Goal: Task Accomplishment & Management: Use online tool/utility

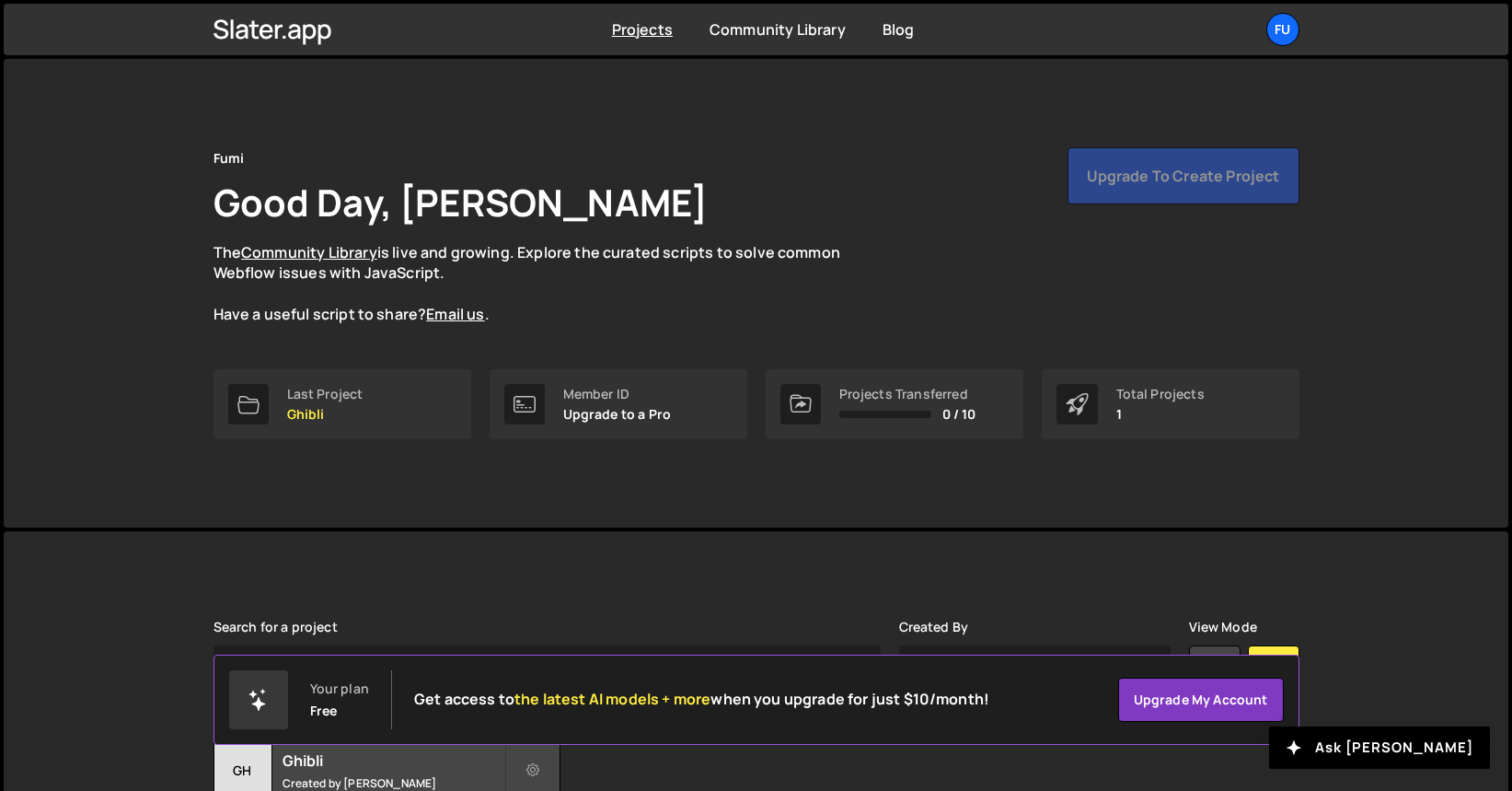
click at [1279, 237] on div "Fumi Good Day, Fuminari Ariyoshi The Community Library is live and growing. Exp…" at bounding box center [756, 235] width 1086 height 178
click at [1238, 181] on div "Upgrade to create project" at bounding box center [1184, 176] width 232 height 57
click at [328, 417] on p "Ghibli" at bounding box center [325, 415] width 76 height 15
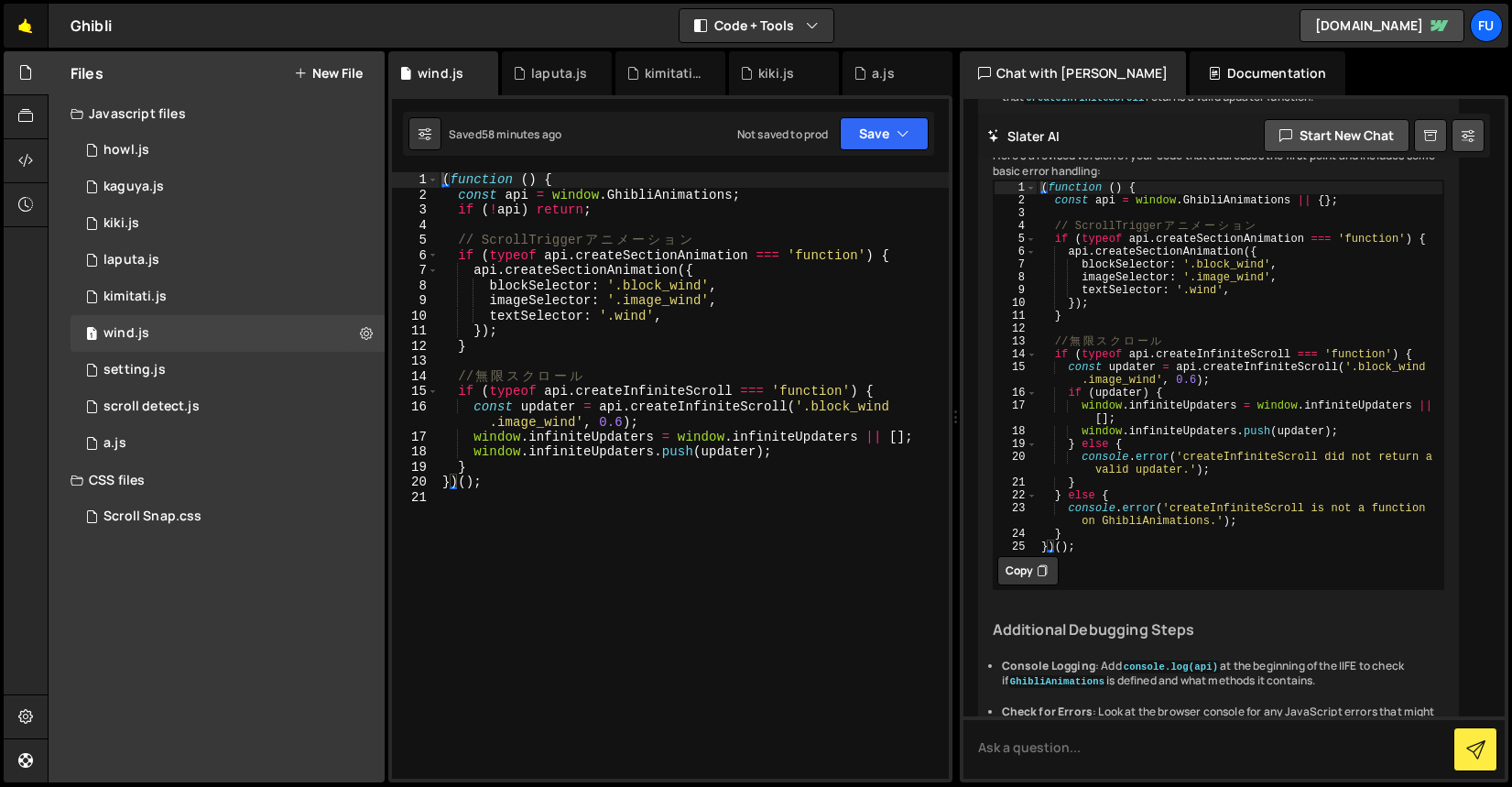
scroll to position [1292, 0]
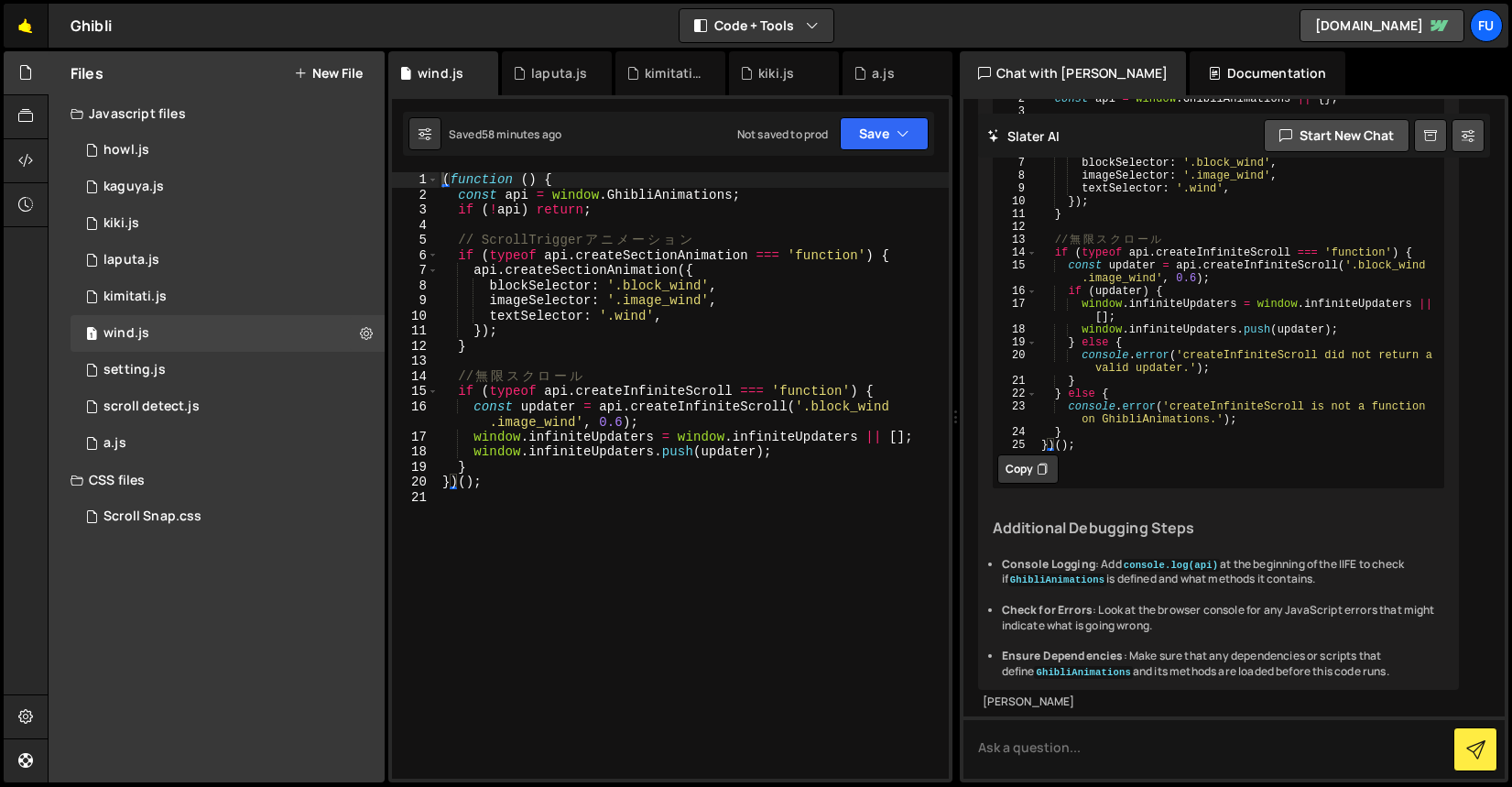
click at [12, 33] on link "🤙" at bounding box center [26, 26] width 45 height 44
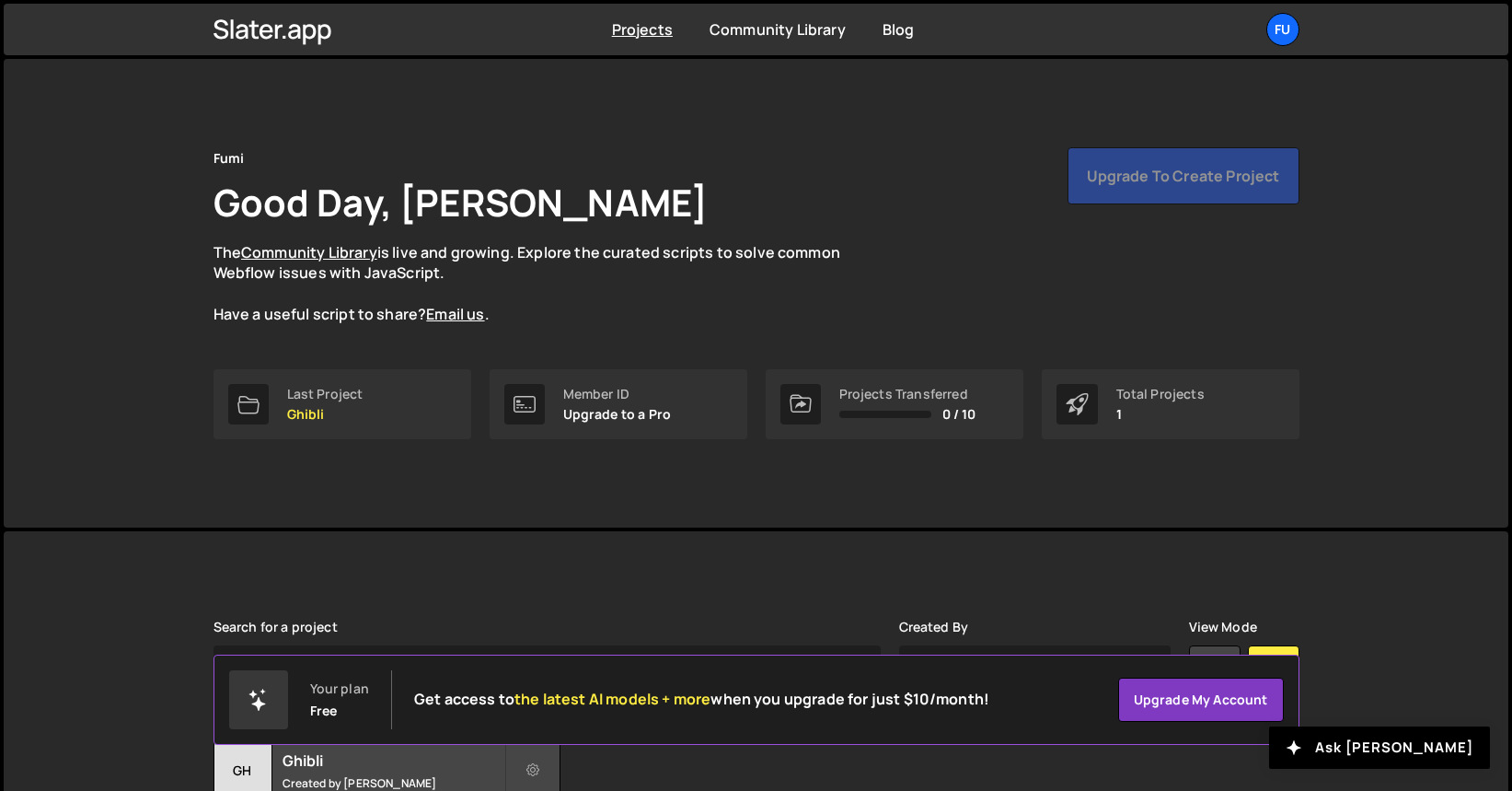
click at [1201, 180] on div "Upgrade to create project" at bounding box center [1184, 176] width 232 height 57
click at [837, 273] on p "The Community Library is live and growing. Explore the curated scripts to solve…" at bounding box center [545, 283] width 663 height 83
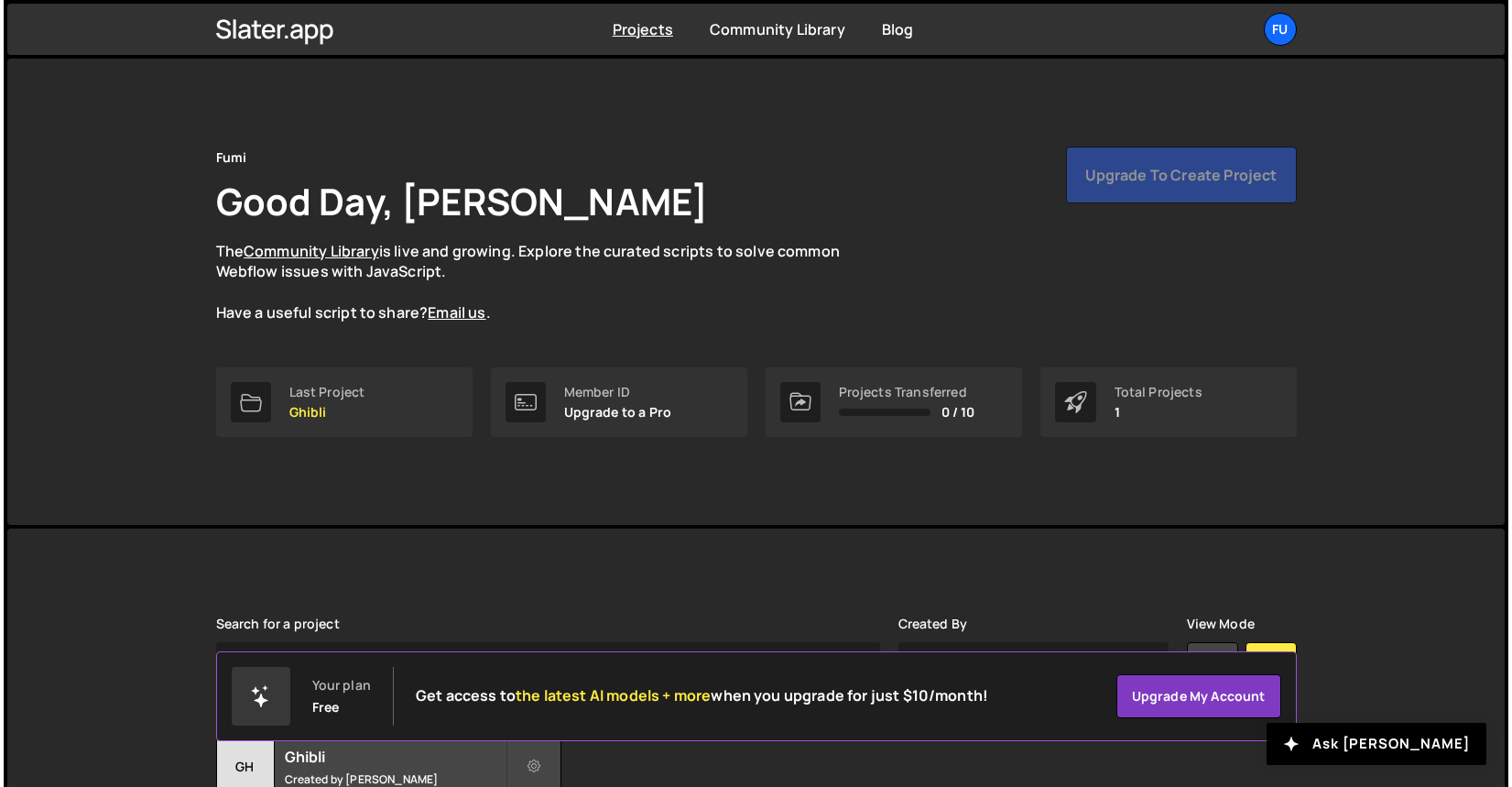
scroll to position [156, 0]
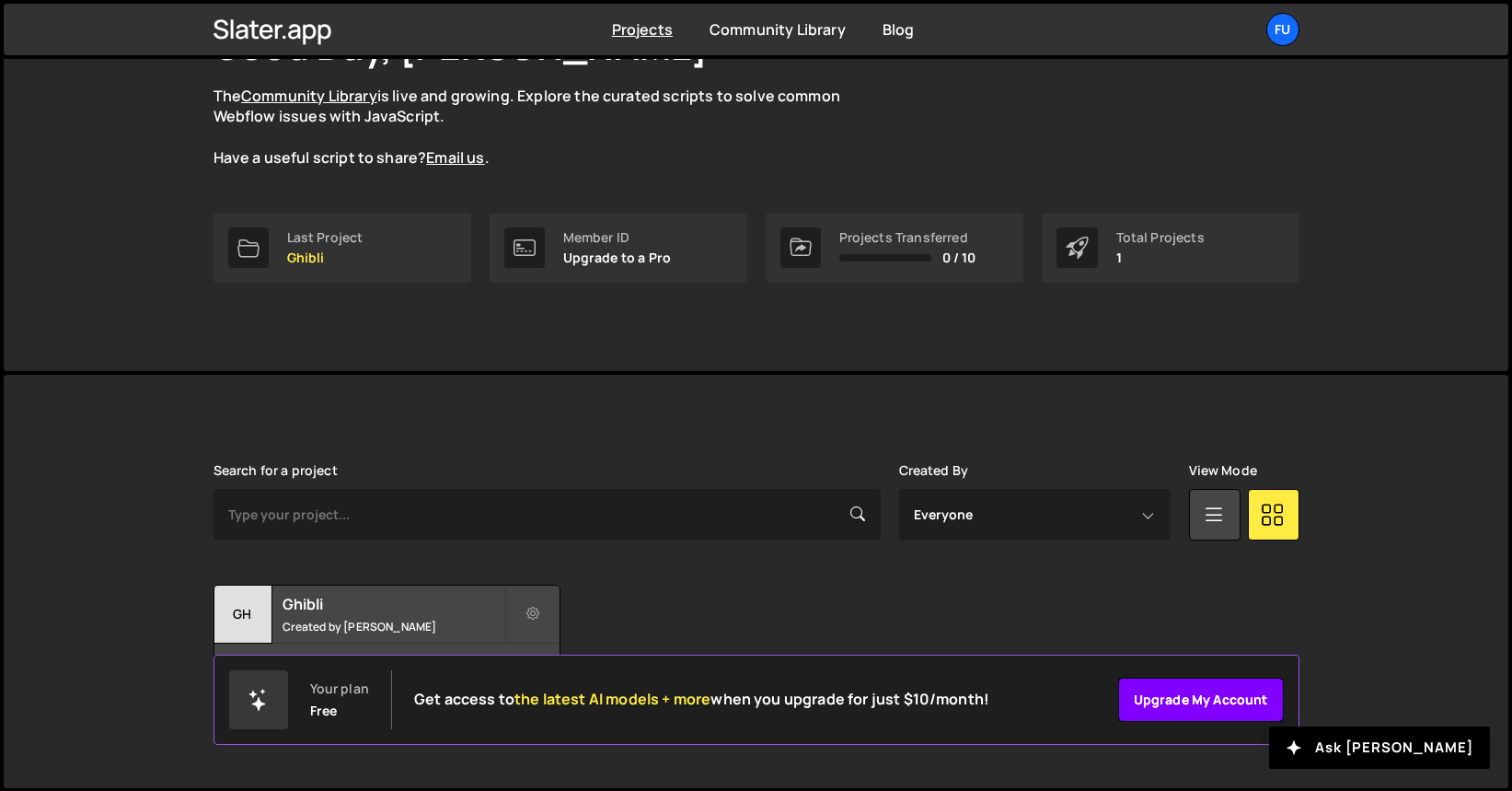
click at [1162, 707] on link "Upgrade my account" at bounding box center [1201, 700] width 166 height 45
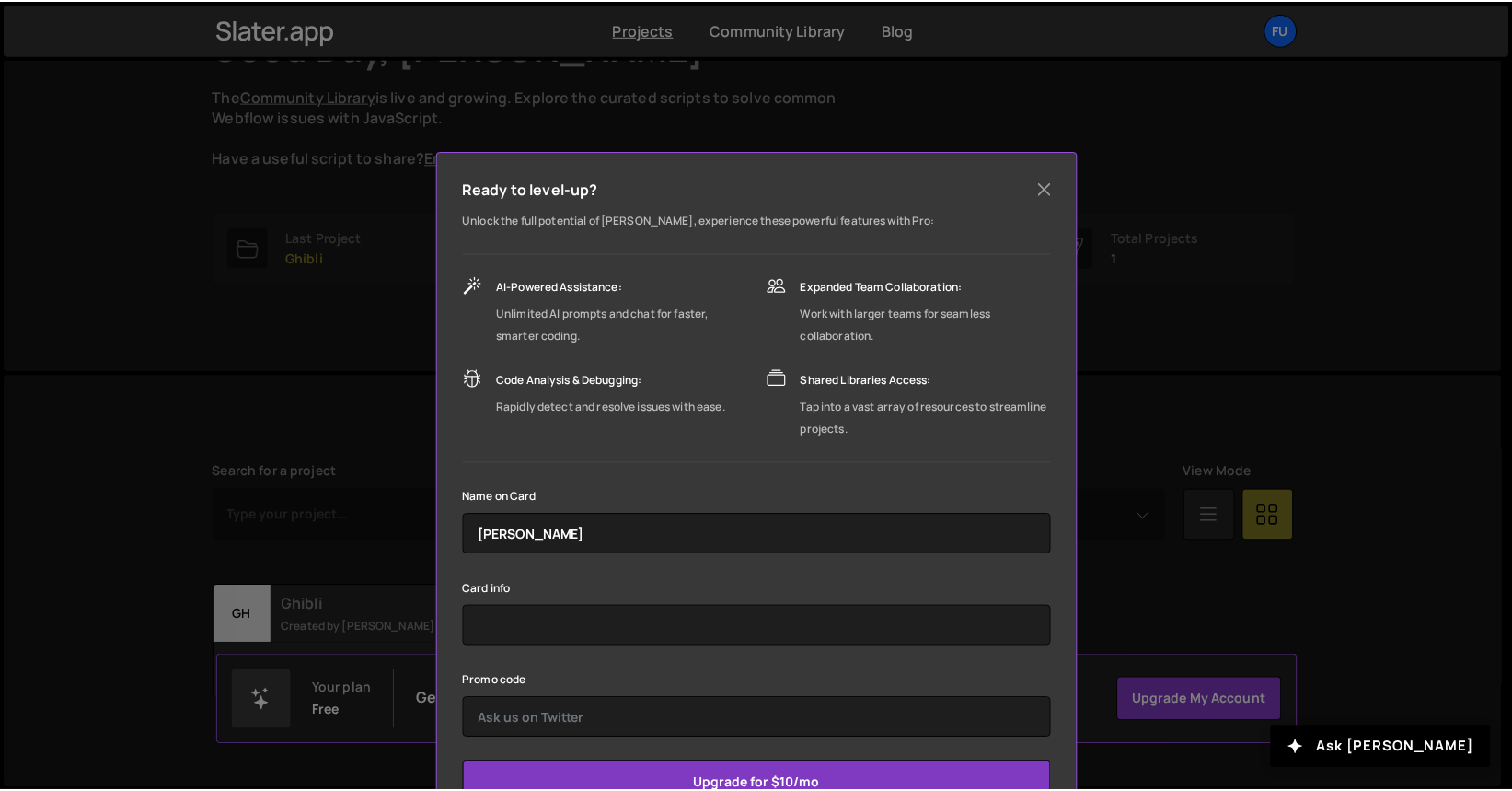
scroll to position [99, 0]
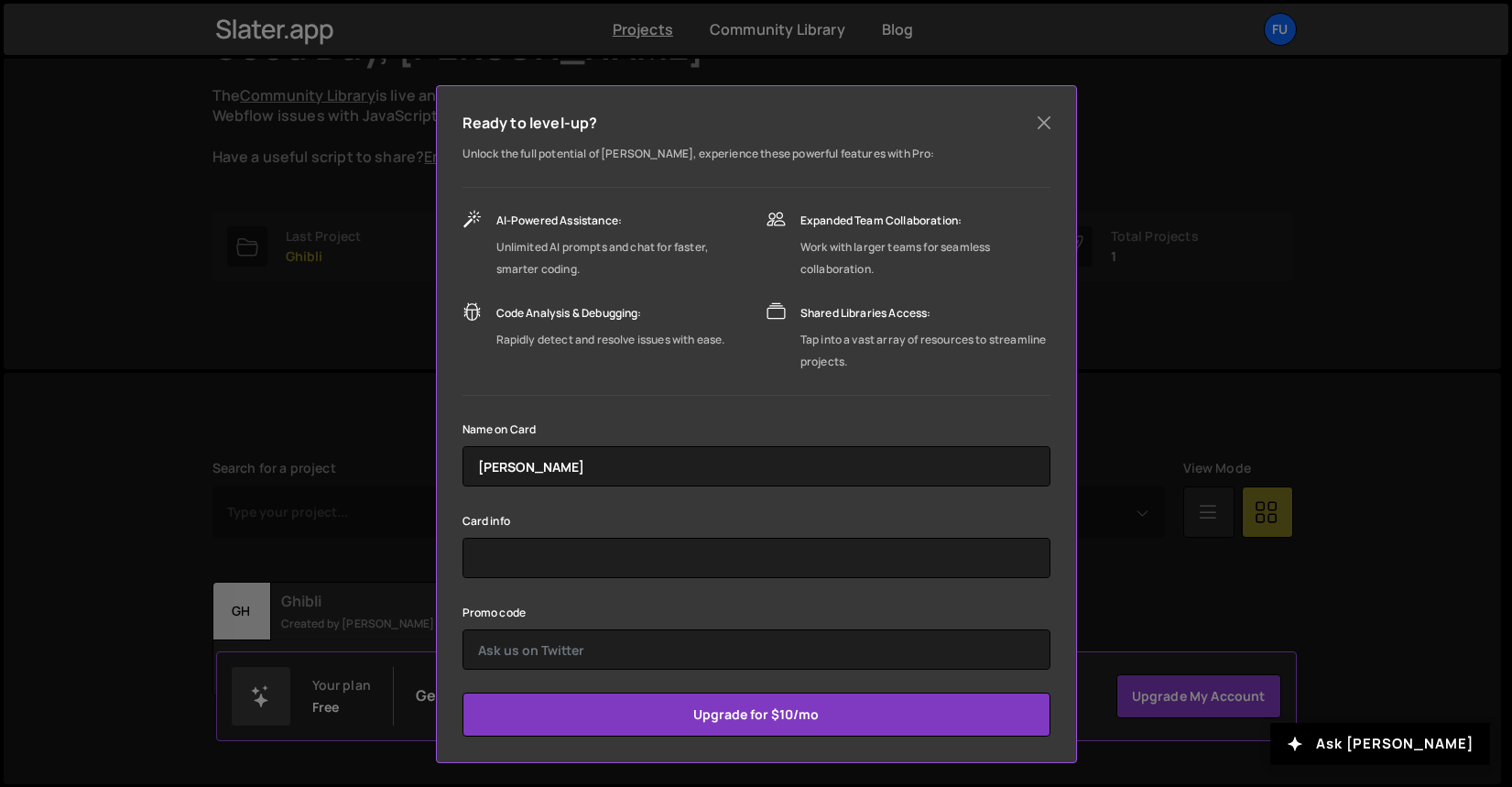
click at [1260, 492] on div "Ready to level-up? Unlock the full potential of Slater, experience these powerf…" at bounding box center [756, 393] width 1512 height 787
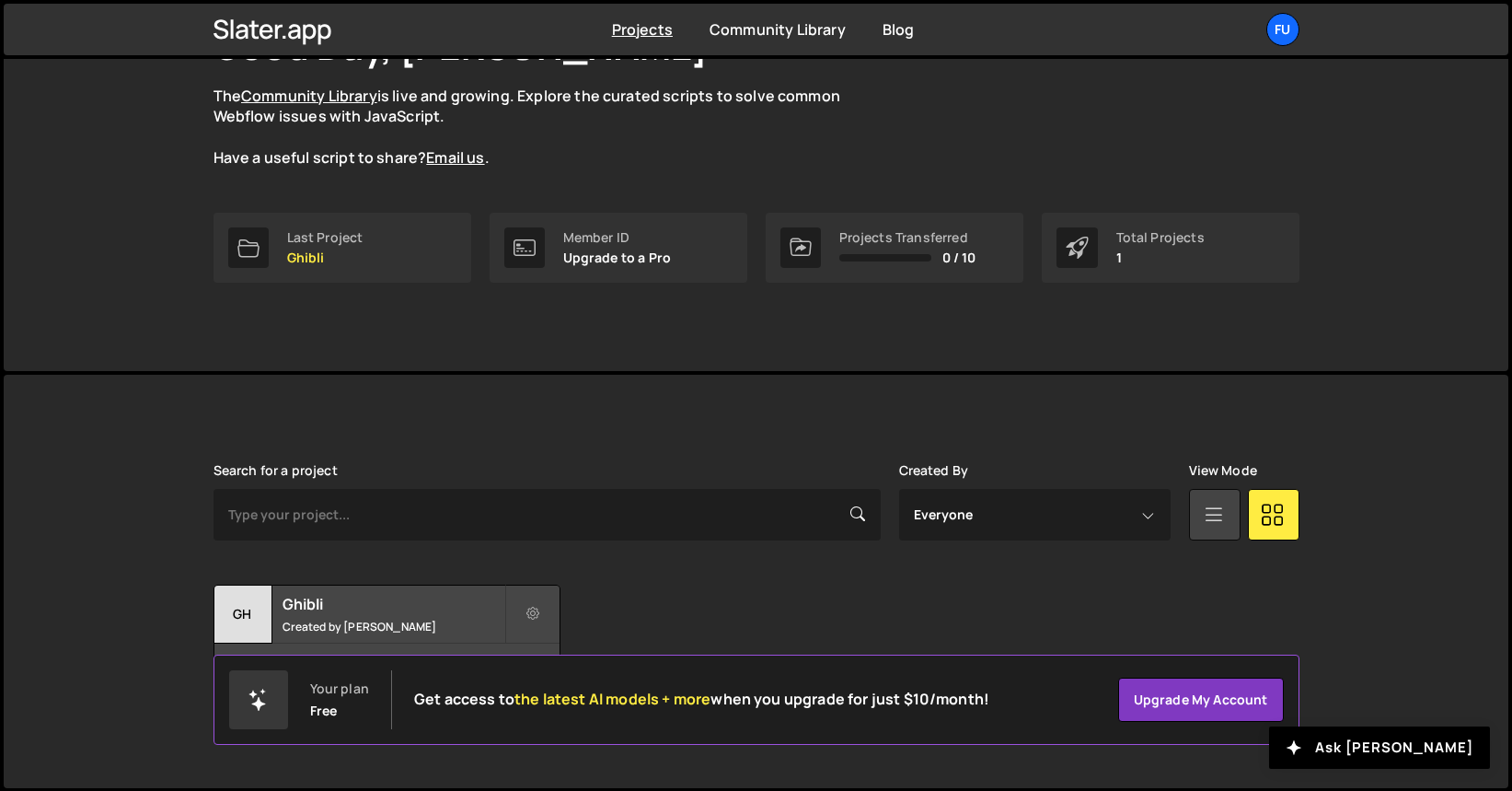
click at [1199, 525] on link at bounding box center [1215, 515] width 51 height 51
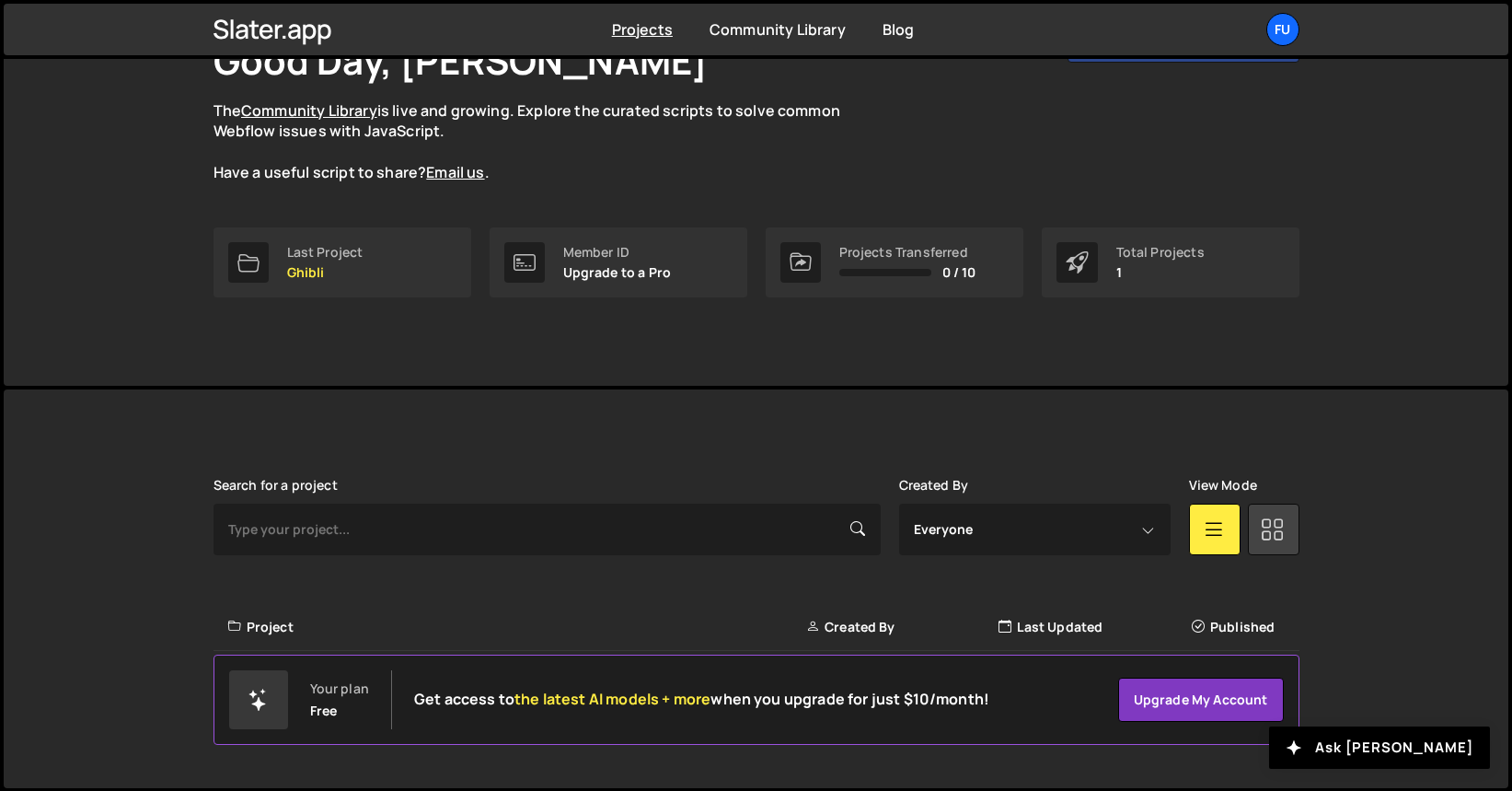
click at [1281, 530] on icon at bounding box center [1272, 528] width 24 height 33
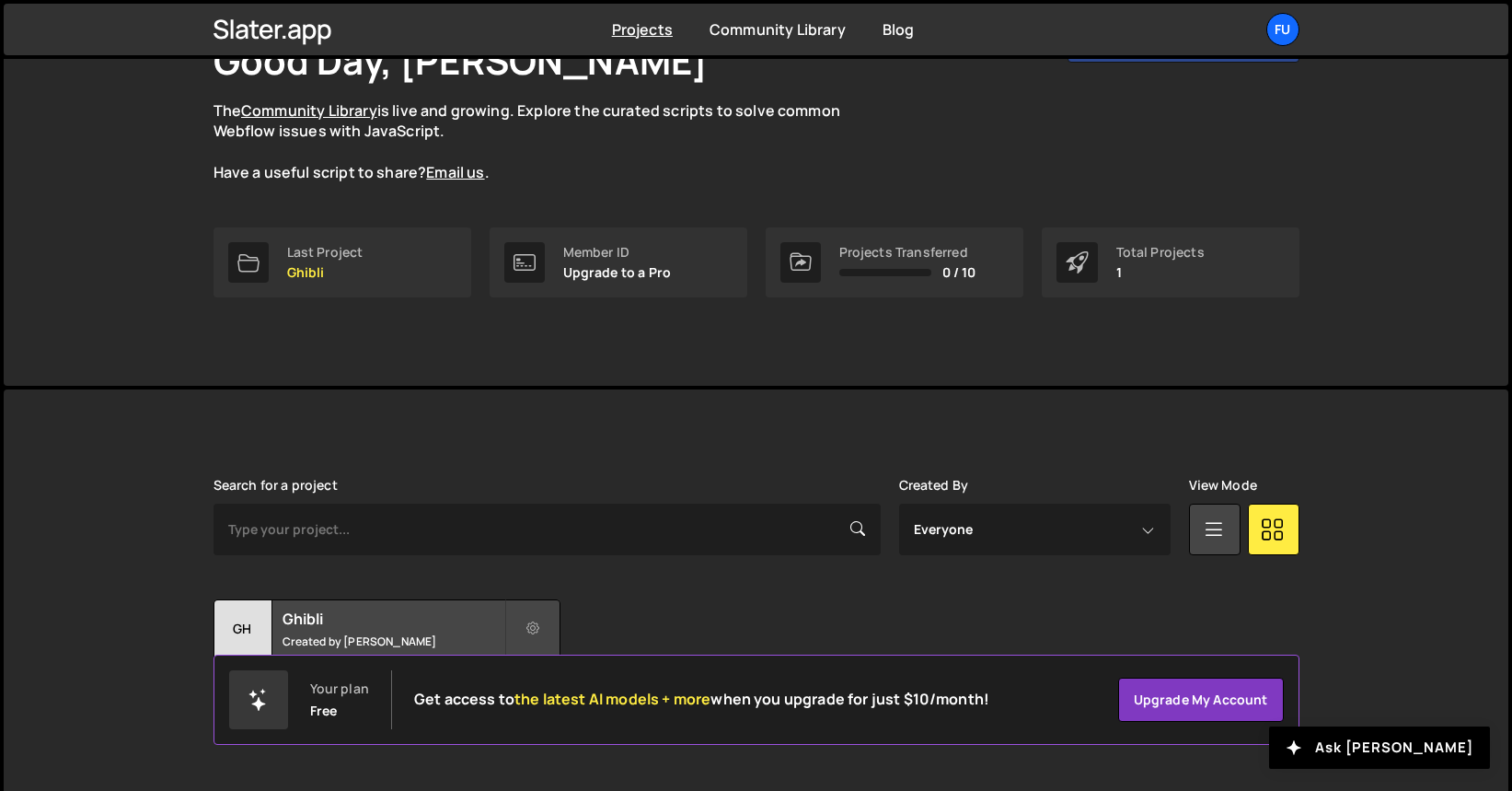
scroll to position [157, 0]
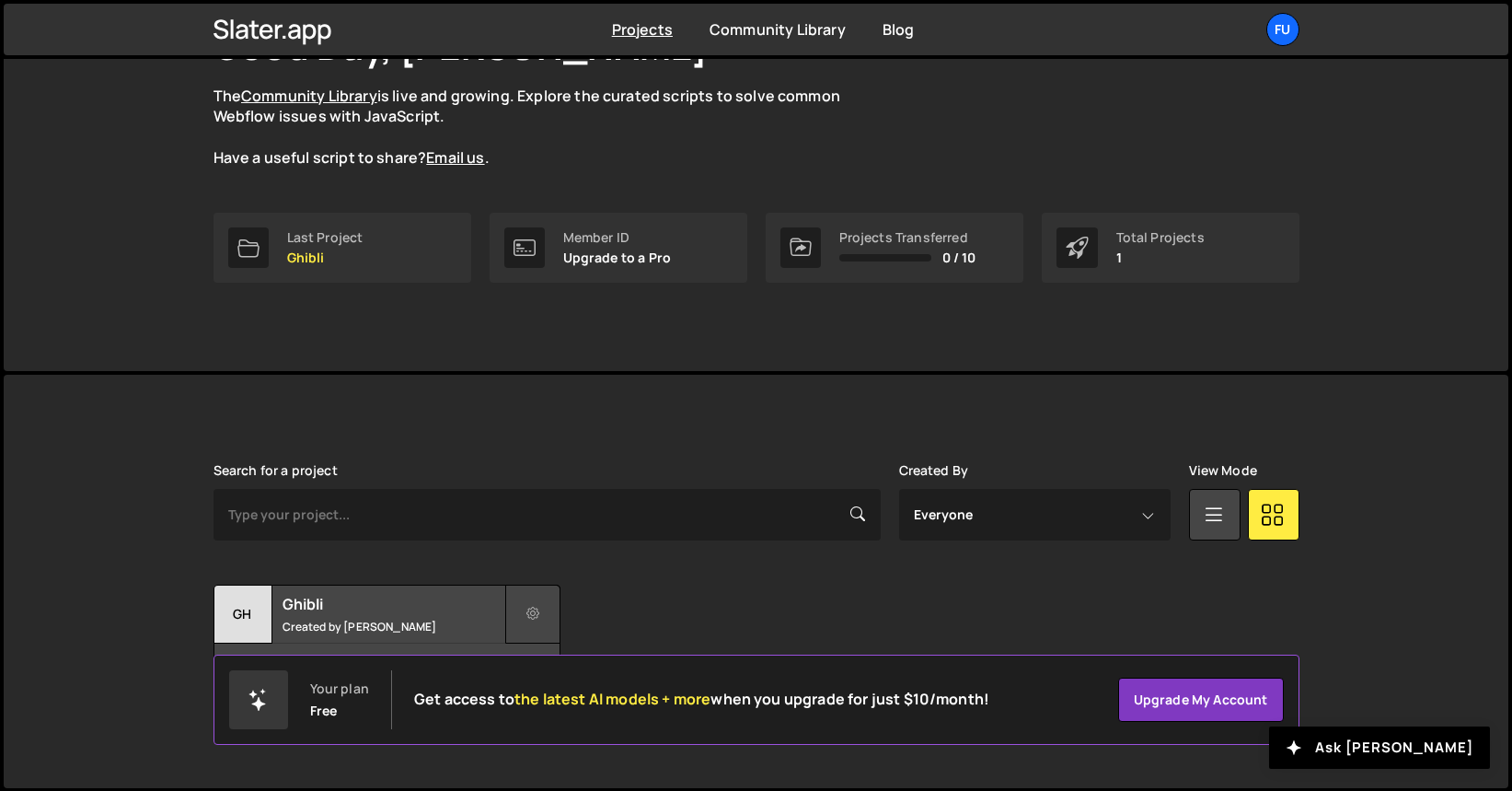
click at [539, 598] on button at bounding box center [532, 614] width 55 height 59
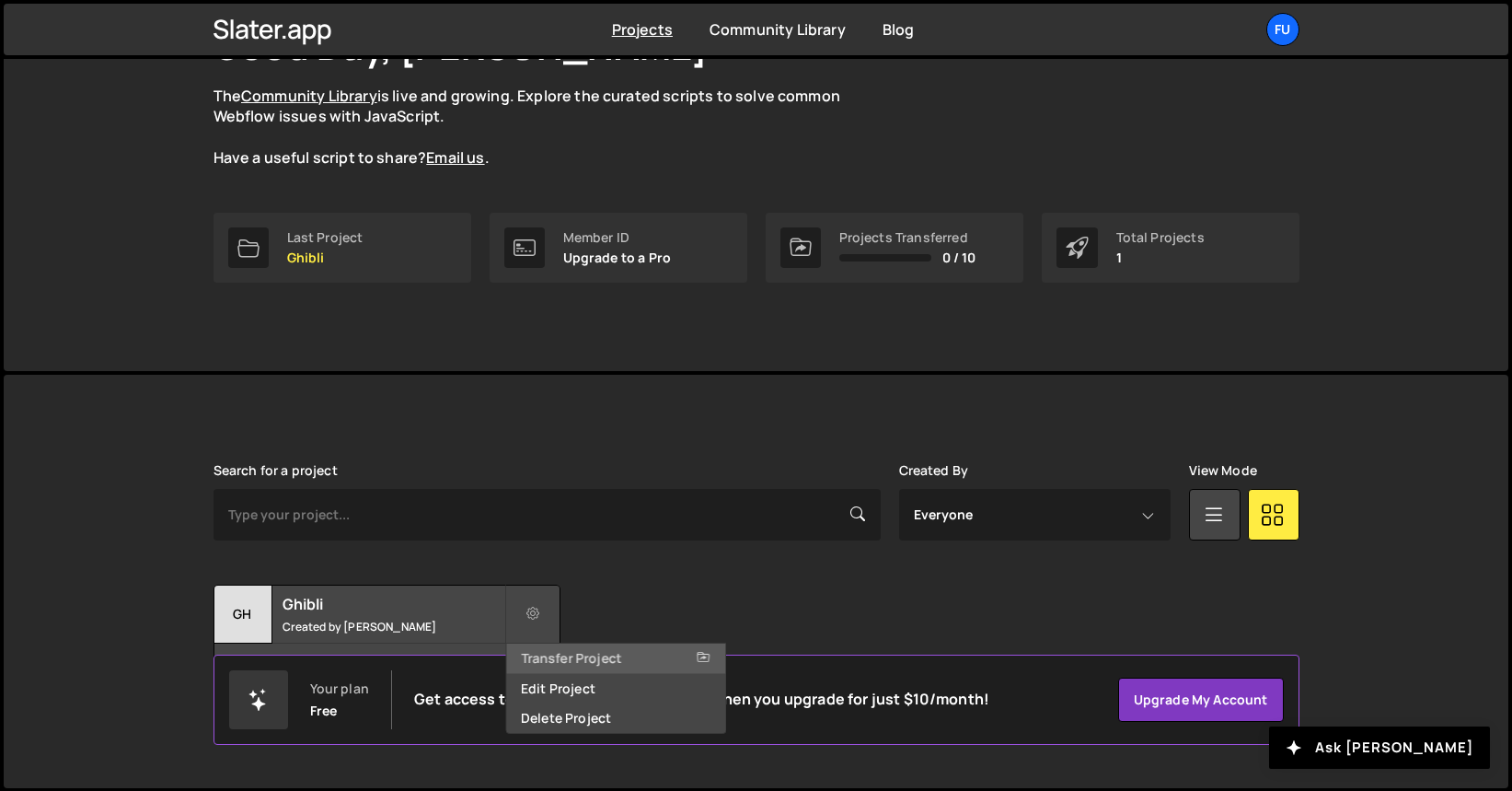
click at [534, 662] on link "Transfer Project" at bounding box center [615, 658] width 219 height 29
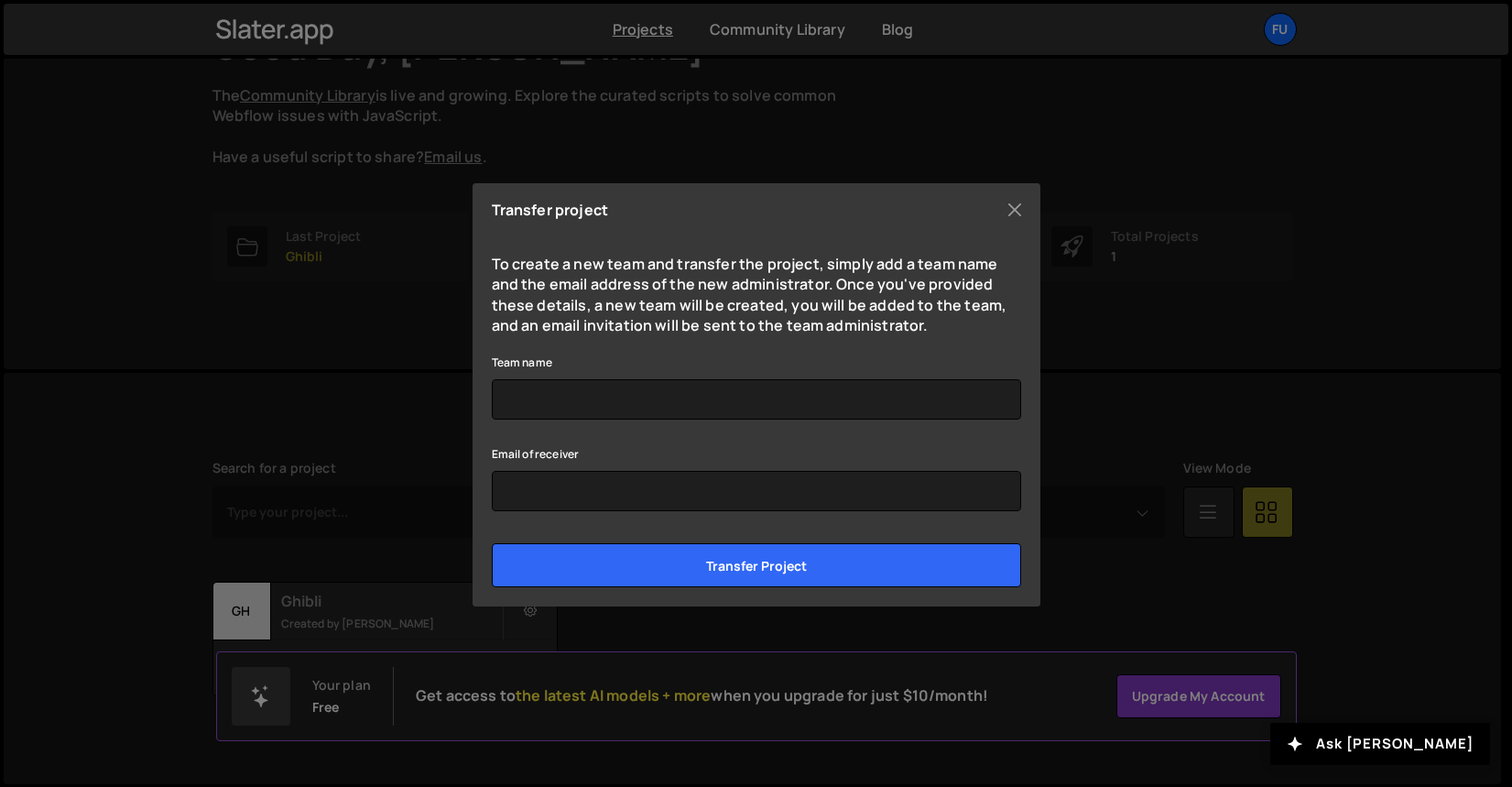
click at [532, 659] on div "Transfer project To create a new team and transfer the project, simply add a te…" at bounding box center [756, 393] width 1512 height 787
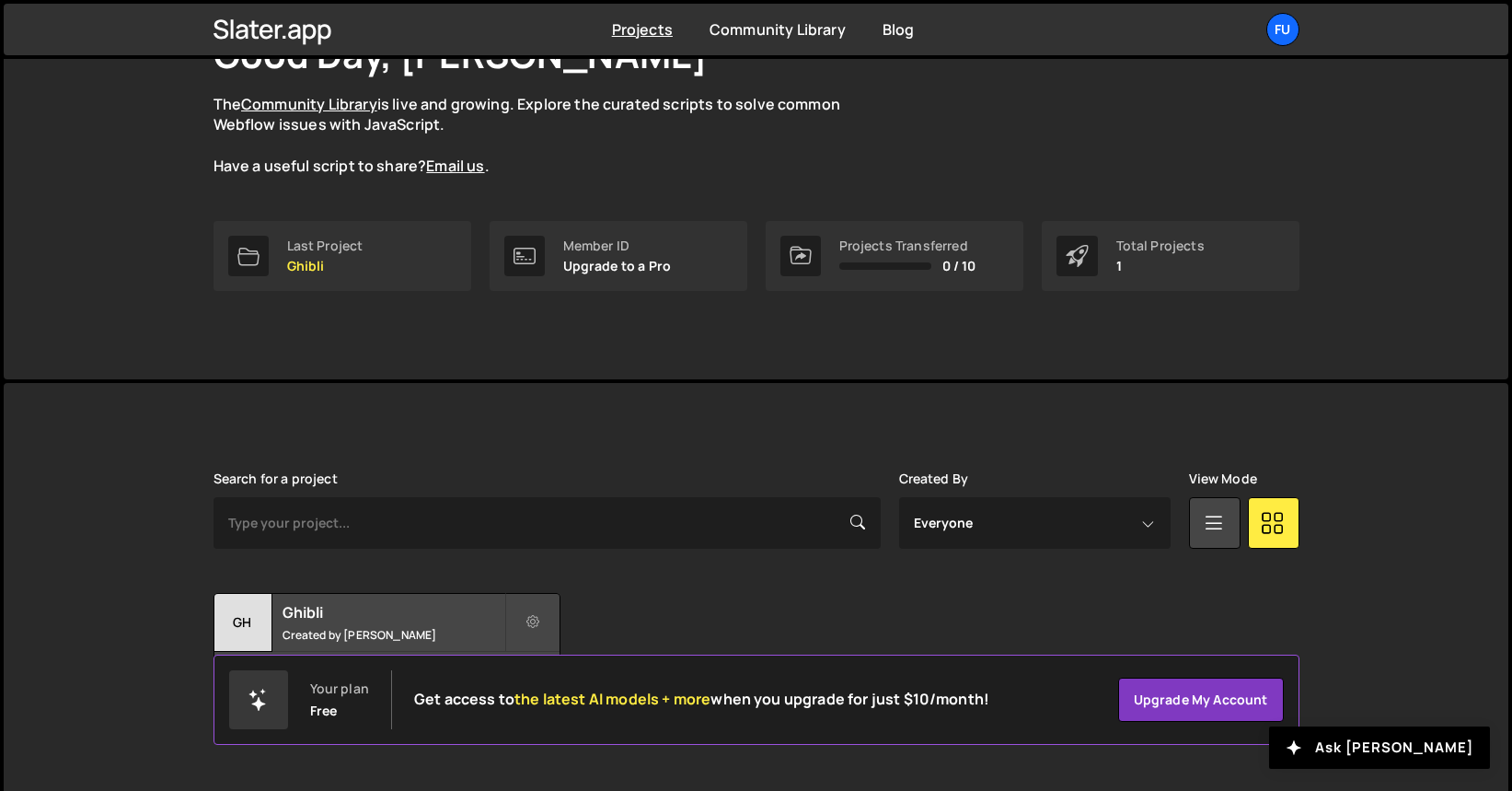
scroll to position [0, 0]
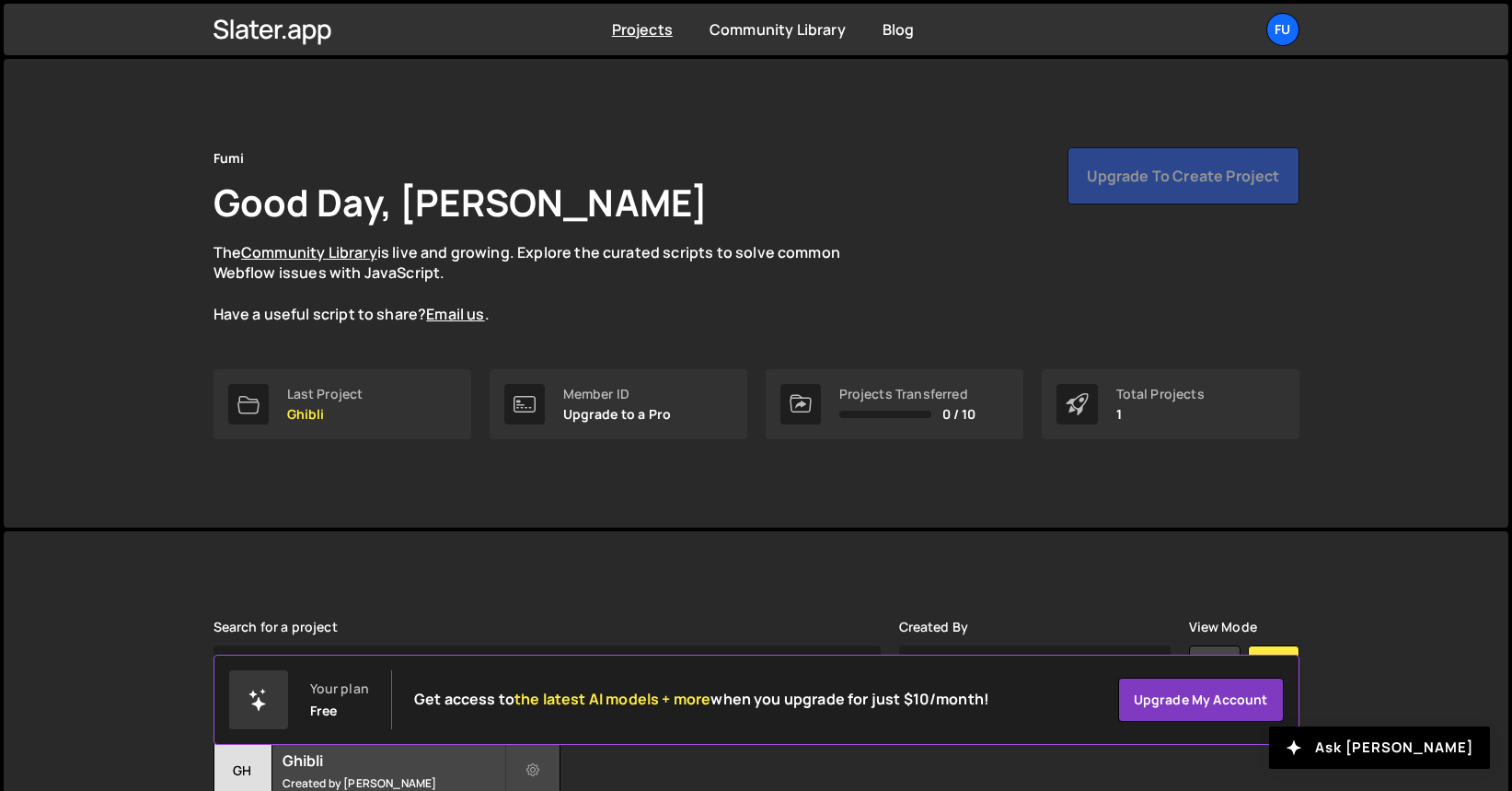
click at [567, 408] on p "Upgrade to a Pro" at bounding box center [617, 415] width 108 height 15
click at [1054, 422] on div "Total Projects 1" at bounding box center [1169, 405] width 257 height 70
click at [943, 411] on span "0 / 10" at bounding box center [960, 415] width 34 height 15
click at [825, 403] on div "Projects Transferred 0 / 10" at bounding box center [894, 405] width 257 height 70
click at [786, 388] on div at bounding box center [800, 404] width 41 height 41
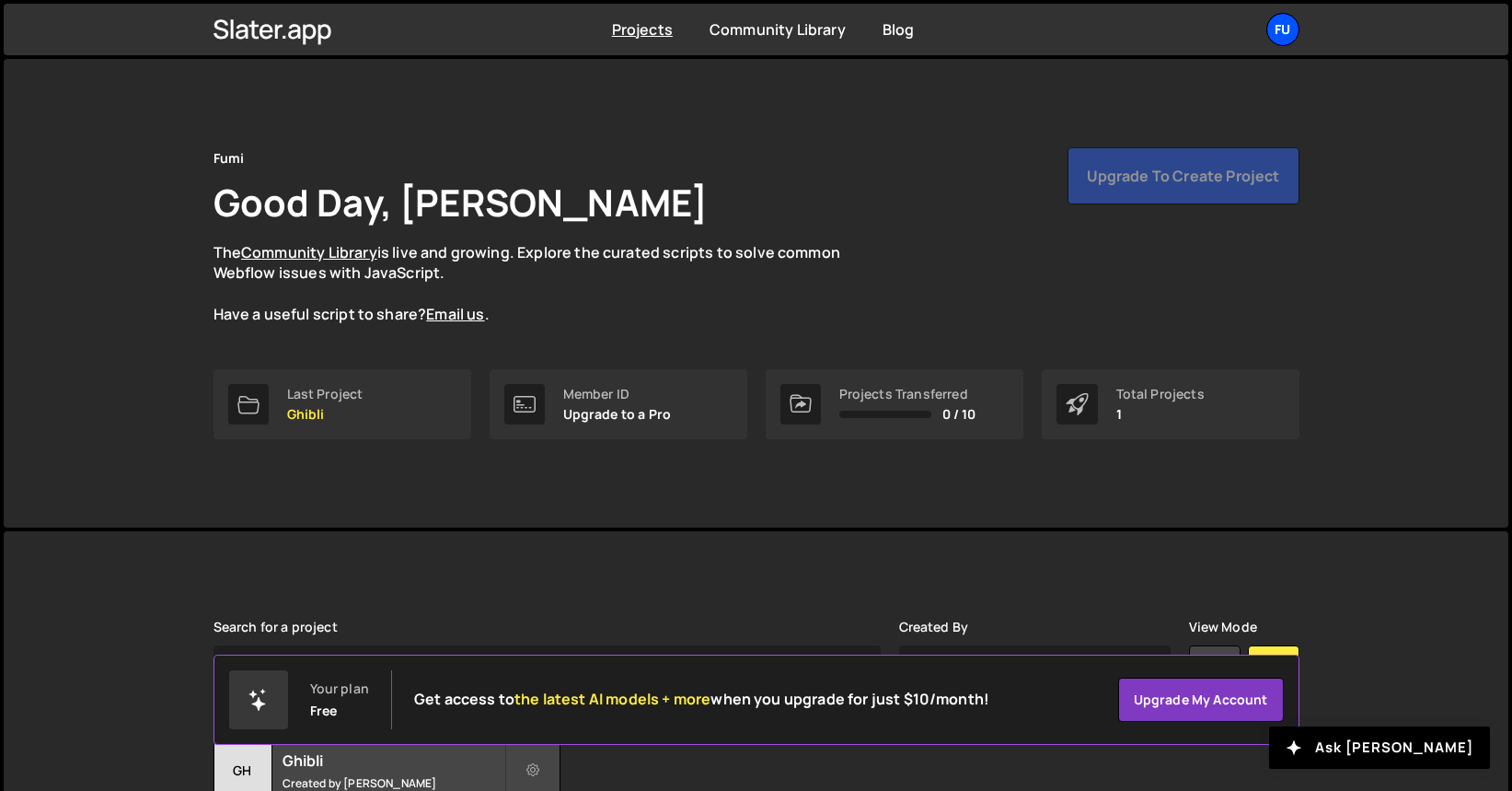
click at [1287, 29] on div "Fu" at bounding box center [1282, 29] width 33 height 33
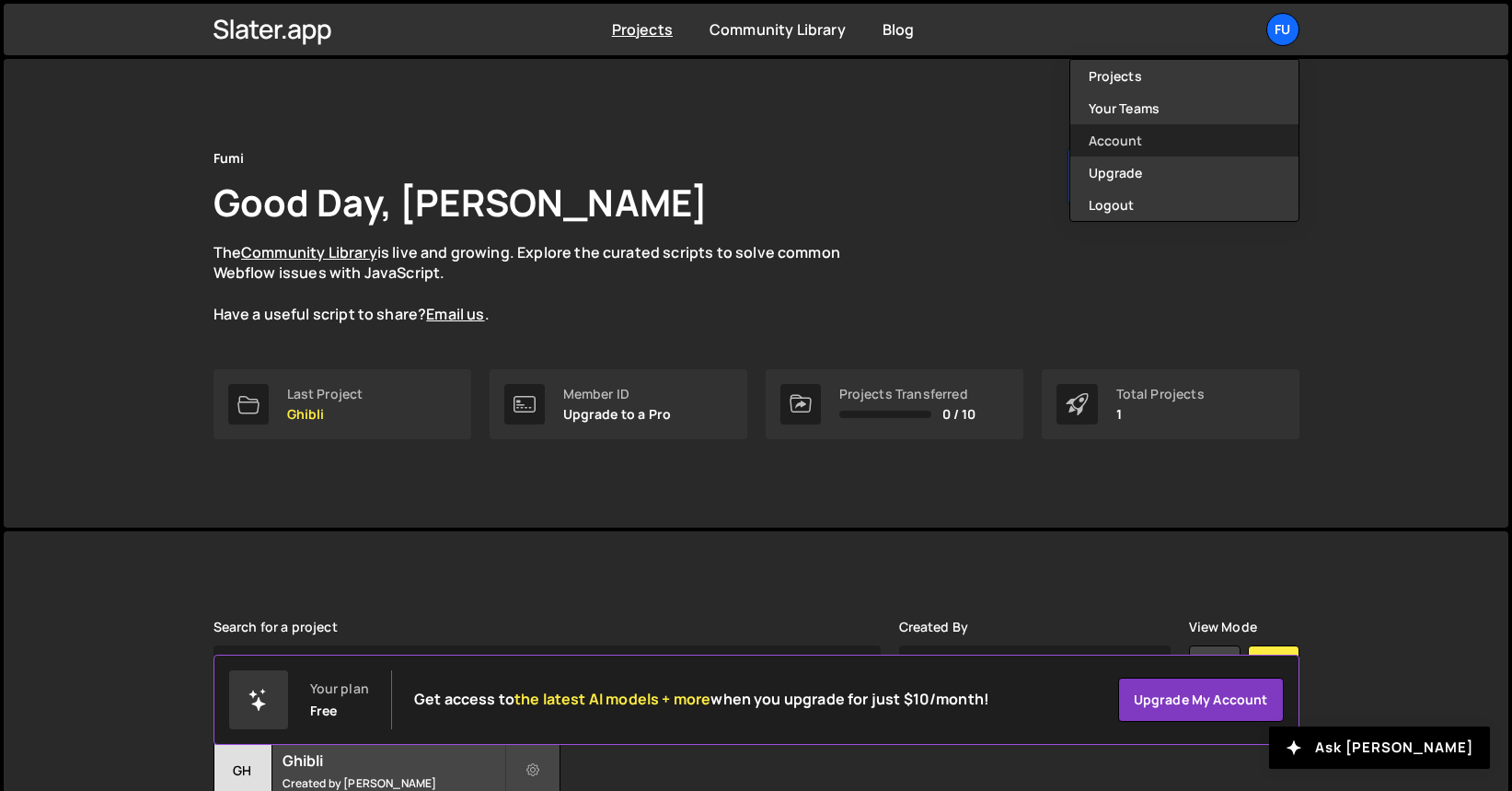
click at [1223, 141] on link "Account" at bounding box center [1185, 141] width 228 height 32
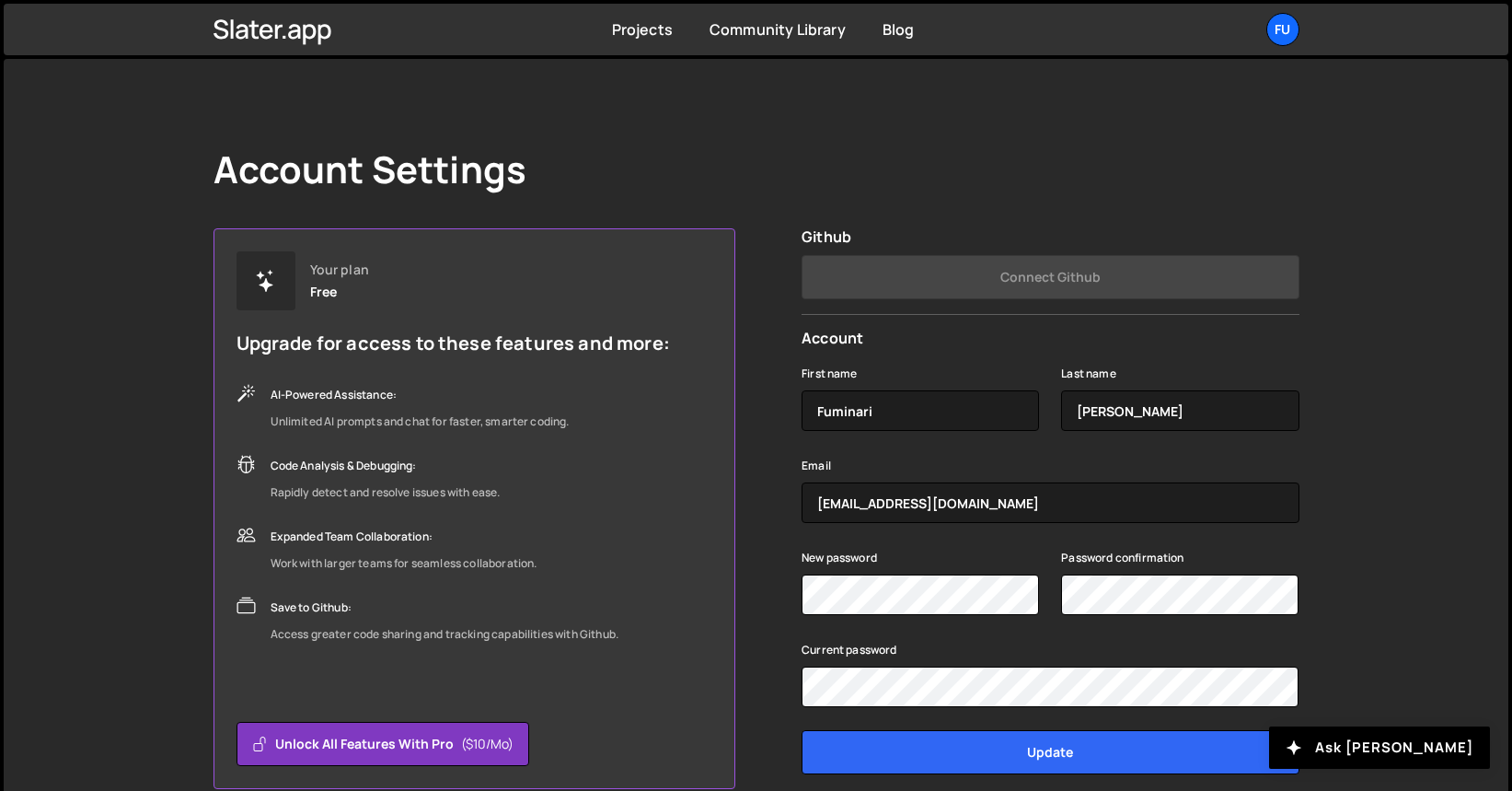
click at [346, 47] on div "Projects Community Library Blog Fu Projects Your Teams Account Upgrade Logout" at bounding box center [756, 29] width 1141 height 51
click at [330, 28] on icon at bounding box center [272, 29] width 119 height 31
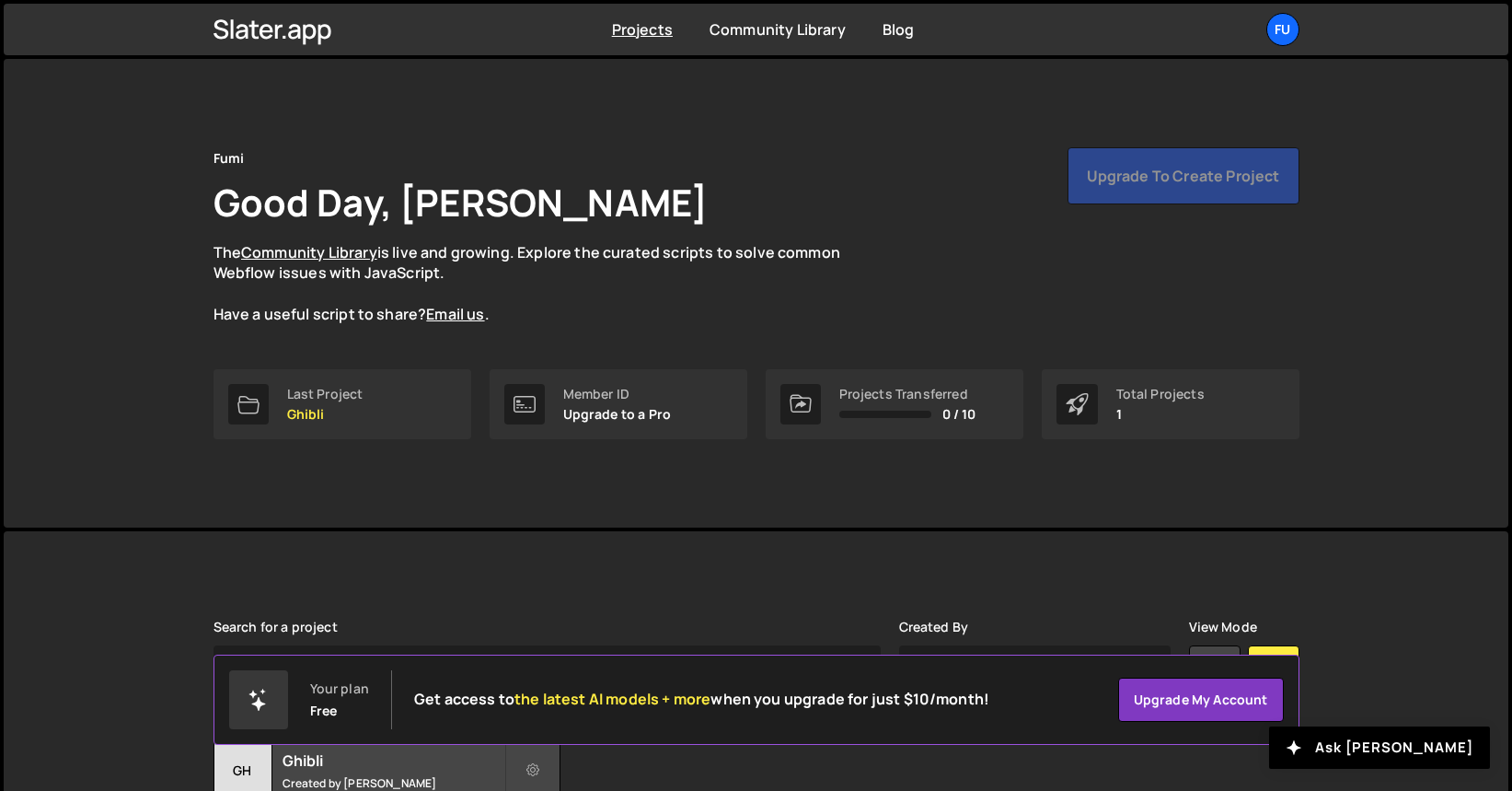
click at [1269, 48] on div "Projects [GEOGRAPHIC_DATA] Blog Fu Projects Your Teams Account Upgrade Logout" at bounding box center [756, 29] width 1141 height 51
click at [1269, 45] on link "Fu" at bounding box center [1282, 29] width 33 height 33
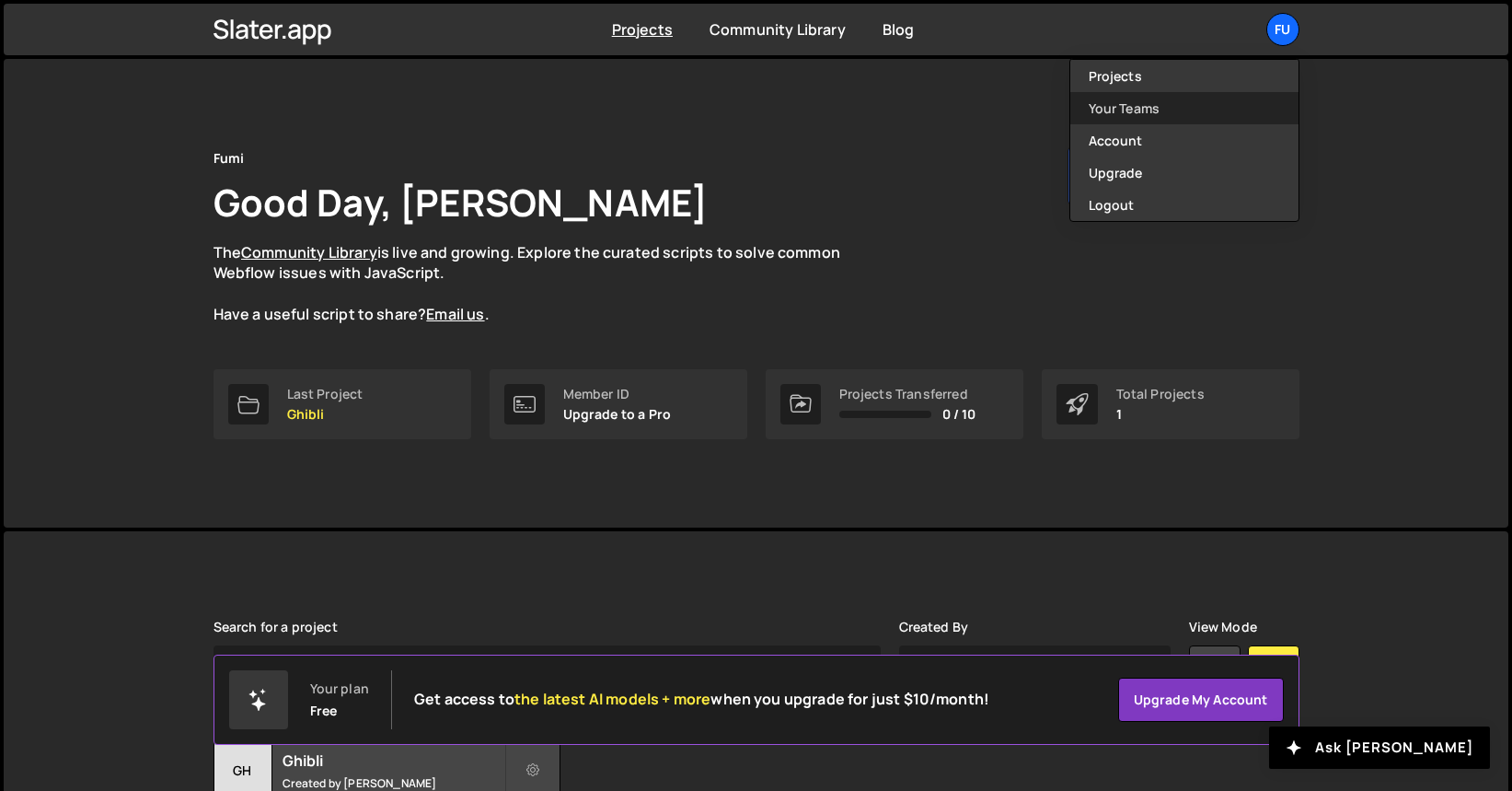
click at [1198, 111] on link "Your Teams" at bounding box center [1185, 108] width 228 height 32
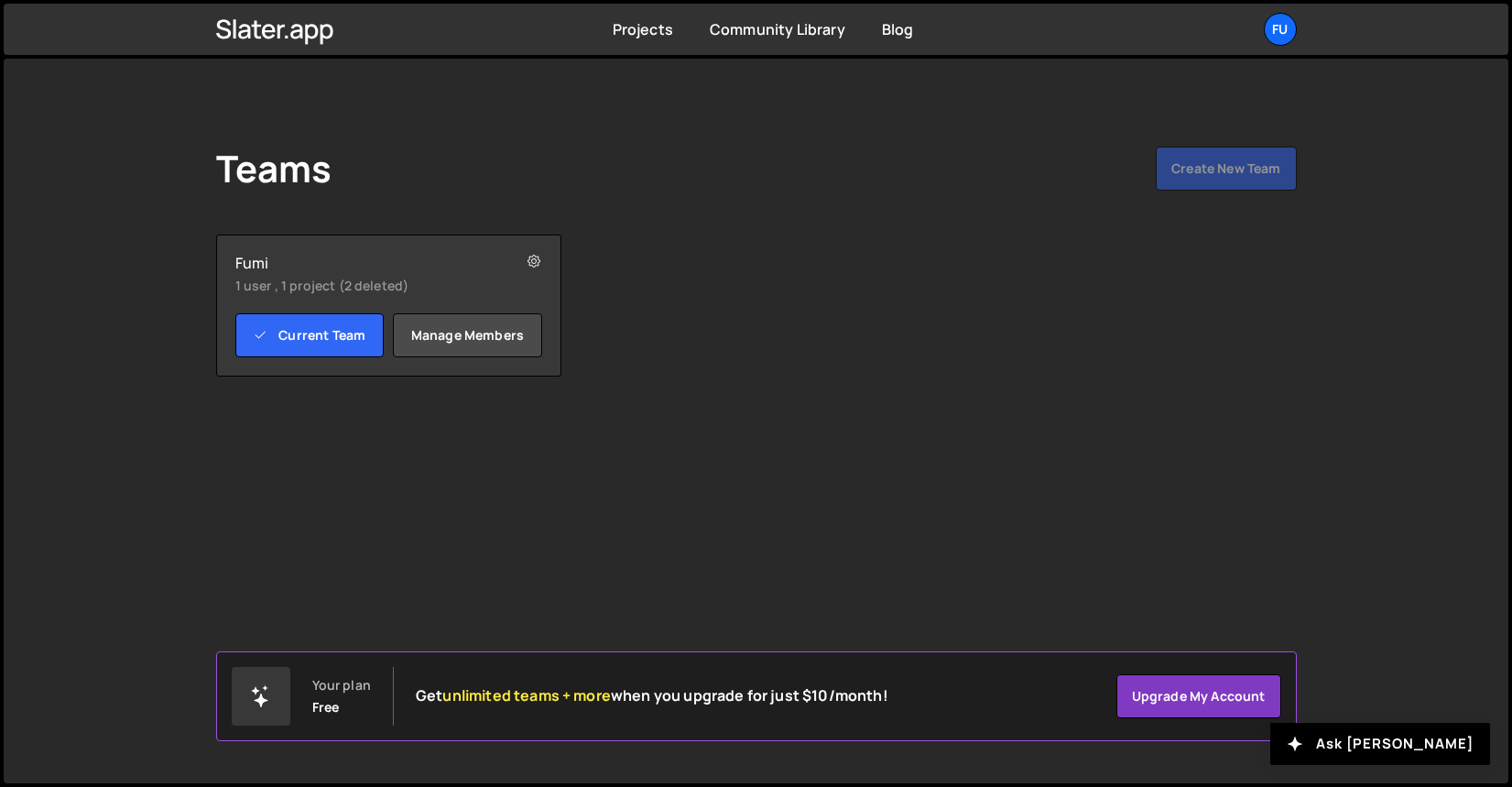
click at [1179, 180] on div "Teams Create New Team" at bounding box center [756, 172] width 1080 height 51
drag, startPoint x: 1188, startPoint y: 177, endPoint x: 1177, endPoint y: 177, distance: 11.0
click at [1189, 177] on div "Teams Create New Team" at bounding box center [756, 172] width 1080 height 51
click at [545, 337] on div "Fumi 1 user , 1 project (2 deleted) Current Team Manage members" at bounding box center [389, 305] width 346 height 142
click at [519, 336] on link "Manage members" at bounding box center [467, 335] width 149 height 44
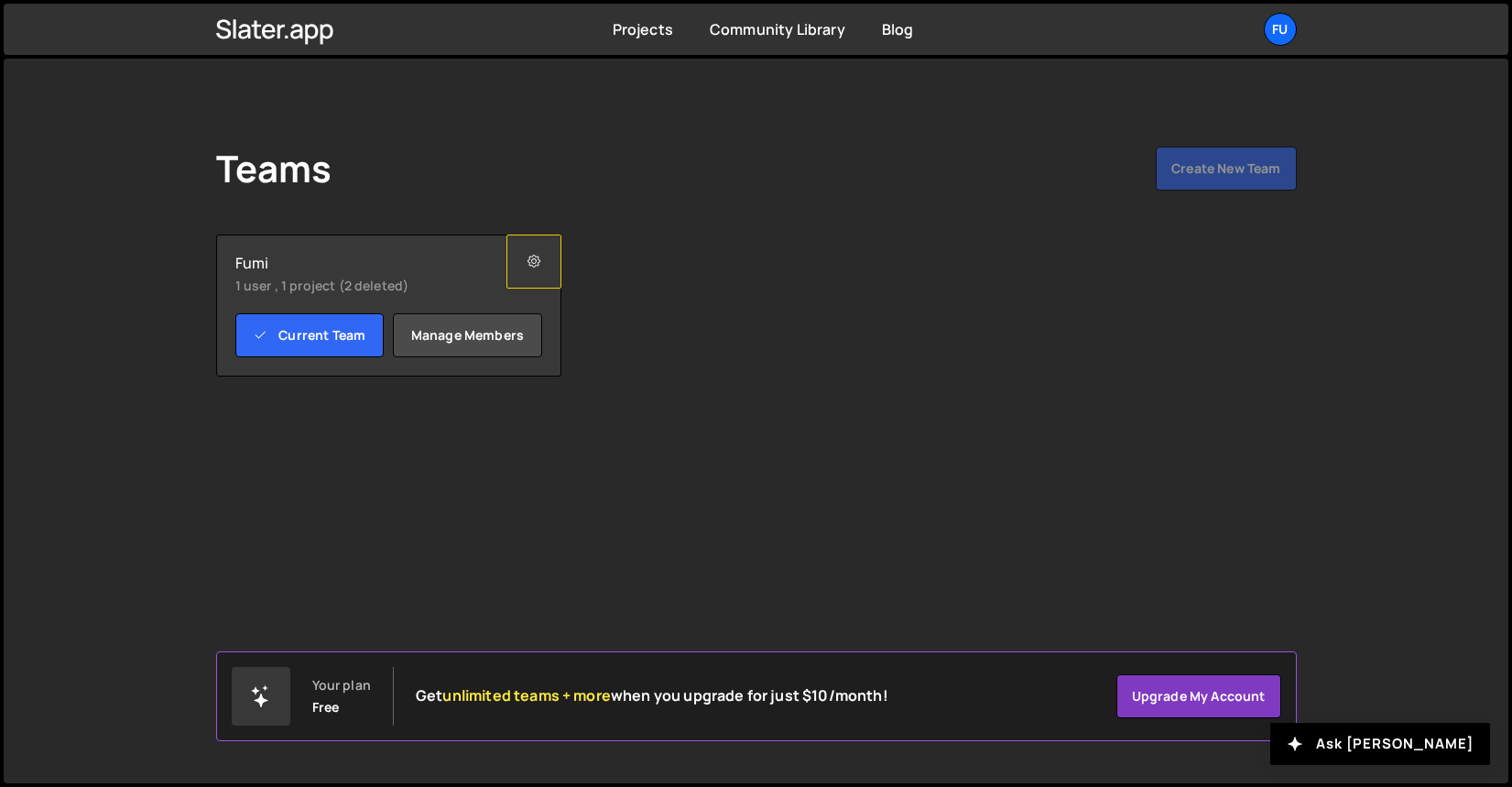
click at [521, 255] on button at bounding box center [534, 261] width 55 height 54
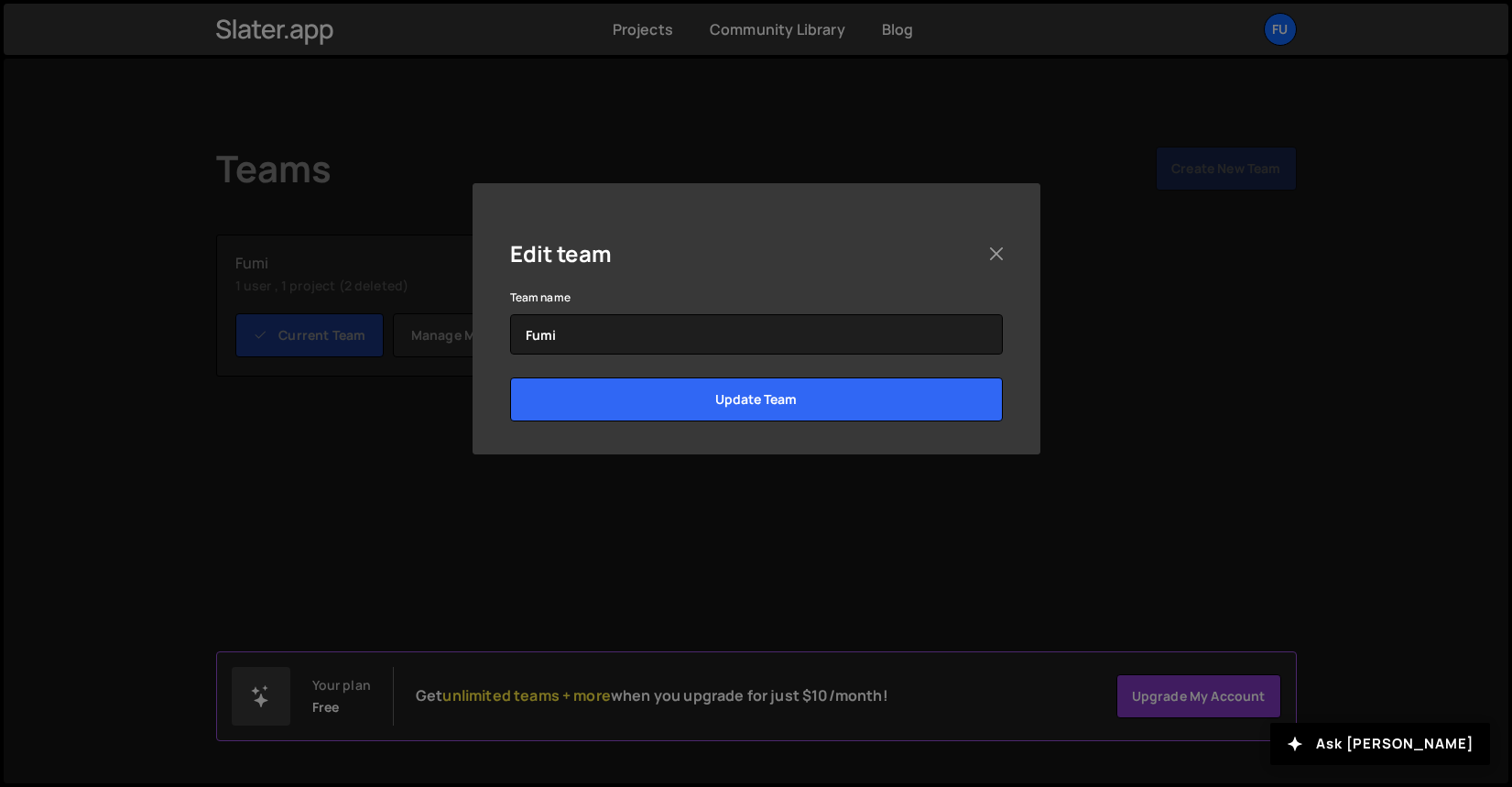
click at [405, 234] on div "Edit team Team name Fumi Update Team" at bounding box center [756, 393] width 1512 height 787
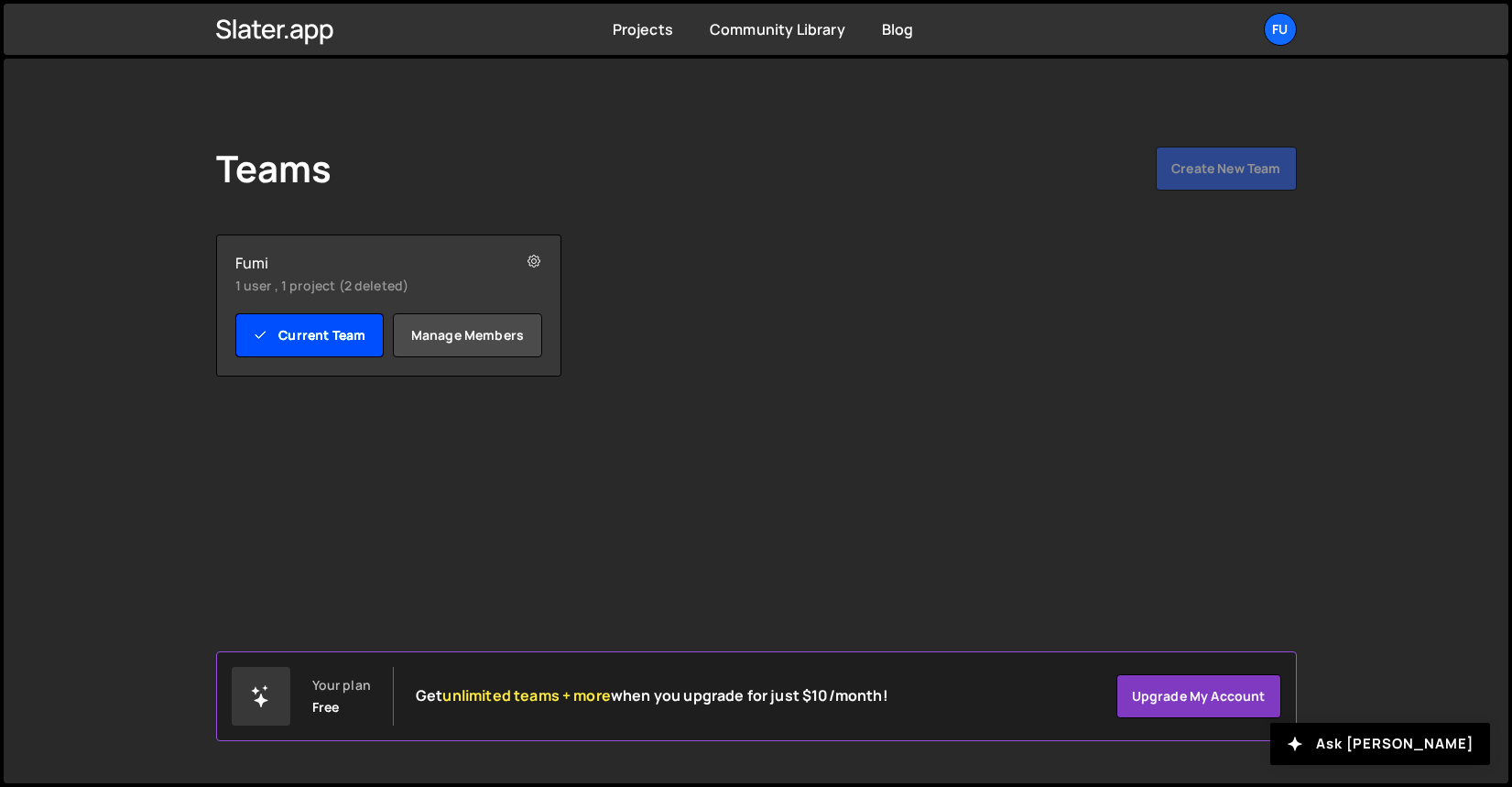
click at [327, 338] on link "Current Team" at bounding box center [310, 335] width 149 height 44
click at [330, 283] on small "1 user , 1 project (2 deleted)" at bounding box center [361, 285] width 252 height 18
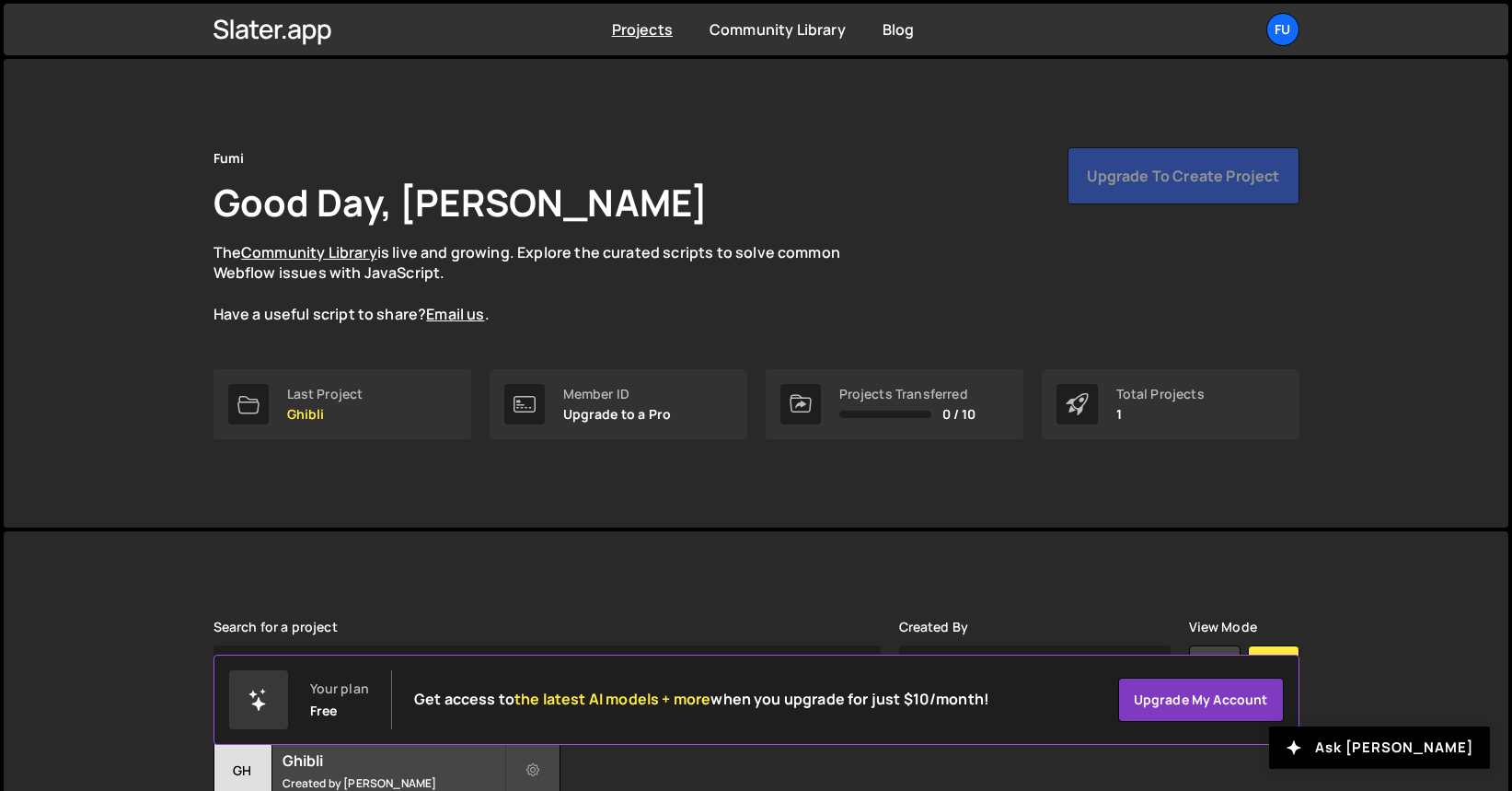
scroll to position [157, 0]
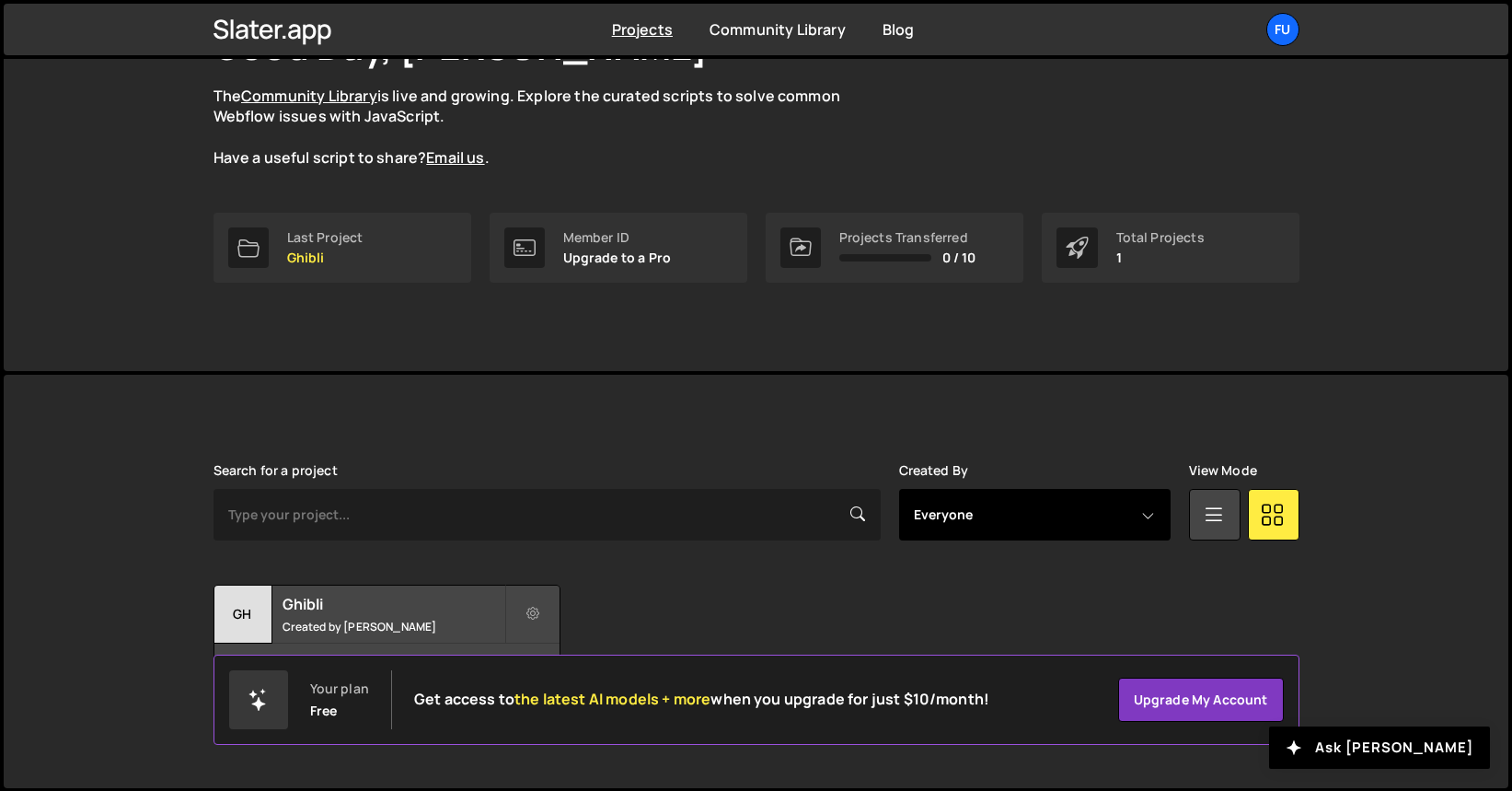
click at [971, 495] on select "Everyone Fuminari [PERSON_NAME]" at bounding box center [1035, 515] width 271 height 51
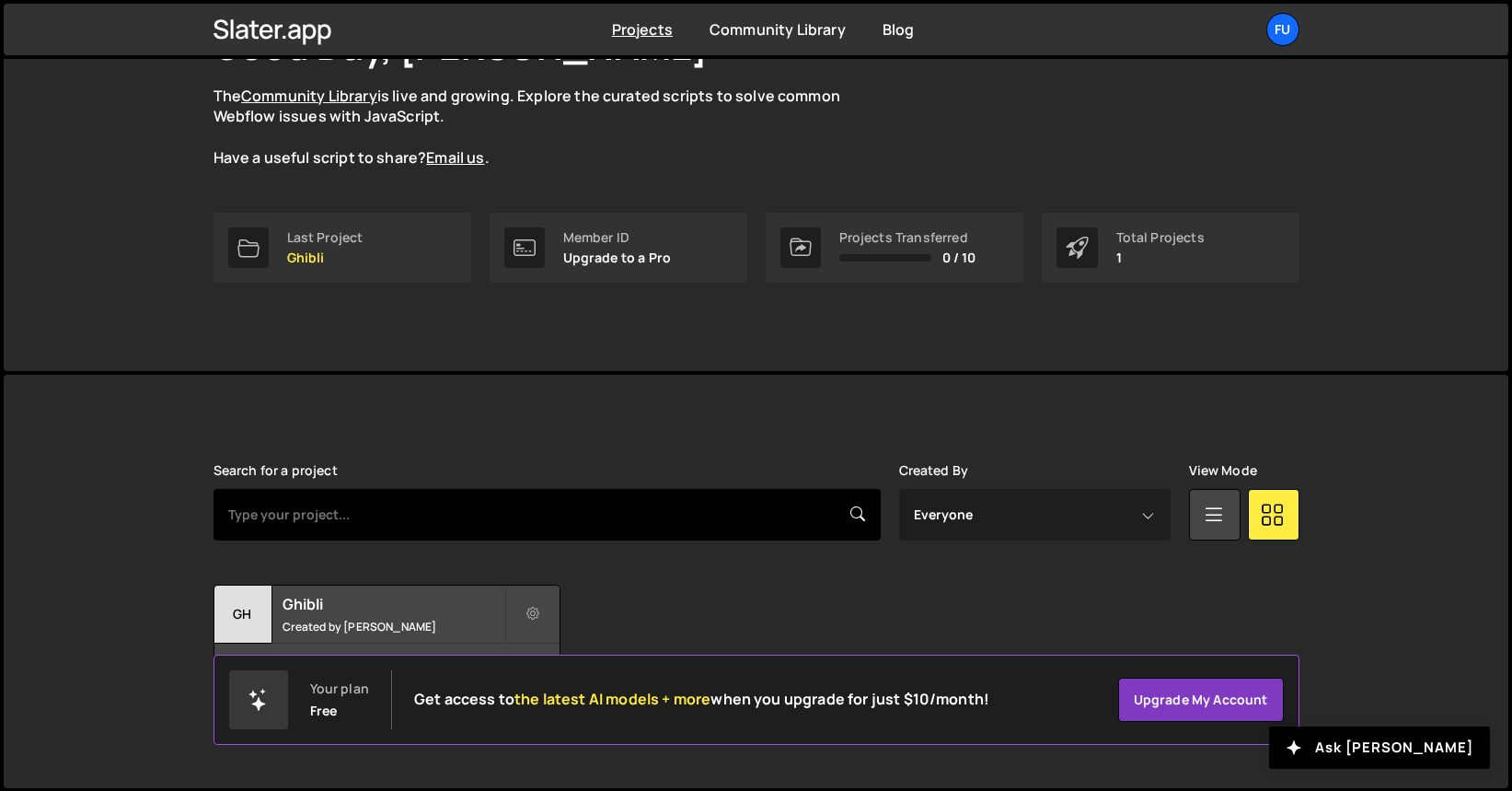
click at [662, 499] on input "text" at bounding box center [547, 515] width 667 height 51
type input "Ghibli"
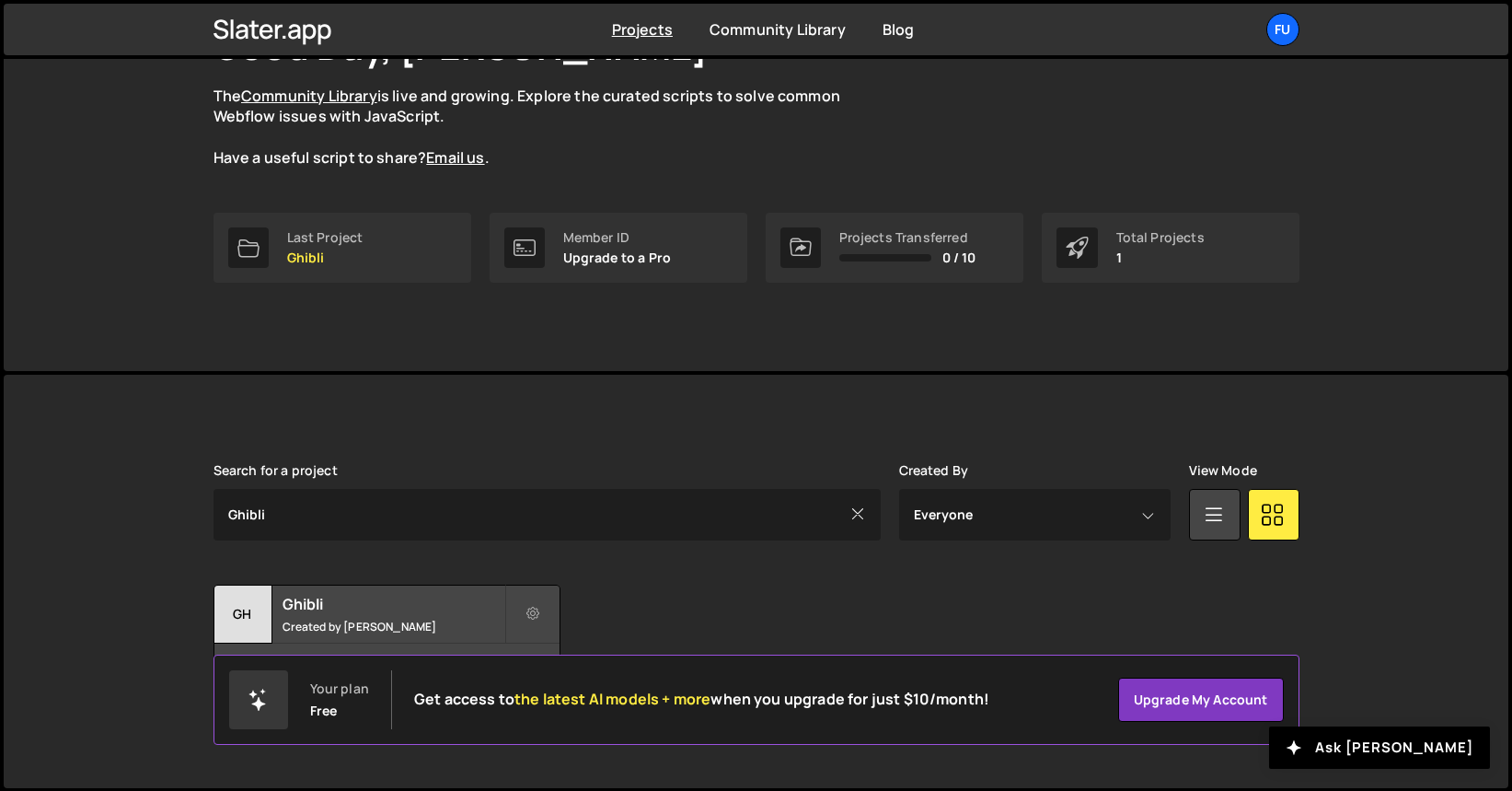
scroll to position [131, 0]
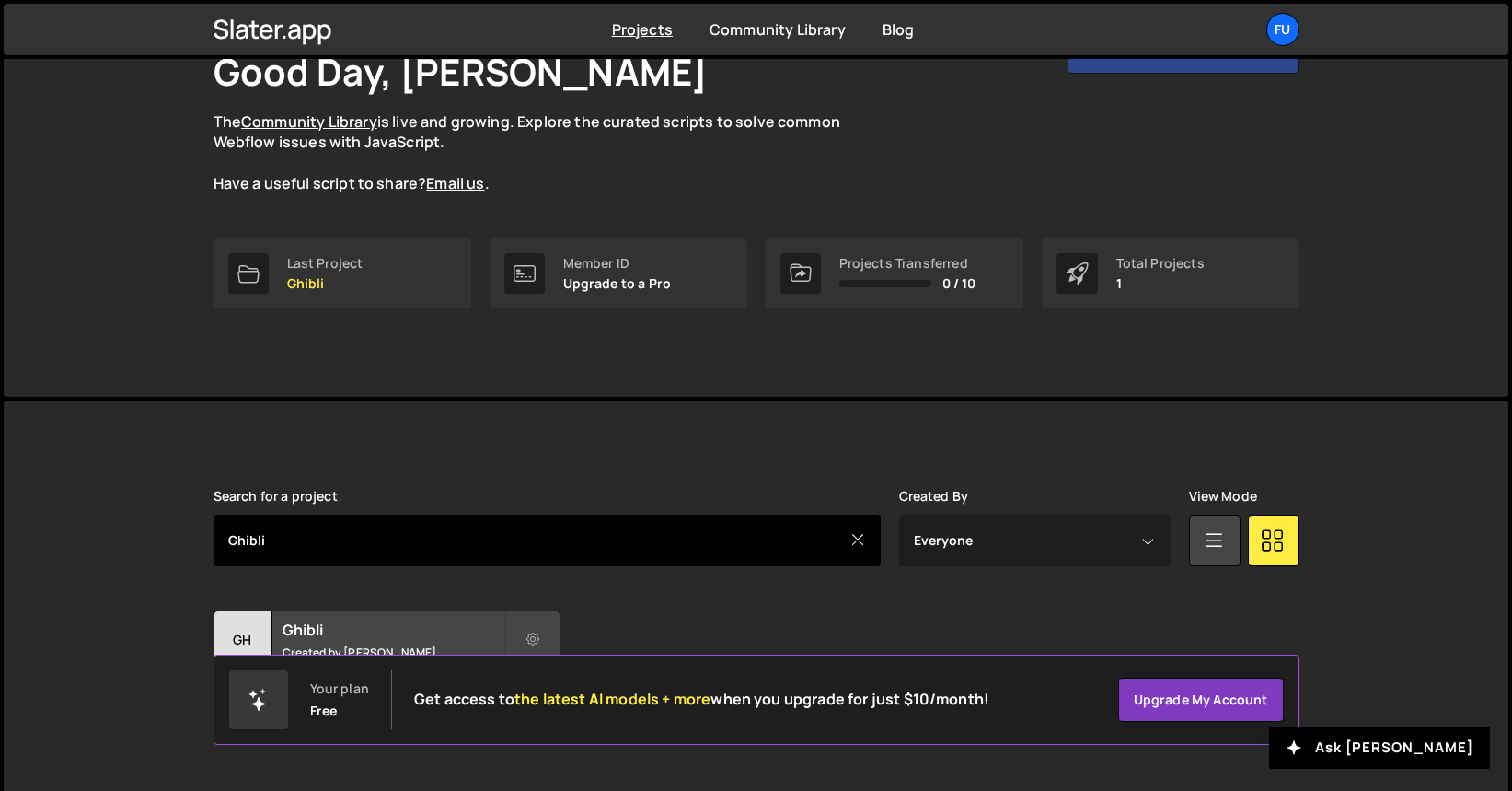
click at [846, 544] on input "Ghibli" at bounding box center [547, 540] width 667 height 51
click at [873, 538] on input "Ghibli" at bounding box center [547, 540] width 667 height 51
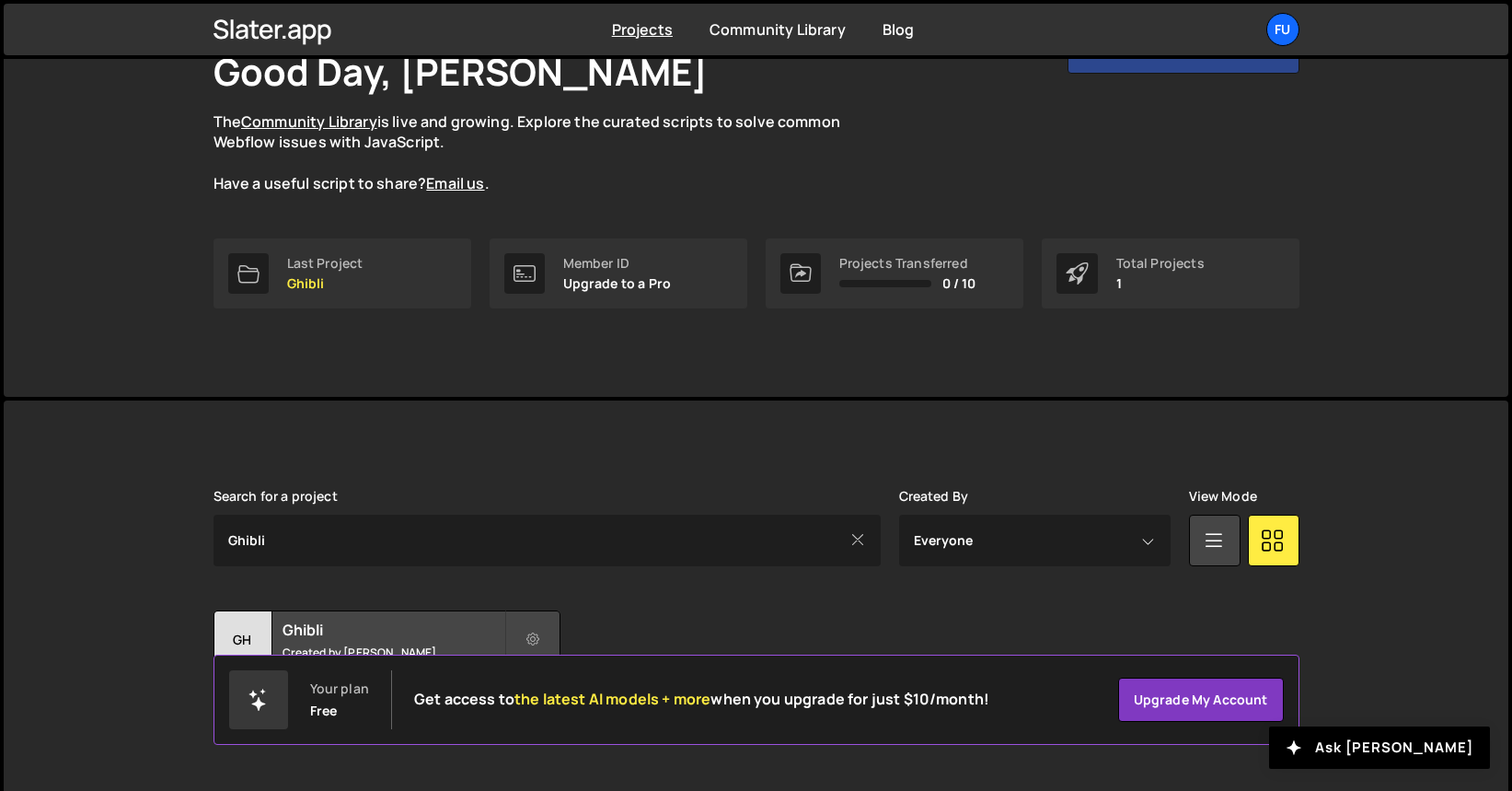
click at [858, 535] on icon at bounding box center [858, 538] width 15 height 20
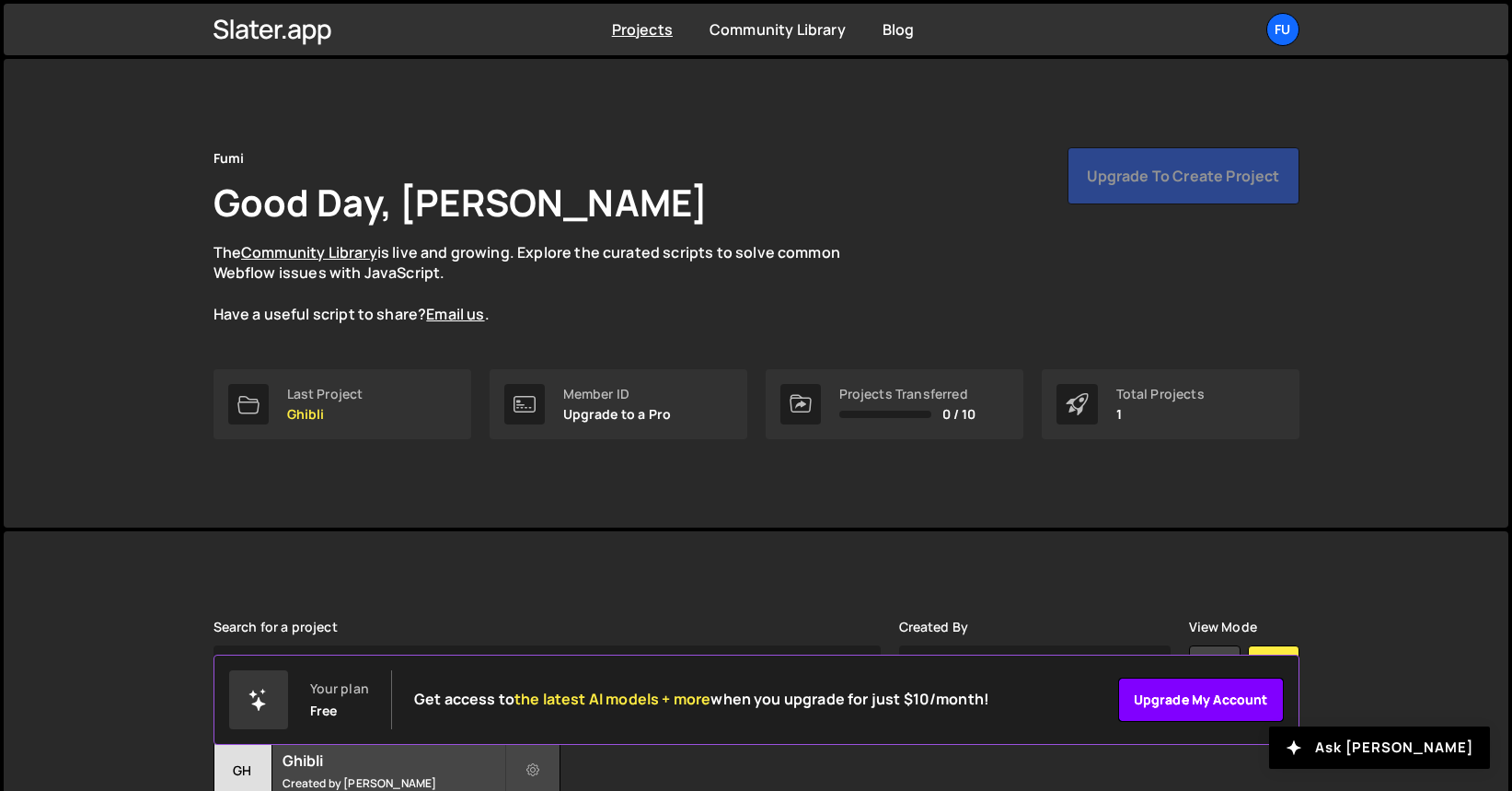
click at [1222, 717] on link "Upgrade my account" at bounding box center [1201, 700] width 166 height 45
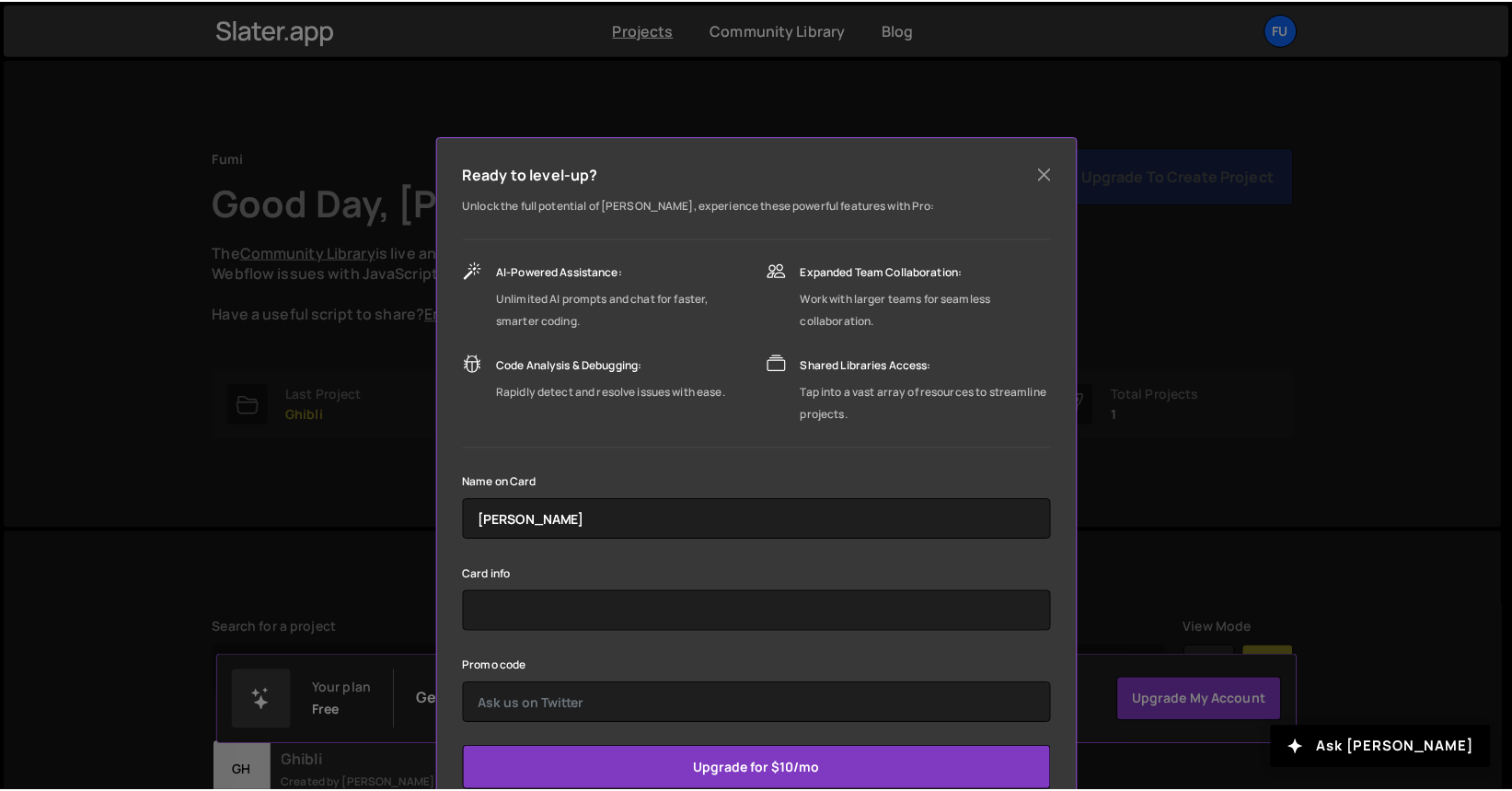
scroll to position [99, 0]
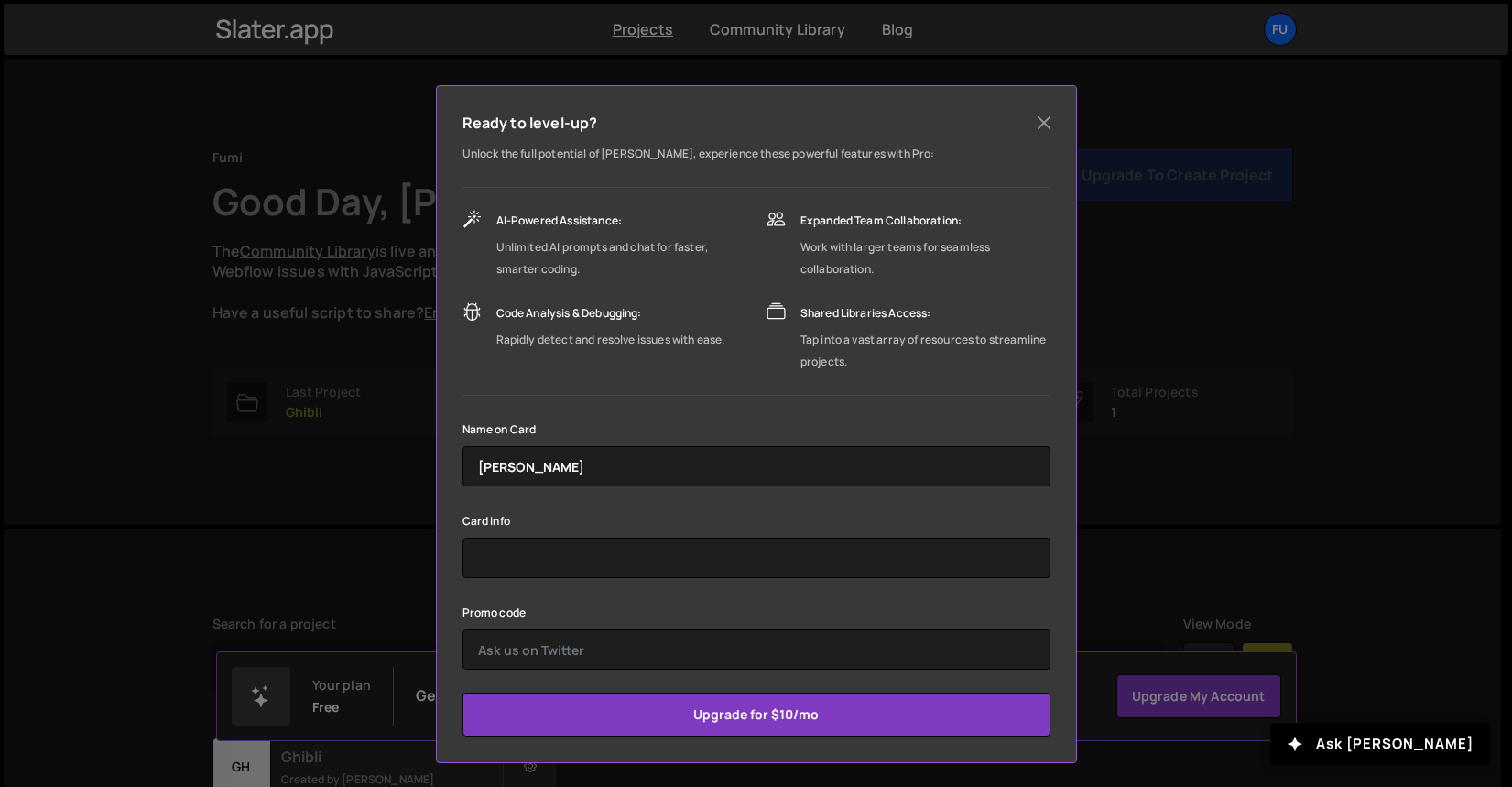
click at [1158, 410] on div "Ready to level-up? Unlock the full potential of Slater, experience these powerf…" at bounding box center [756, 393] width 1512 height 787
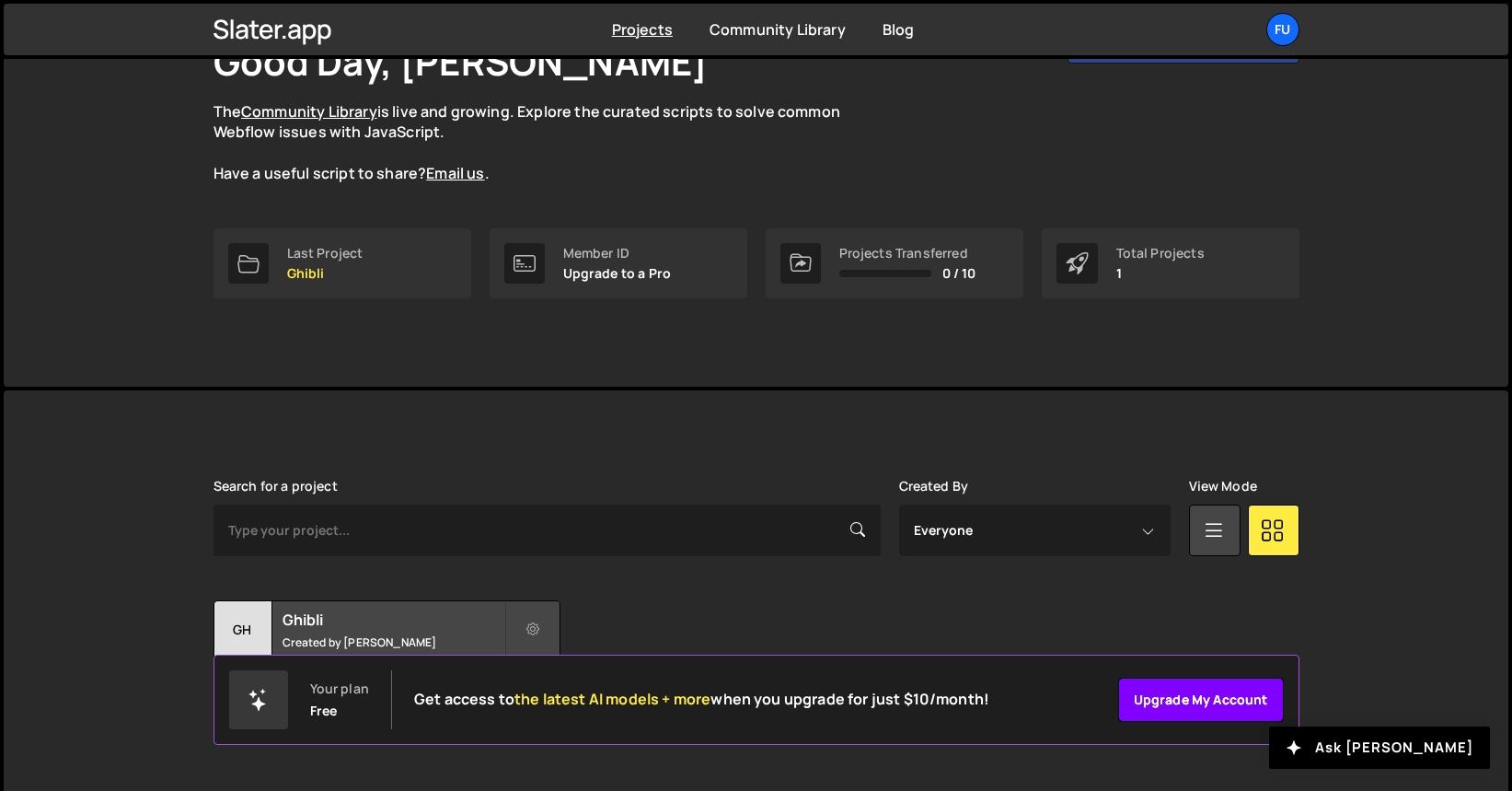
scroll to position [157, 0]
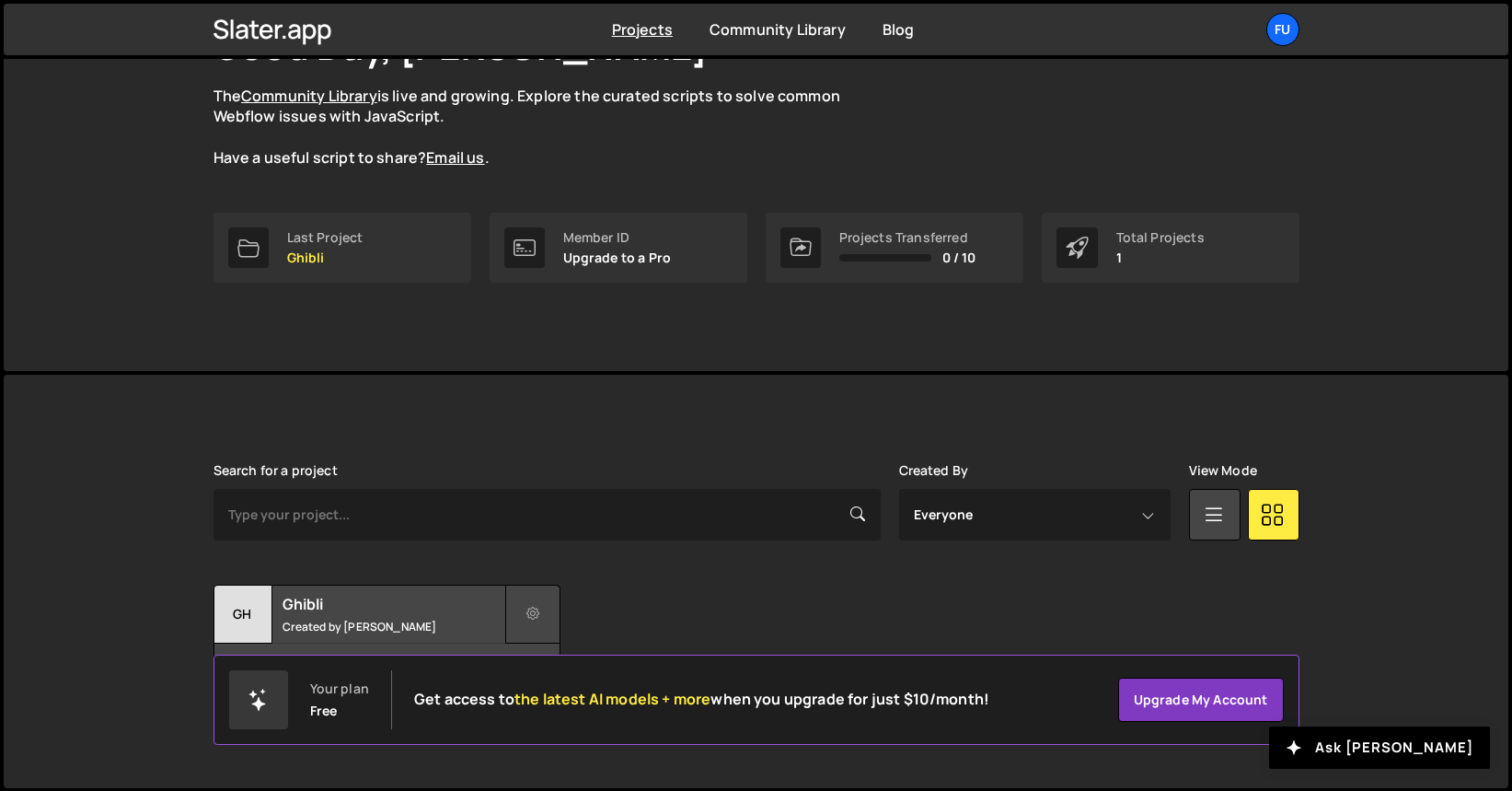
click at [533, 612] on icon at bounding box center [533, 613] width 13 height 18
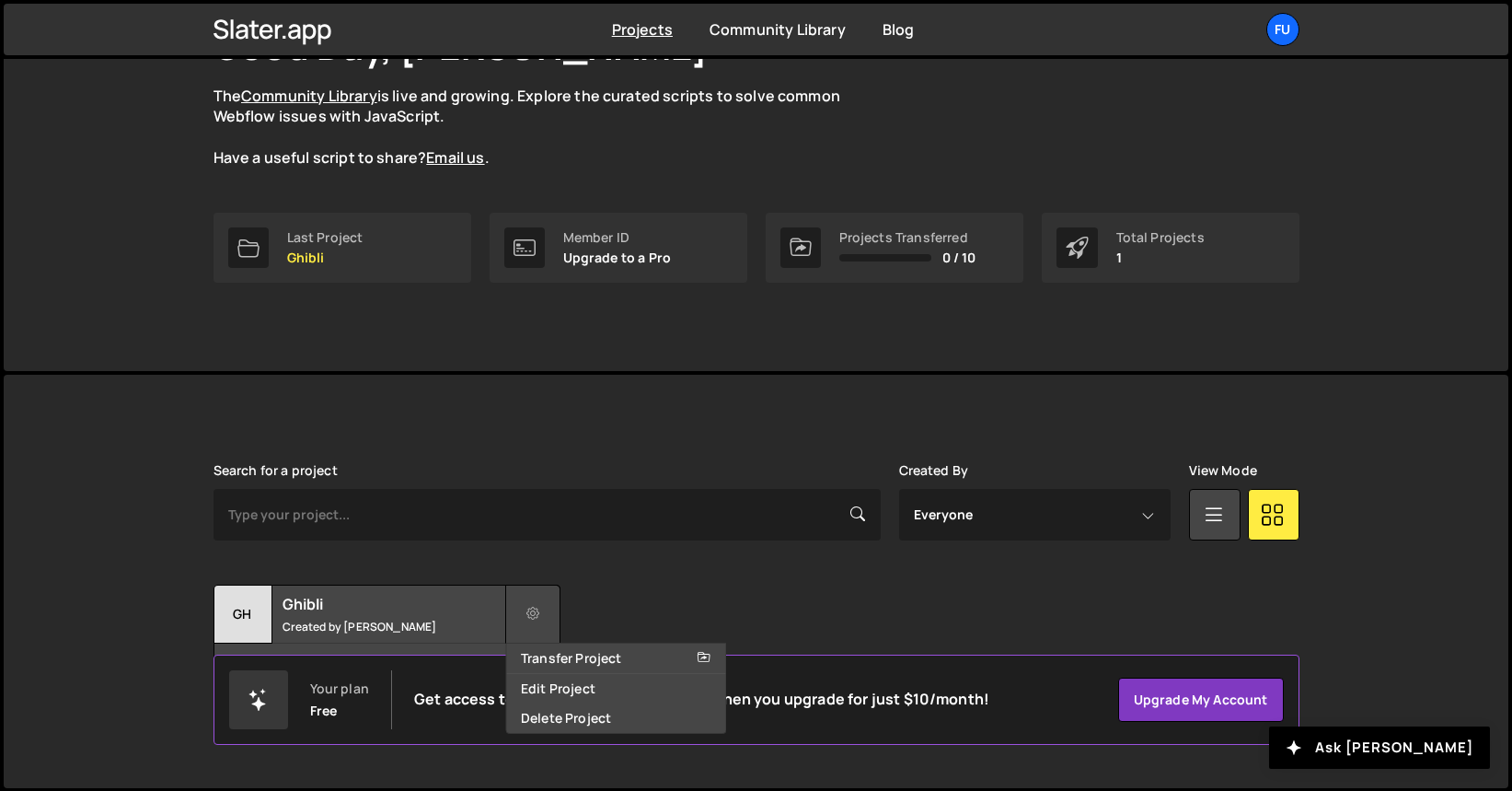
click at [533, 612] on icon at bounding box center [533, 613] width 13 height 18
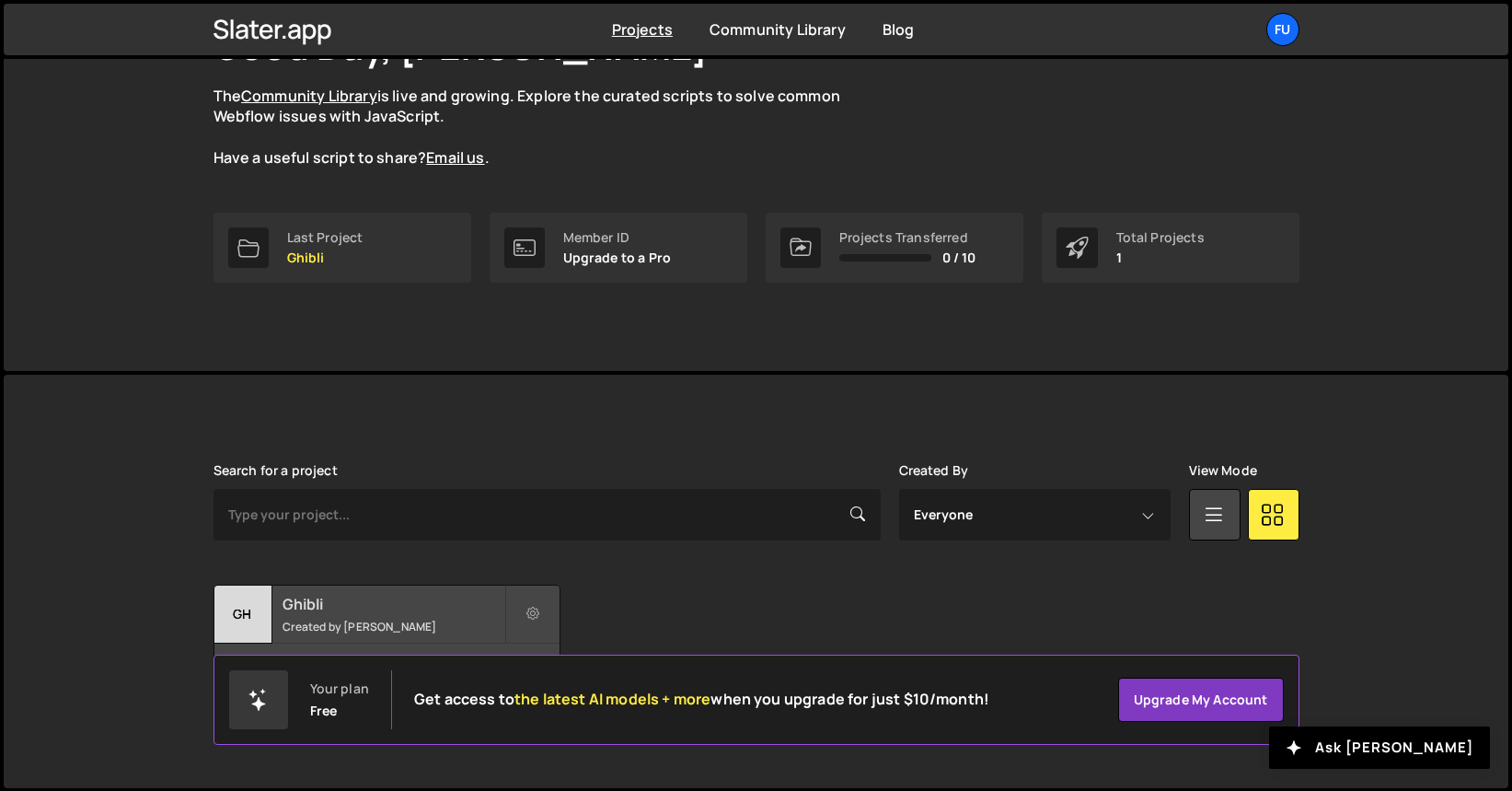
click at [341, 614] on div "Ghibli Created by Fuminari Ariyoshi" at bounding box center [387, 614] width 345 height 57
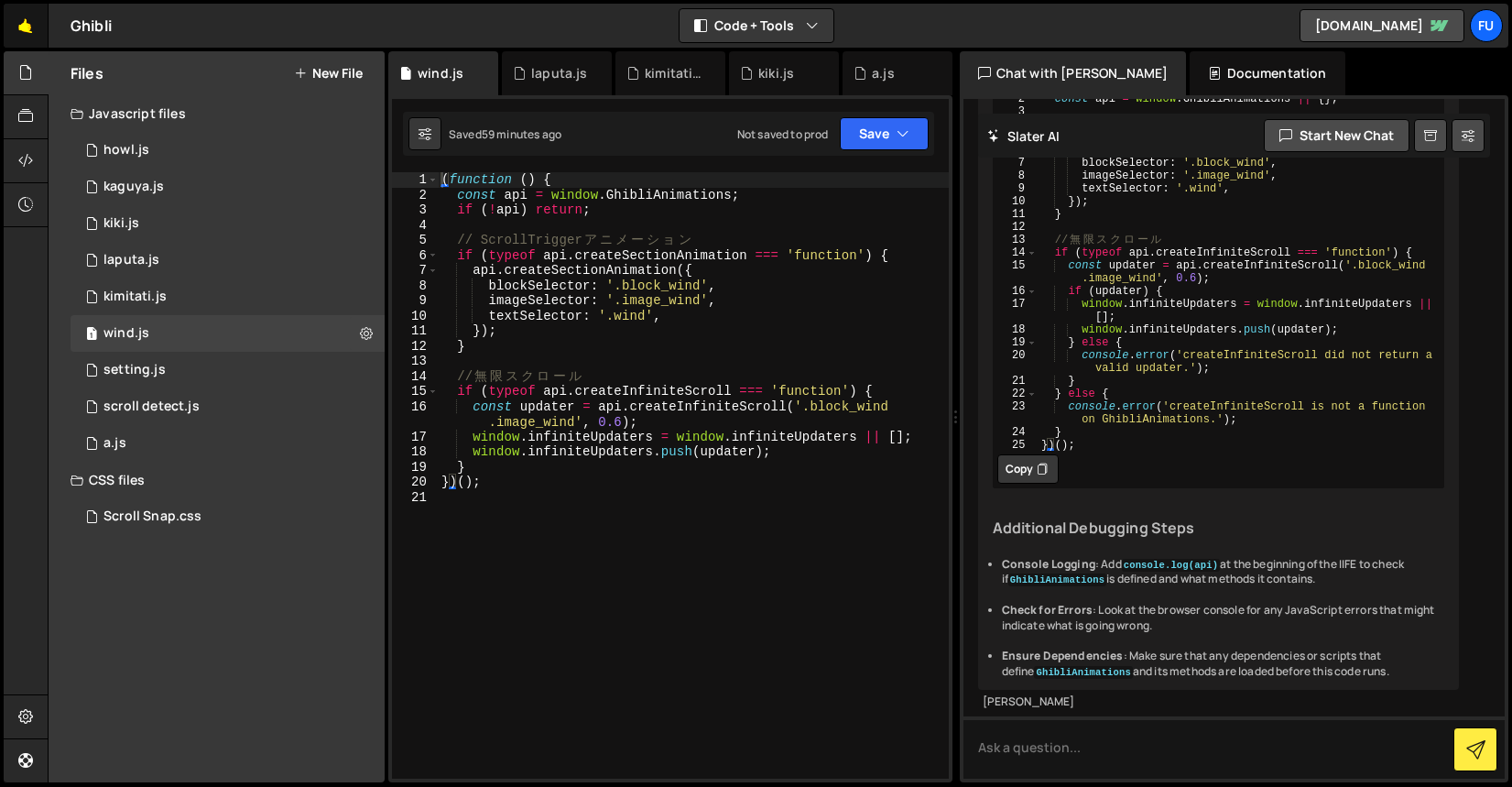
click at [43, 21] on link "🤙" at bounding box center [26, 26] width 45 height 44
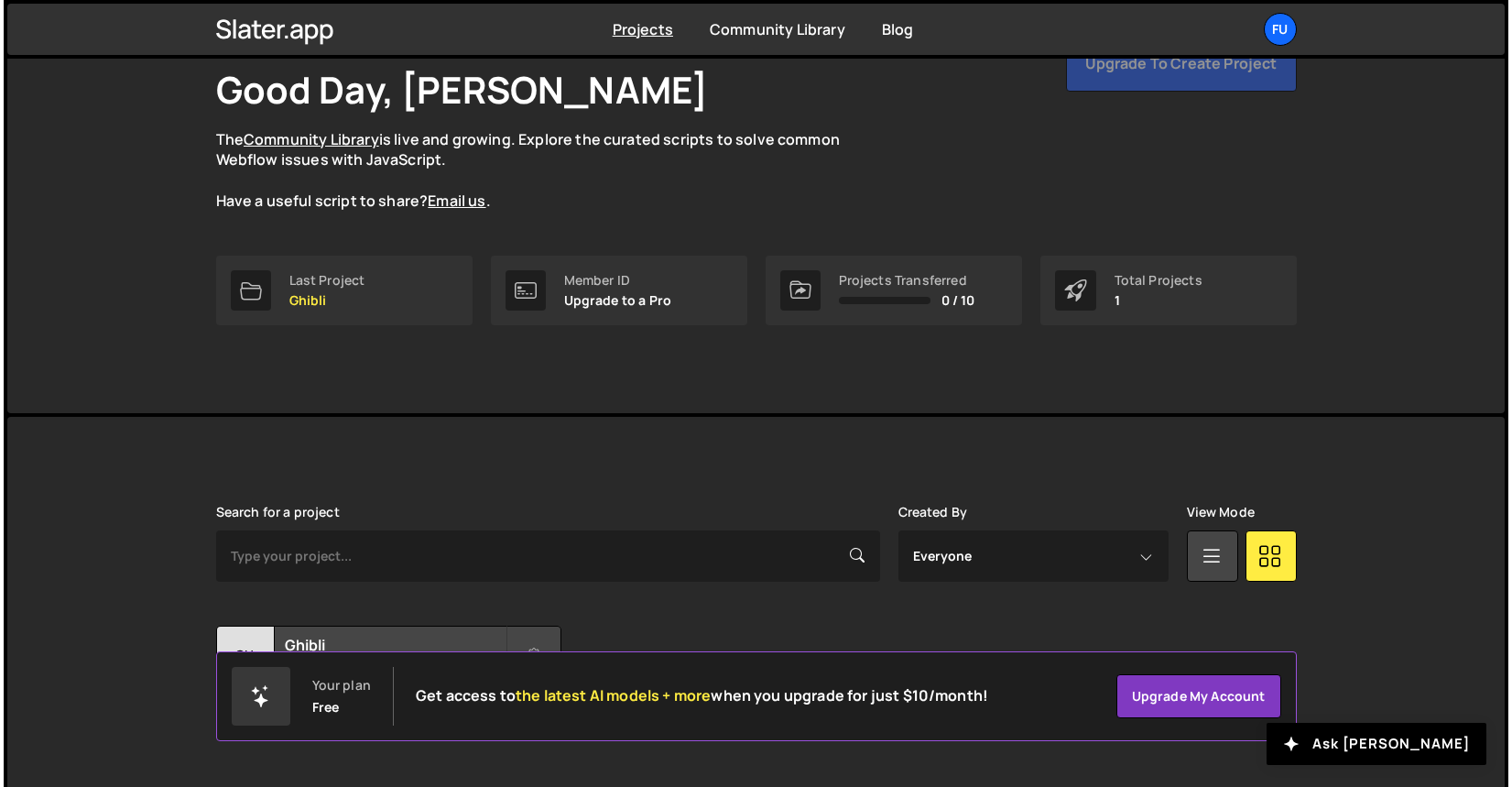
scroll to position [156, 0]
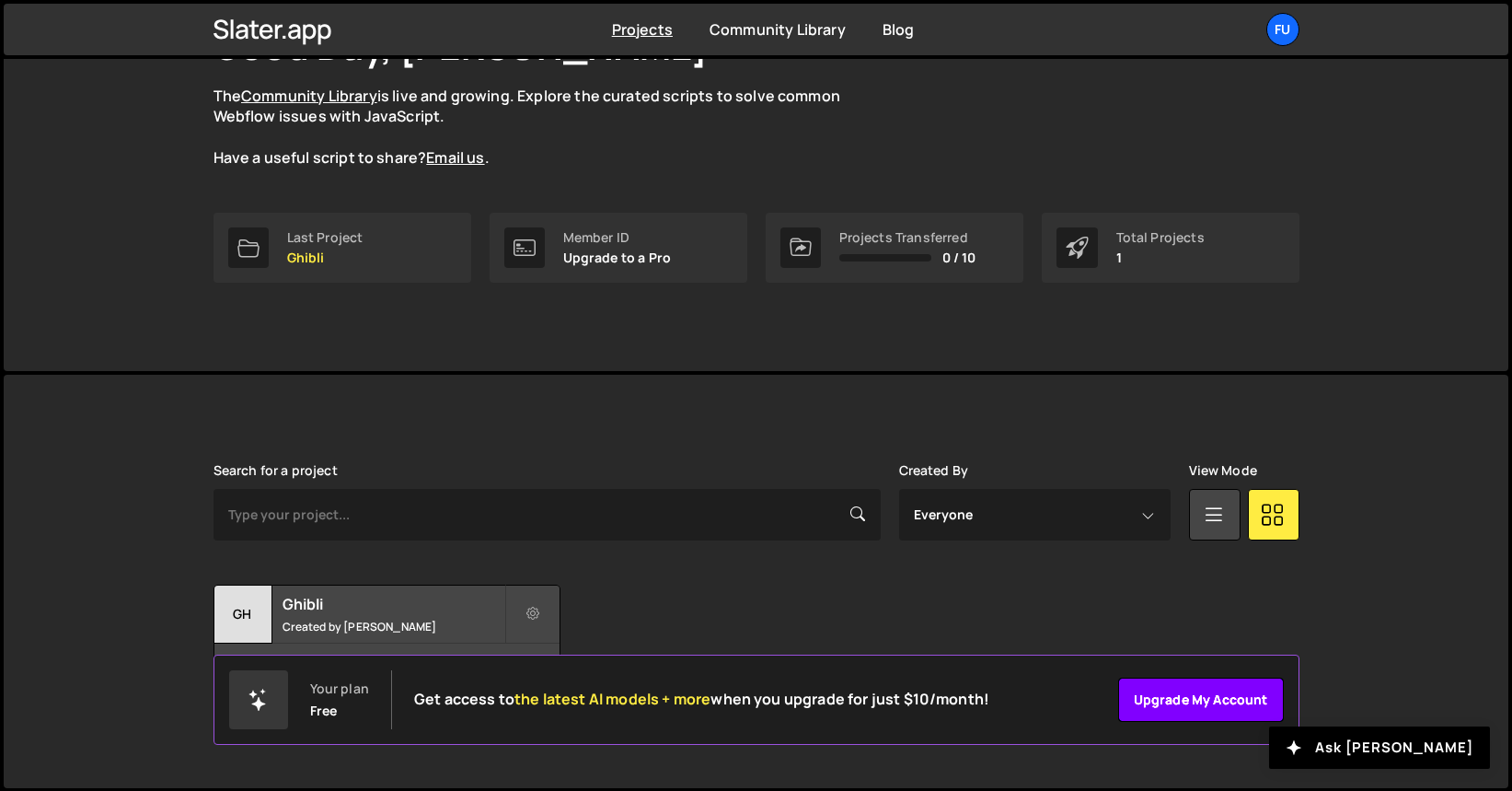
click at [1251, 697] on link "Upgrade my account" at bounding box center [1201, 700] width 166 height 45
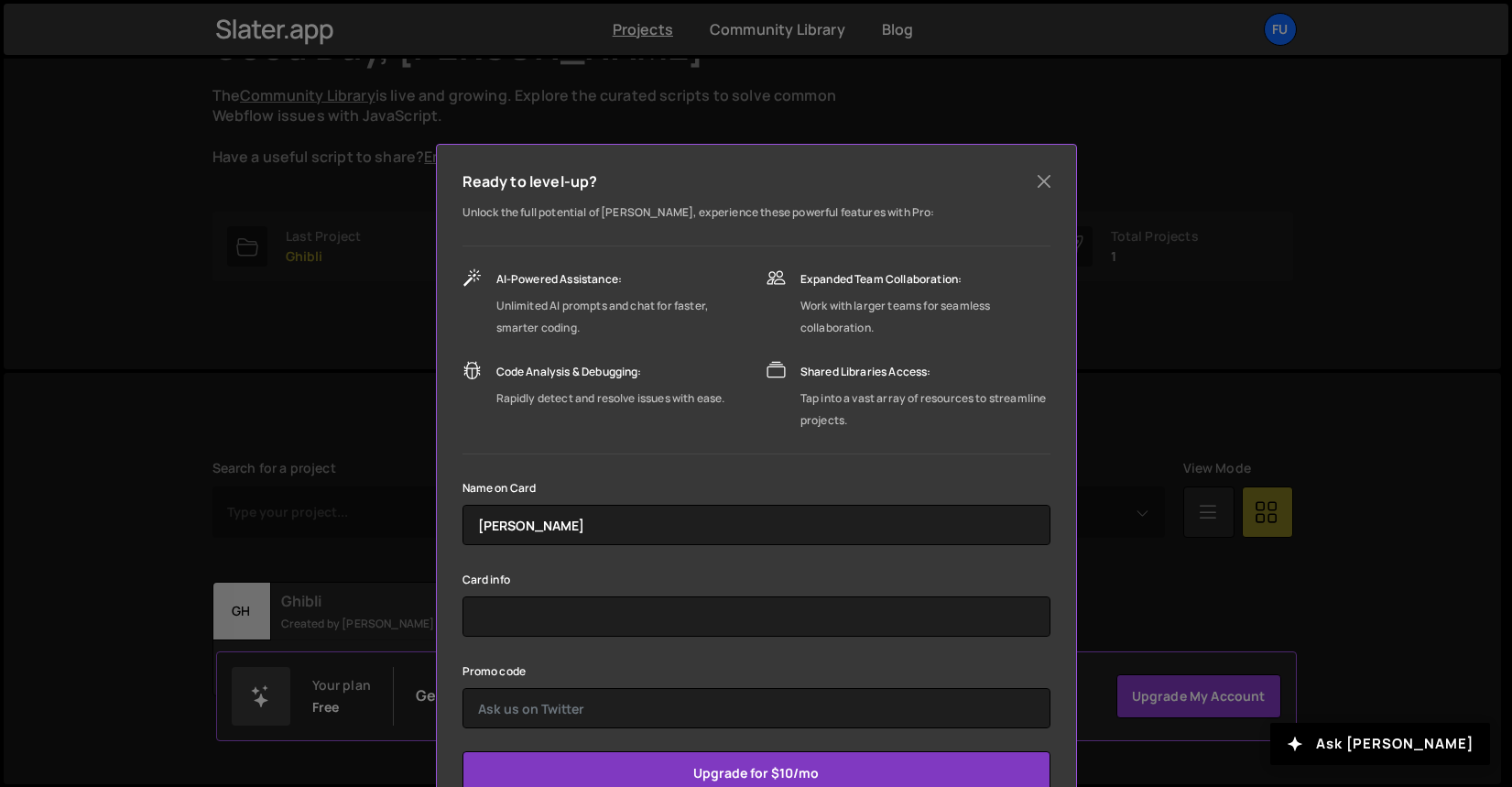
scroll to position [98, 0]
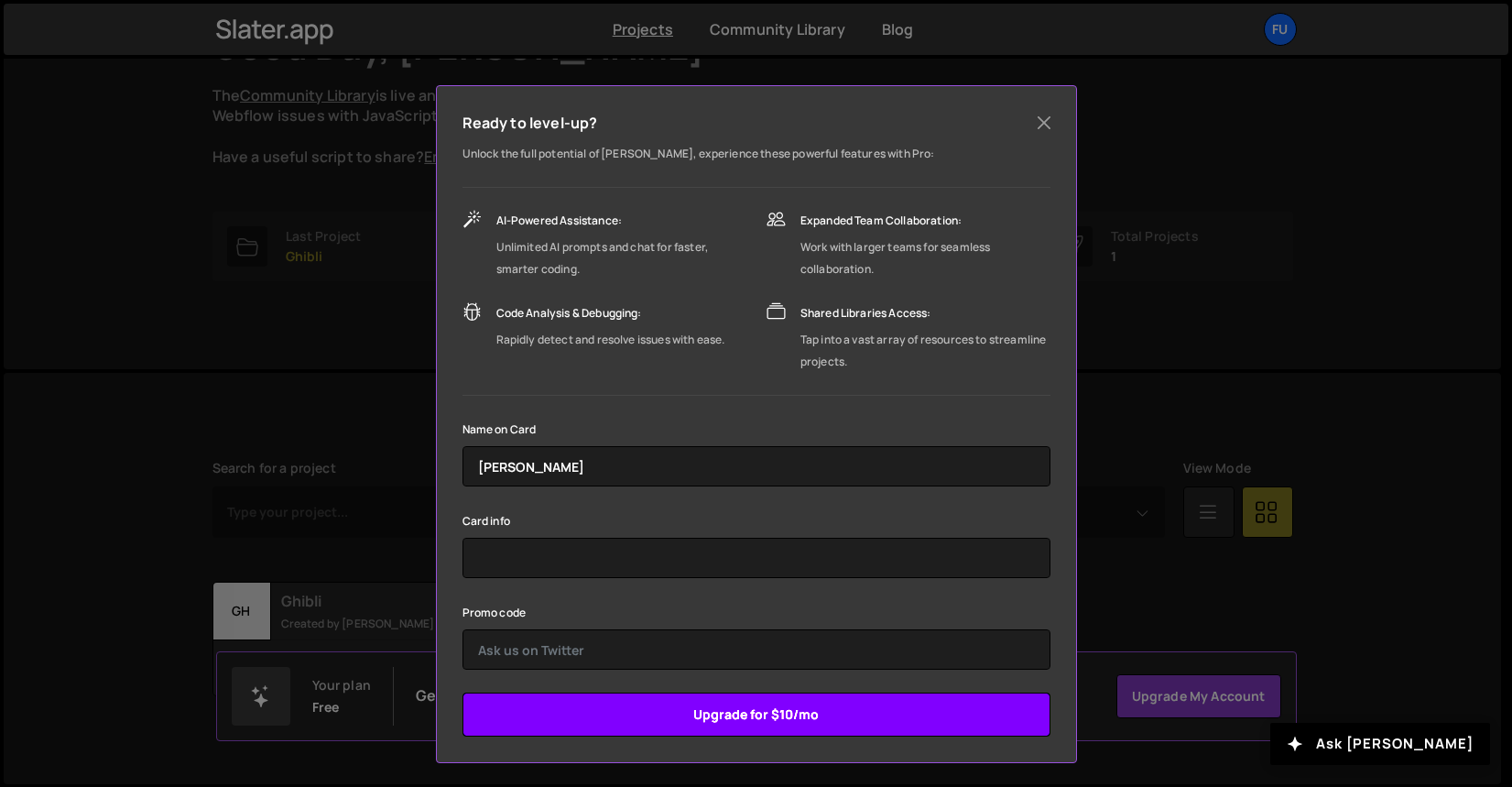
click at [824, 721] on input "Upgrade for $10/mo" at bounding box center [756, 714] width 587 height 44
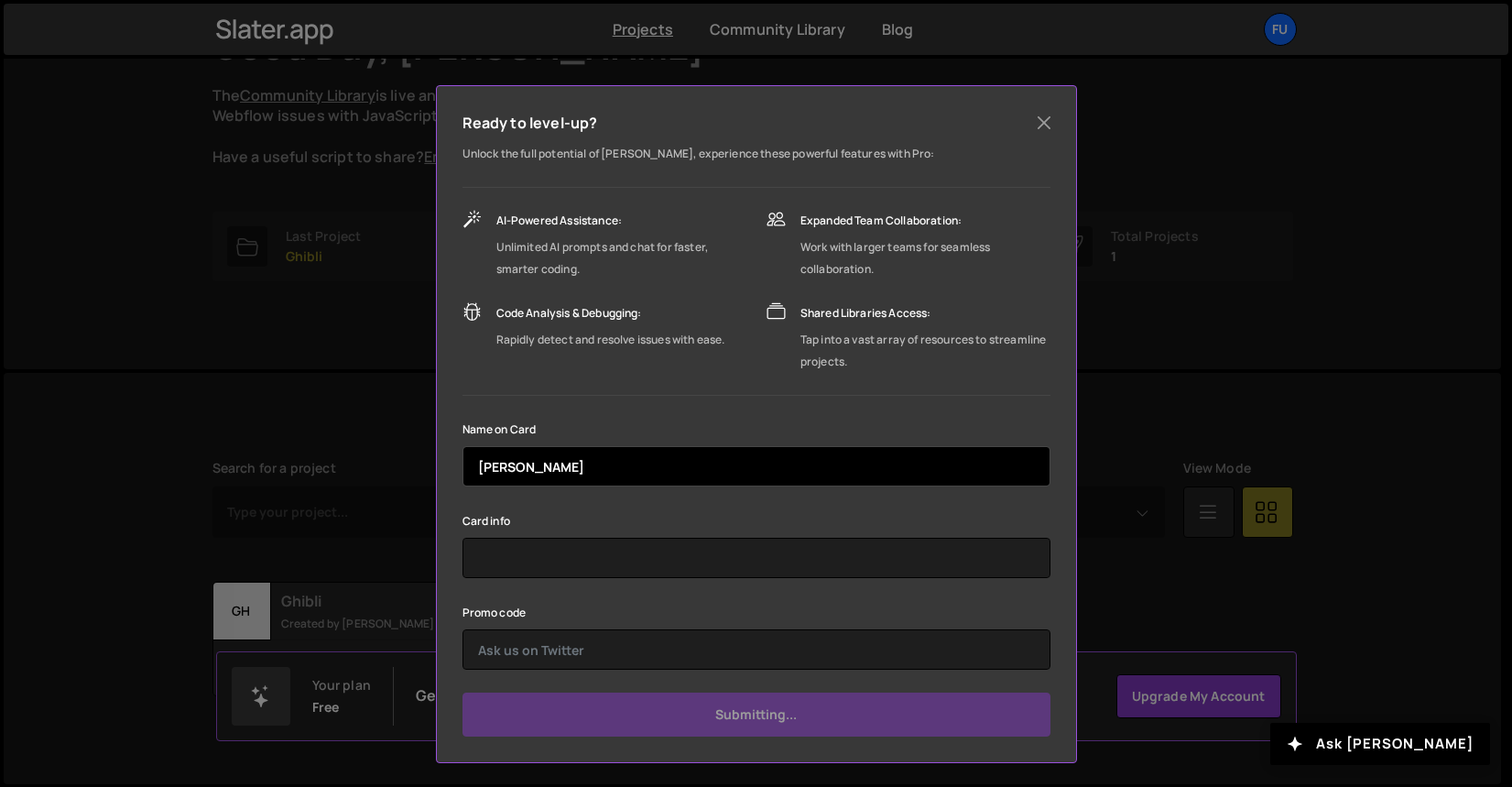
type input "Submit"
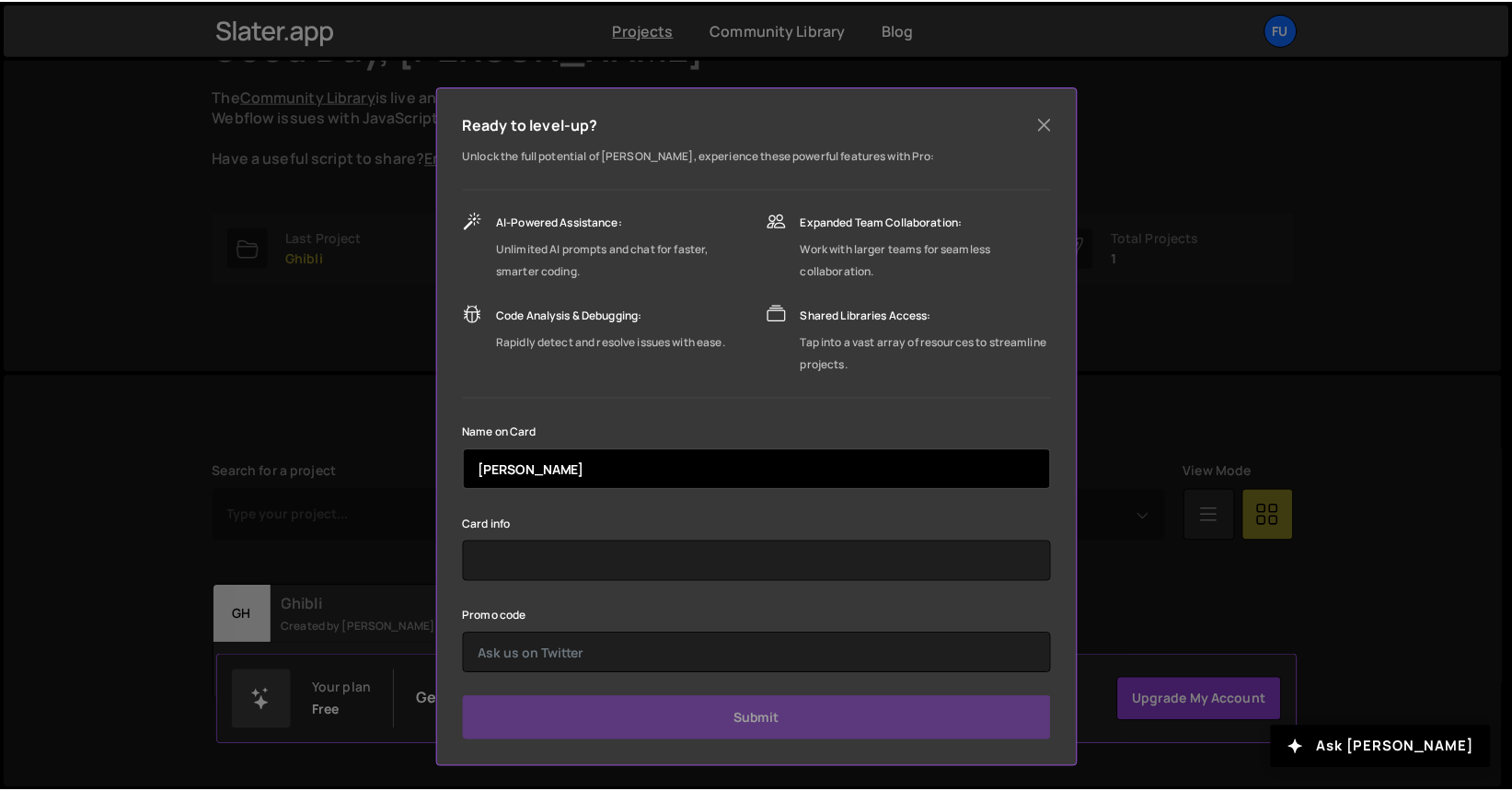
scroll to position [0, 0]
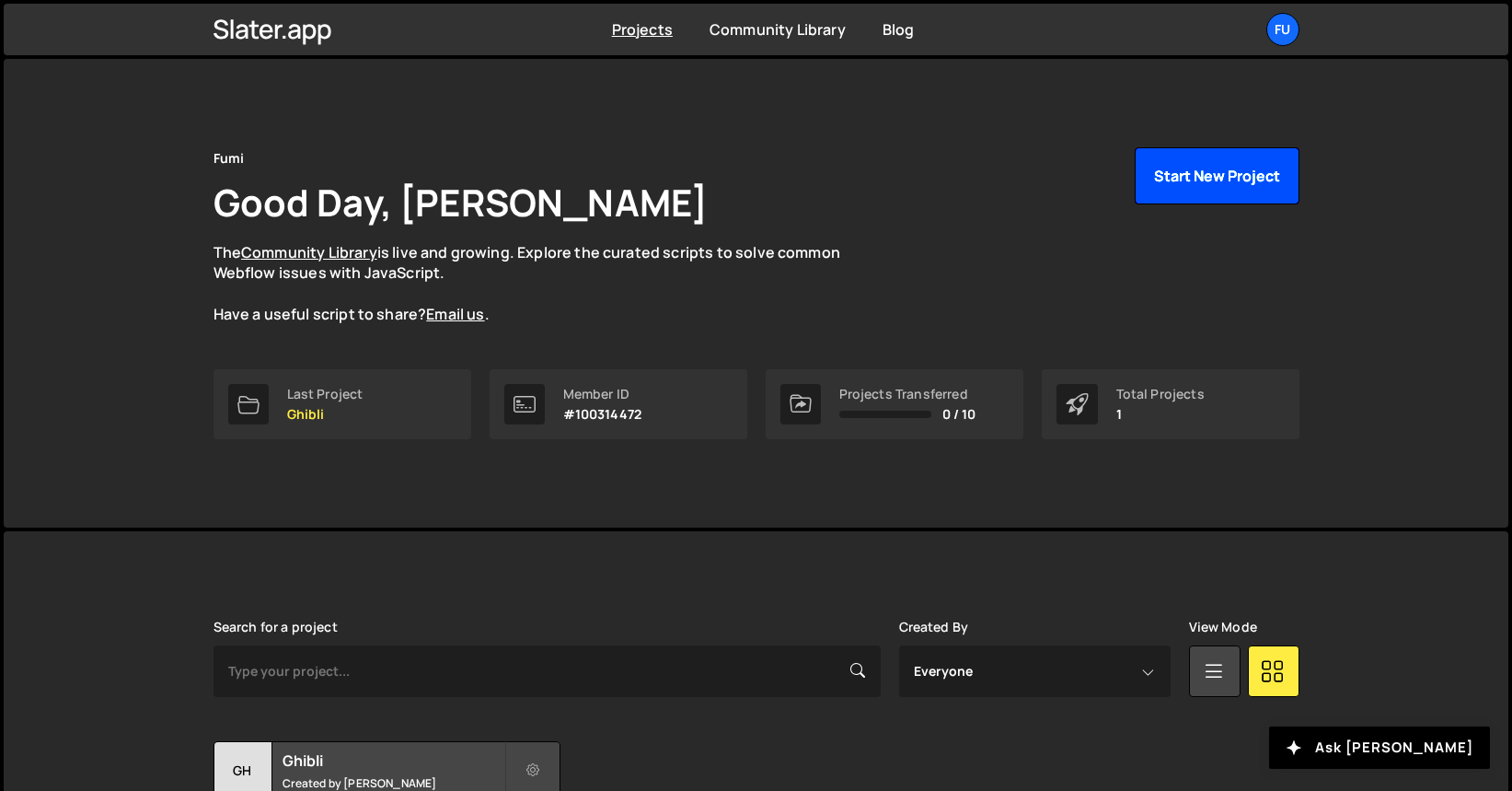
click at [1222, 158] on button "Start New Project" at bounding box center [1217, 176] width 165 height 57
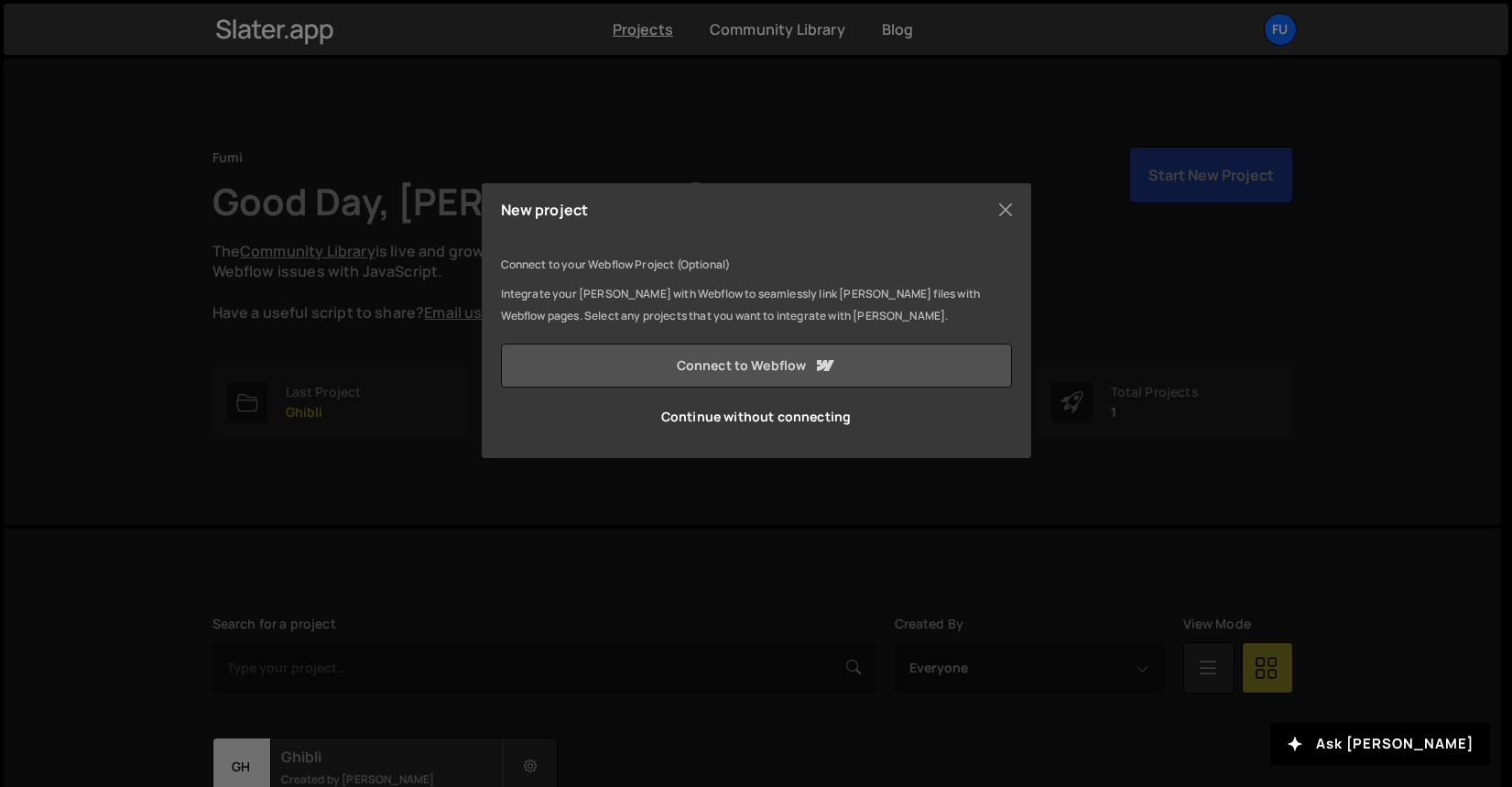
click at [781, 368] on link "Connect to Webflow" at bounding box center [756, 366] width 511 height 44
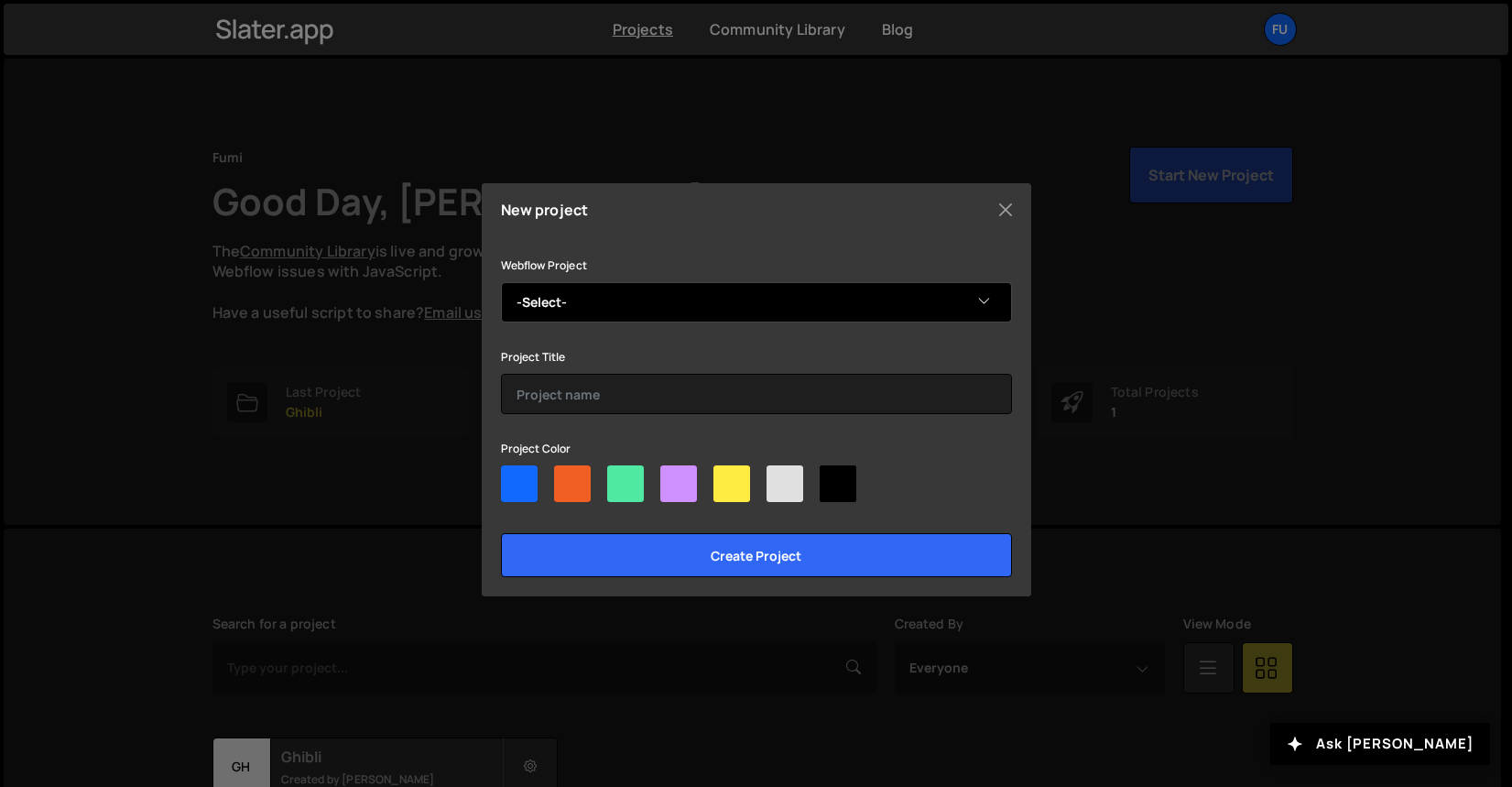
click at [855, 298] on select "-Select- Ghibli Site 3" at bounding box center [756, 302] width 511 height 41
select select "68d7369994ec86585d493868"
click at [501, 282] on select "-Select- Ghibli Site 3" at bounding box center [756, 302] width 511 height 41
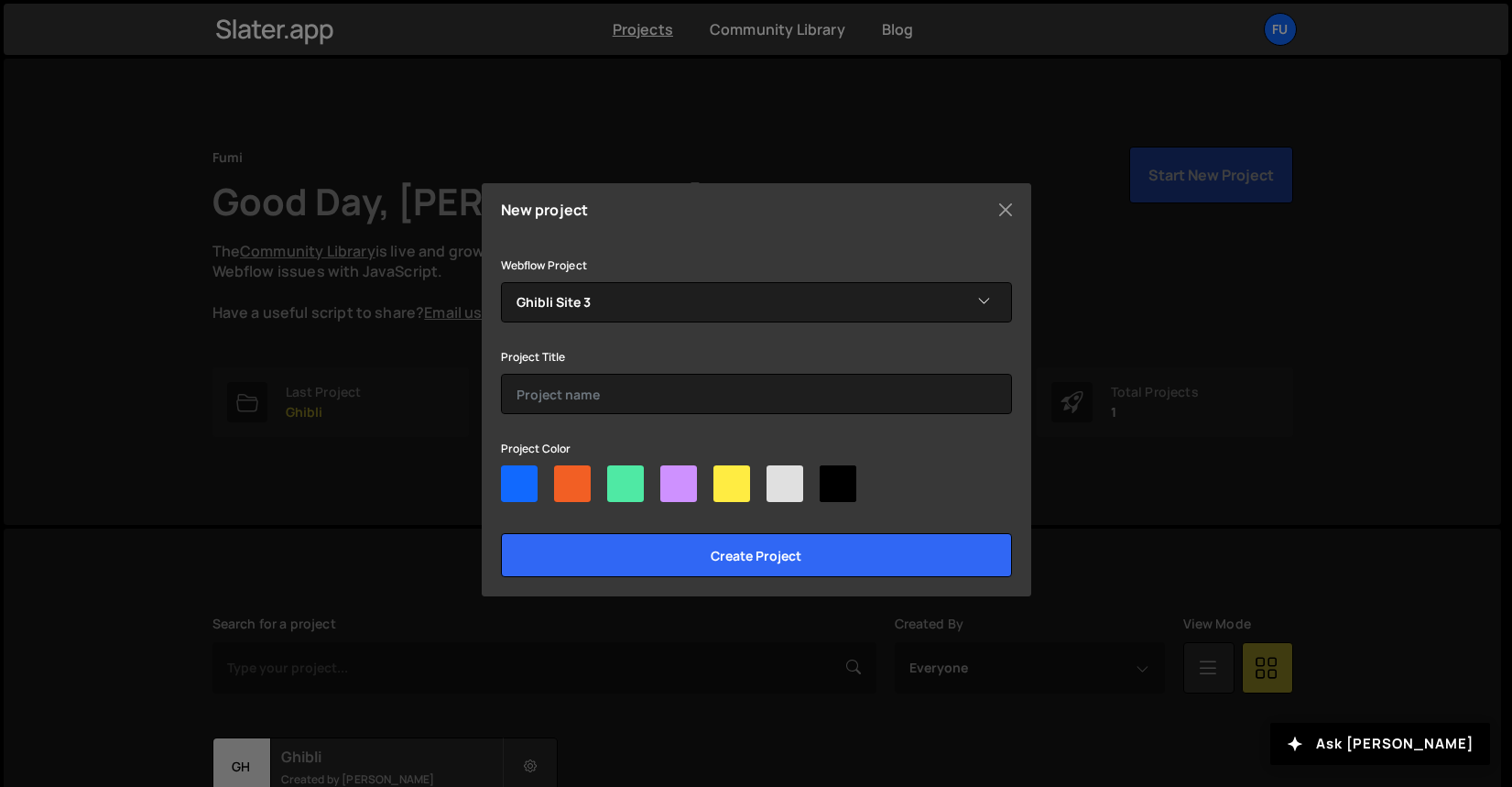
click at [848, 478] on div at bounding box center [838, 484] width 37 height 37
click at [831, 477] on input"] "radio" at bounding box center [825, 471] width 12 height 12
radio input"] "true"
click at [817, 426] on div "Webflow Project -Select- Ghibli Site 3 Project Title Project Color Create proje…" at bounding box center [756, 416] width 511 height 323
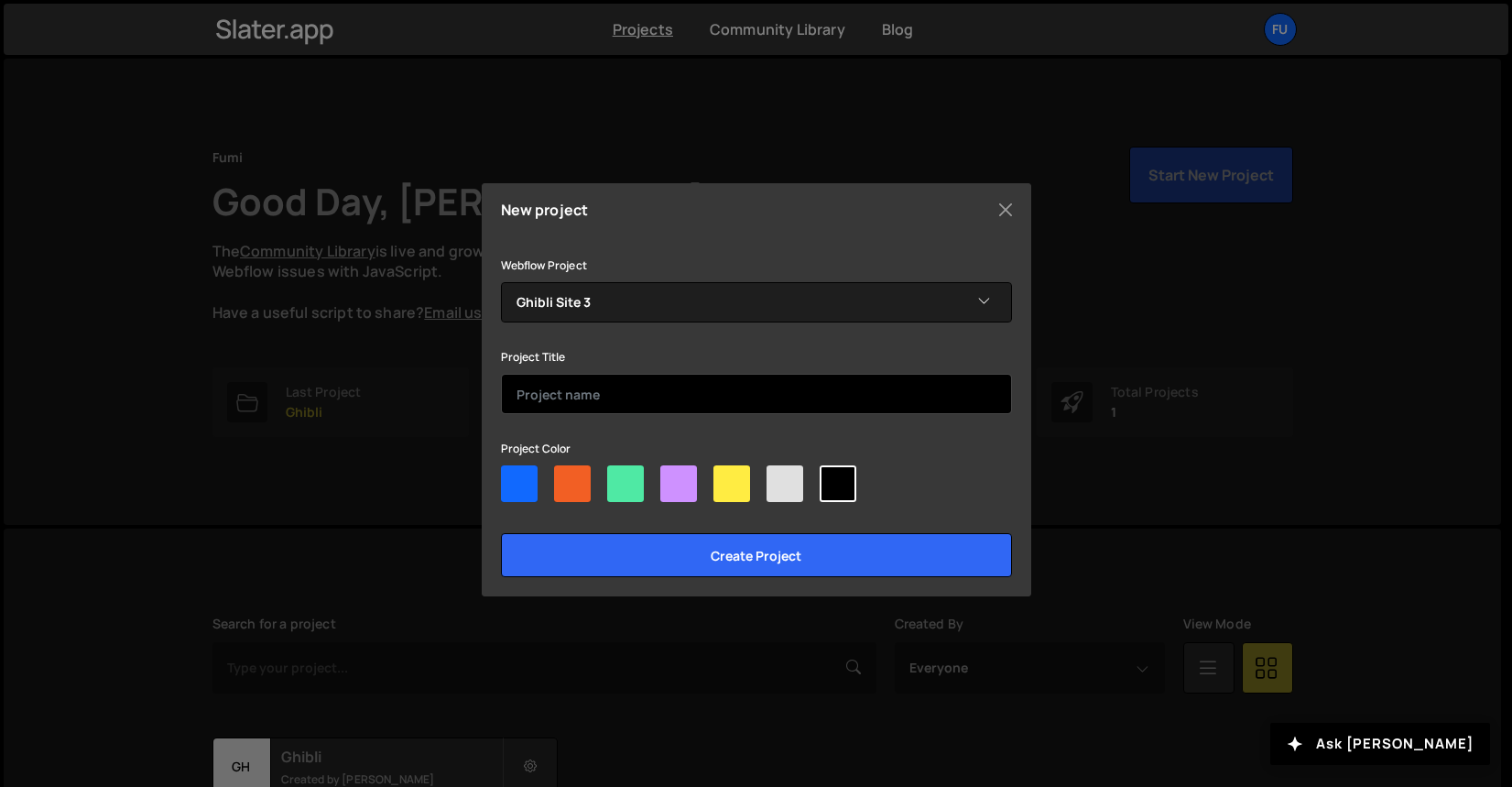
click at [807, 403] on input "text" at bounding box center [756, 394] width 511 height 41
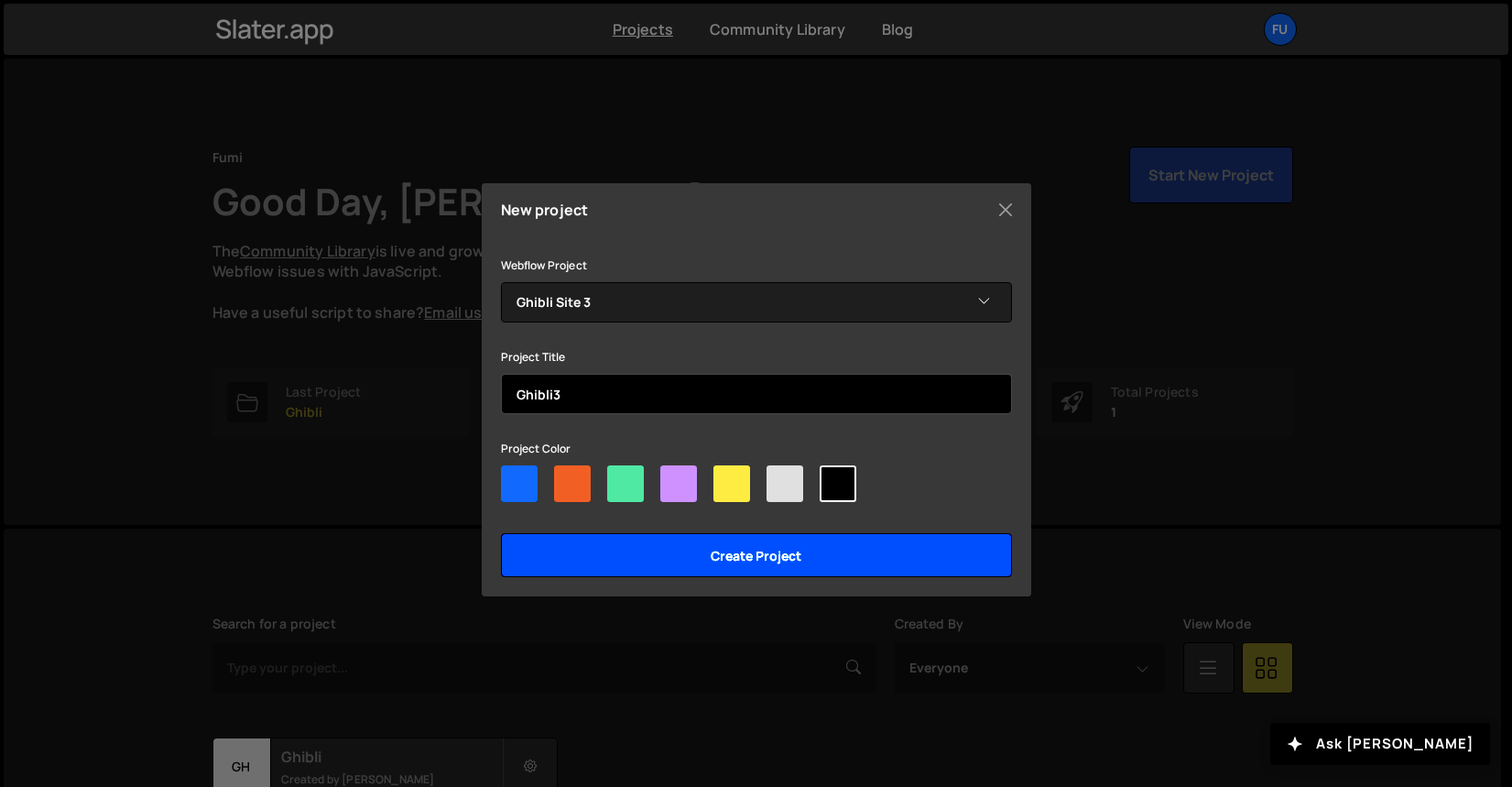
type input "Ghibli3"
click at [789, 561] on input "Create project" at bounding box center [756, 555] width 511 height 44
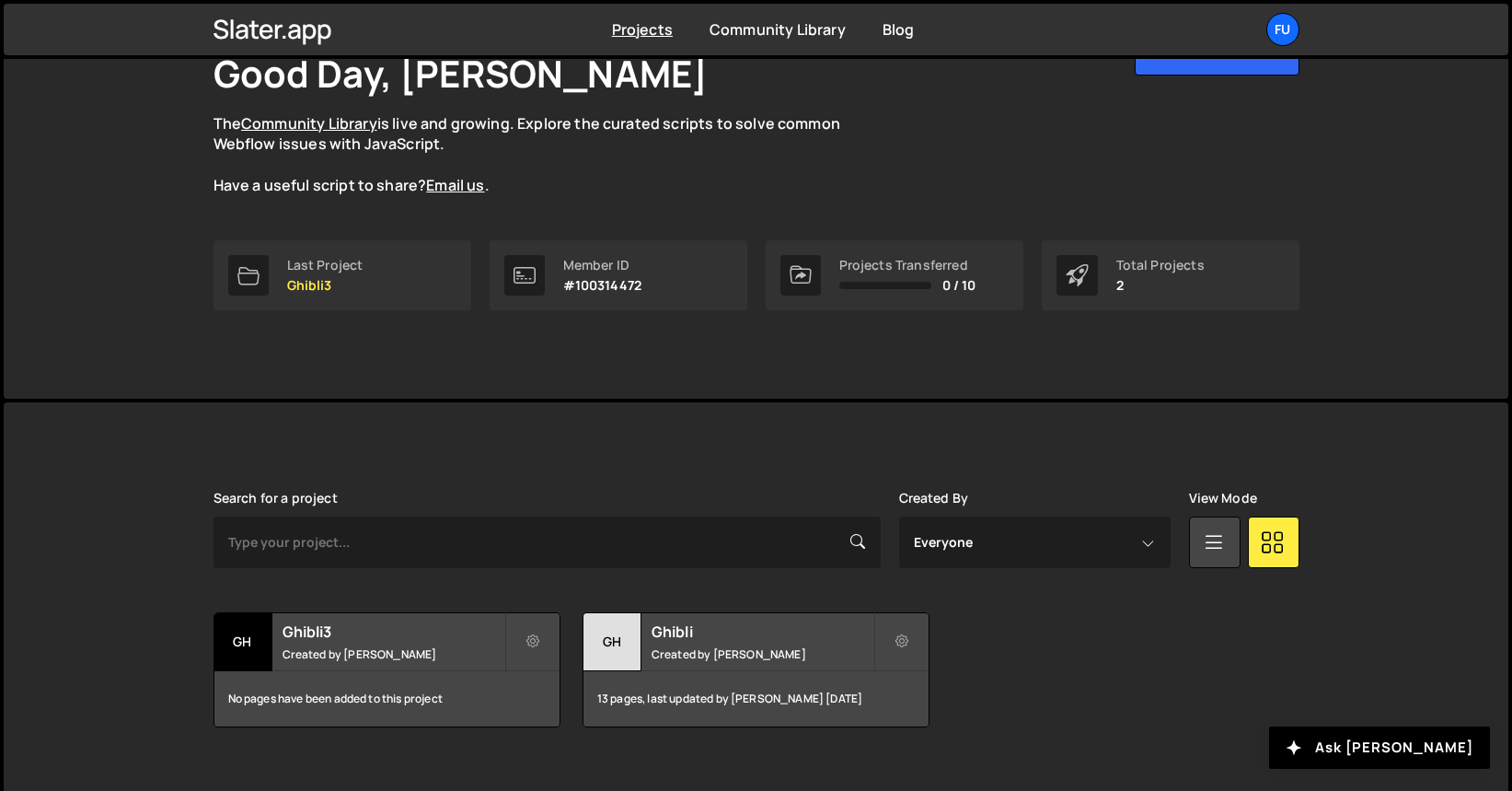
scroll to position [157, 0]
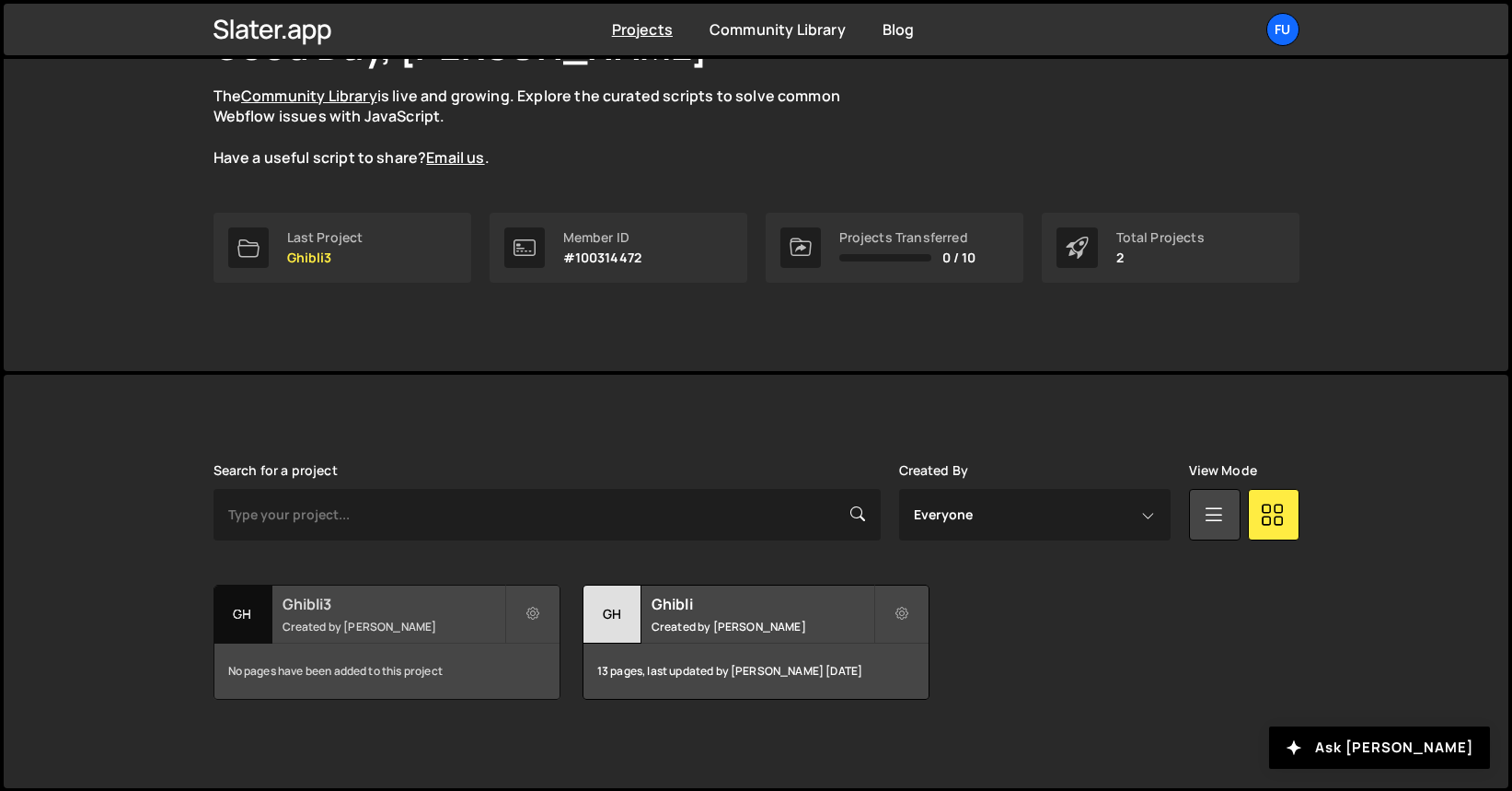
click at [409, 595] on h2 "Ghibli3" at bounding box center [394, 603] width 222 height 20
click at [224, 612] on div "Gh" at bounding box center [243, 614] width 58 height 58
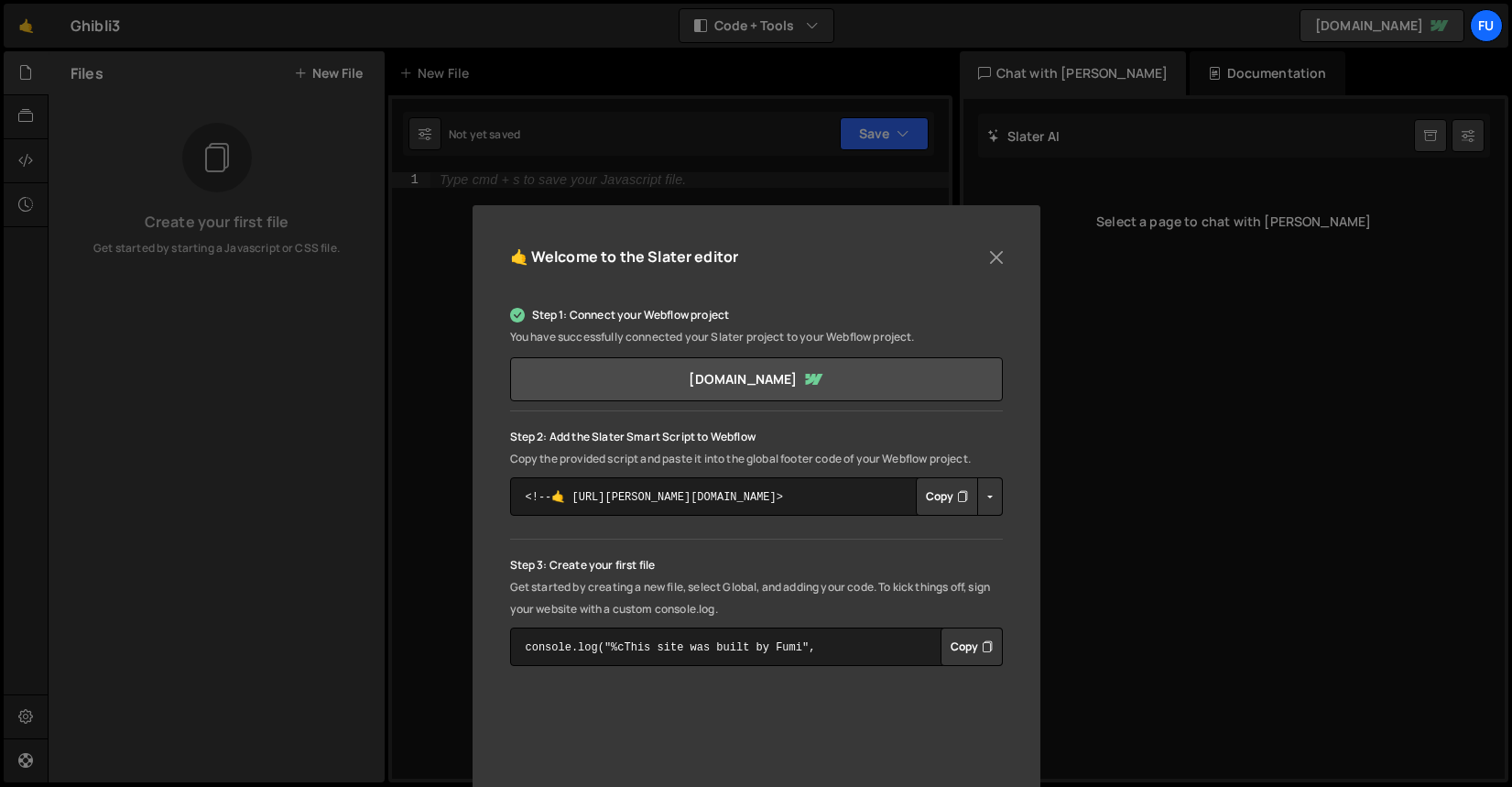
click at [942, 496] on button "Copy" at bounding box center [947, 496] width 62 height 39
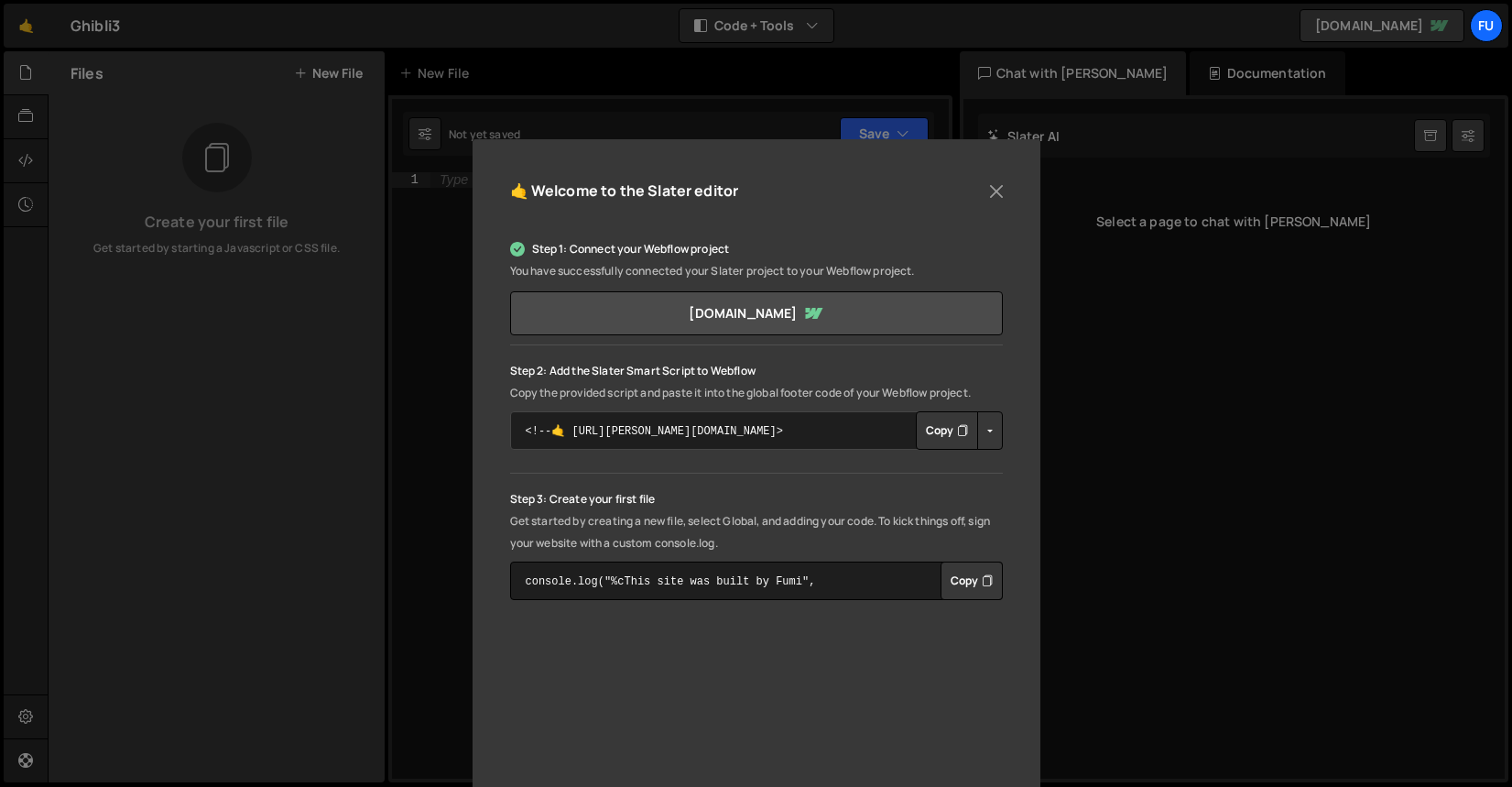
scroll to position [104, 0]
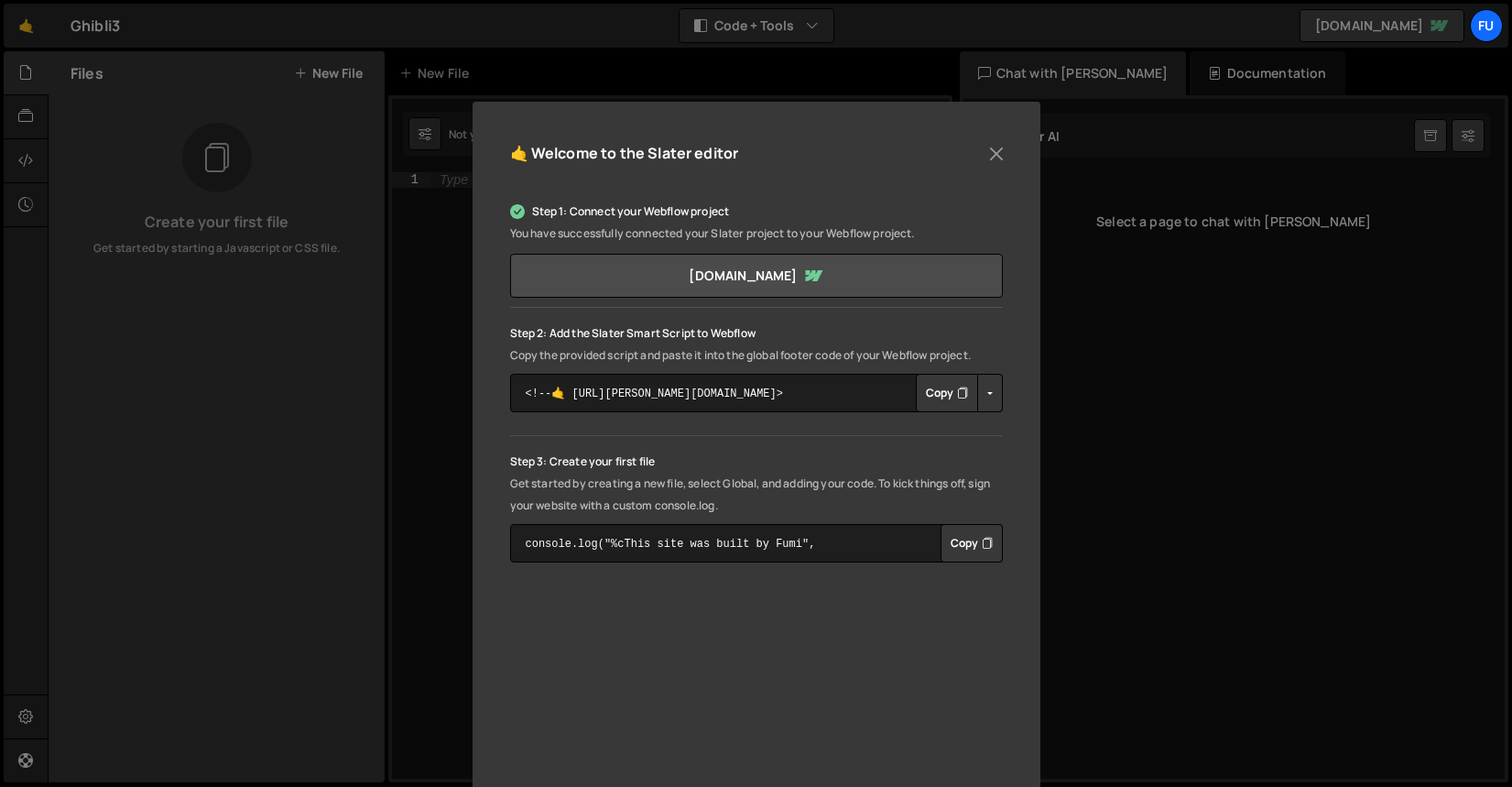
click at [994, 392] on button "Button group with nested dropdown" at bounding box center [989, 393] width 25 height 39
click at [993, 391] on button "Button group with nested dropdown" at bounding box center [989, 393] width 25 height 39
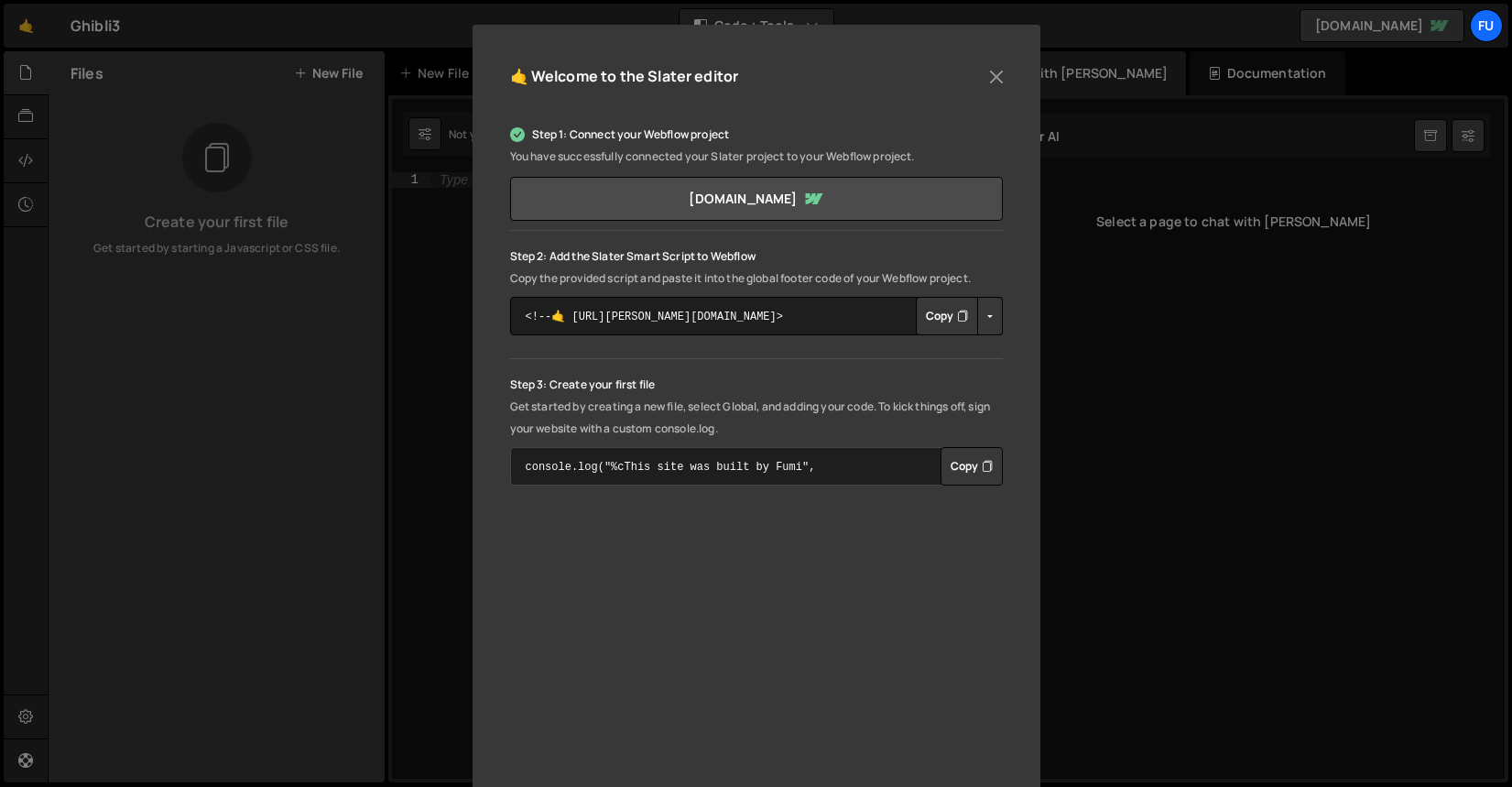
scroll to position [184, 0]
click at [928, 468] on textarea "console.log("%cThis site was built by Fumi", "background:blue;color:#fff;paddin…" at bounding box center [756, 462] width 493 height 39
click at [975, 473] on button "Copy" at bounding box center [972, 462] width 62 height 39
click at [1163, 64] on div "🤙 Welcome to the Slater editor Step 1: Connect your Webflow project You have su…" at bounding box center [756, 393] width 1512 height 787
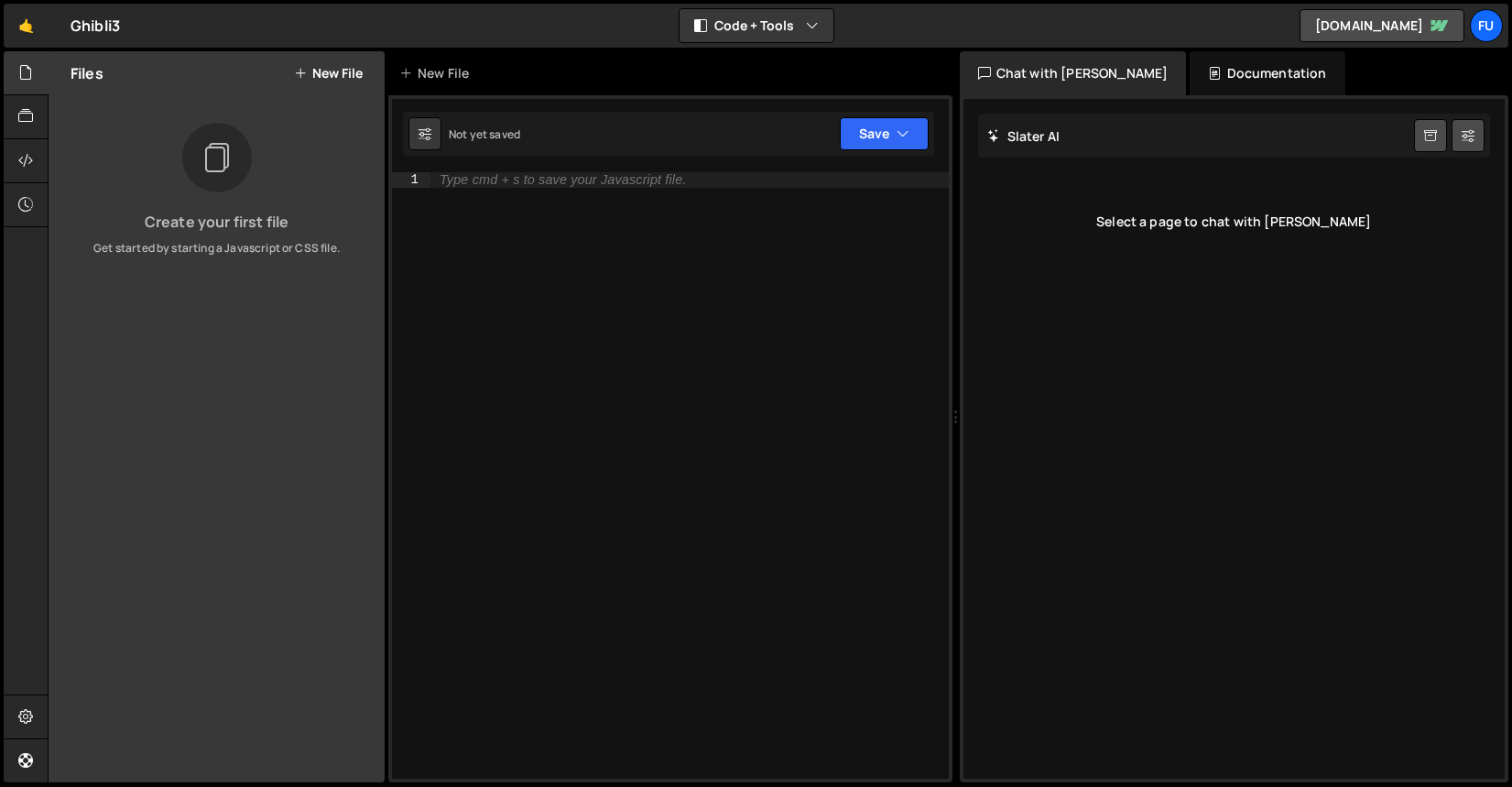
click at [352, 73] on button "New File" at bounding box center [328, 74] width 69 height 15
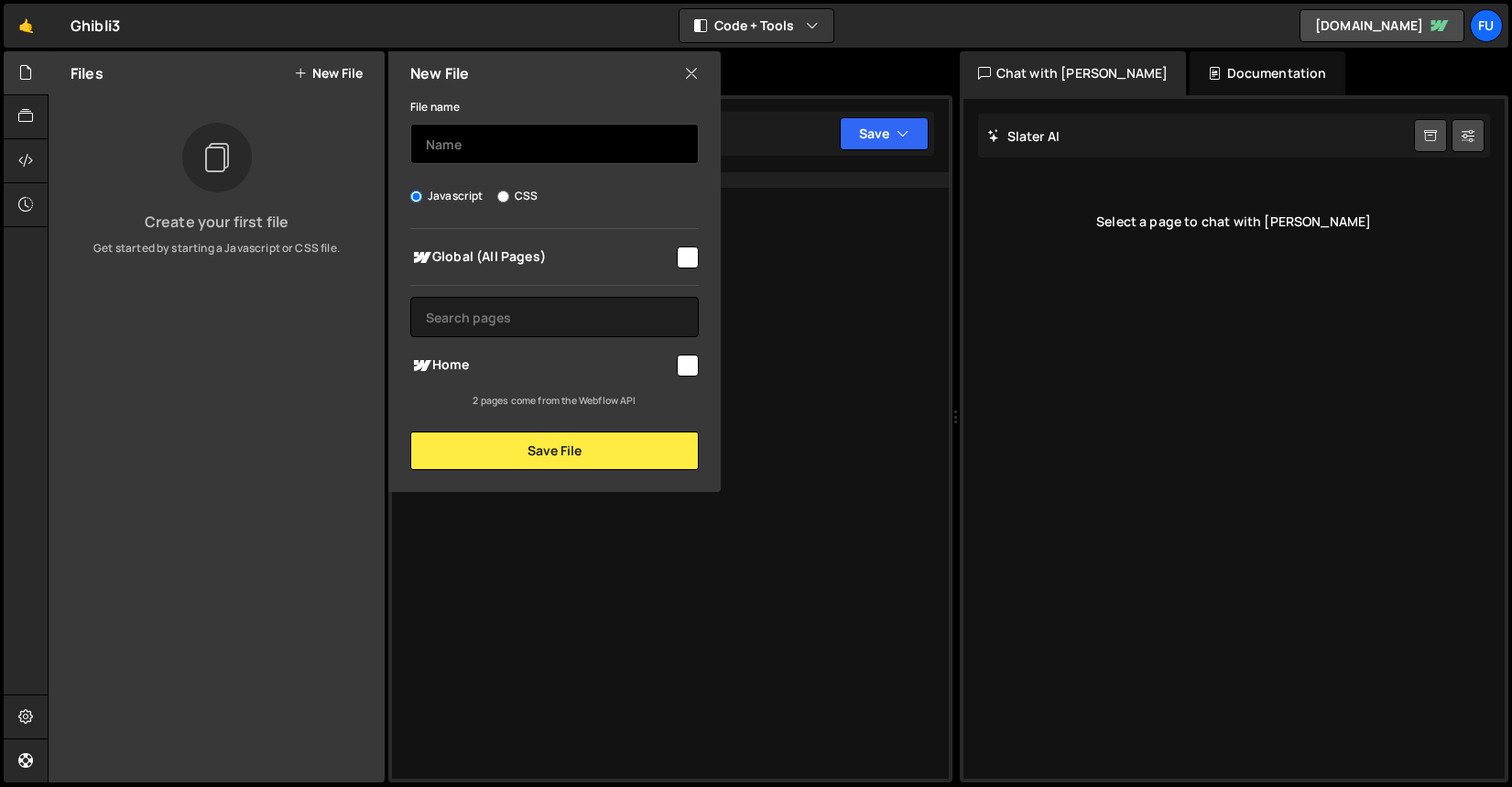
click at [518, 152] on input "text" at bounding box center [553, 144] width 288 height 41
click at [678, 262] on input "checkbox" at bounding box center [687, 257] width 22 height 22
checkbox input "true"
click at [567, 146] on input "text" at bounding box center [553, 144] width 288 height 41
type input "r"
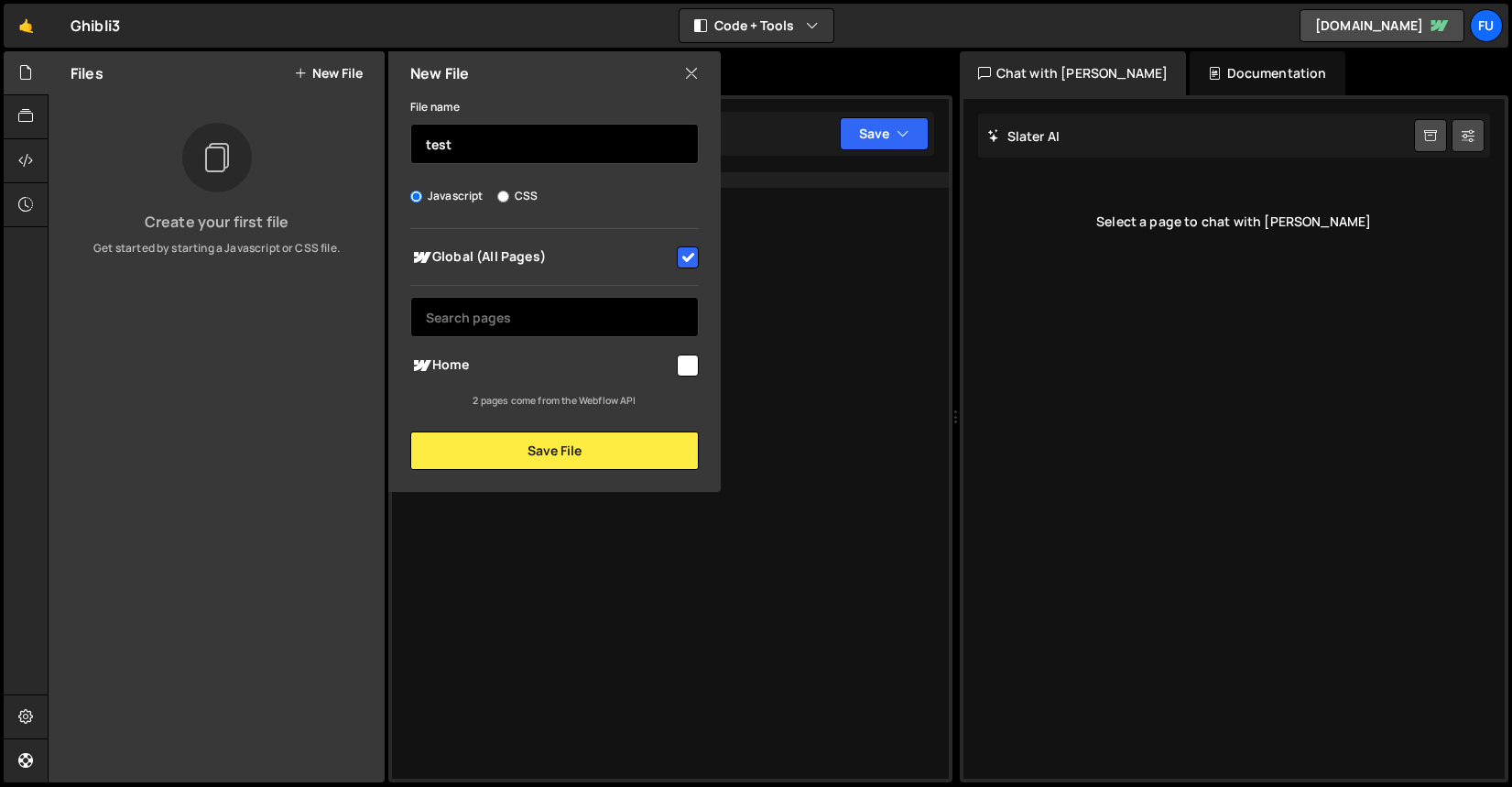
type input "test"
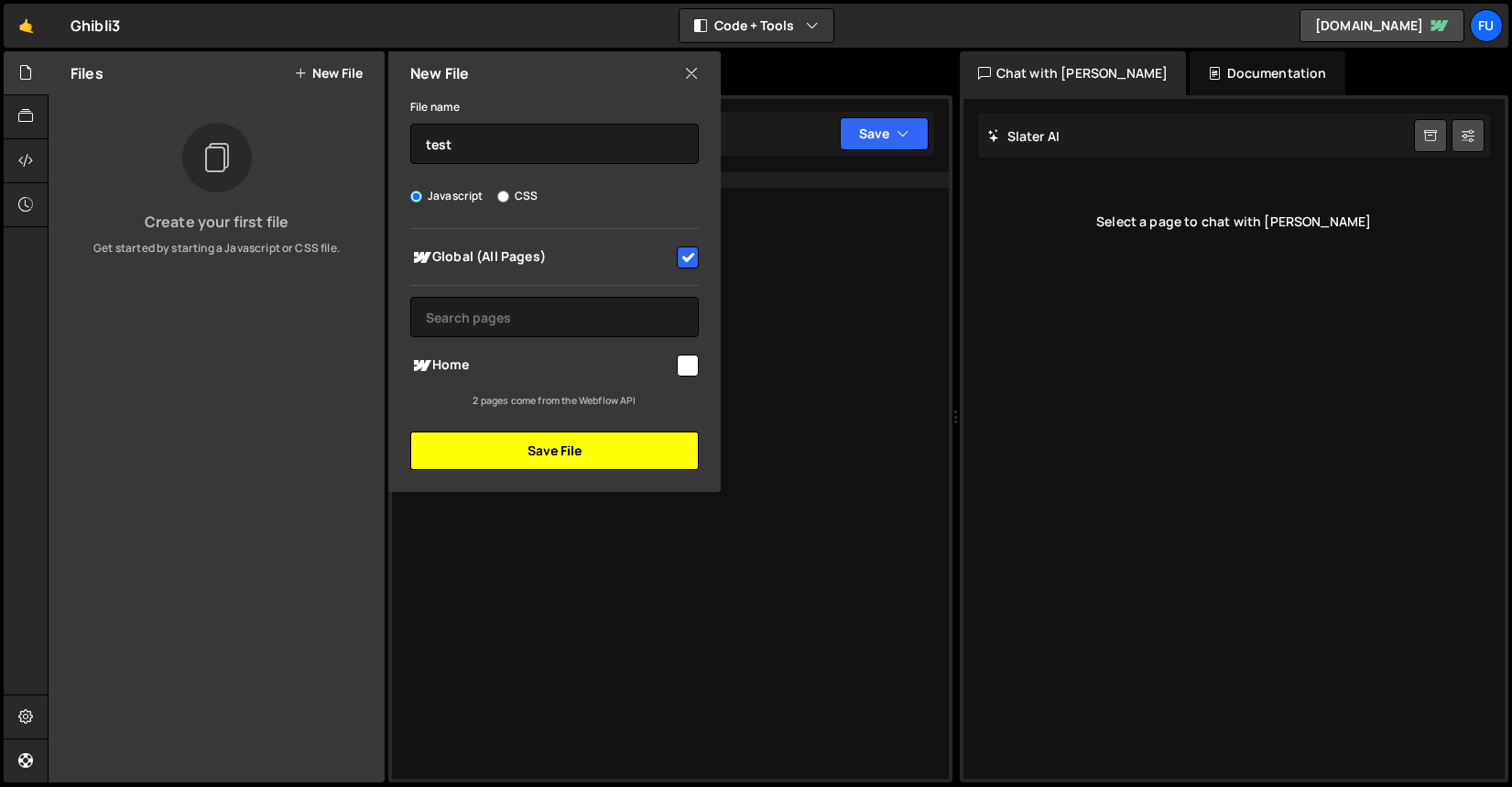
click at [638, 461] on button "Save File" at bounding box center [553, 451] width 288 height 39
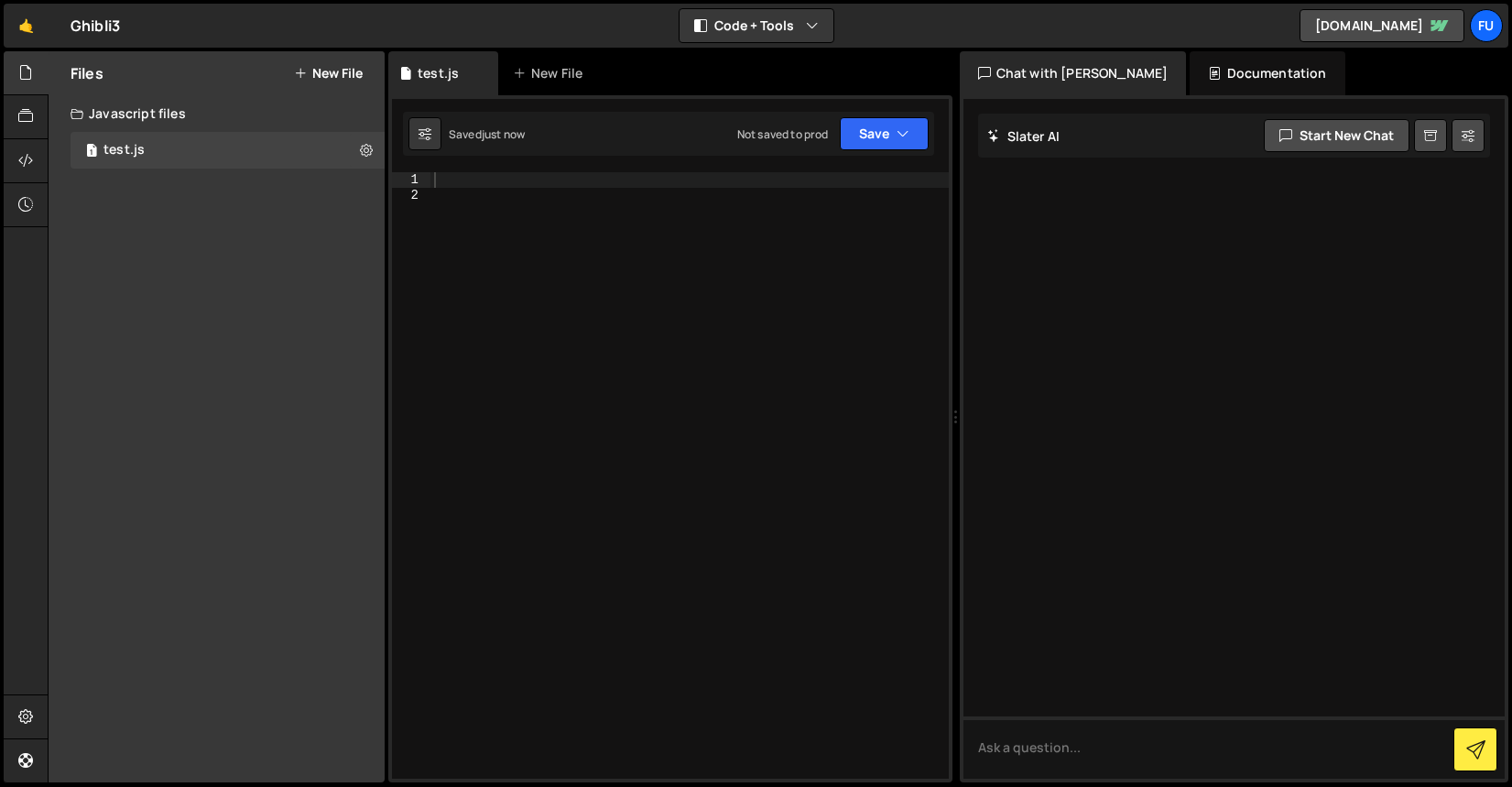
click at [502, 214] on div at bounding box center [689, 490] width 518 height 637
click at [493, 196] on div at bounding box center [689, 490] width 518 height 637
click at [480, 174] on div at bounding box center [689, 490] width 518 height 637
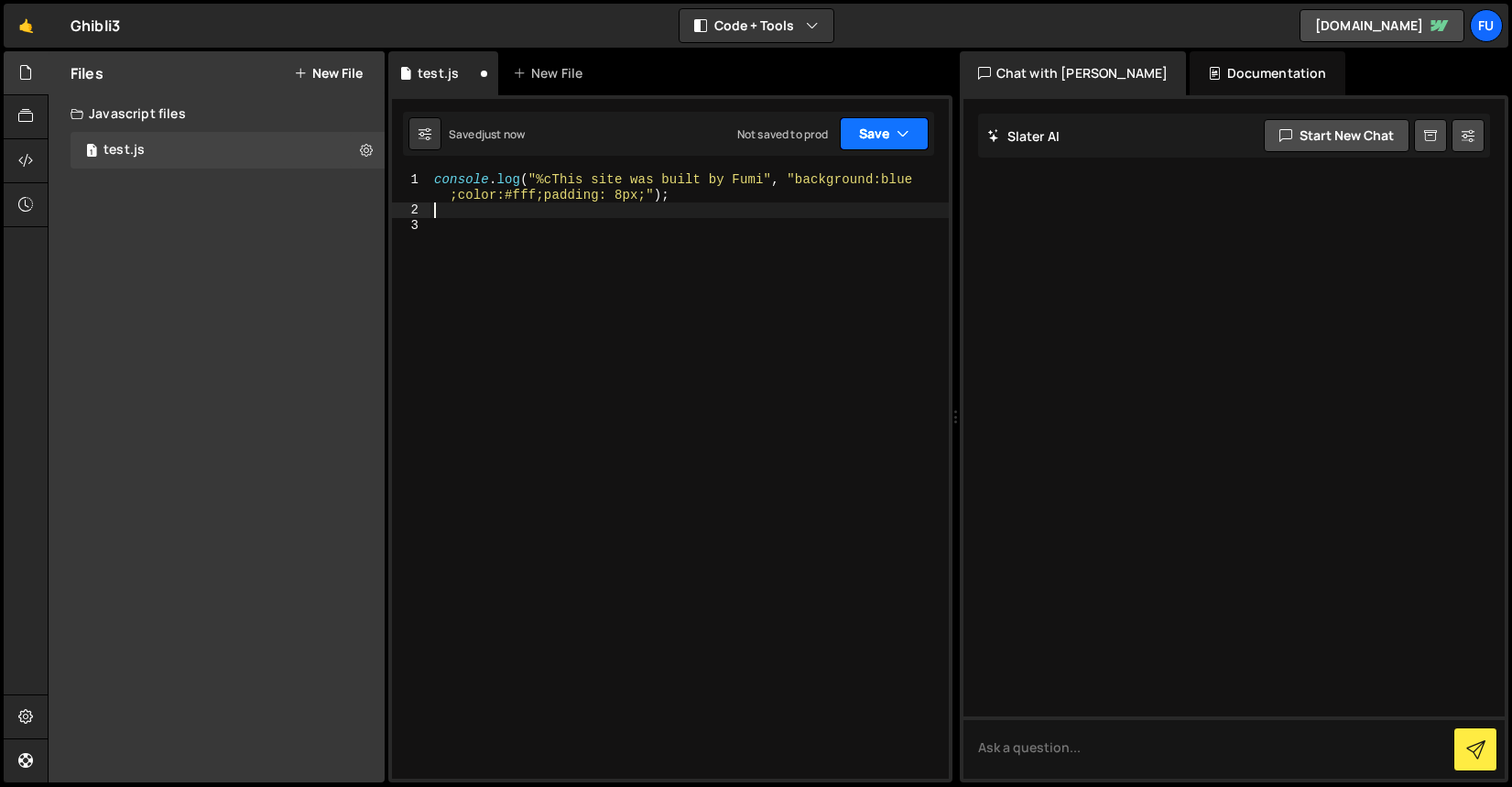
click at [875, 125] on button "Save" at bounding box center [884, 133] width 89 height 33
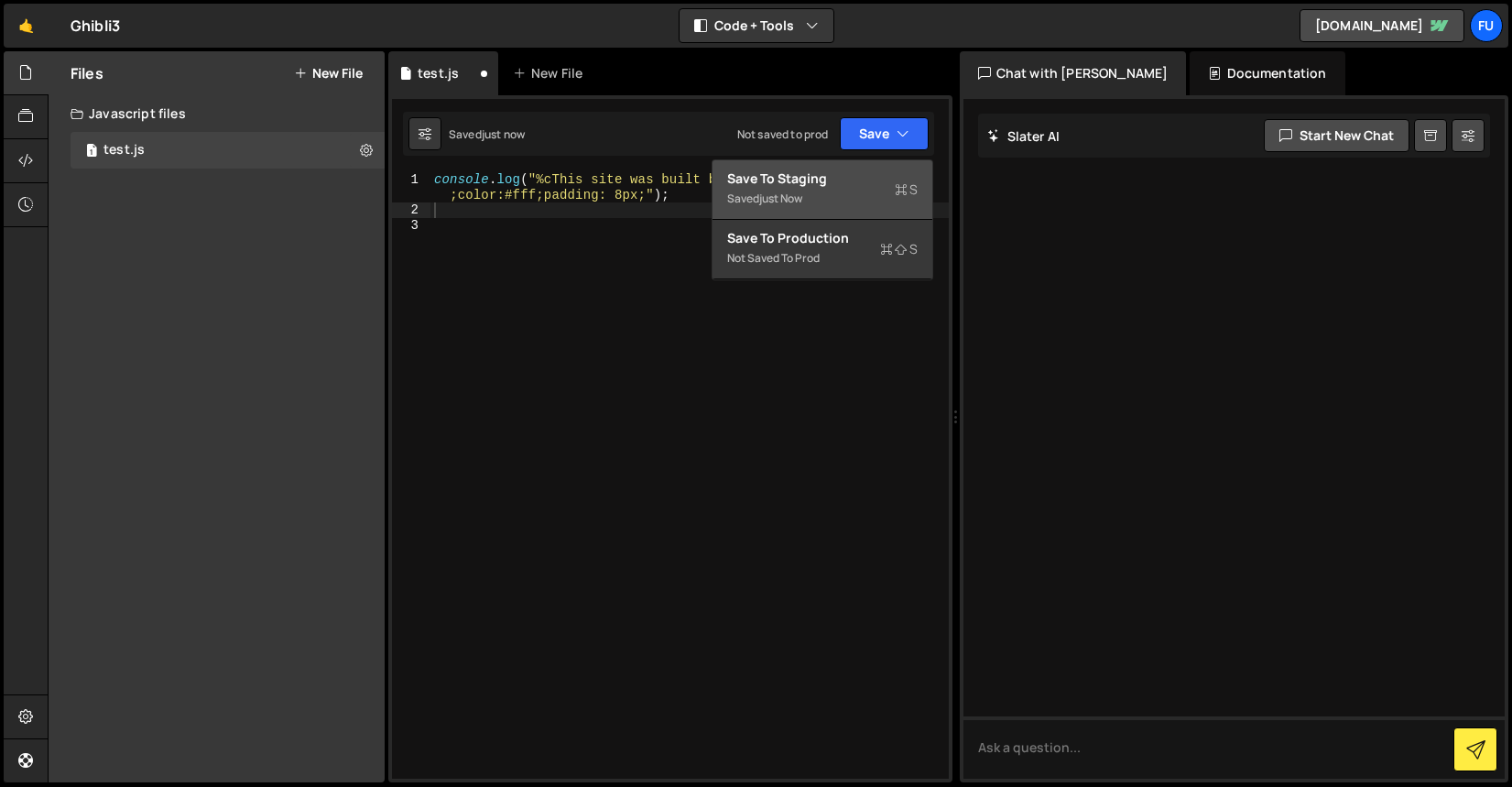
click at [813, 180] on div "Save to Staging S" at bounding box center [823, 178] width 191 height 18
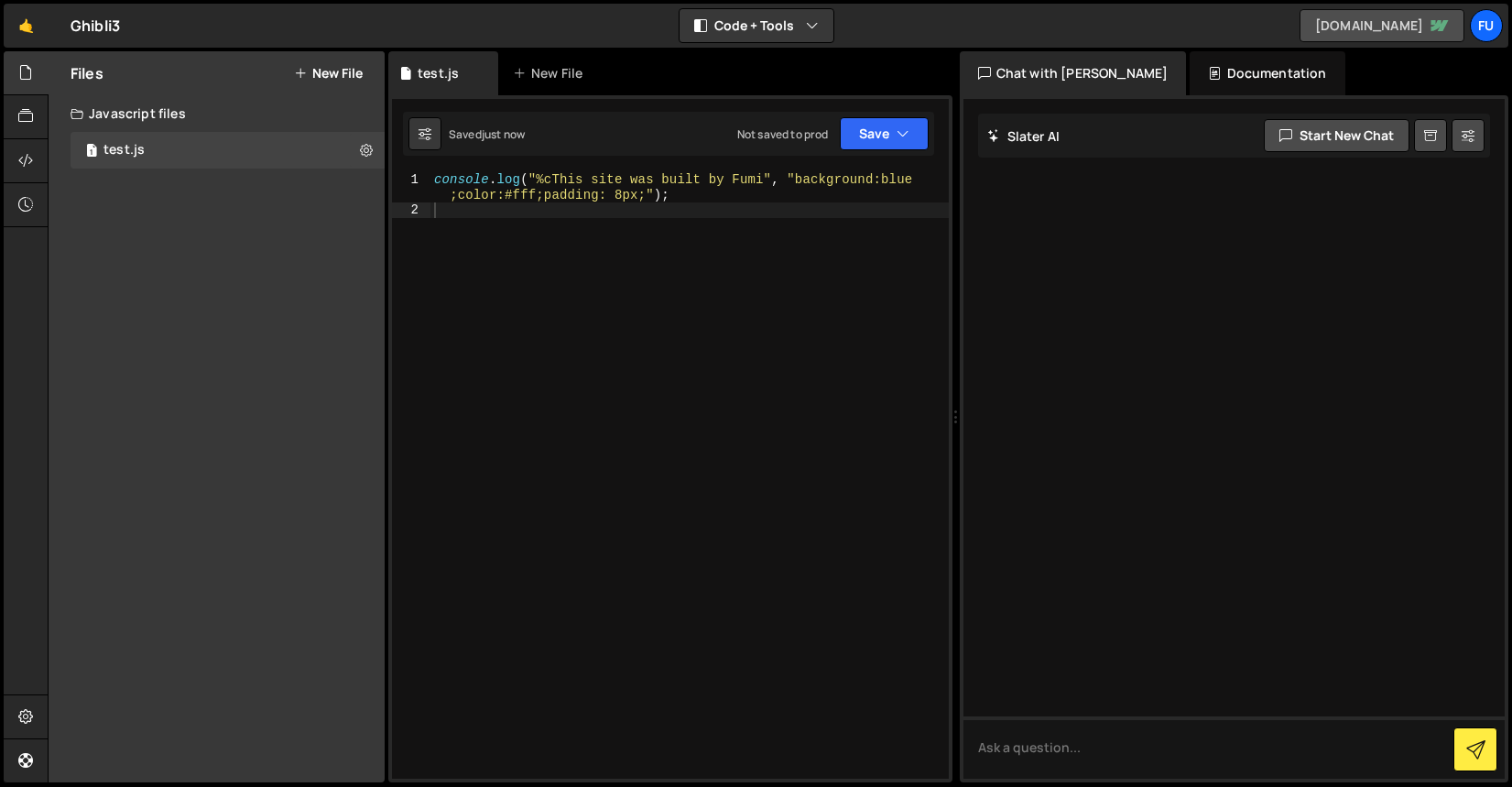
click at [1405, 32] on link "ghibli-site-2-42639b7060dc4823d1a92accb.webflow.io" at bounding box center [1382, 26] width 165 height 33
click at [11, 31] on link "🤙" at bounding box center [26, 26] width 45 height 44
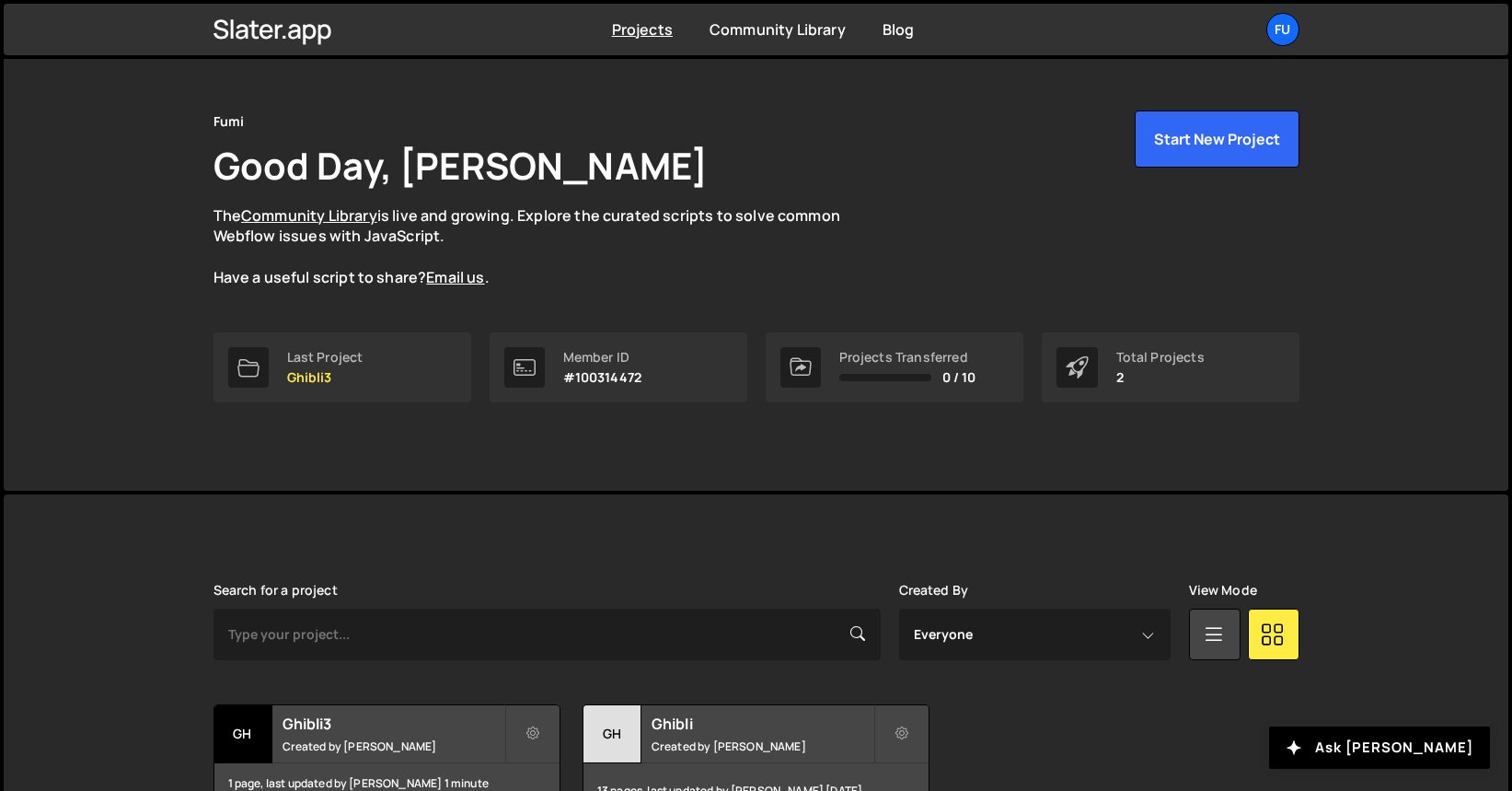
scroll to position [157, 0]
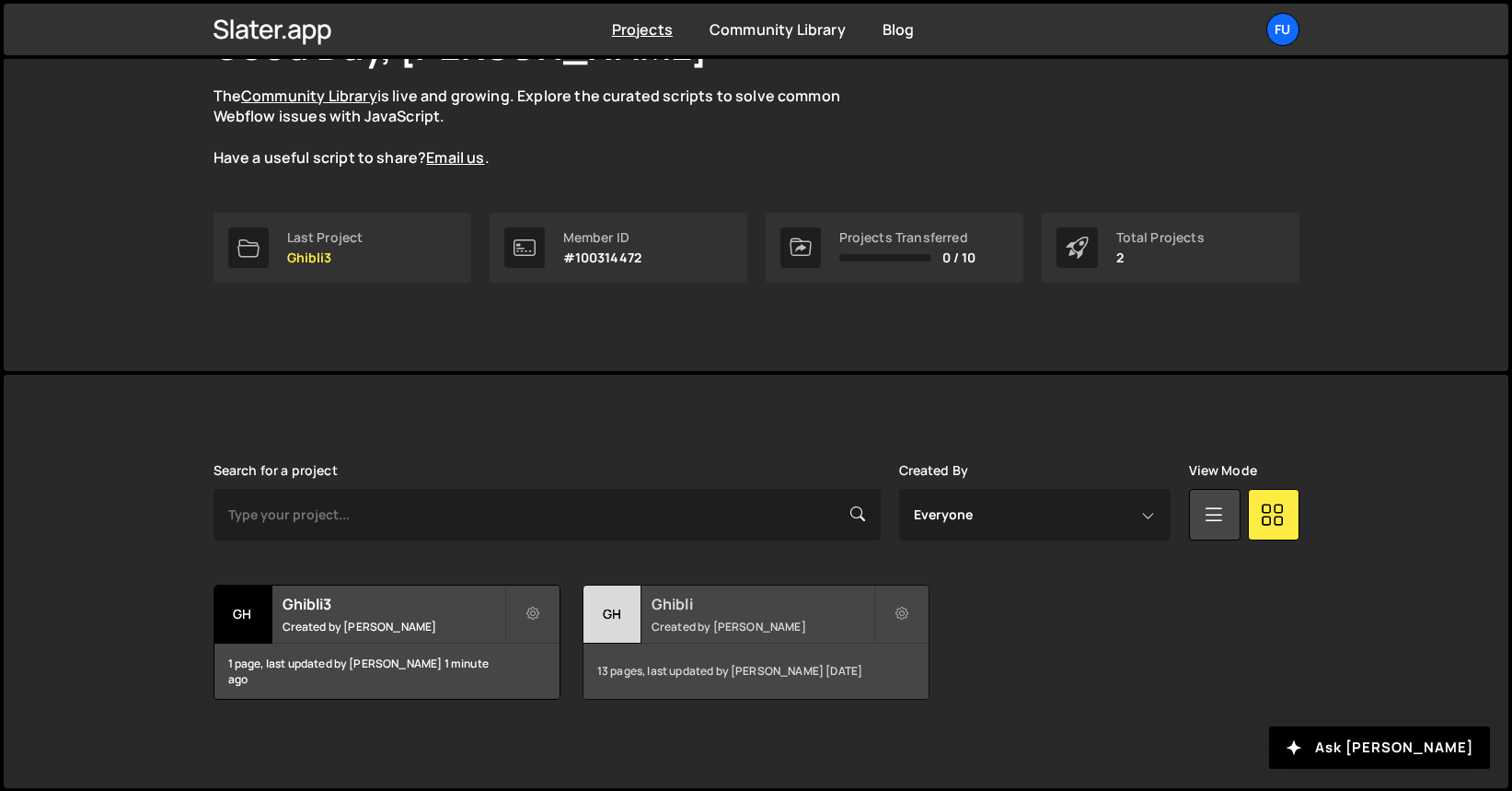
click at [671, 619] on small "Created by [PERSON_NAME]" at bounding box center [762, 627] width 222 height 15
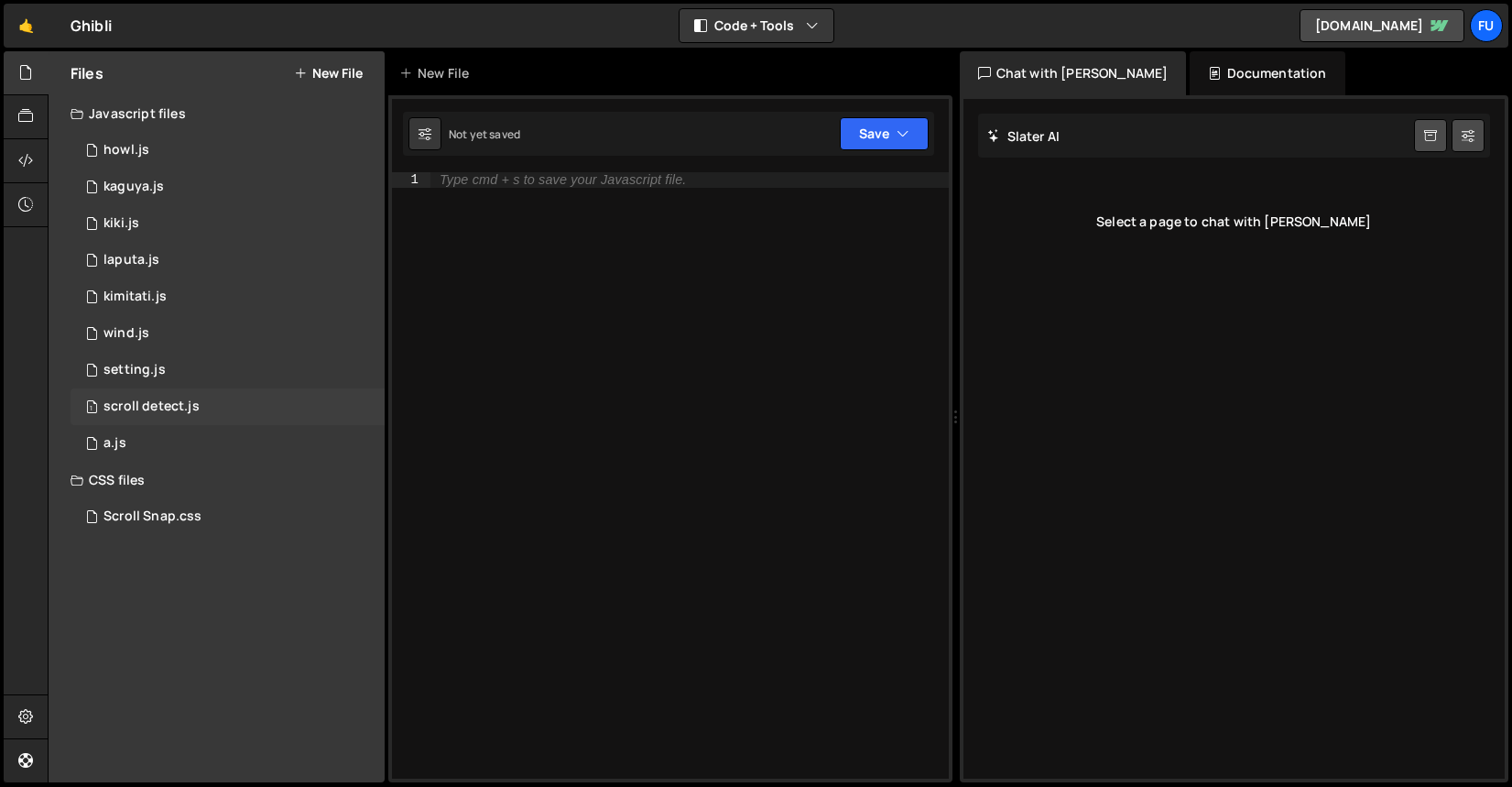
click at [158, 394] on div "1 scroll detect.js 0" at bounding box center [228, 406] width 314 height 37
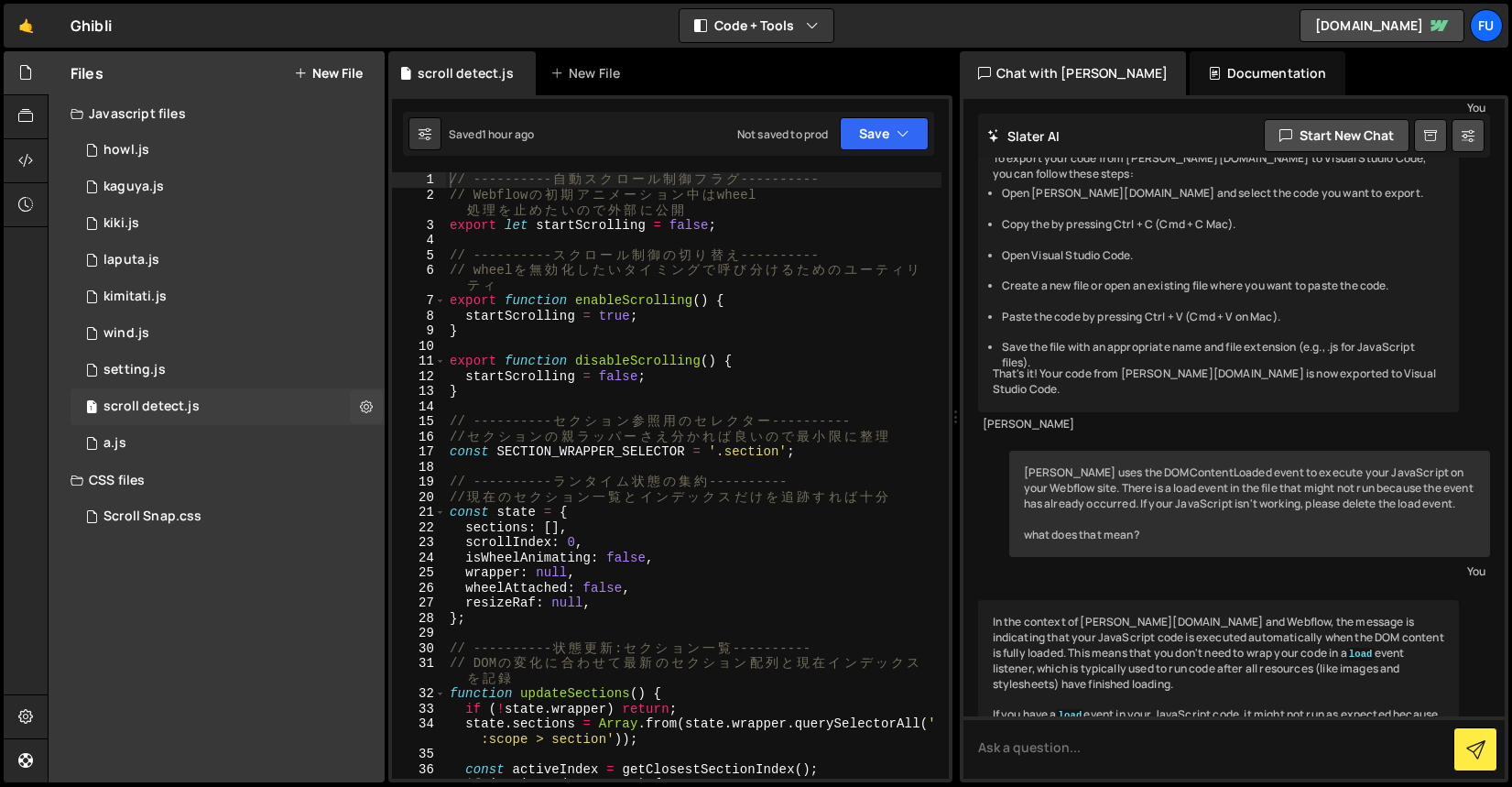
scroll to position [326, 0]
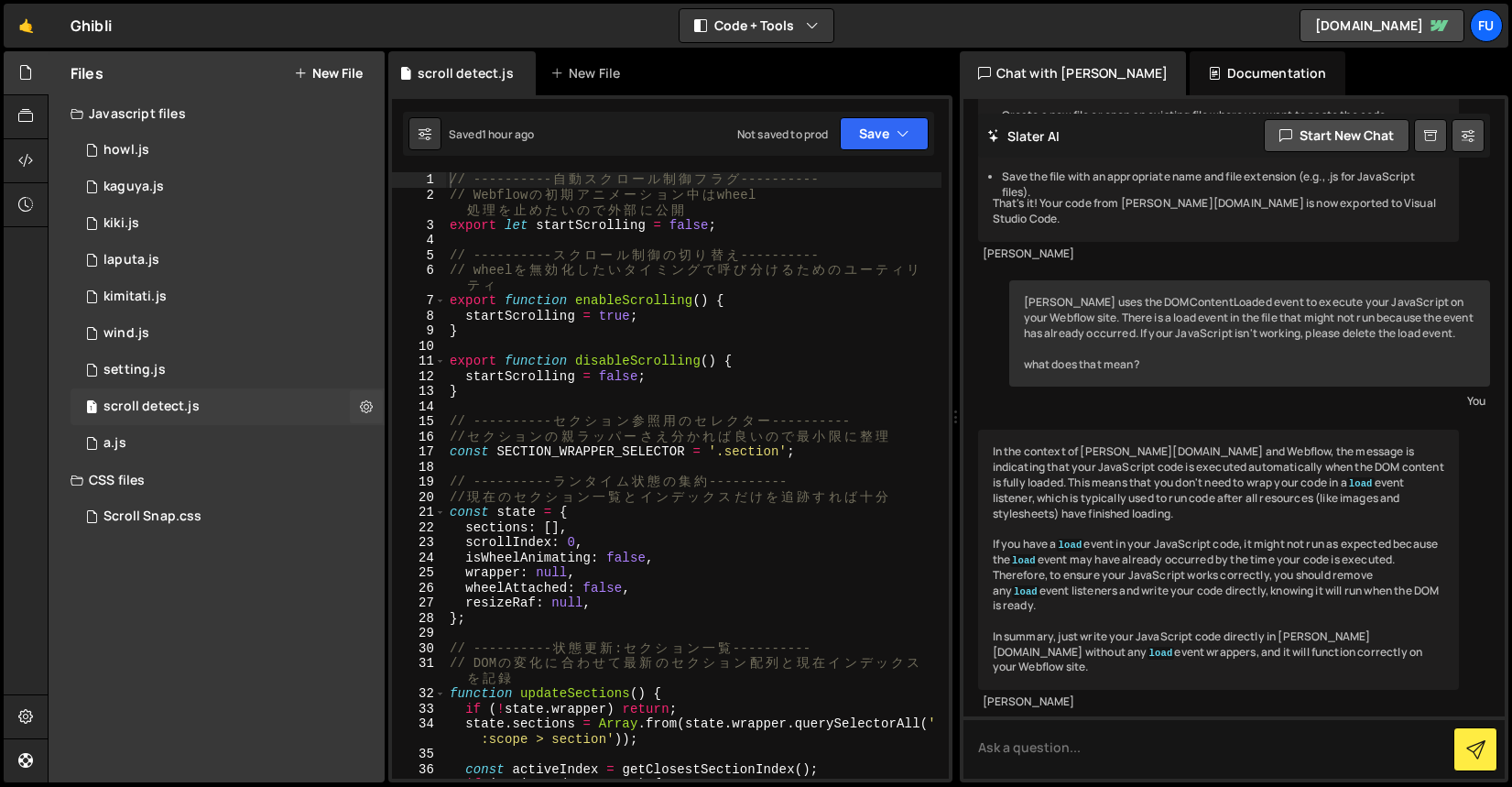
click at [157, 413] on div "scroll detect.js" at bounding box center [152, 406] width 96 height 16
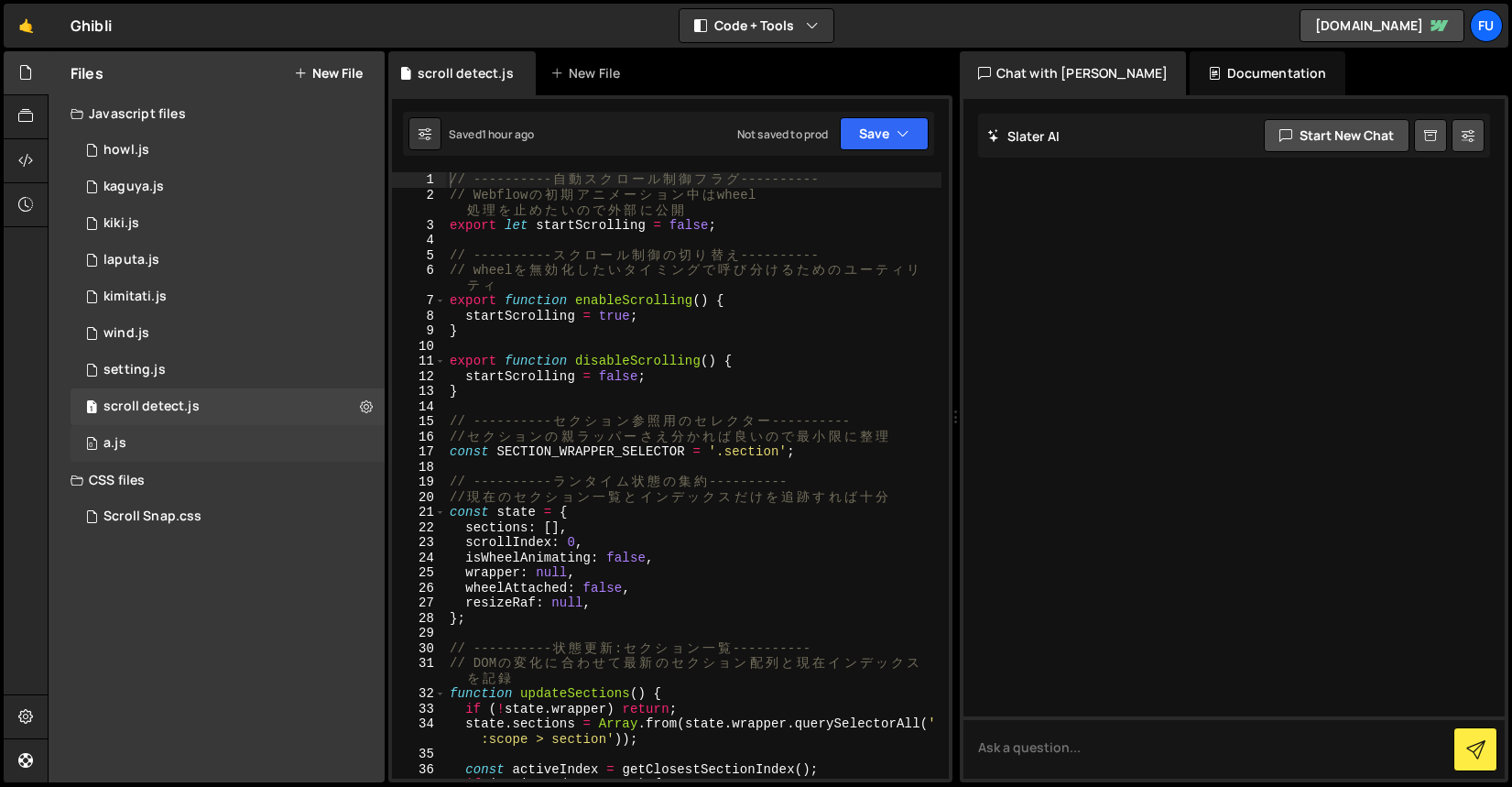
click at [155, 440] on div "0 a.js 0" at bounding box center [228, 443] width 314 height 37
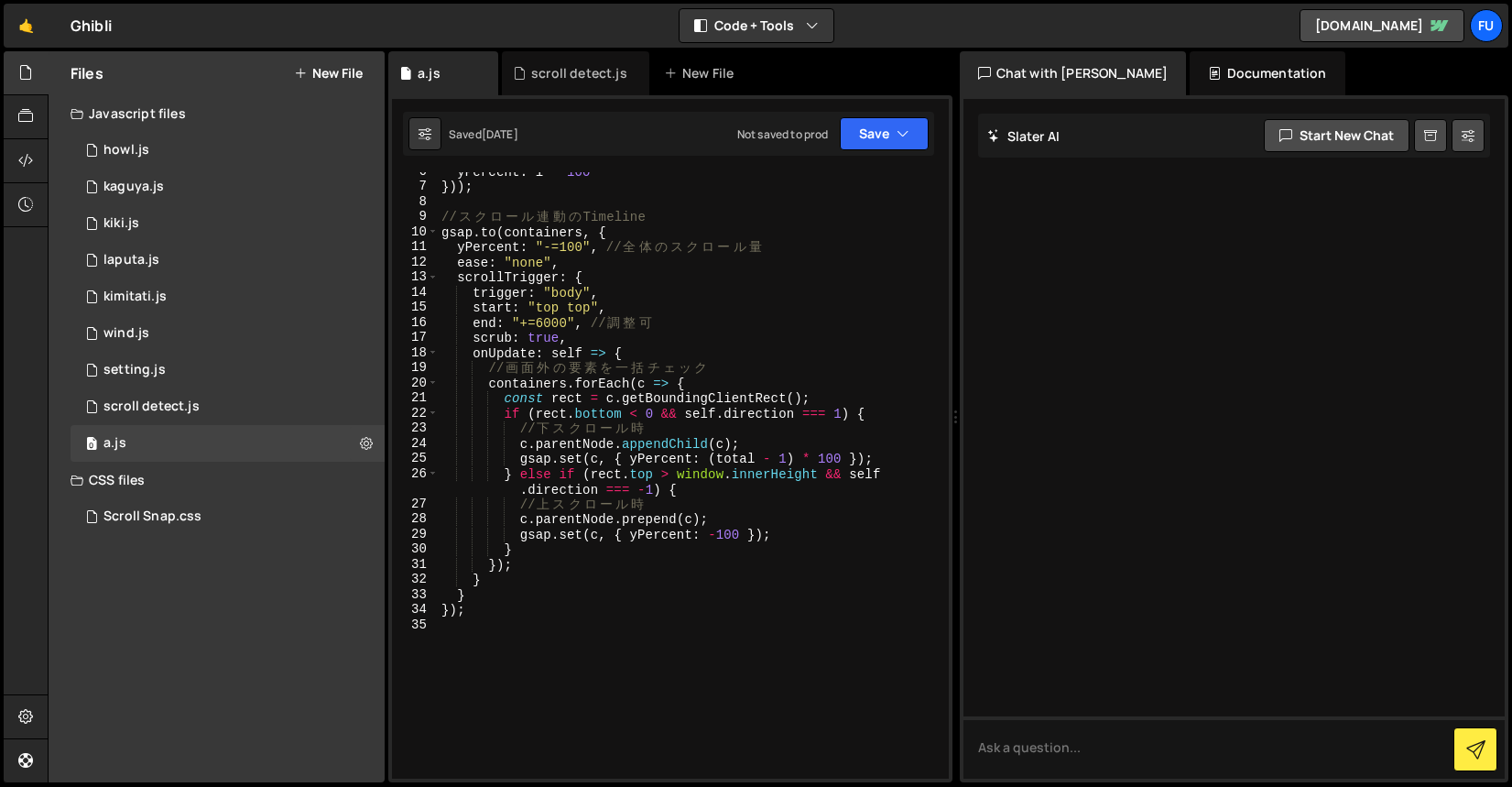
scroll to position [0, 0]
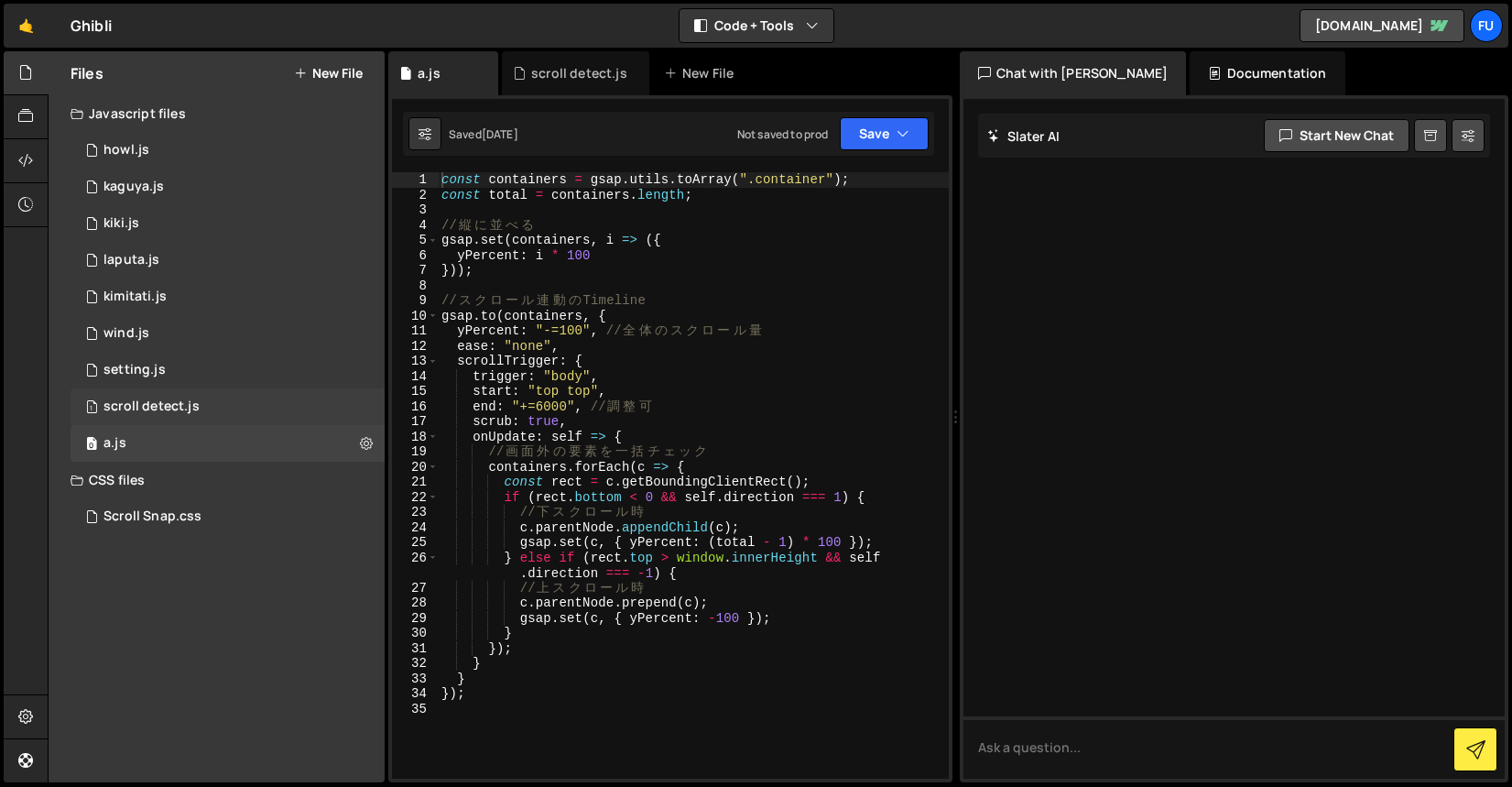
click at [241, 402] on div "1 scroll detect.js 0" at bounding box center [228, 406] width 314 height 37
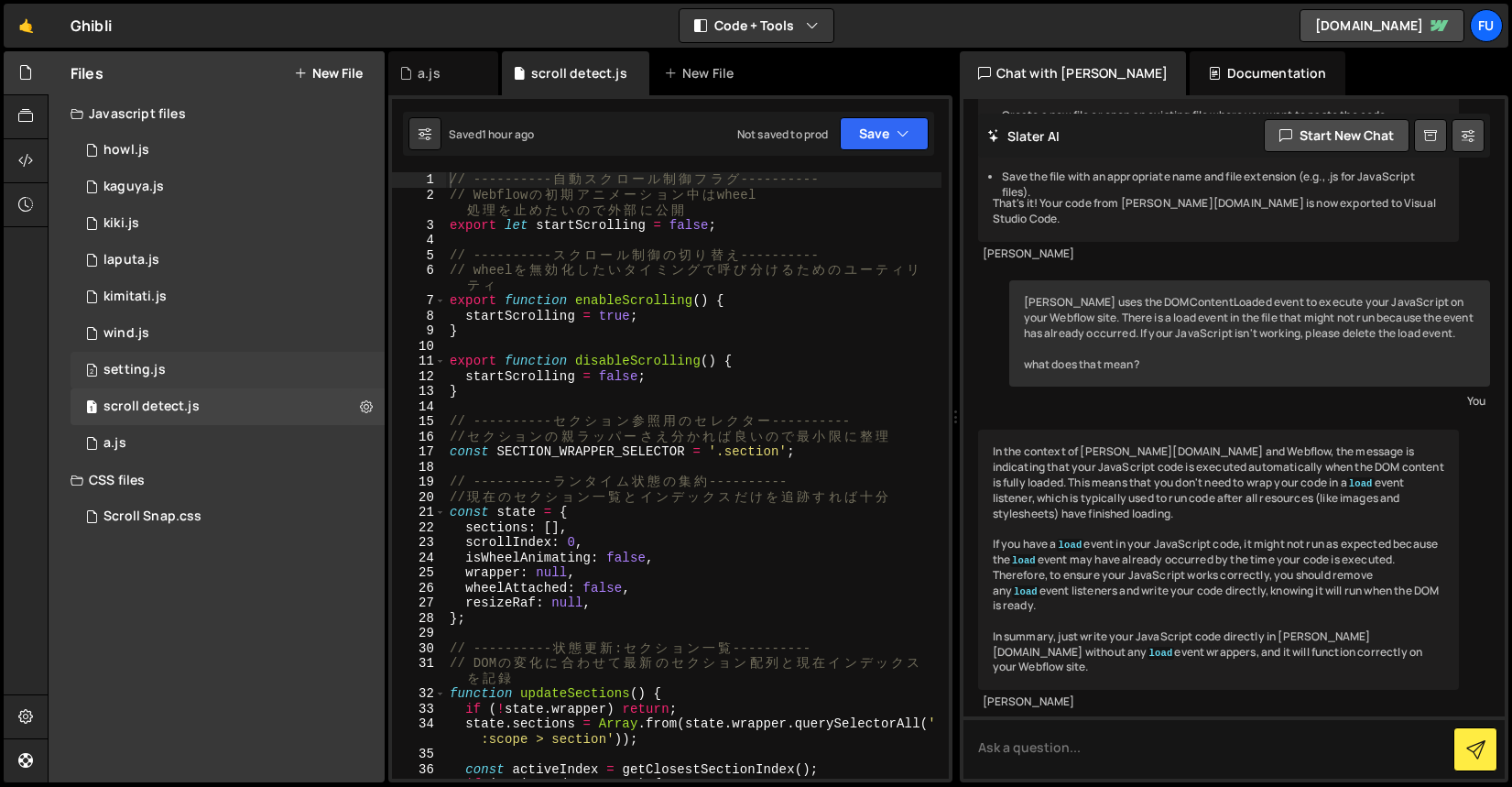
click at [308, 365] on div "2 setting.js 0" at bounding box center [228, 369] width 314 height 37
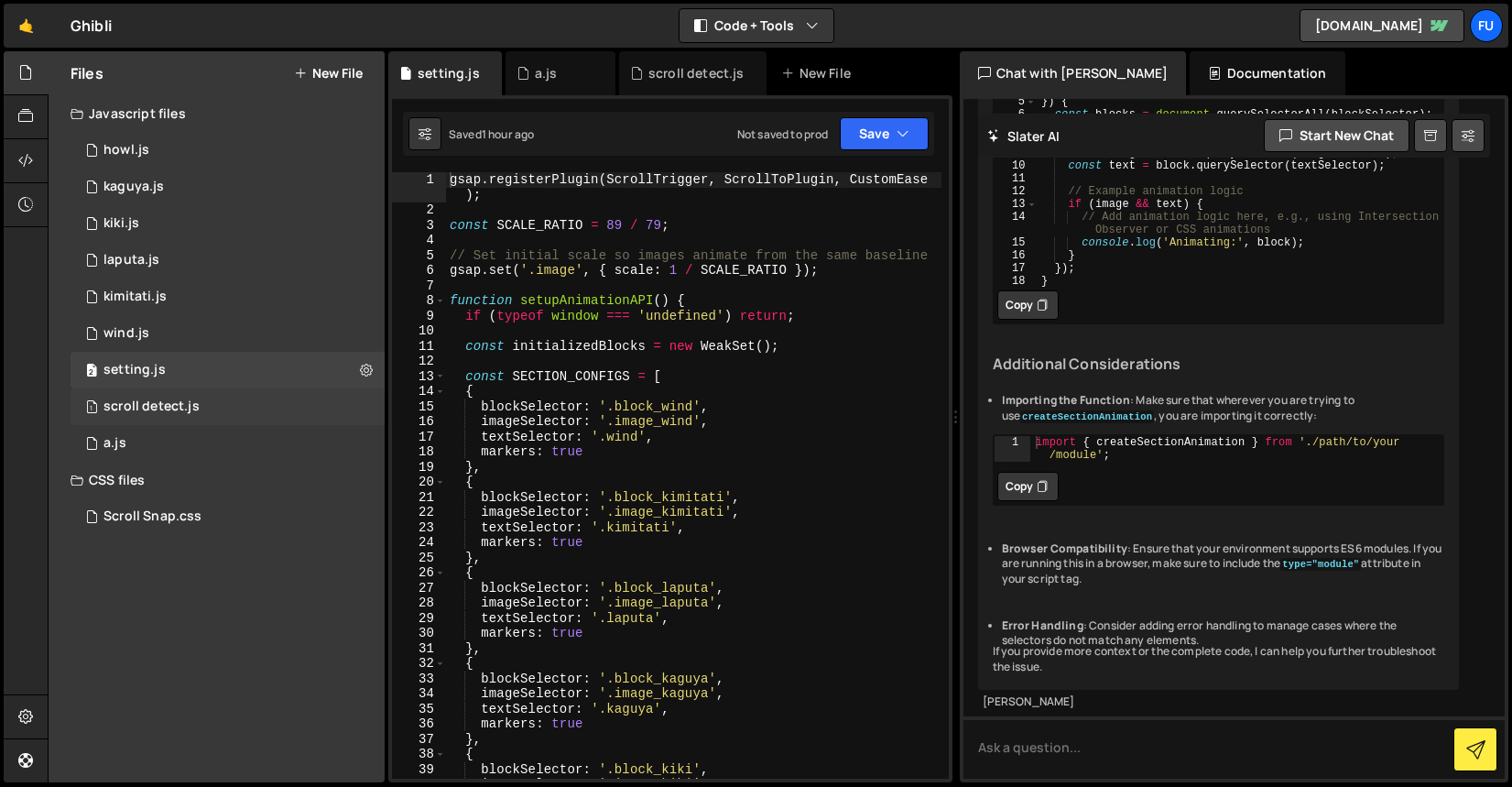
click at [218, 402] on div "1 scroll detect.js 0" at bounding box center [228, 406] width 314 height 37
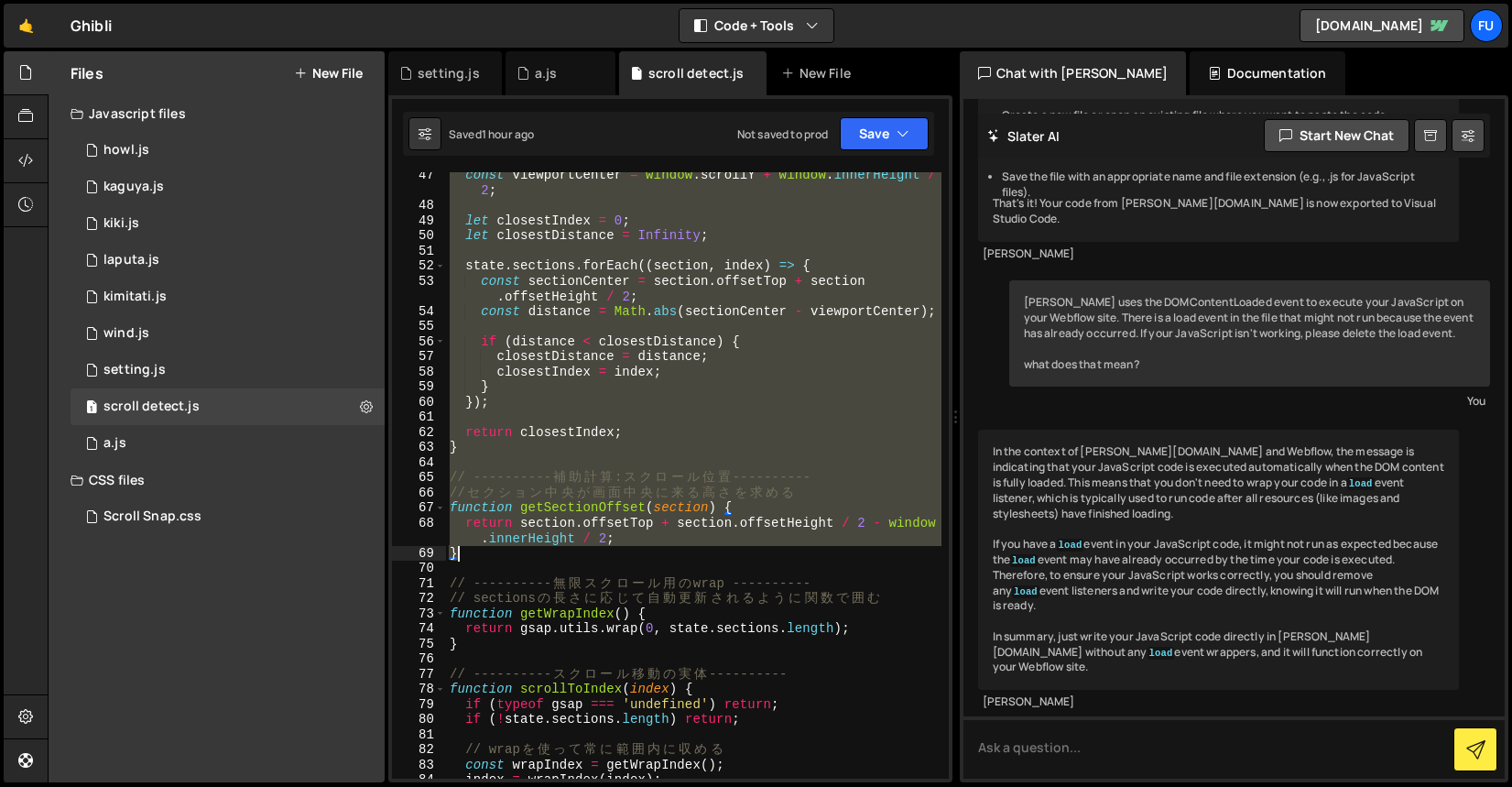
scroll to position [838, 0]
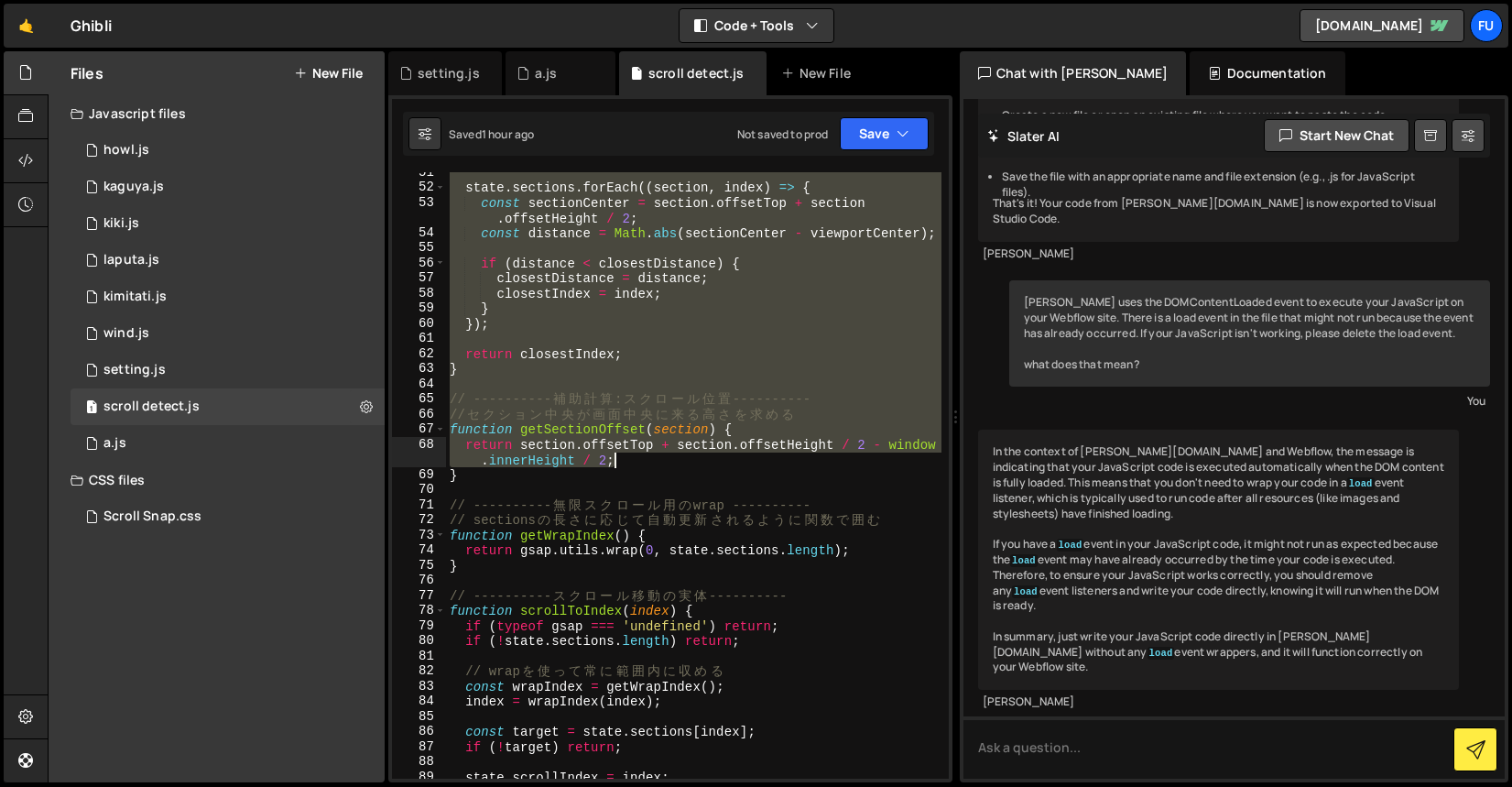
drag, startPoint x: 447, startPoint y: 187, endPoint x: 685, endPoint y: 453, distance: 356.9
click at [685, 453] on div "state . sections . forEach (( section , index ) => { const sectionCenter = sect…" at bounding box center [693, 484] width 496 height 637
type textarea "function getSectionOffset(section) { return section.offsetTop + section.offsetH…"
click at [35, 18] on link "🤙" at bounding box center [26, 26] width 45 height 44
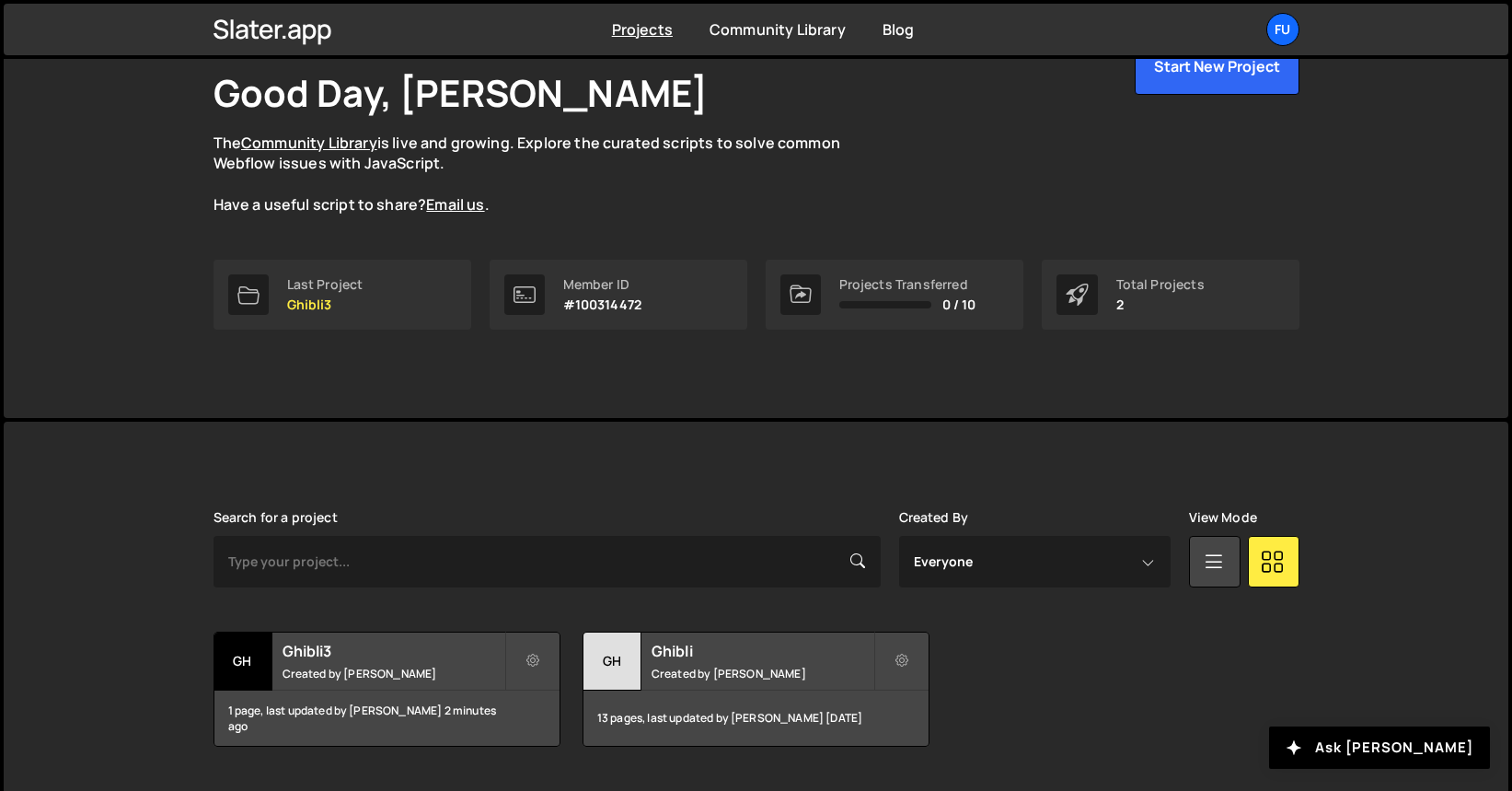
scroll to position [157, 0]
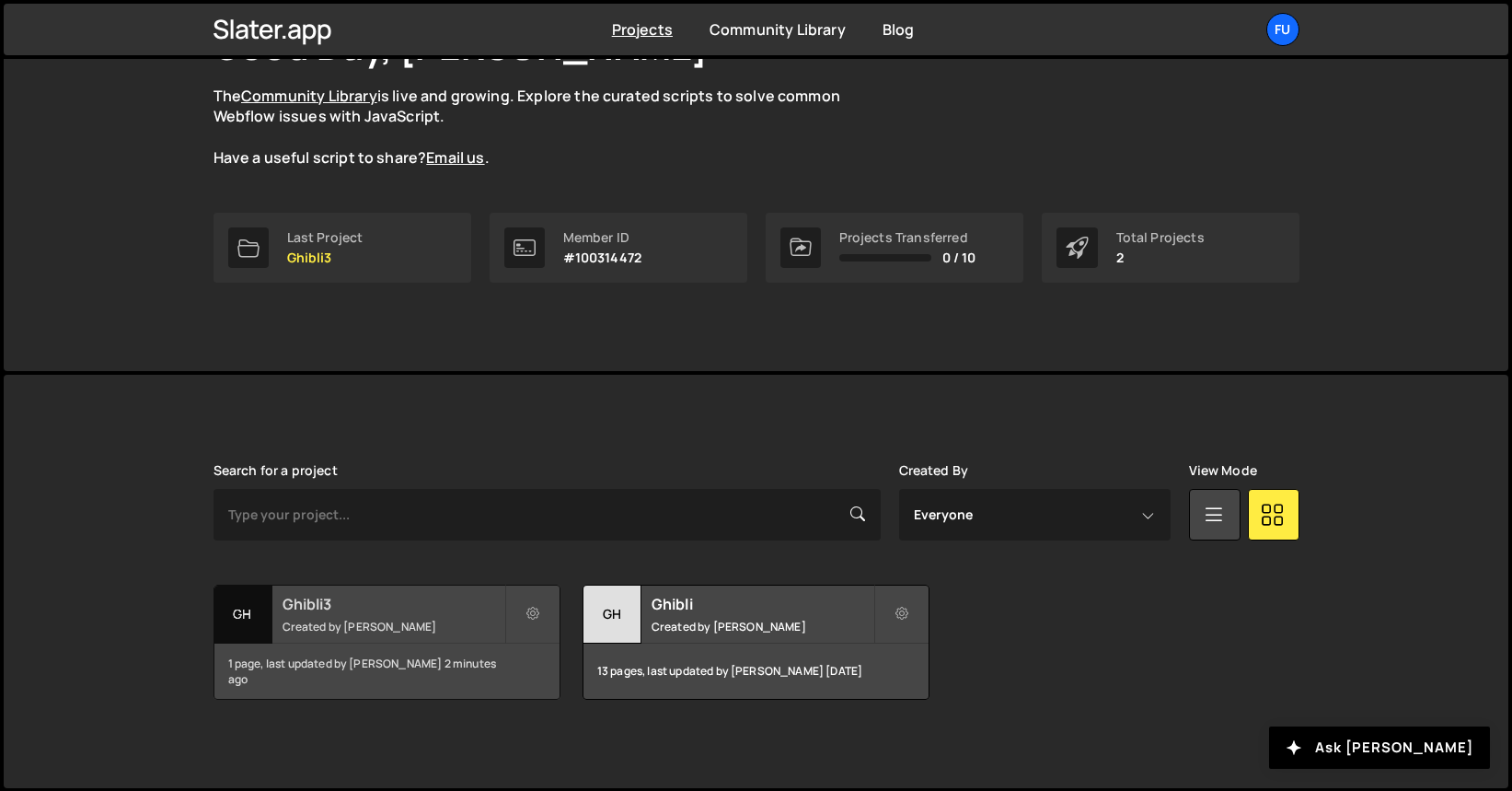
click at [336, 649] on div "1 page, last updated by [PERSON_NAME] 2 minutes ago" at bounding box center [387, 671] width 345 height 55
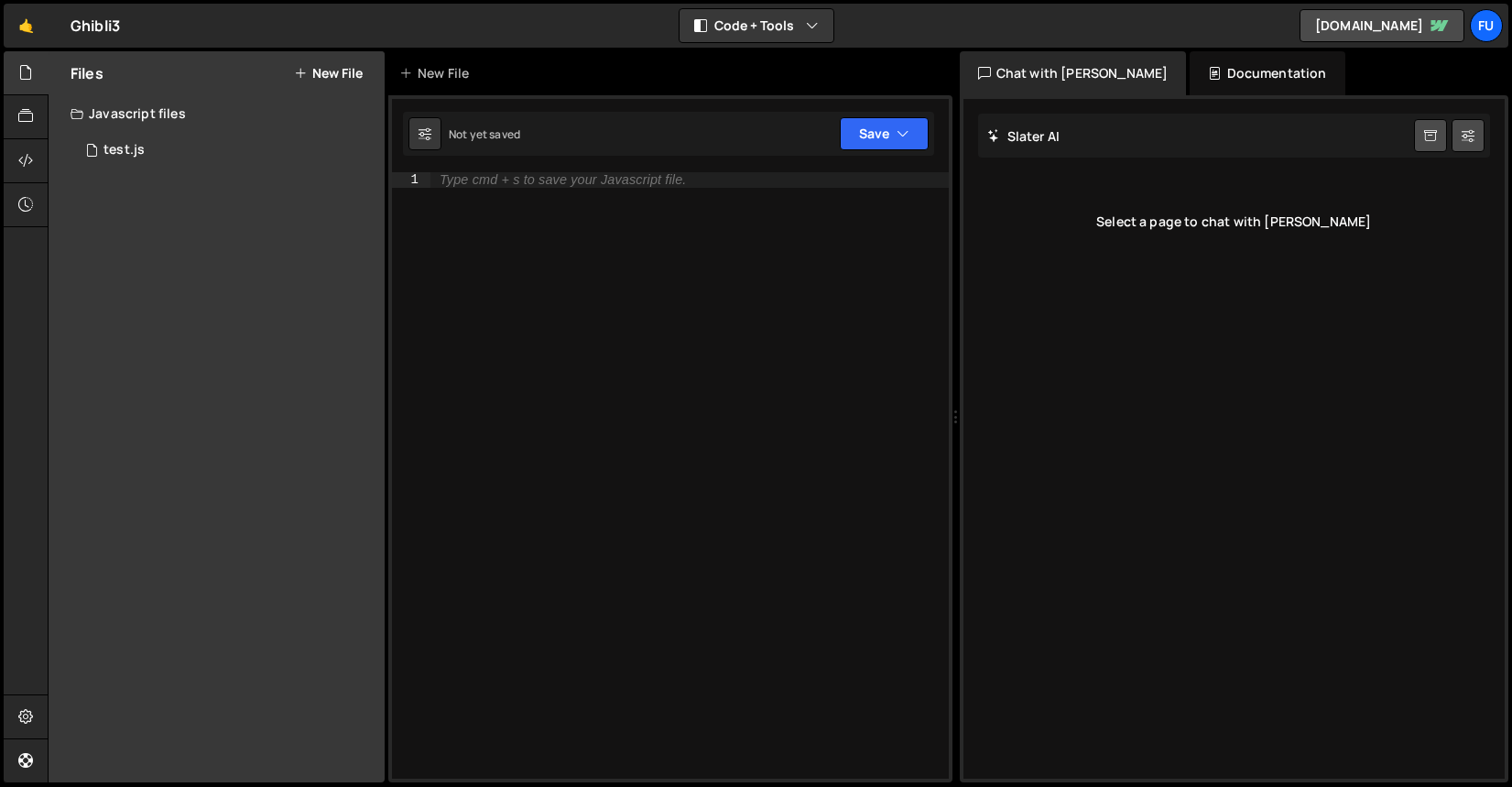
click at [332, 55] on div "Files New File" at bounding box center [216, 73] width 336 height 44
click at [333, 72] on button "New File" at bounding box center [328, 74] width 69 height 15
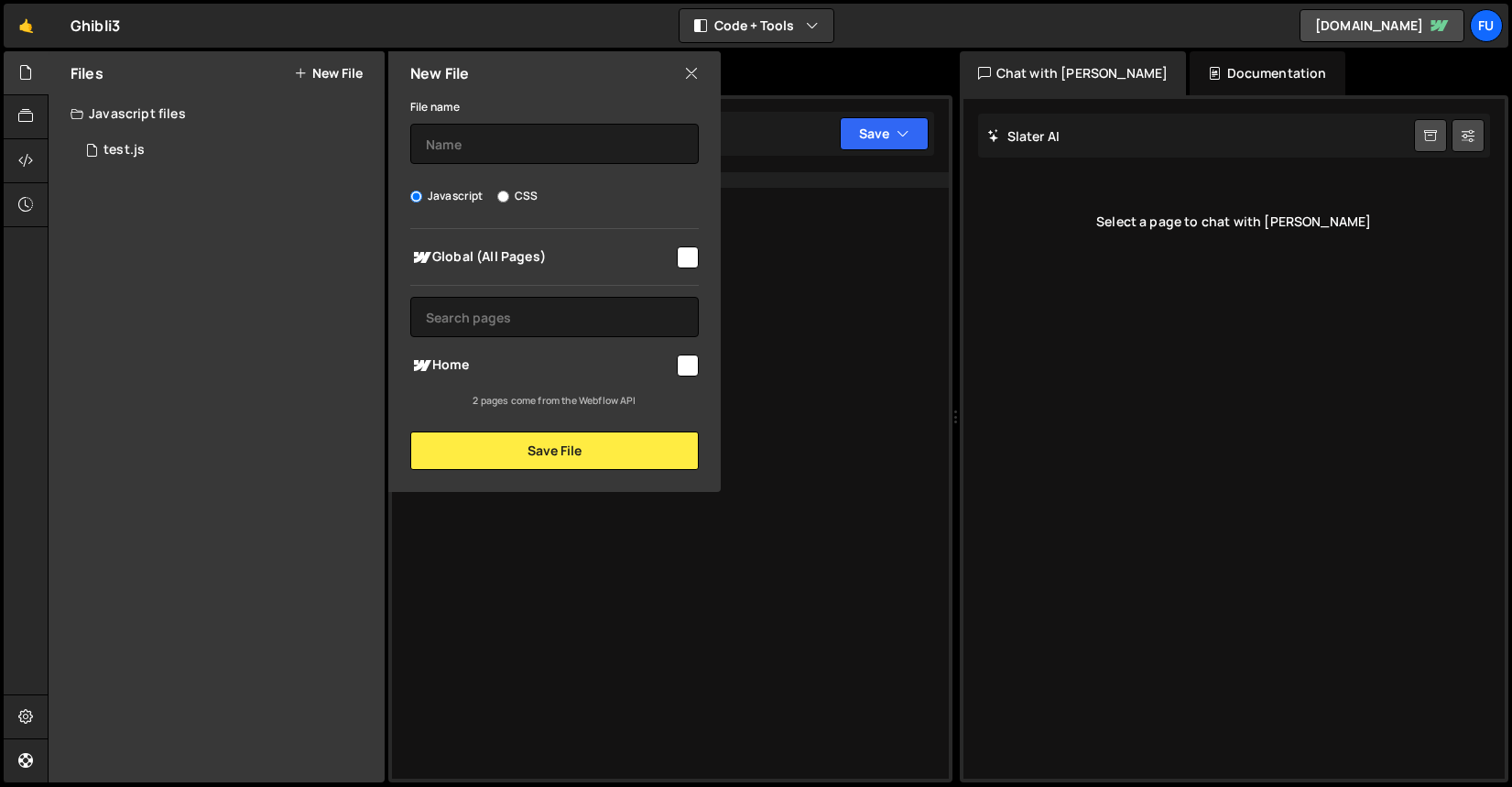
click at [506, 166] on div "File name Javascript CSS Global (All Pages) Save File" at bounding box center [554, 282] width 332 height 375
click at [490, 152] on input "text" at bounding box center [553, 144] width 288 height 41
type input "scroll"
drag, startPoint x: 671, startPoint y: 375, endPoint x: 681, endPoint y: 369, distance: 11.7
click at [672, 375] on div "Home" at bounding box center [553, 365] width 288 height 34
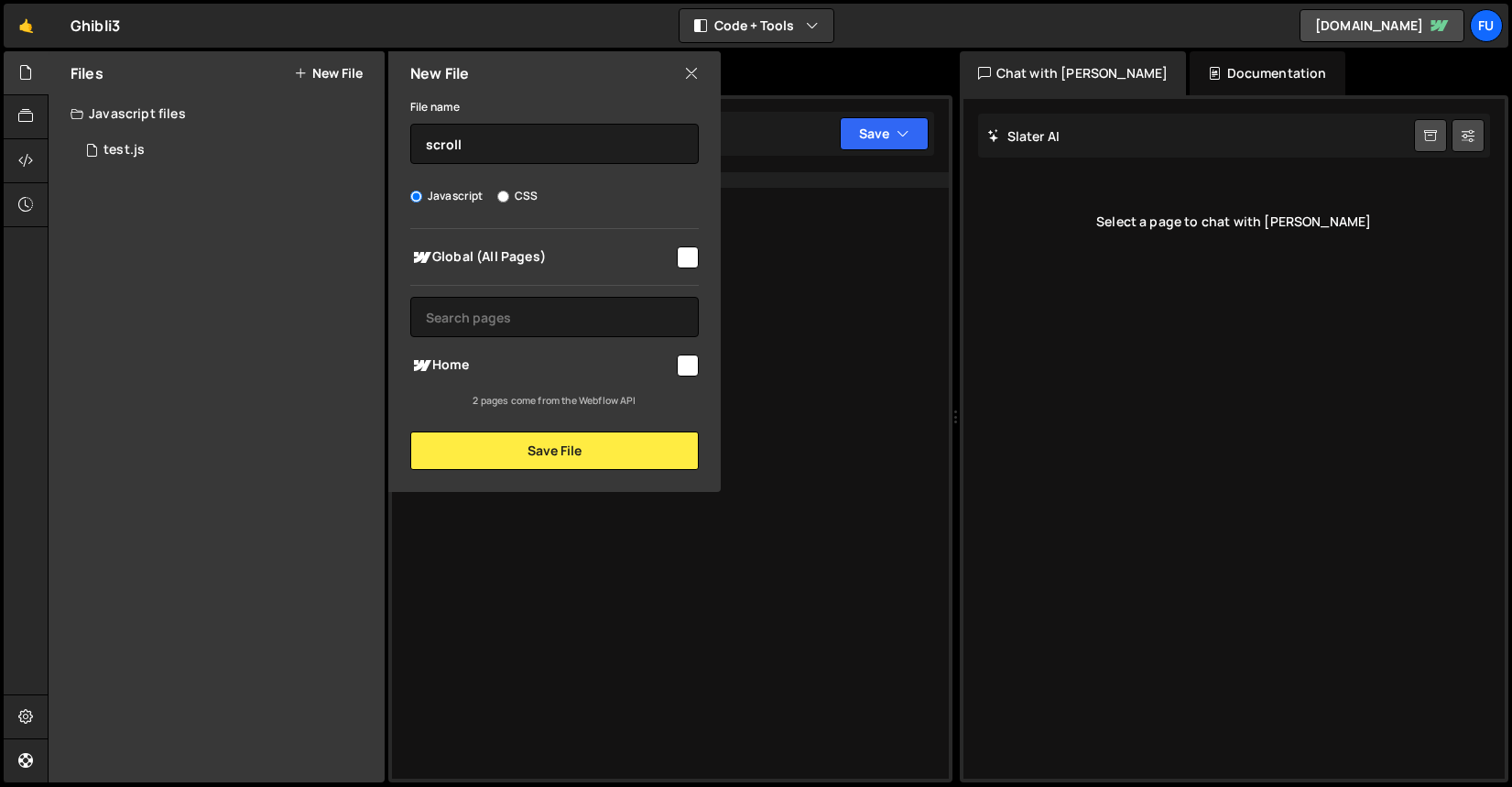
click at [681, 369] on input "checkbox" at bounding box center [687, 365] width 22 height 22
checkbox input "true"
click at [642, 462] on button "Save File" at bounding box center [553, 451] width 288 height 39
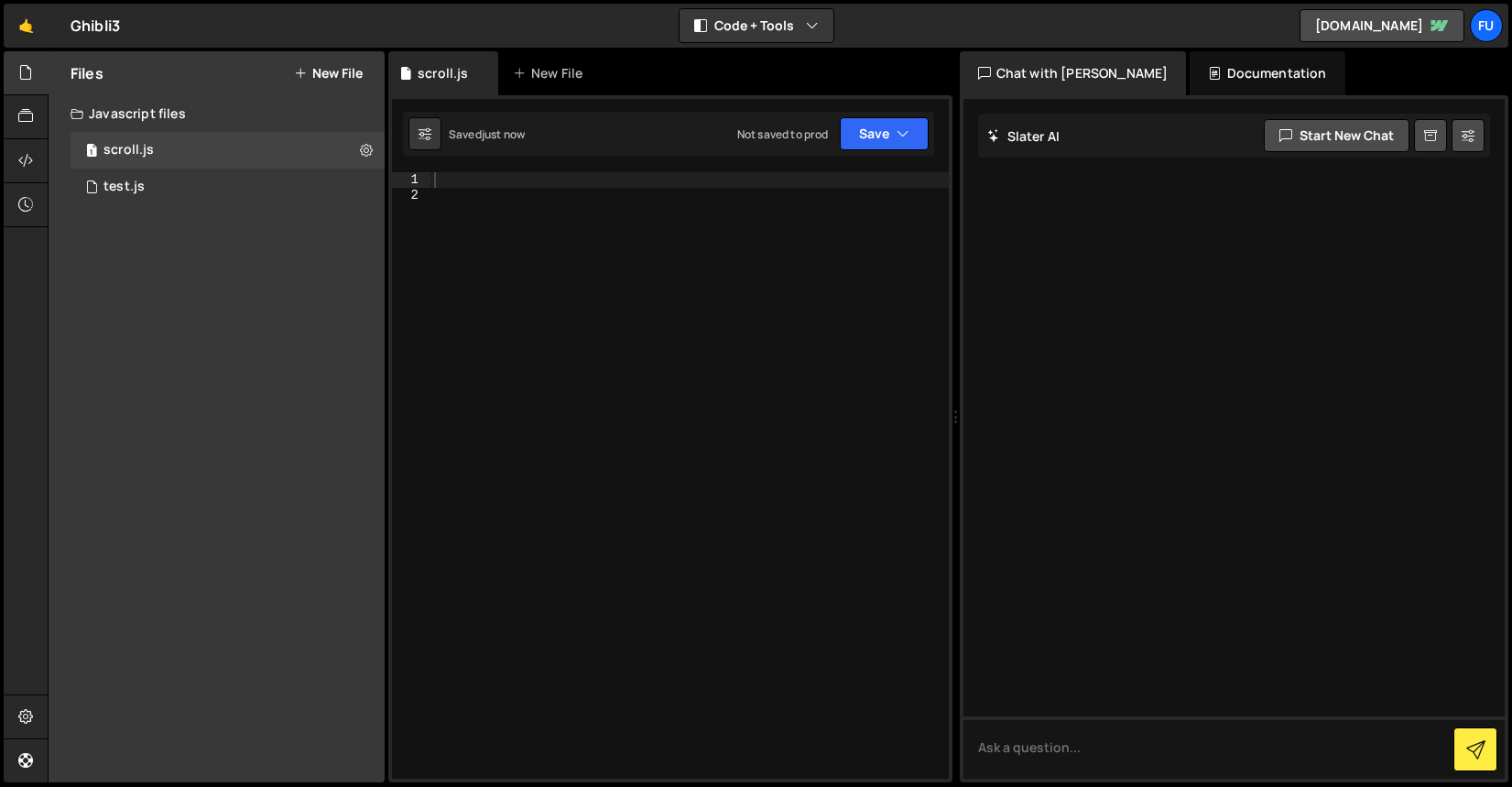
click at [623, 206] on div at bounding box center [689, 490] width 518 height 637
click at [607, 193] on div at bounding box center [689, 490] width 518 height 637
click at [602, 181] on div at bounding box center [689, 490] width 518 height 637
paste textarea "return section.offsetTop + section.offsetHeight / 2 - window.innerHeight / 2;"
type textarea "return section.offsetTop + section.offsetHeight / 2 - window.innerHeight / 2;"
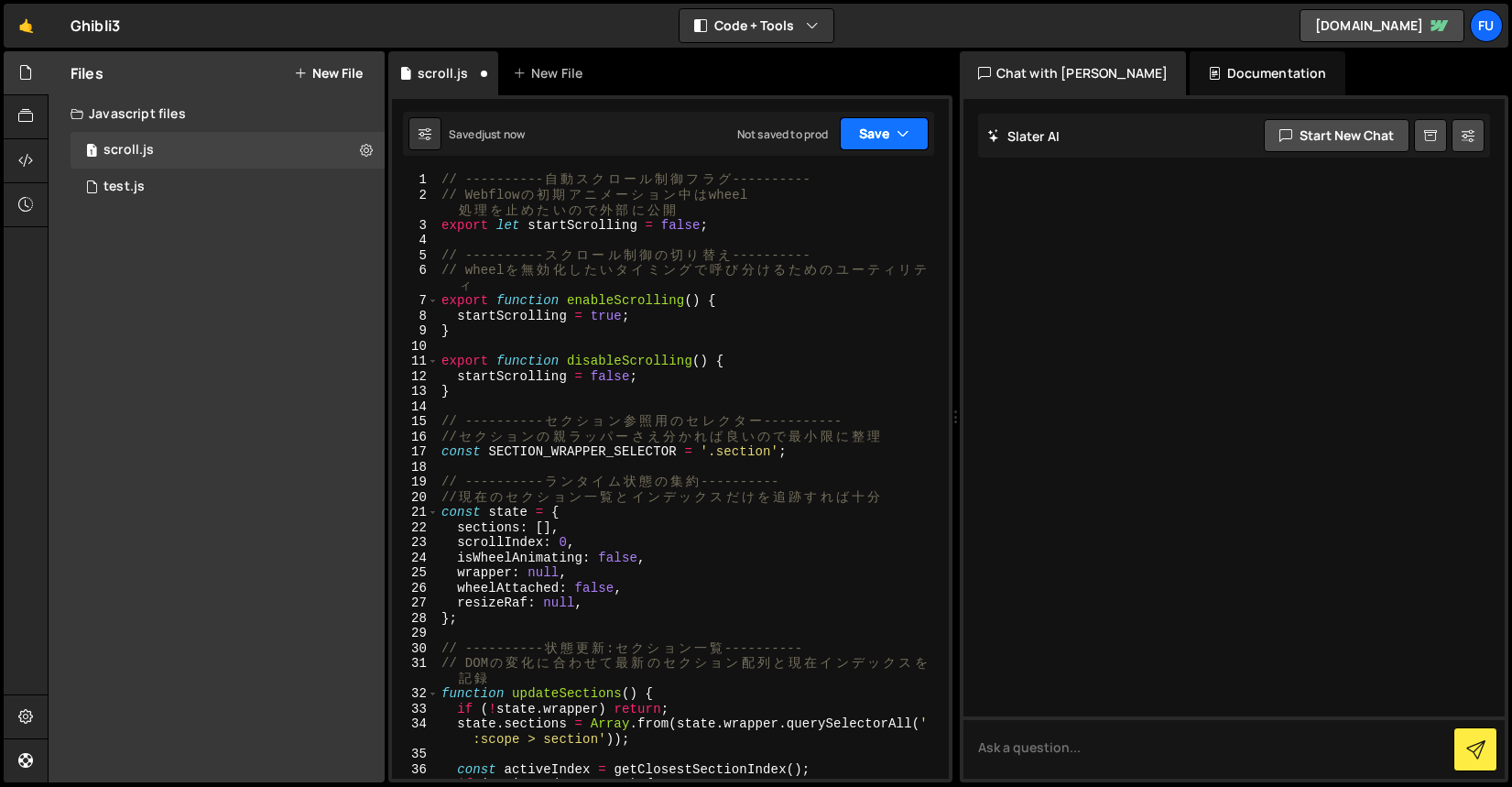
click at [892, 129] on button "Save" at bounding box center [884, 133] width 89 height 33
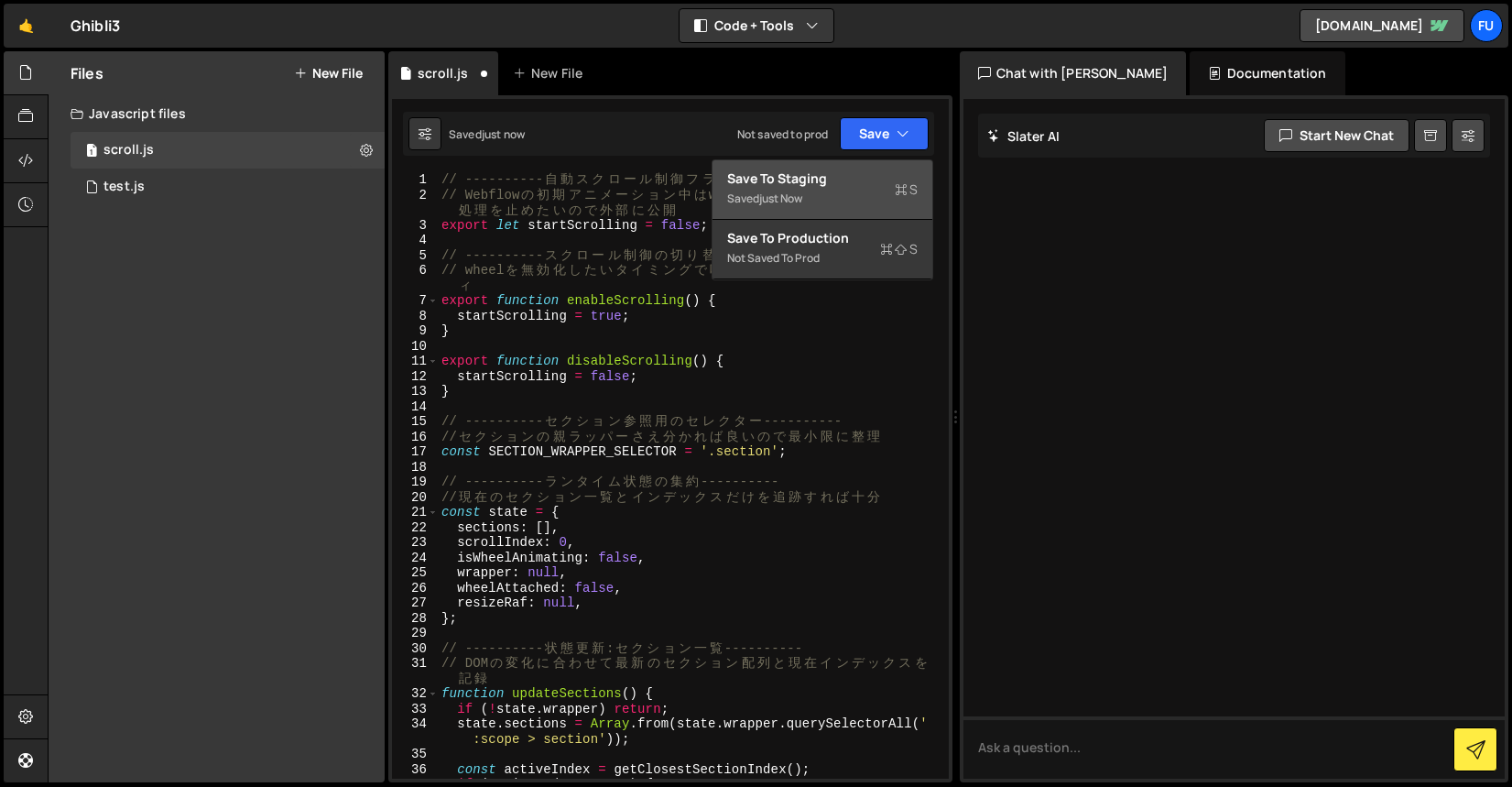
click at [889, 187] on div "Save to Staging S" at bounding box center [823, 178] width 191 height 18
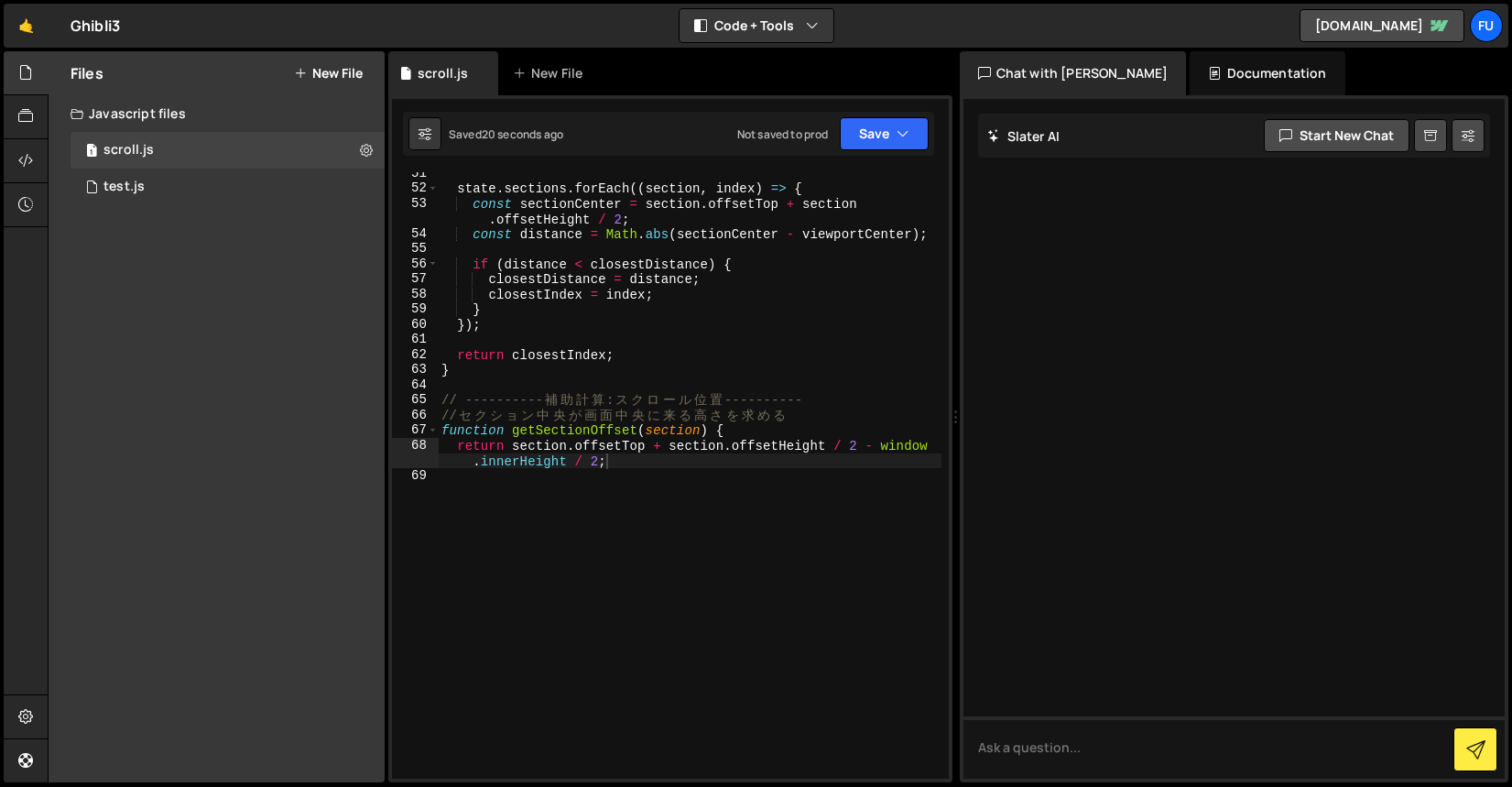
scroll to position [838, 0]
click at [607, 648] on div "state . sections . forEach (( section , index ) => { const sectionCenter = sect…" at bounding box center [688, 484] width 503 height 637
click at [52, 45] on div "🤙 Ghibli3 ⚠️ Code is being edited in another browser" at bounding box center [61, 26] width 116 height 44
click at [23, 33] on link "🤙" at bounding box center [26, 26] width 45 height 44
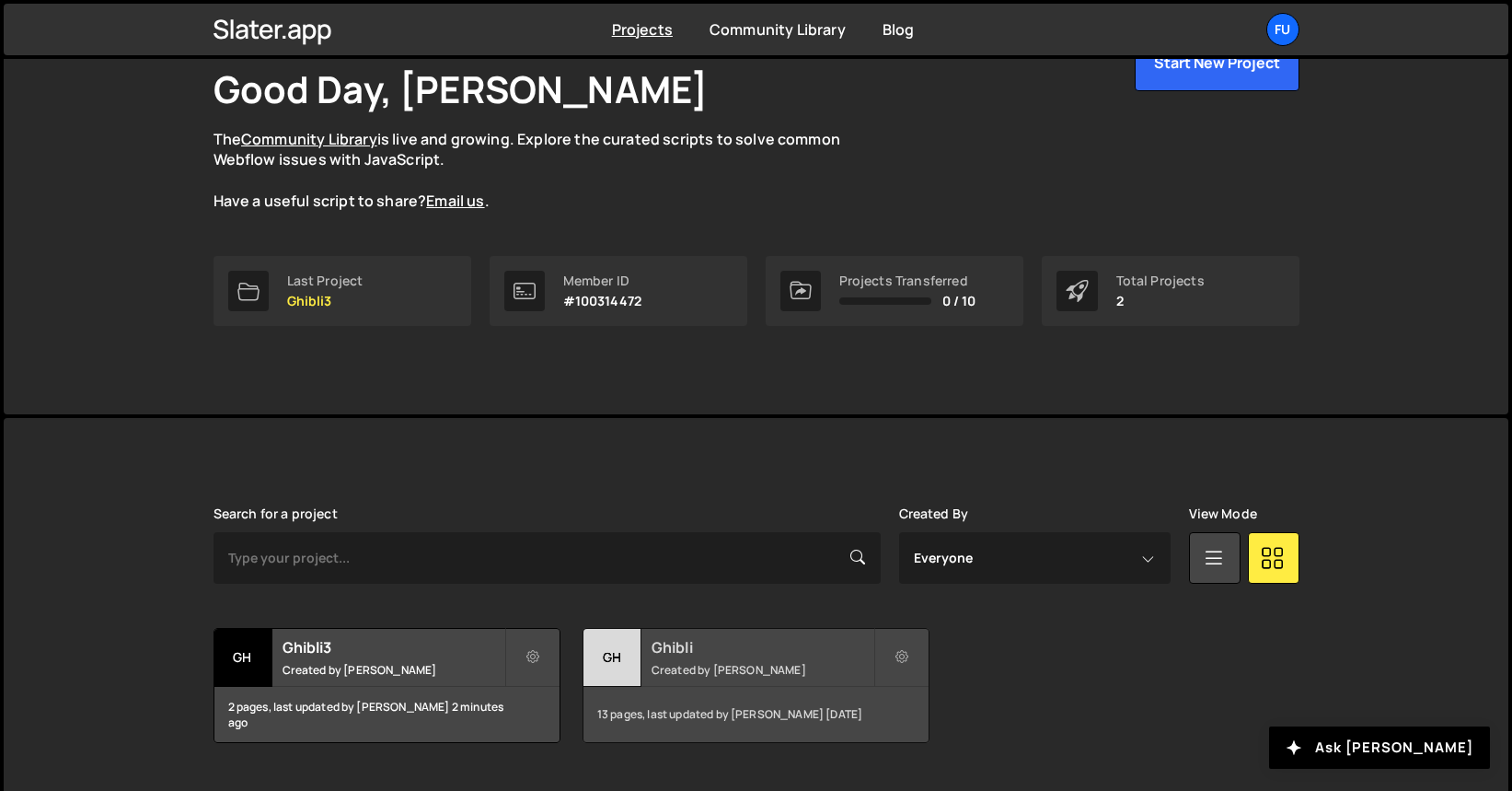
scroll to position [157, 0]
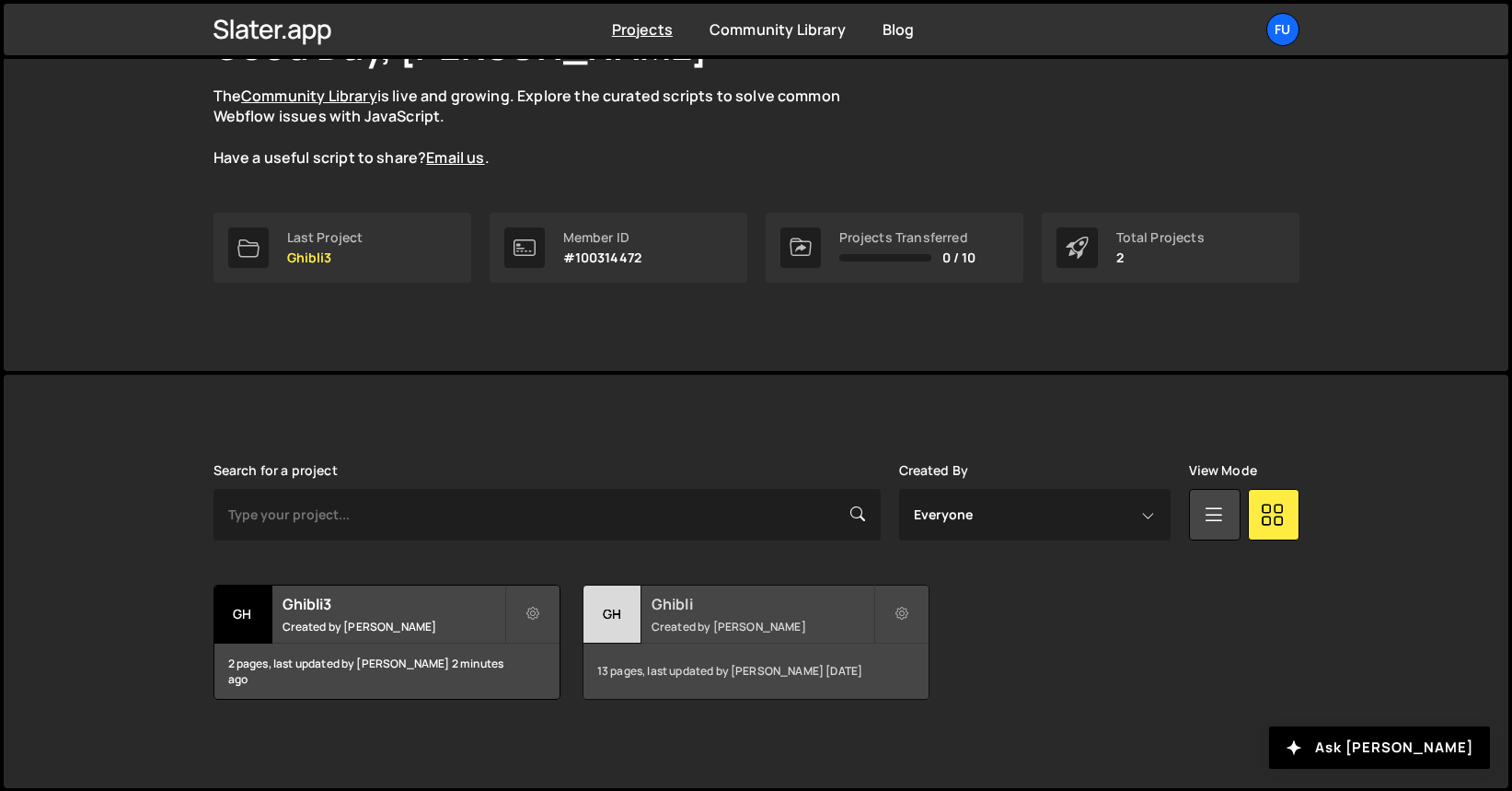
click at [784, 663] on div "13 pages, last updated by [PERSON_NAME] [DATE]" at bounding box center [756, 671] width 345 height 55
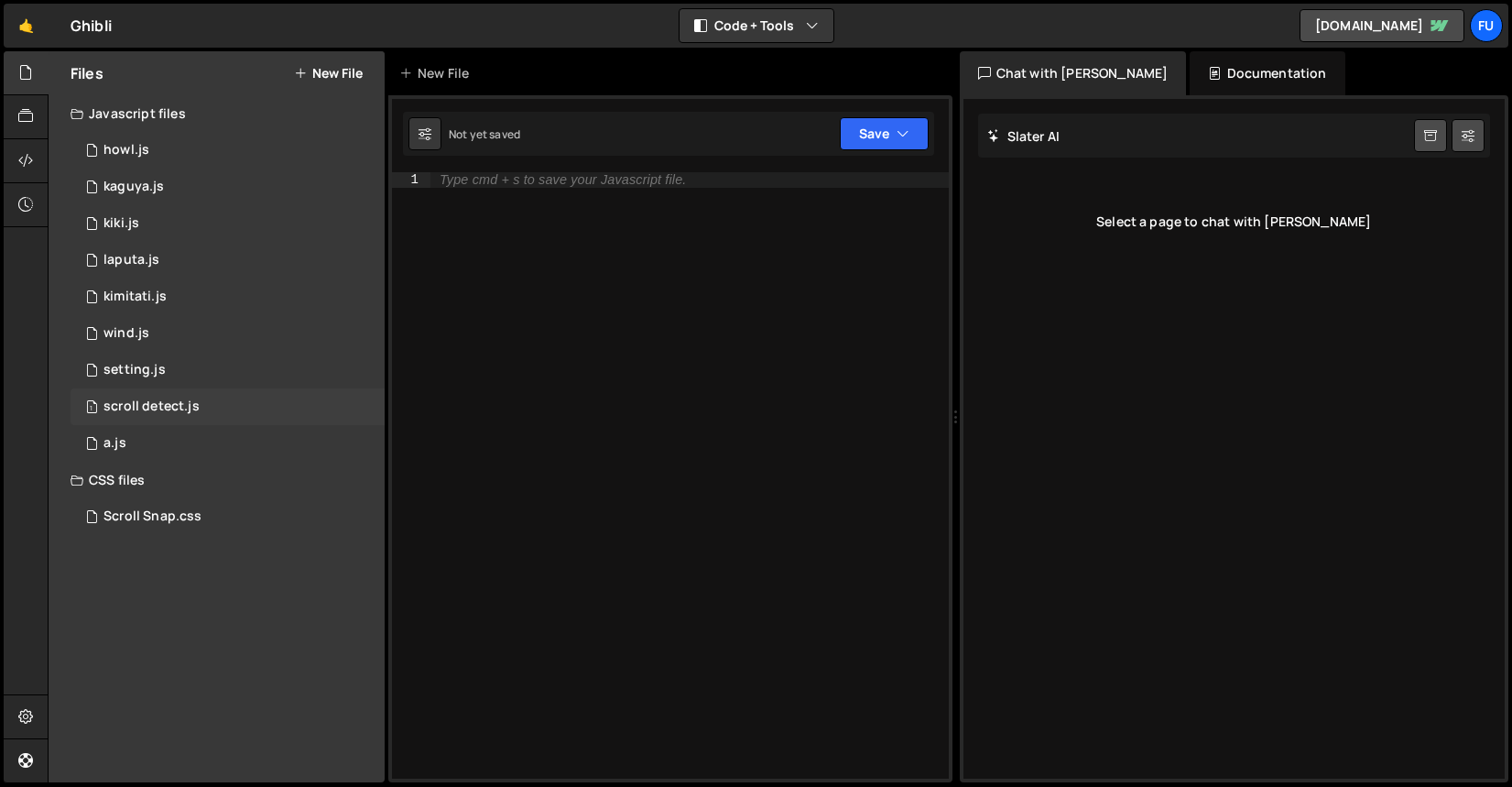
click at [238, 408] on div "1 scroll detect.js 0" at bounding box center [228, 406] width 314 height 37
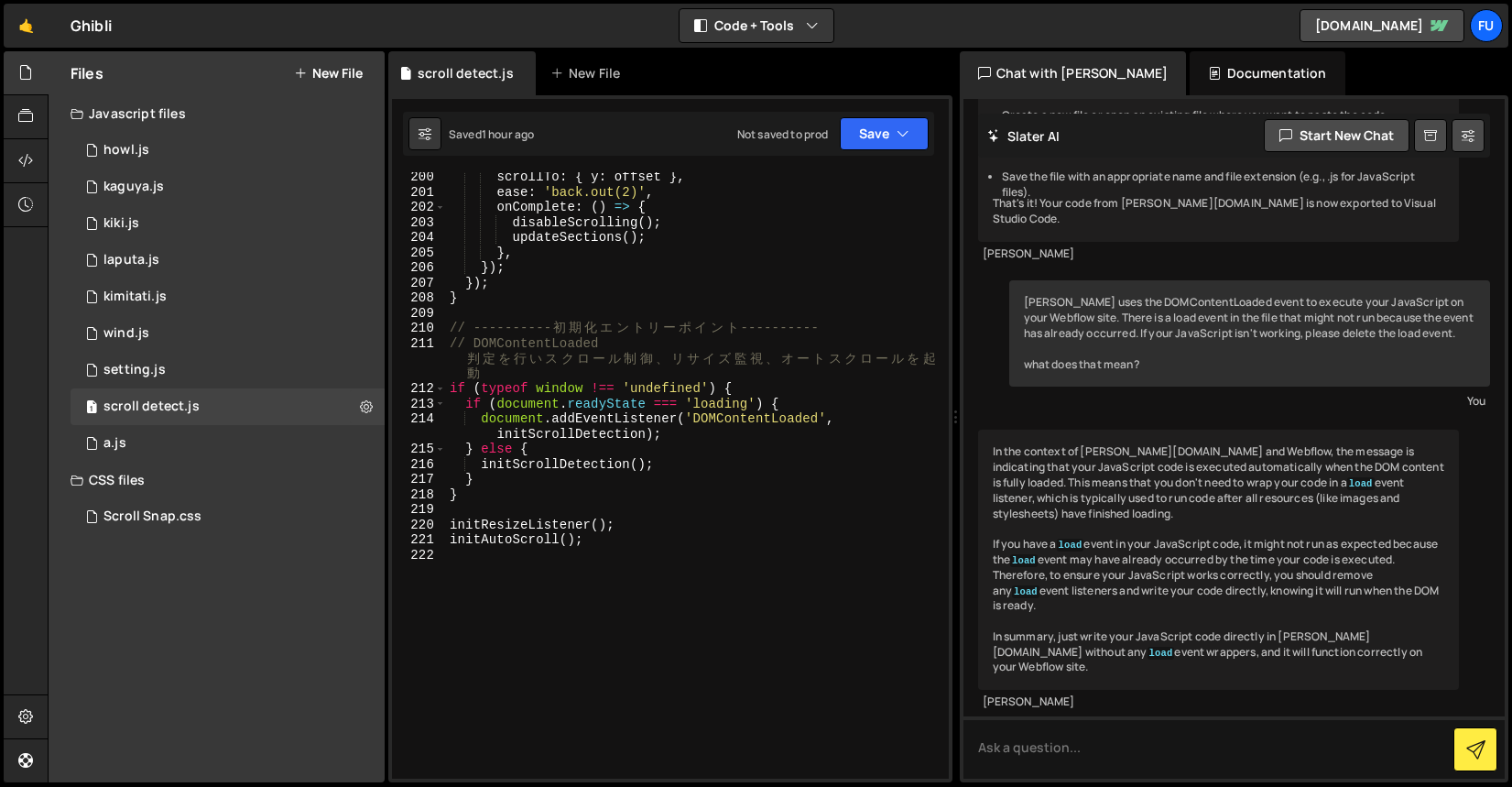
scroll to position [3155, 0]
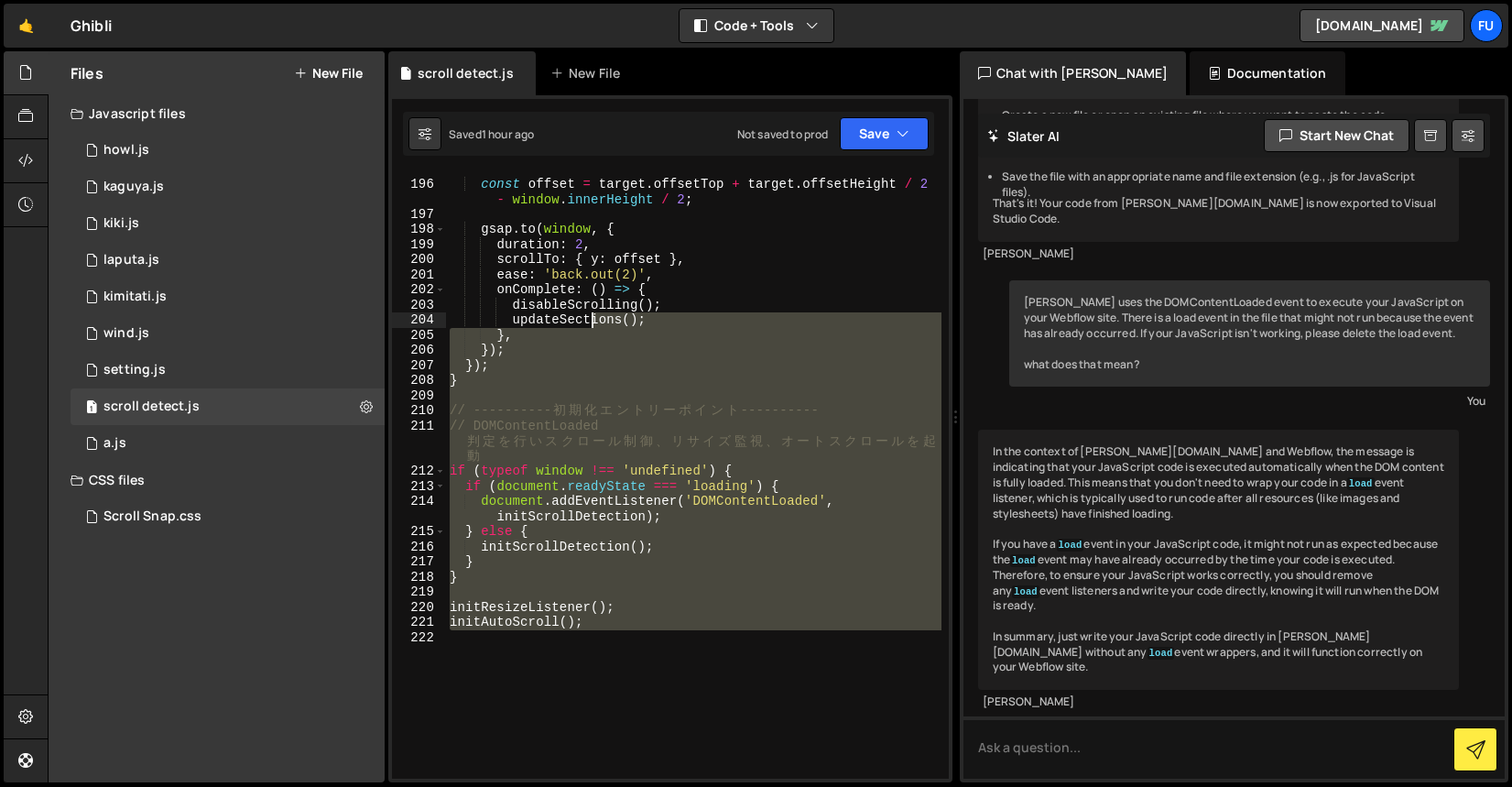
drag, startPoint x: 688, startPoint y: 644, endPoint x: 589, endPoint y: 316, distance: 342.6
click at [589, 316] on div "const offset = target . offsetTop + target . offsetHeight / 2 - window . innerH…" at bounding box center [693, 480] width 496 height 637
click at [582, 356] on div "const offset = target . offsetTop + target . offsetHeight / 2 - window . innerH…" at bounding box center [693, 475] width 496 height 607
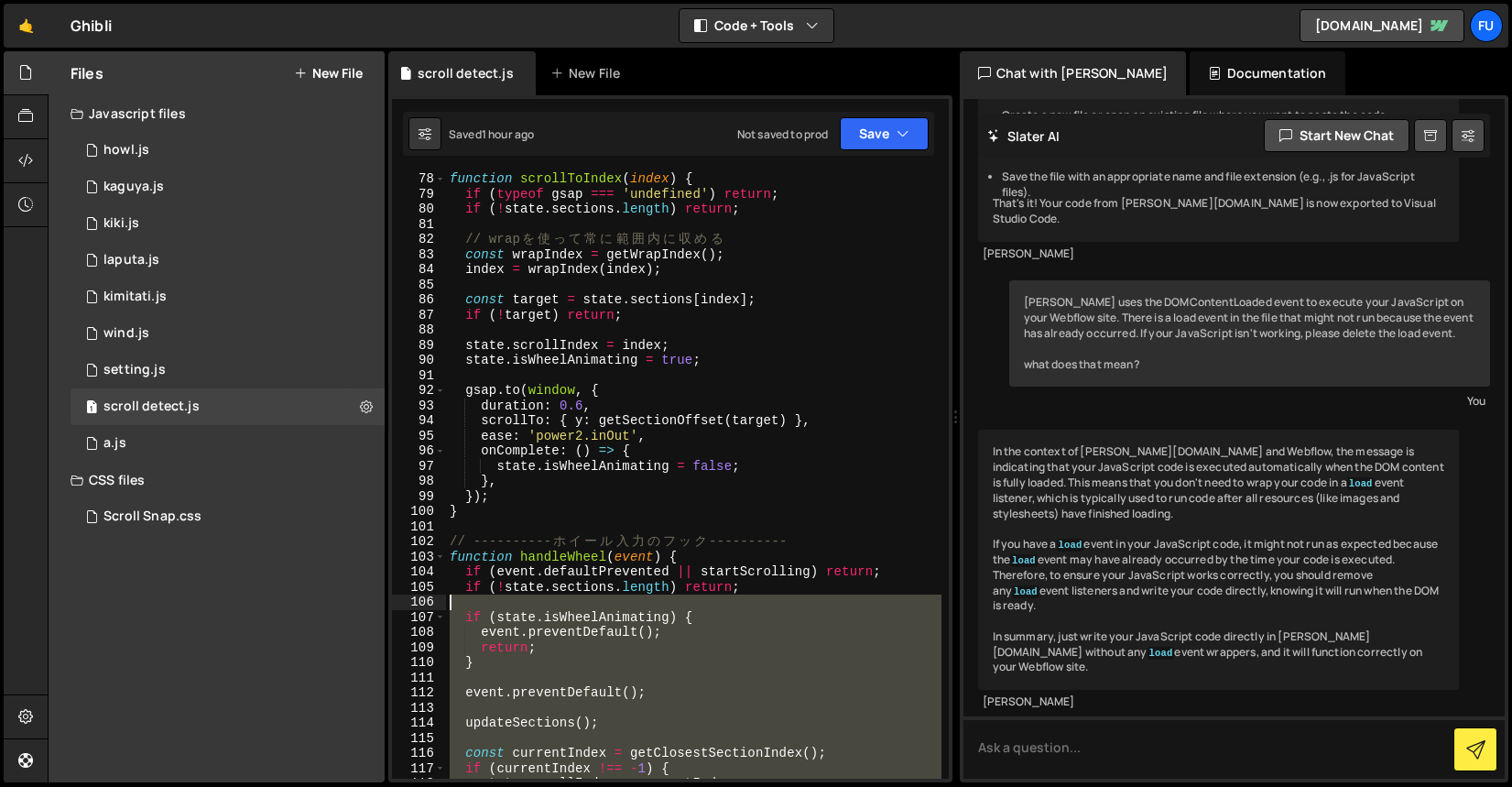
scroll to position [1338, 0]
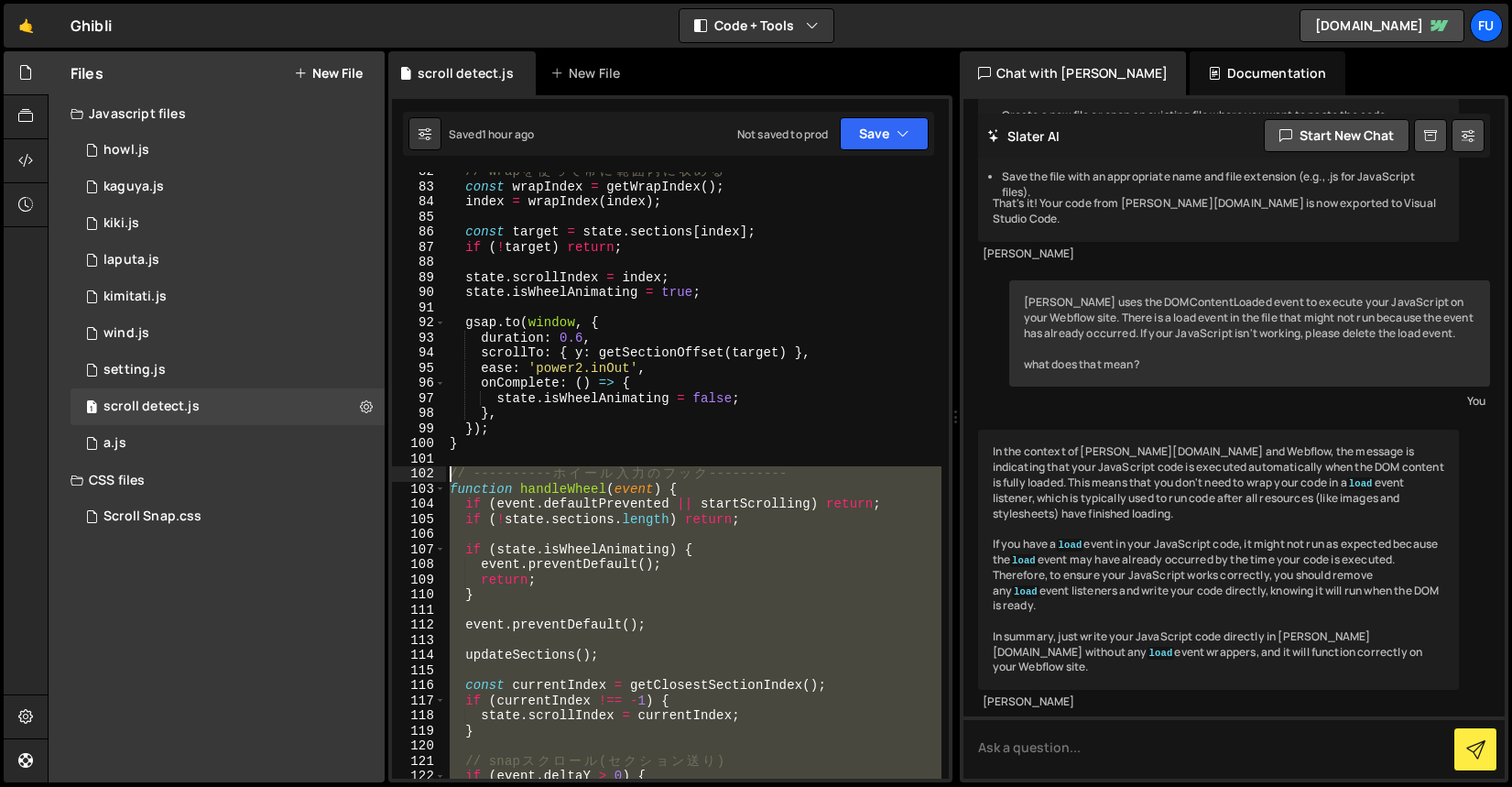
drag, startPoint x: 480, startPoint y: 389, endPoint x: 433, endPoint y: 475, distance: 98.0
click at [433, 475] on div "}); 82 83 84 85 86 87 88 89 90 91 92 93 94 95 96 97 98 99 100 101 102 103 104 1…" at bounding box center [670, 475] width 556 height 607
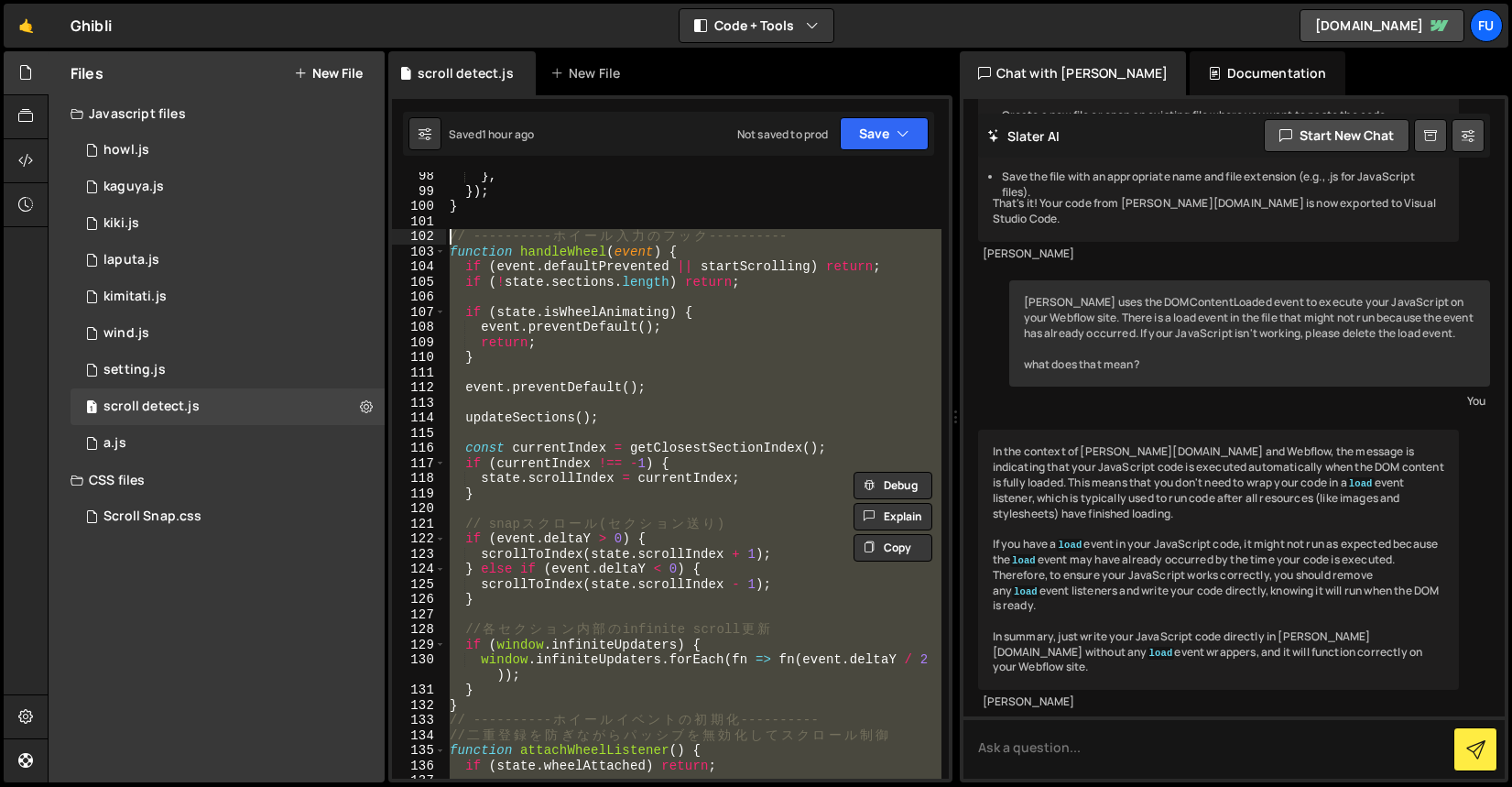
click at [601, 480] on div "} , }) ; } // ---------- ホ イ ー ル 入 力 の フ ッ ク ---------- function handleWheel ( …" at bounding box center [693, 475] width 496 height 607
type textarea "state.scrollIndex = currentIndex;"
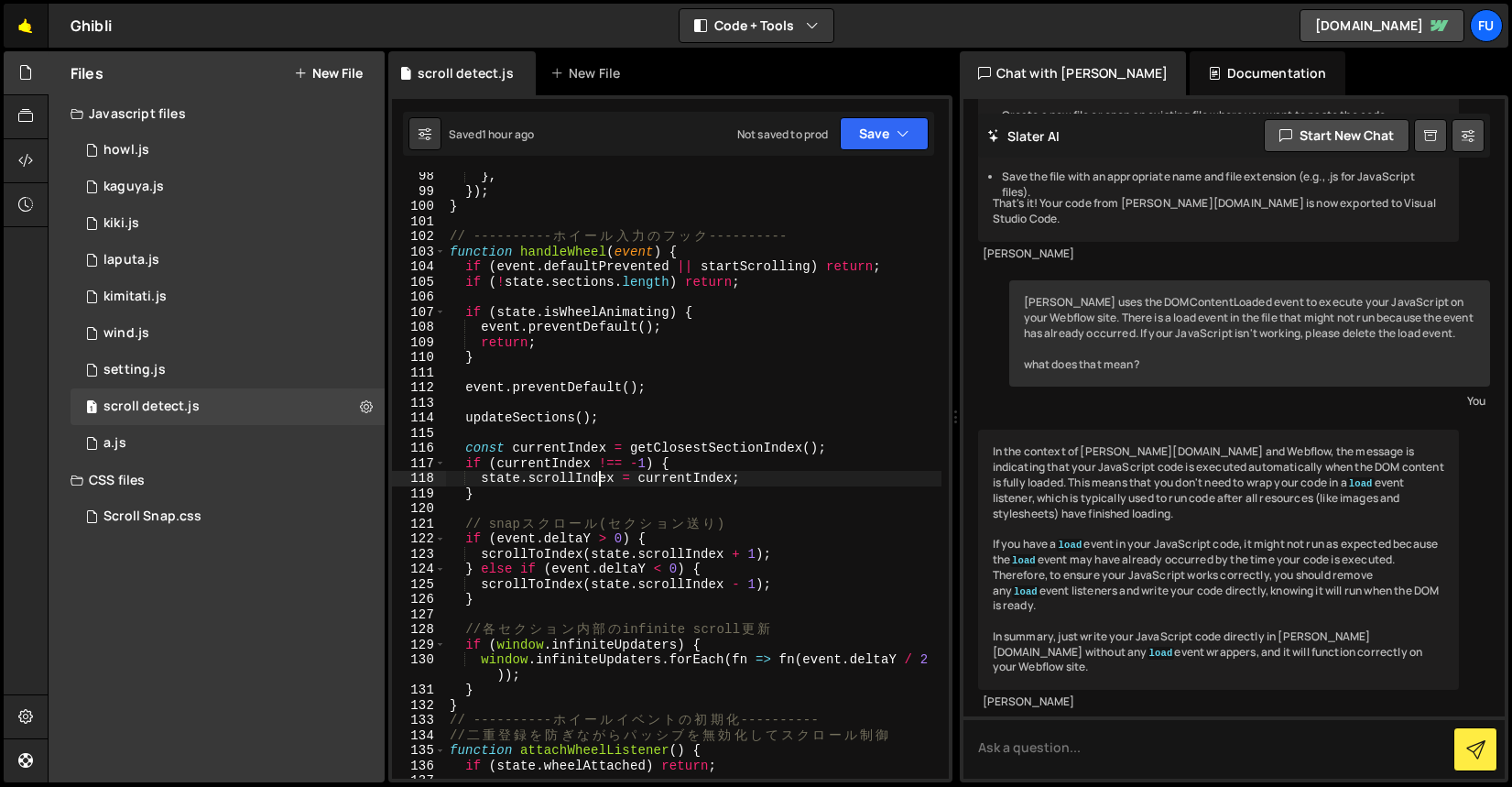
click at [29, 18] on link "🤙" at bounding box center [26, 26] width 45 height 44
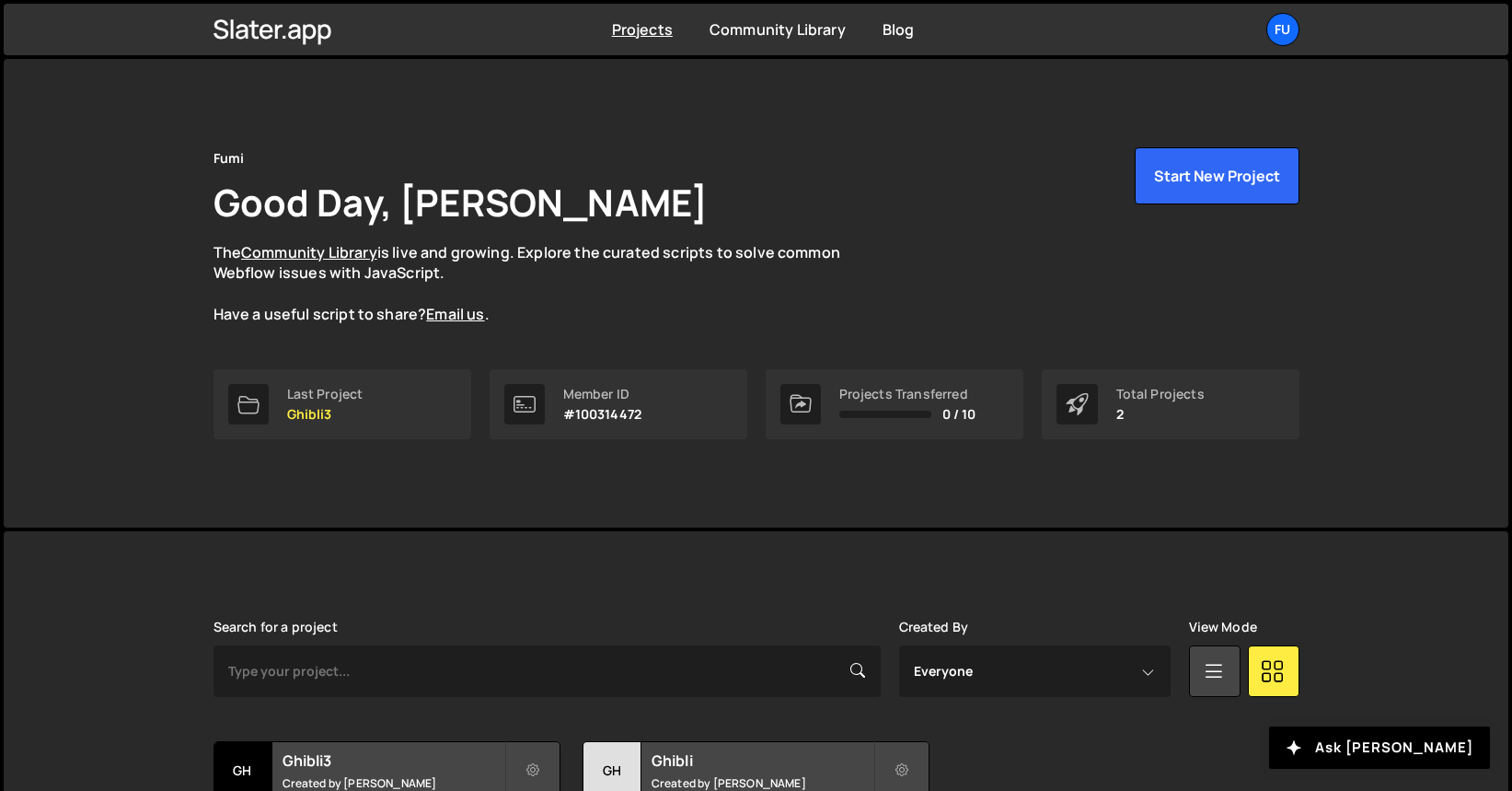
click at [346, 367] on div "Fumi Good Day, [PERSON_NAME] The Community Library is live and growing. Explore…" at bounding box center [756, 258] width 1086 height 222
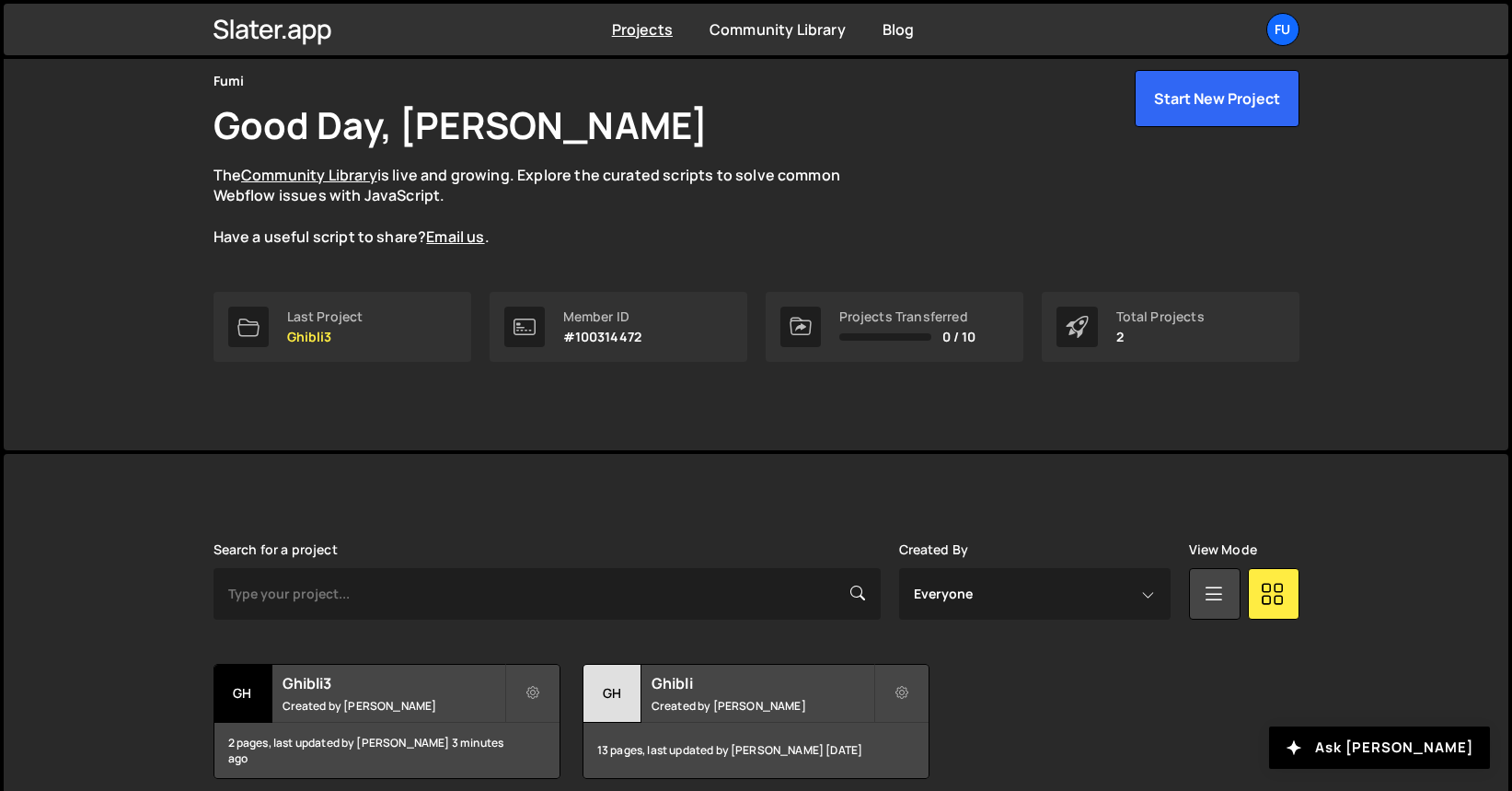
scroll to position [157, 0]
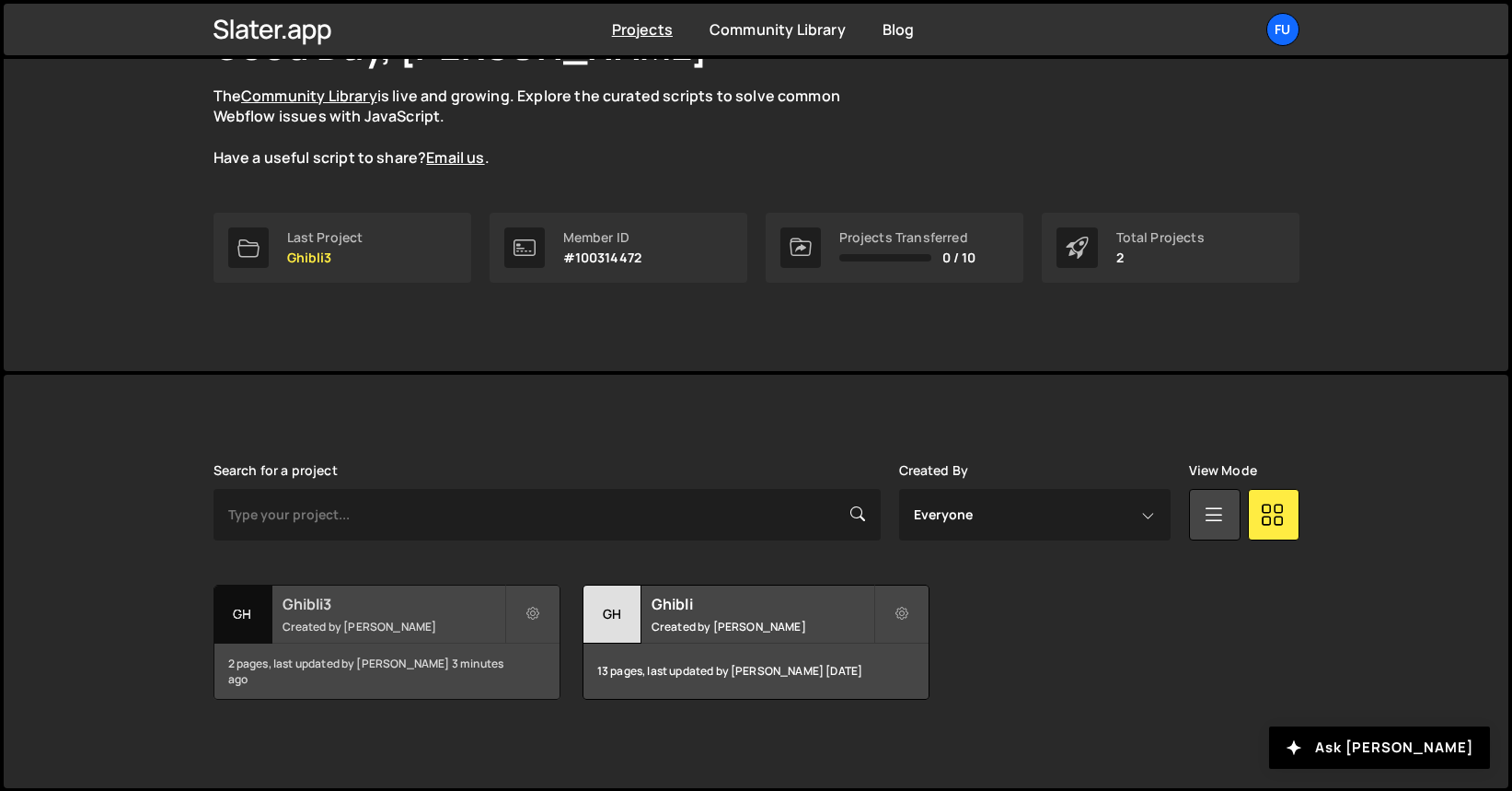
click at [317, 592] on div "Ghibli3 Created by [PERSON_NAME]" at bounding box center [387, 614] width 345 height 57
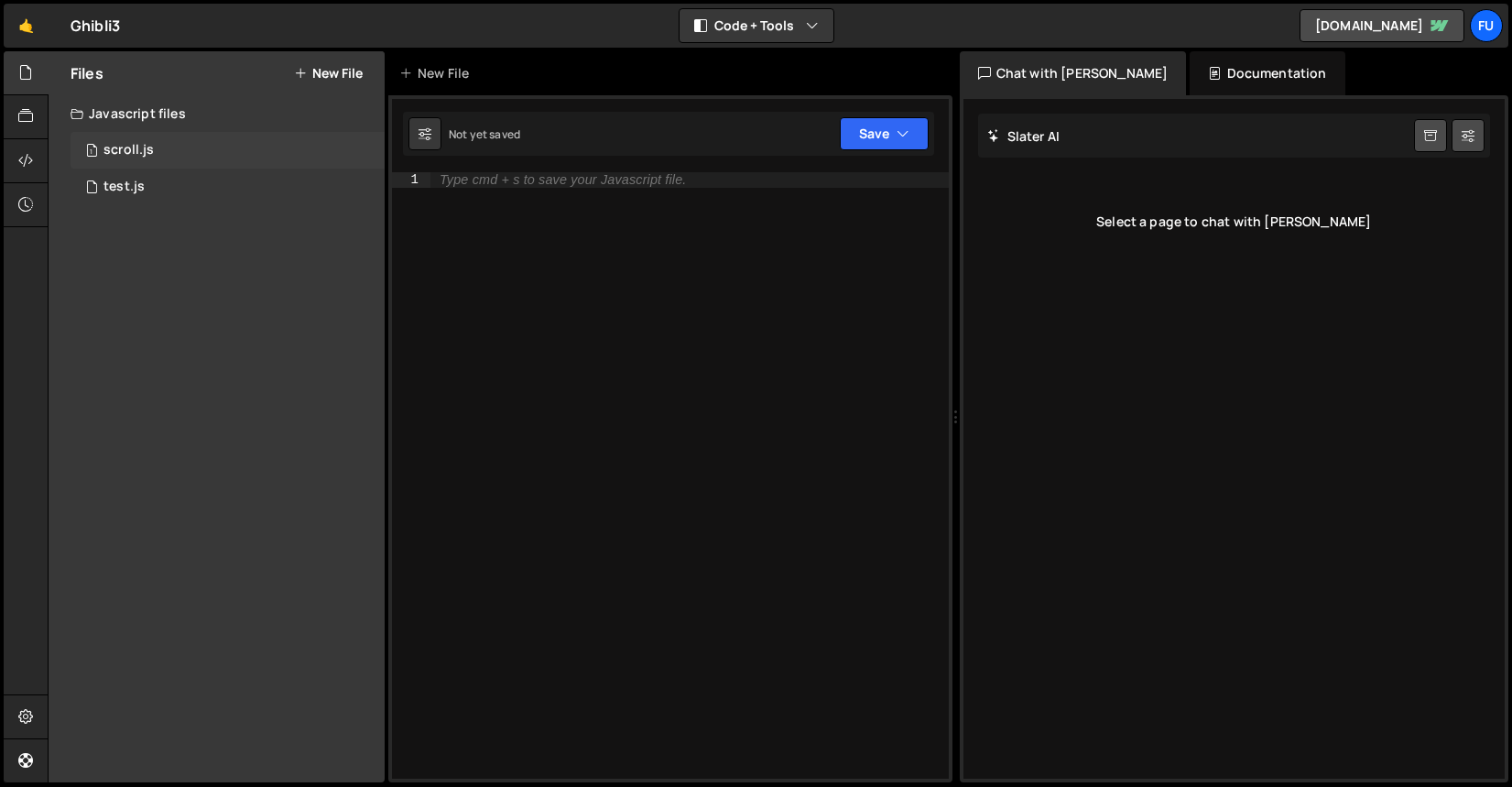
click at [148, 148] on div "scroll.js" at bounding box center [128, 149] width 50 height 16
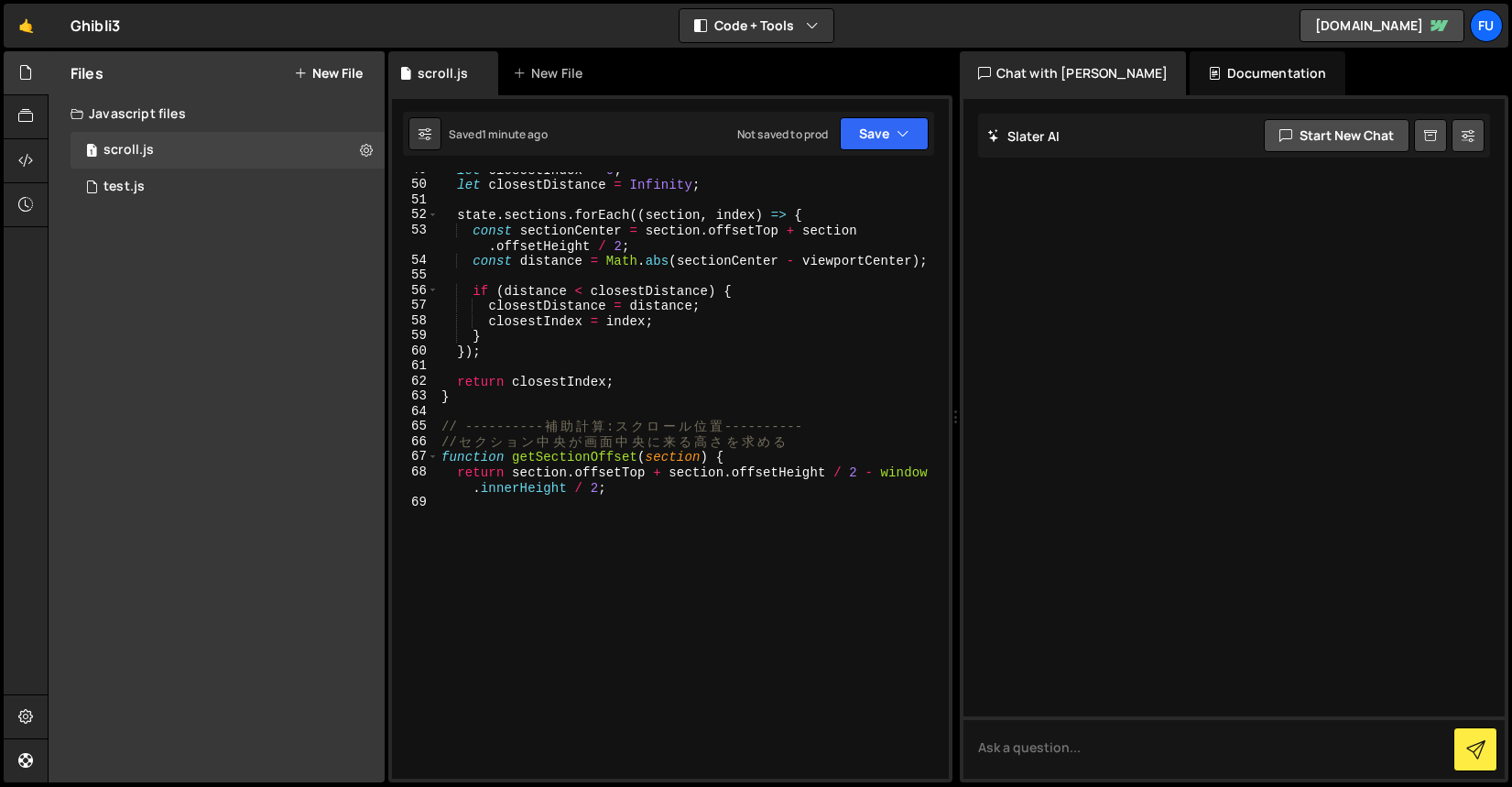
scroll to position [812, 0]
click at [555, 607] on div "let closestIndex = 0 ; let closestDistance = Infinity ; state . sections . forE…" at bounding box center [688, 481] width 503 height 637
paste textarea "}"
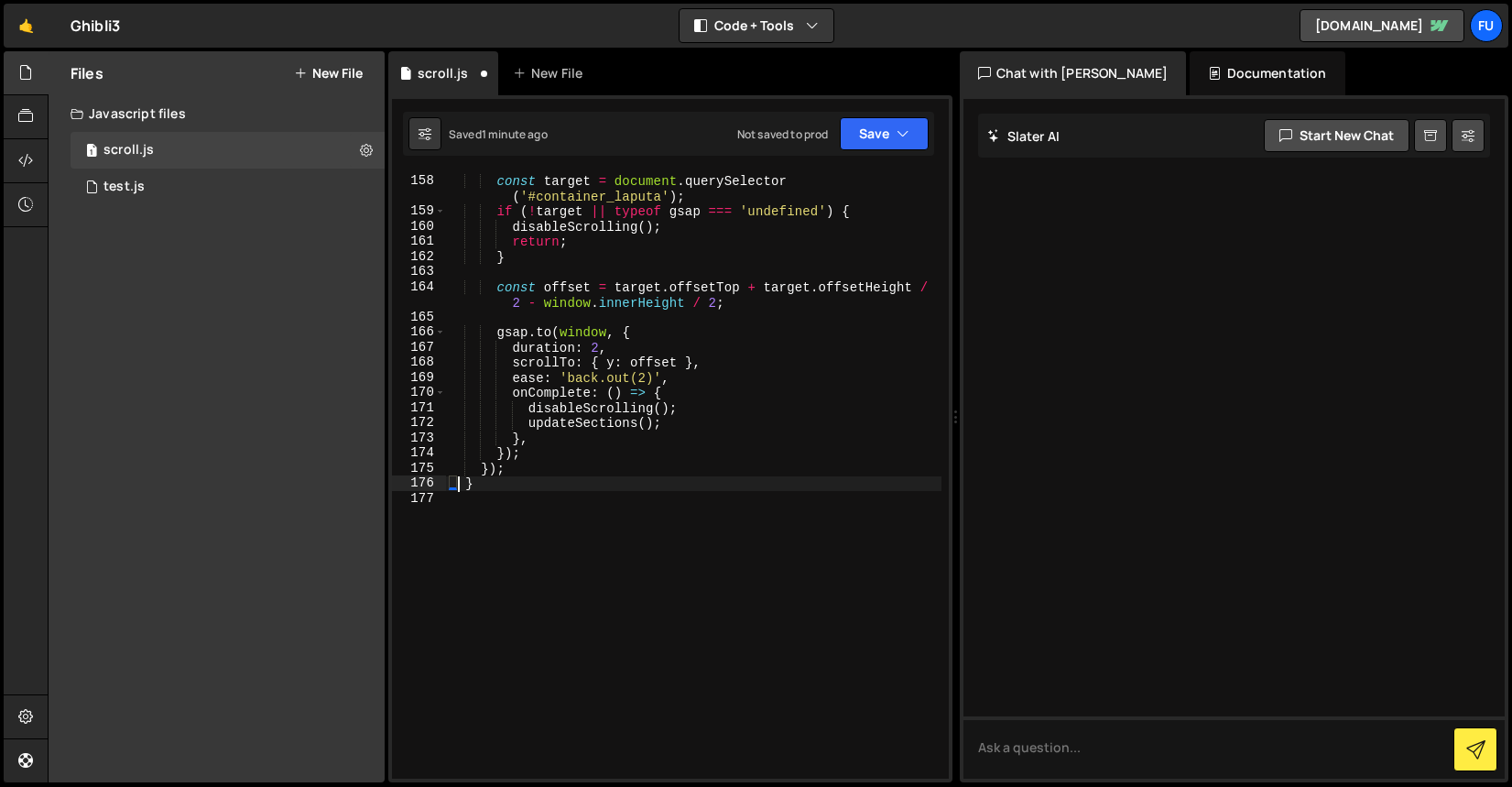
scroll to position [2568, 0]
type textarea "}"
click at [1376, 43] on div "🤙 Ghibli3 ⚠️ Code is being edited in another browser Code + Tools Code Only Cod…" at bounding box center [756, 26] width 1504 height 44
click at [1377, 38] on link "ghibli-site-2-42639b7060dc4823d1a92accb.webflow.io" at bounding box center [1382, 26] width 165 height 33
click at [21, 29] on link "🤙" at bounding box center [26, 26] width 45 height 44
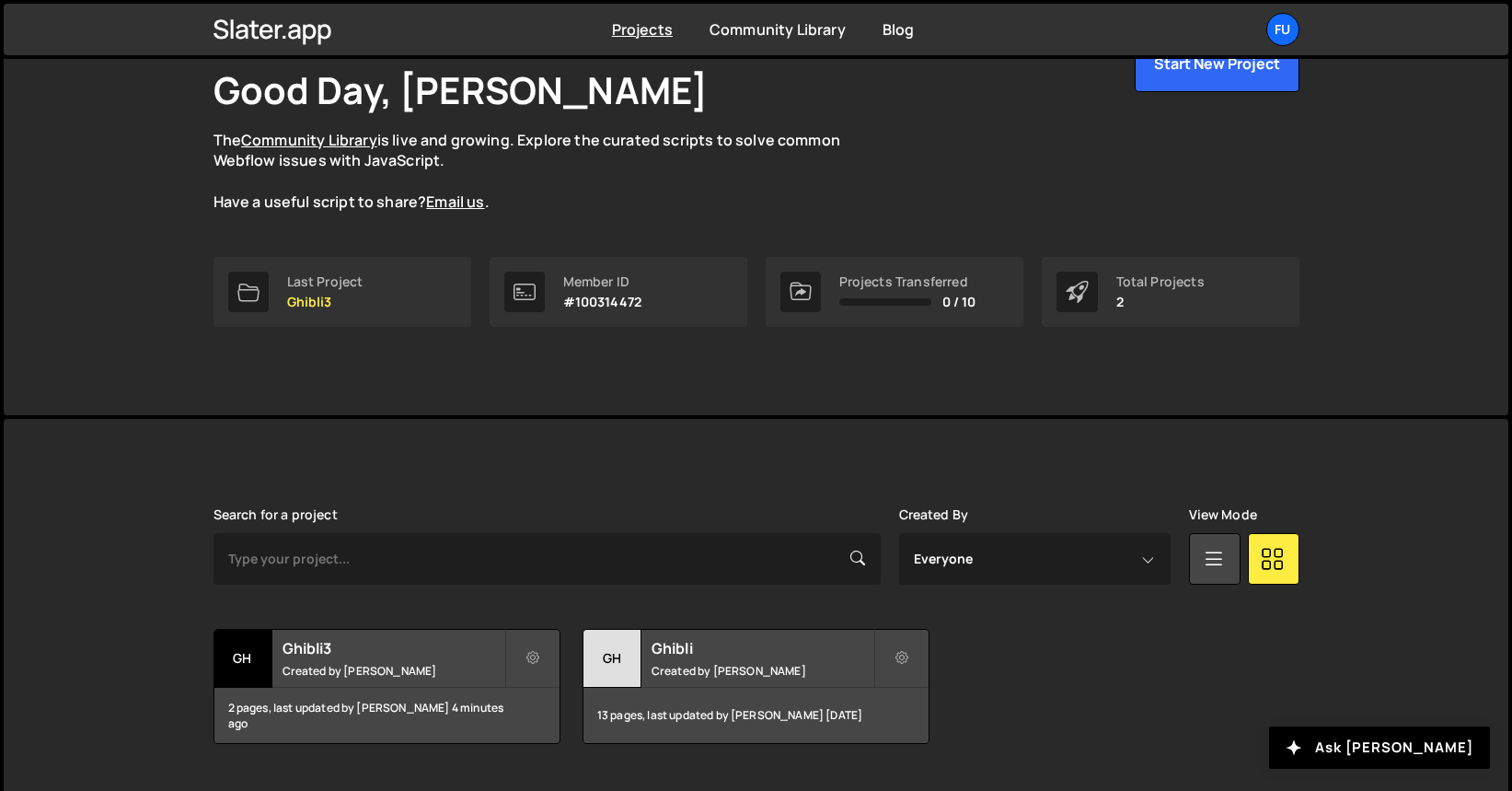
scroll to position [157, 0]
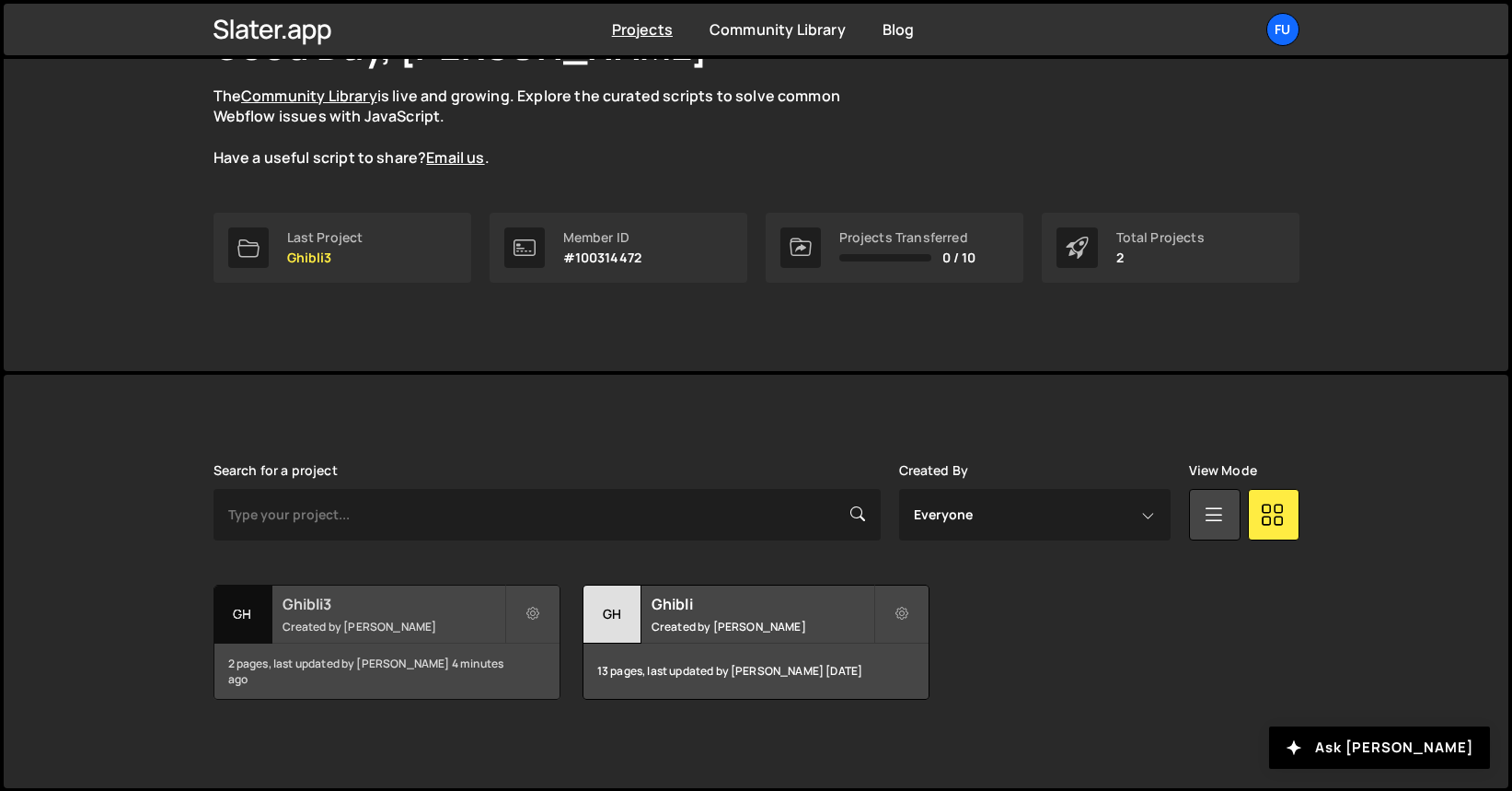
click at [521, 675] on div "2 pages, last updated by [PERSON_NAME] 4 minutes ago" at bounding box center [387, 671] width 345 height 55
click at [525, 624] on button at bounding box center [532, 614] width 55 height 59
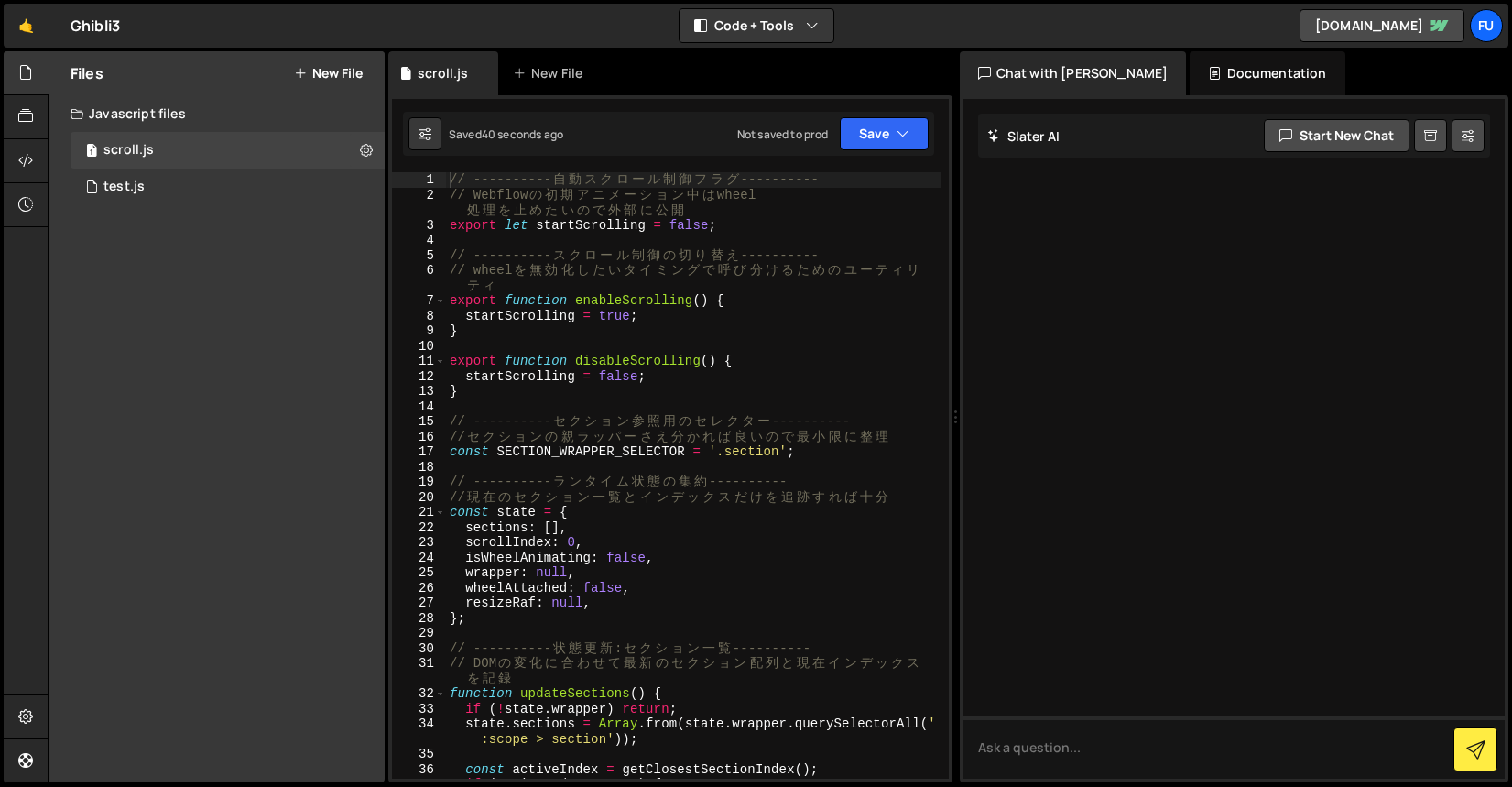
type textarea "// ---------- 自動スクロール制御フラグ ----------"
click at [443, 586] on div "26" at bounding box center [418, 589] width 54 height 15
click at [1215, 75] on div "Documentation" at bounding box center [1266, 73] width 155 height 44
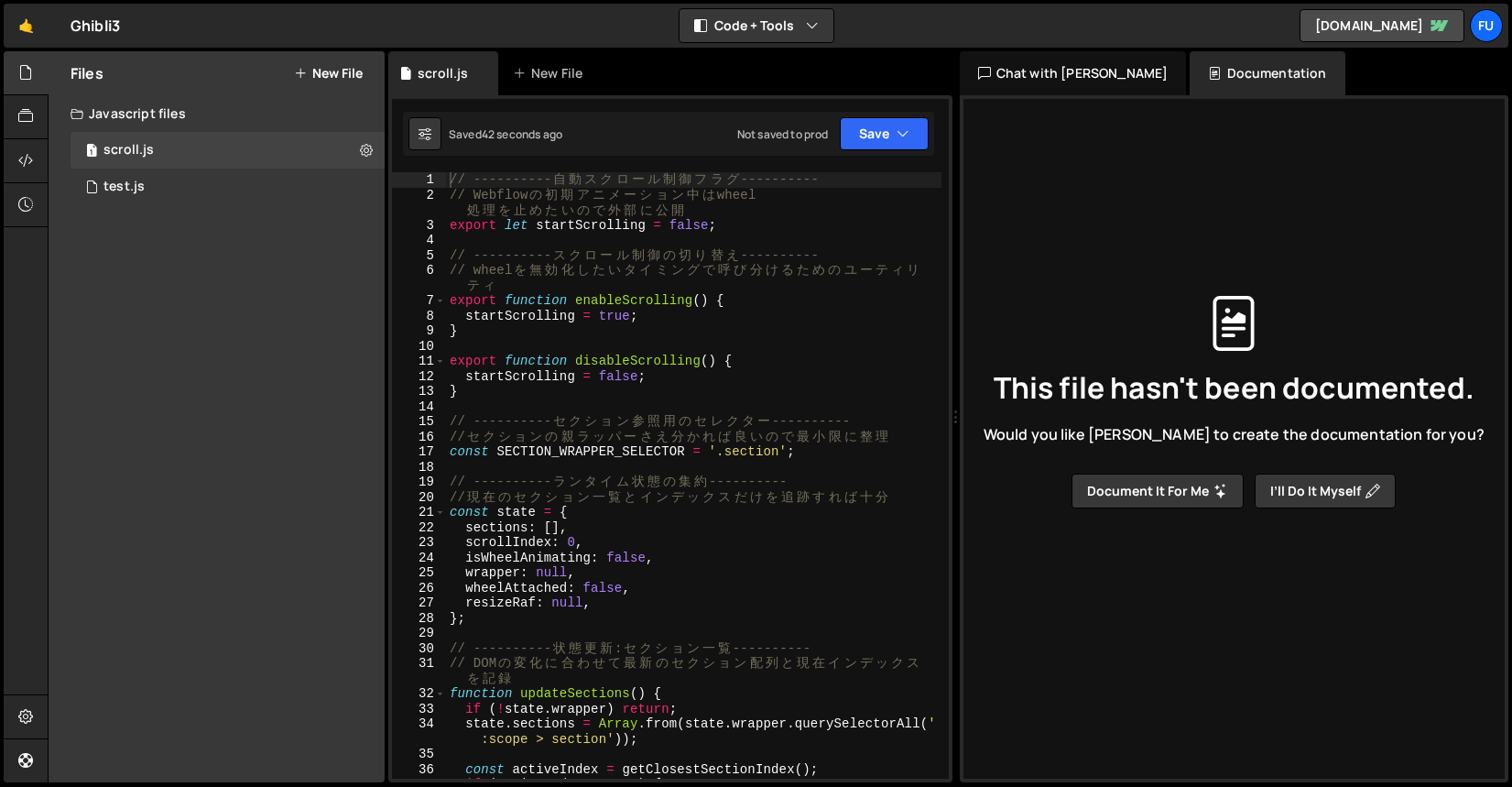
click at [1118, 77] on div "Chat with Slater AI" at bounding box center [1073, 73] width 227 height 44
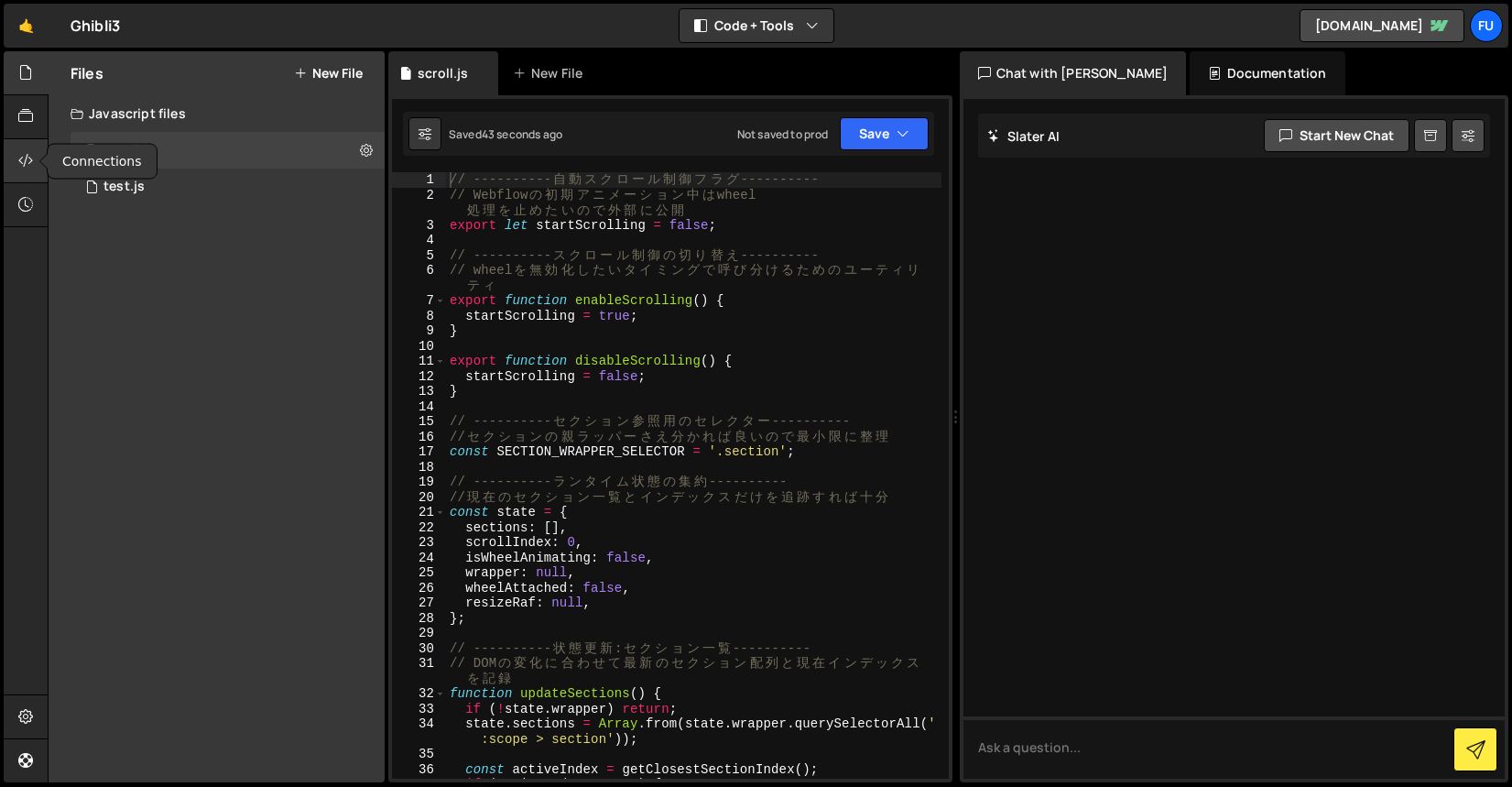
click at [24, 174] on div at bounding box center [26, 161] width 45 height 44
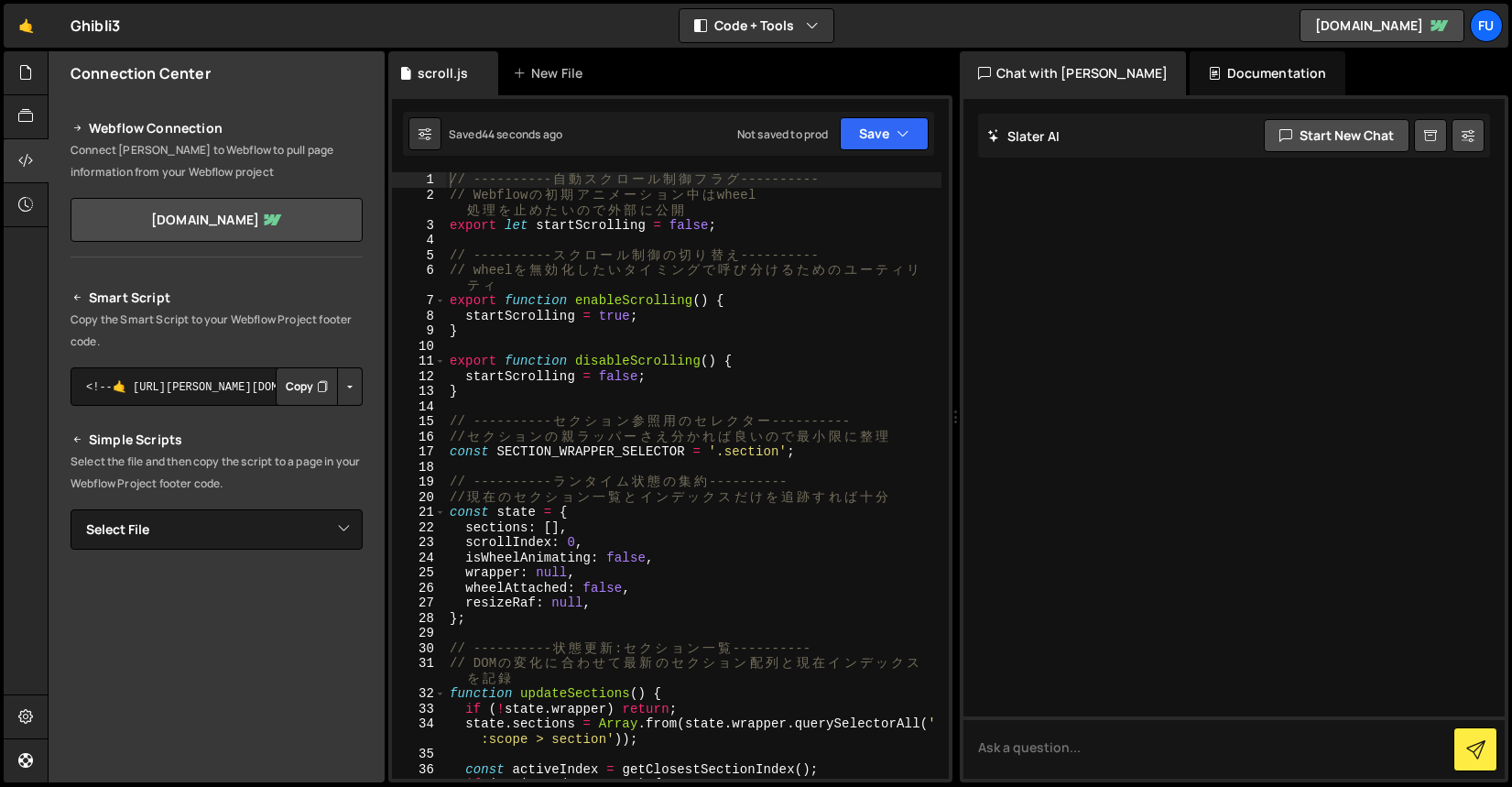
click at [204, 191] on div "Webflow Connection Connect Slater to Webflow to pull page information from your…" at bounding box center [216, 177] width 336 height 163
click at [200, 243] on div "Webflow Connection Connect Slater to Webflow to pull page information from your…" at bounding box center [216, 177] width 336 height 163
click at [201, 226] on link "ghibli-site-2-42639b7060dc4823d1a92accb.webflow.io" at bounding box center [216, 219] width 292 height 44
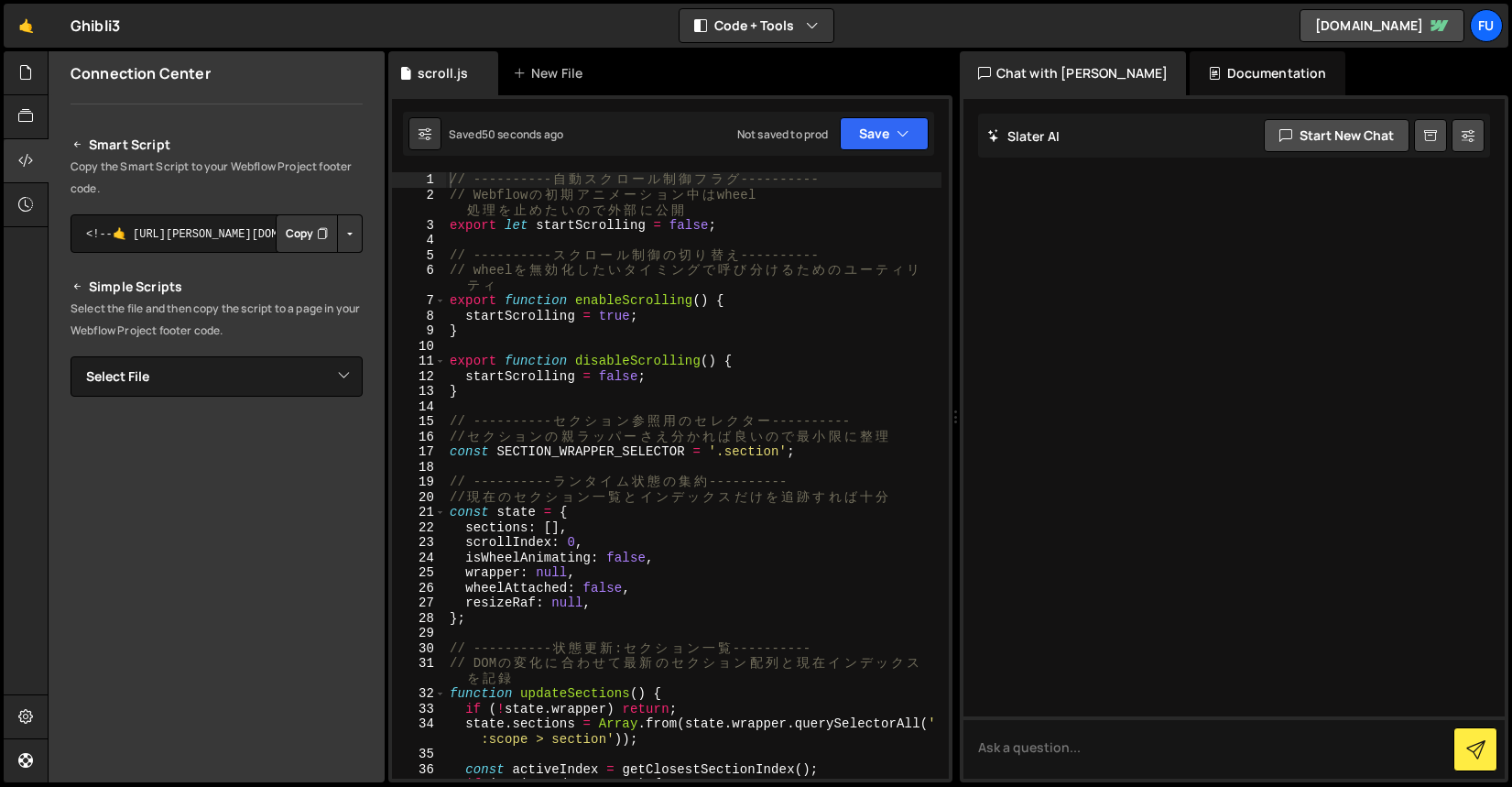
scroll to position [185, 0]
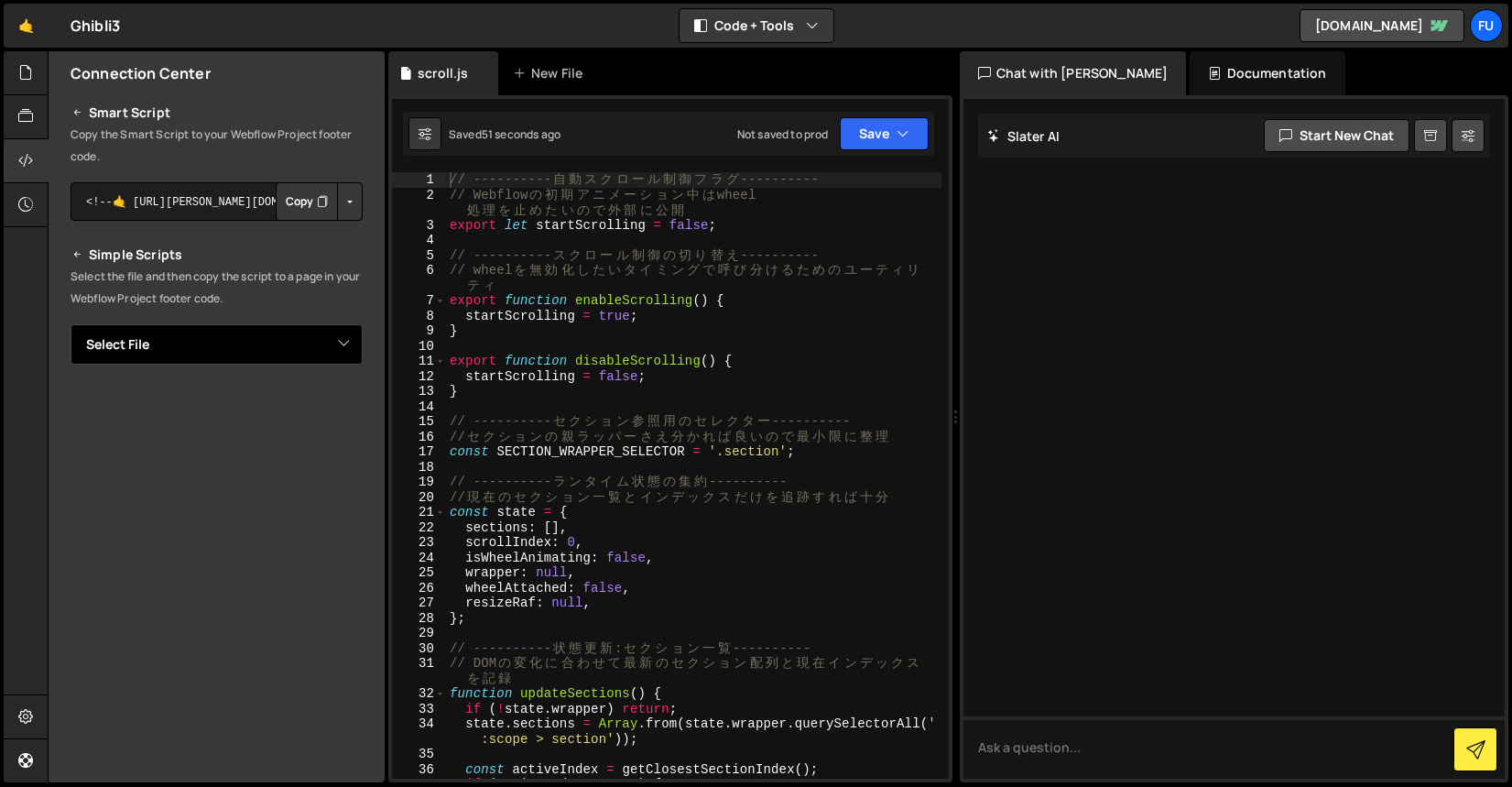
click at [167, 351] on select "Select File scroll.js test.js" at bounding box center [216, 344] width 292 height 41
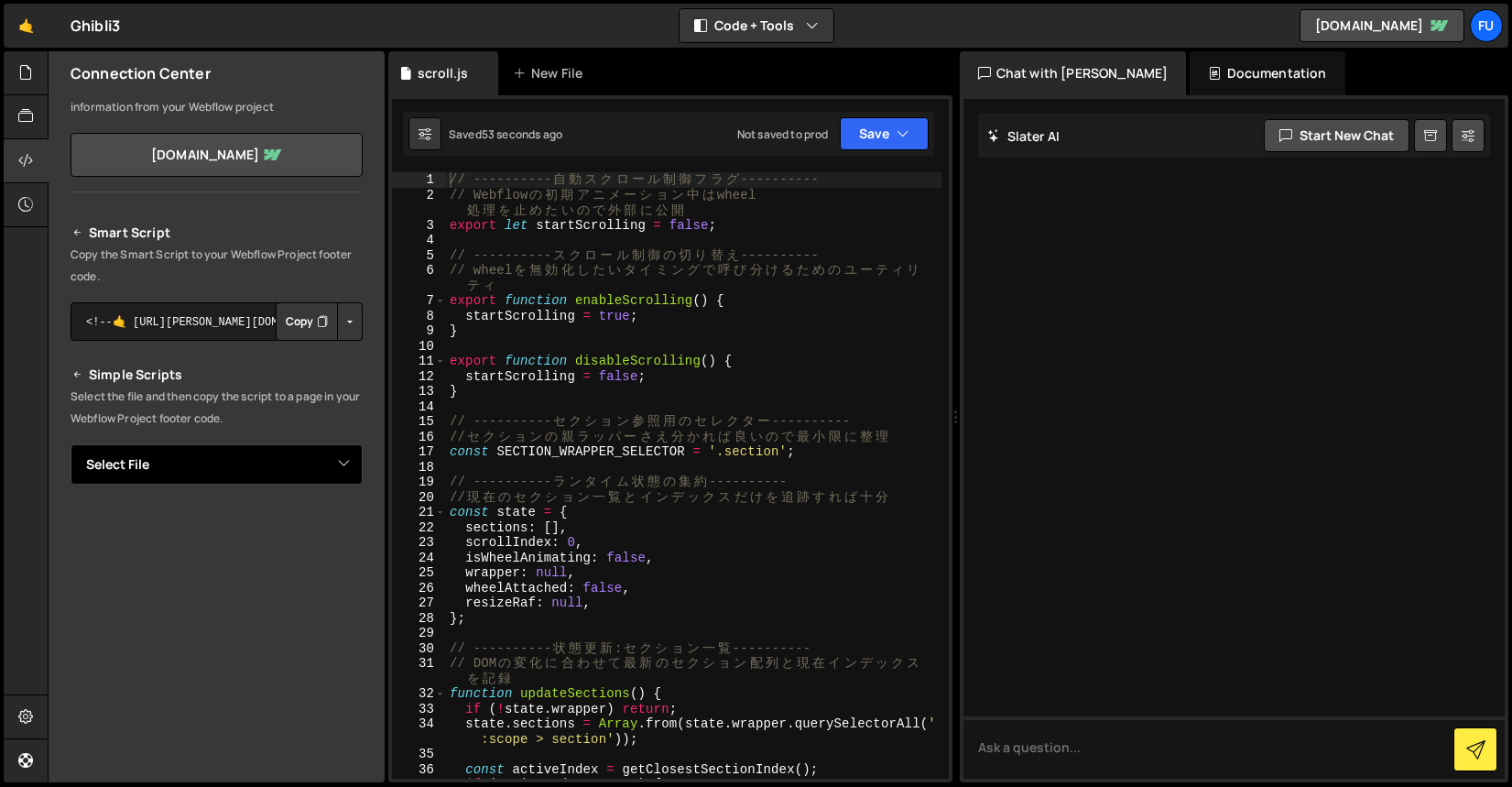
scroll to position [0, 0]
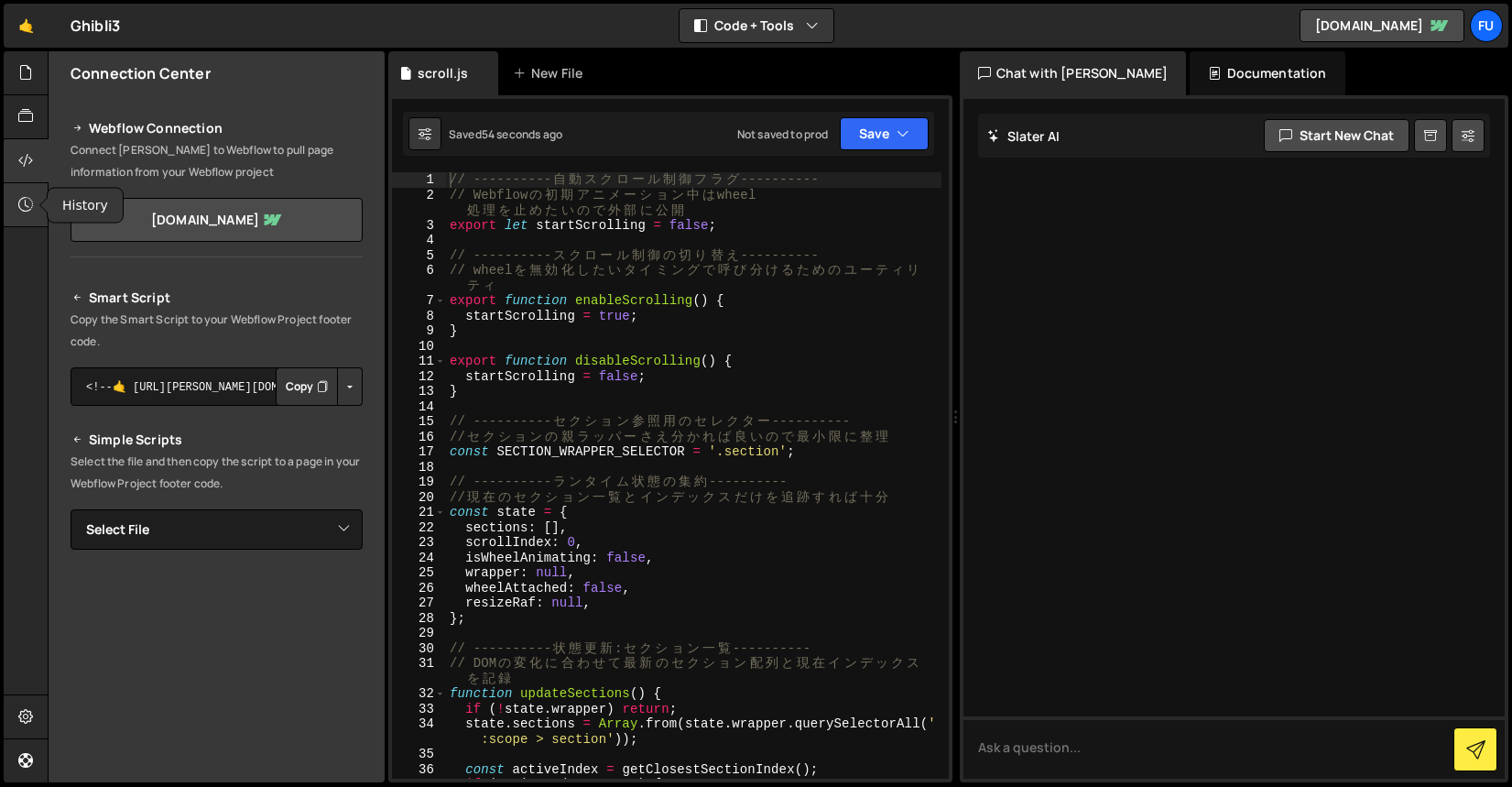
click at [32, 188] on div at bounding box center [26, 205] width 45 height 44
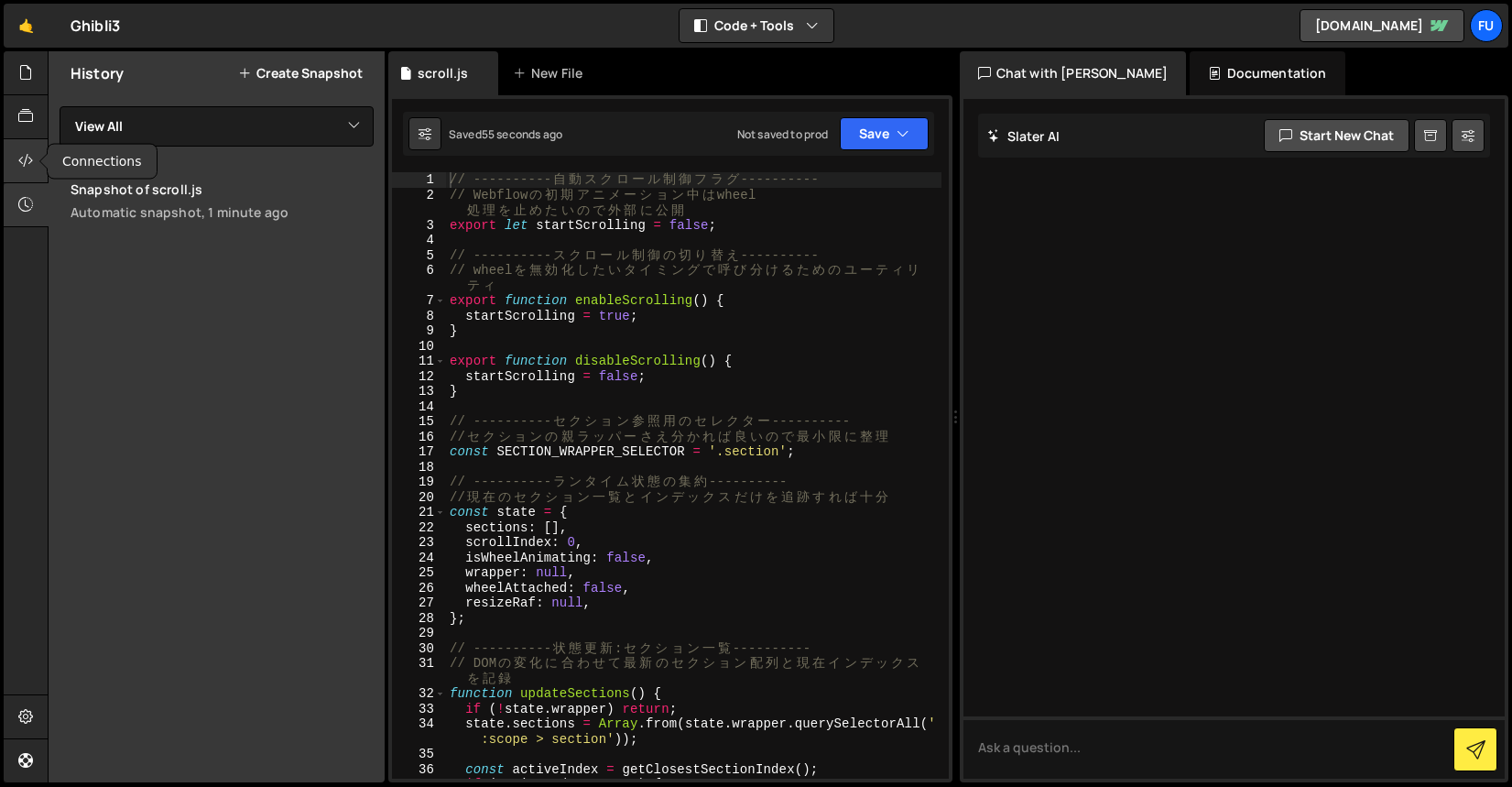
click at [34, 139] on div at bounding box center [26, 161] width 45 height 44
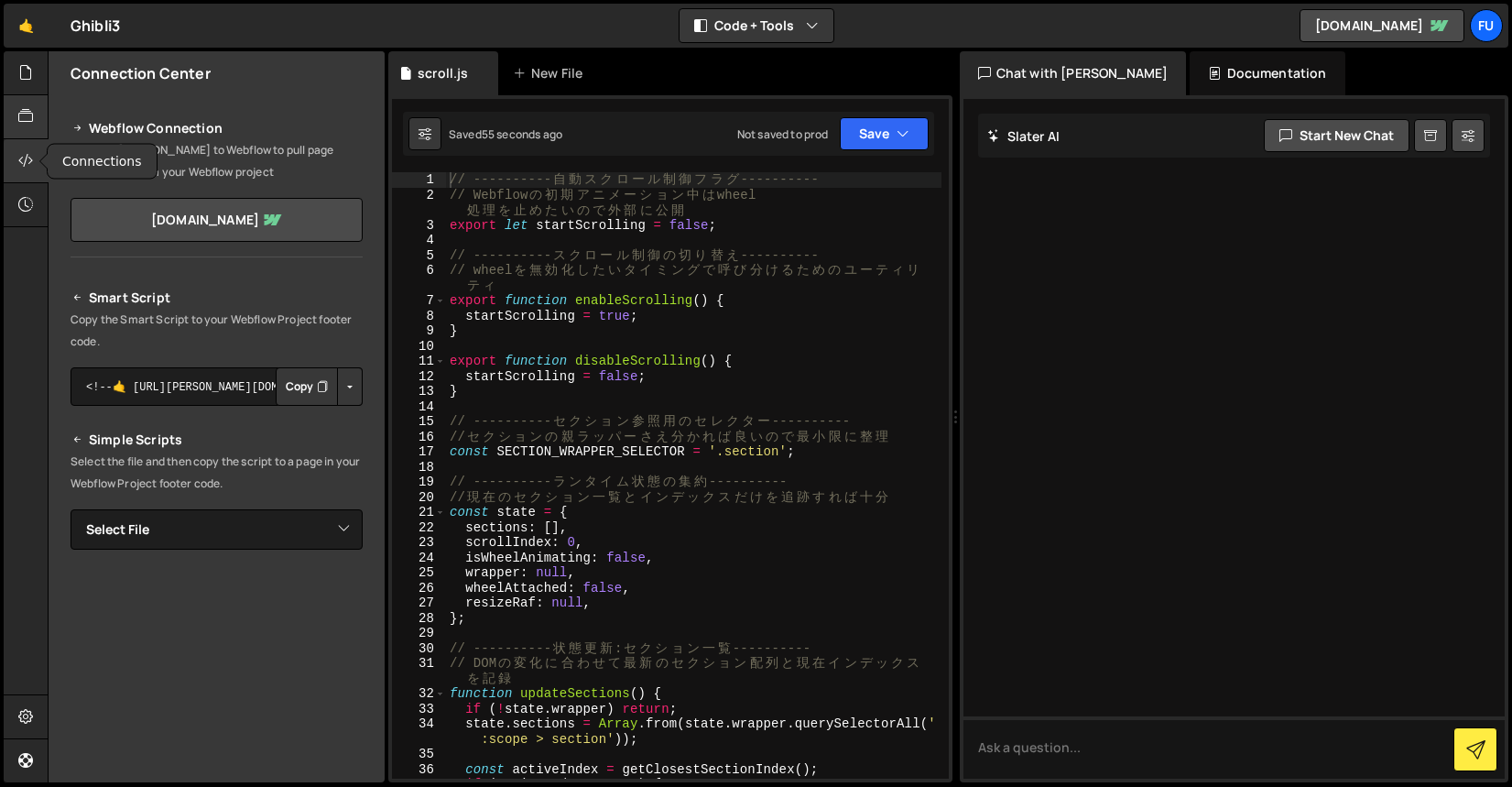
click at [36, 119] on div at bounding box center [26, 117] width 45 height 44
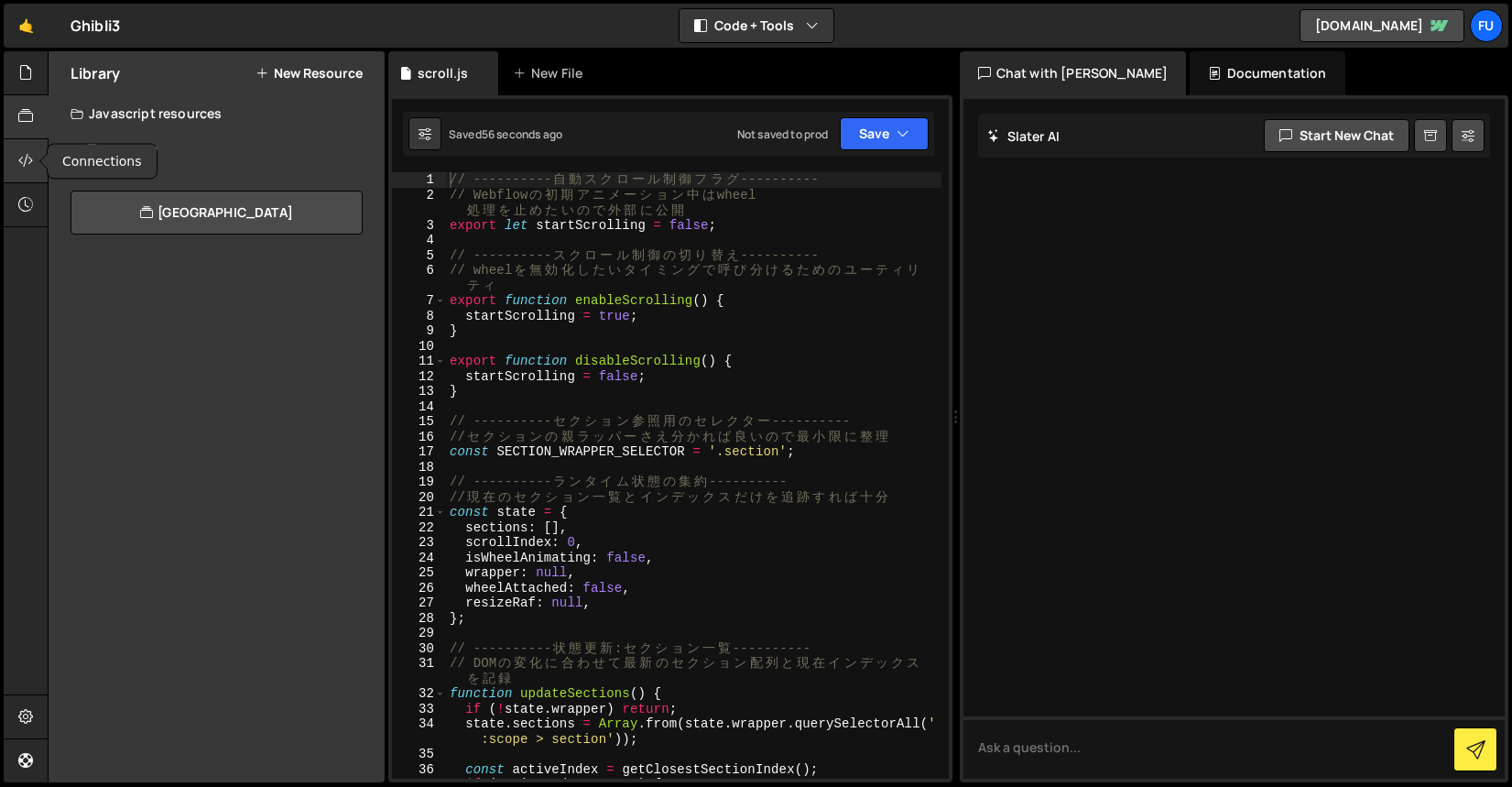
click at [23, 148] on div at bounding box center [26, 161] width 45 height 44
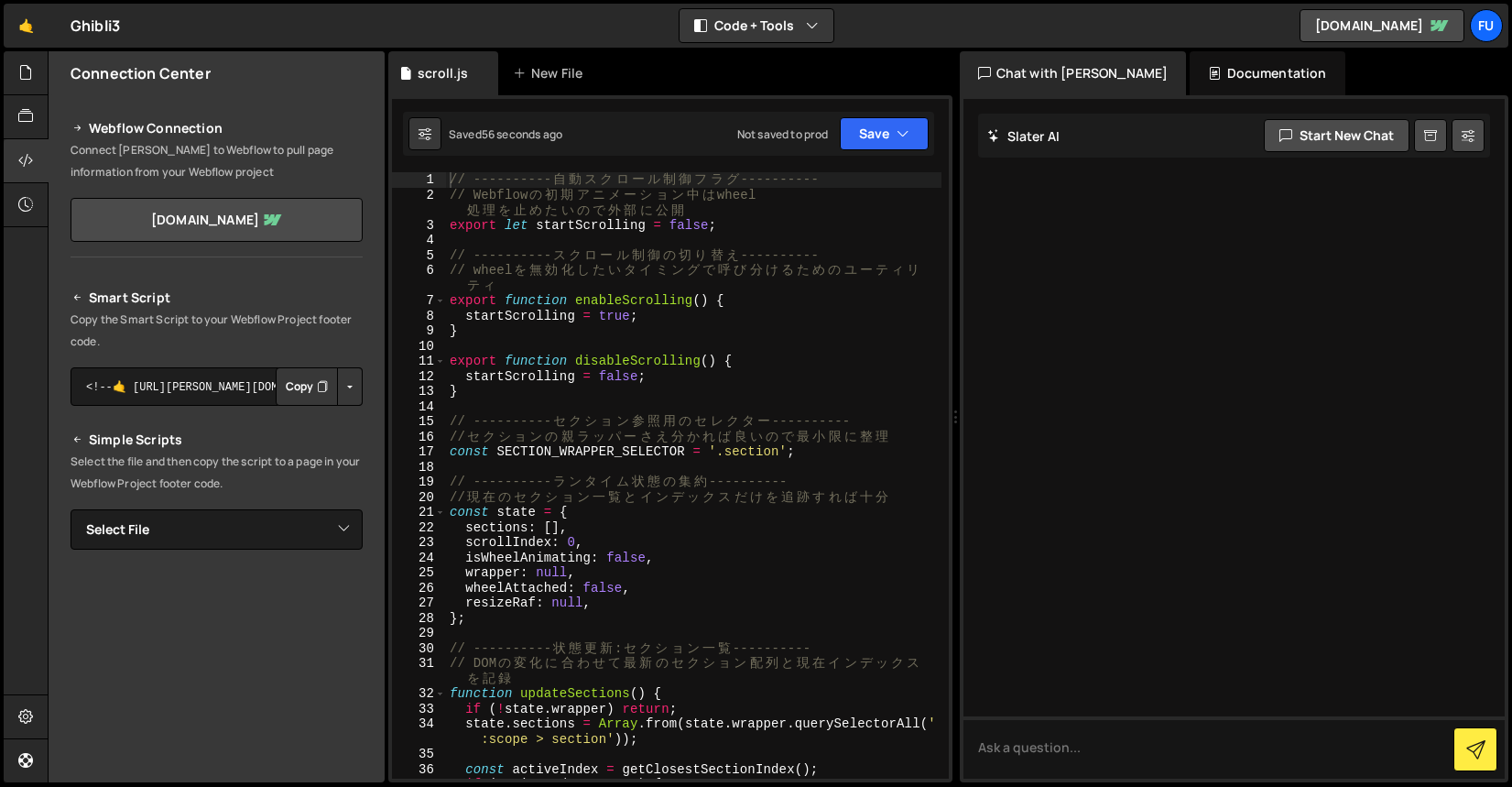
click at [144, 130] on h2 "Webflow Connection" at bounding box center [216, 128] width 292 height 22
click at [61, 125] on div "Webflow Connection Connect Slater to Webflow to pull page information from your…" at bounding box center [216, 177] width 336 height 163
click at [76, 128] on icon at bounding box center [78, 128] width 13 height 22
click at [140, 128] on h2 "Webflow Connection" at bounding box center [216, 128] width 292 height 22
click at [228, 131] on h2 "Webflow Connection" at bounding box center [216, 128] width 292 height 22
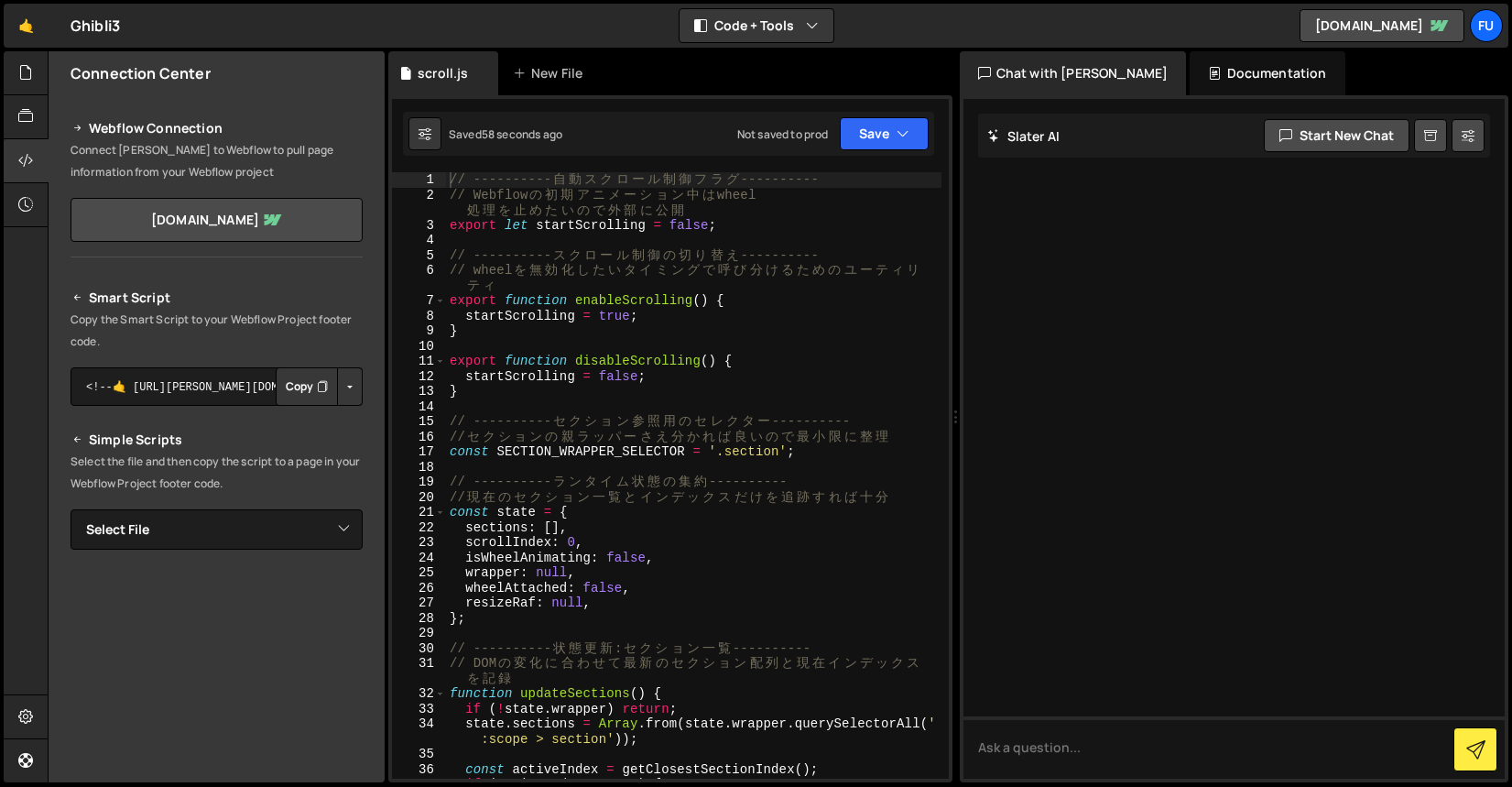
click at [251, 248] on div "Webflow Connection Connect Slater to Webflow to pull page information from your…" at bounding box center [216, 177] width 336 height 163
click at [1418, 20] on link "ghibli-site-2-42639b7060dc4823d1a92accb.webflow.io" at bounding box center [1382, 26] width 165 height 33
click at [23, 92] on div at bounding box center [26, 73] width 45 height 44
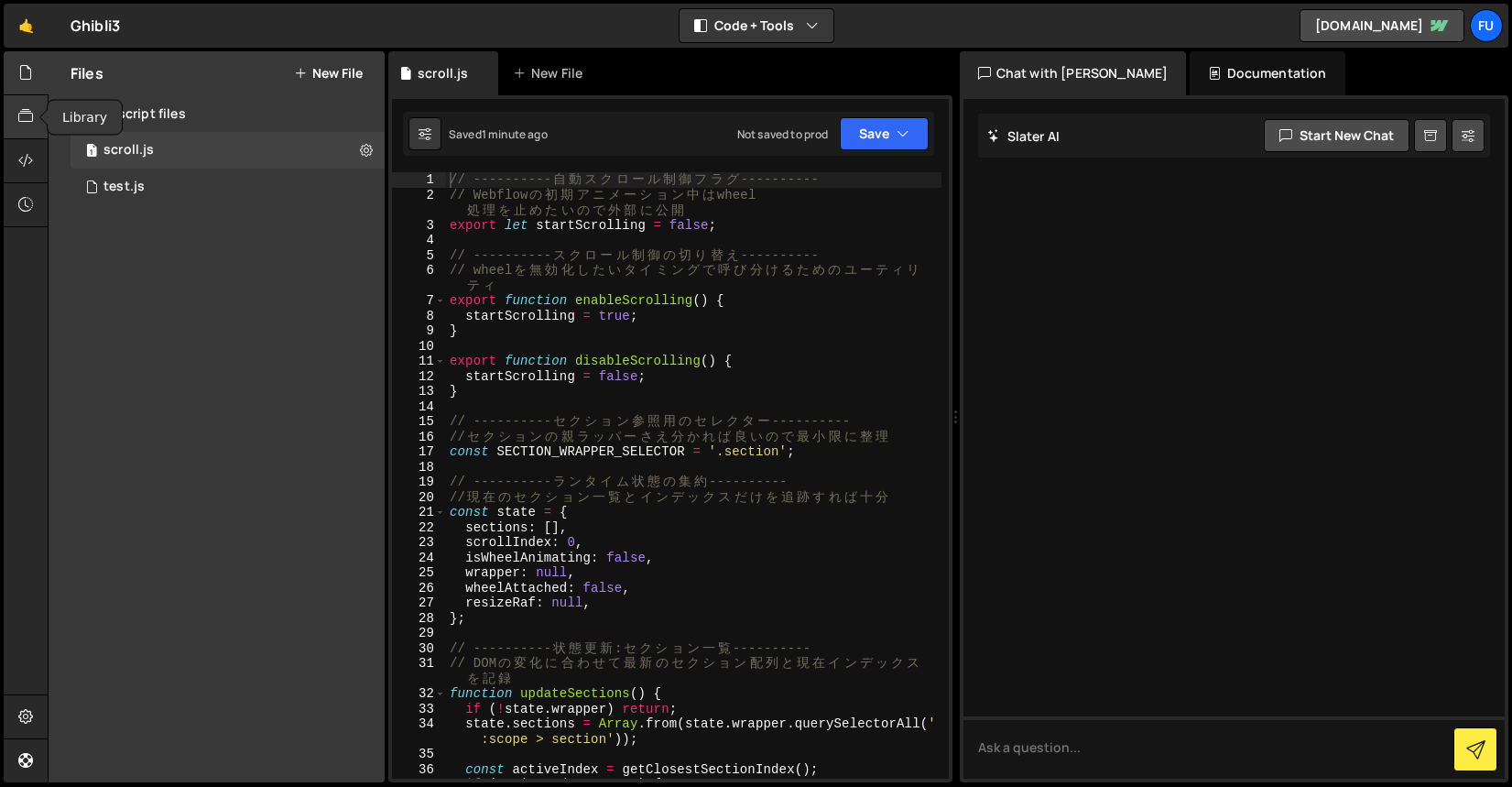
click at [21, 114] on icon at bounding box center [25, 115] width 15 height 20
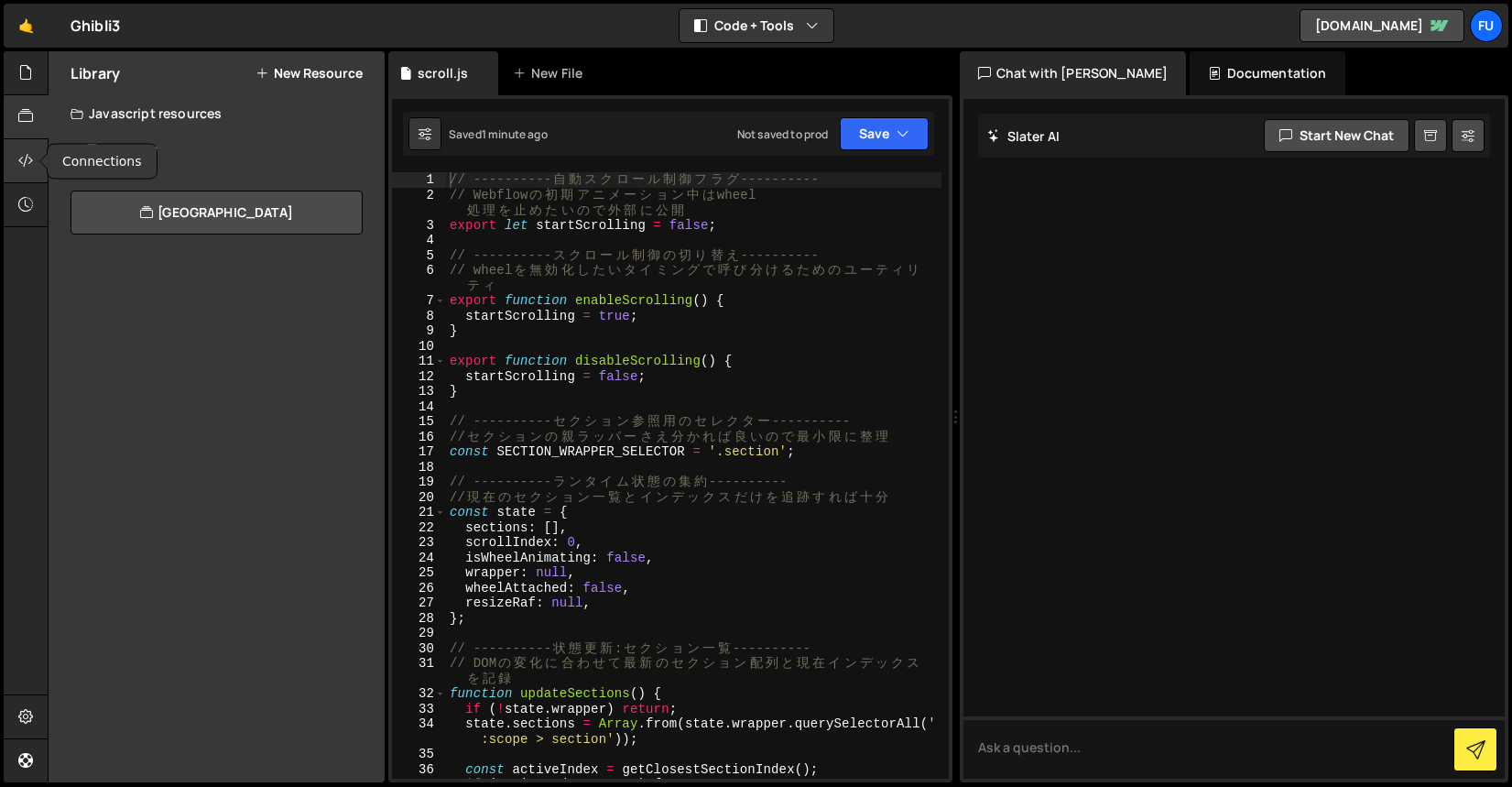
click at [22, 161] on icon at bounding box center [25, 160] width 15 height 20
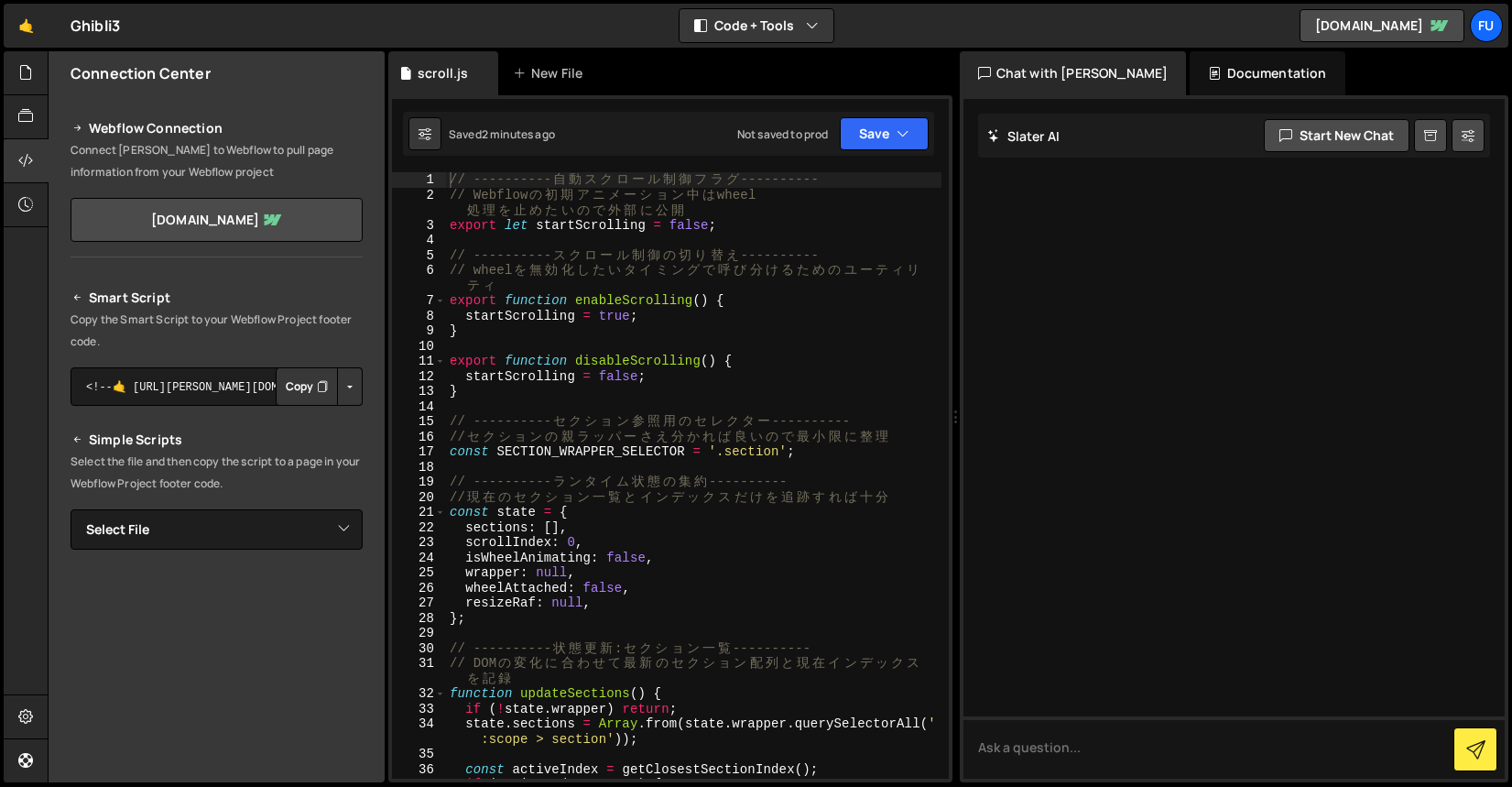
click at [249, 303] on h2 "Smart Script" at bounding box center [216, 297] width 292 height 22
click at [195, 224] on link "ghibli-site-2-42639b7060dc4823d1a92accb.webflow.io" at bounding box center [216, 219] width 292 height 44
click at [21, 27] on link "🤙" at bounding box center [26, 26] width 45 height 44
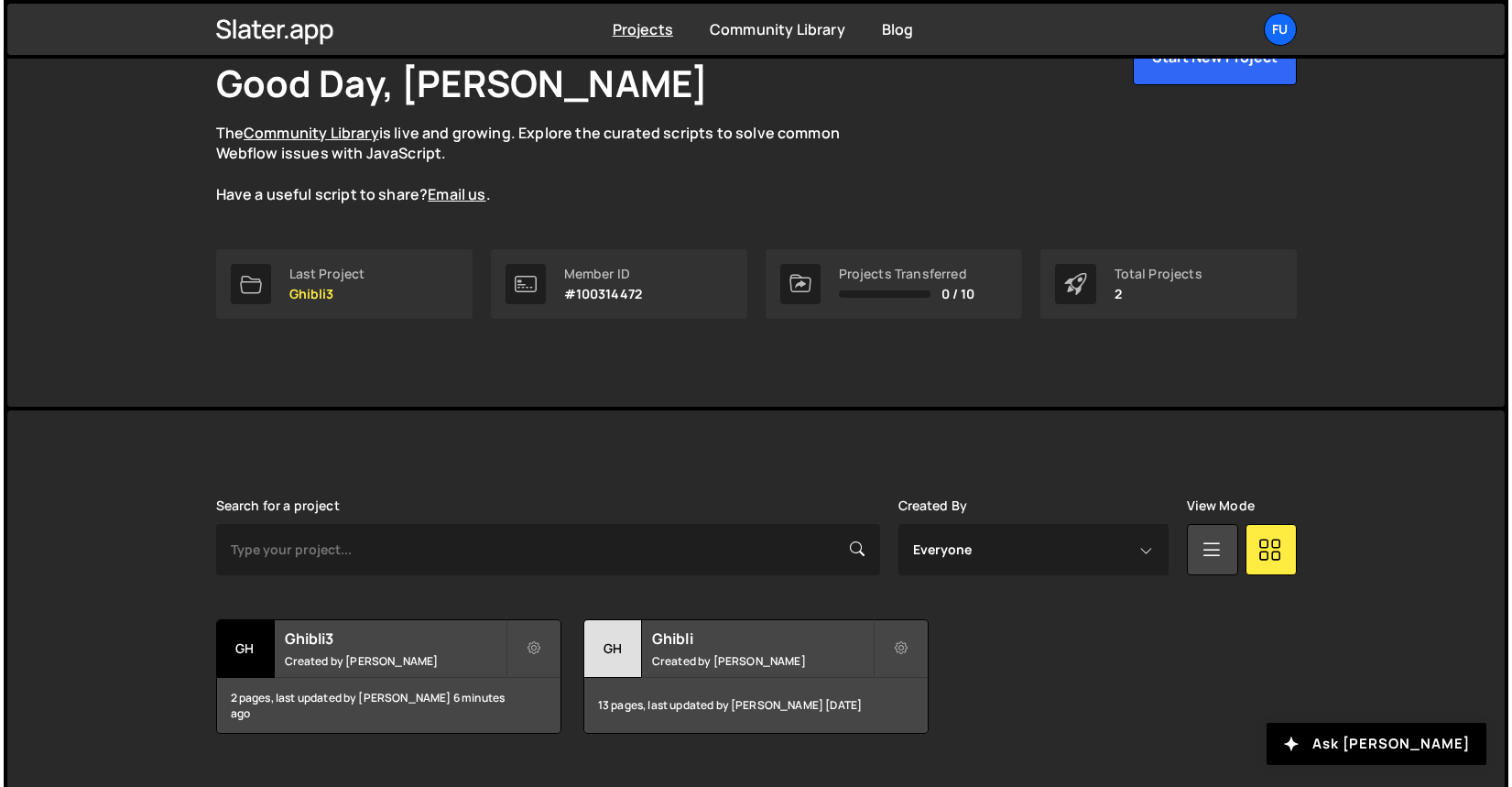
scroll to position [156, 0]
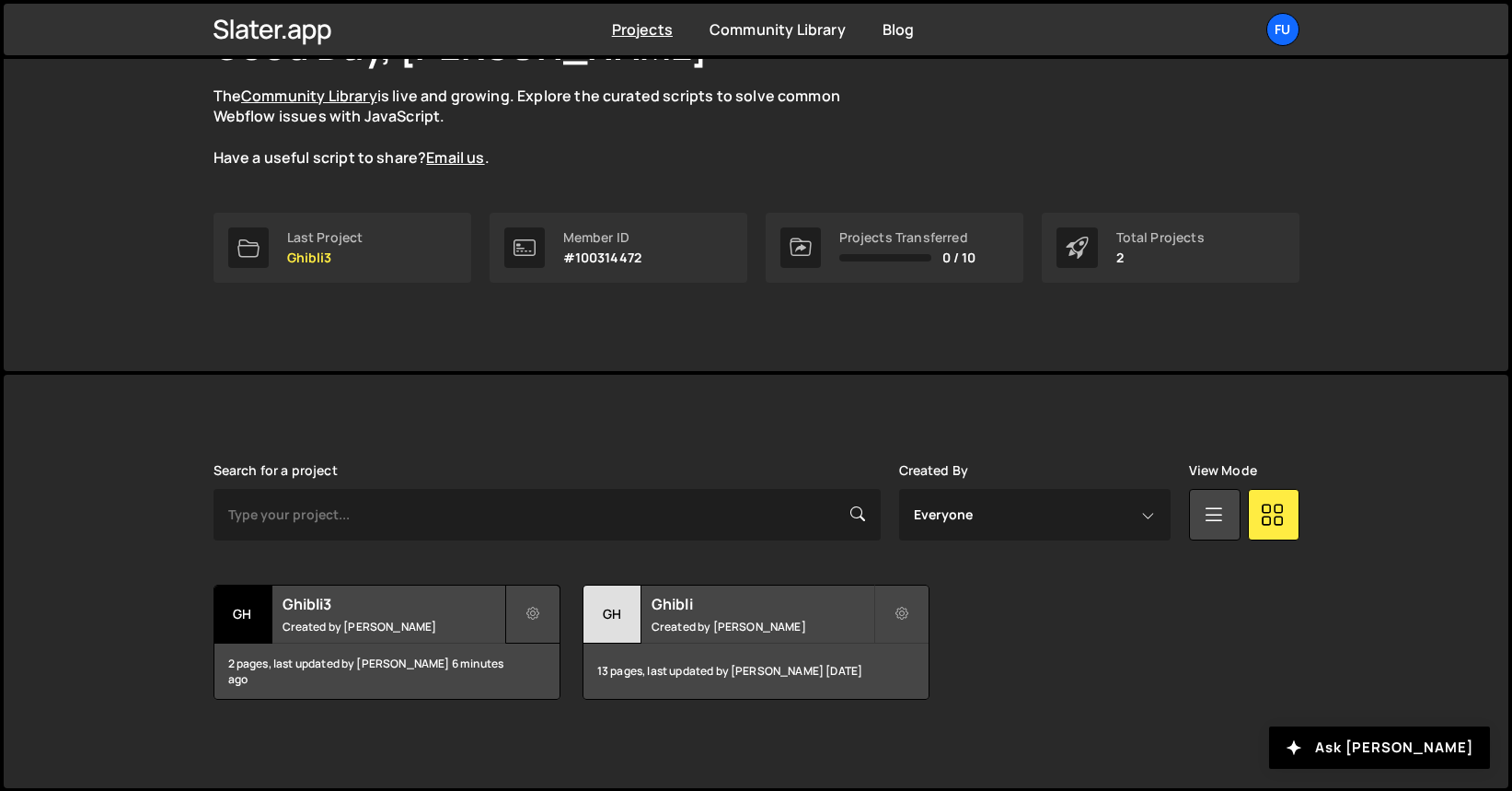
click at [541, 614] on button at bounding box center [532, 614] width 55 height 59
click at [553, 716] on link "Delete Project" at bounding box center [615, 718] width 219 height 29
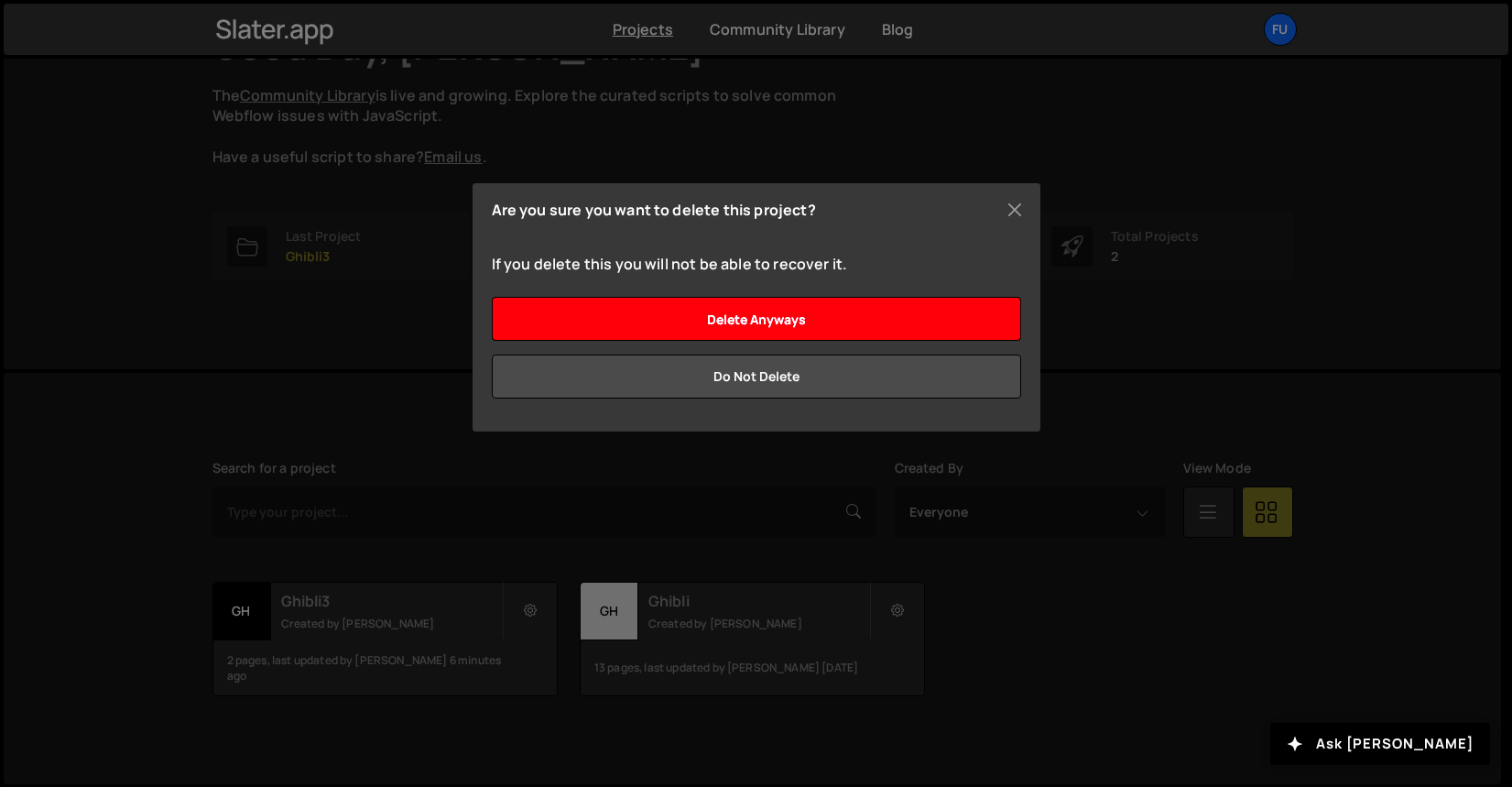
click at [802, 319] on input "Delete anyways" at bounding box center [756, 318] width 529 height 44
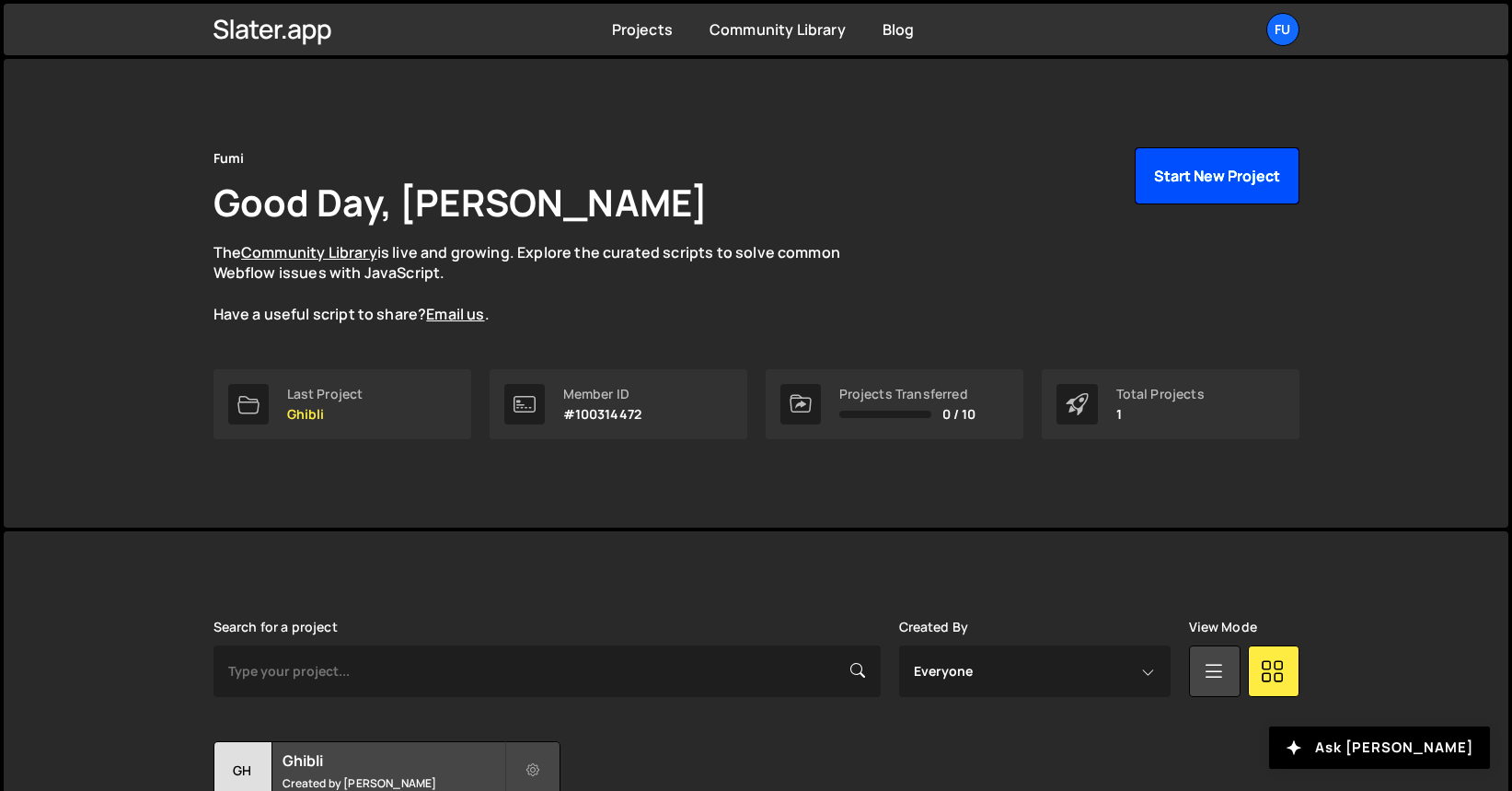
click at [1159, 183] on button "Start New Project" at bounding box center [1217, 176] width 165 height 57
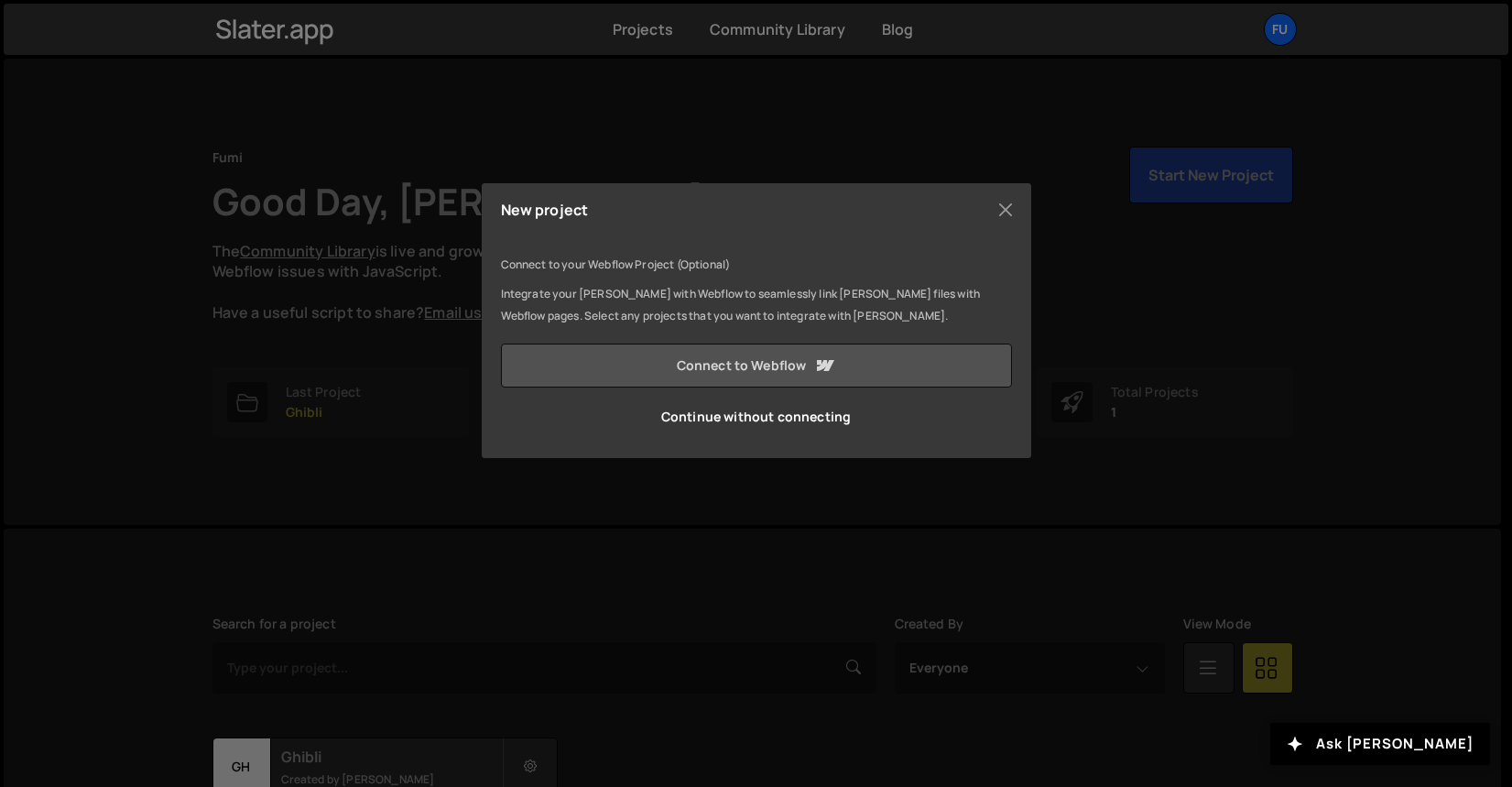
click at [959, 351] on link "Connect to Webflow" at bounding box center [756, 366] width 511 height 44
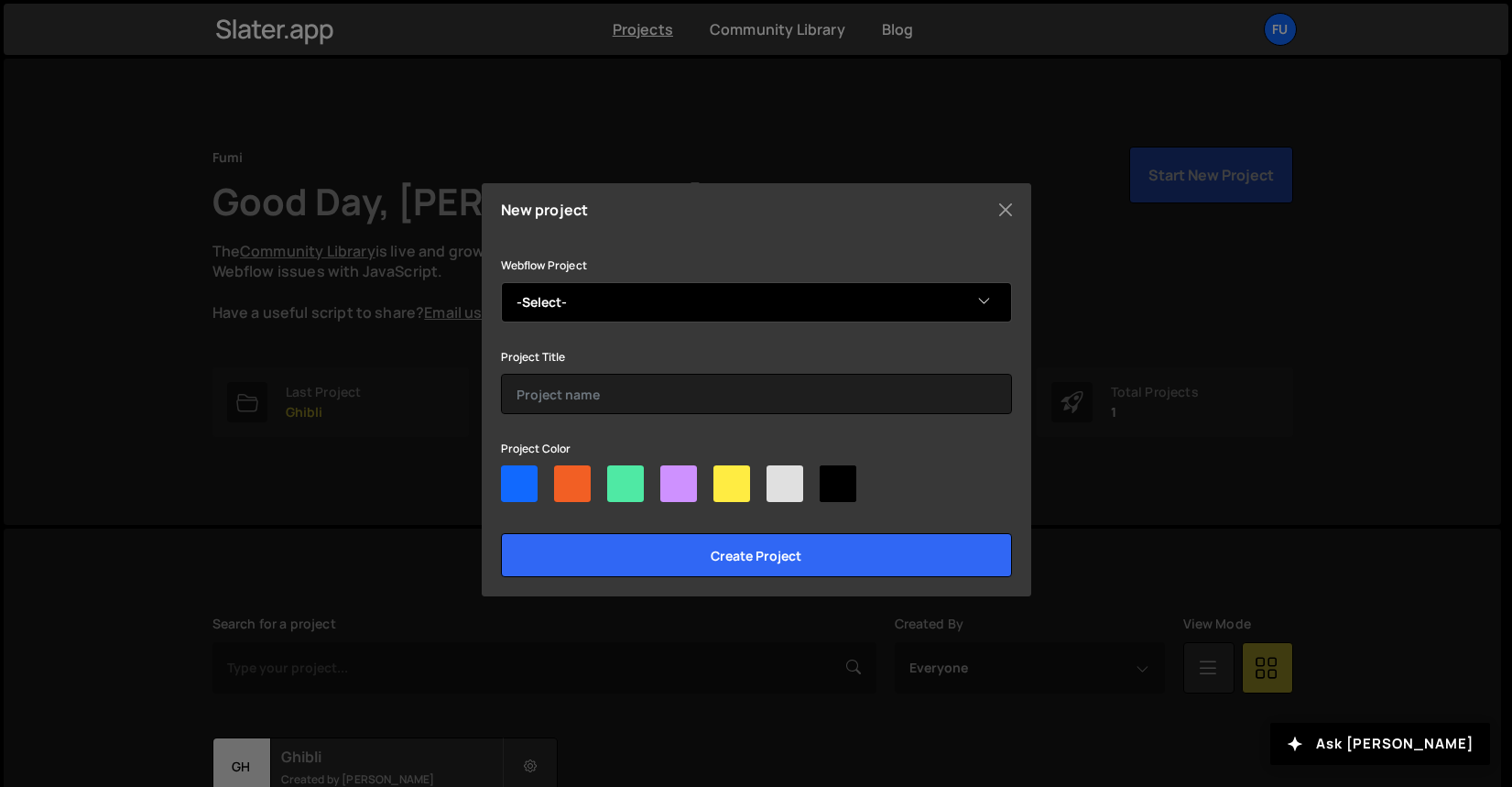
click at [890, 288] on select "-Select- Ghibli Site 3" at bounding box center [756, 302] width 511 height 41
select select "68d7369994ec86585d493868"
click at [501, 282] on select "-Select- Ghibli Site 3" at bounding box center [756, 302] width 511 height 41
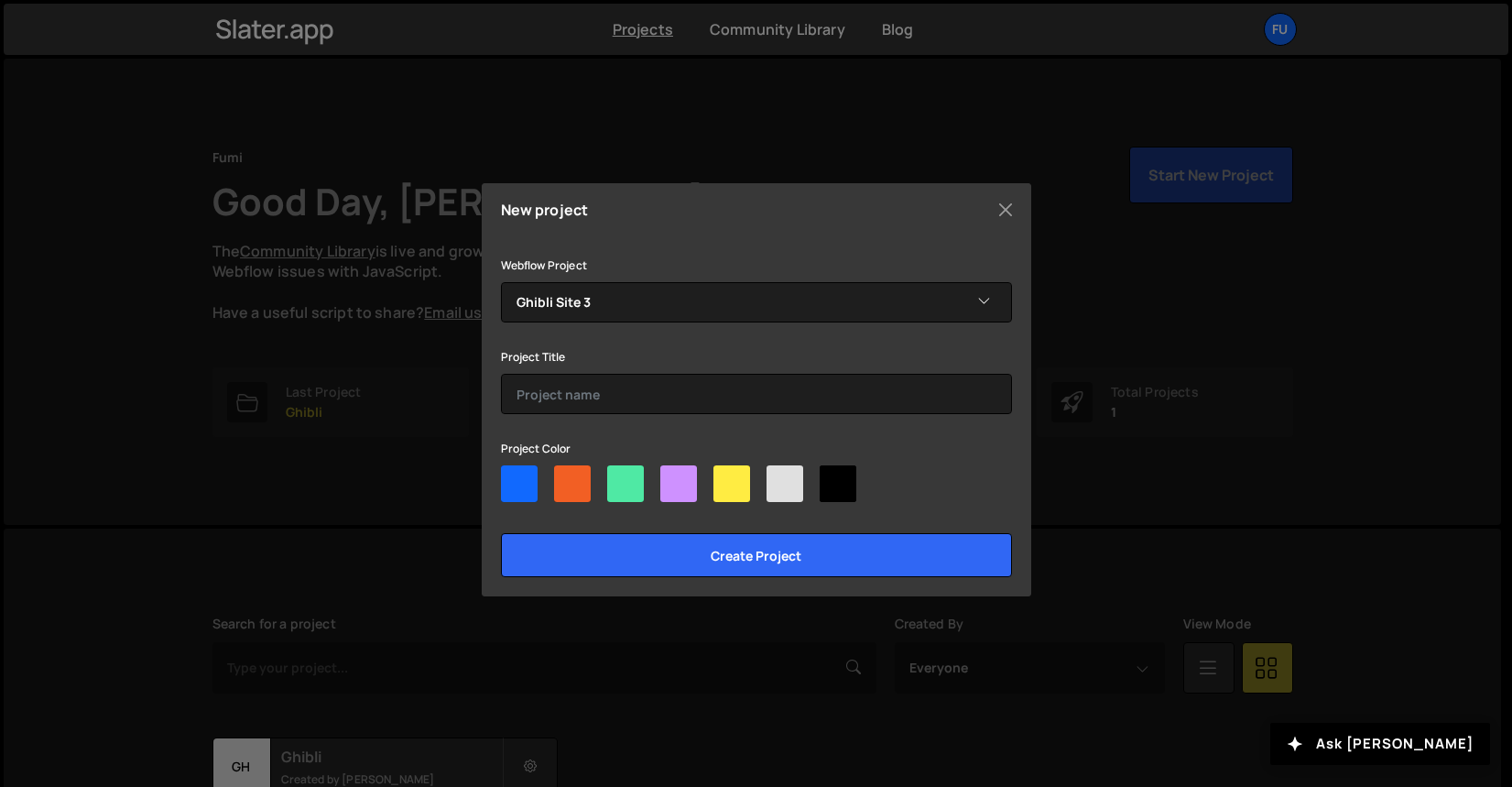
click at [855, 478] on div at bounding box center [838, 484] width 37 height 37
click at [831, 477] on input"] "radio" at bounding box center [825, 471] width 12 height 12
radio input"] "true"
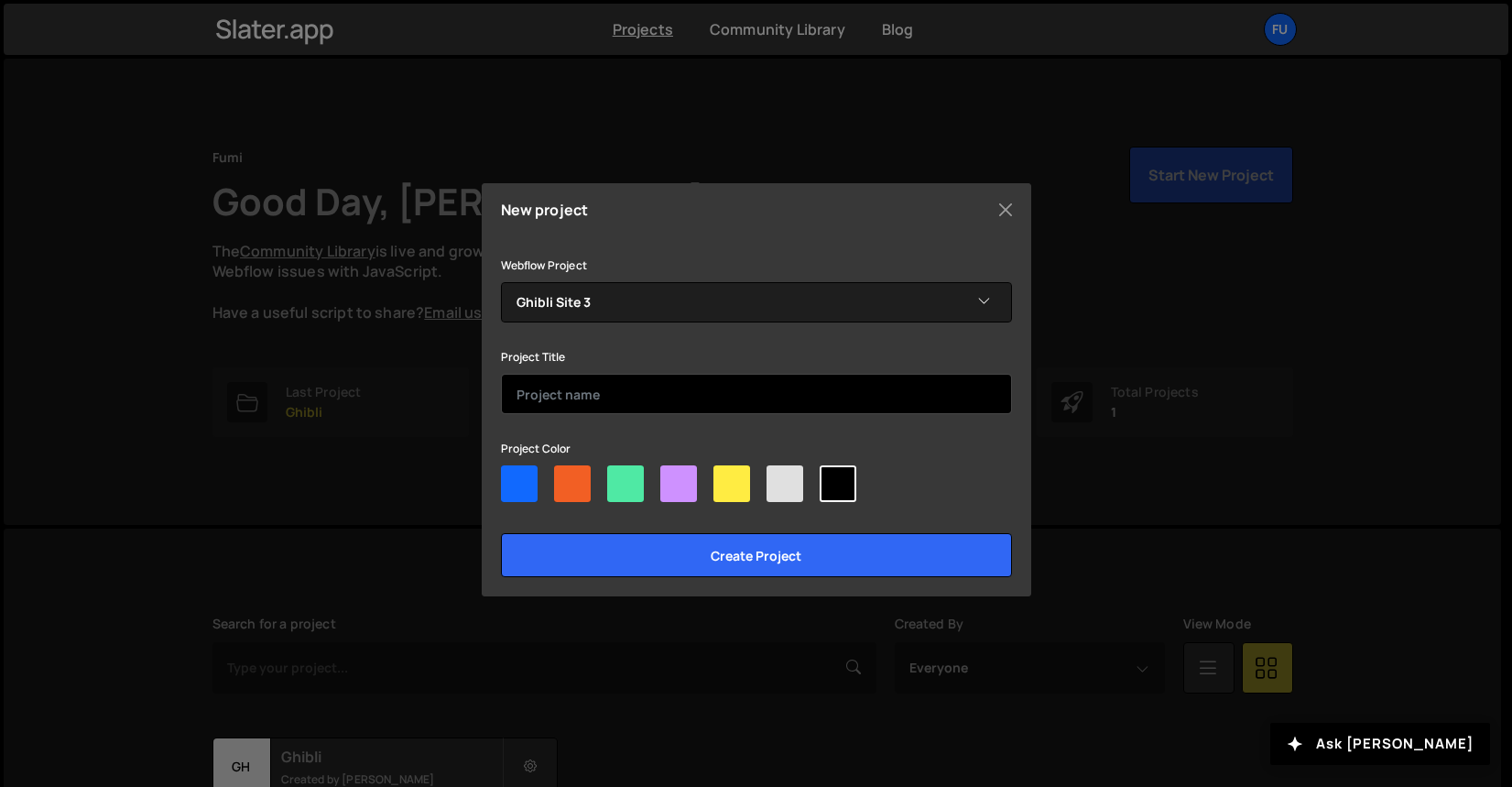
click at [826, 401] on input "text" at bounding box center [756, 394] width 511 height 41
type input "Ghibli3"
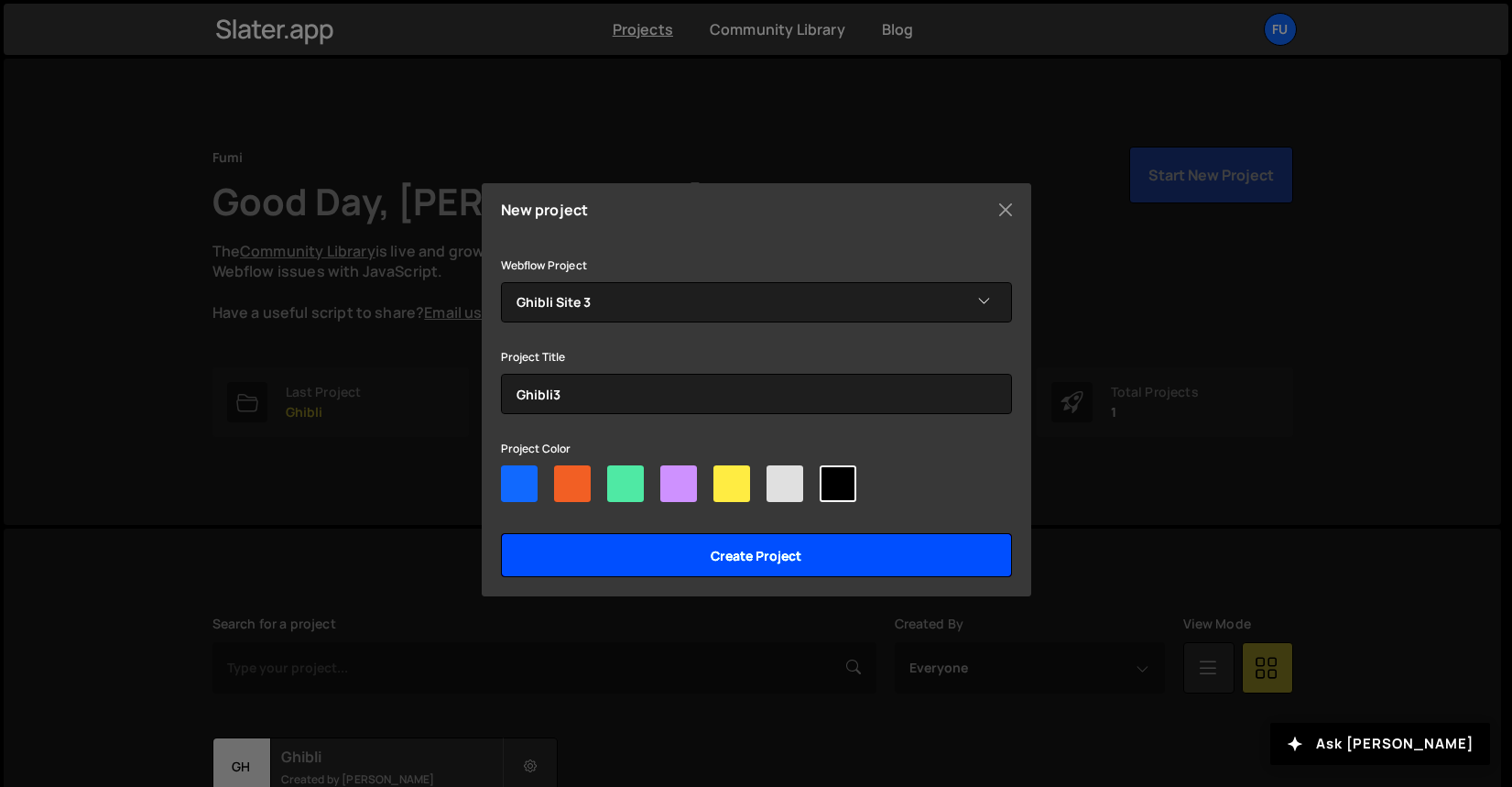
click at [752, 561] on input "Create project" at bounding box center [756, 555] width 511 height 44
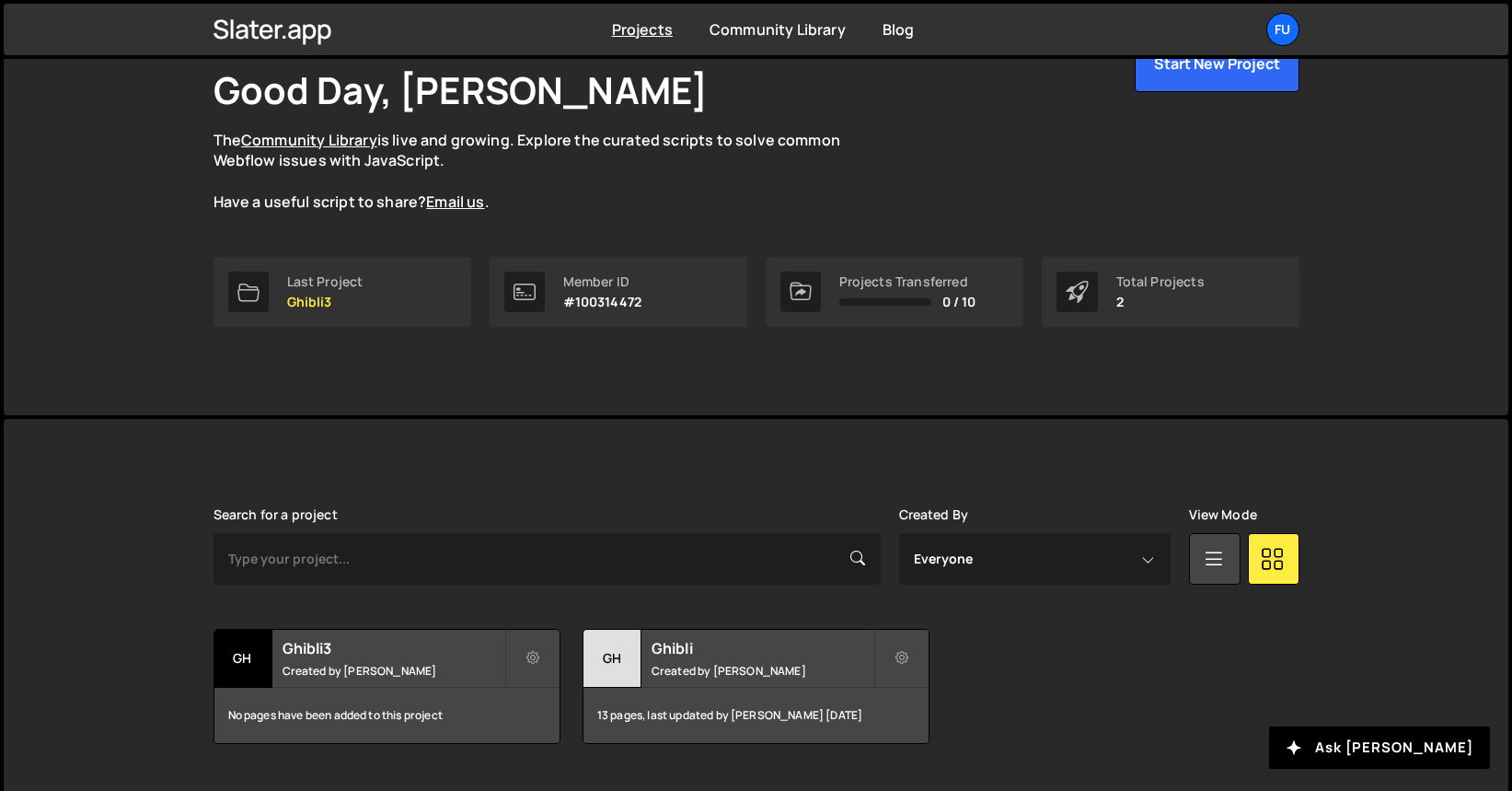
scroll to position [157, 0]
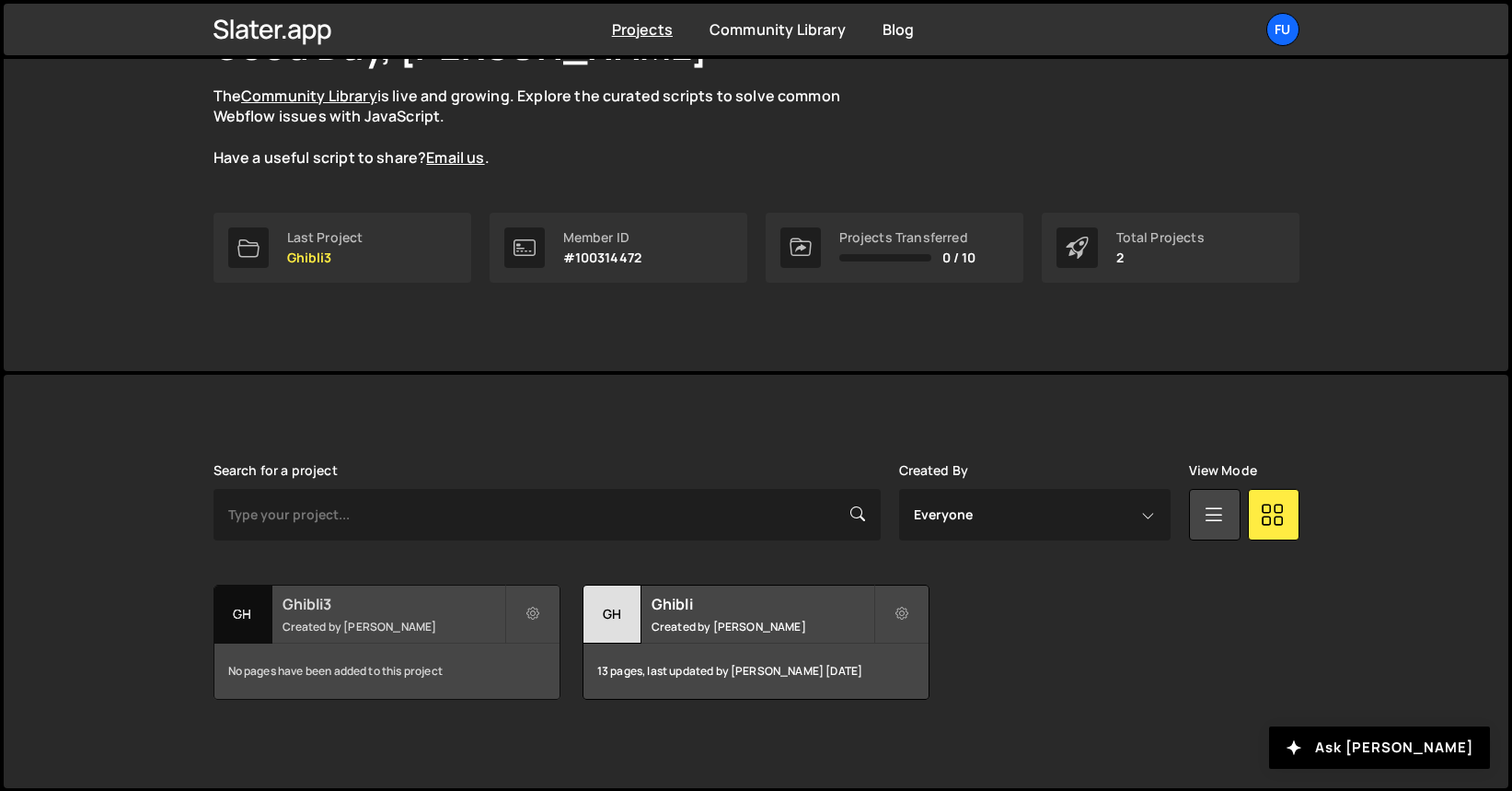
click at [364, 593] on h2 "Ghibli3" at bounding box center [394, 603] width 222 height 20
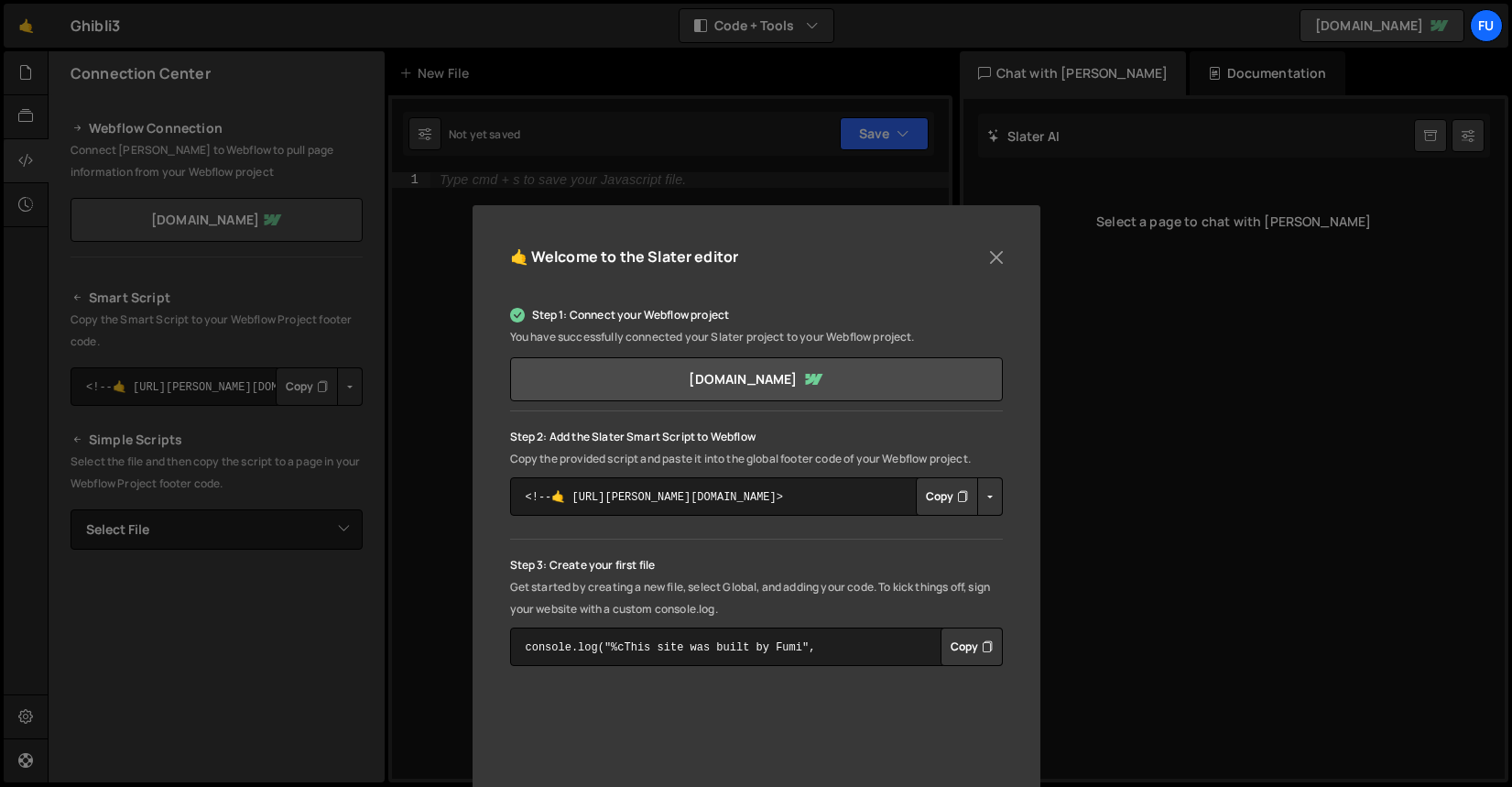
click at [922, 489] on button "Copy" at bounding box center [947, 496] width 62 height 39
click at [1079, 478] on div "🤙 Welcome to the Slater editor Step 1: Connect your Webflow project You have su…" at bounding box center [756, 393] width 1512 height 787
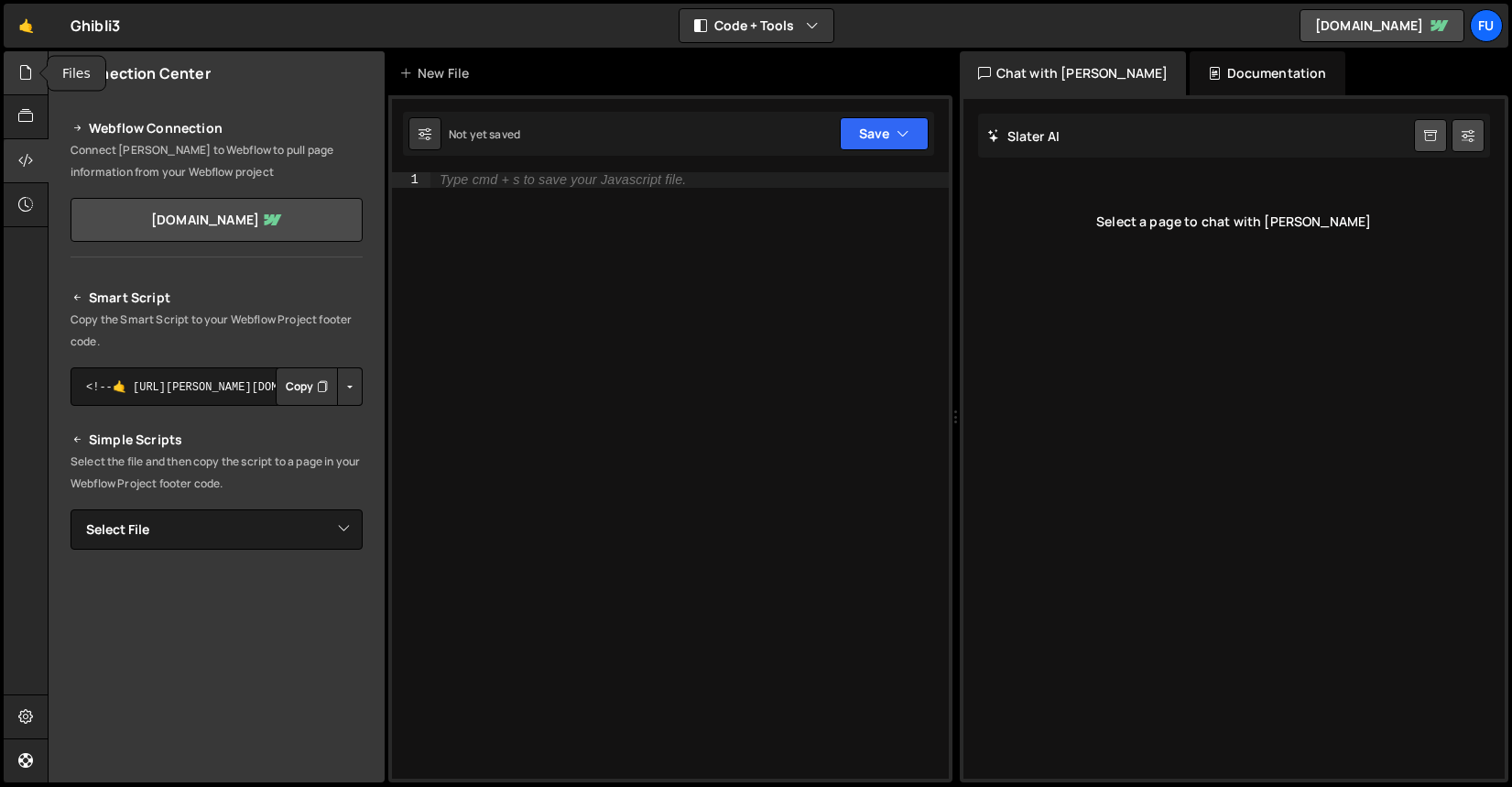
click at [12, 77] on div at bounding box center [26, 73] width 45 height 44
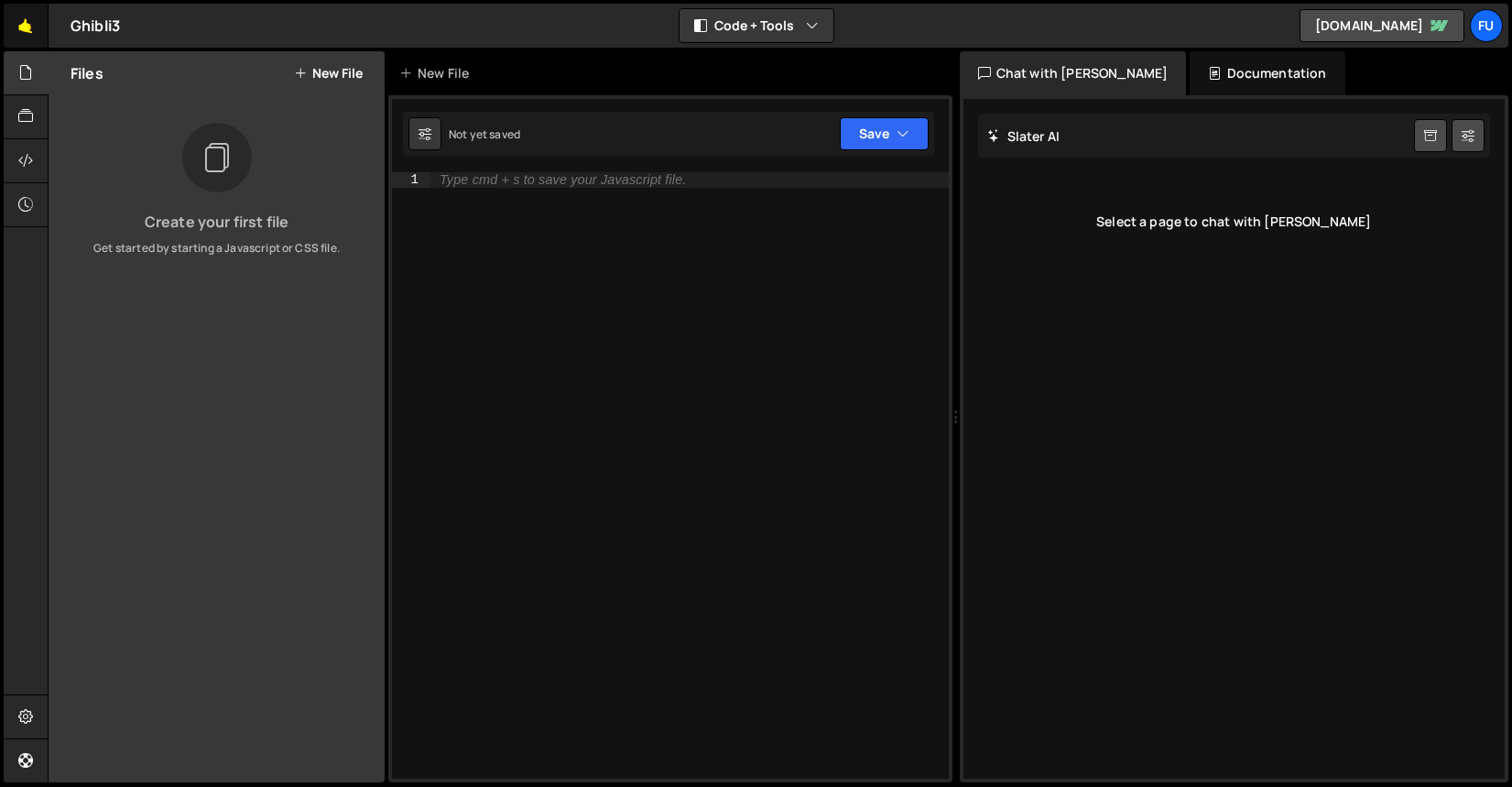
click at [16, 15] on link "🤙" at bounding box center [26, 26] width 45 height 44
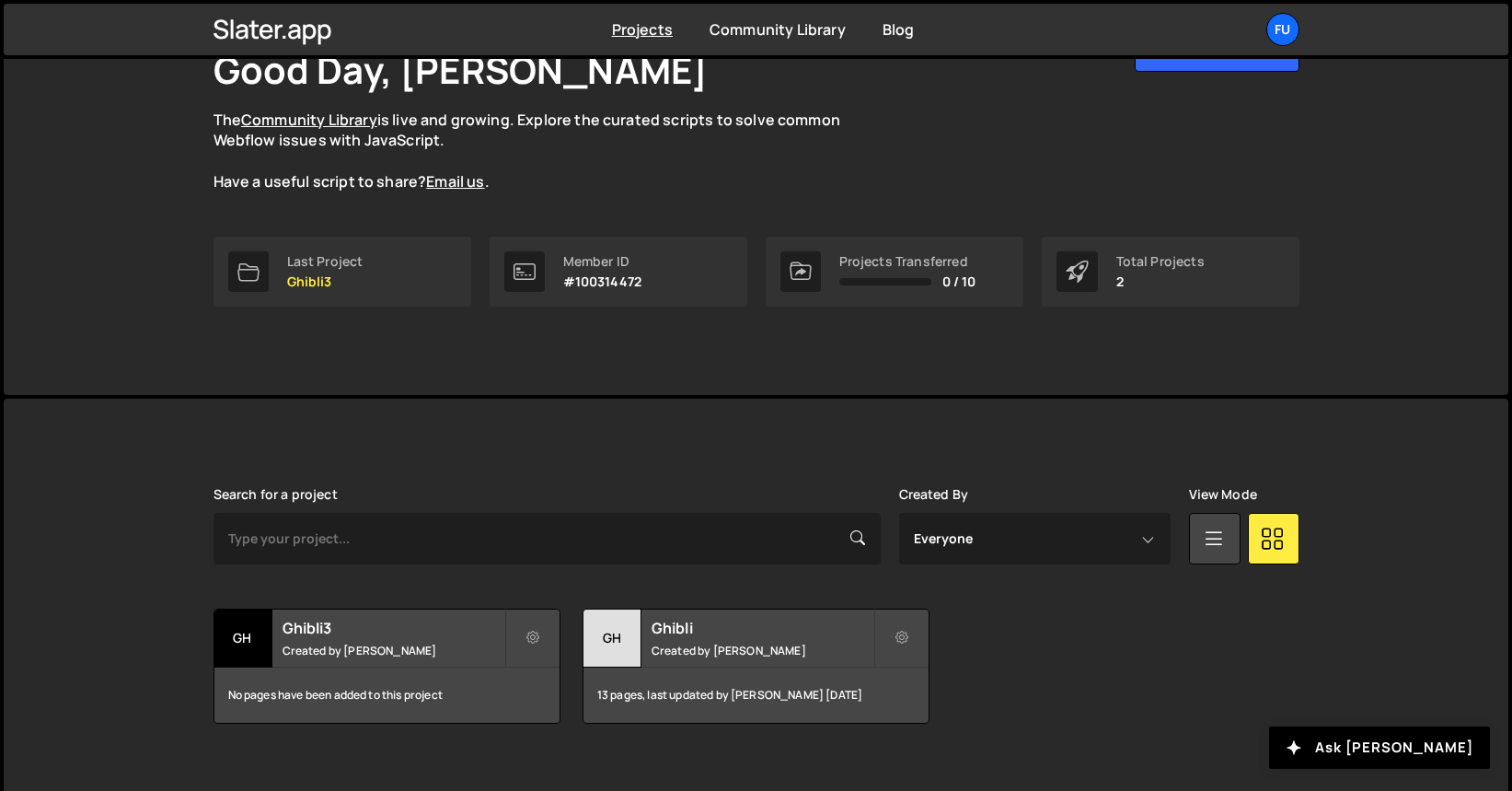
scroll to position [157, 0]
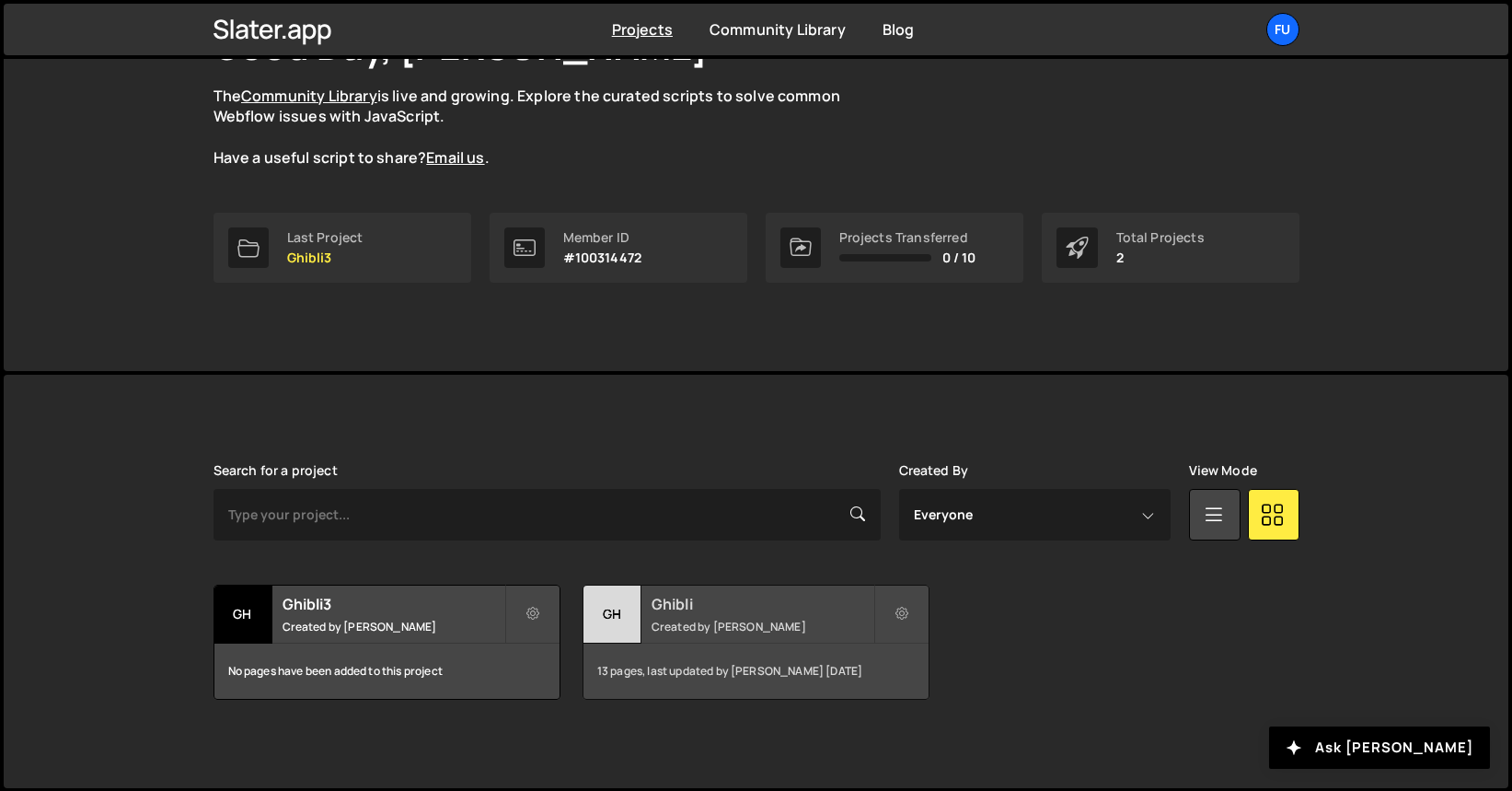
click at [641, 633] on div "Gh" at bounding box center [612, 614] width 58 height 58
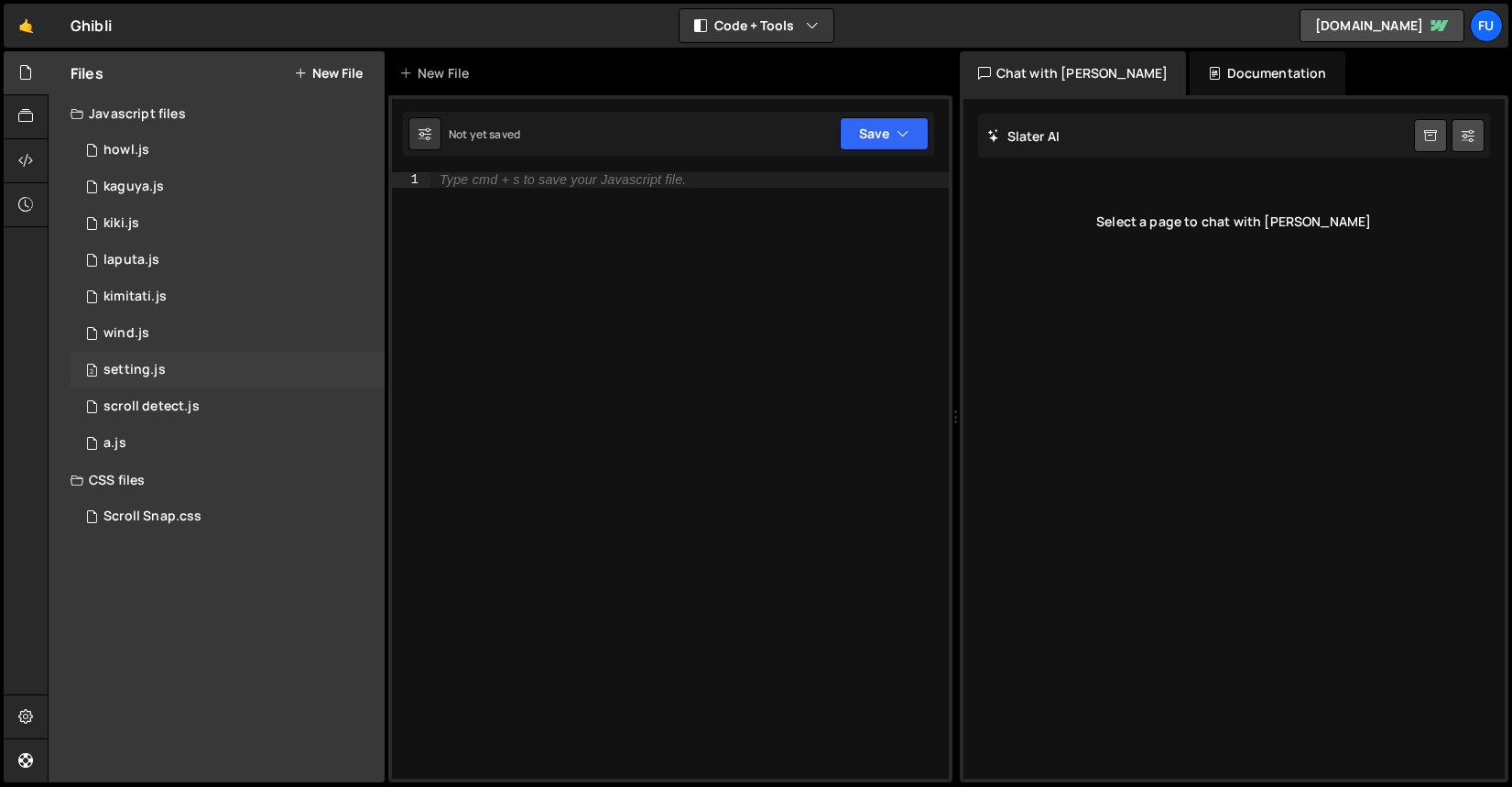
click at [271, 383] on div "2 setting.js 0" at bounding box center [228, 369] width 314 height 37
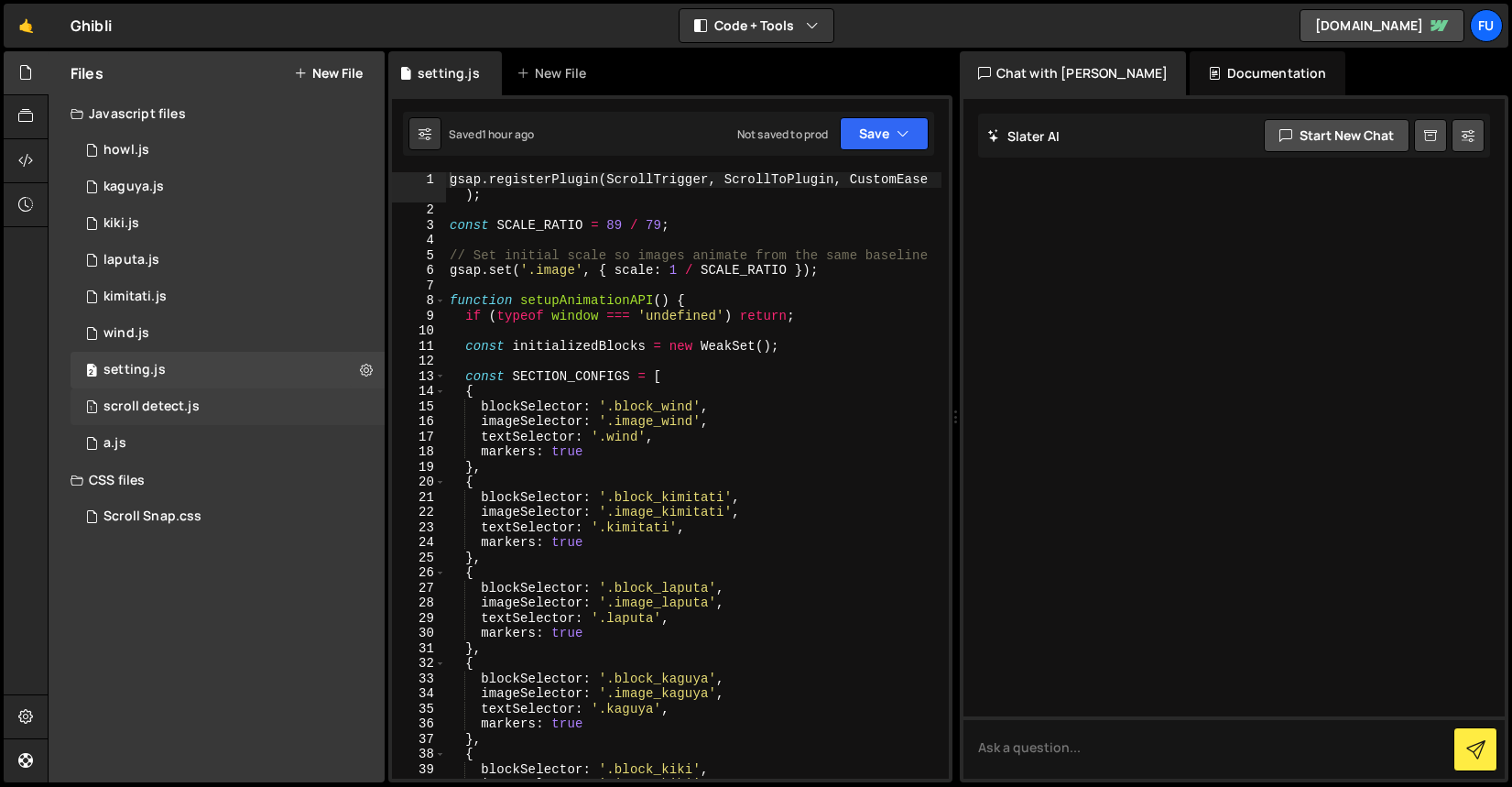
click at [270, 392] on div "1 scroll detect.js 0" at bounding box center [228, 406] width 314 height 37
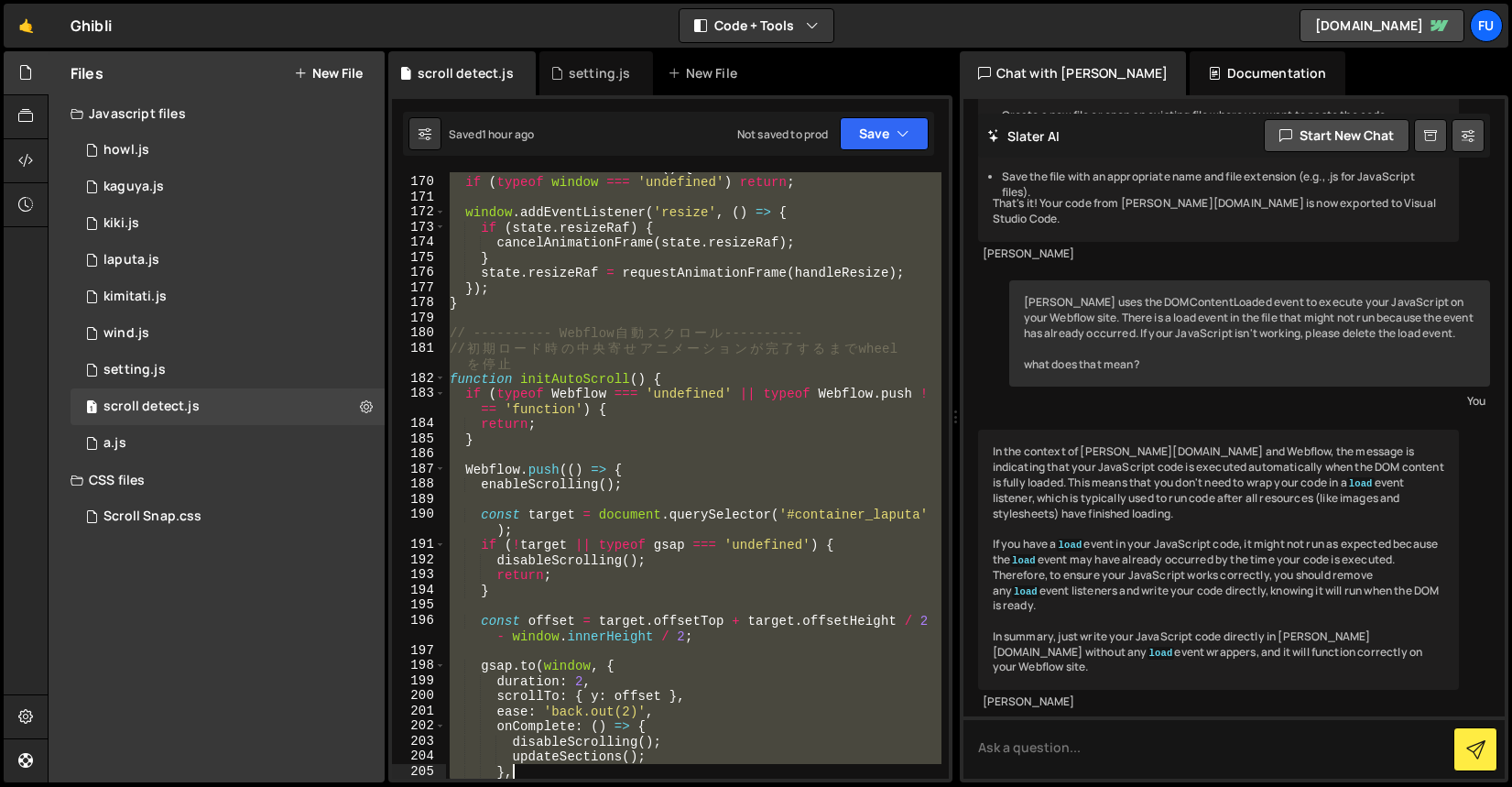
scroll to position [3020, 0]
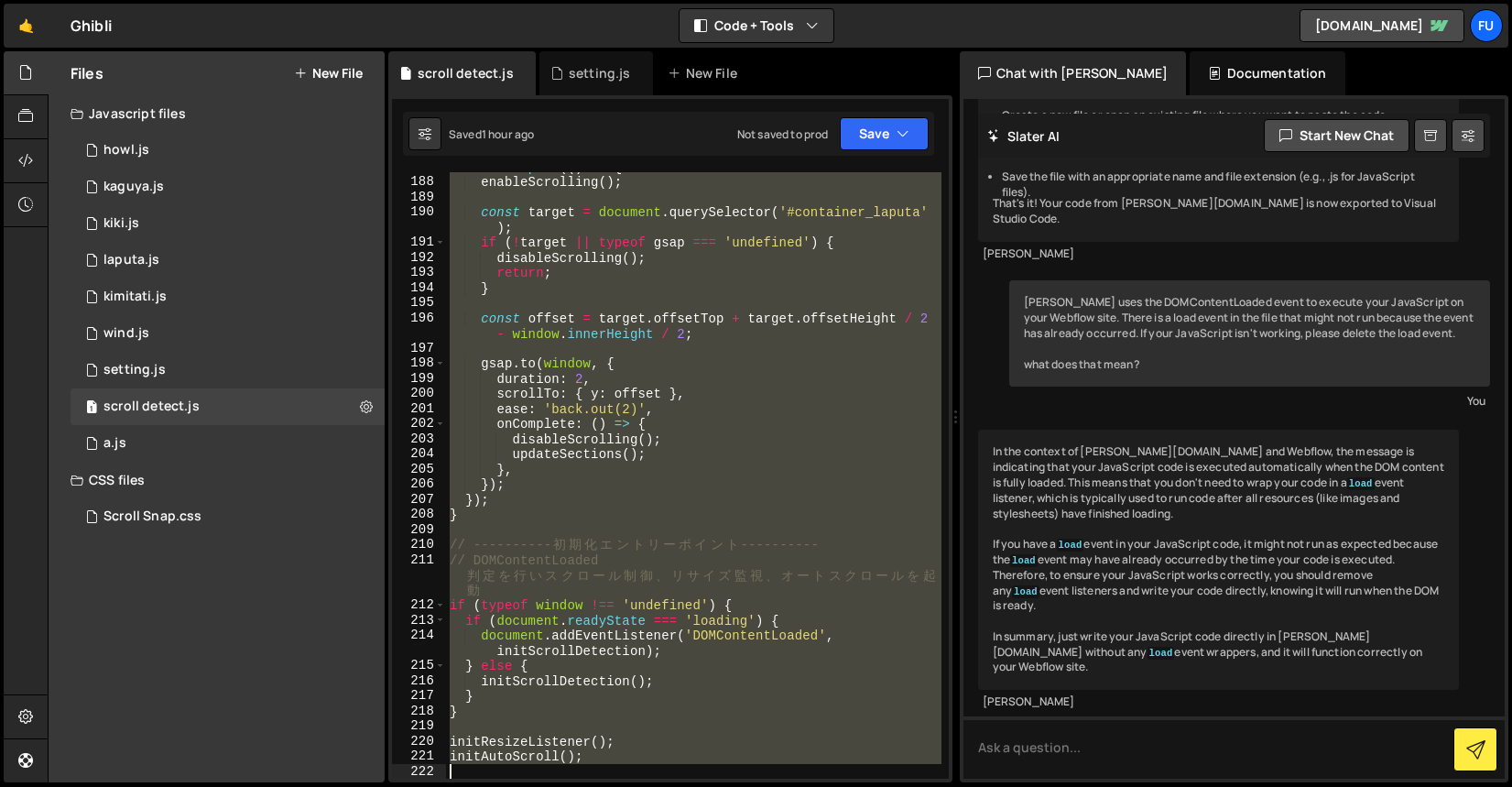
drag, startPoint x: 447, startPoint y: 173, endPoint x: 592, endPoint y: 814, distance: 657.2
click at [592, 786] on html "Projects Community Library Blog Fu Projects Your Teams Invite team member Accou…" at bounding box center [756, 393] width 1512 height 787
type textarea "initAutoScroll();"
click at [178, 359] on div "2 setting.js 0" at bounding box center [228, 369] width 314 height 37
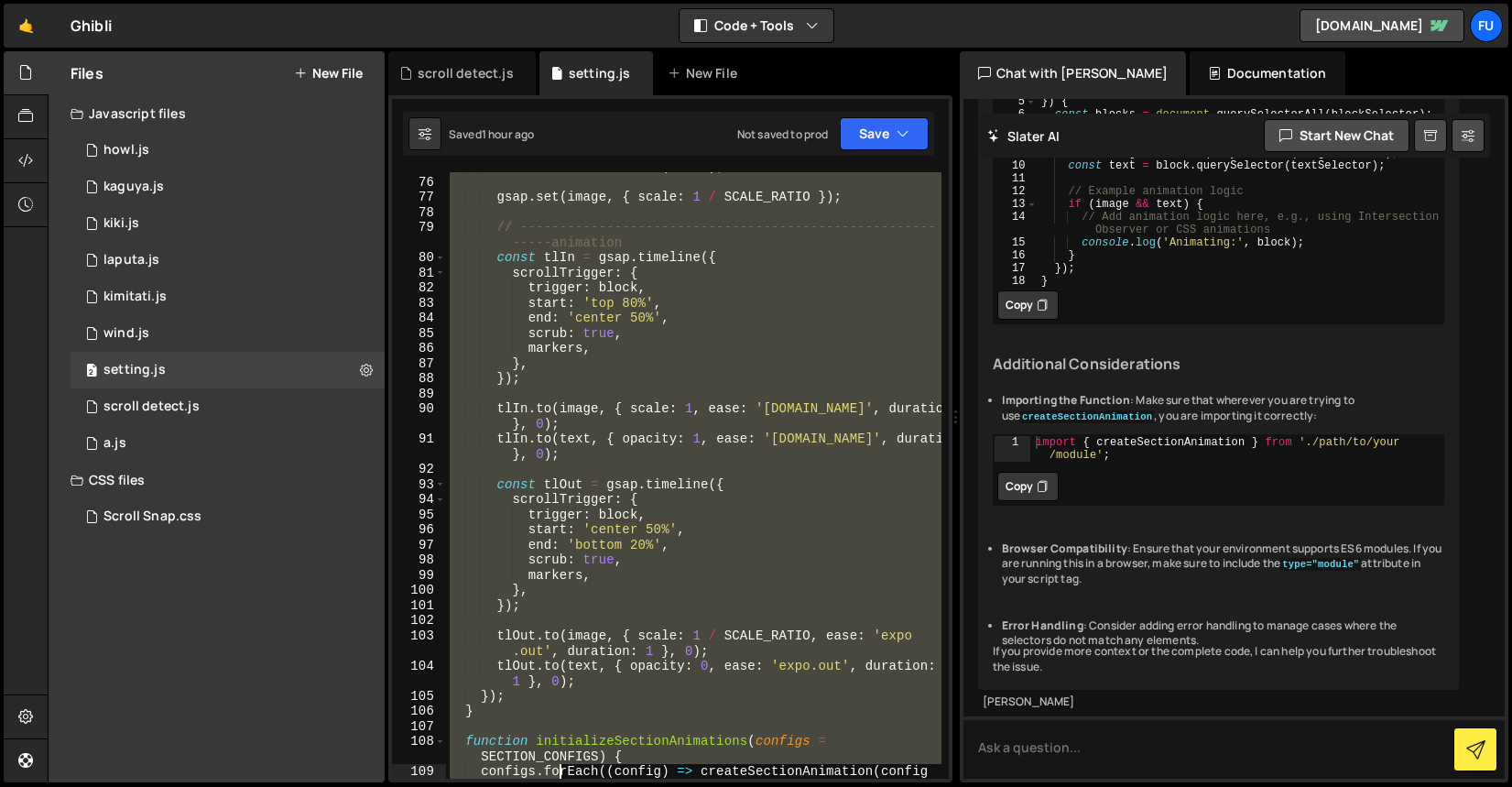
scroll to position [1584, 0]
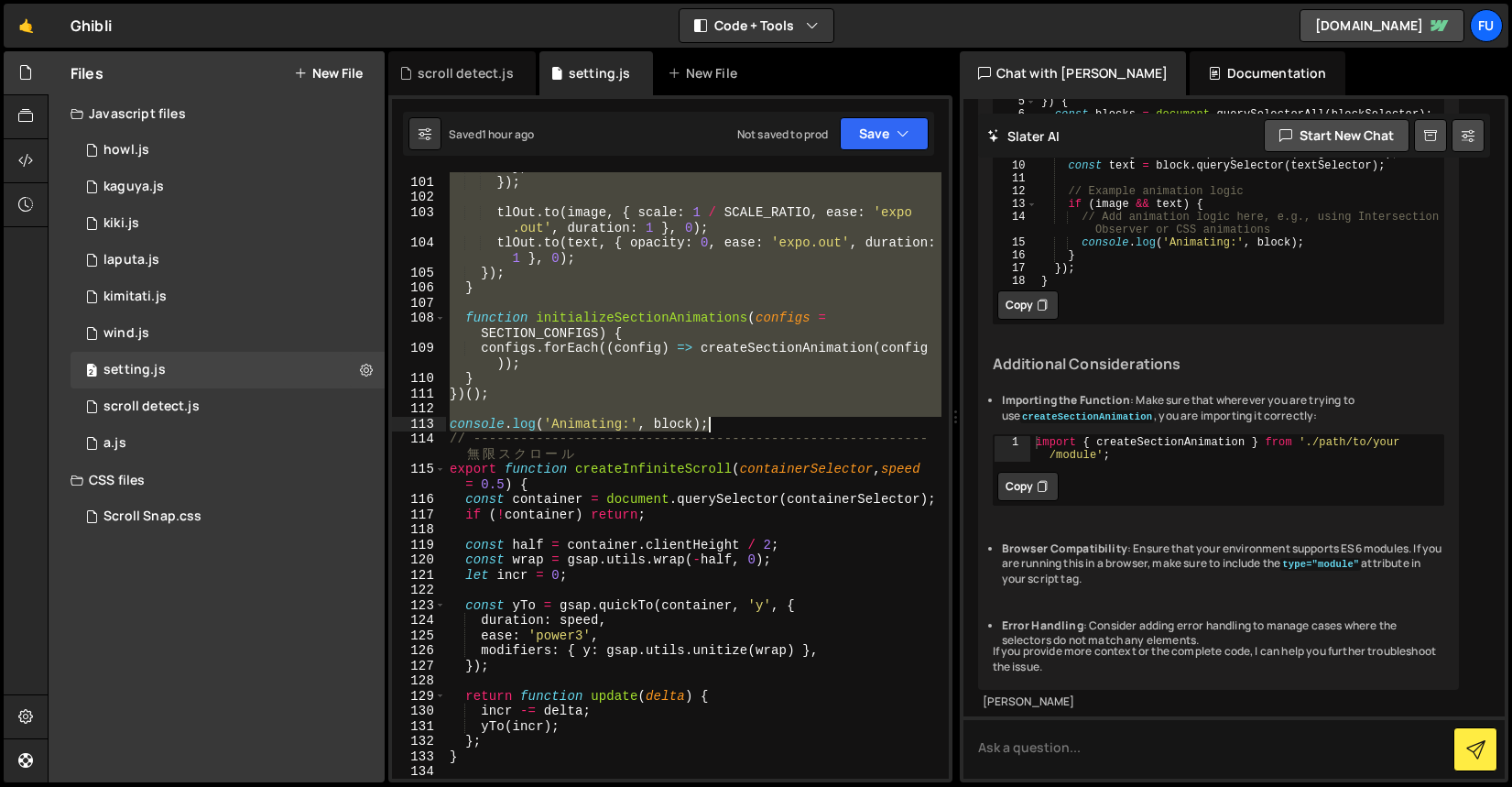
drag, startPoint x: 452, startPoint y: 179, endPoint x: 721, endPoint y: 429, distance: 367.2
click at [721, 429] on div "} , }) ; tlOut . to ( image , { scale : 1 / SCALE_RATIO , ease : 'expo .out' , …" at bounding box center [693, 478] width 496 height 637
click at [705, 465] on div "} , }) ; tlOut . to ( image , { scale : 1 / SCALE_RATIO , ease : 'expo .out' , …" at bounding box center [693, 478] width 496 height 637
type textarea "export function createInfiniteScroll(containerSelector, speed = 0.5) {"
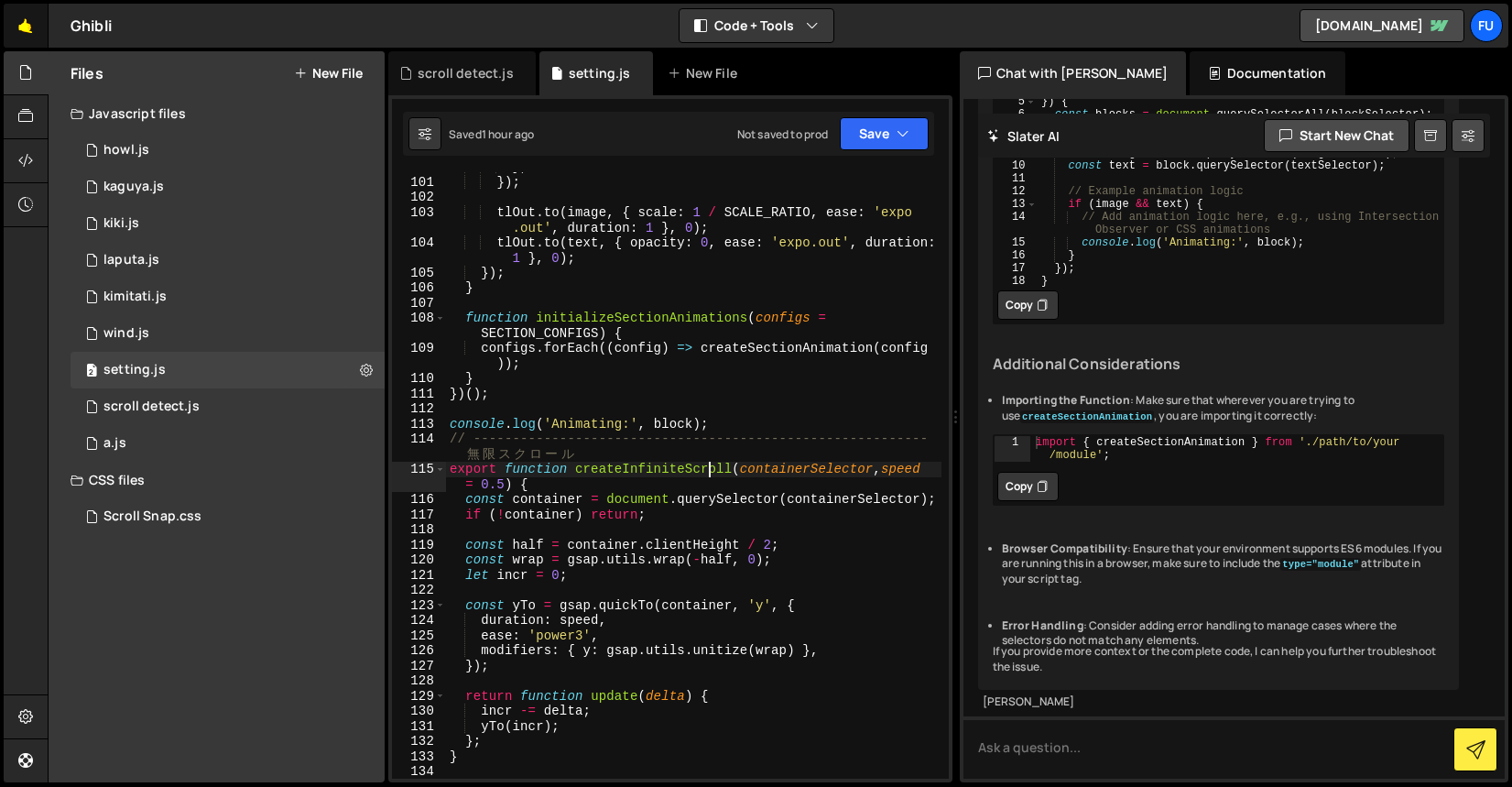
click at [39, 32] on link "🤙" at bounding box center [26, 26] width 45 height 44
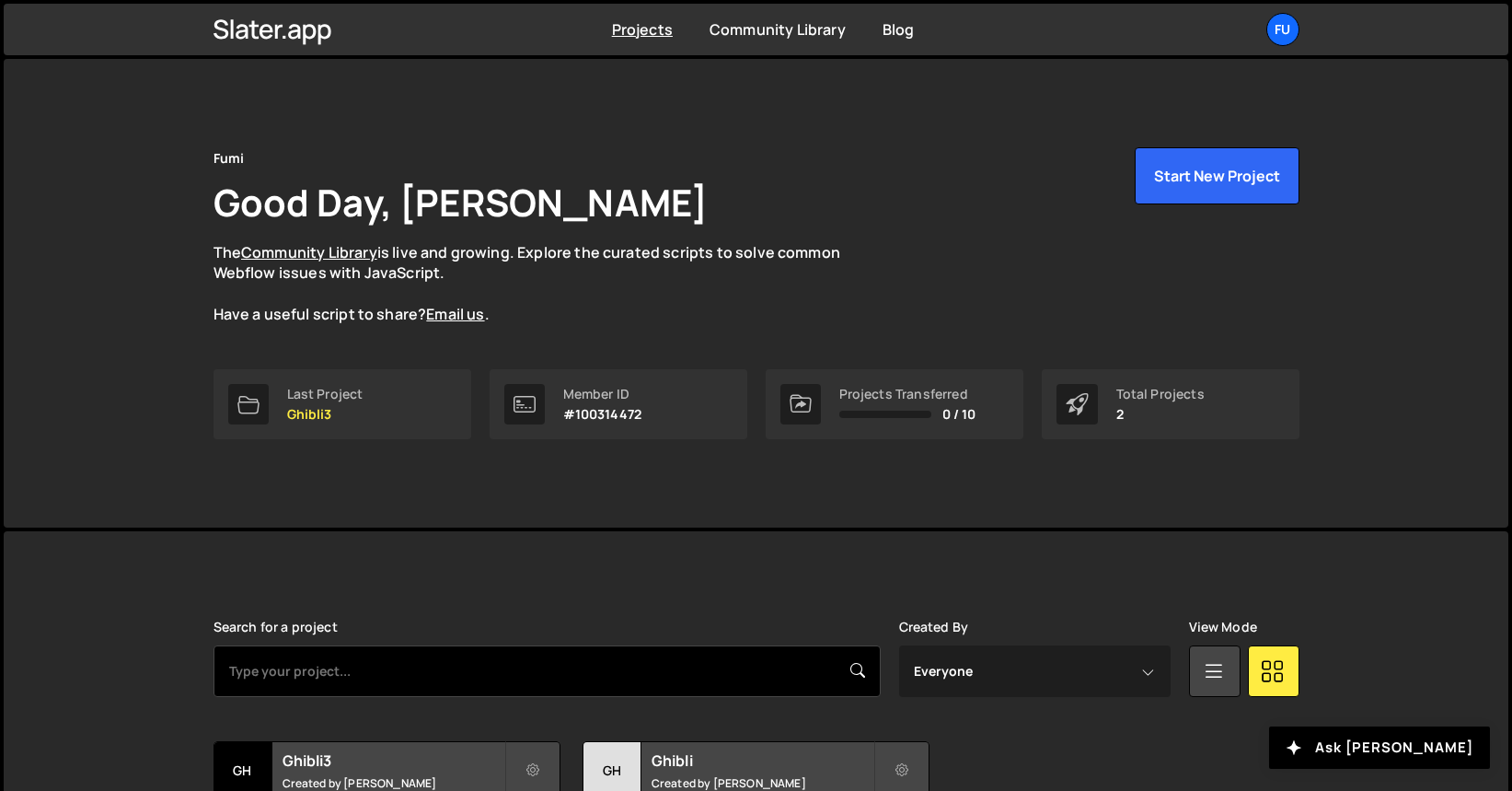
scroll to position [157, 0]
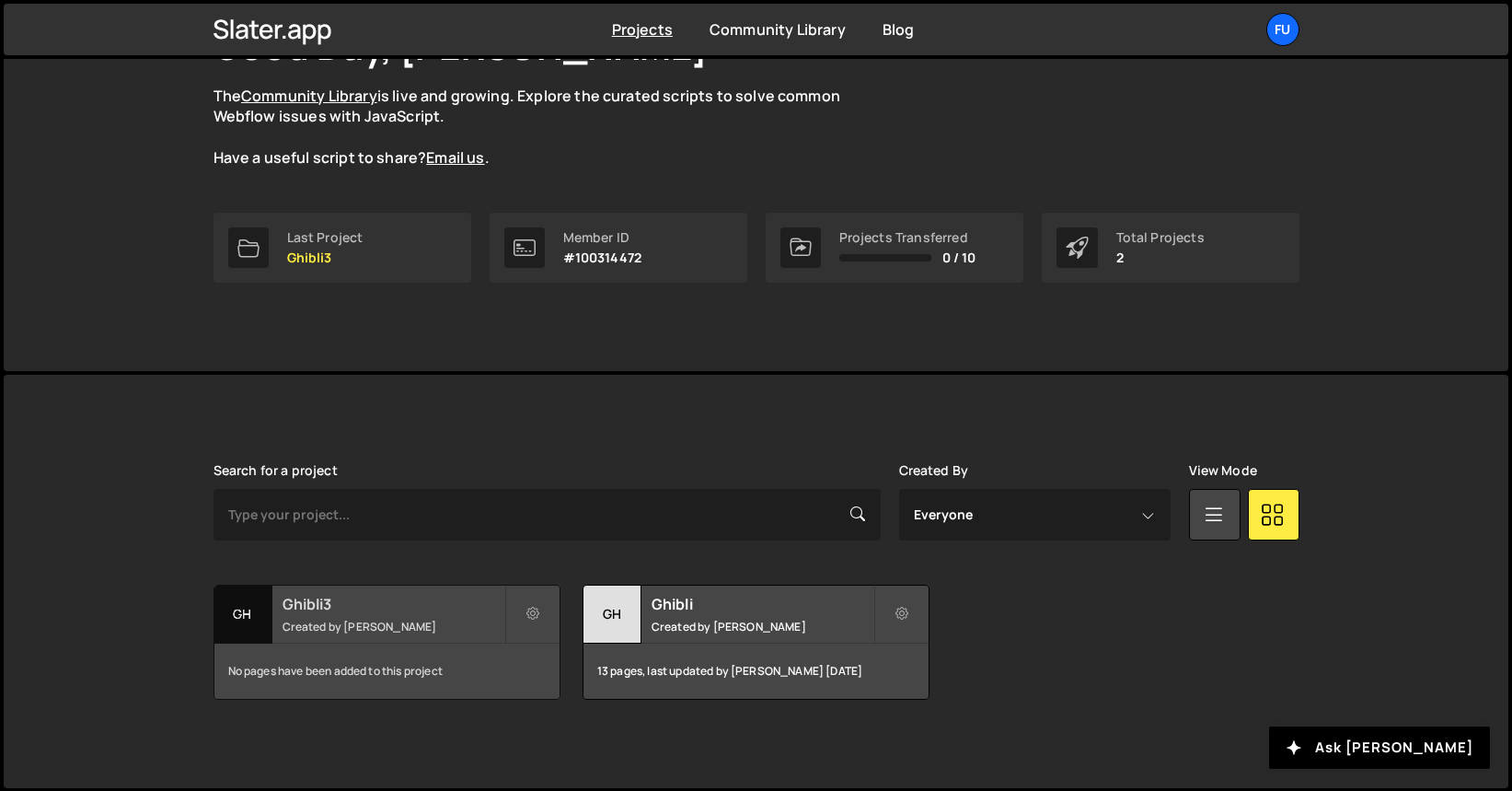
click at [315, 621] on small "Created by Fuminari Ariyoshi" at bounding box center [394, 627] width 222 height 15
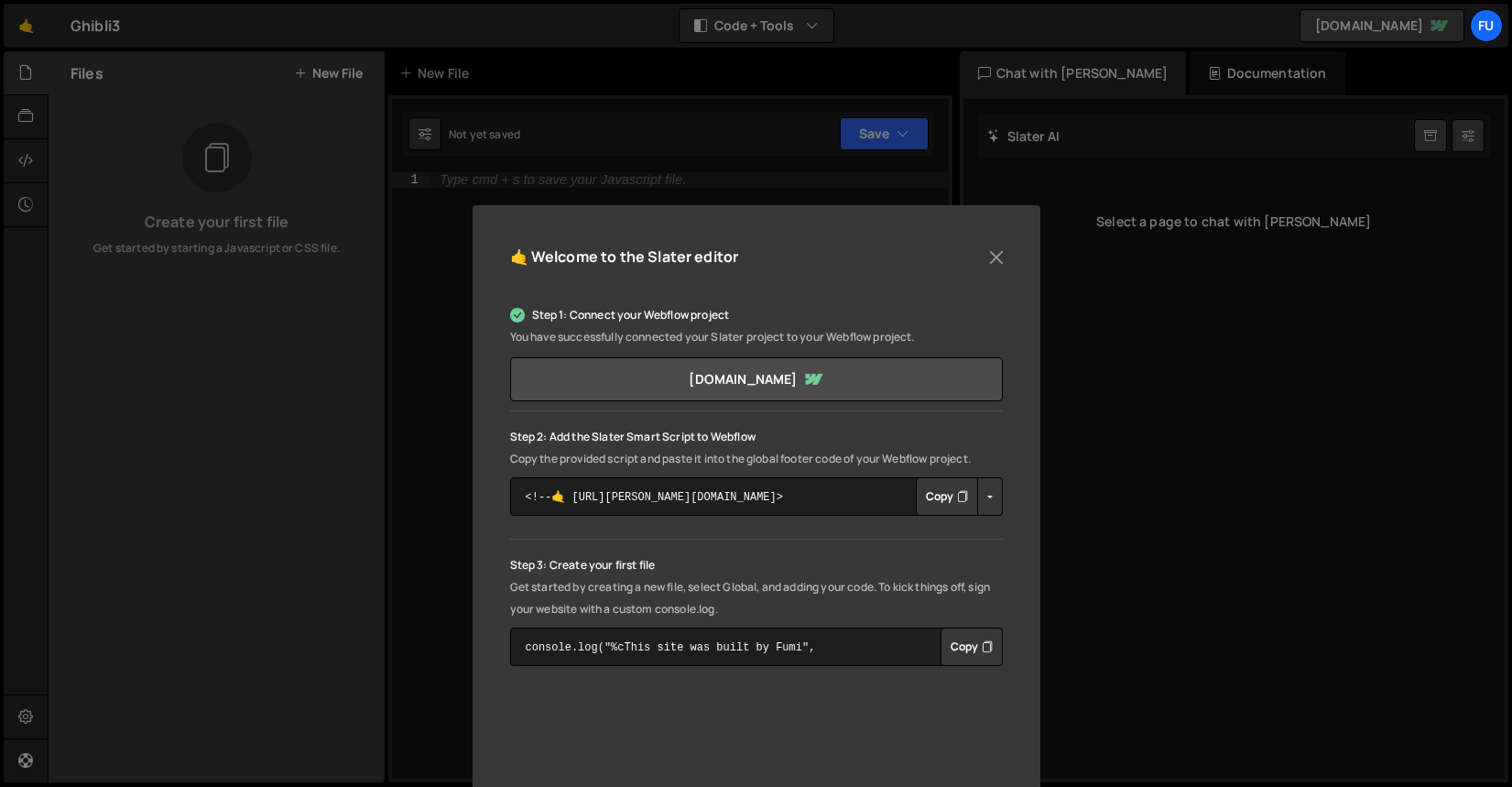
click at [1216, 434] on div "🤙 Welcome to the [PERSON_NAME] editor Step 1: Connect your Webflow project You …" at bounding box center [756, 393] width 1512 height 787
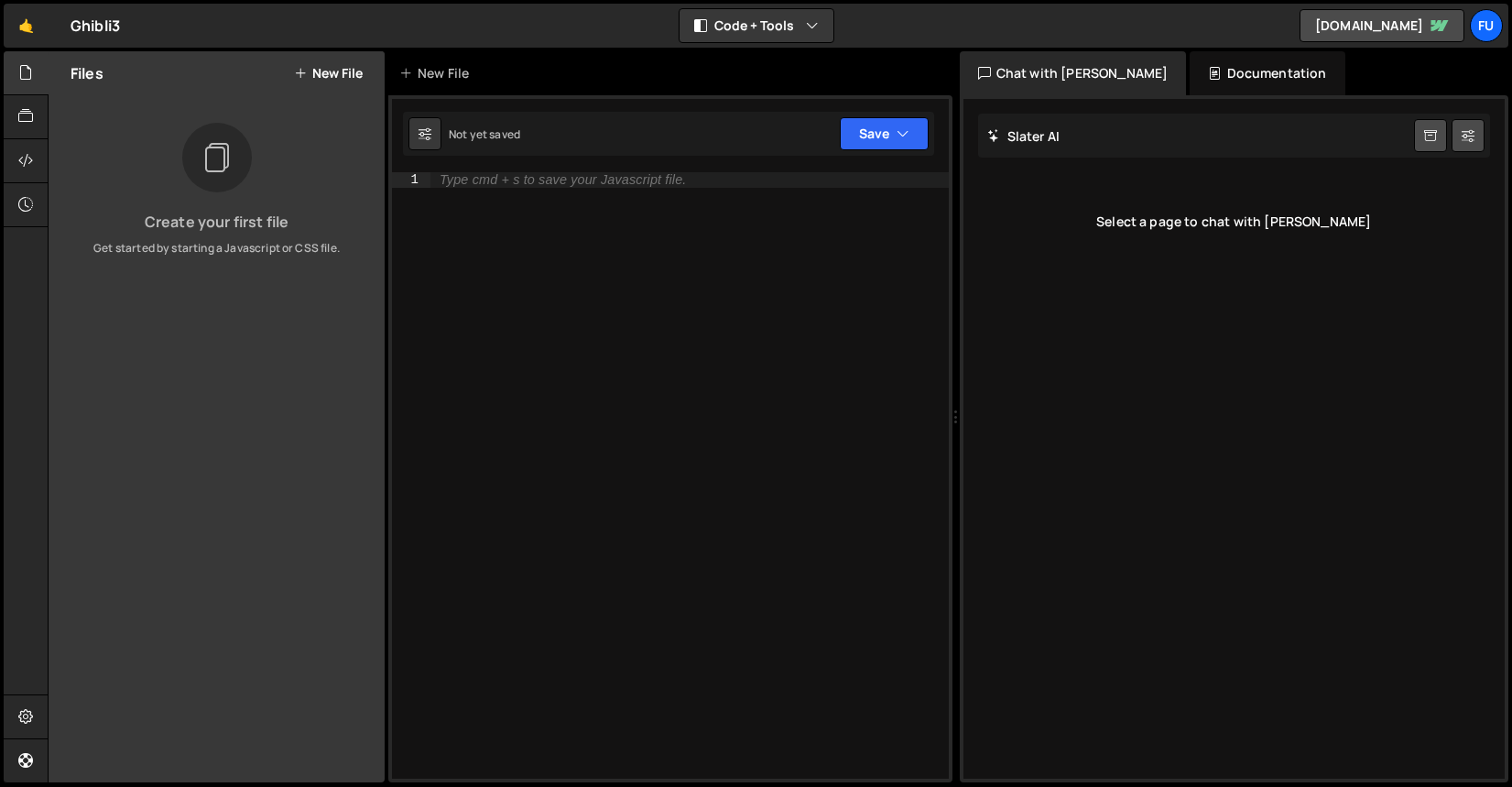
click at [332, 75] on button "New File" at bounding box center [328, 74] width 69 height 15
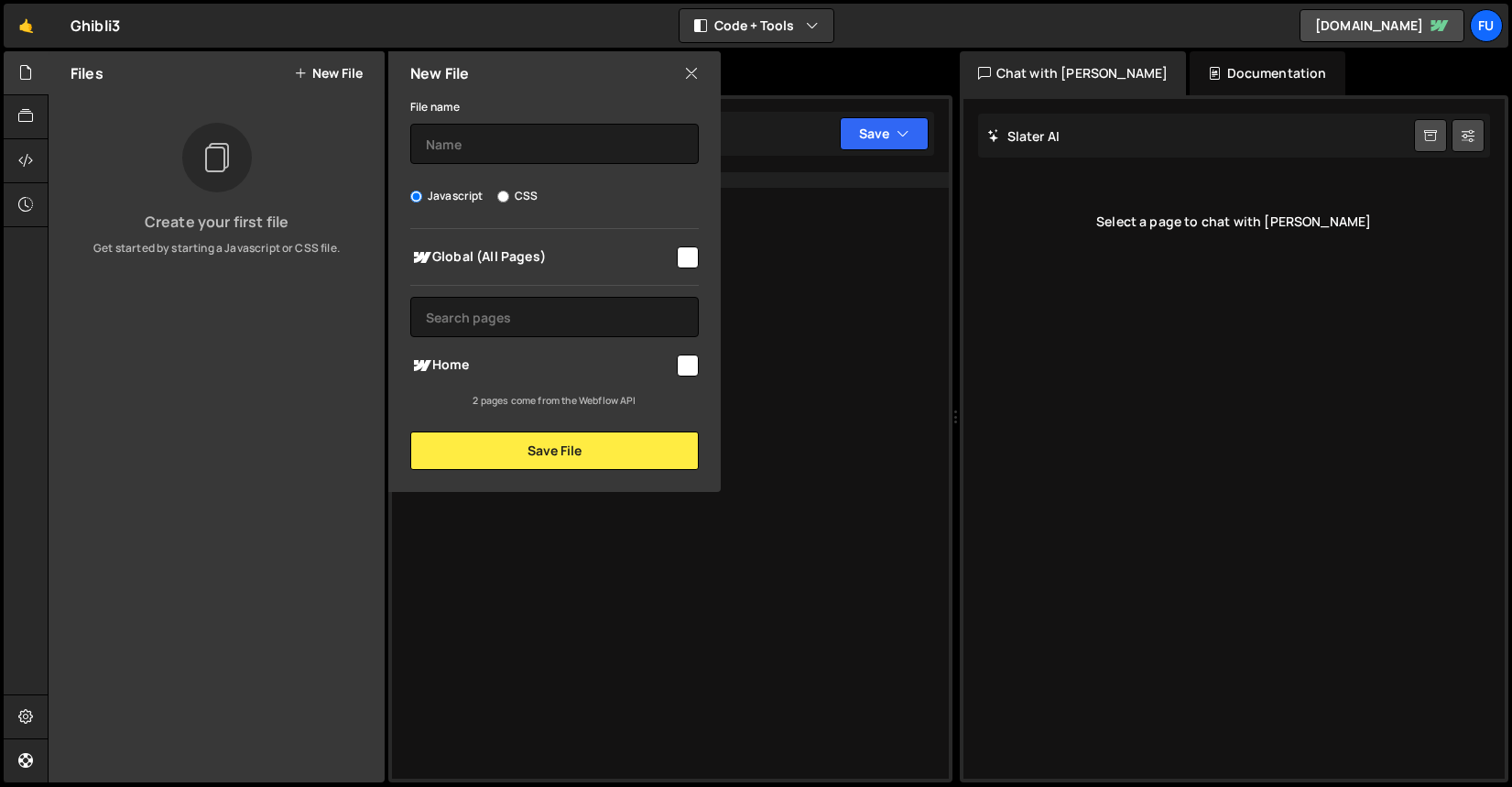
click at [691, 375] on div "Home" at bounding box center [553, 365] width 288 height 34
click at [683, 369] on input "checkbox" at bounding box center [687, 365] width 22 height 22
checkbox input "true"
click at [554, 151] on input "text" at bounding box center [553, 144] width 288 height 41
type input "scroll"
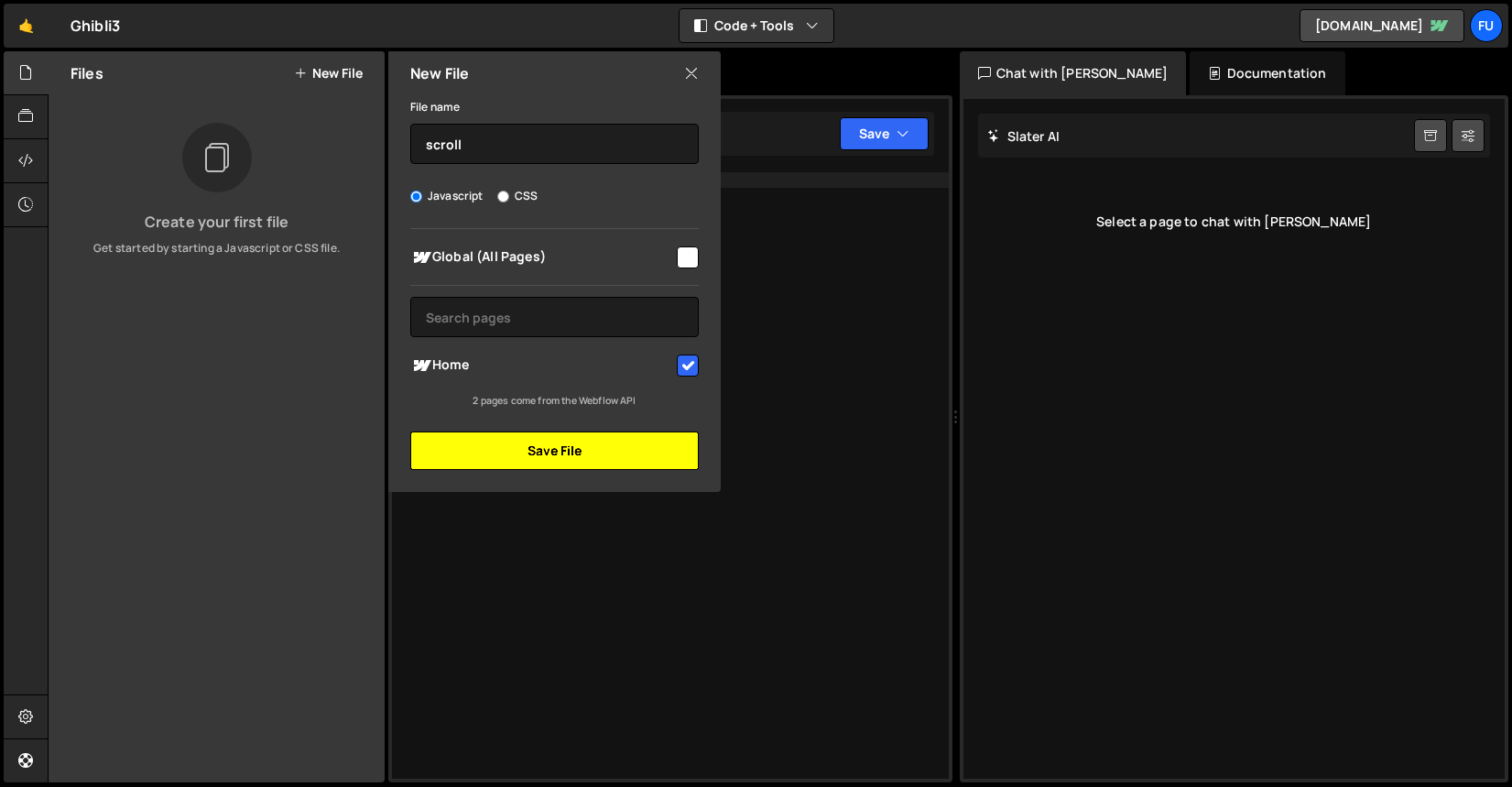
click at [589, 447] on button "Save File" at bounding box center [553, 451] width 288 height 39
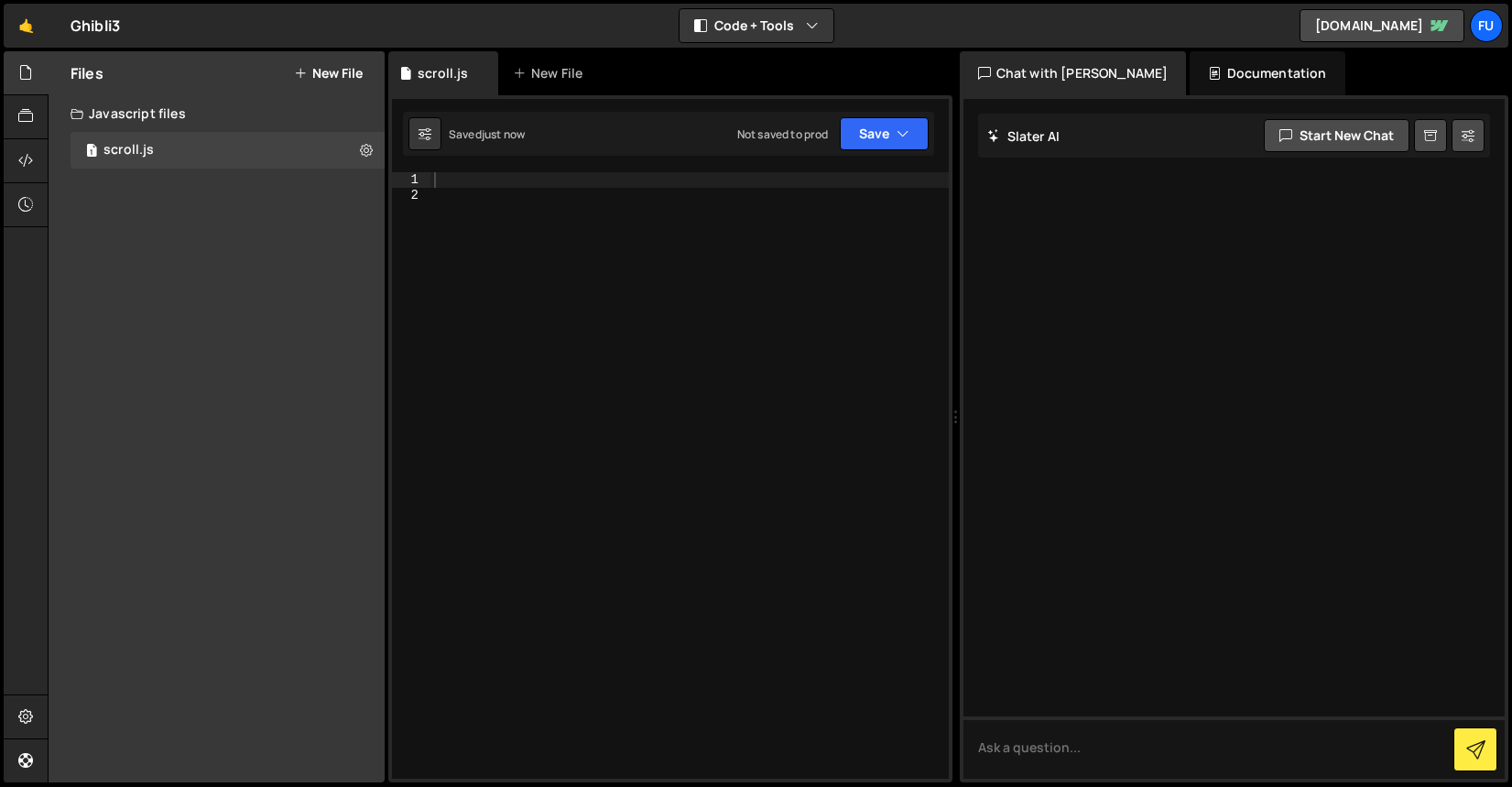
click at [663, 196] on div at bounding box center [689, 490] width 518 height 637
click at [650, 181] on div at bounding box center [689, 490] width 518 height 637
paste textarea "initResizeListener();"
type textarea "initResizeListener();"
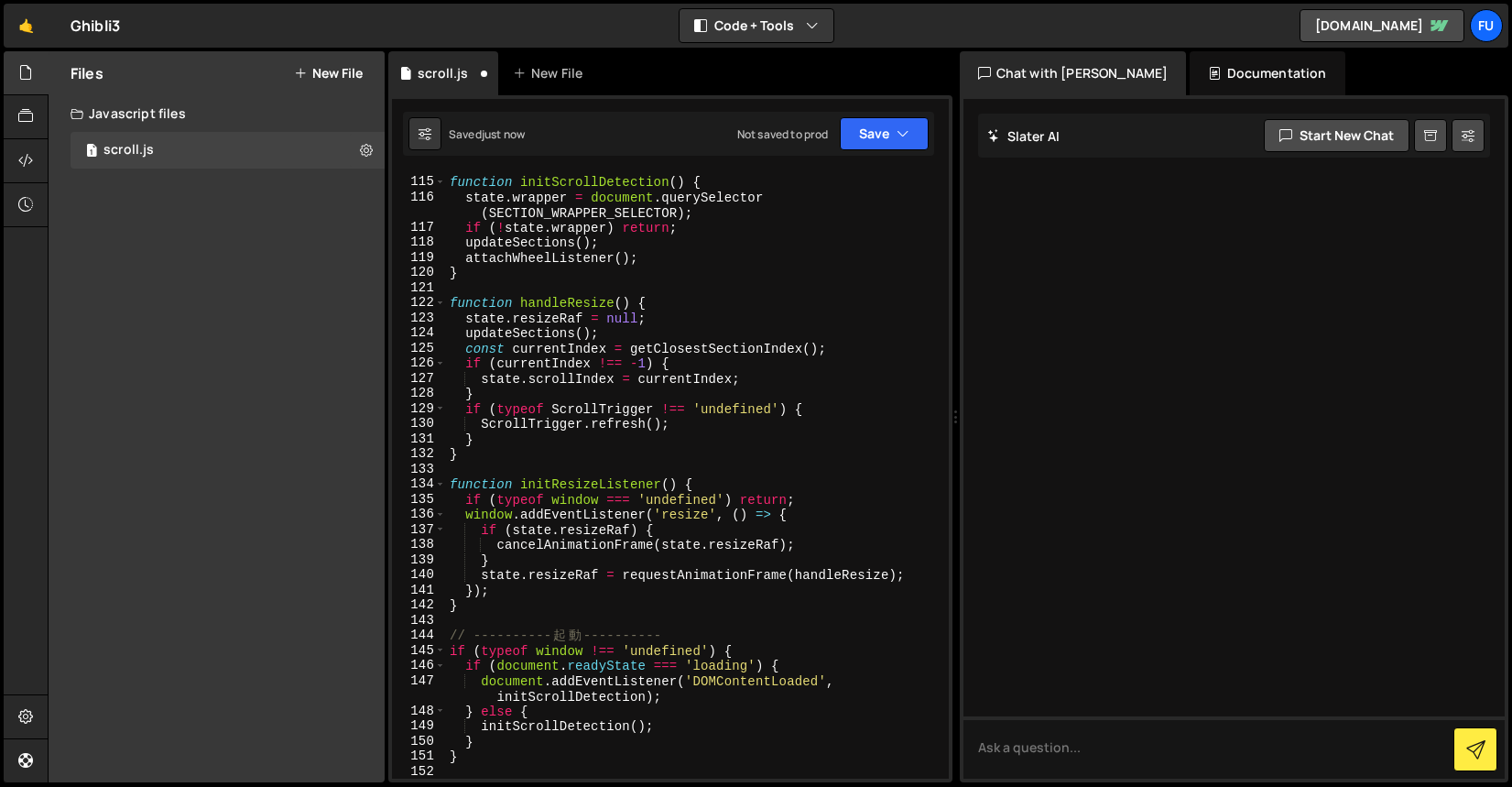
scroll to position [1812, 0]
click at [888, 129] on button "Save" at bounding box center [884, 133] width 89 height 33
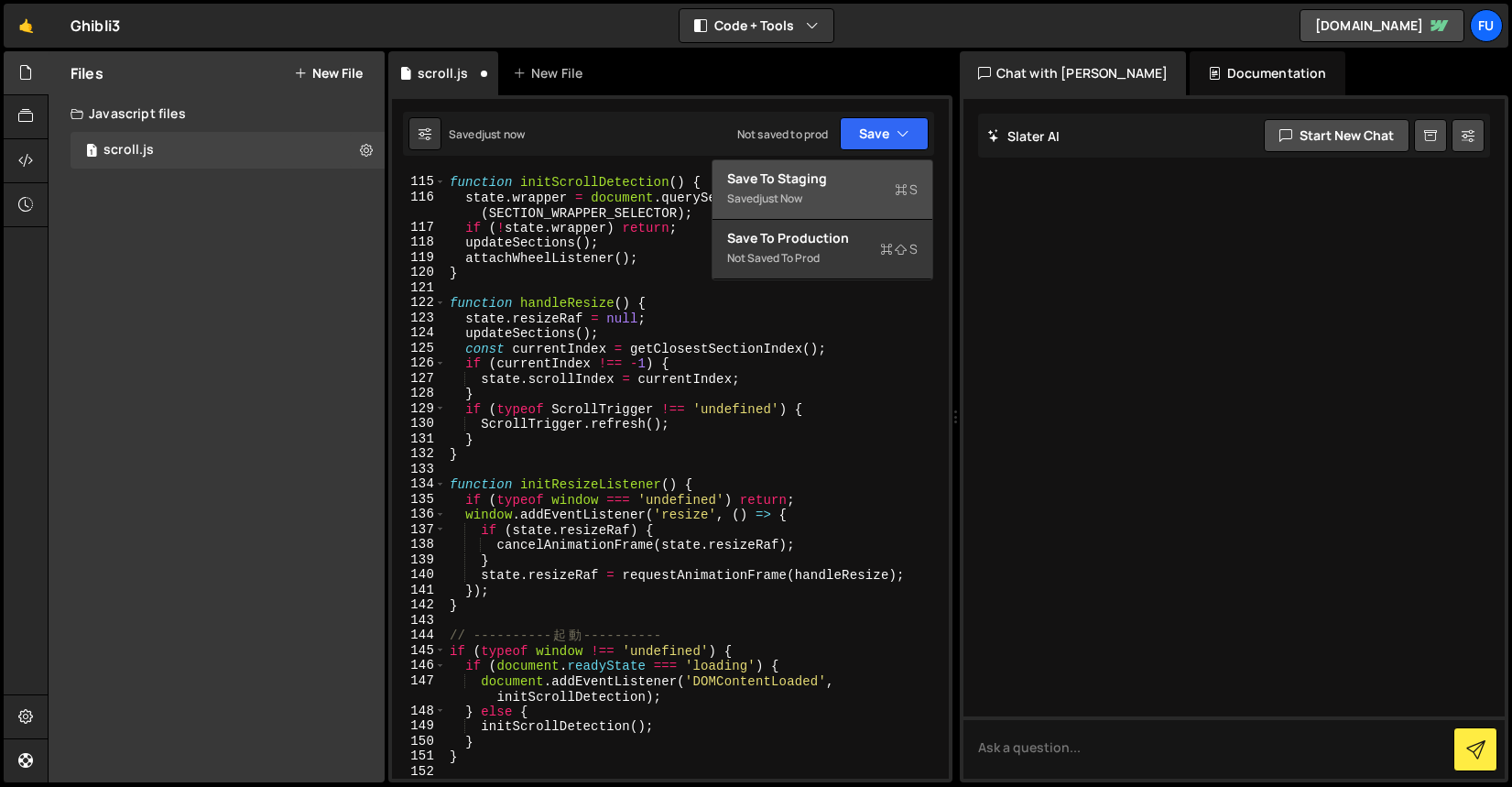
click at [882, 170] on div "Save to Staging S" at bounding box center [823, 178] width 191 height 18
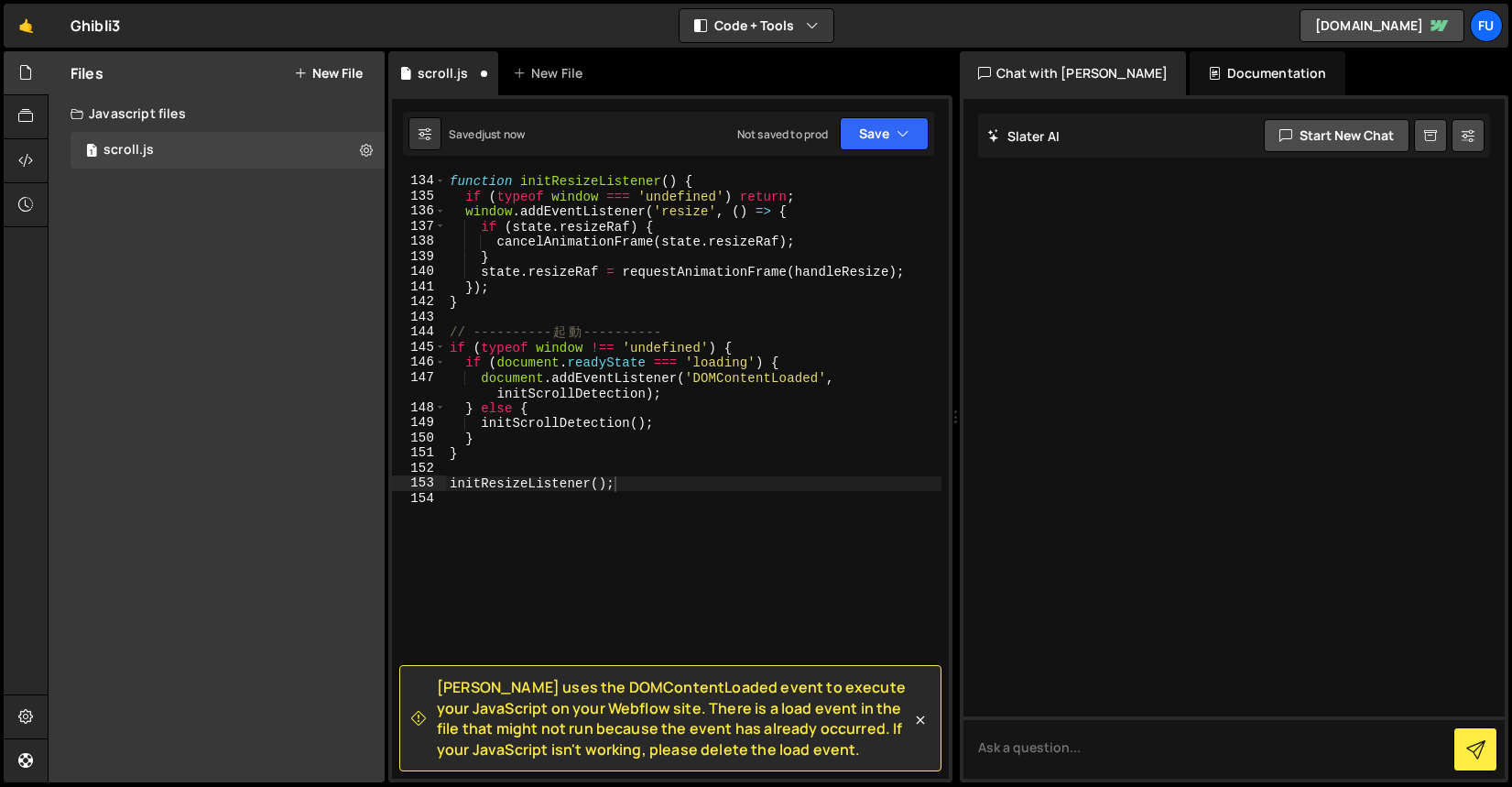
scroll to position [2115, 0]
click at [695, 471] on div "function initResizeListener ( ) { if ( typeof window === 'undefined' ) return ;…" at bounding box center [693, 477] width 496 height 637
click at [682, 483] on div "function initResizeListener ( ) { if ( typeof window === 'undefined' ) return ;…" at bounding box center [693, 477] width 496 height 637
type textarea "initResizeListener();"
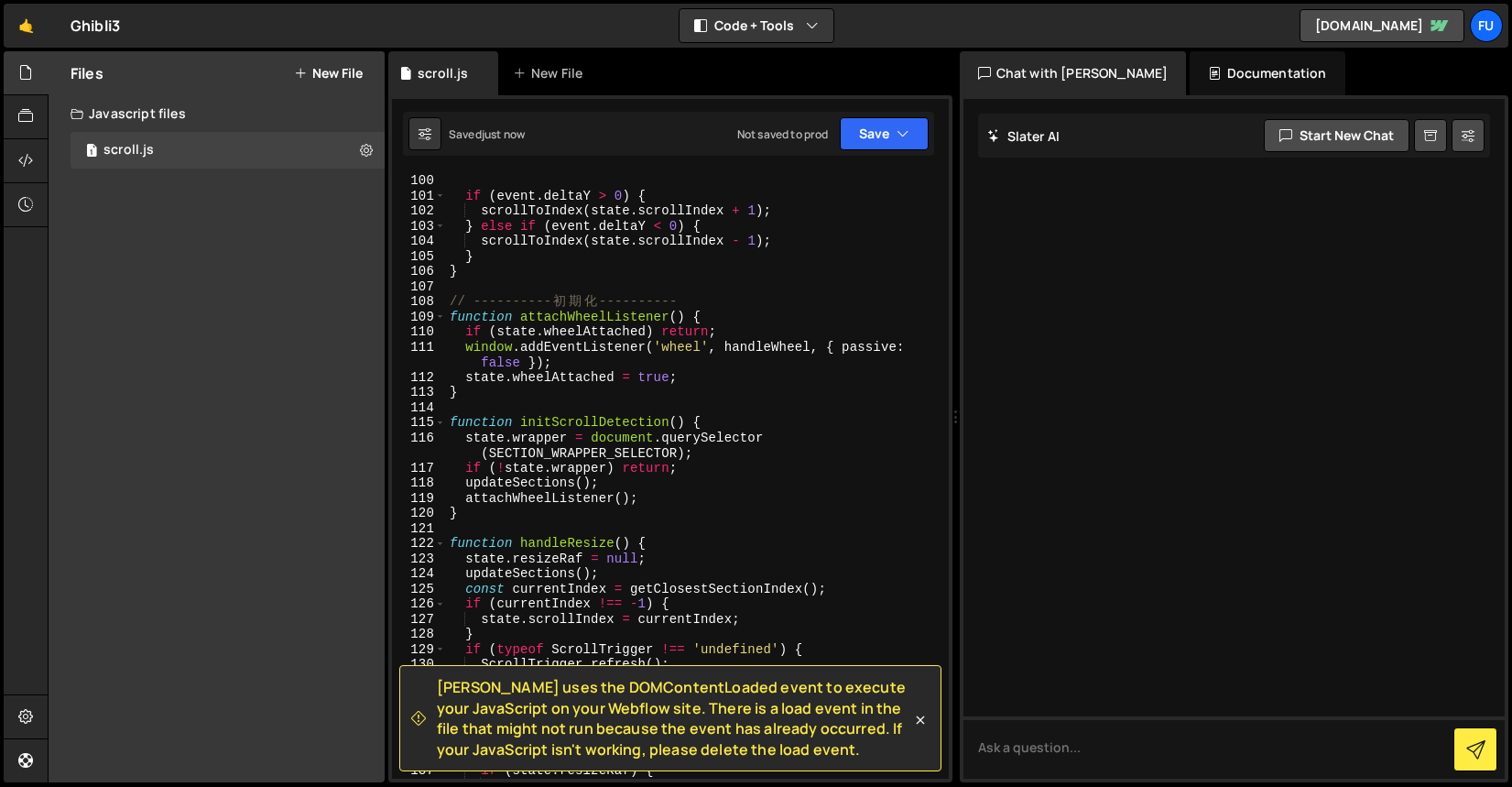
scroll to position [1571, 0]
click at [25, 23] on link "🤙" at bounding box center [26, 26] width 45 height 44
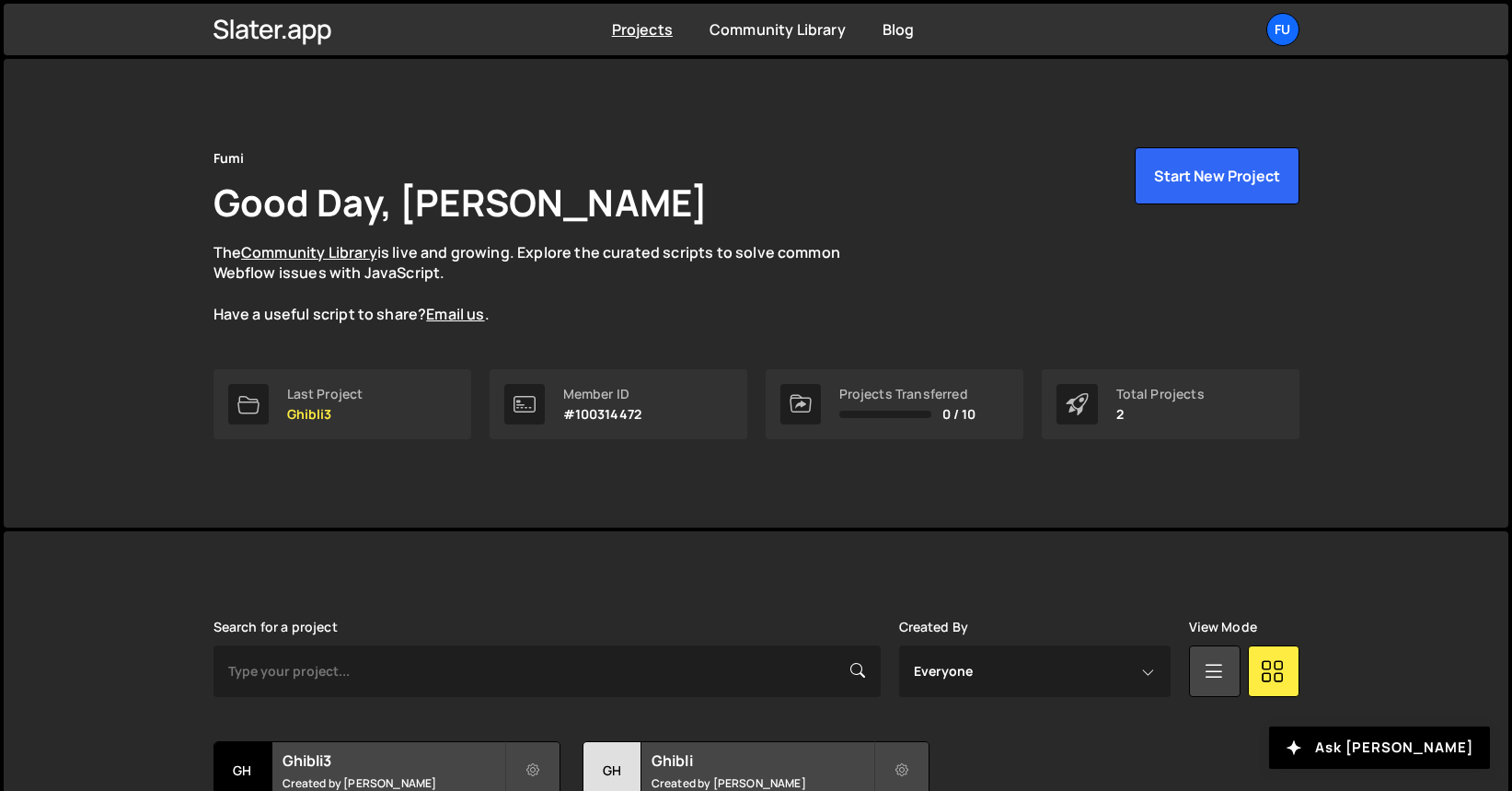
scroll to position [157, 0]
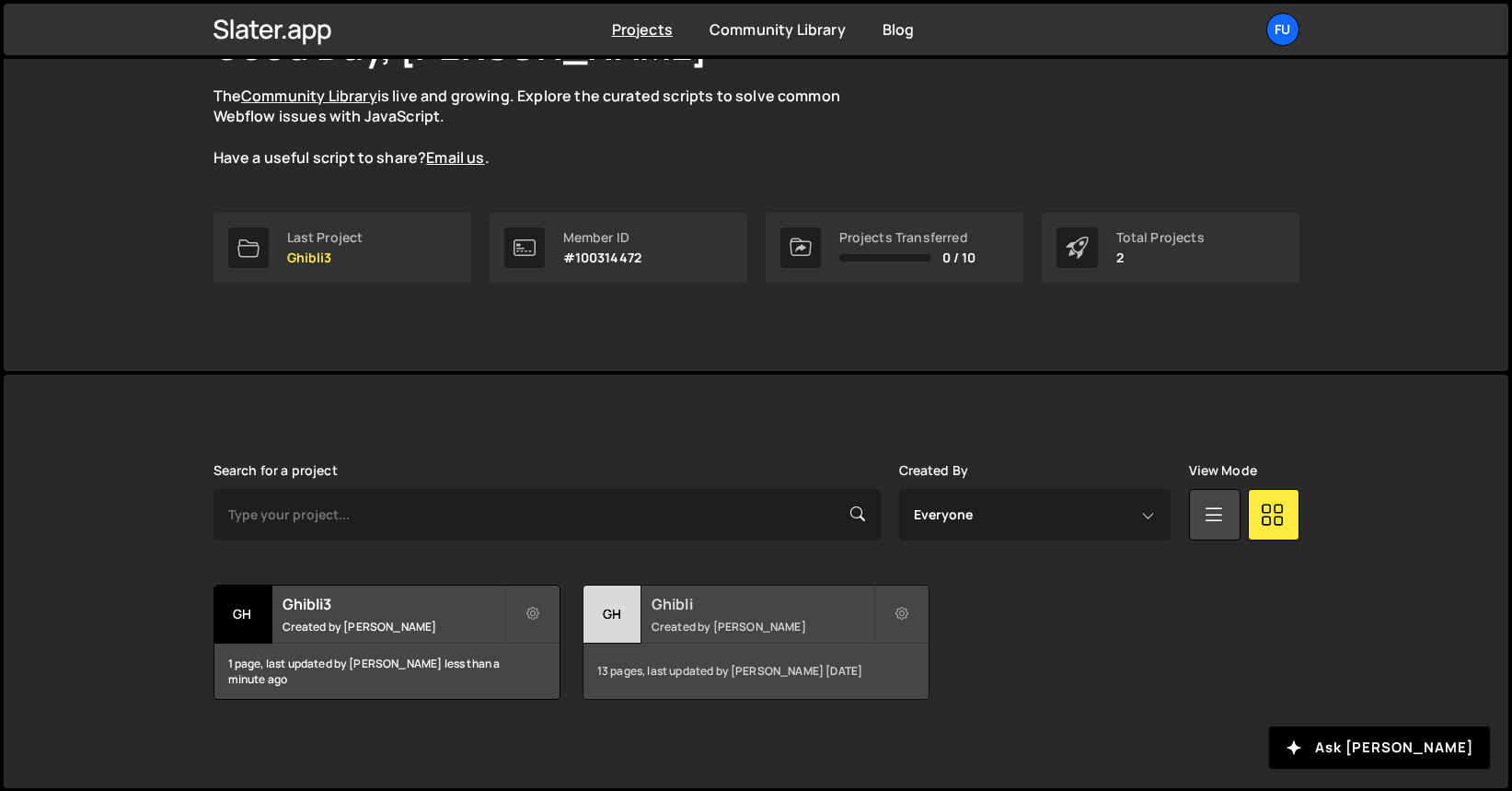
click at [750, 628] on small "Created by [PERSON_NAME]" at bounding box center [762, 627] width 222 height 15
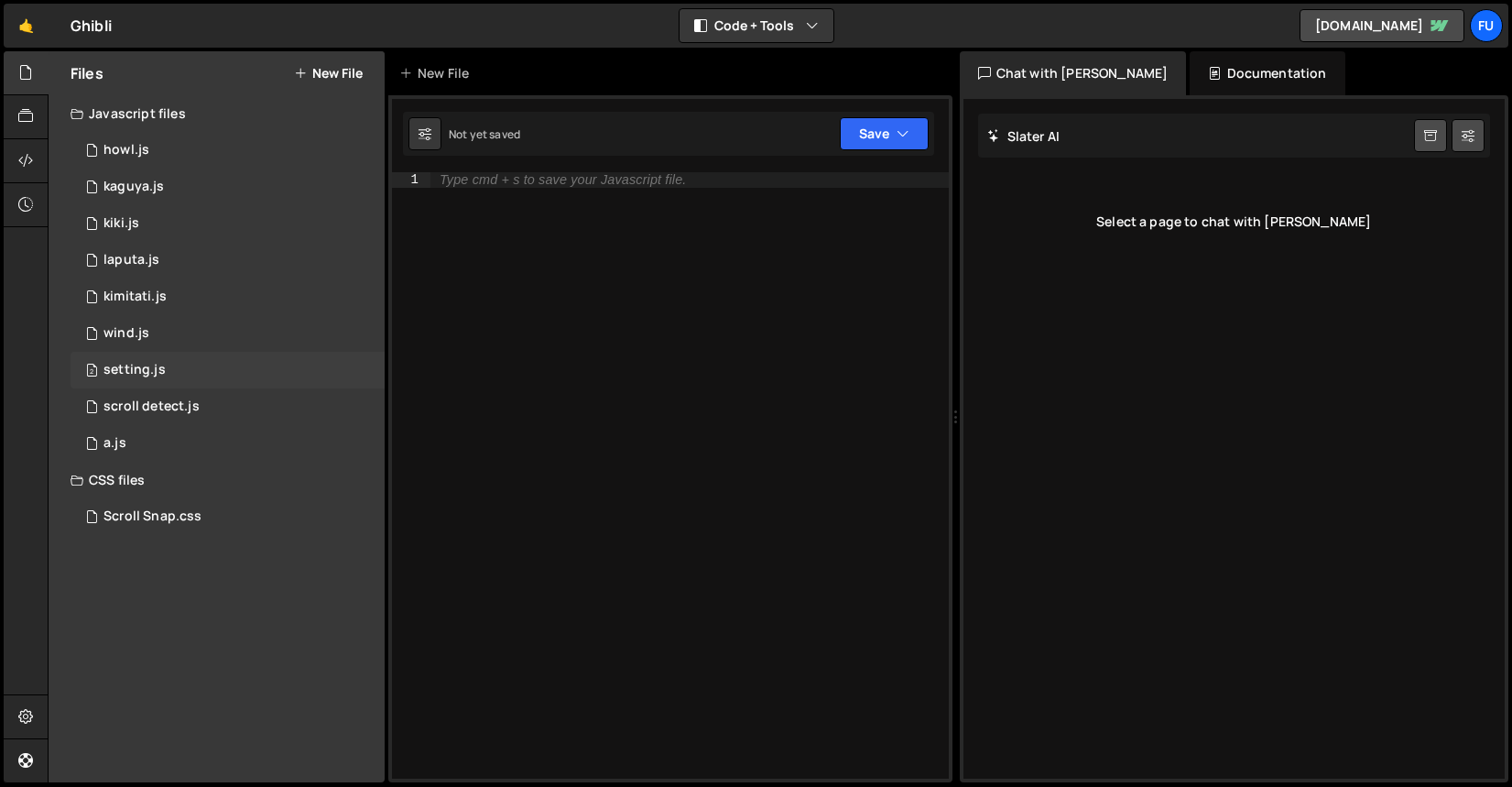
click at [192, 364] on div "2 setting.js 0" at bounding box center [228, 369] width 314 height 37
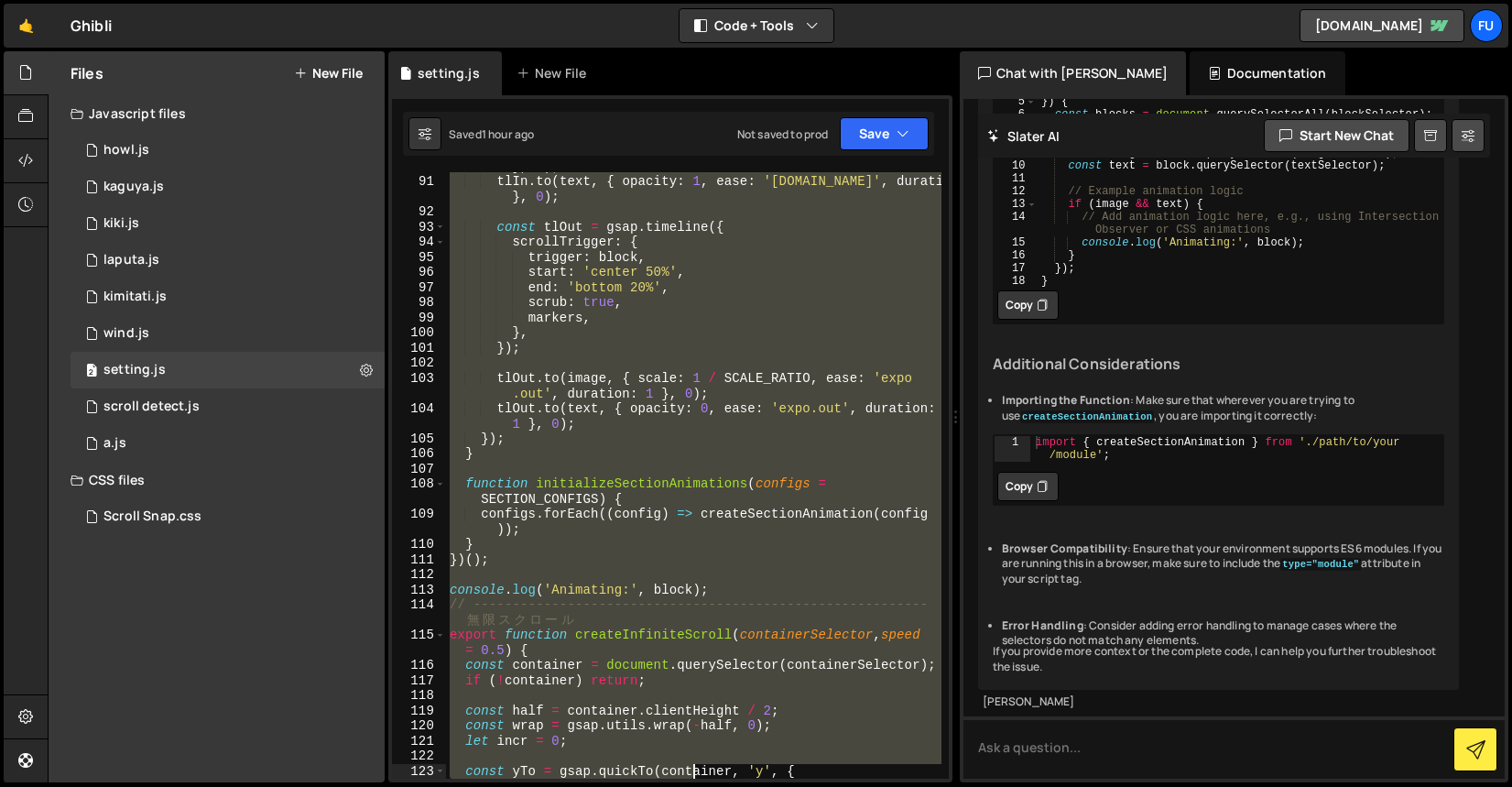
scroll to position [1570, 0]
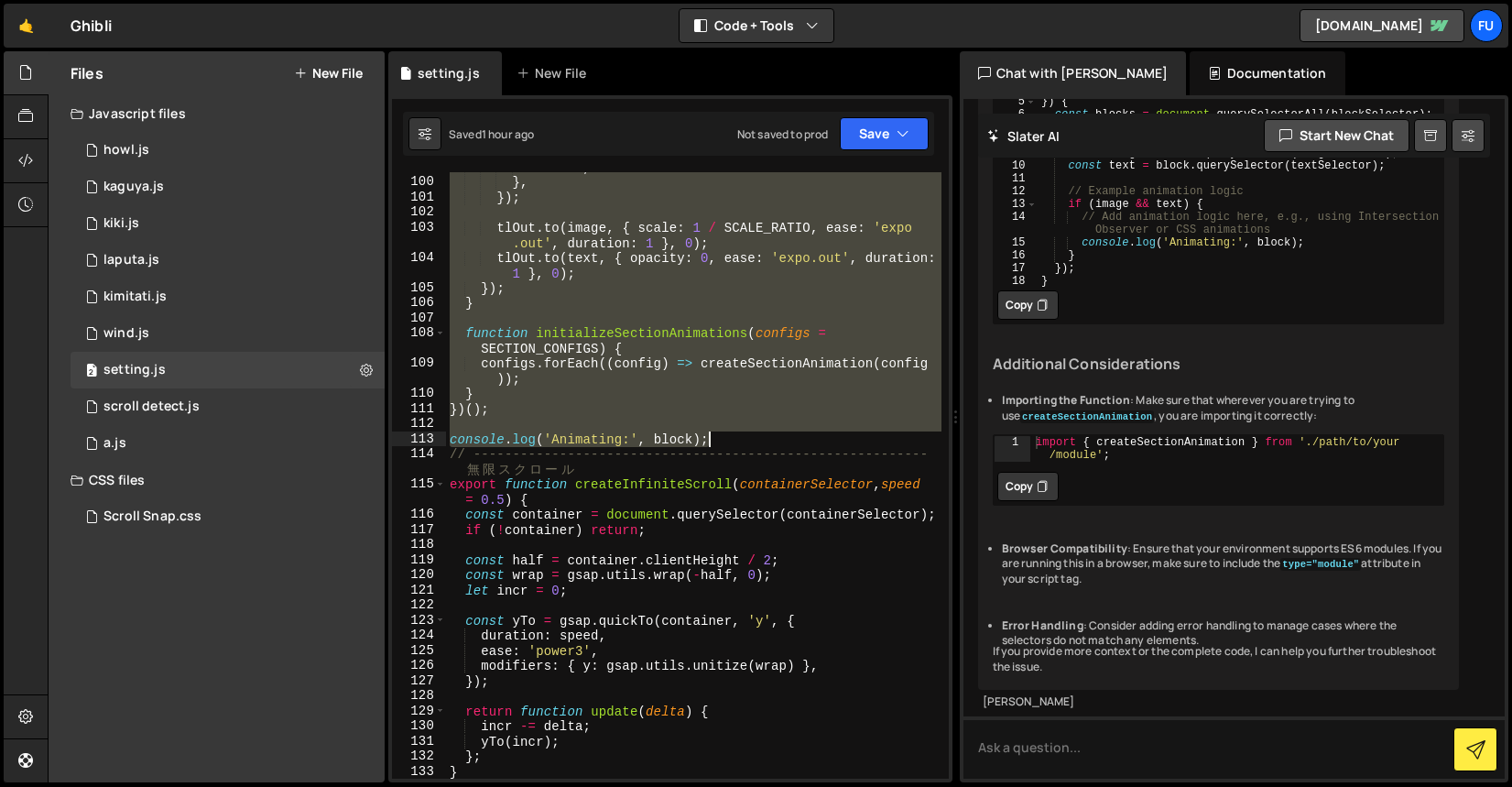
drag, startPoint x: 450, startPoint y: 178, endPoint x: 718, endPoint y: 436, distance: 372.0
click at [718, 436] on div "markers , } , }) ; tlOut . to ( image , { scale : 1 / SCALE_RATIO , ease : 'exp…" at bounding box center [693, 478] width 496 height 637
click at [676, 375] on div "markers , } , }) ; tlOut . to ( image , { scale : 1 / SCALE_RATIO , ease : 'exp…" at bounding box center [693, 475] width 496 height 607
type textarea "configs.forEach((config) => createSectionAnimation(config));"
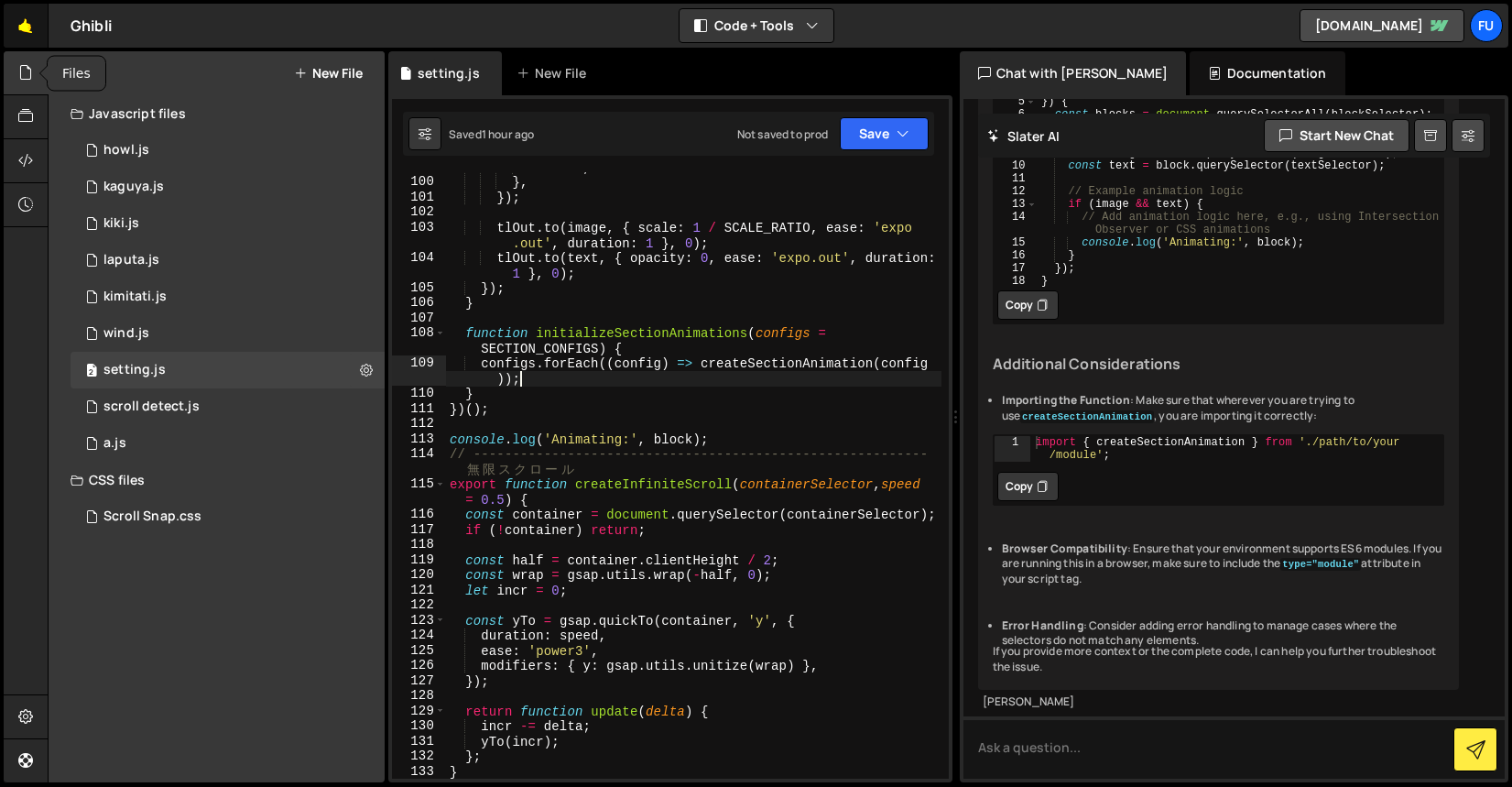
click at [15, 32] on link "🤙" at bounding box center [26, 26] width 45 height 44
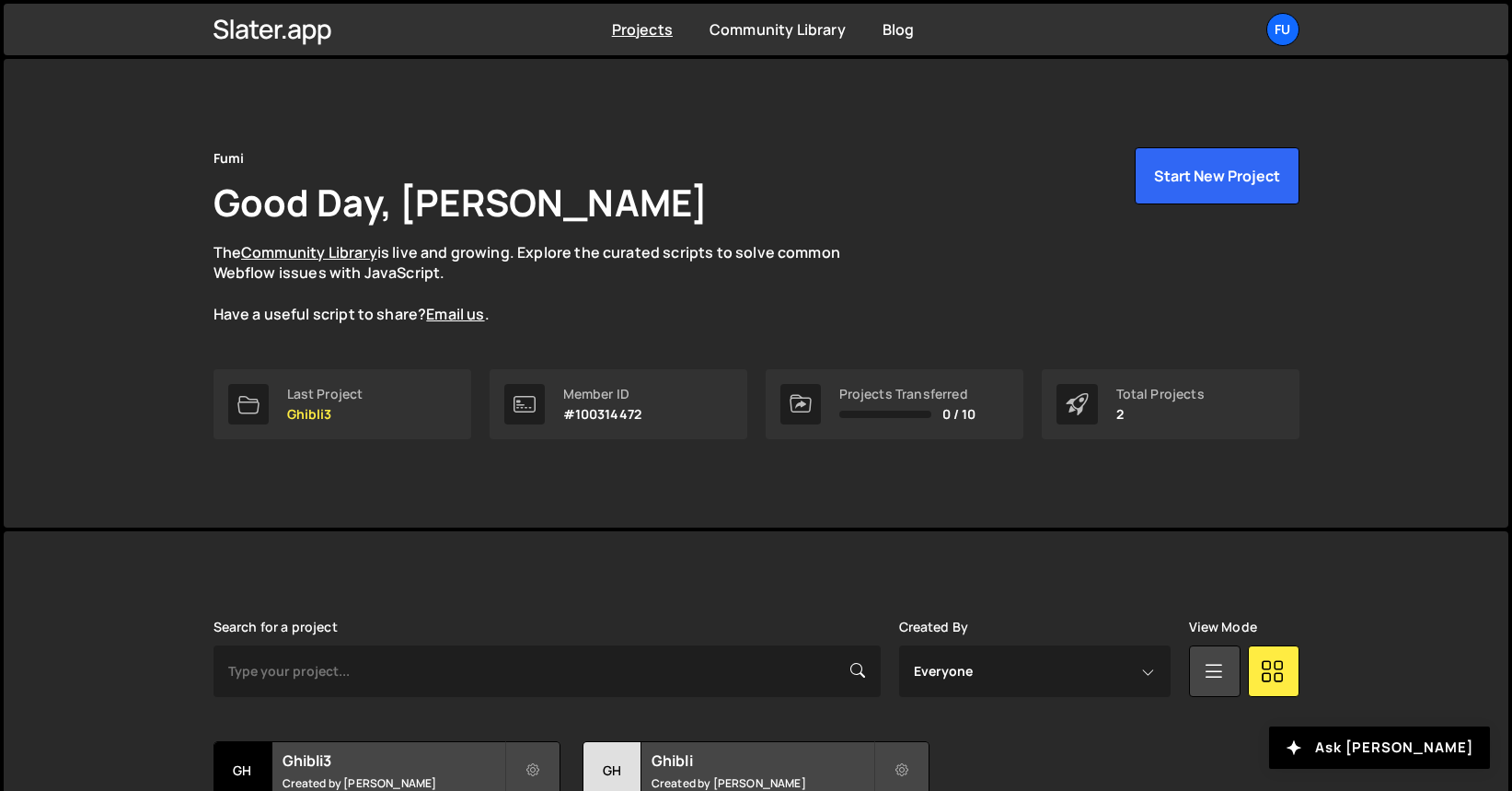
scroll to position [157, 0]
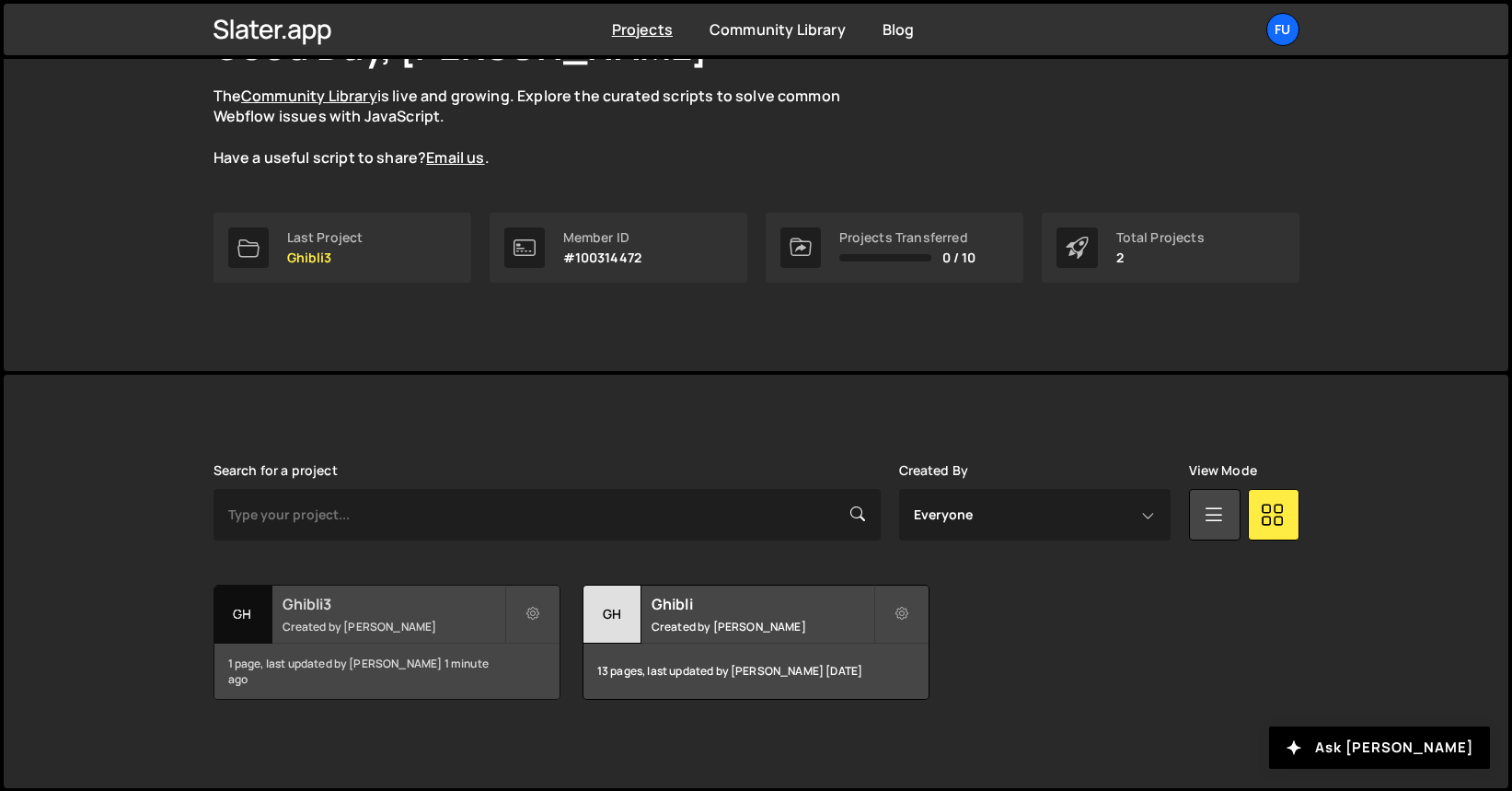
click at [381, 586] on div "Ghibli3 Created by [PERSON_NAME]" at bounding box center [387, 614] width 345 height 57
click at [378, 629] on small "Created by [PERSON_NAME]" at bounding box center [394, 627] width 222 height 15
click at [378, 628] on small "Created by [PERSON_NAME]" at bounding box center [394, 627] width 222 height 15
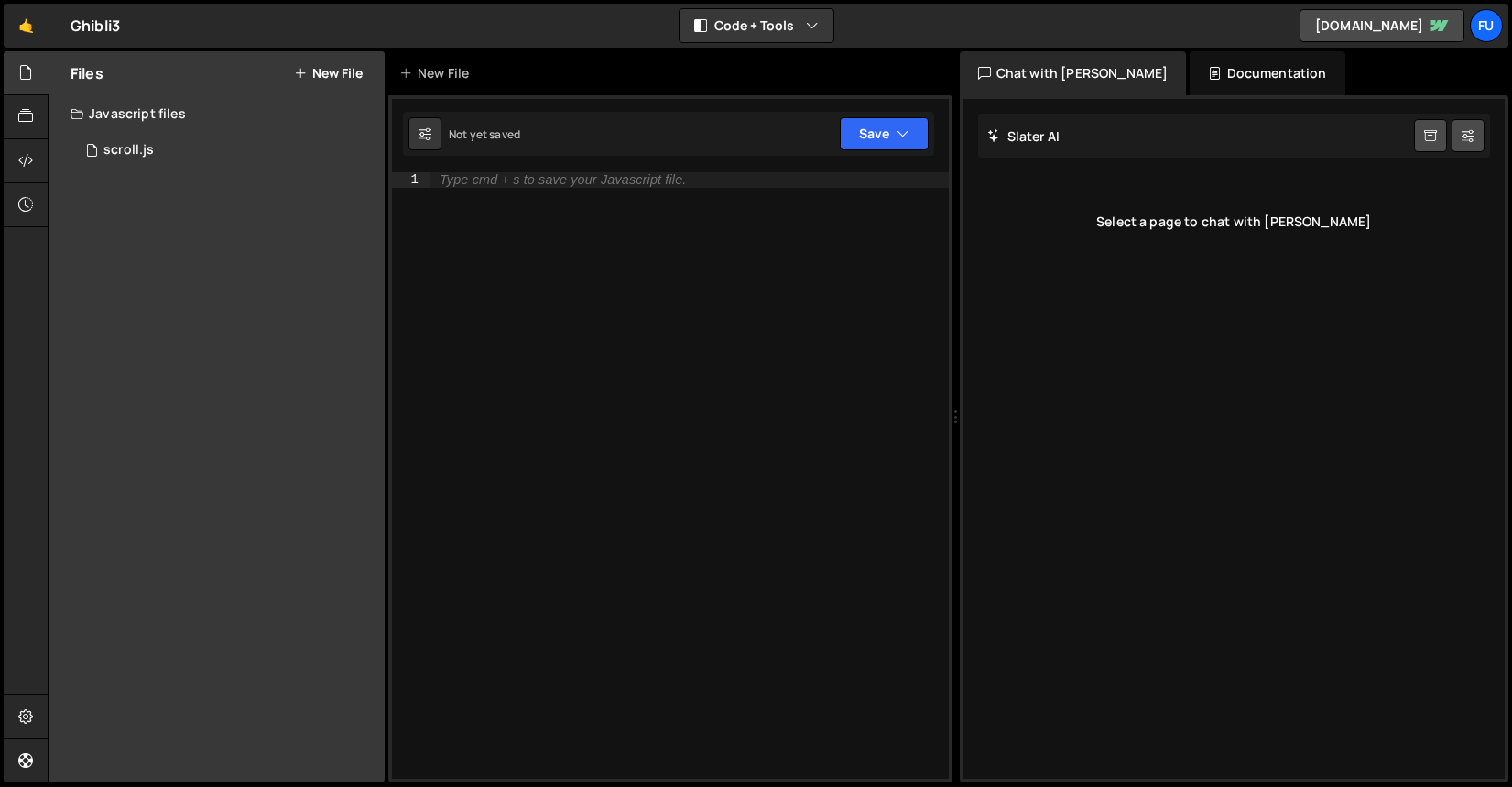
click at [301, 75] on icon at bounding box center [300, 74] width 13 height 15
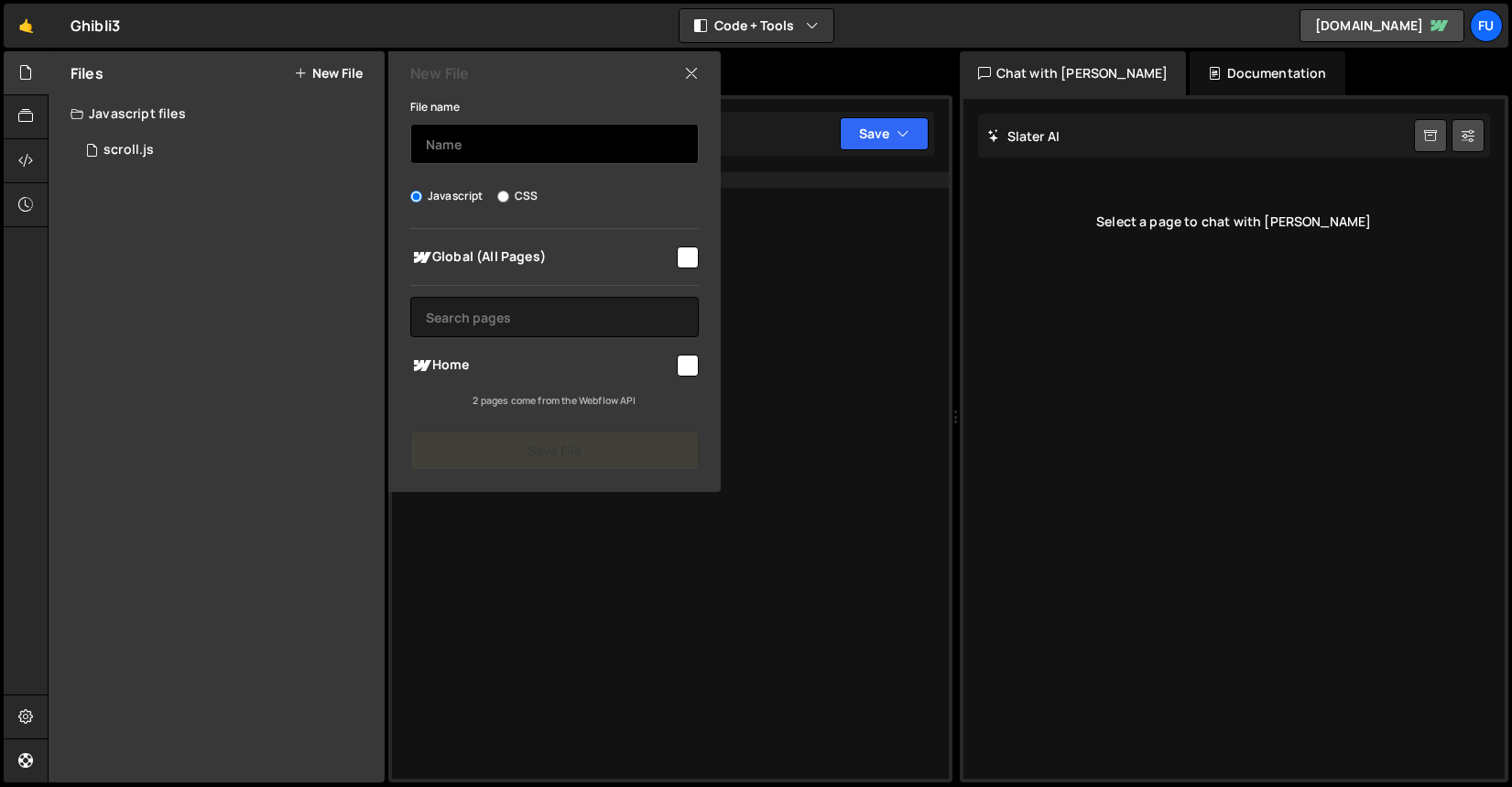
click at [531, 144] on input "text" at bounding box center [553, 144] width 288 height 41
type input "setting"
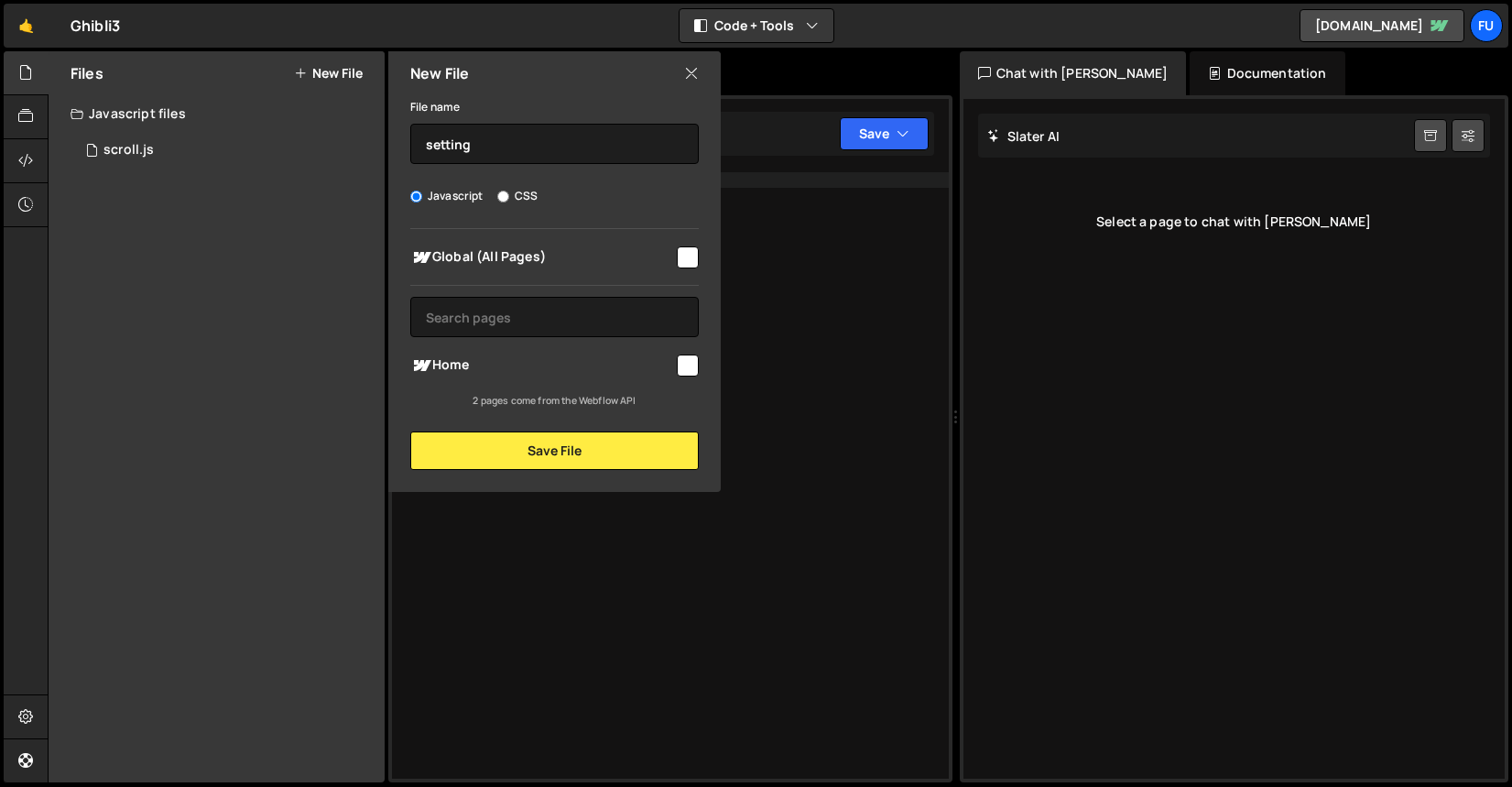
click at [675, 264] on div at bounding box center [687, 256] width 25 height 25
click at [689, 368] on input "checkbox" at bounding box center [687, 365] width 22 height 22
checkbox input "true"
click at [645, 440] on button "Save File" at bounding box center [553, 451] width 288 height 39
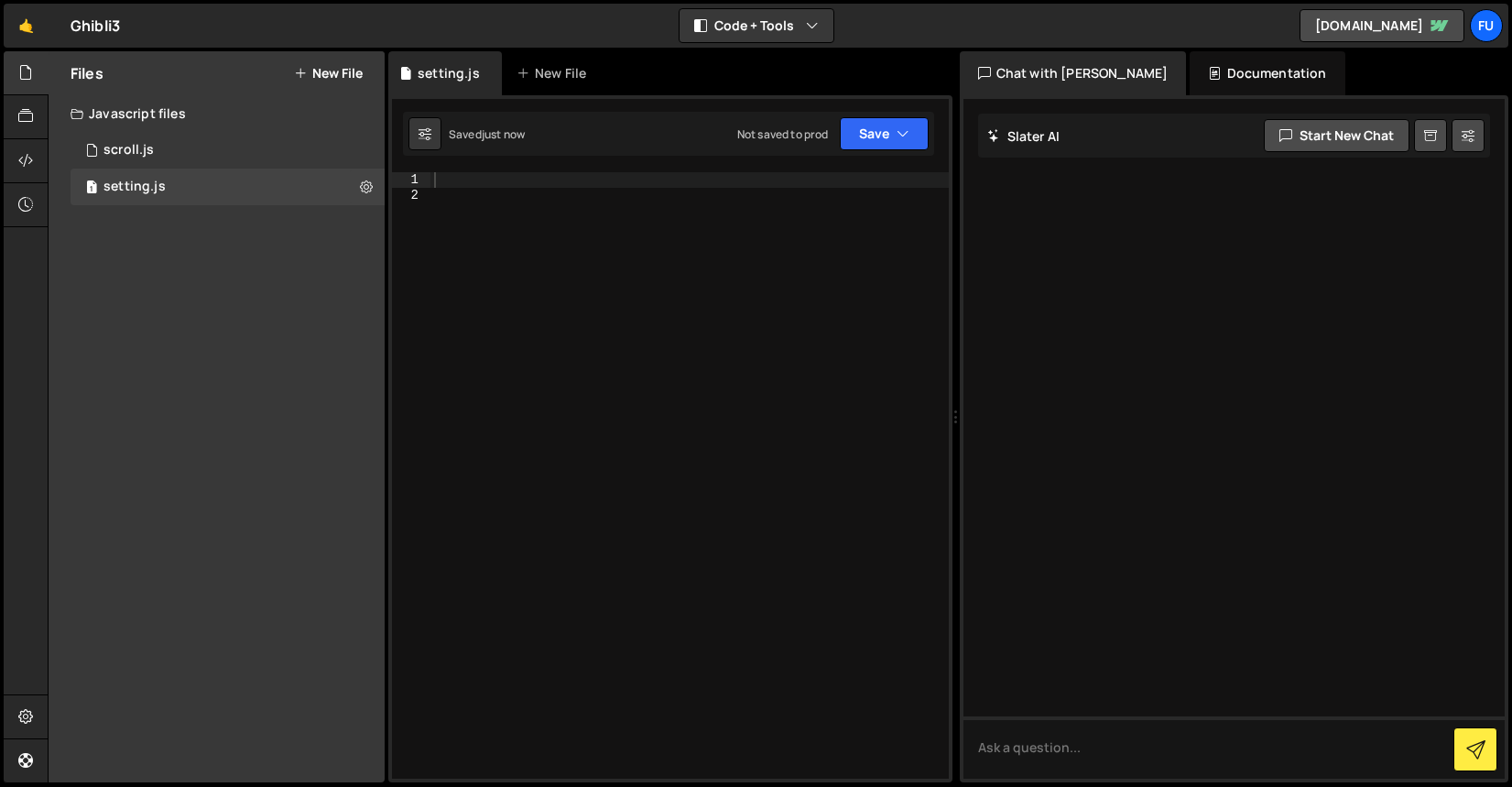
click at [612, 190] on div at bounding box center [689, 490] width 518 height 637
click at [612, 178] on div at bounding box center [689, 490] width 518 height 637
paste textarea "console.log('Animating:', block);"
type textarea "console.log('Animating:', block);"
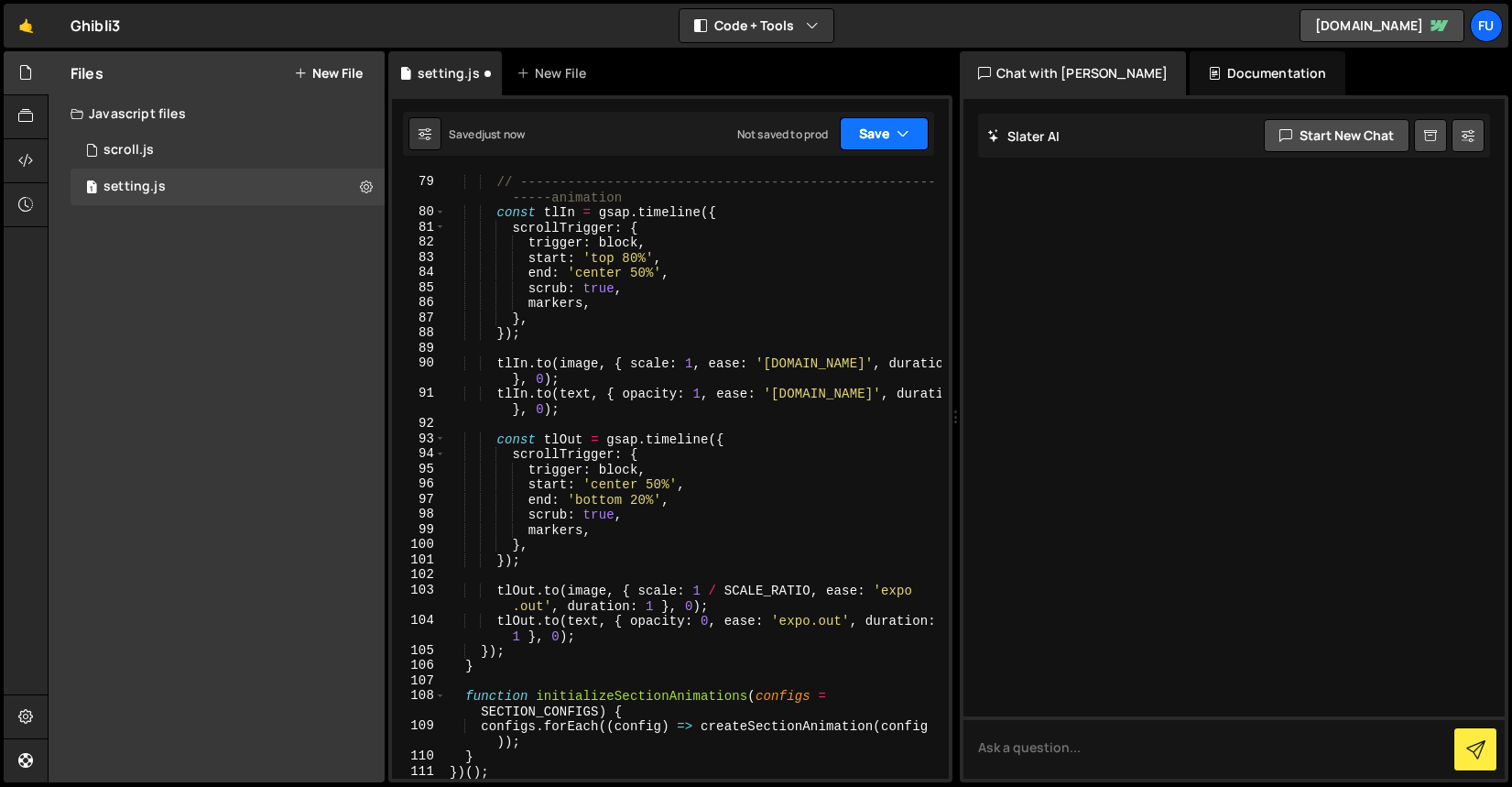
click at [912, 140] on button "Save" at bounding box center [884, 133] width 89 height 33
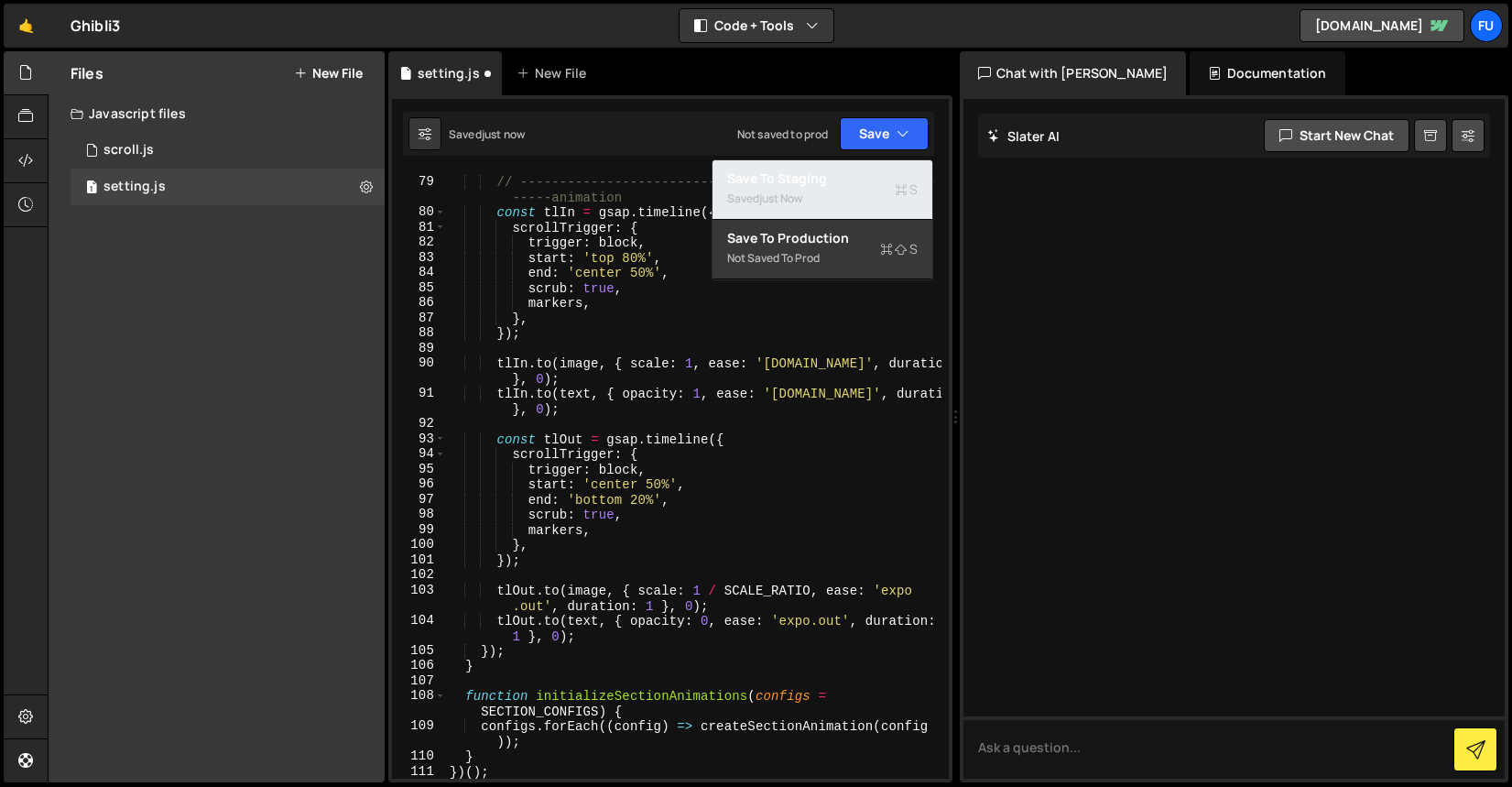
click at [909, 180] on span "S" at bounding box center [906, 189] width 23 height 18
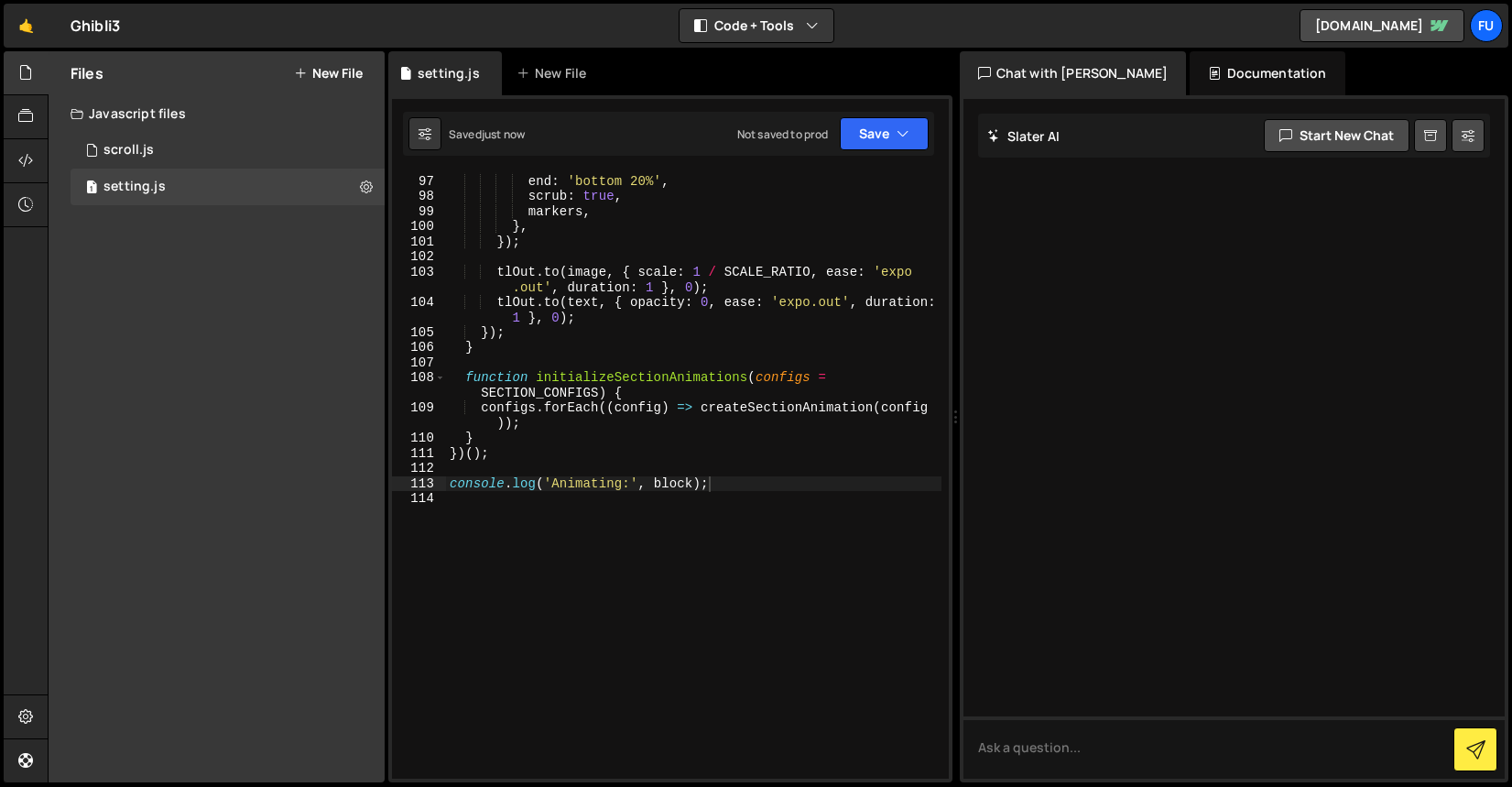
scroll to position [811, 0]
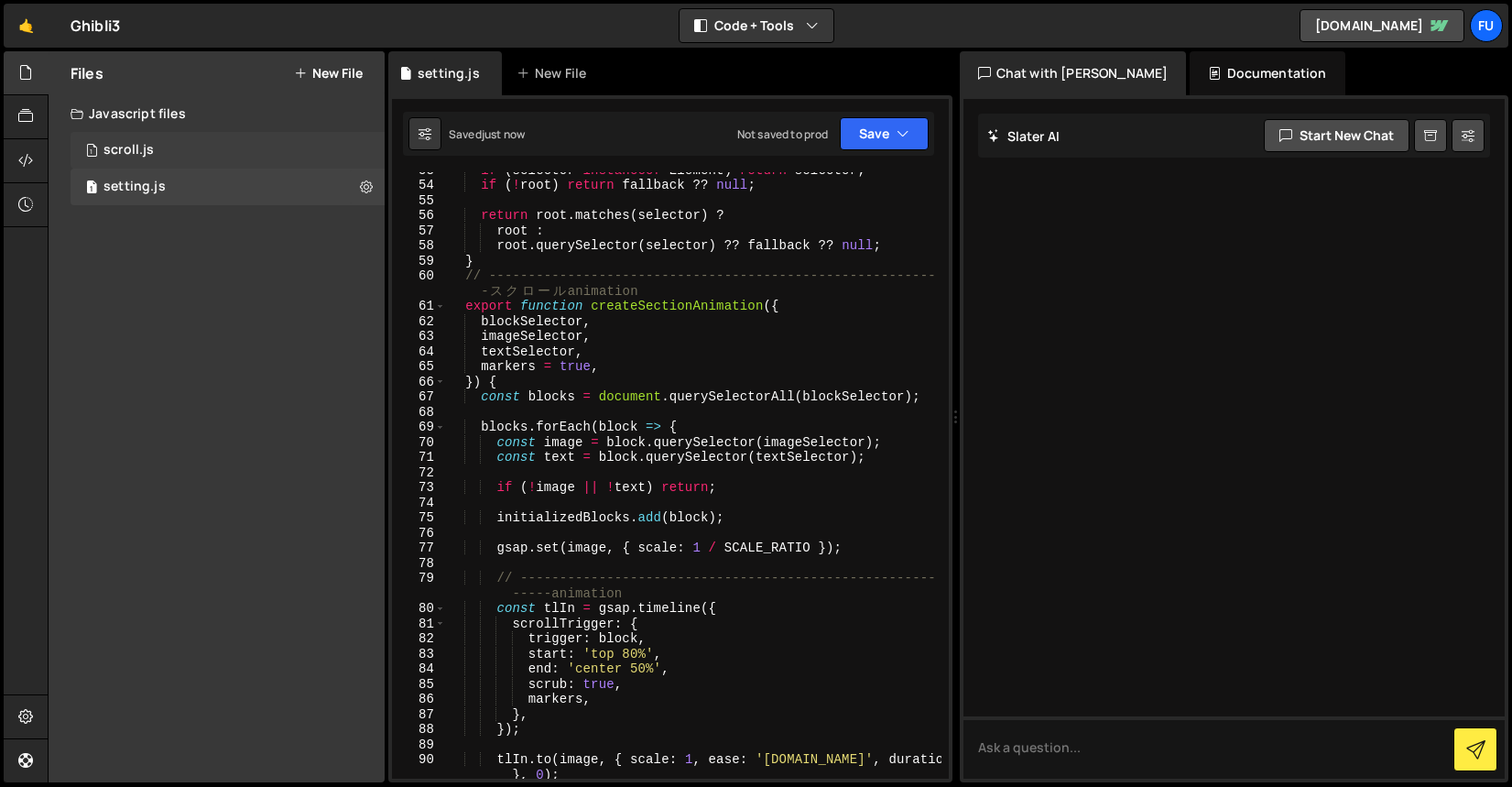
click at [298, 146] on div "1 scroll.js 0" at bounding box center [228, 150] width 314 height 37
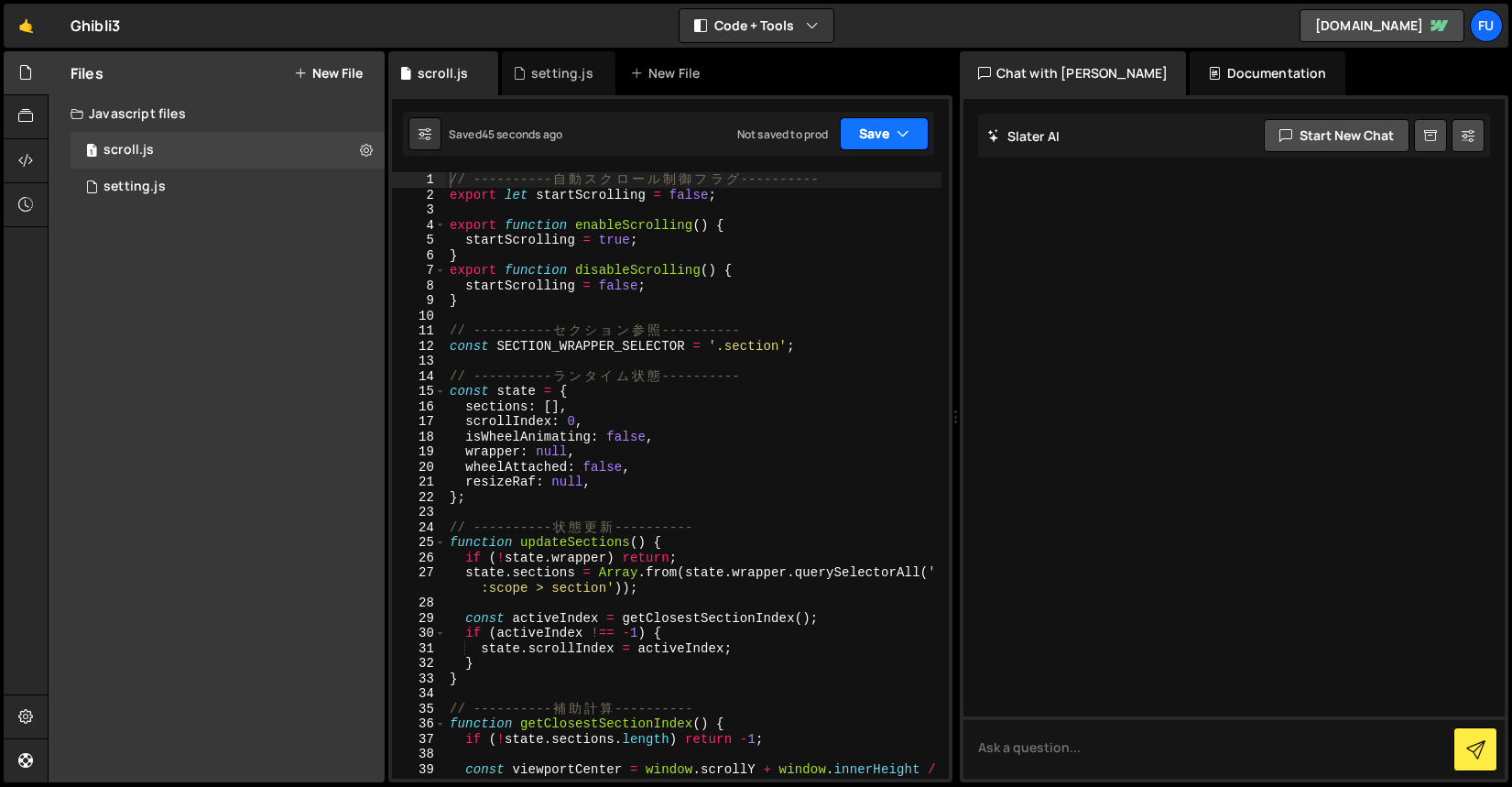
click at [872, 146] on button "Save" at bounding box center [884, 133] width 89 height 33
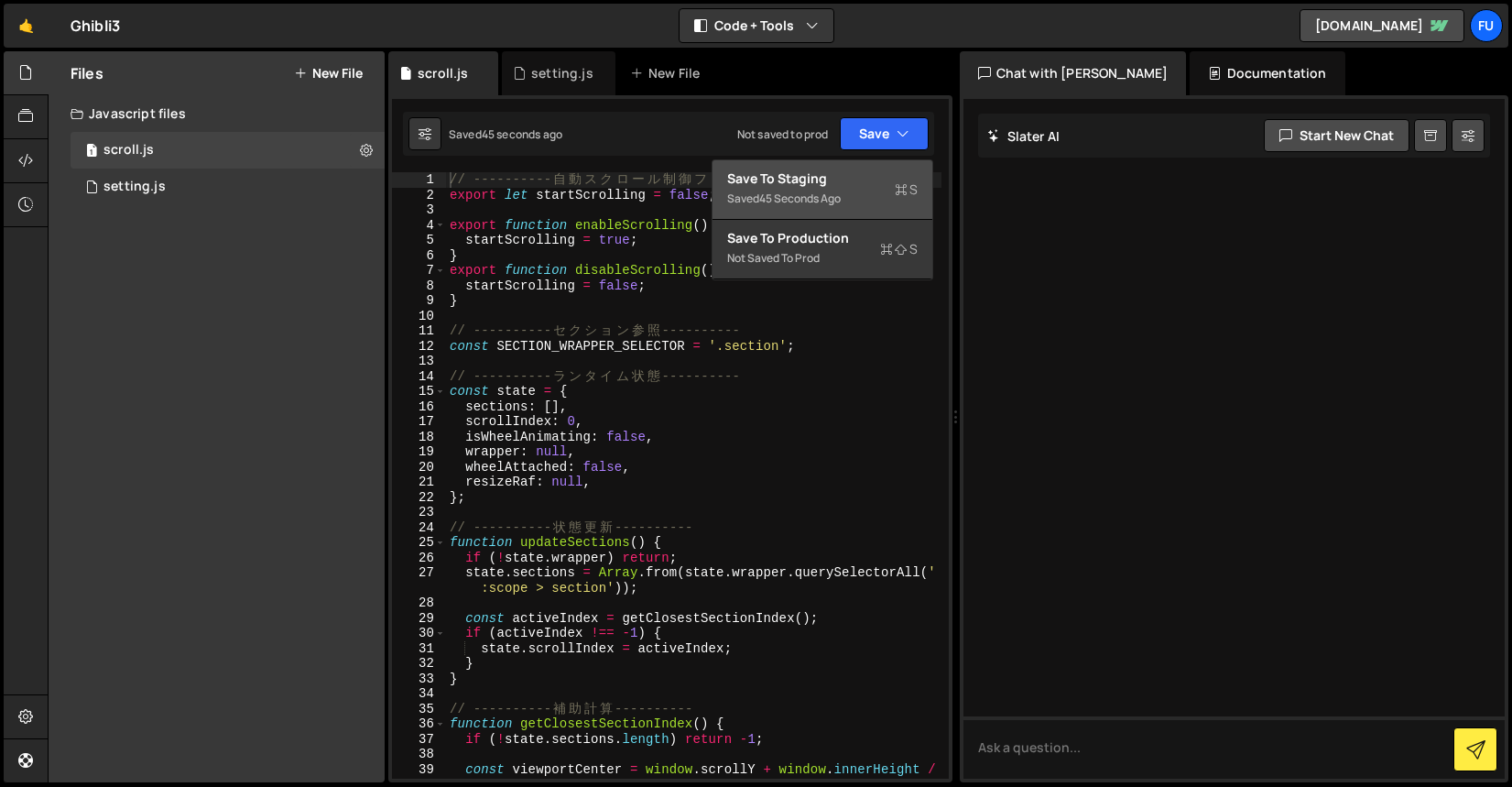
click at [867, 198] on div "Saved 45 seconds ago" at bounding box center [823, 198] width 191 height 22
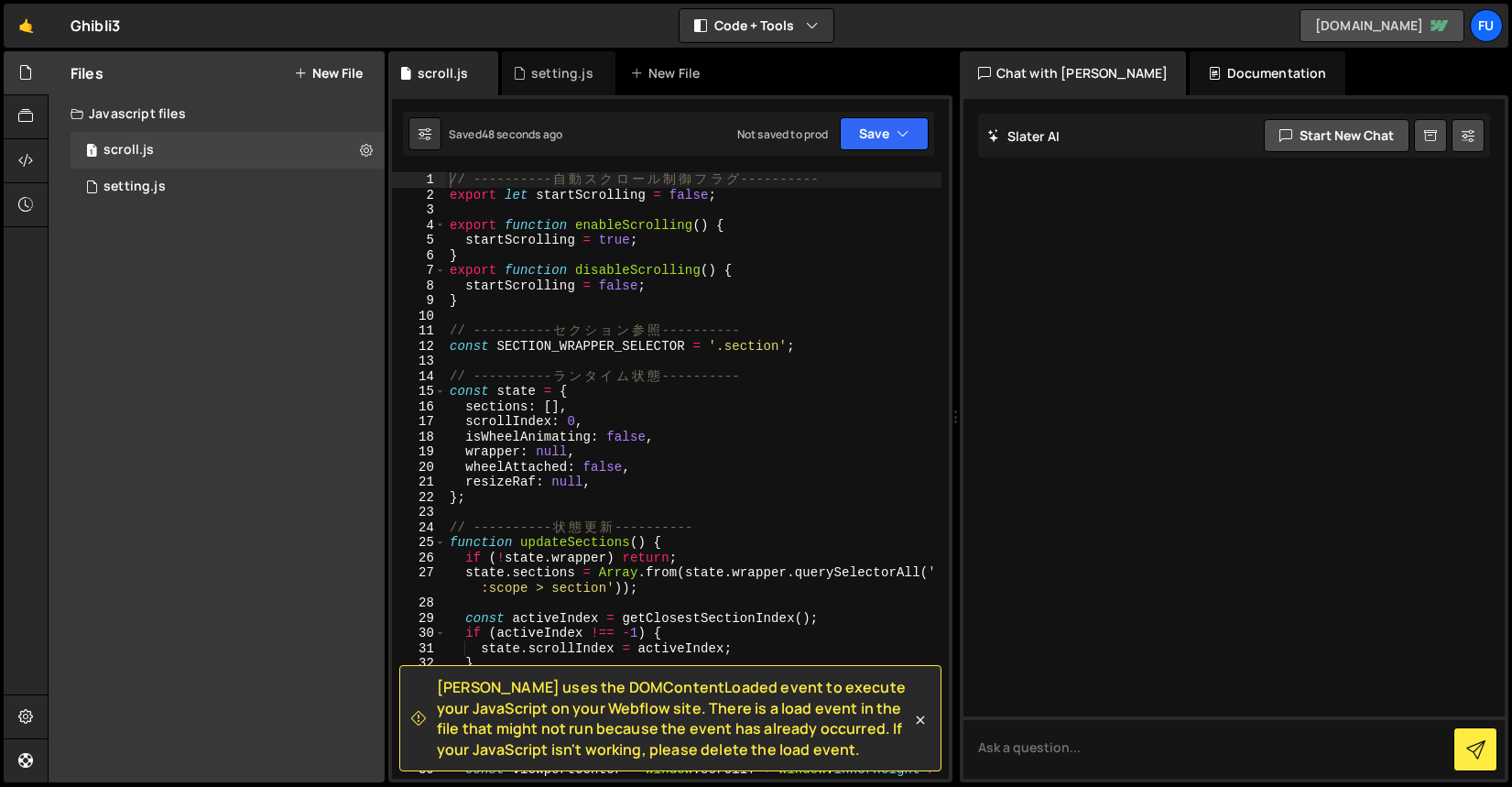
click at [1300, 23] on link "ghibli-site-2-42639b7060dc4823d1a92accb.webflow.io" at bounding box center [1382, 26] width 165 height 33
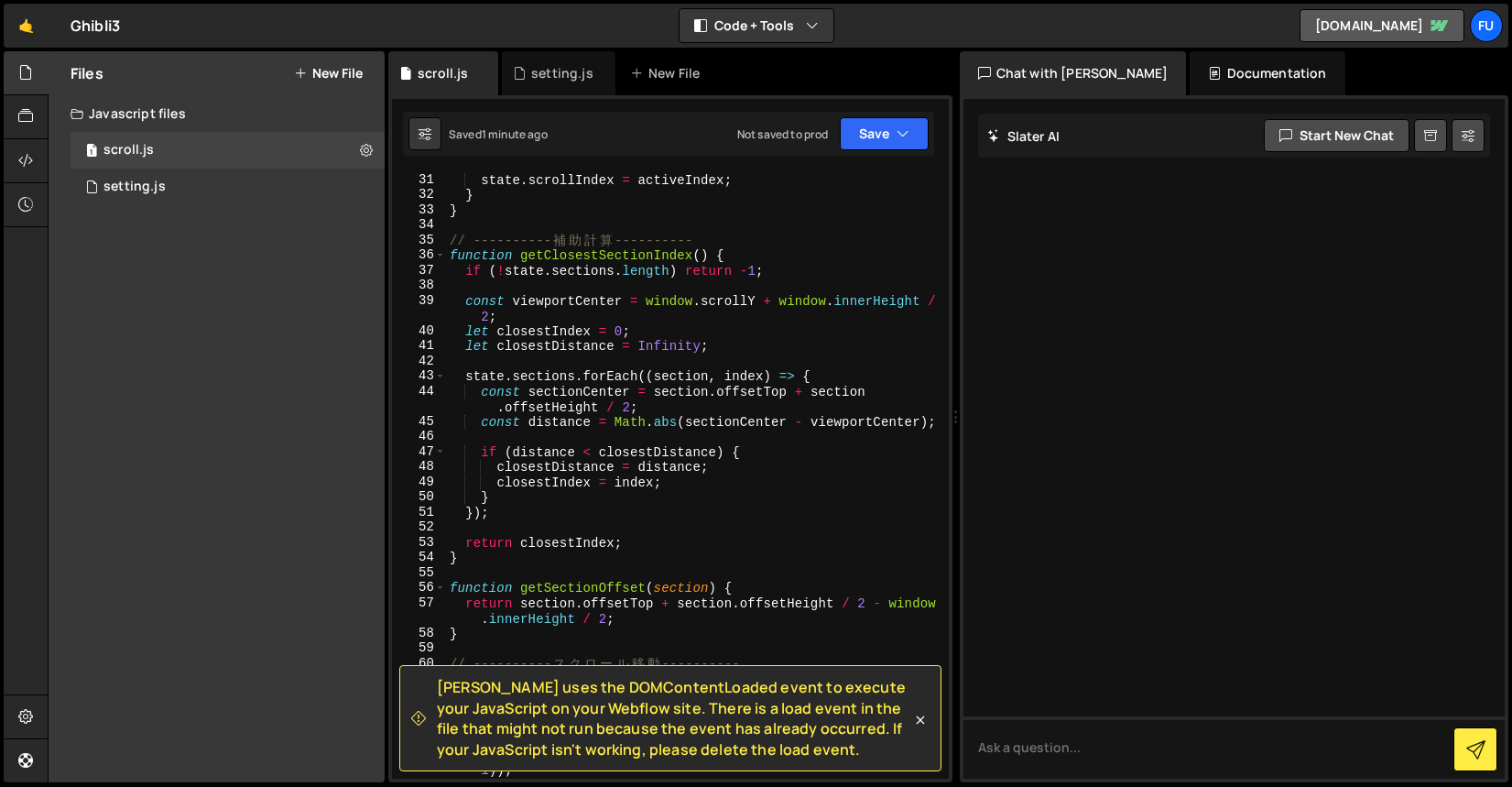
scroll to position [0, 0]
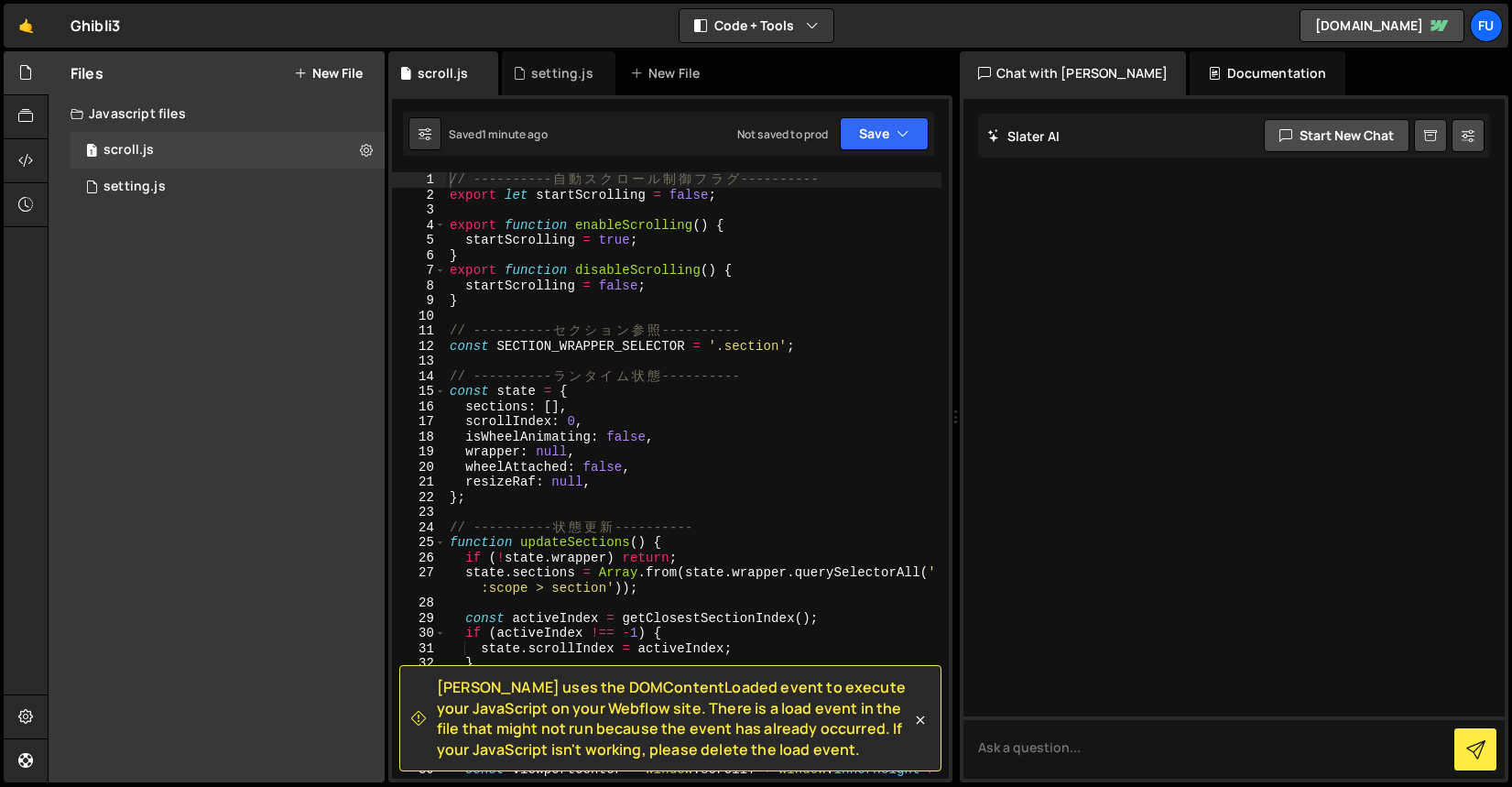
click at [32, 1] on div "Hold on a sec... Are you certain you wish to leave this page? Any changes you'v…" at bounding box center [756, 393] width 1512 height 787
click at [30, 15] on link "🤙" at bounding box center [26, 26] width 45 height 44
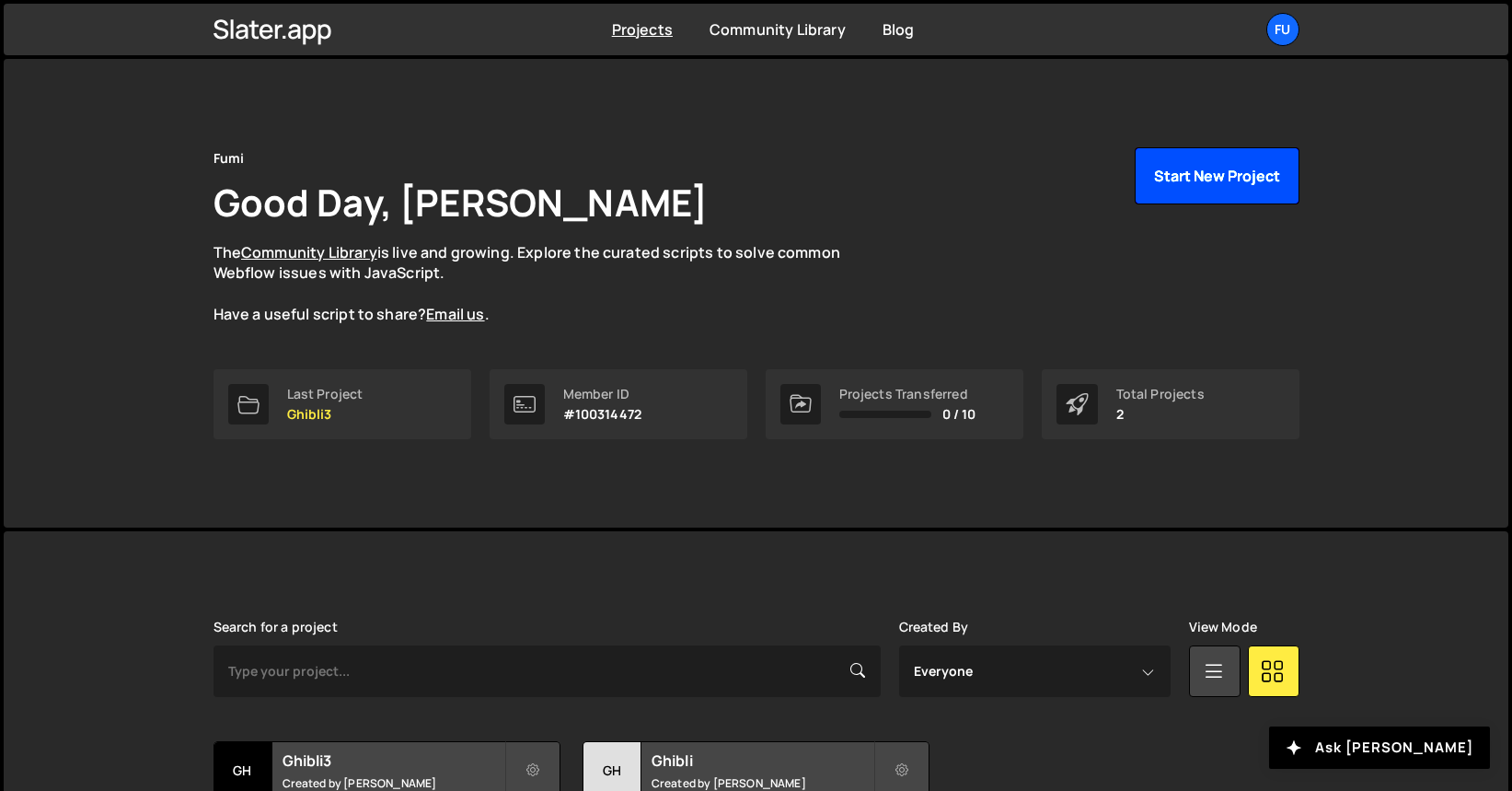
scroll to position [157, 0]
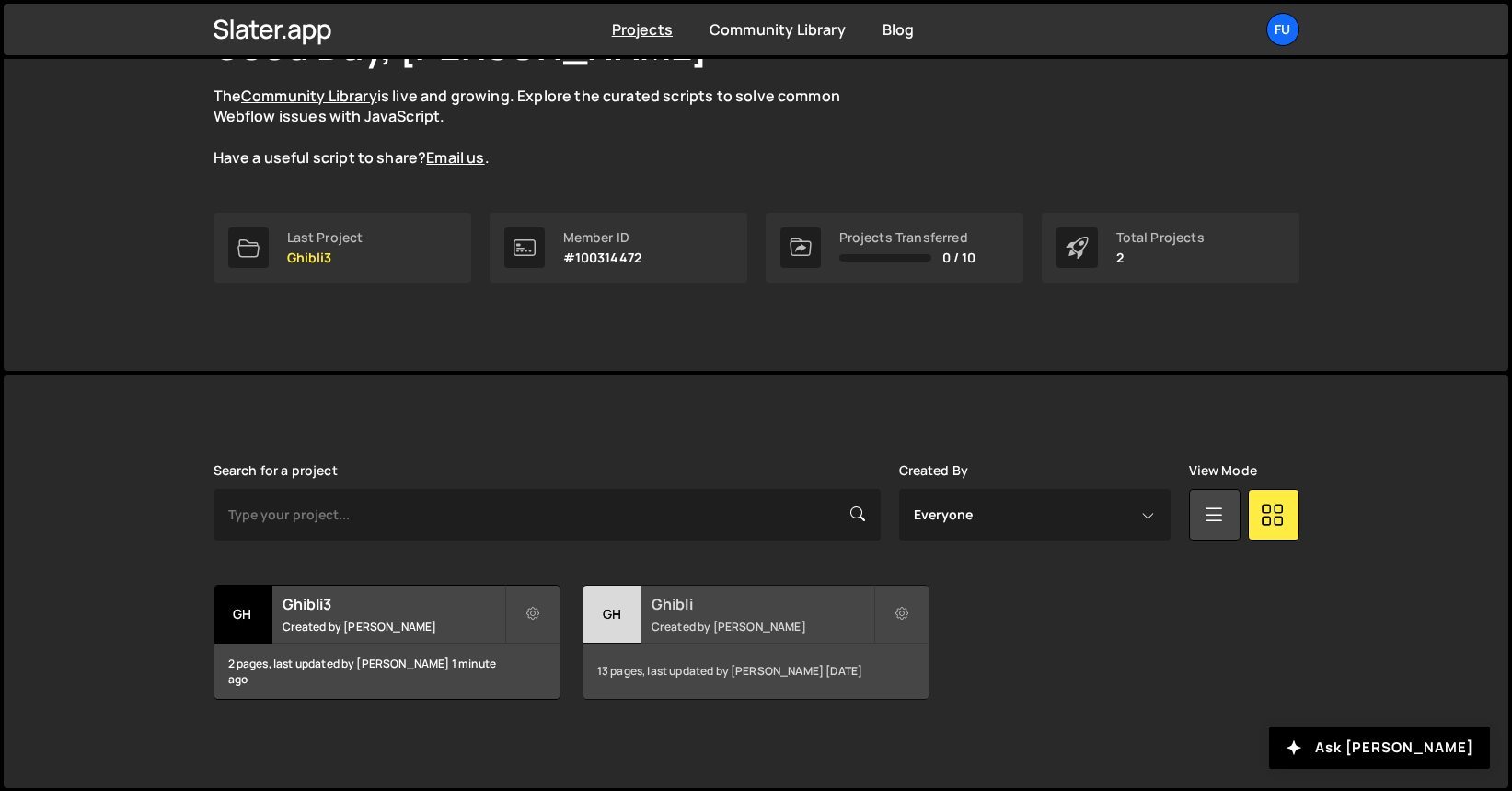
click at [660, 635] on div "Ghibli Created by [PERSON_NAME]" at bounding box center [756, 614] width 345 height 57
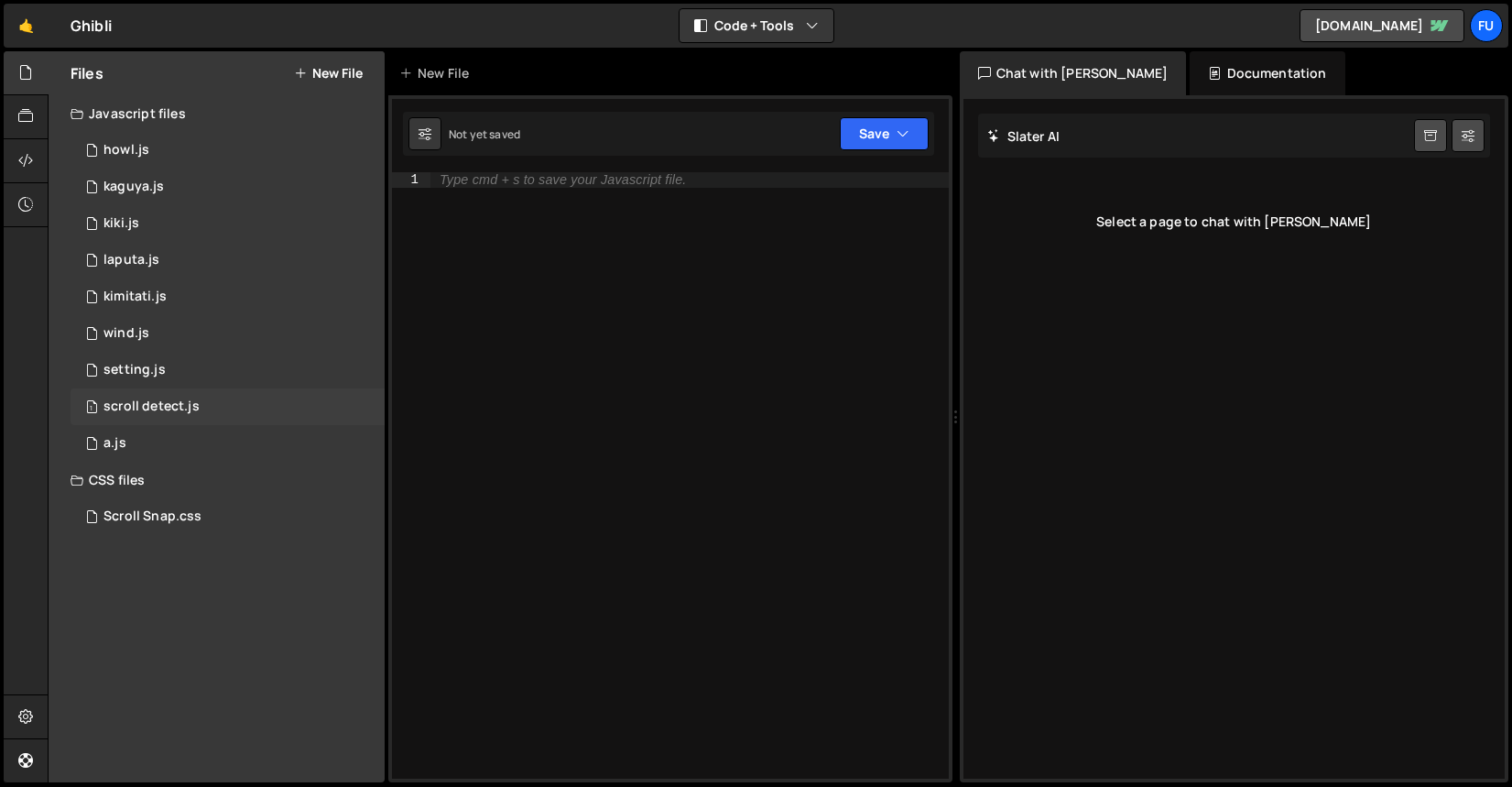
click at [234, 406] on div "1 scroll detect.js 0" at bounding box center [228, 406] width 314 height 37
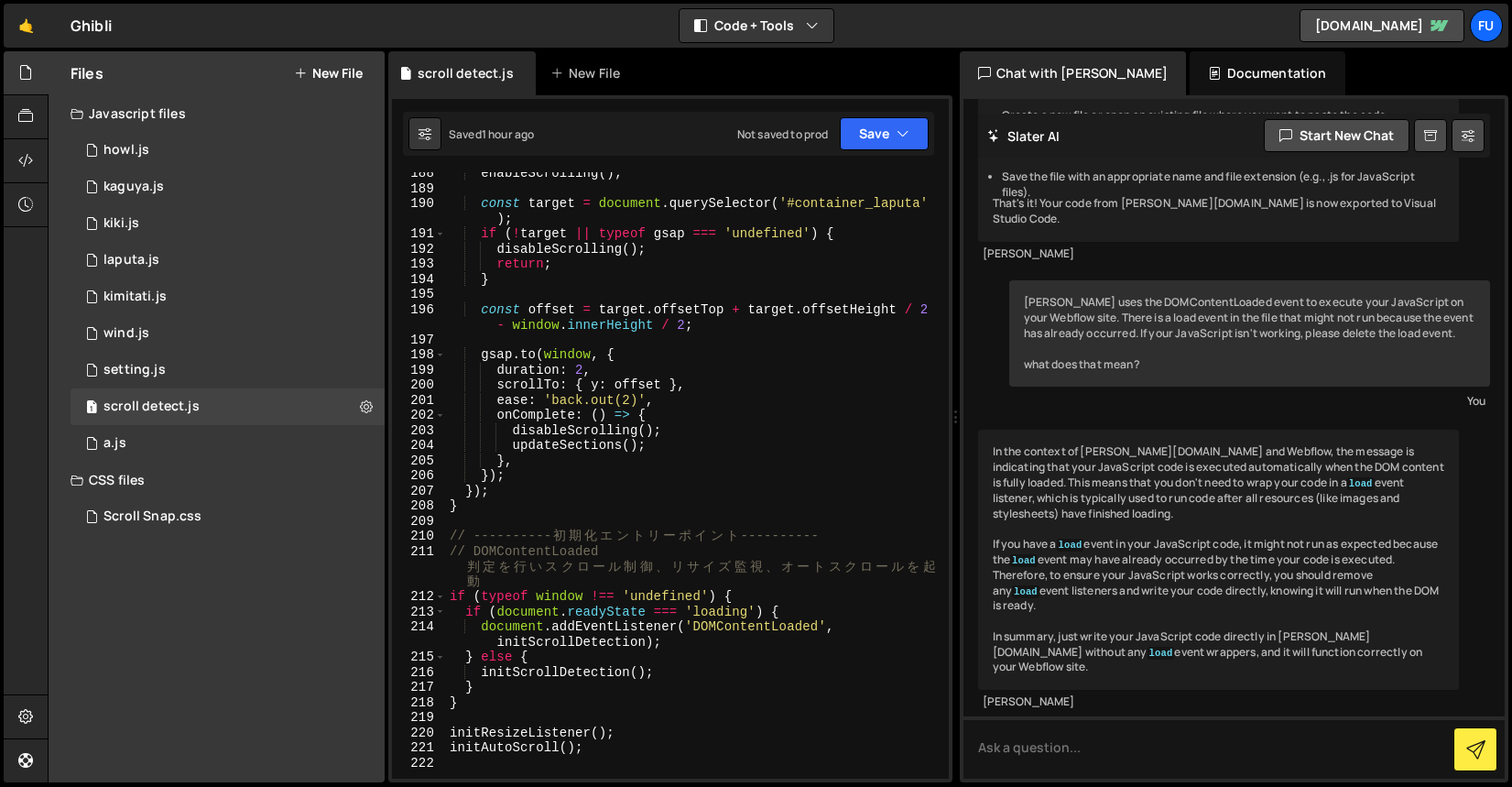
scroll to position [3029, 0]
click at [1398, 31] on link "[DOMAIN_NAME]" at bounding box center [1382, 26] width 165 height 33
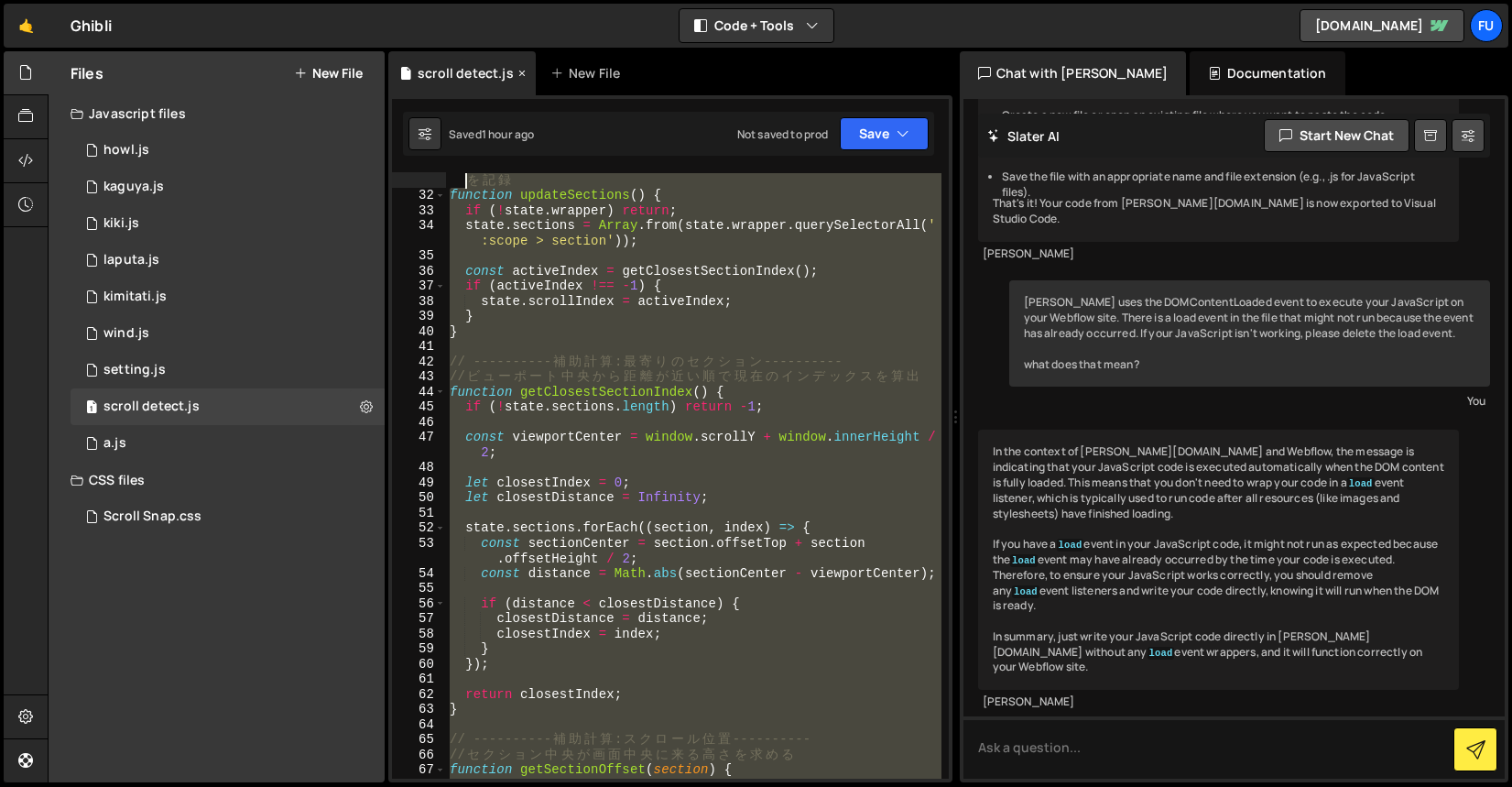
scroll to position [0, 0]
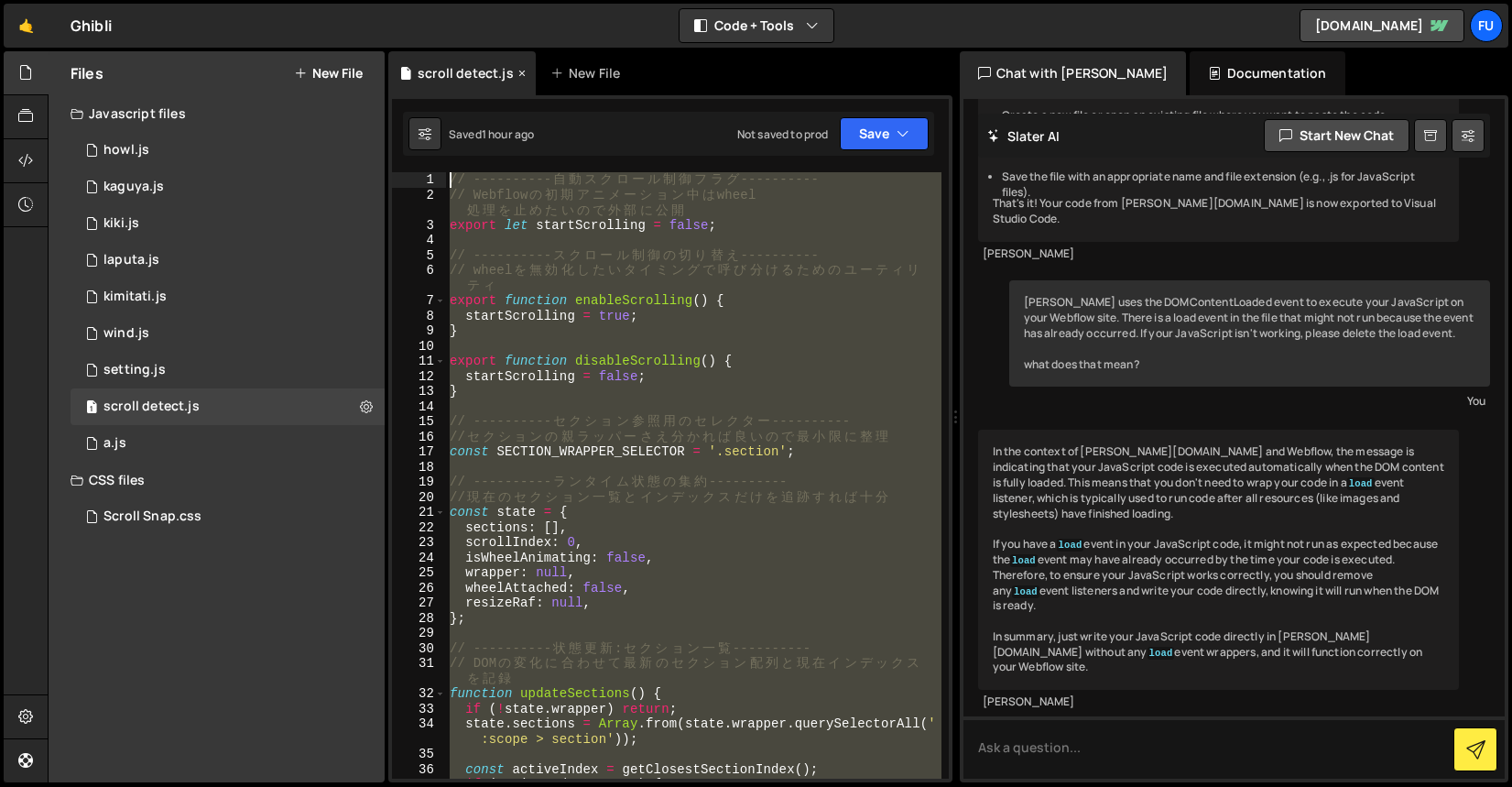
drag, startPoint x: 633, startPoint y: 569, endPoint x: 433, endPoint y: 66, distance: 541.3
click at [433, 66] on div "Debug Explain Copy scroll detect.js New File Saved 1 hour ago Not saved to prod…" at bounding box center [670, 417] width 564 height 732
paste textarea "initResizeListener();"
type textarea "initResizeListener();"
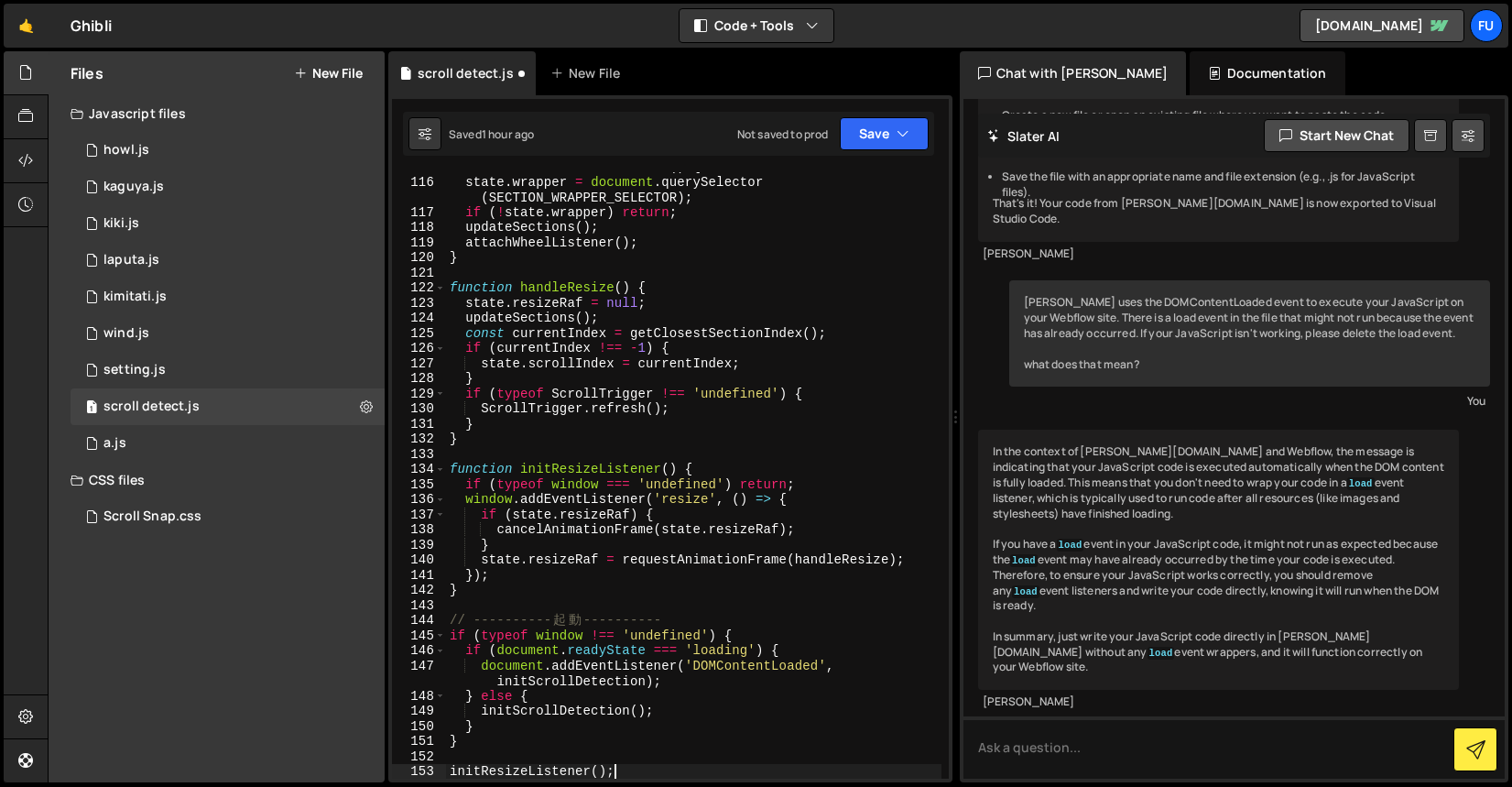
scroll to position [1826, 0]
click at [886, 126] on button "Save" at bounding box center [884, 133] width 89 height 33
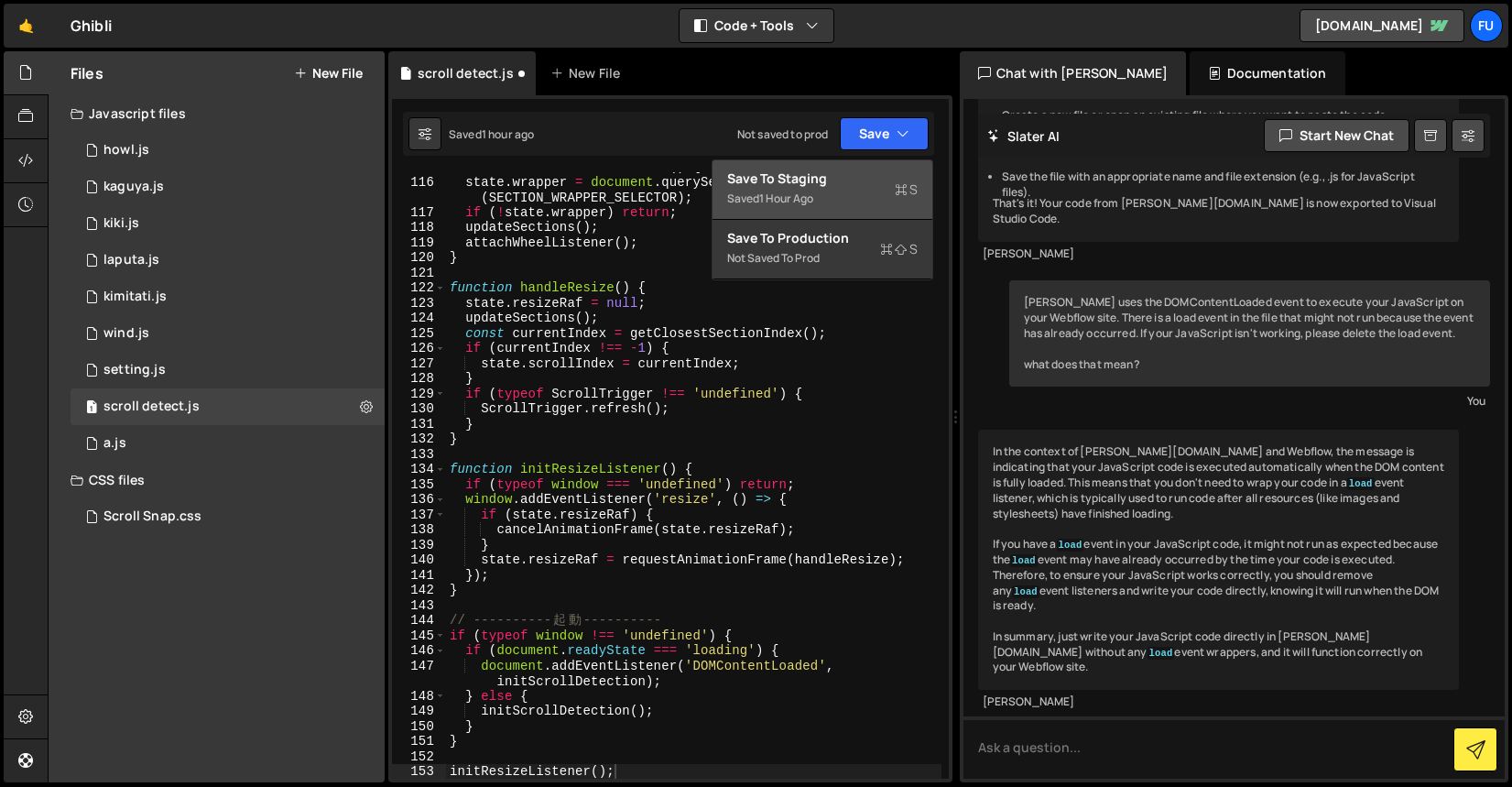
click at [883, 169] on div "Save to Staging S" at bounding box center [823, 178] width 191 height 18
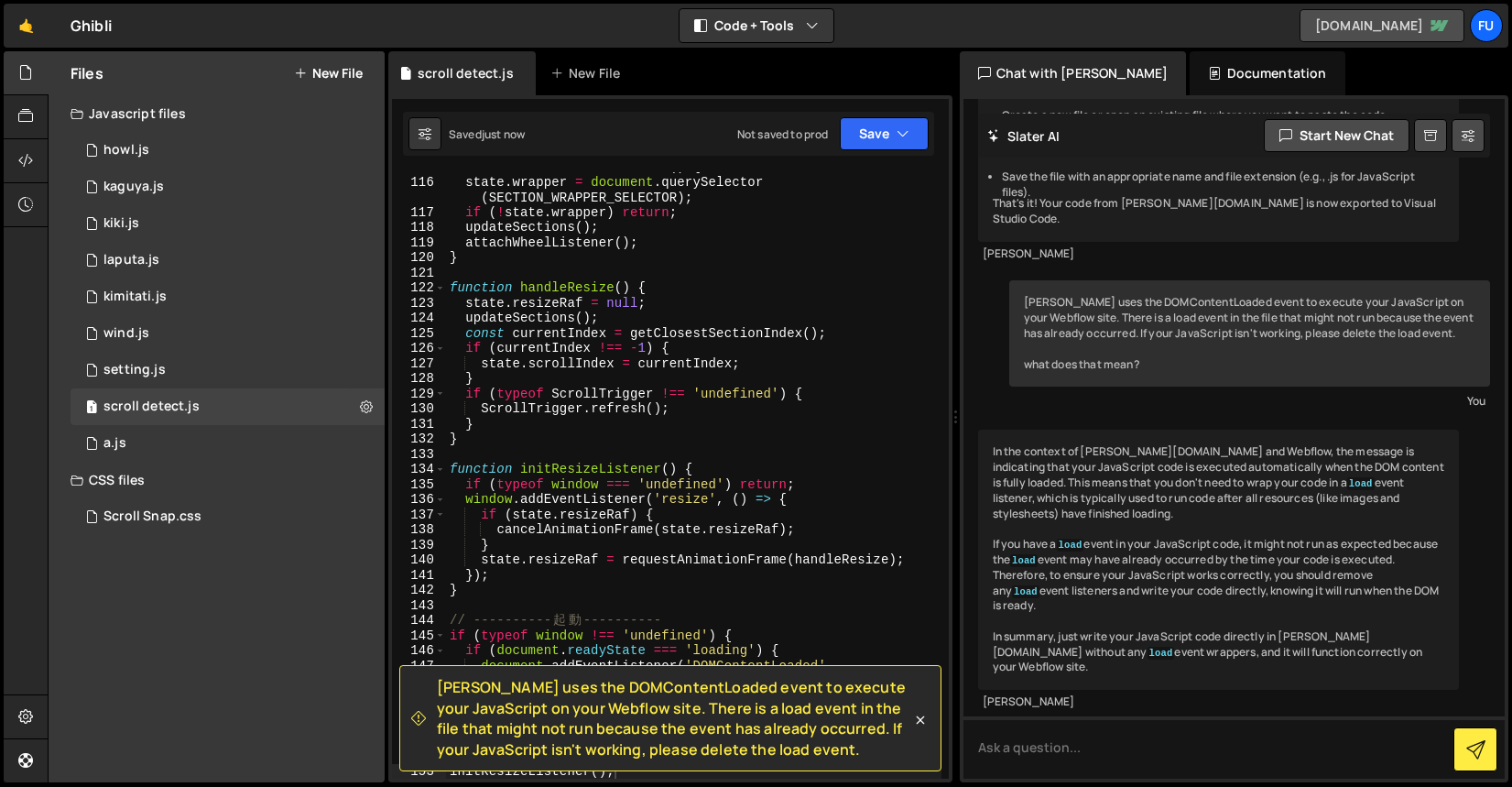
click at [1383, 23] on link "[DOMAIN_NAME]" at bounding box center [1382, 26] width 165 height 33
click at [916, 722] on icon at bounding box center [920, 719] width 8 height 9
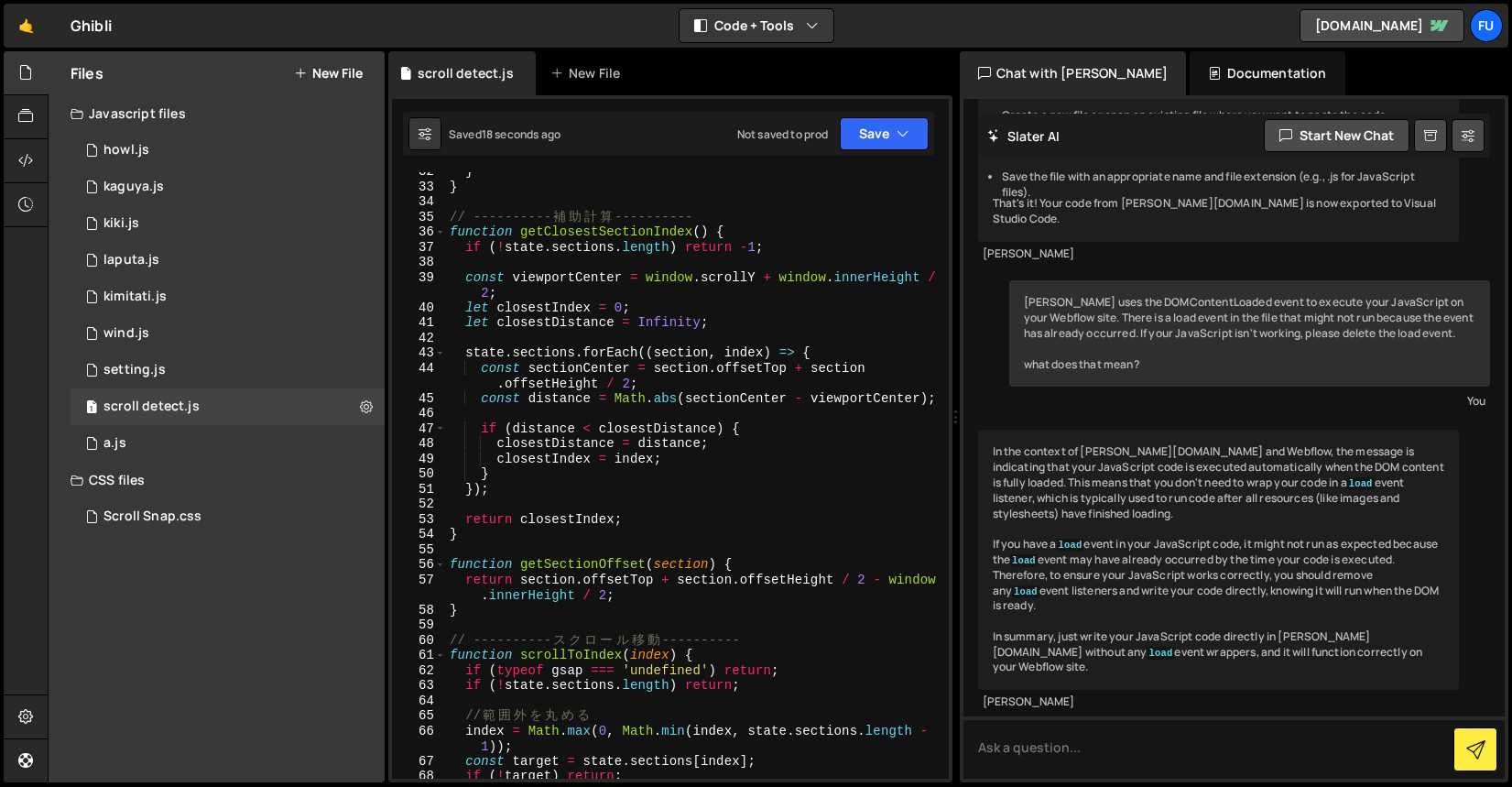
scroll to position [0, 0]
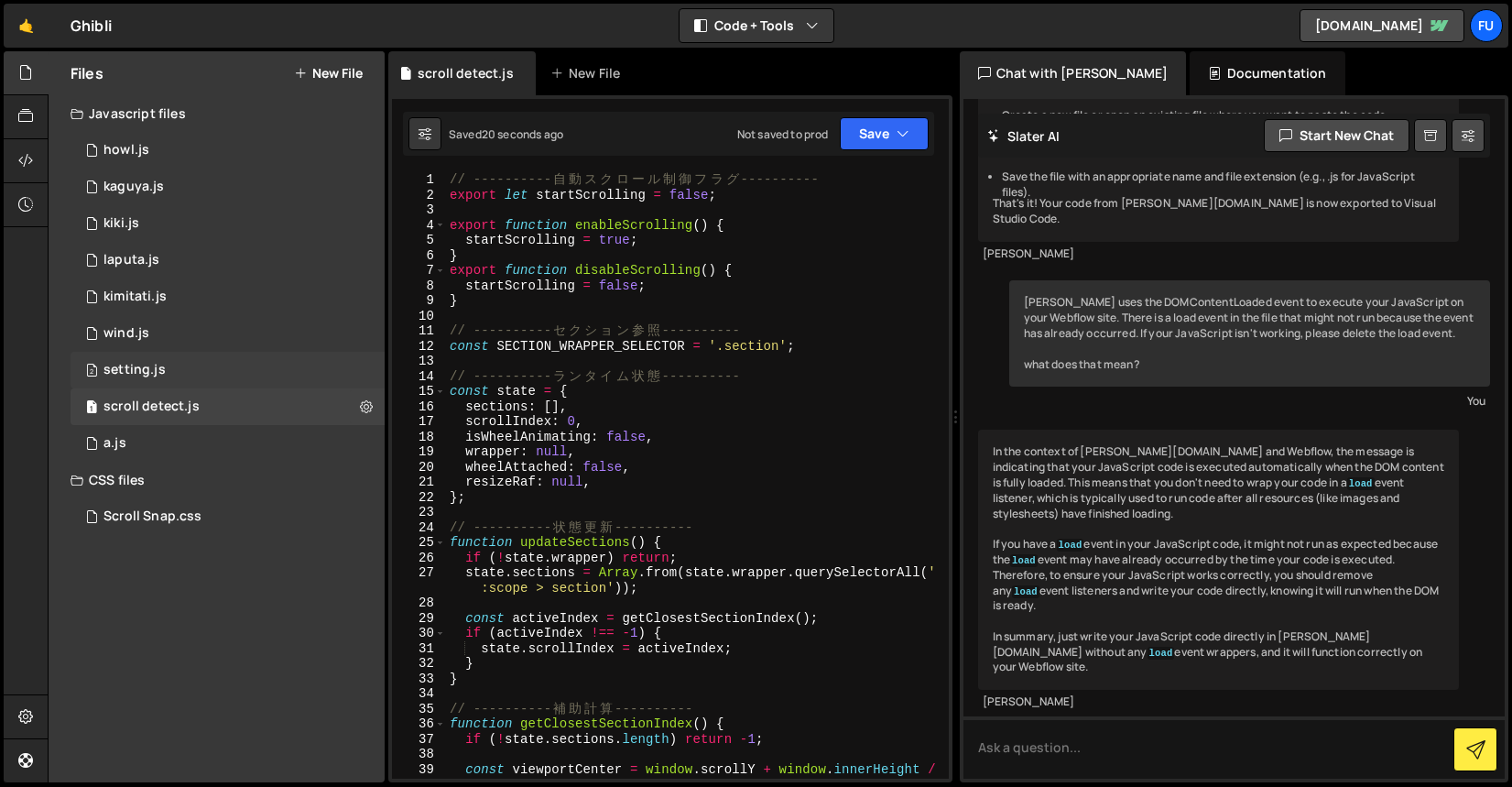
click at [255, 385] on div "2 setting.js 0" at bounding box center [228, 369] width 314 height 37
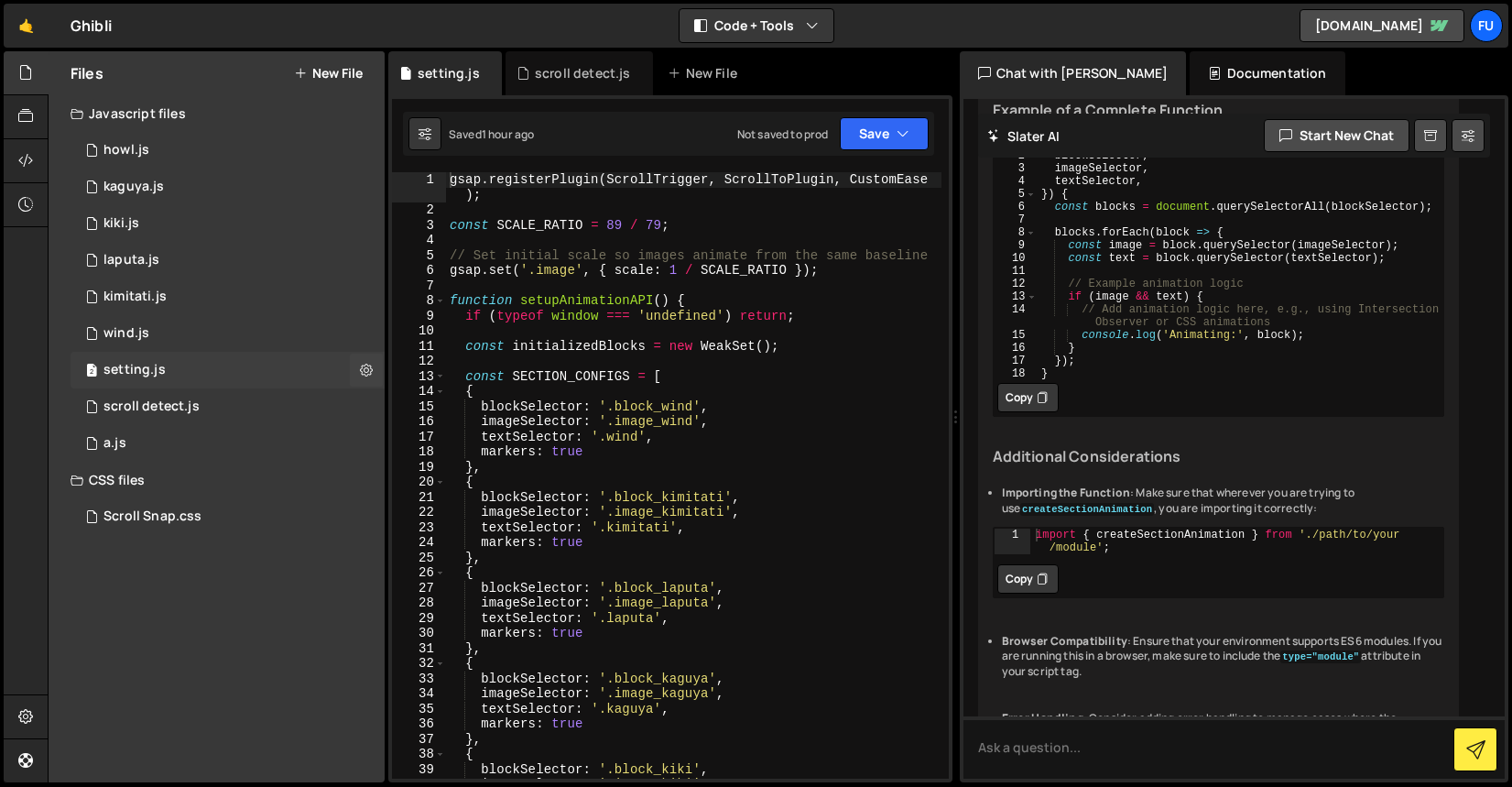
scroll to position [666, 0]
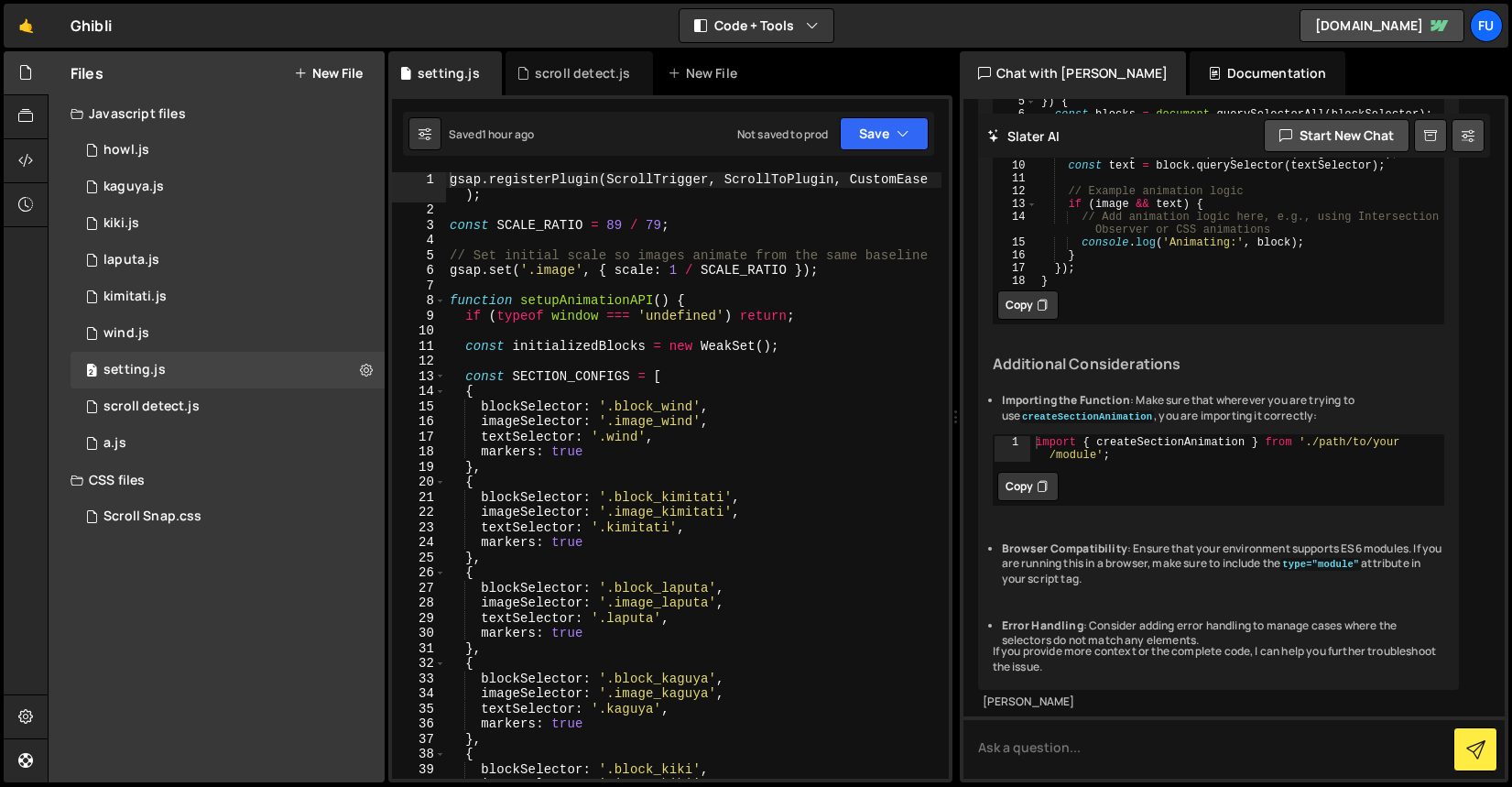
click at [345, 75] on button "New File" at bounding box center [328, 74] width 69 height 15
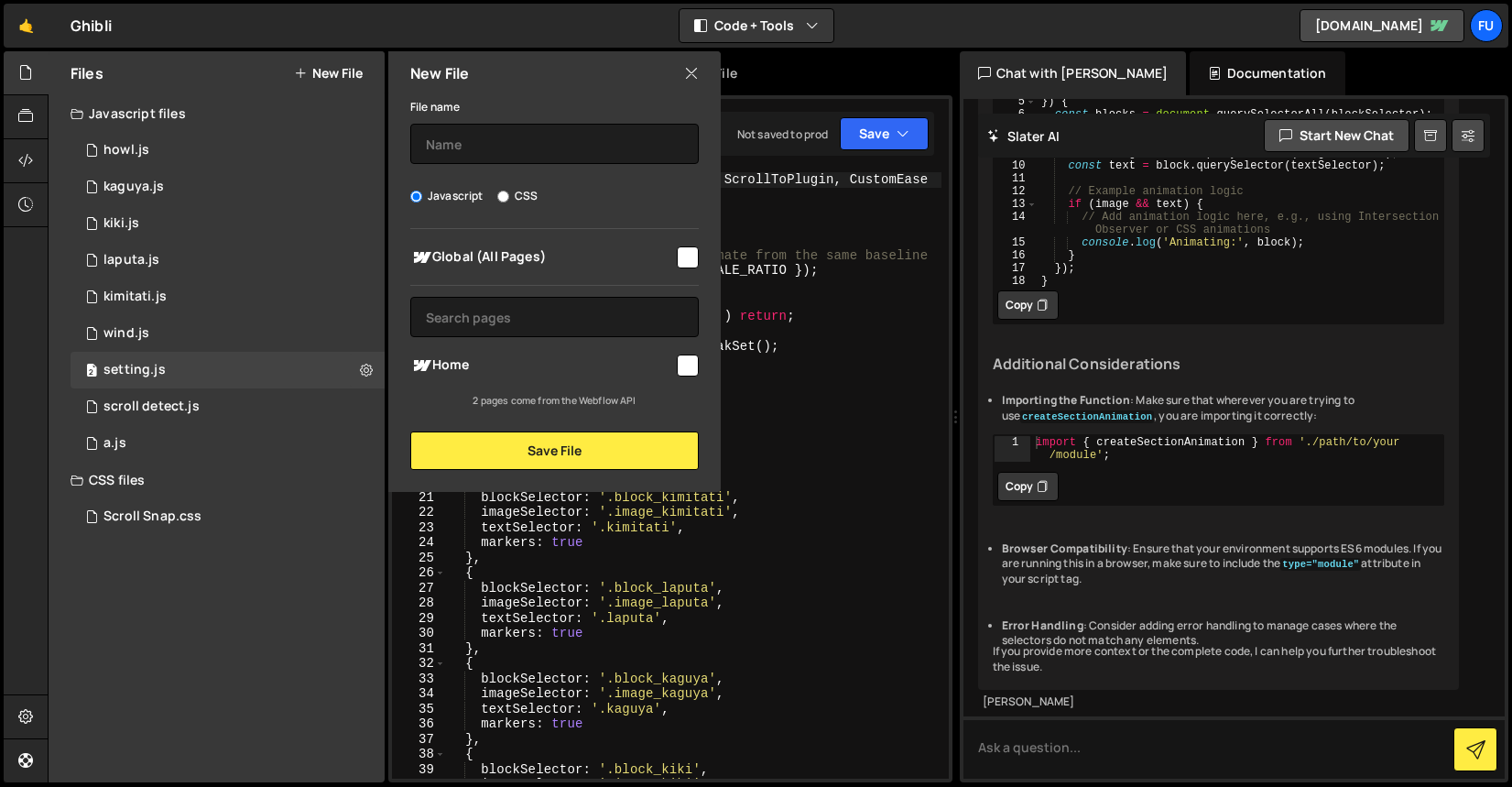
type textarea "{"
click at [779, 397] on div "gsap . registerPlugin ( ScrollTrigger , ScrollToPlugin , CustomEase ) ; const S…" at bounding box center [693, 498] width 496 height 652
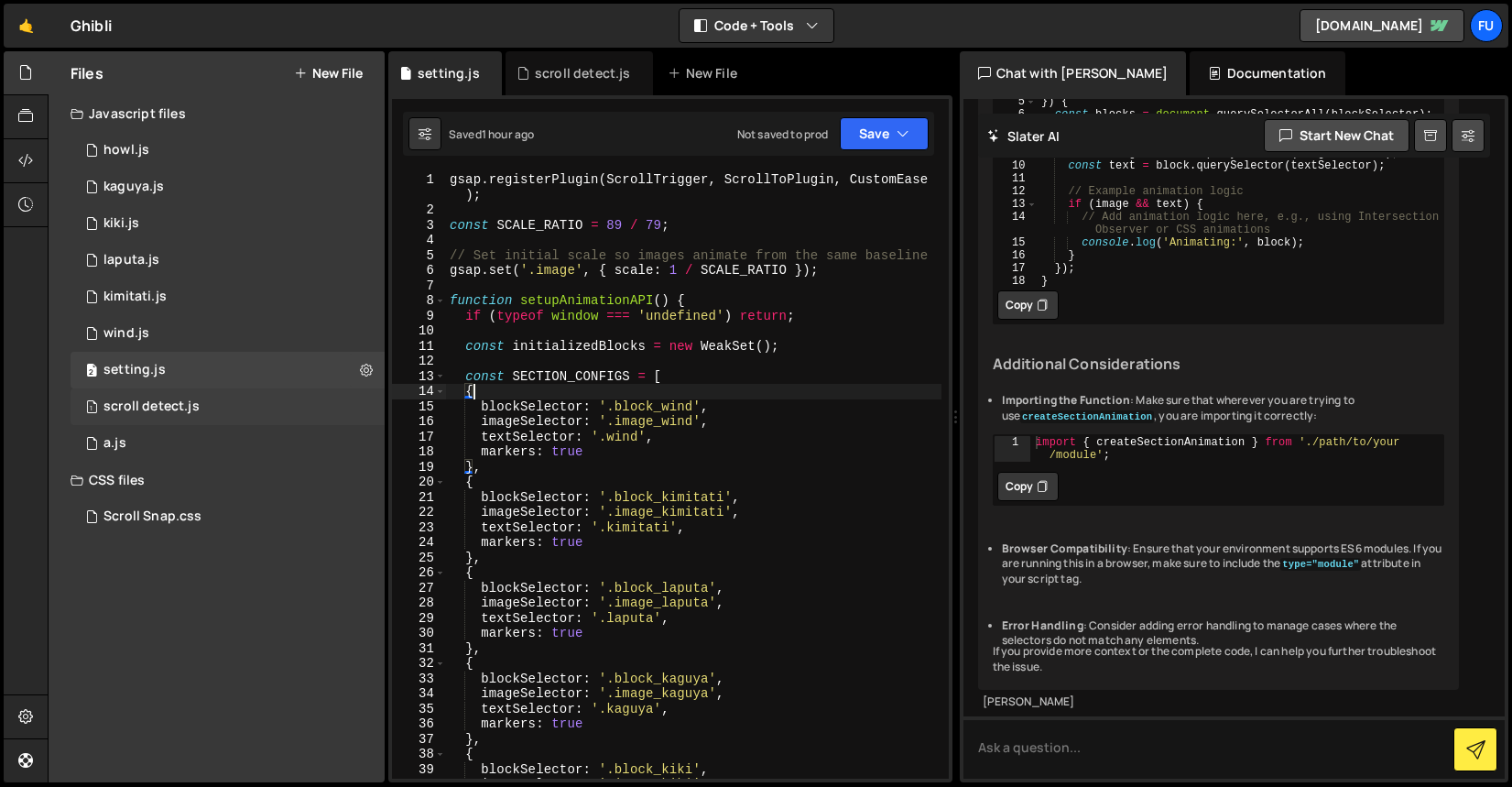
click at [199, 410] on div "1 scroll detect.js 0" at bounding box center [228, 406] width 314 height 37
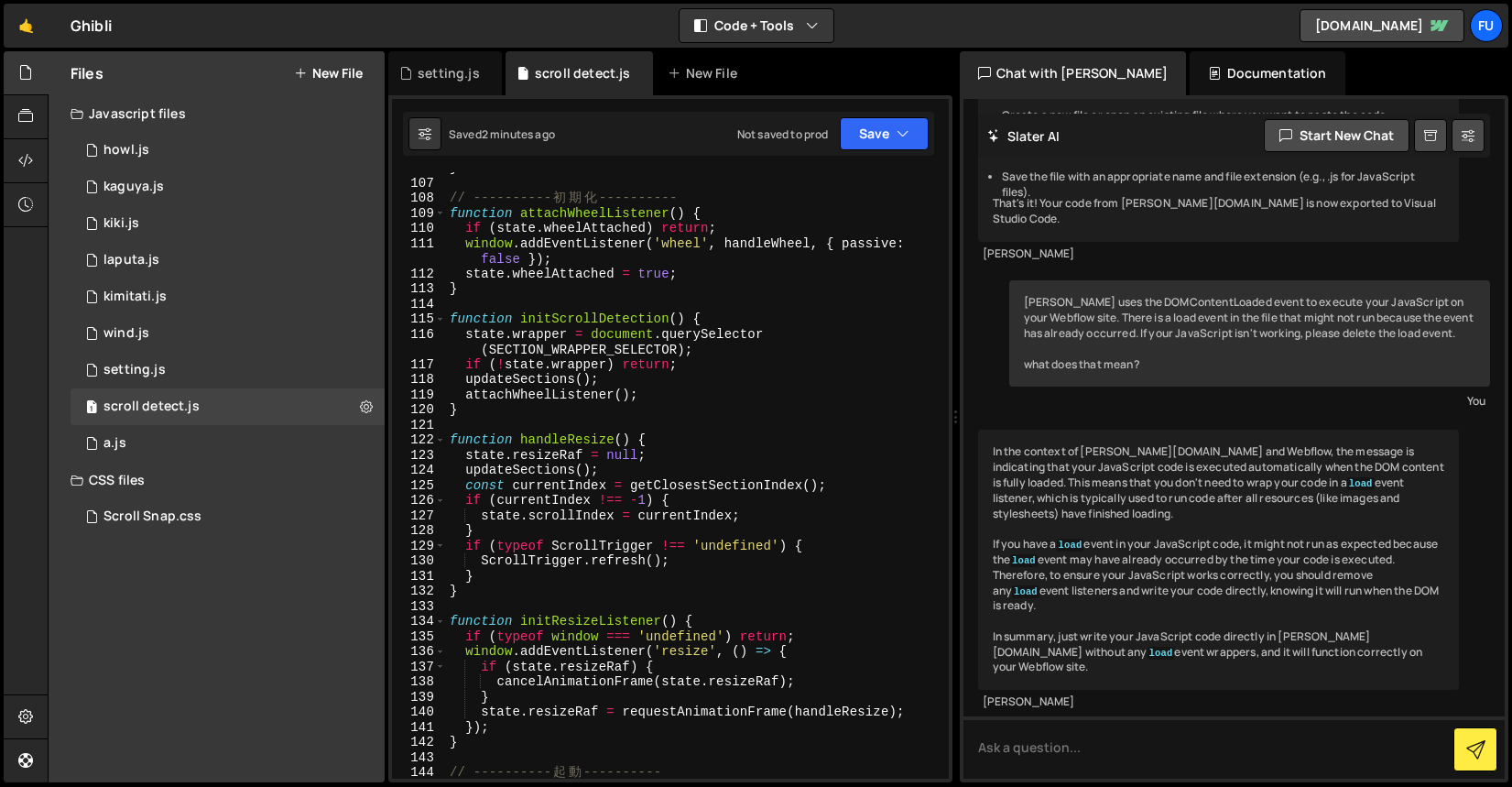
scroll to position [2138, 0]
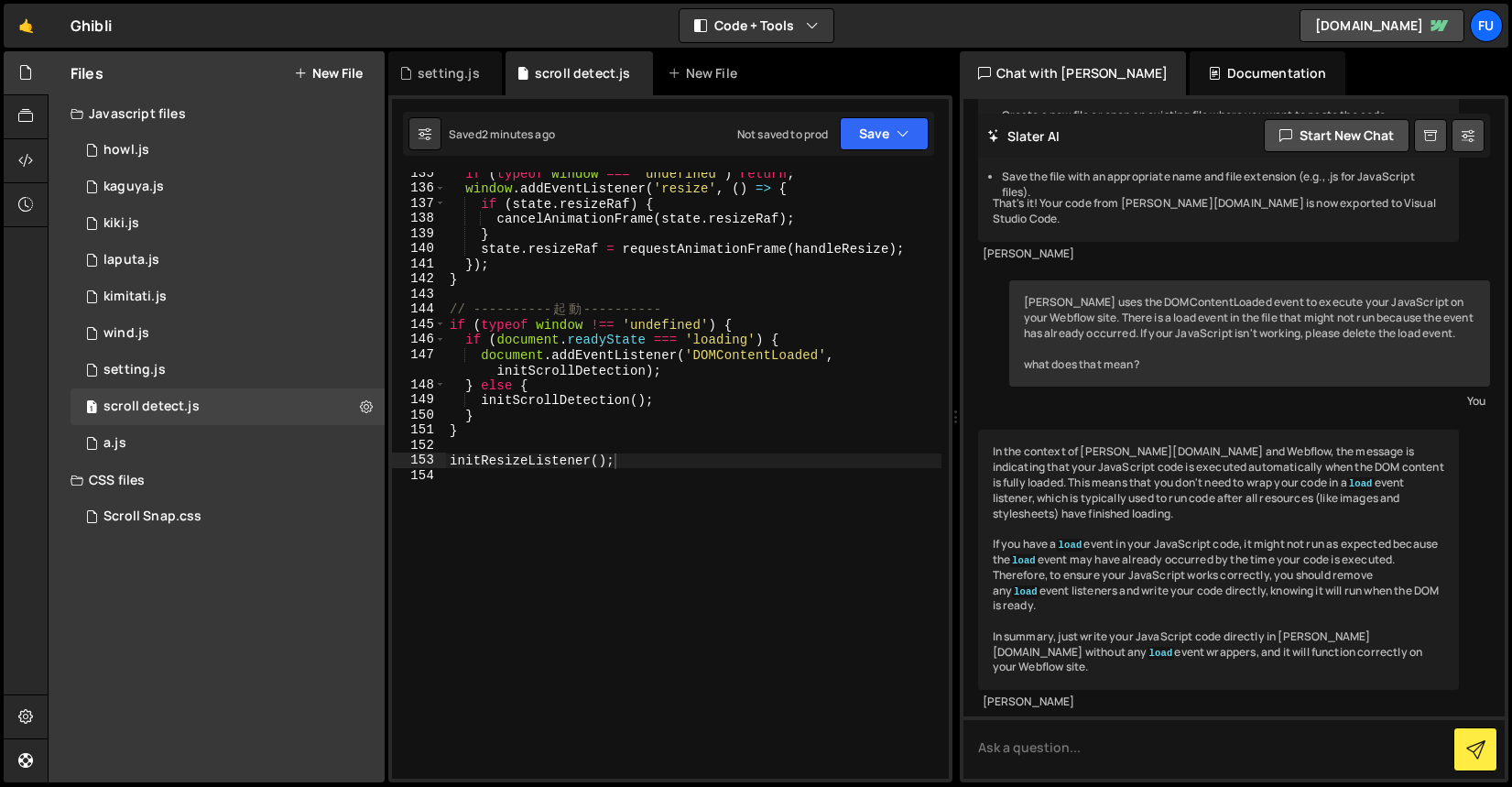
click at [645, 447] on div "if ( typeof window === 'undefined' ) return ; window . addEventListener ( 'resi…" at bounding box center [693, 484] width 496 height 637
click at [644, 463] on div "if ( typeof window === 'undefined' ) return ; window . addEventListener ( 'resi…" at bounding box center [693, 484] width 496 height 637
type textarea "initResizeListener();"
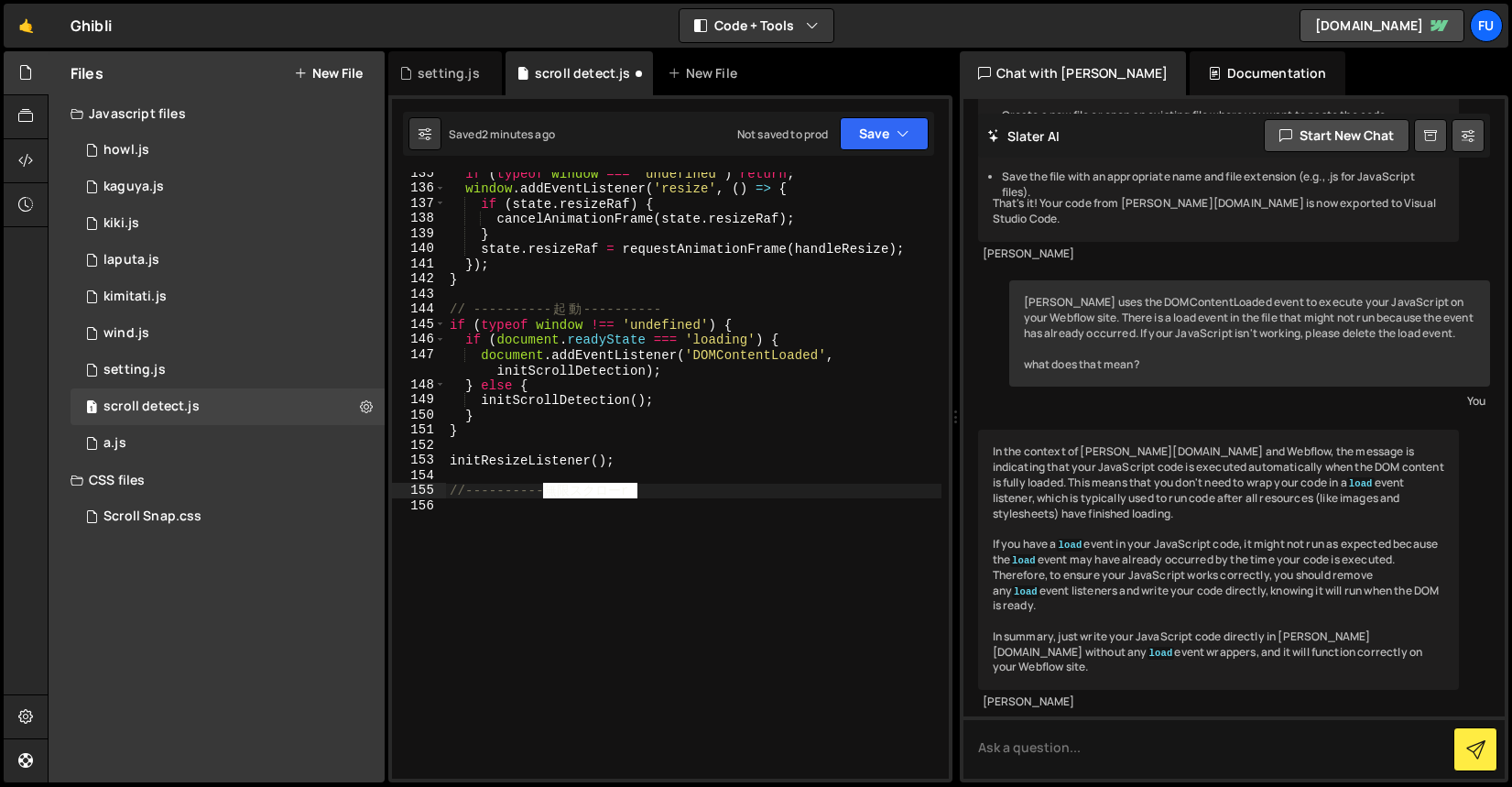
type textarea "無限スクロール"
paste textarea "}, {passive: true})"
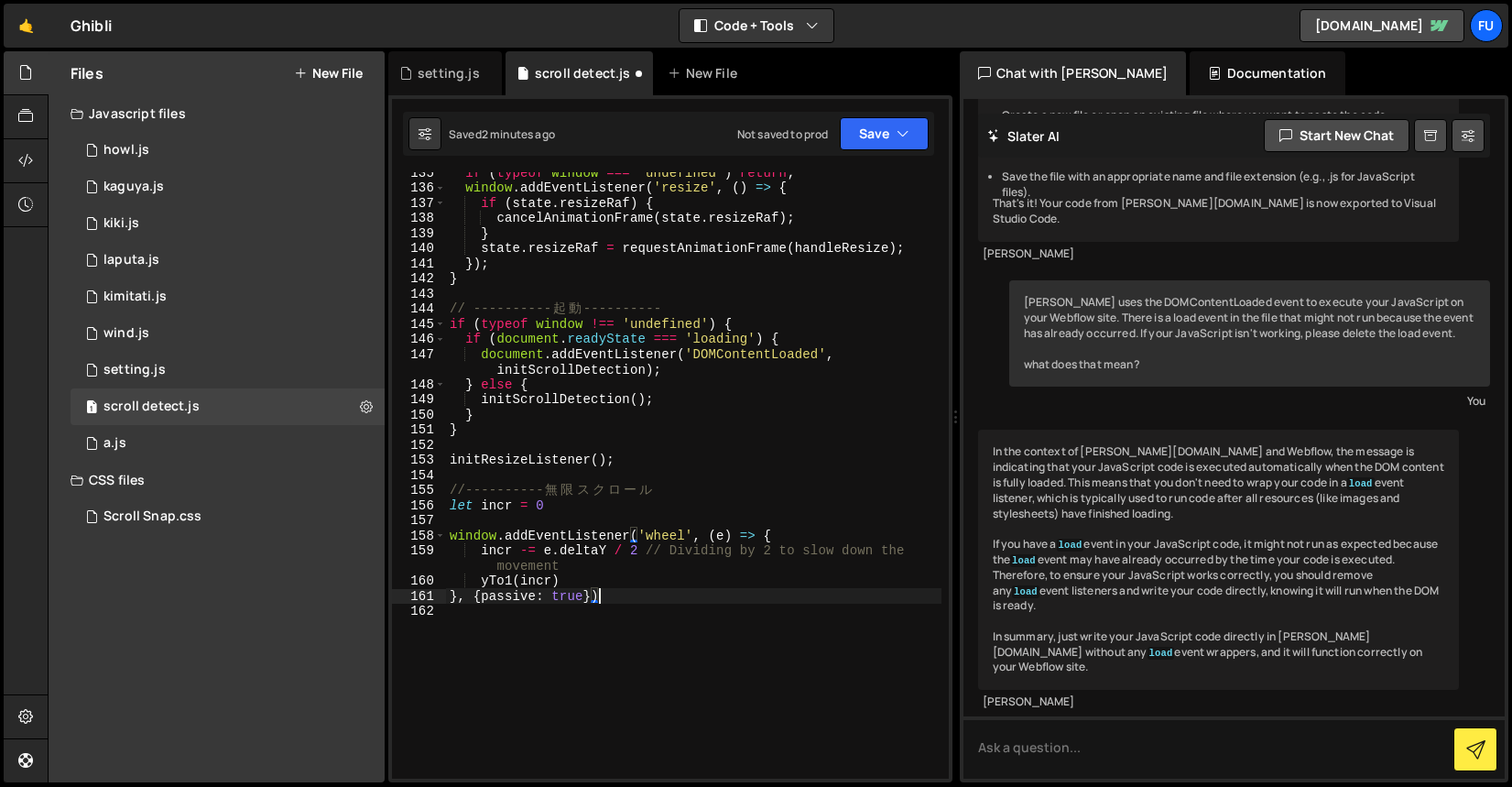
scroll to position [2139, 0]
click at [447, 506] on div "if ( typeof window === 'undefined' ) return ; window . addEventListener ( 'resi…" at bounding box center [693, 484] width 496 height 637
type textarea "let incr = 0"
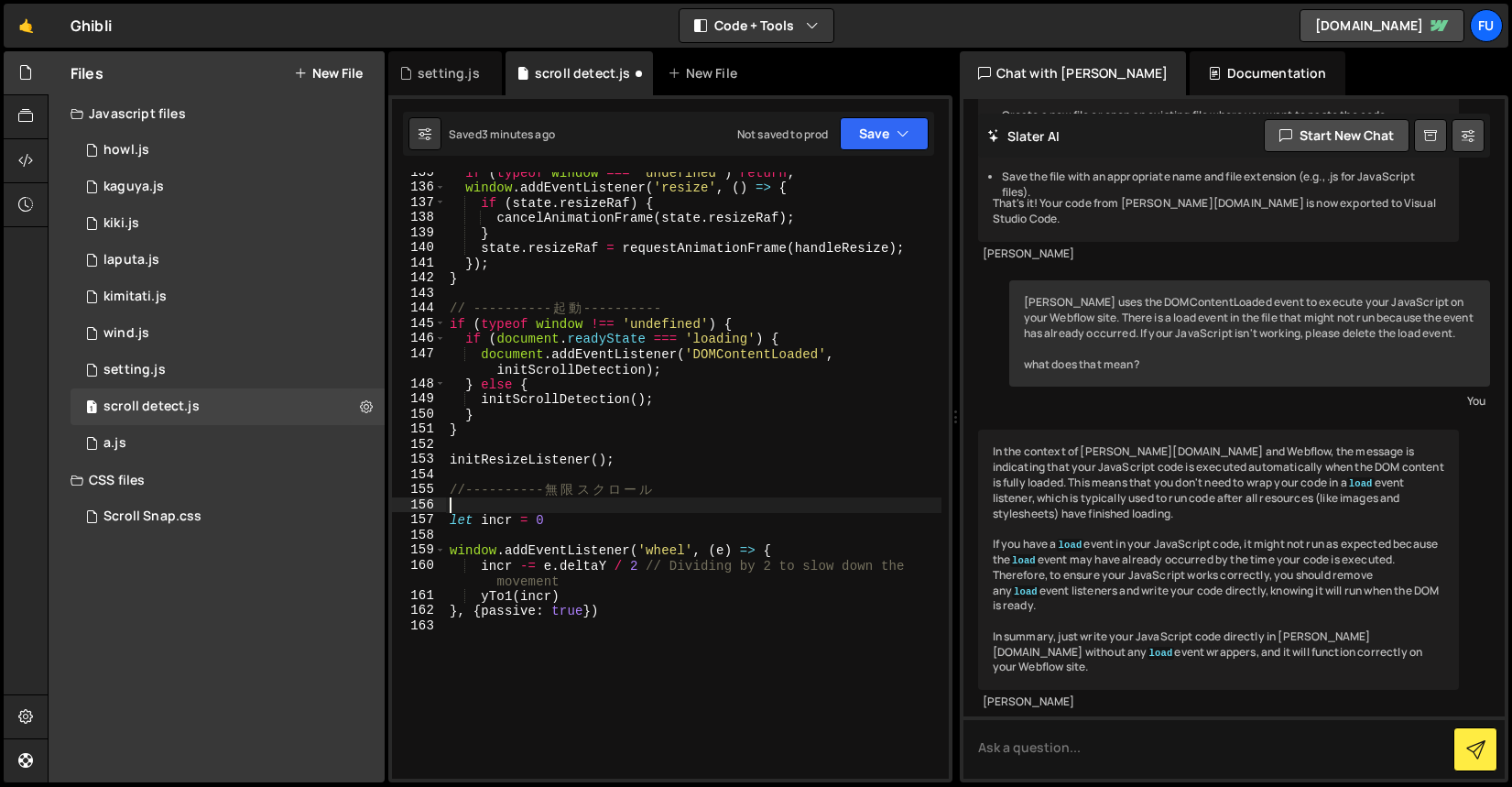
click at [516, 500] on div "if ( typeof window === 'undefined' ) return ; window . addEventListener ( 'resi…" at bounding box center [693, 484] width 496 height 637
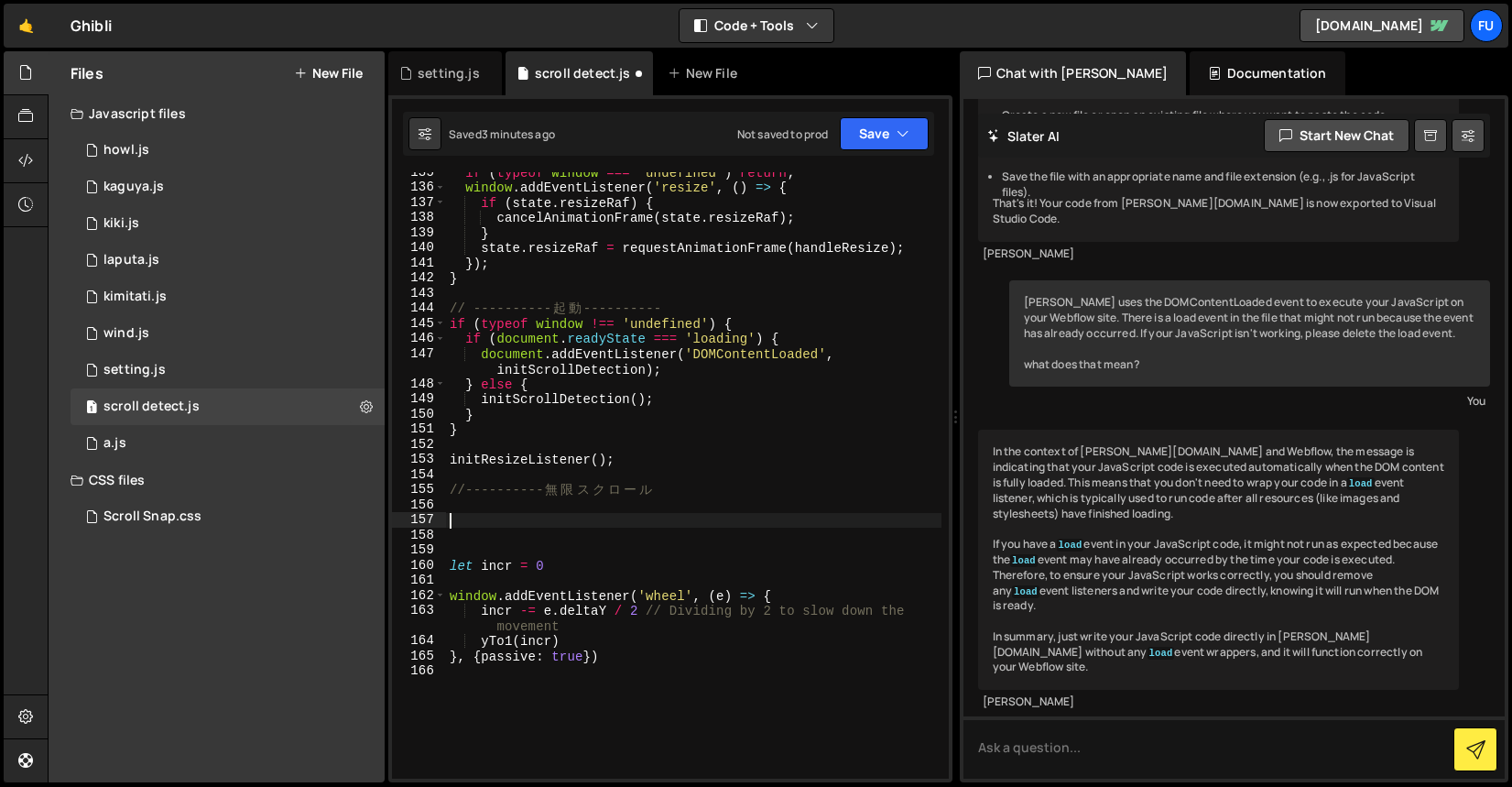
click at [464, 513] on div "if ( typeof window === 'undefined' ) return ; window . addEventListener ( 'resi…" at bounding box center [693, 484] width 496 height 637
paste textarea "})"
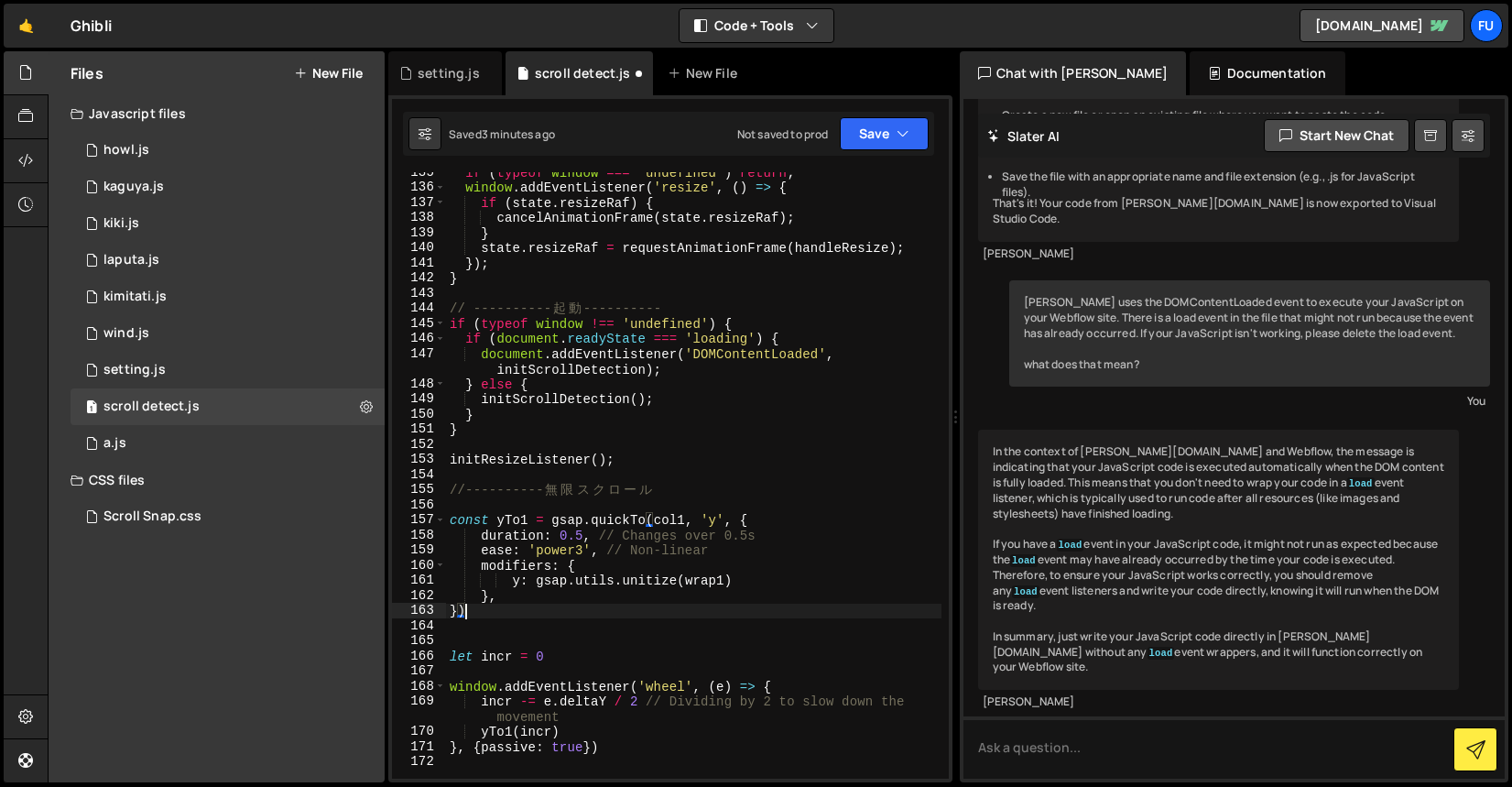
type textarea "})"
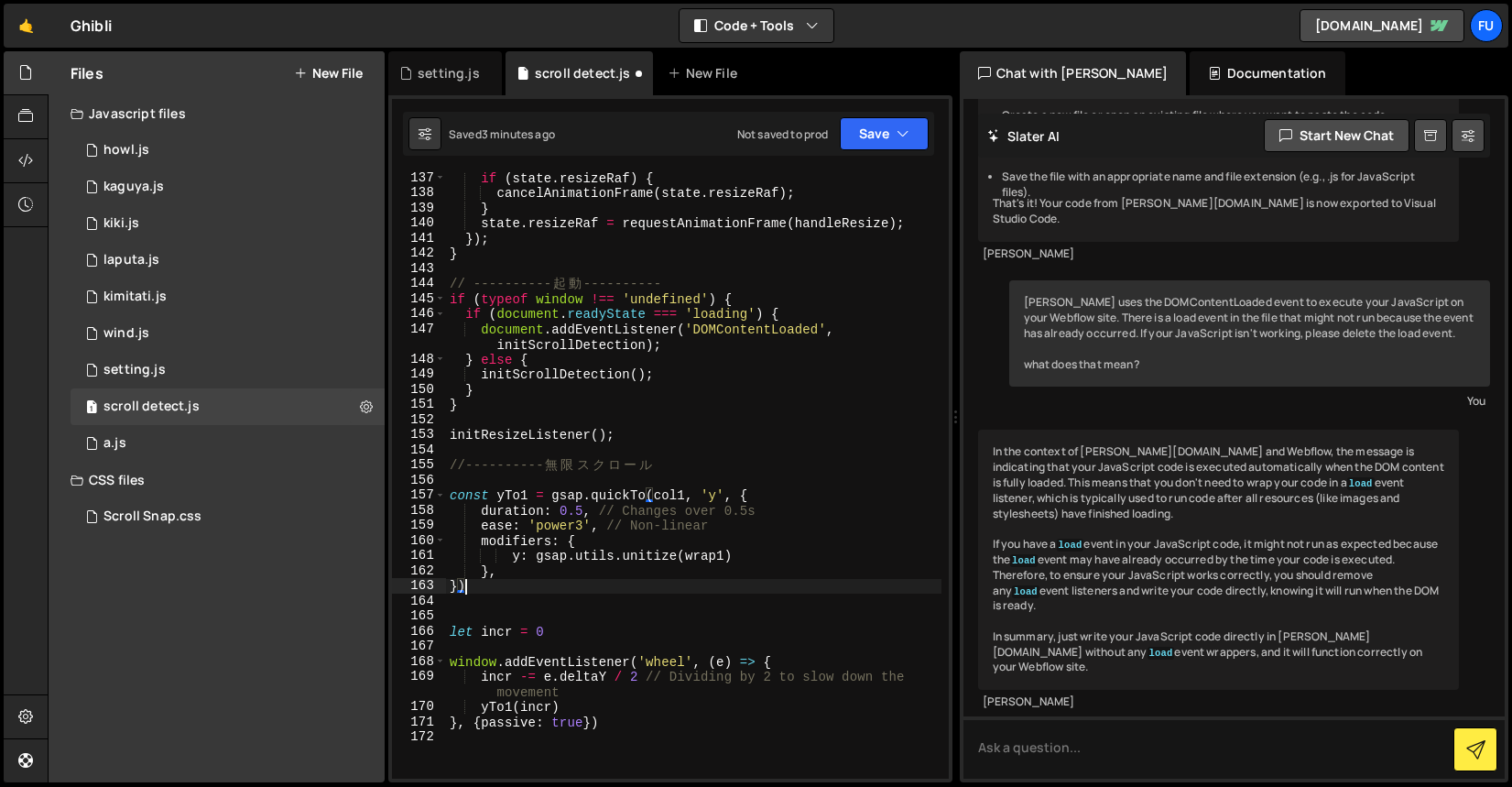
scroll to position [2187, 0]
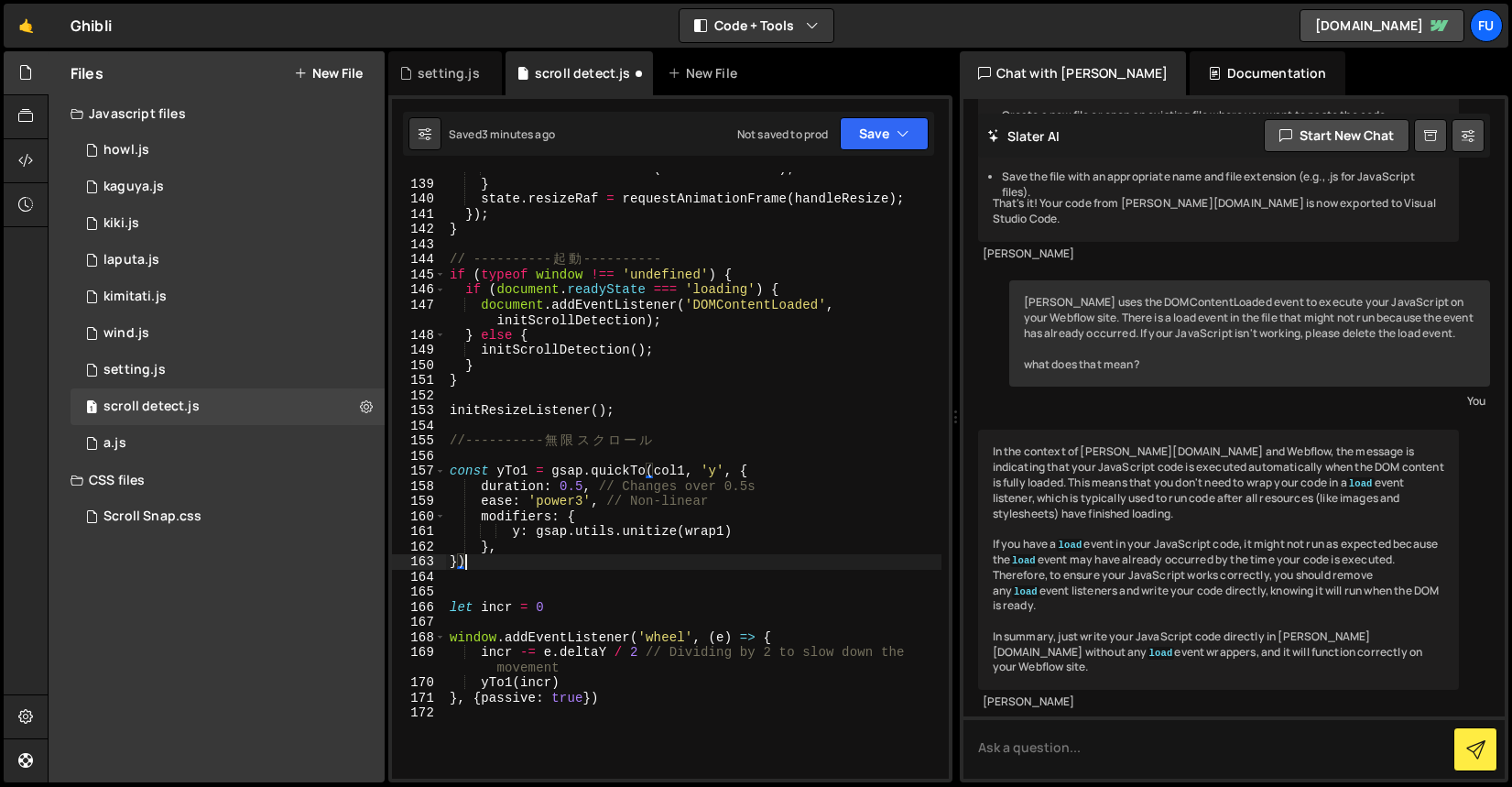
click at [466, 451] on div "cancelAnimationFrame ( state . resizeRaf ) ; } state . resizeRaf = requestAnima…" at bounding box center [693, 480] width 496 height 637
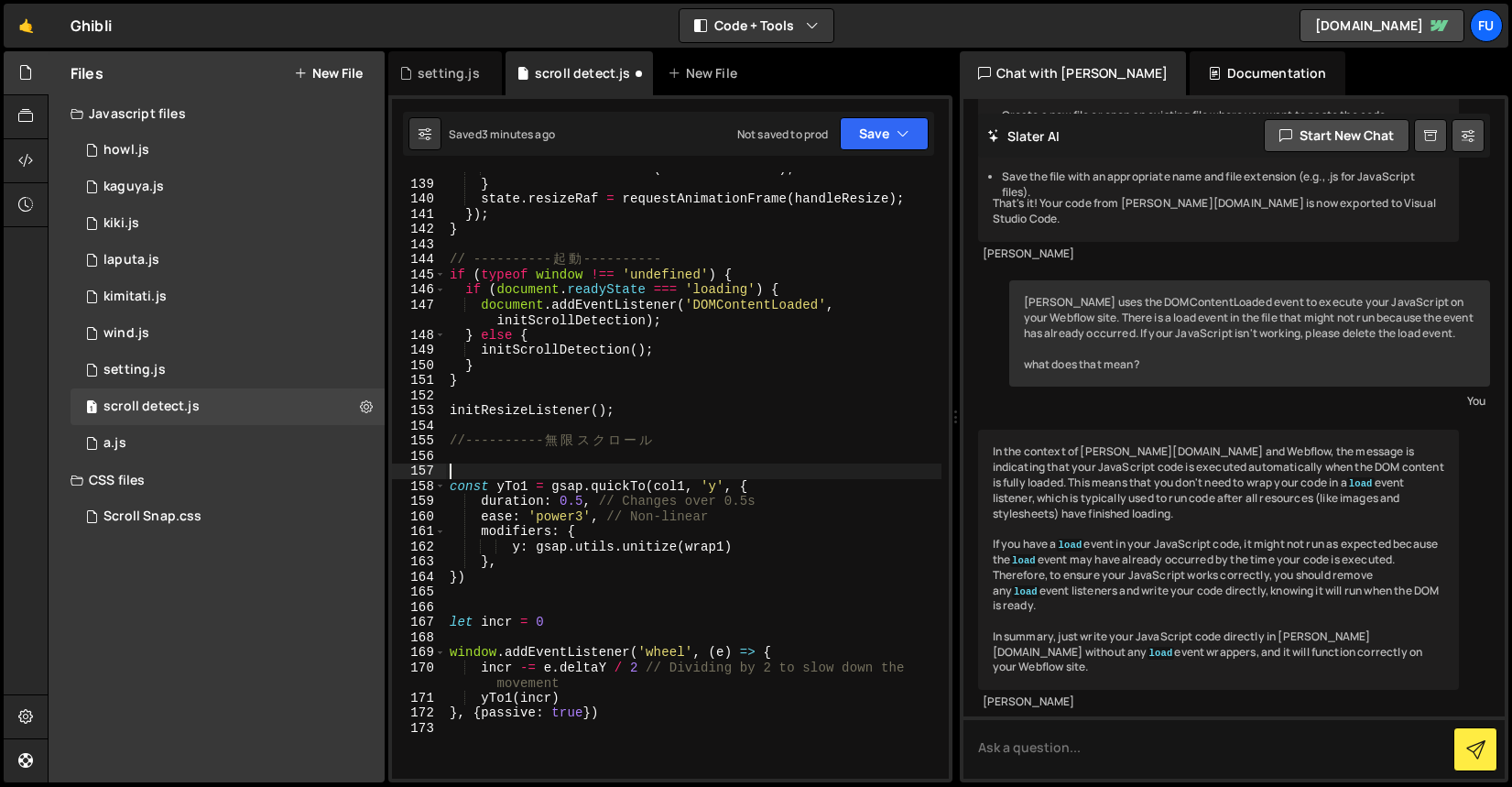
paste textarea "const wrap1 = gsap.utils.wrap(-half1, 0)"
type textarea "const wrap1 = gsap.utils.wrap(-half1, 0)"
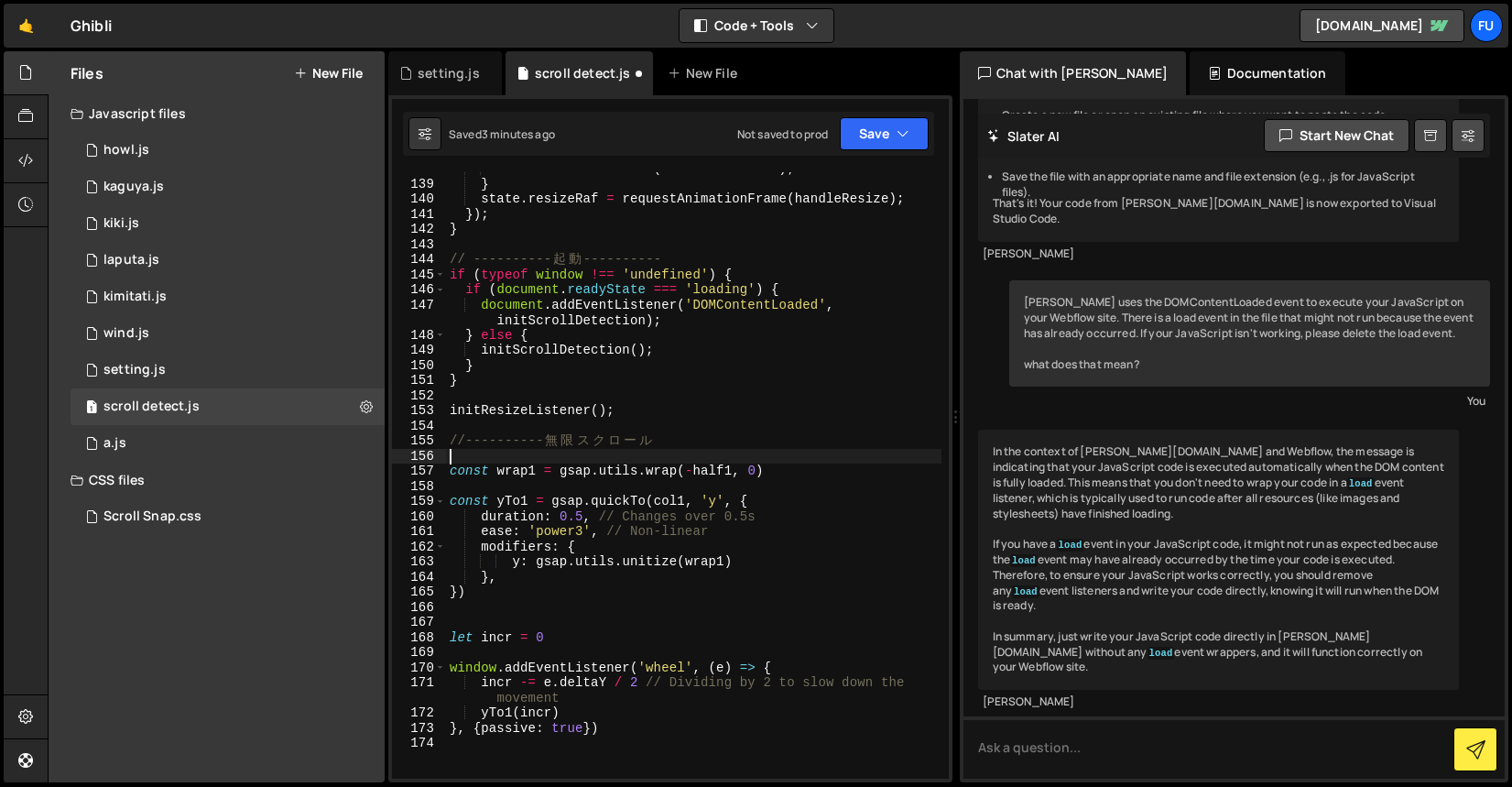
click at [471, 458] on div "cancelAnimationFrame ( state . resizeRaf ) ; } state . resizeRaf = requestAnima…" at bounding box center [693, 480] width 496 height 637
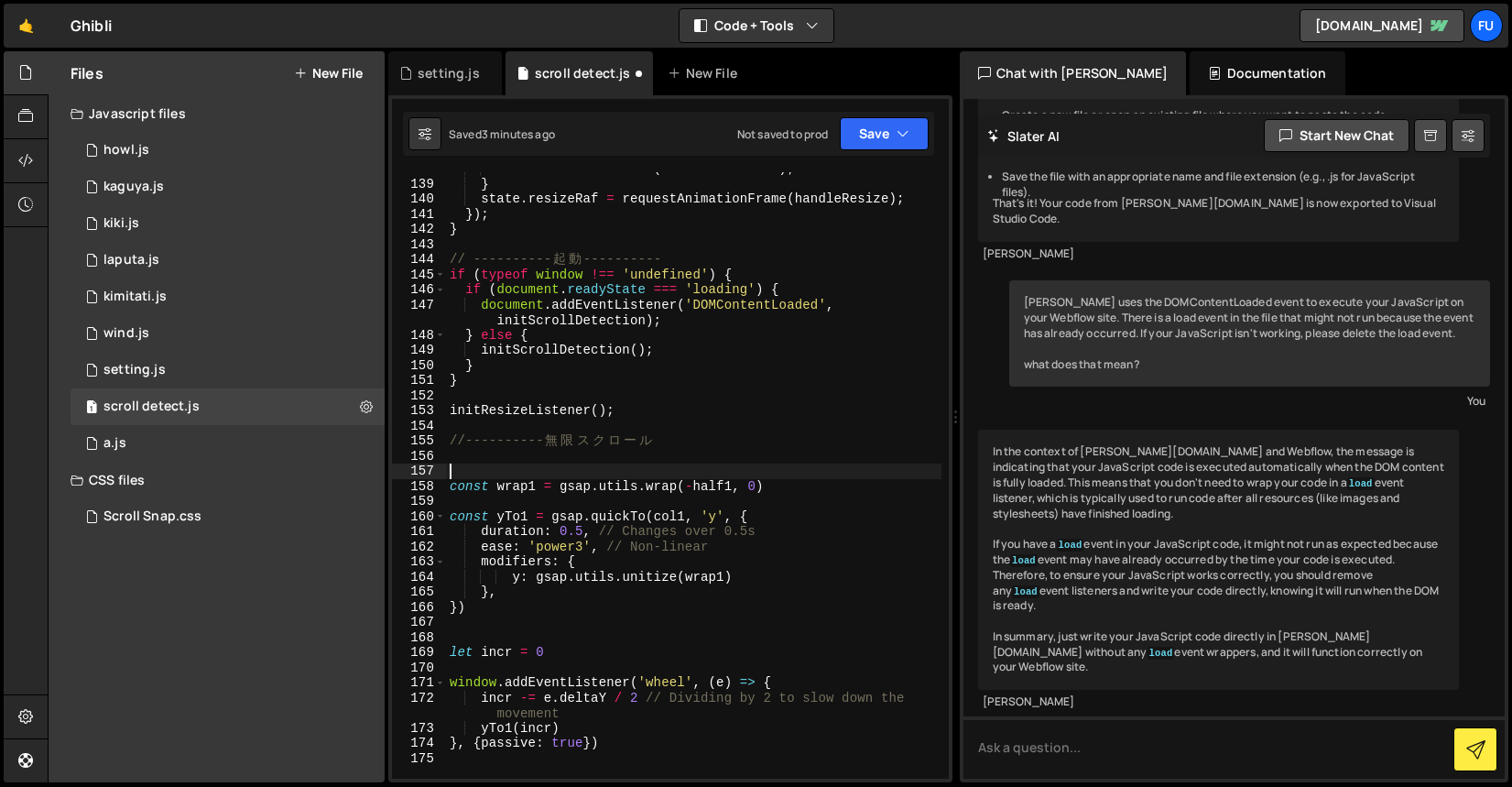
click at [482, 455] on div "cancelAnimationFrame ( state . resizeRaf ) ; } state . resizeRaf = requestAnima…" at bounding box center [693, 480] width 496 height 637
paste textarea "const half1 = col1.clientHeight/2"
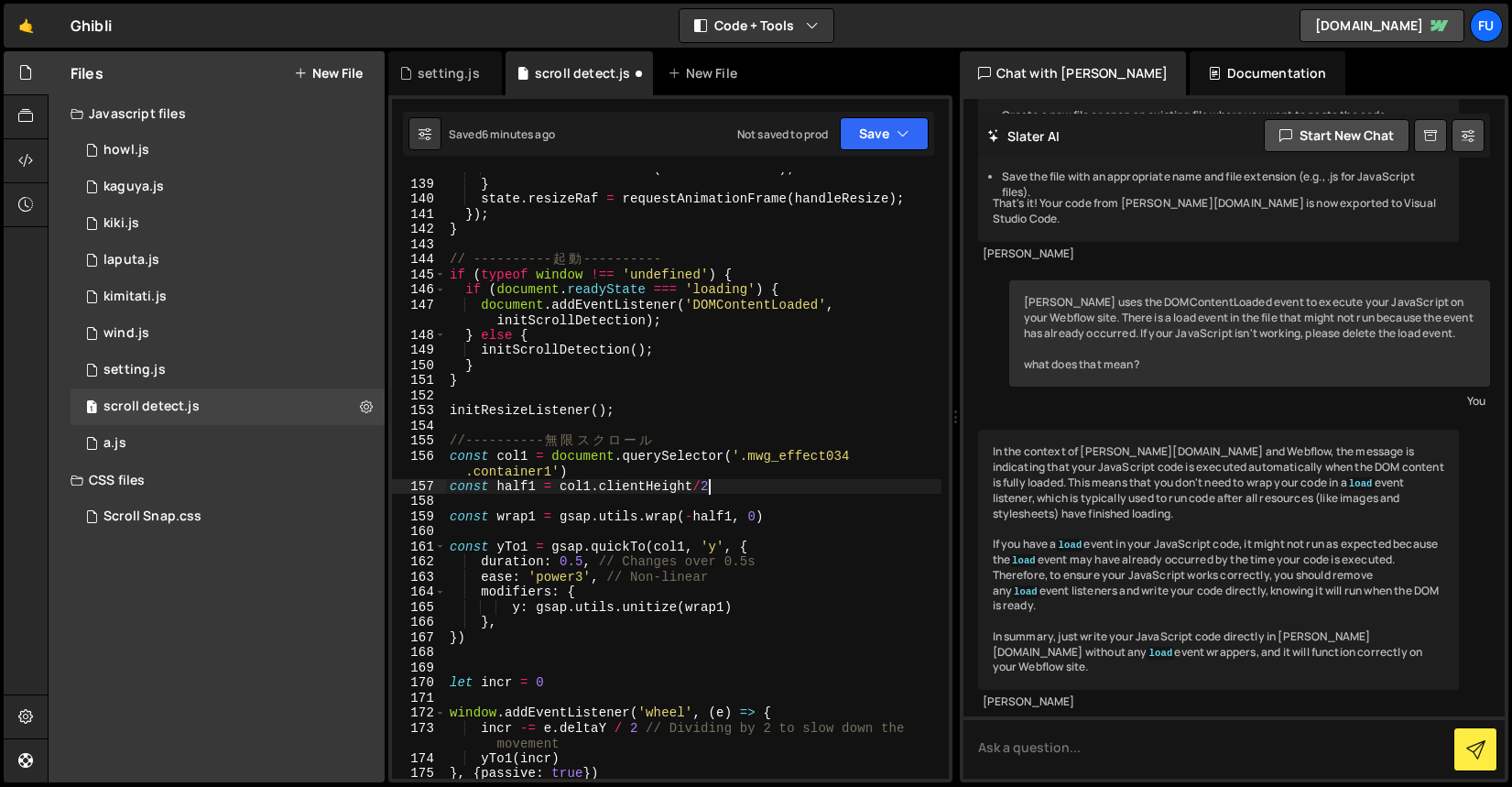
scroll to position [2195, 0]
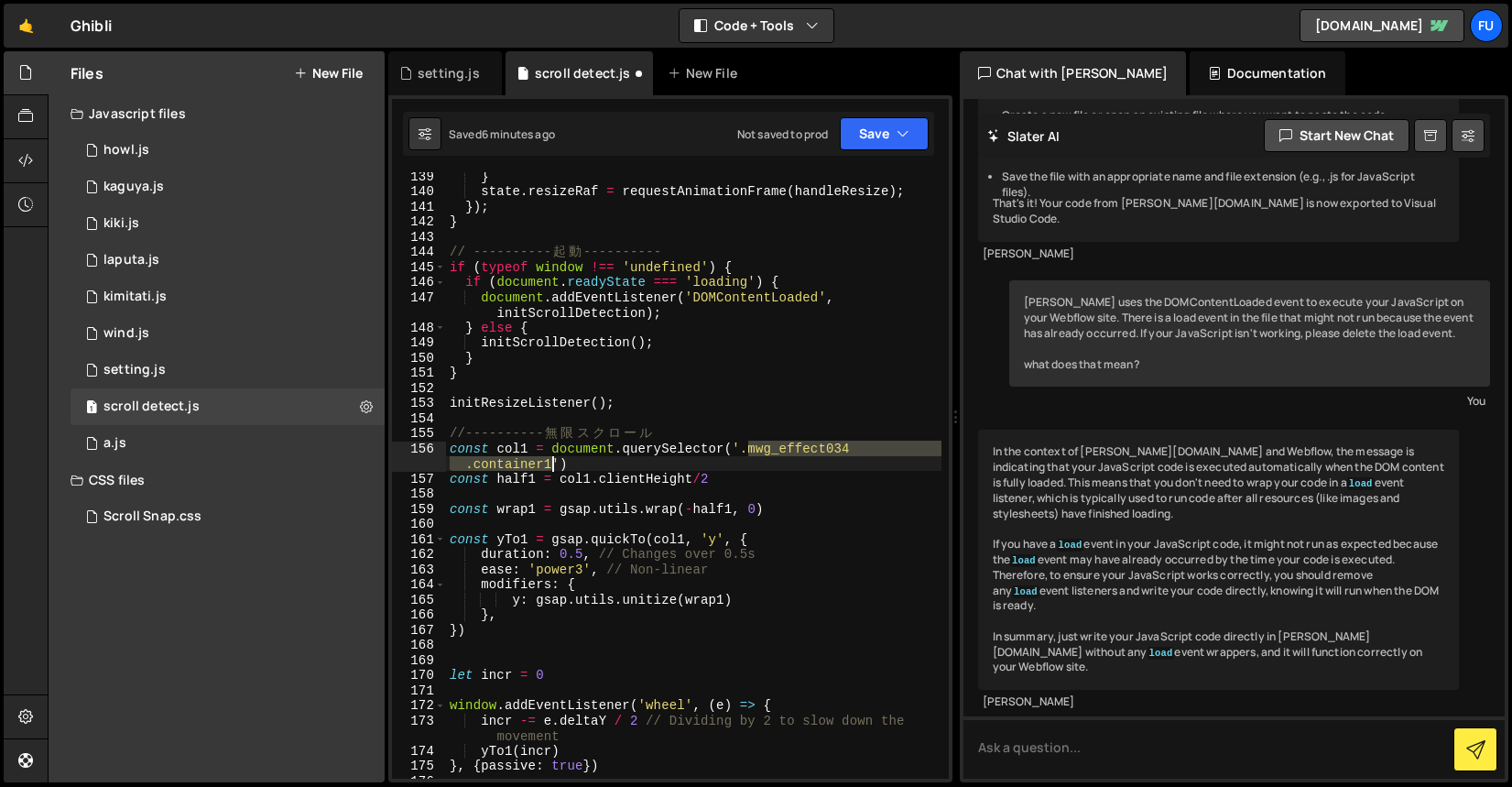
drag, startPoint x: 747, startPoint y: 446, endPoint x: 552, endPoint y: 457, distance: 195.3
click at [552, 457] on div "} state . resizeRaf = requestAnimationFrame ( handleResize ) ; }) ; } // ------…" at bounding box center [693, 487] width 496 height 637
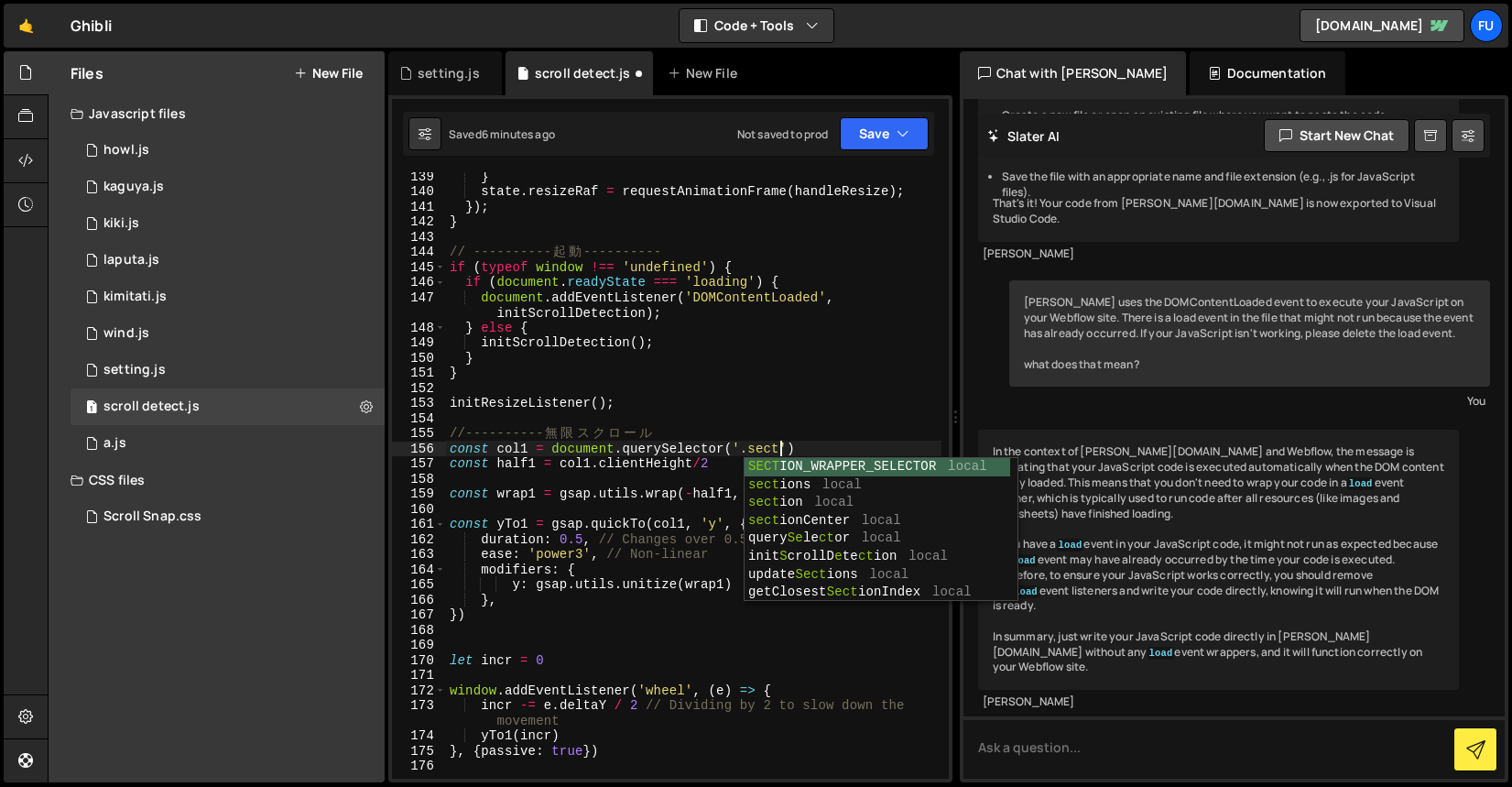
scroll to position [0, 24]
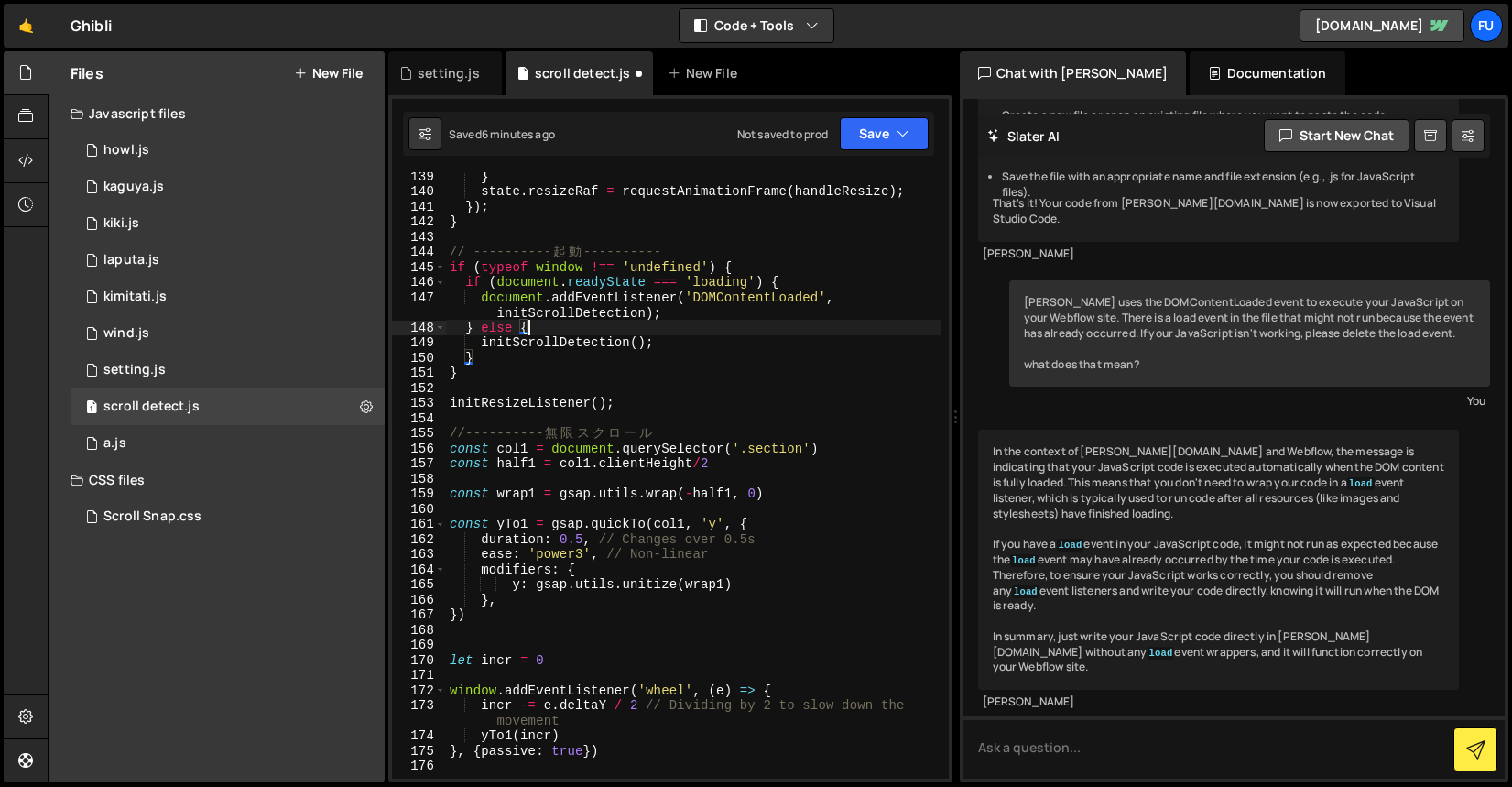
click at [678, 326] on div "} state . resizeRaf = requestAnimationFrame ( handleResize ) ; }) ; } // ------…" at bounding box center [693, 487] width 496 height 637
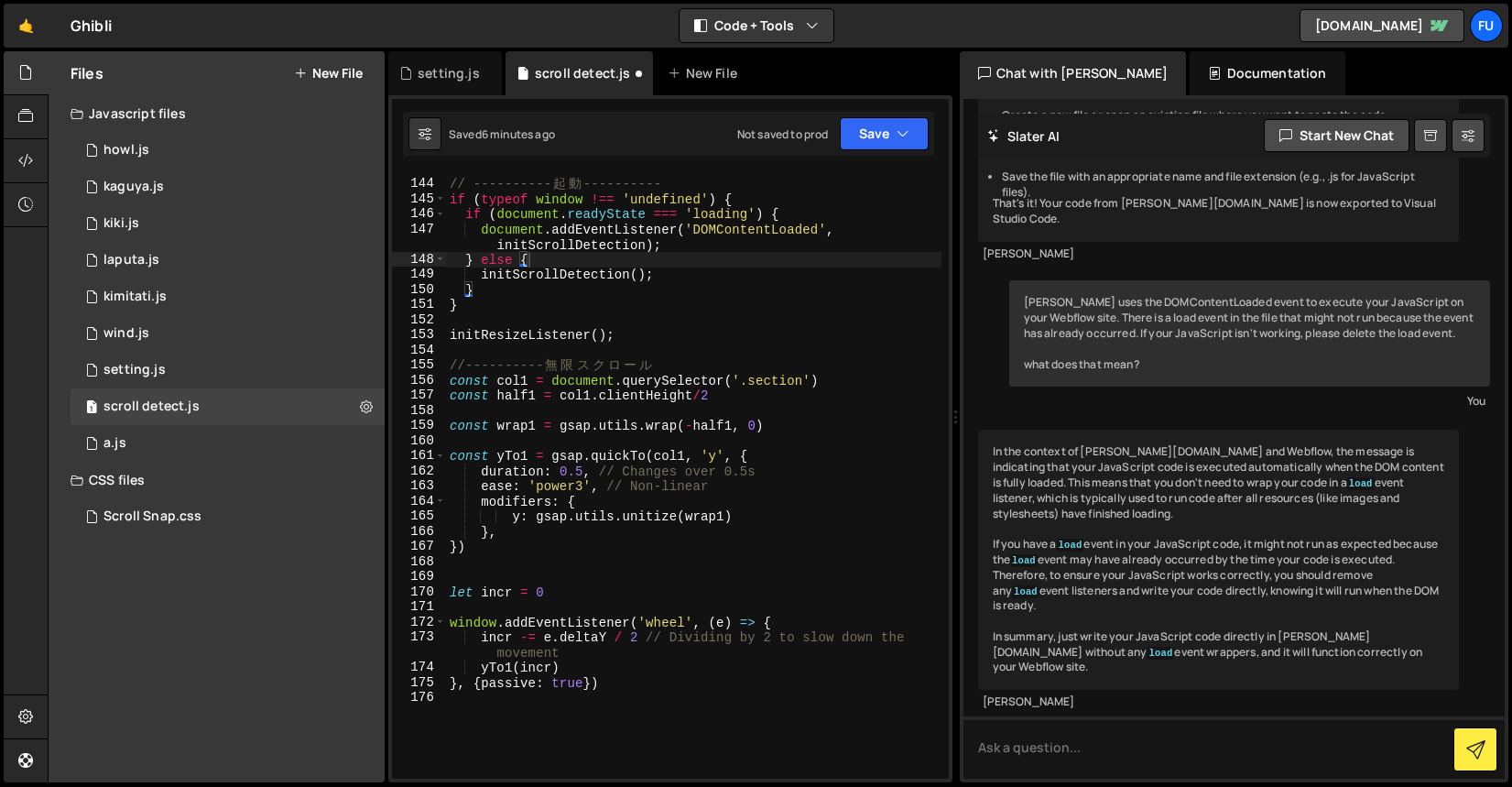
scroll to position [2266, 0]
click at [773, 392] on div "// ---------- 起 動 ---------- if ( typeof window !== 'undefined' ) { if ( docume…" at bounding box center [693, 477] width 496 height 637
type textarea "const half1 = col1.clientHeight/2"
click at [772, 410] on div "// ---------- 起 動 ---------- if ( typeof window !== 'undefined' ) { if ( docume…" at bounding box center [693, 477] width 496 height 637
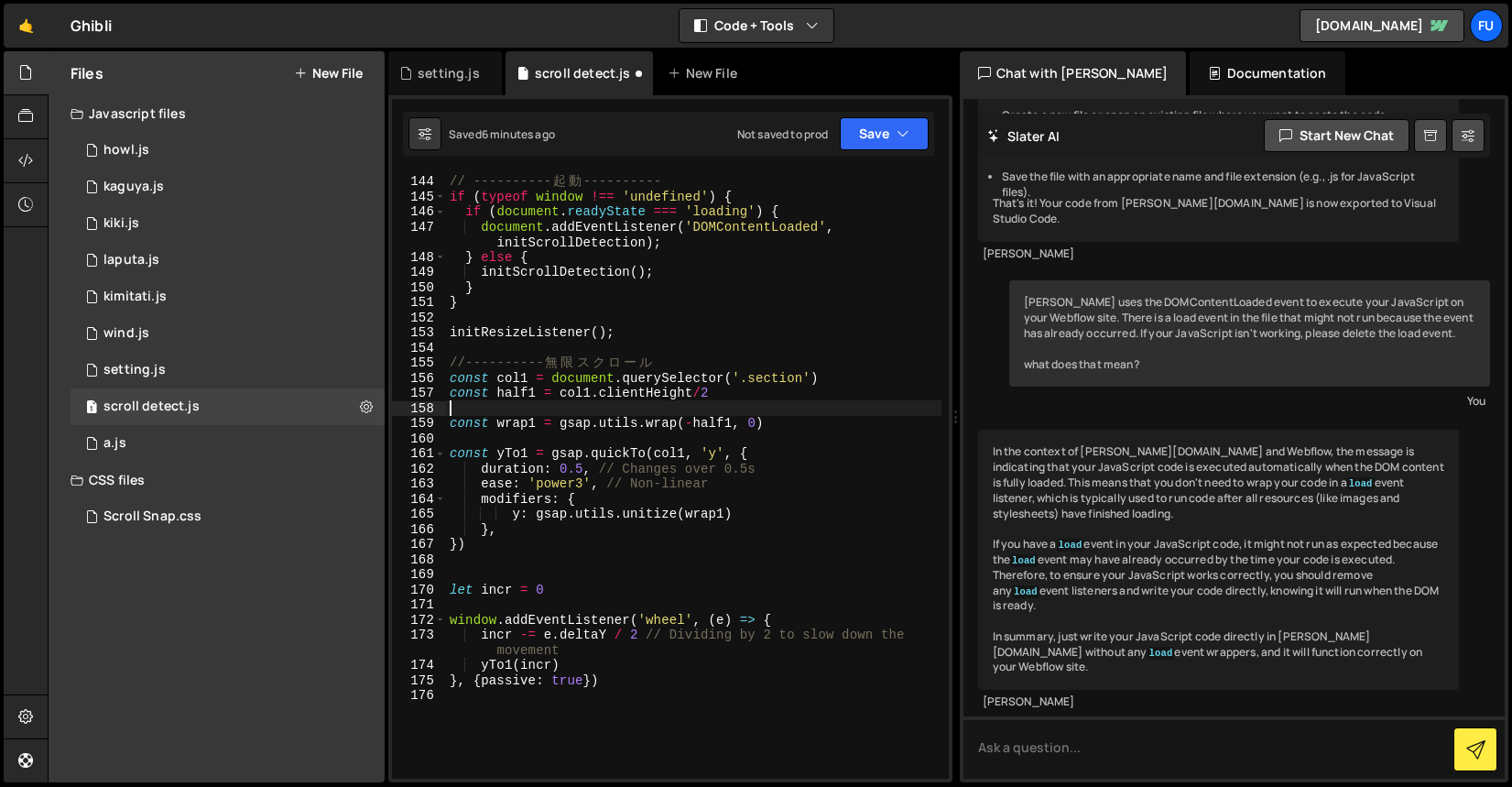
click at [770, 432] on div "// ---------- 起 動 ---------- if ( typeof window !== 'undefined' ) { if ( docume…" at bounding box center [693, 477] width 496 height 637
click at [767, 462] on div "// ---------- 起 動 ---------- if ( typeof window !== 'undefined' ) { if ( docume…" at bounding box center [693, 477] width 496 height 637
click at [766, 496] on div "// ---------- 起 動 ---------- if ( typeof window !== 'undefined' ) { if ( docume…" at bounding box center [693, 477] width 496 height 637
click at [765, 511] on div "// ---------- 起 動 ---------- if ( typeof window !== 'undefined' ) { if ( docume…" at bounding box center [693, 477] width 496 height 637
click at [764, 530] on div "// ---------- 起 動 ---------- if ( typeof window !== 'undefined' ) { if ( docume…" at bounding box center [693, 477] width 496 height 637
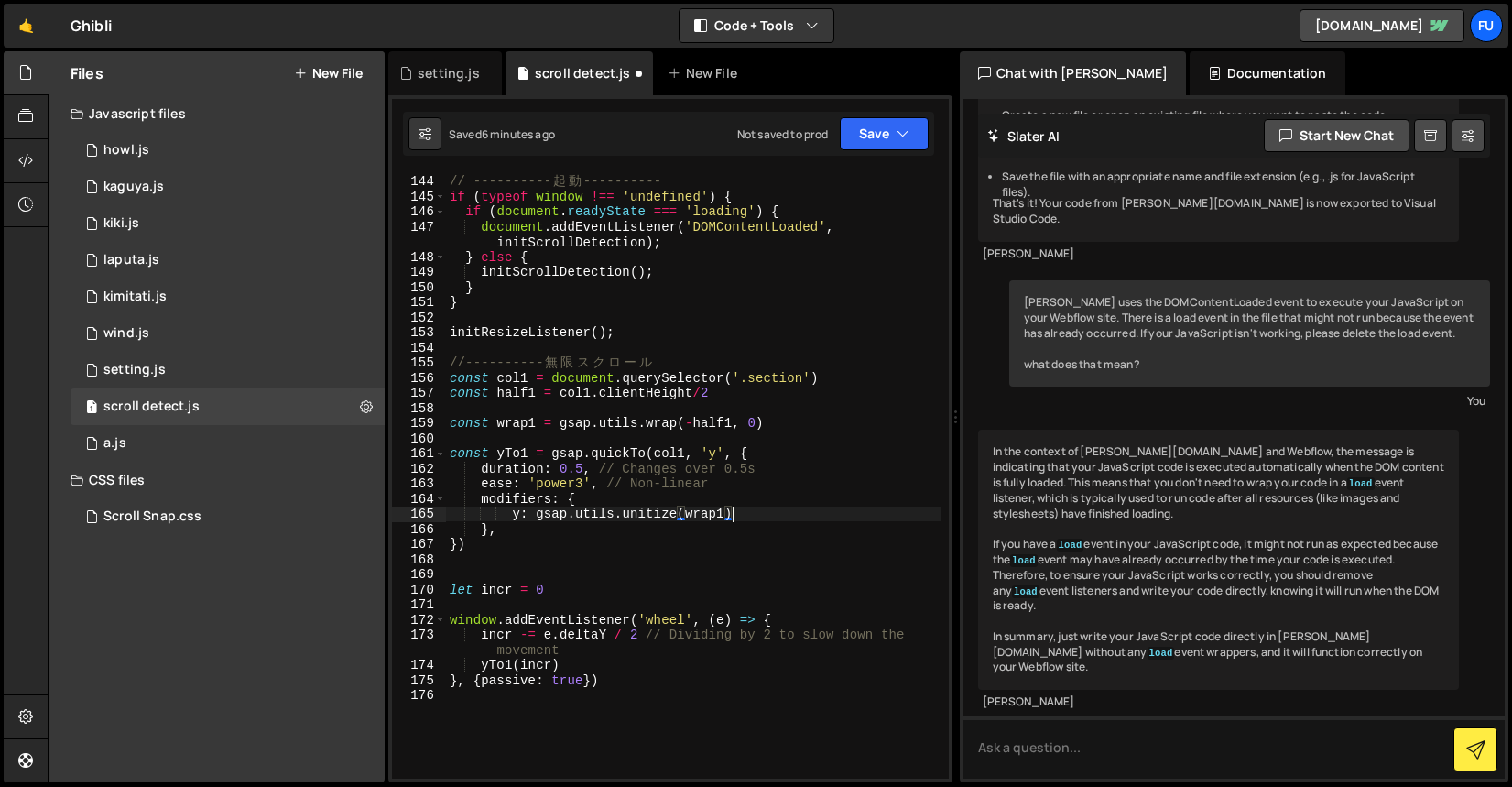
type textarea "},"
click at [760, 566] on div "// ---------- 起 動 ---------- if ( typeof window !== 'undefined' ) { if ( docume…" at bounding box center [693, 477] width 496 height 637
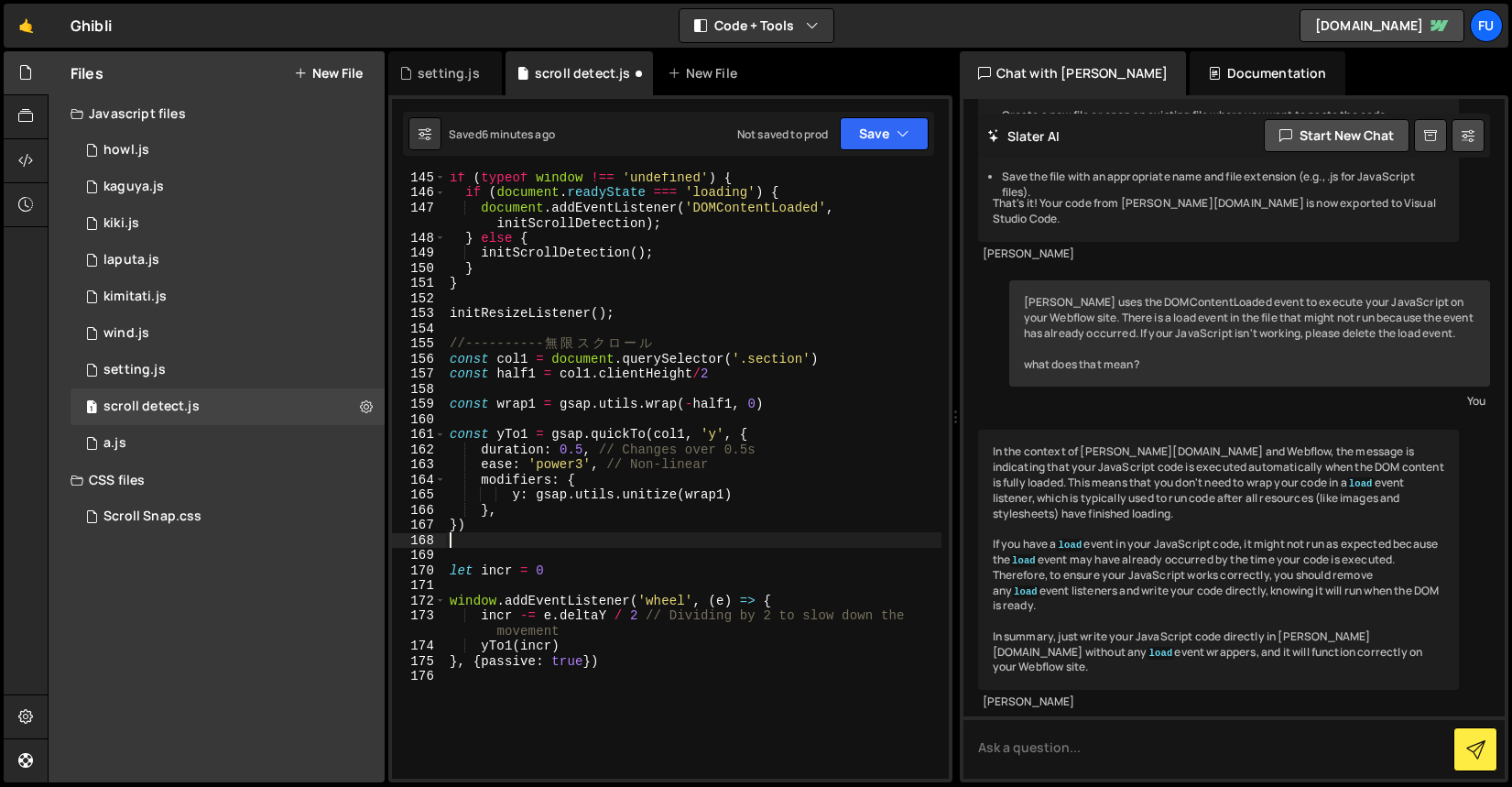
scroll to position [2284, 0]
click at [847, 131] on button "Save" at bounding box center [884, 133] width 89 height 33
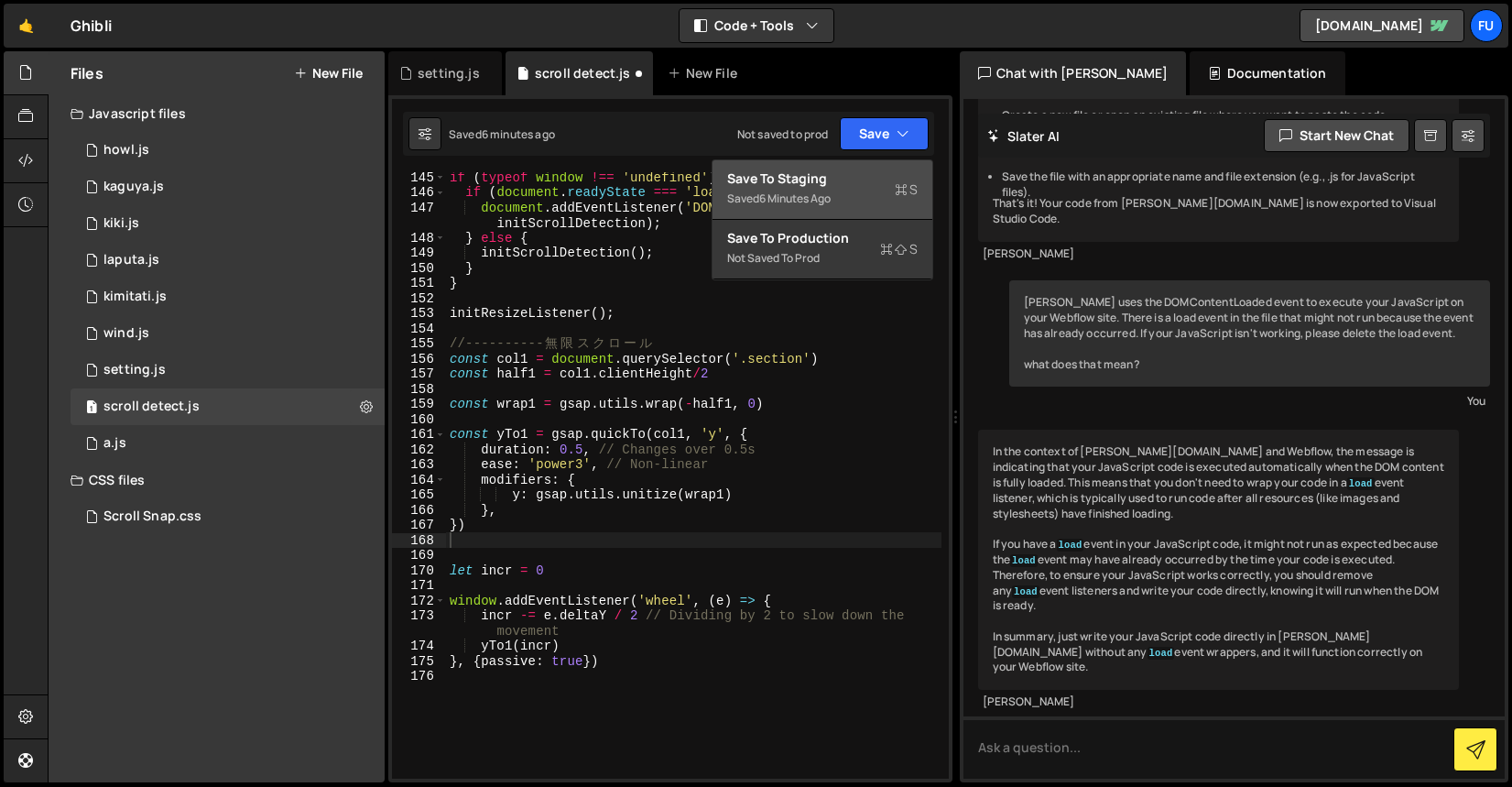
click at [876, 178] on div "Save to Staging S" at bounding box center [823, 178] width 191 height 18
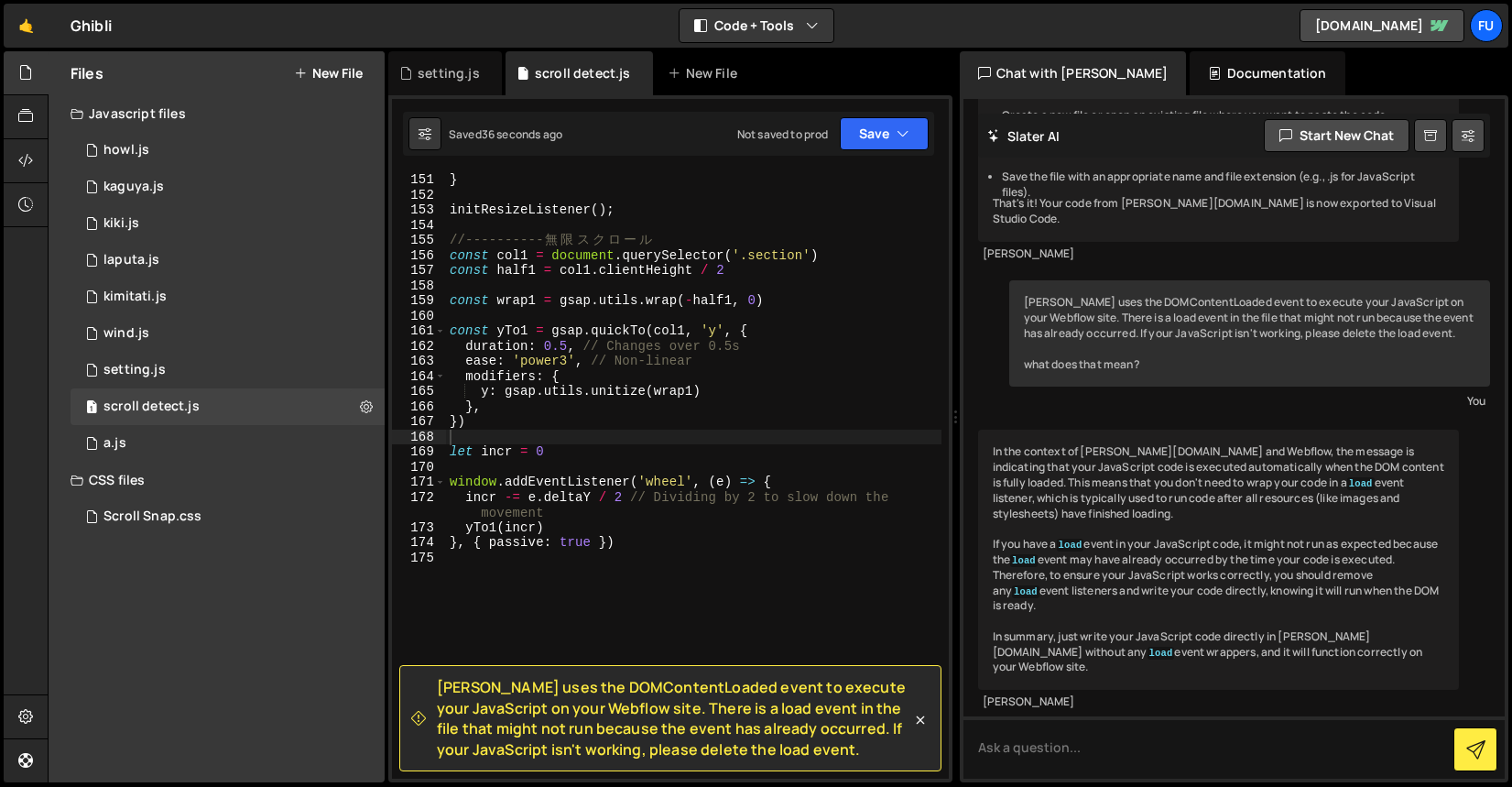
scroll to position [2387, 0]
click at [923, 723] on icon at bounding box center [920, 719] width 8 height 9
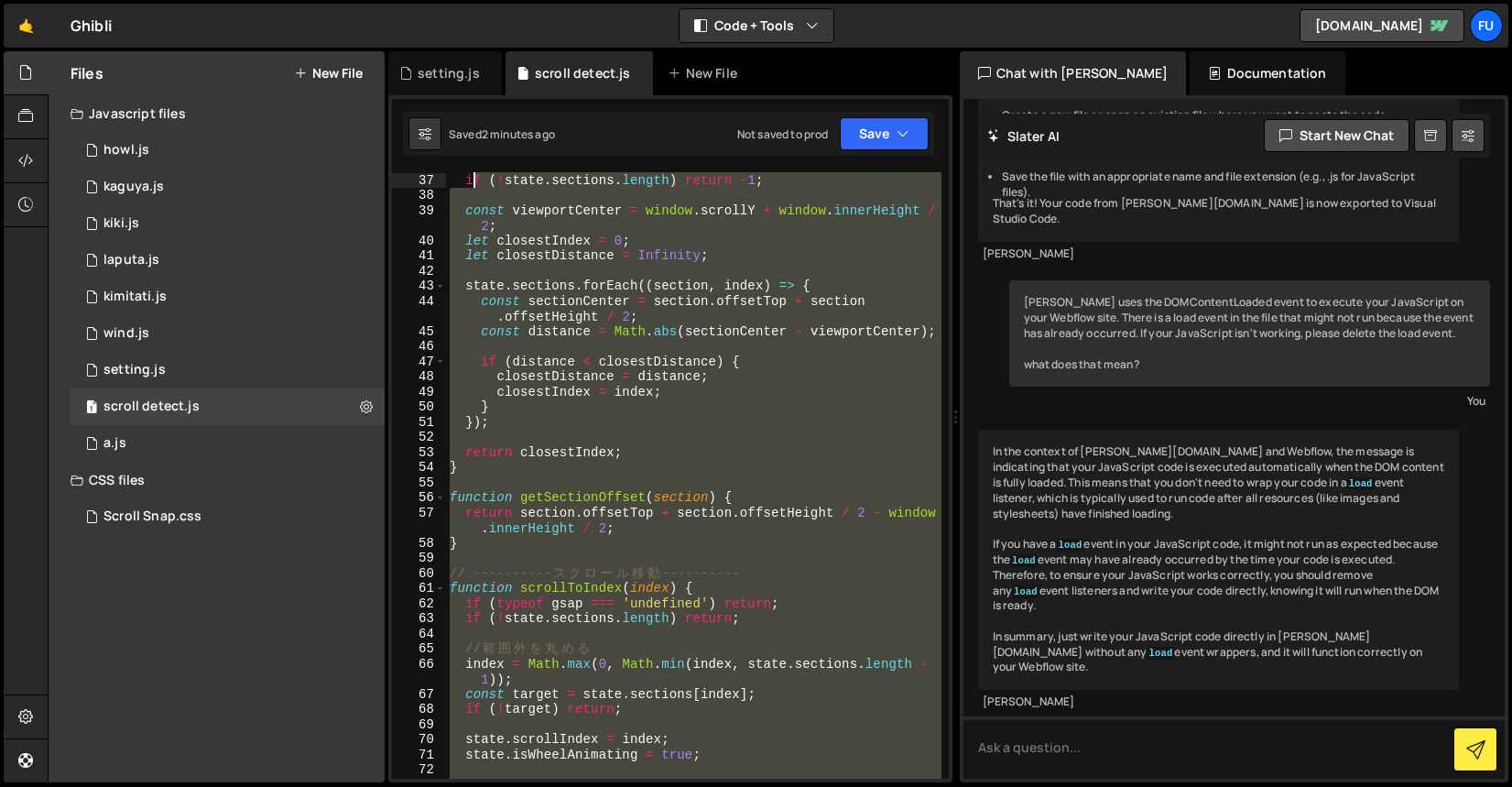
scroll to position [0, 0]
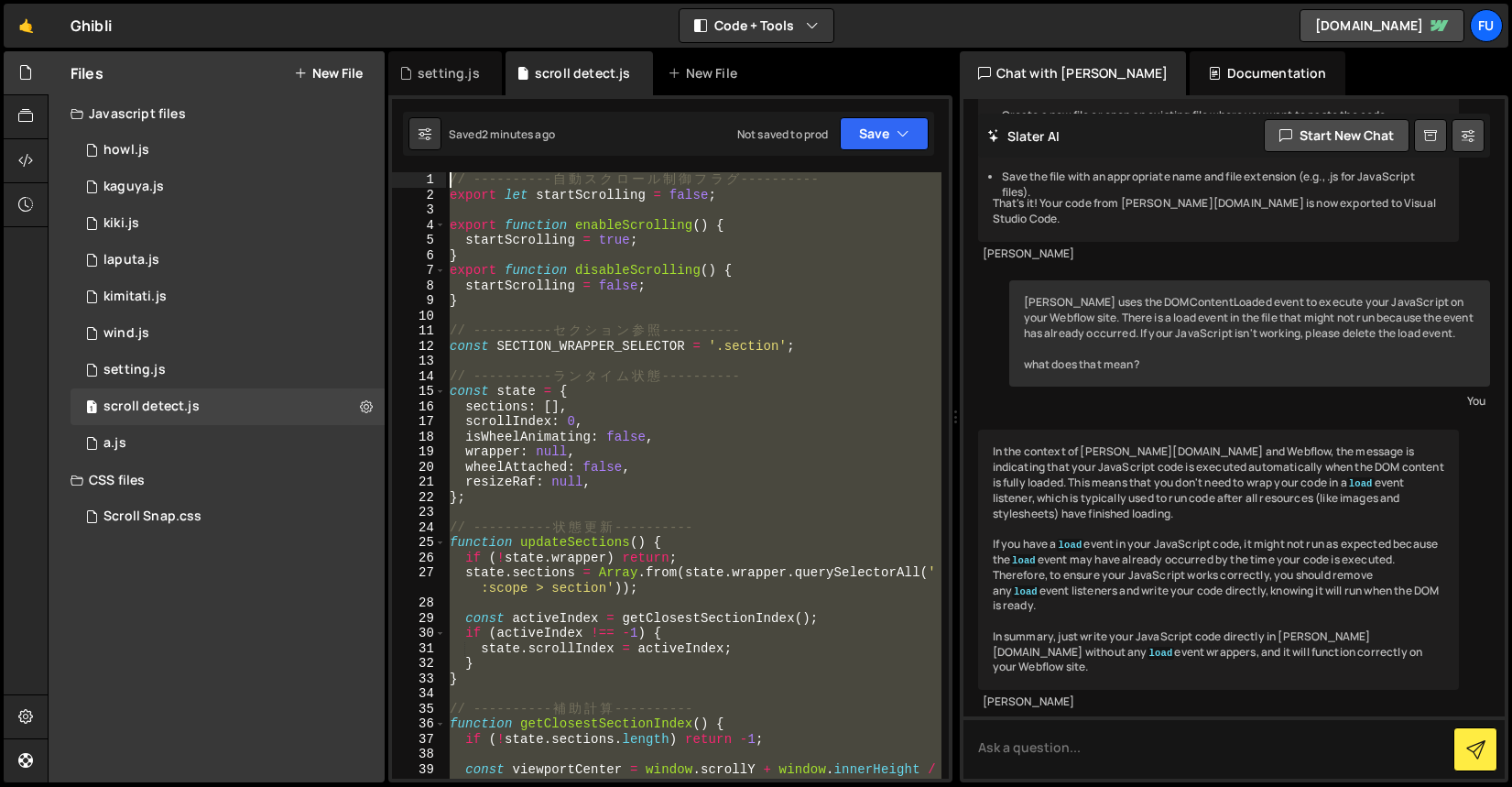
drag, startPoint x: 713, startPoint y: 608, endPoint x: 445, endPoint y: 106, distance: 569.1
click at [445, 106] on div "1 Type cmd + s to save your Javascript file. הההההההההההההההההההההההההההההההההה…" at bounding box center [670, 438] width 564 height 687
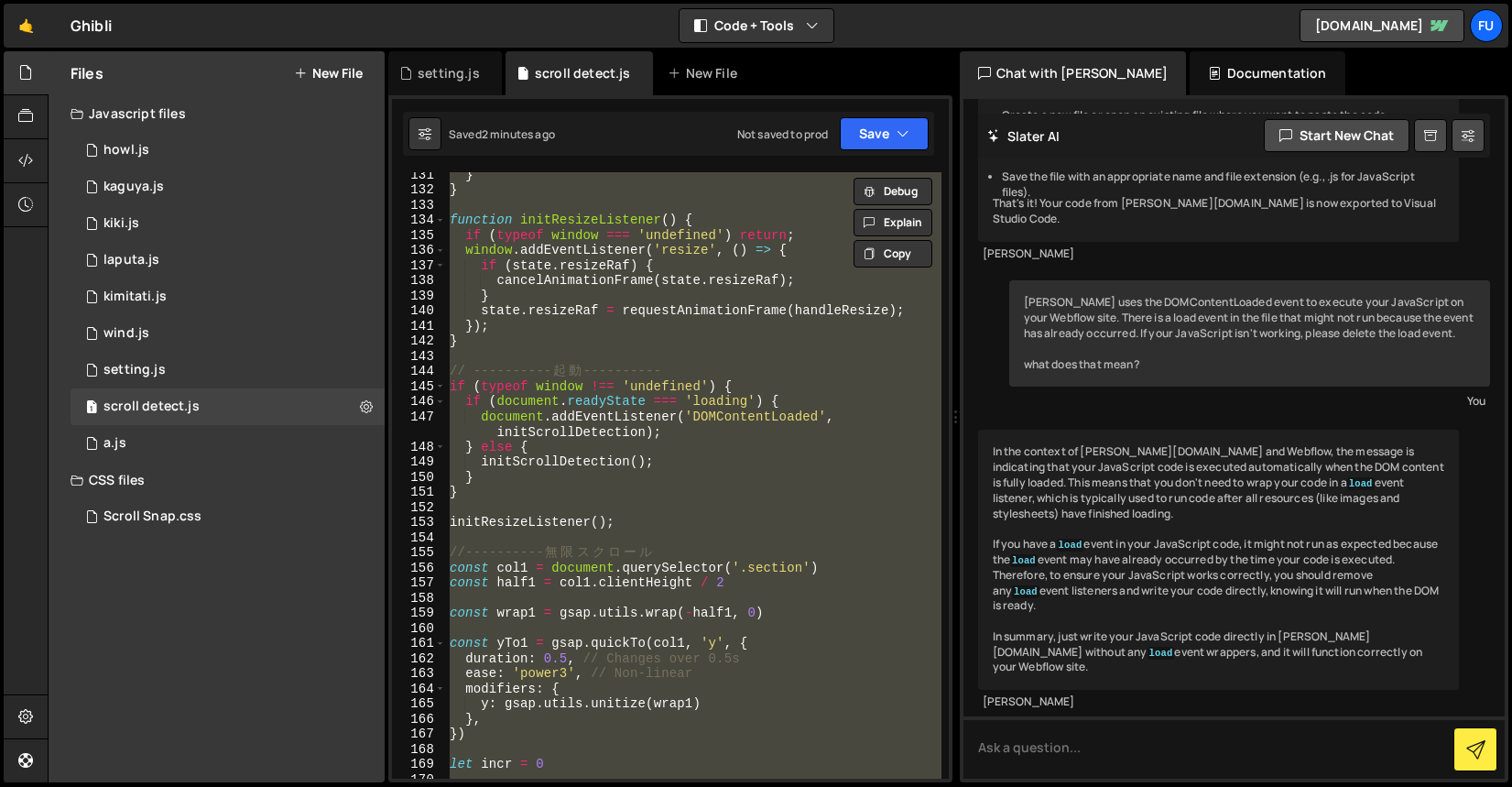
scroll to position [2471, 0]
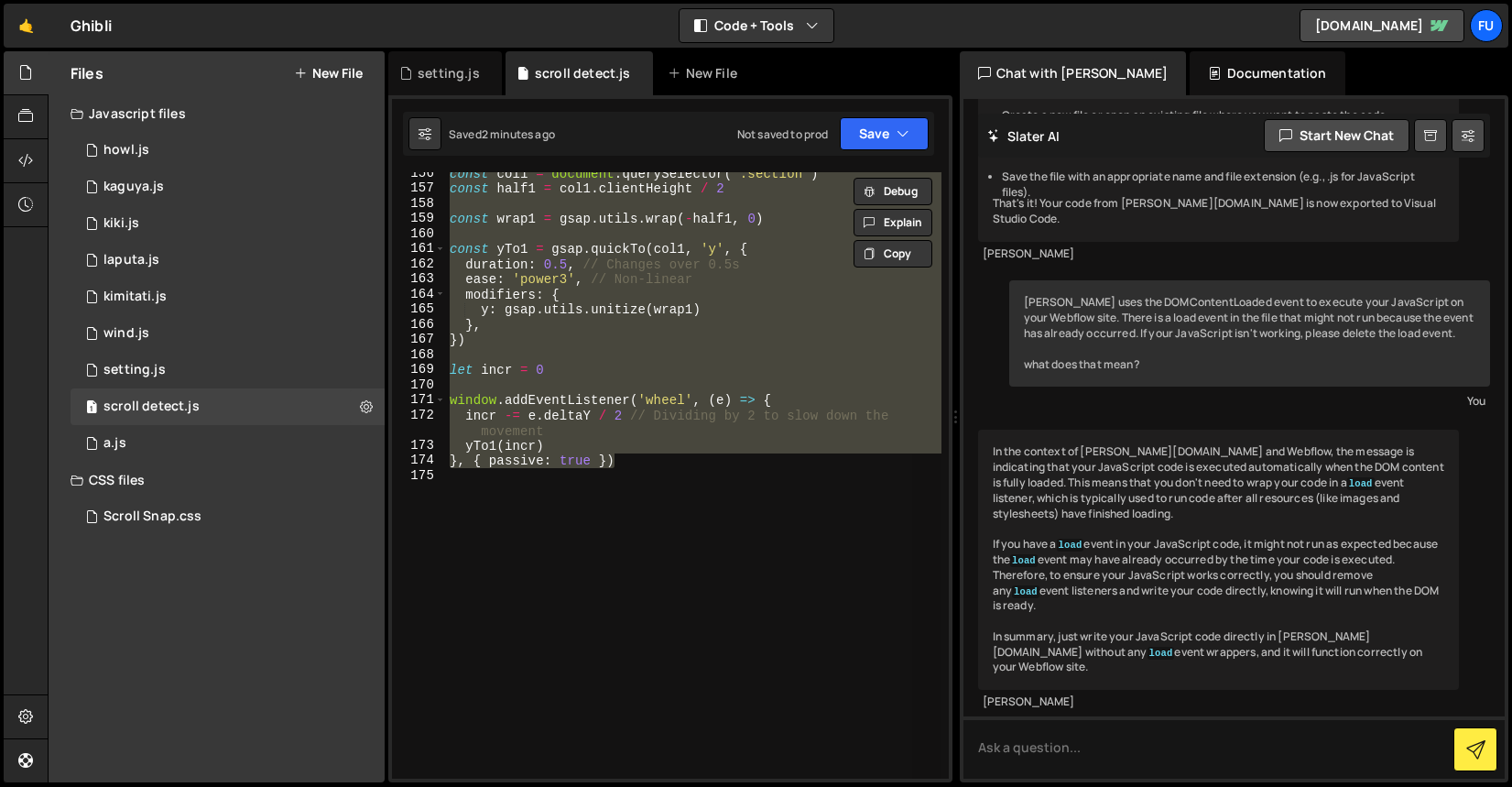
click at [631, 447] on div "const col1 = document . querySelector ( '.section' ) const half1 = col1 . clien…" at bounding box center [693, 475] width 496 height 607
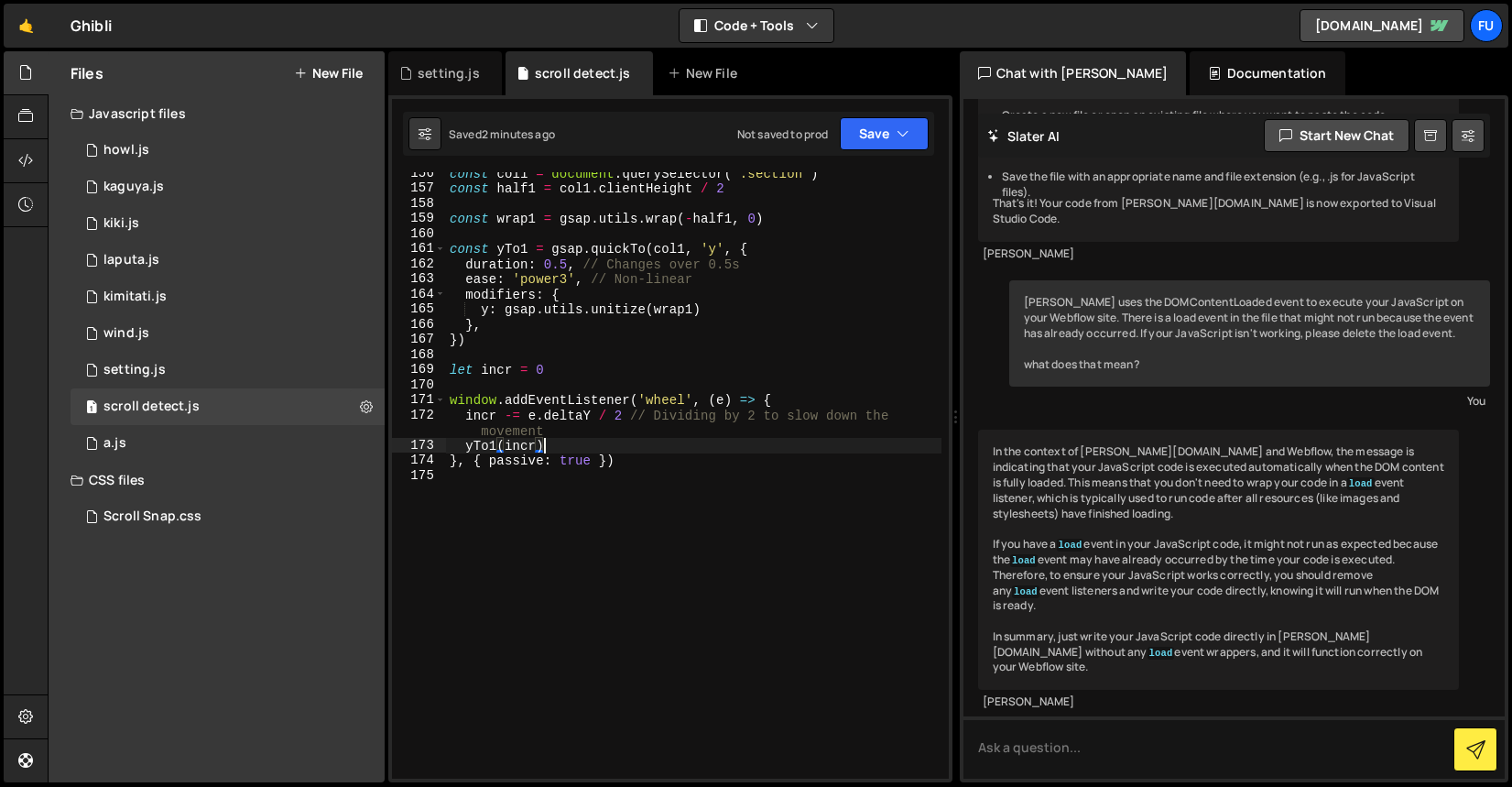
click at [592, 456] on div "const col1 = document . querySelector ( '.section' ) const half1 = col1 . clien…" at bounding box center [693, 484] width 496 height 637
type textarea "}, { passive: false })"
click at [909, 385] on div "const col1 = document . querySelector ( '.section' ) const half1 = col1 . clien…" at bounding box center [693, 484] width 496 height 637
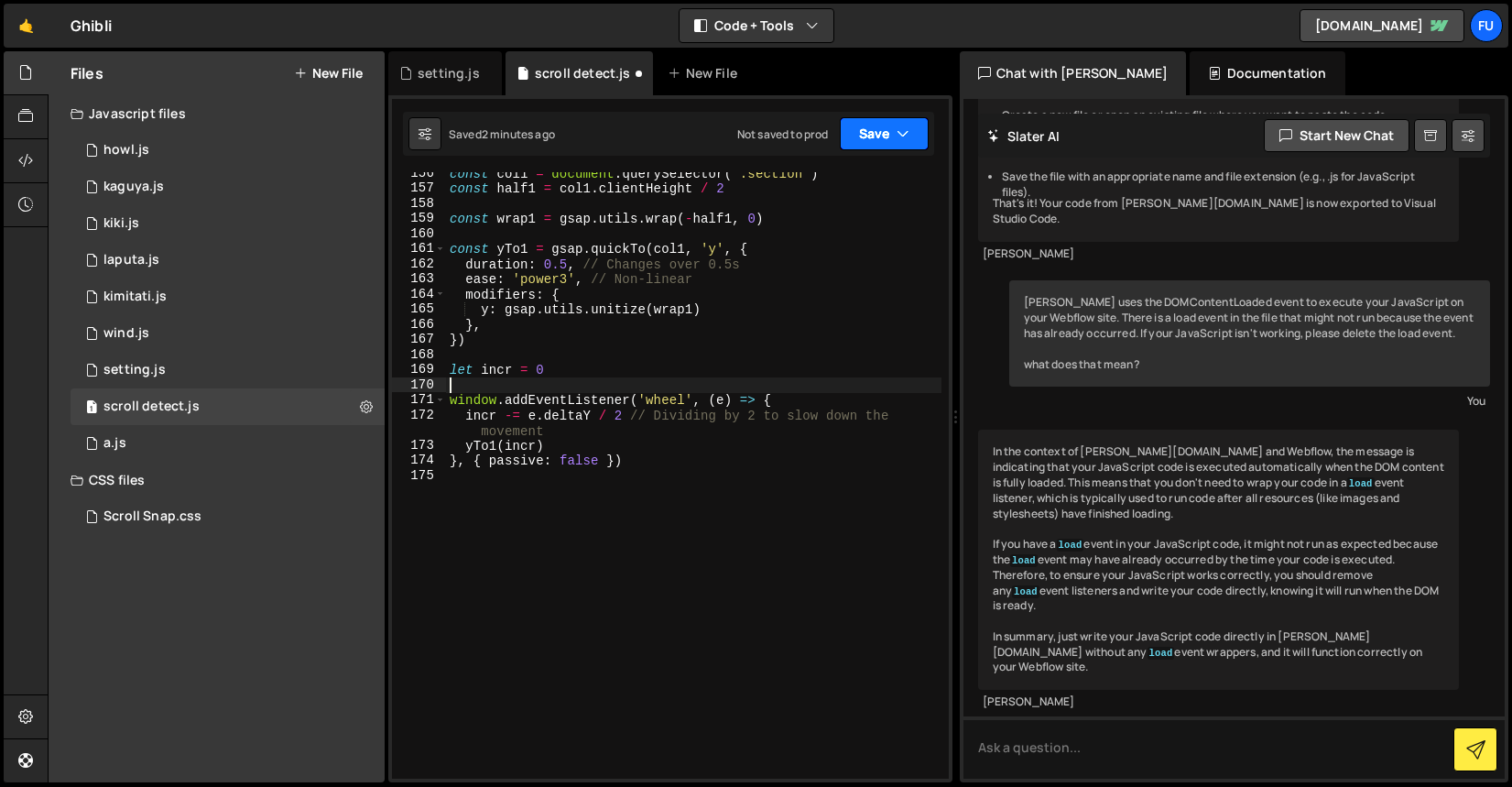
click at [893, 117] on button "Save" at bounding box center [884, 133] width 89 height 33
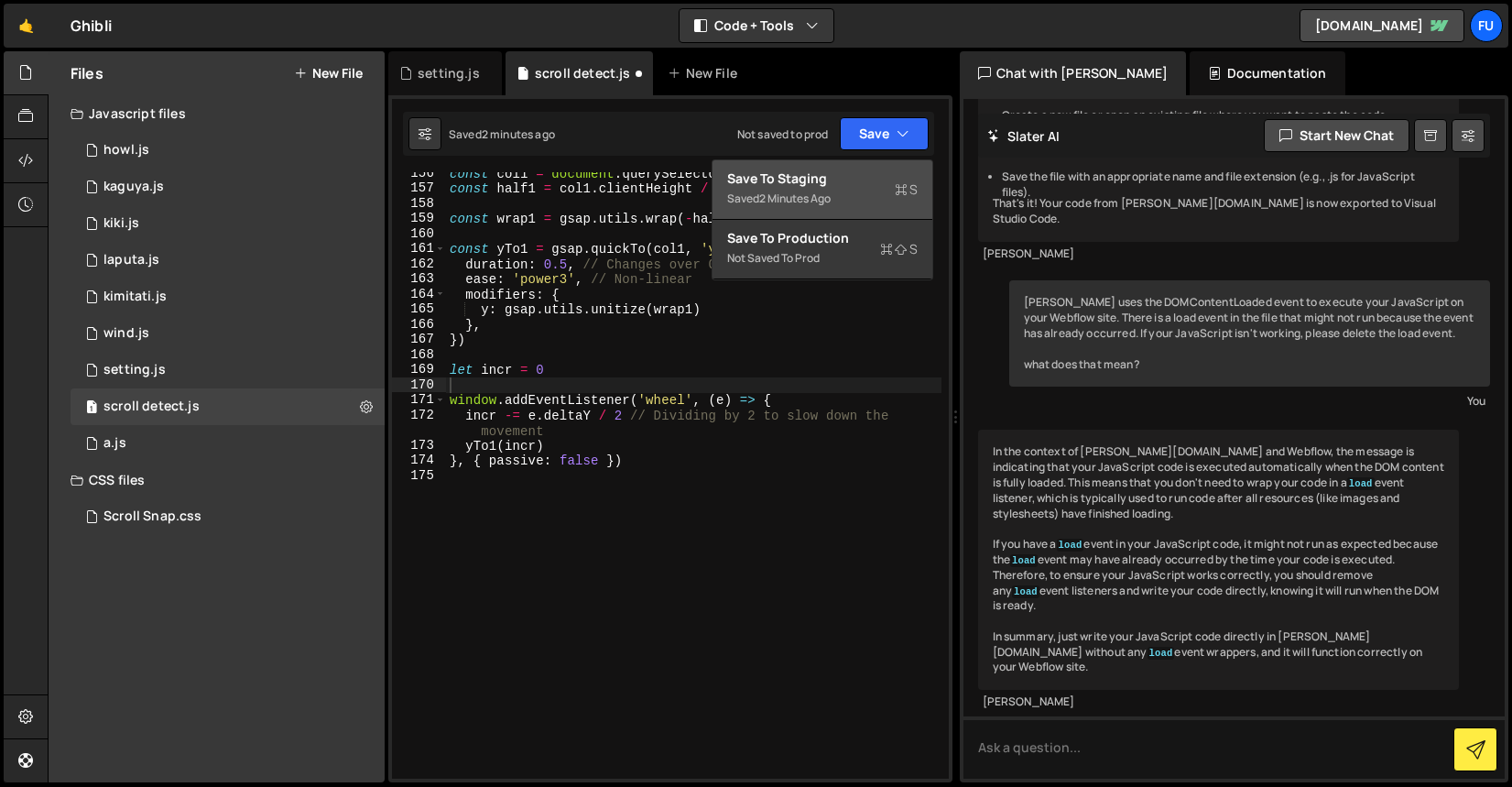
click at [892, 188] on div "Saved 2 minutes ago" at bounding box center [823, 198] width 191 height 22
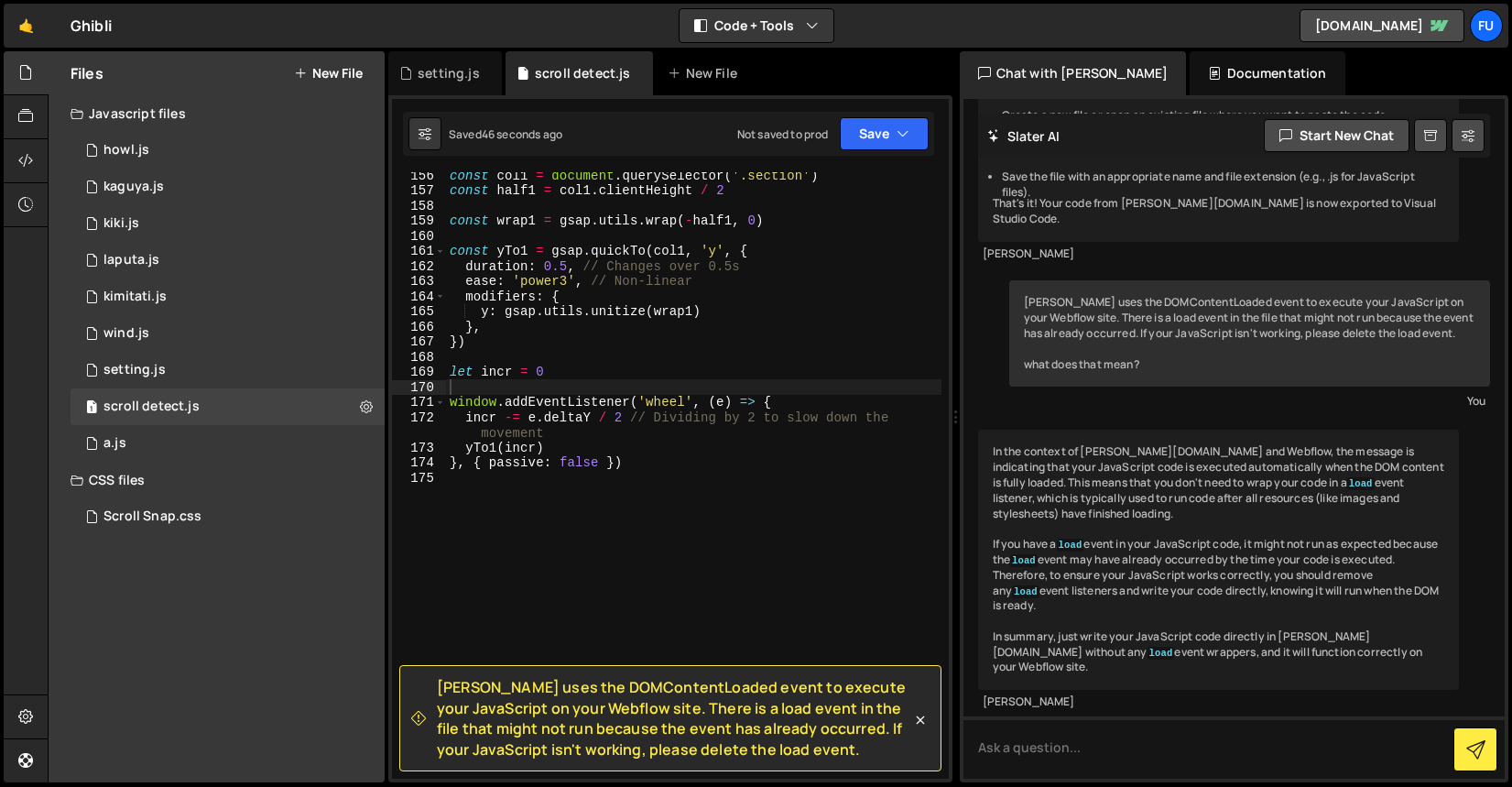
scroll to position [2471, 0]
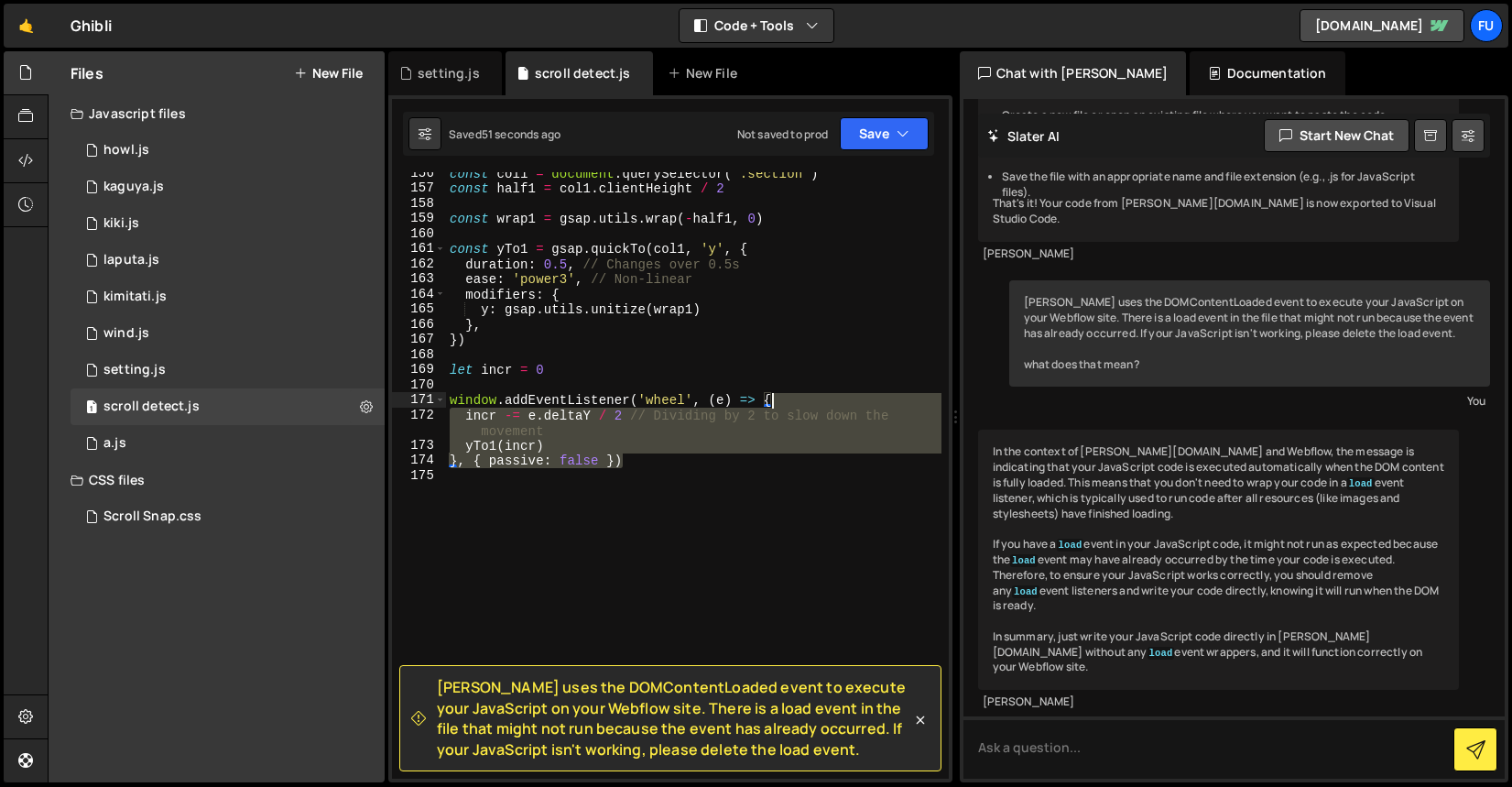
drag, startPoint x: 659, startPoint y: 459, endPoint x: 771, endPoint y: 402, distance: 125.7
click at [771, 402] on div "const col1 = document . querySelector ( '.section' ) const half1 = col1 . clien…" at bounding box center [693, 484] width 496 height 637
paste textarea "}"
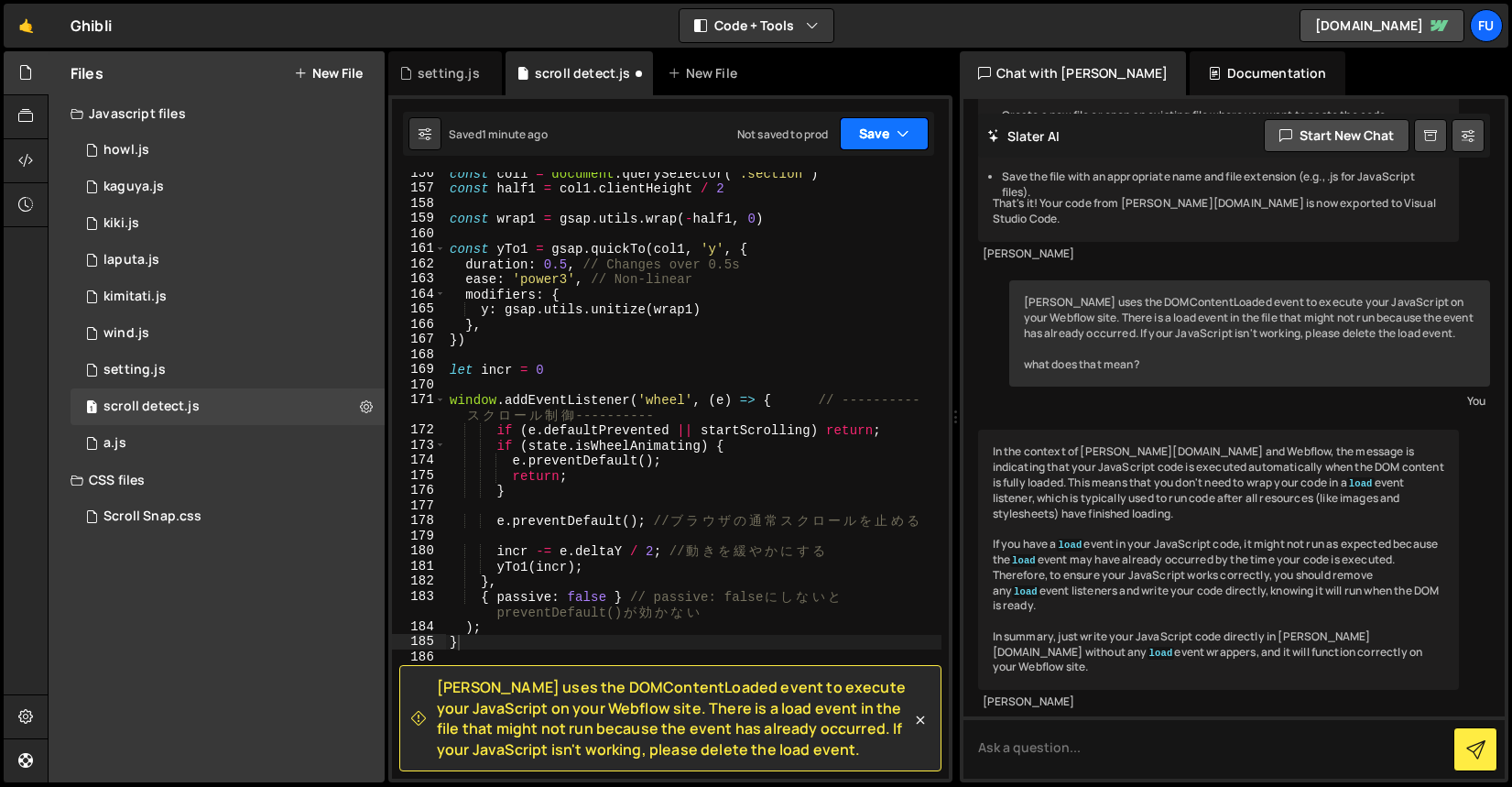
click at [876, 132] on button "Save" at bounding box center [884, 133] width 89 height 33
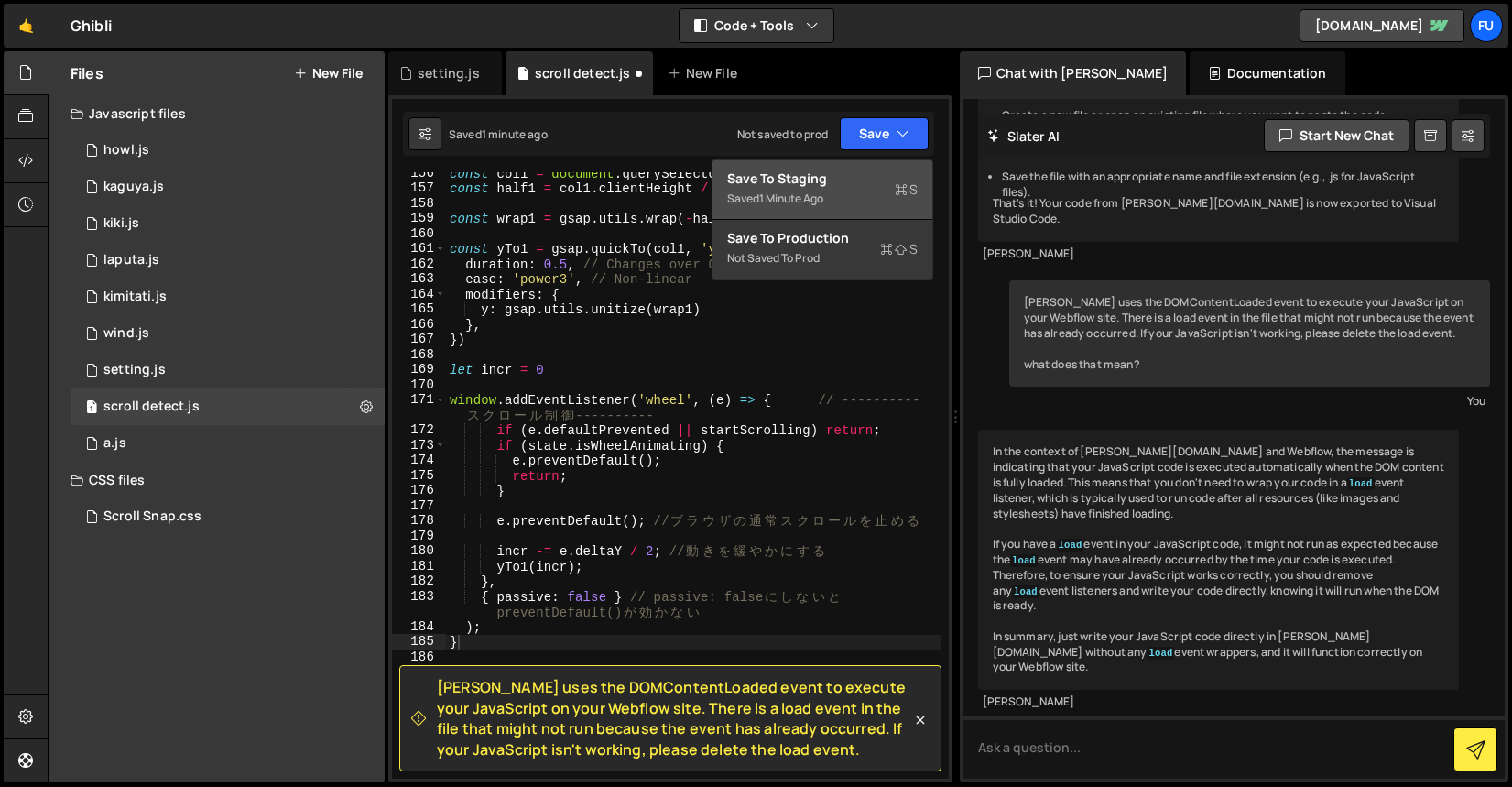
click at [872, 196] on div "Saved 1 minute ago" at bounding box center [823, 198] width 191 height 22
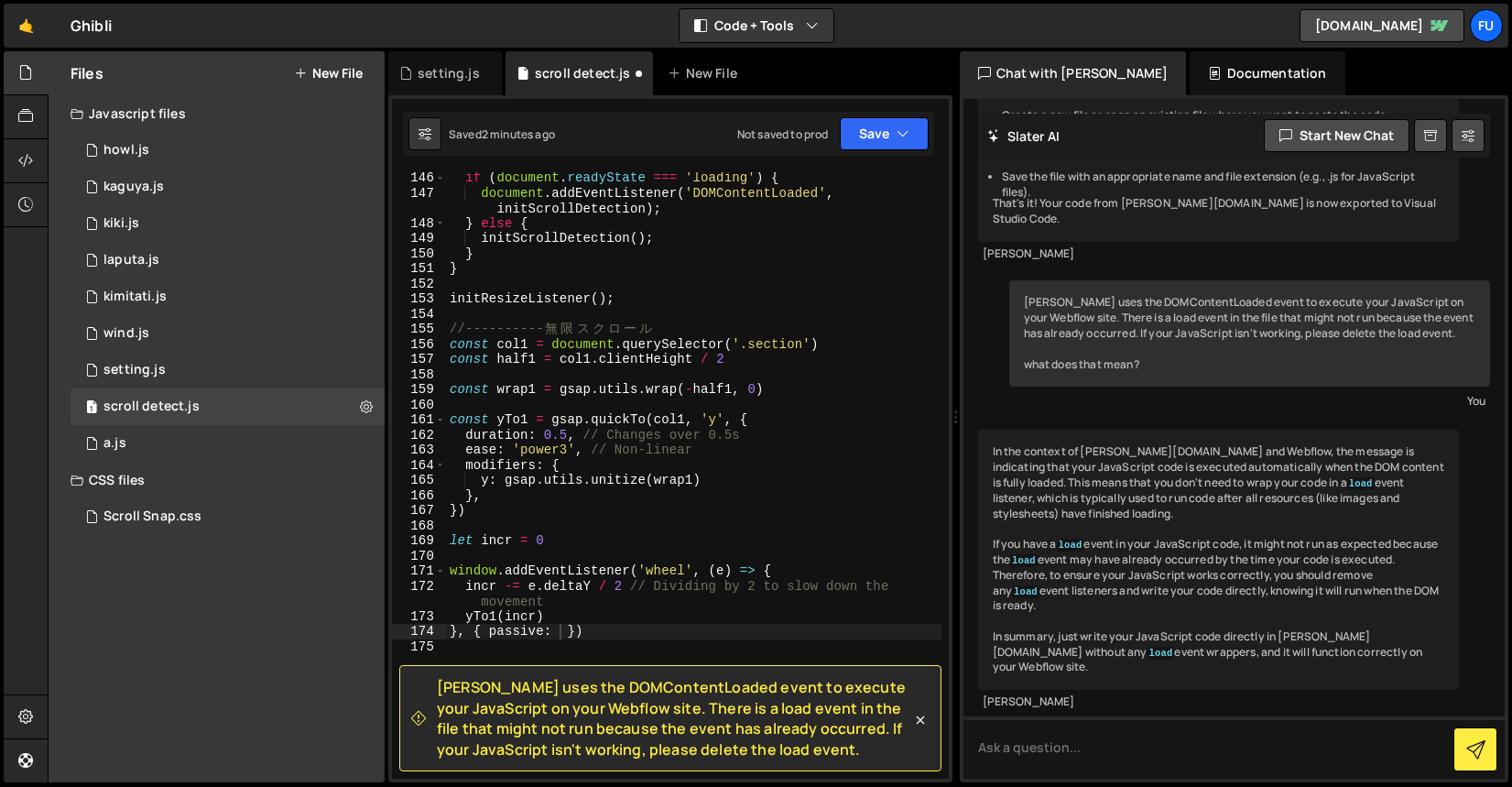
scroll to position [2317, 0]
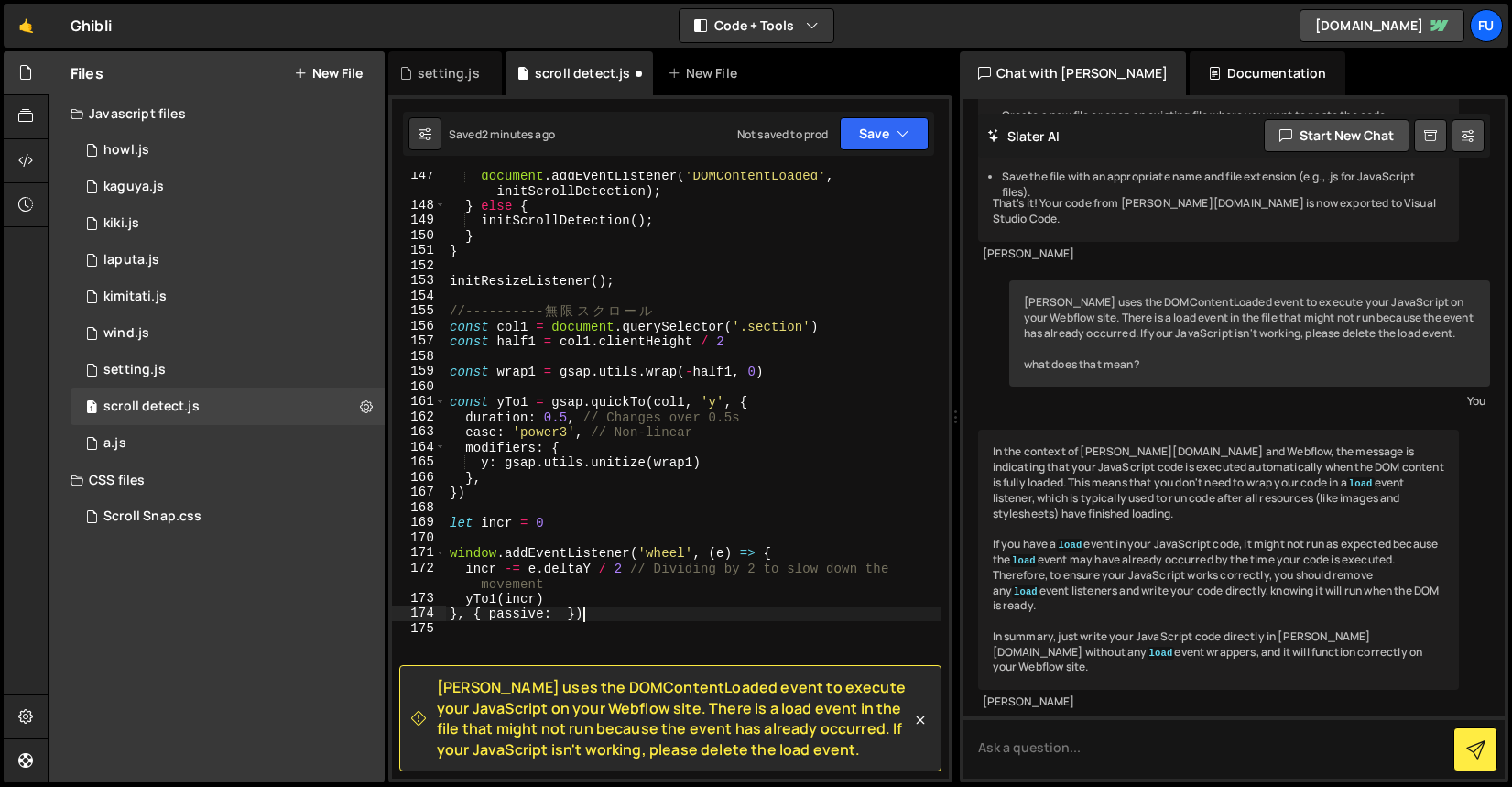
click at [716, 607] on div "document . addEventListener ( 'DOMContentLoaded' , initScrollDetection ) ; } el…" at bounding box center [693, 493] width 496 height 652
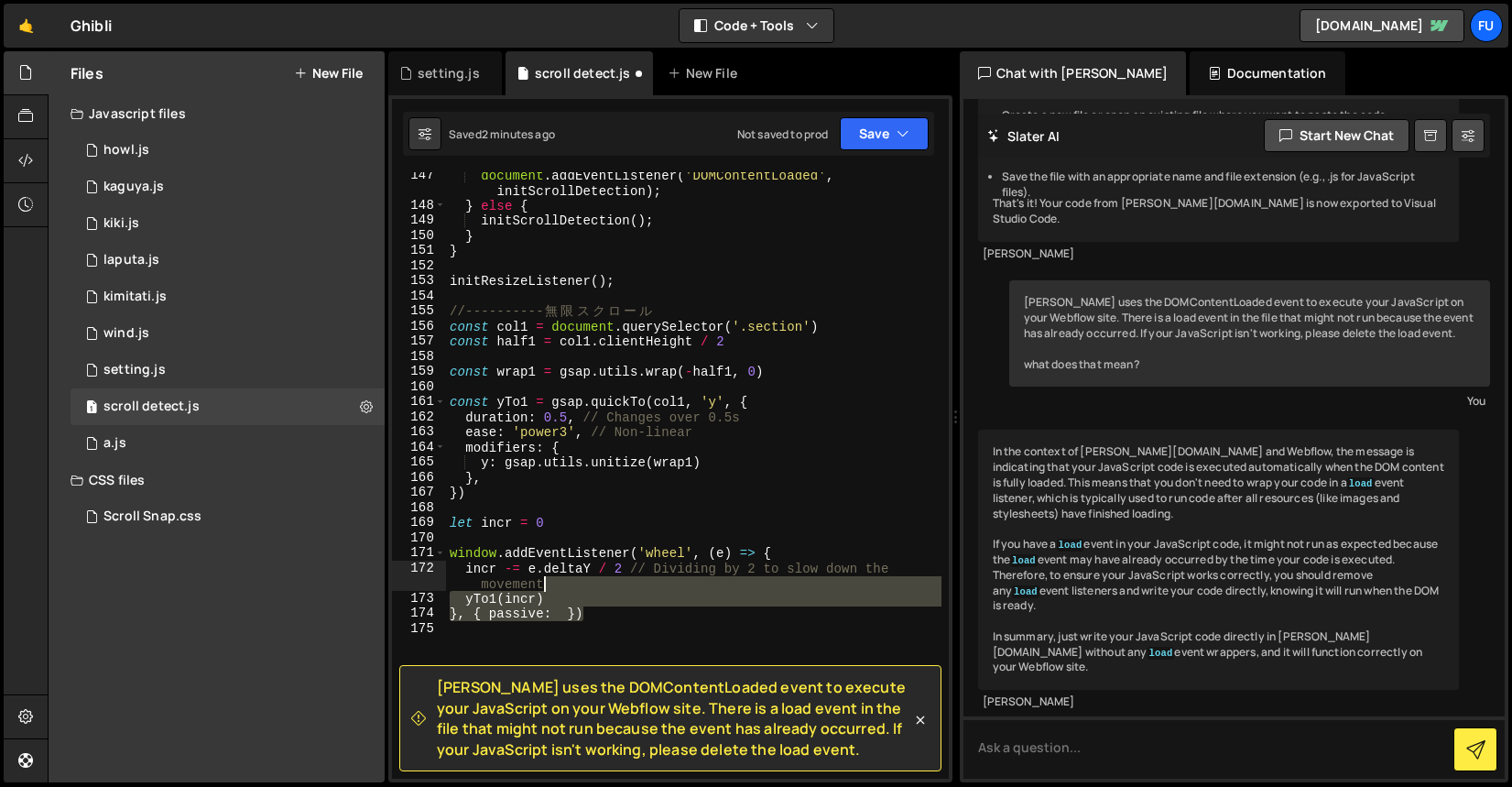
drag, startPoint x: 660, startPoint y: 610, endPoint x: 634, endPoint y: 598, distance: 28.6
click at [634, 598] on div "document . addEventListener ( 'DOMContentLoaded' , initScrollDetection ) ; } el…" at bounding box center [693, 493] width 496 height 652
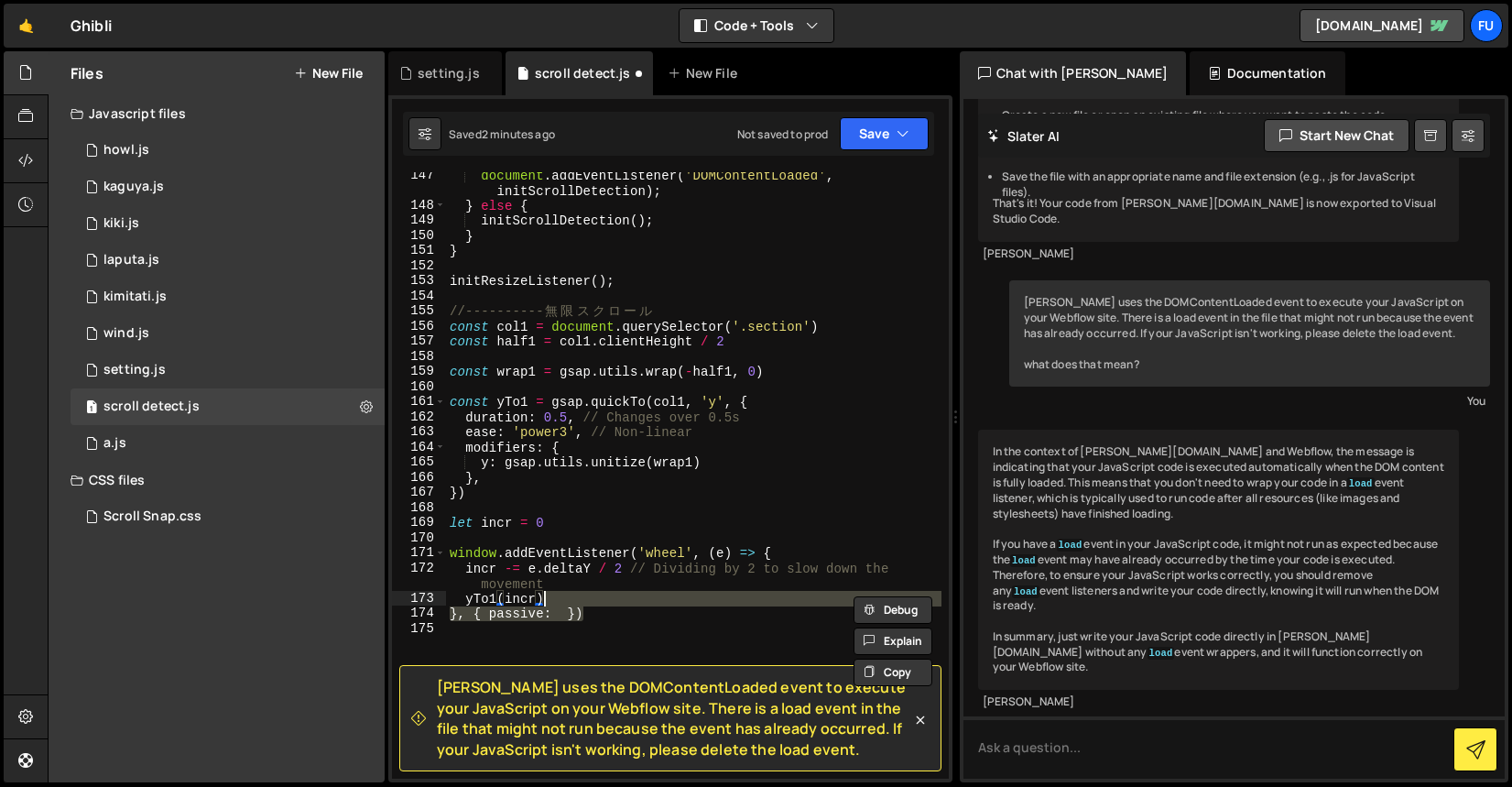
click at [633, 603] on div "document . addEventListener ( 'DOMContentLoaded' , initScrollDetection ) ; } el…" at bounding box center [693, 475] width 496 height 607
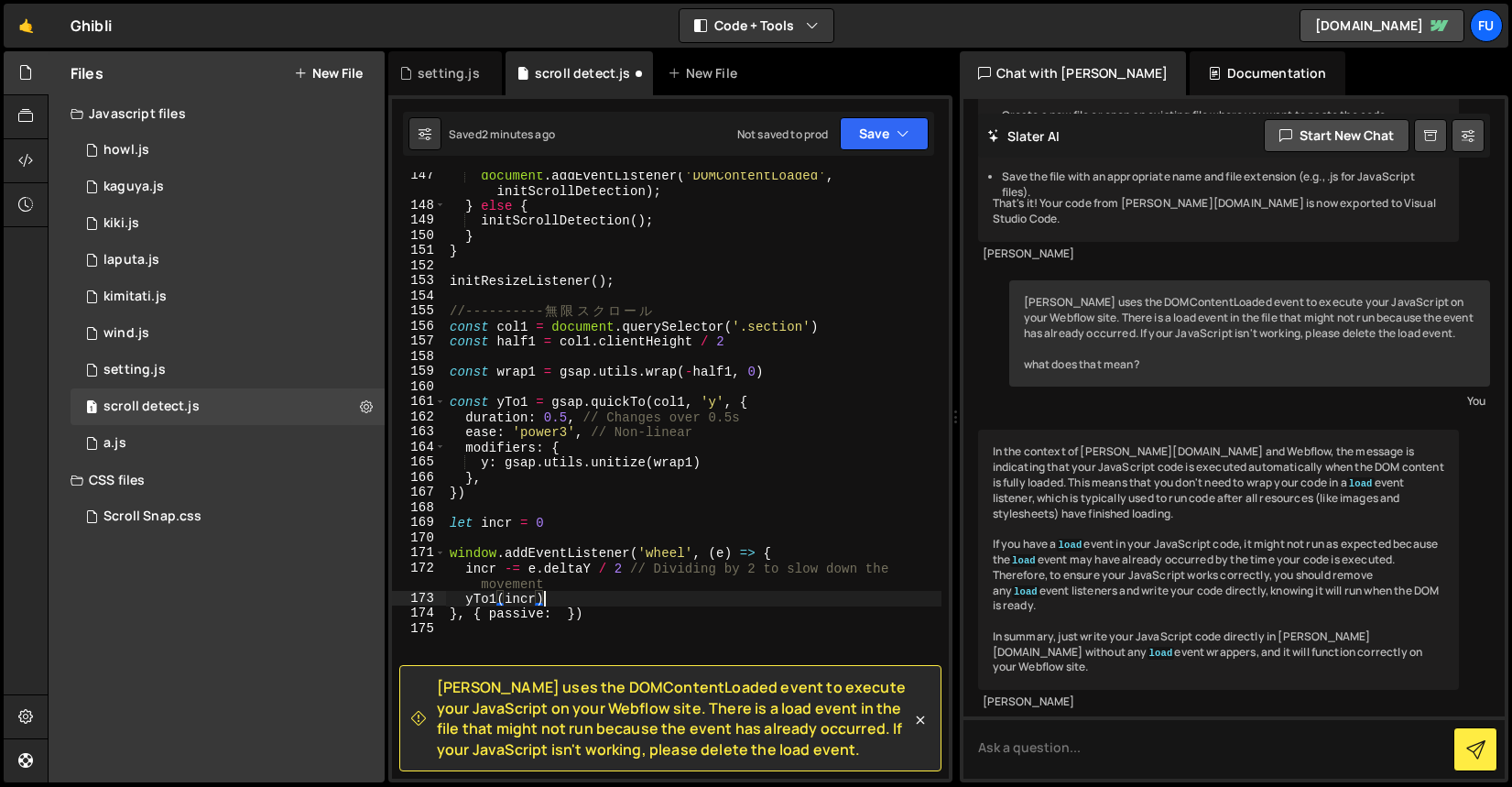
click at [631, 606] on div "document . addEventListener ( 'DOMContentLoaded' , initScrollDetection ) ; } el…" at bounding box center [693, 493] width 496 height 652
click at [625, 616] on div "document . addEventListener ( 'DOMContentLoaded' , initScrollDetection ) ; } el…" at bounding box center [693, 493] width 496 height 652
click at [918, 709] on link at bounding box center [920, 718] width 18 height 21
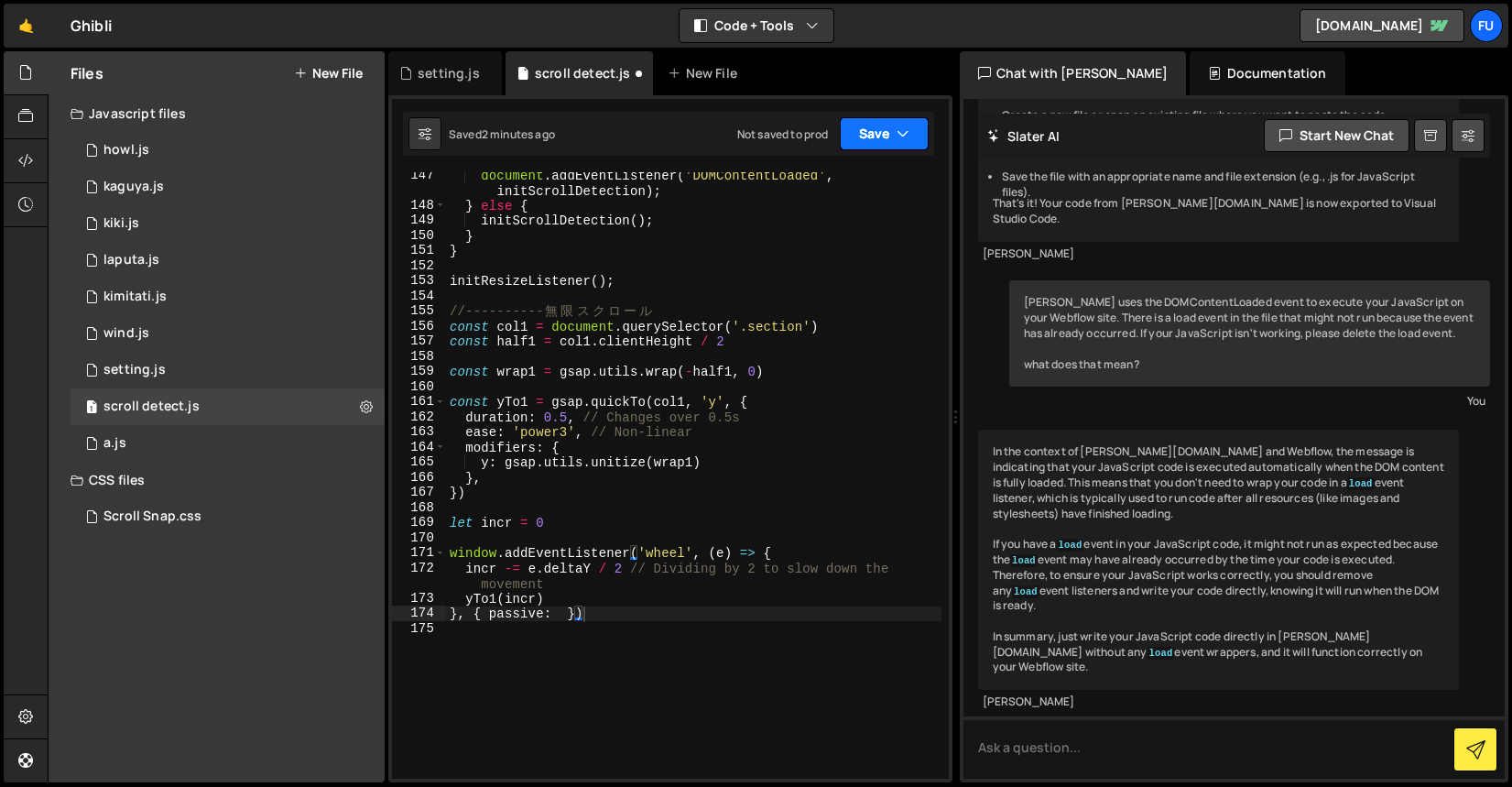
click at [882, 147] on button "Save" at bounding box center [884, 133] width 89 height 33
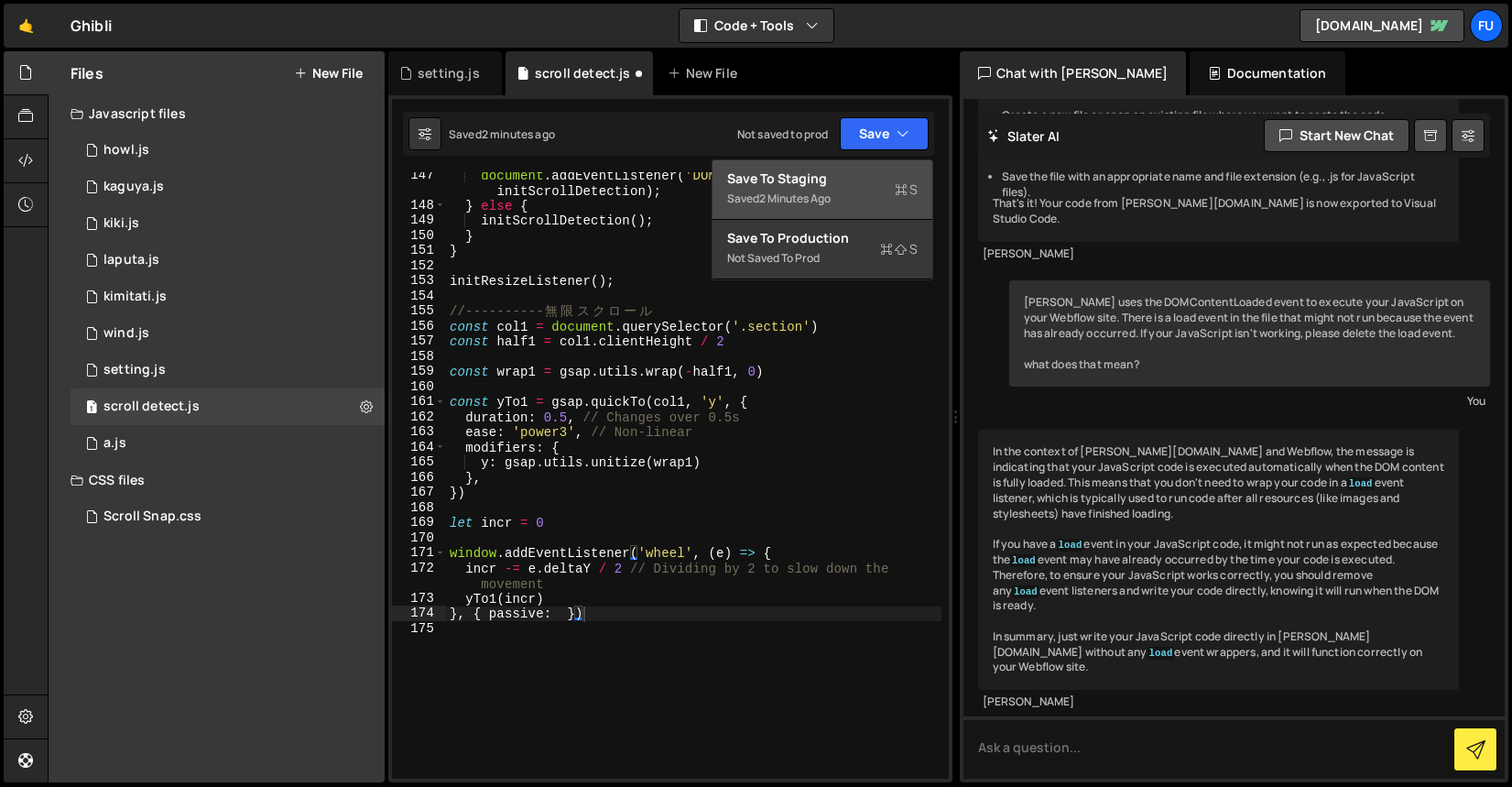
click at [880, 175] on div "Save to Staging S" at bounding box center [823, 178] width 191 height 18
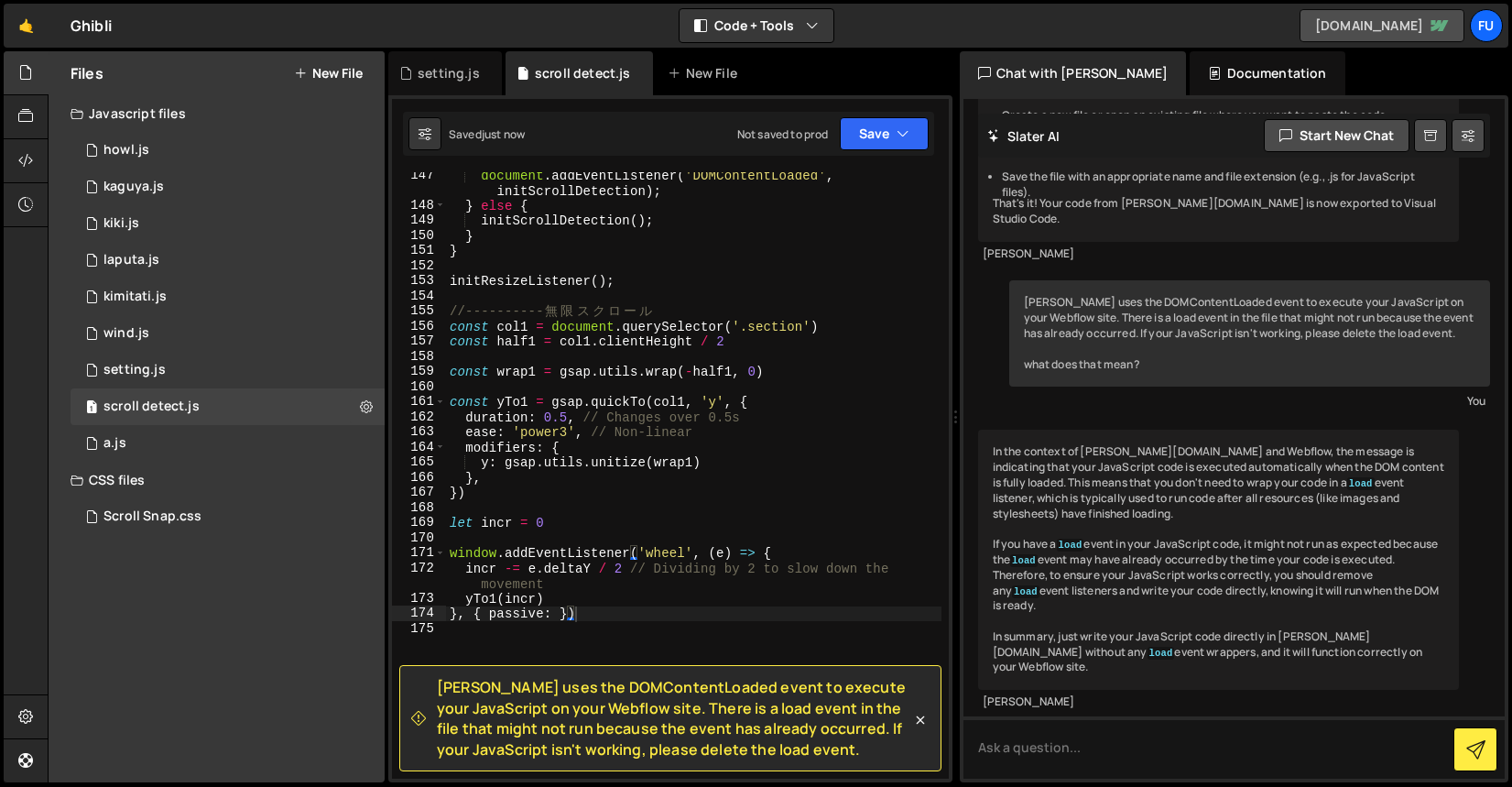
click at [1378, 35] on link "[DOMAIN_NAME]" at bounding box center [1382, 26] width 165 height 33
type textarea "const col1 = document.querySelector('.section')"
click at [739, 321] on div "document . addEventListener ( 'DOMContentLoaded' , initScrollDetection ) ; } el…" at bounding box center [693, 493] width 496 height 652
click at [1337, 24] on link "[DOMAIN_NAME]" at bounding box center [1382, 26] width 165 height 33
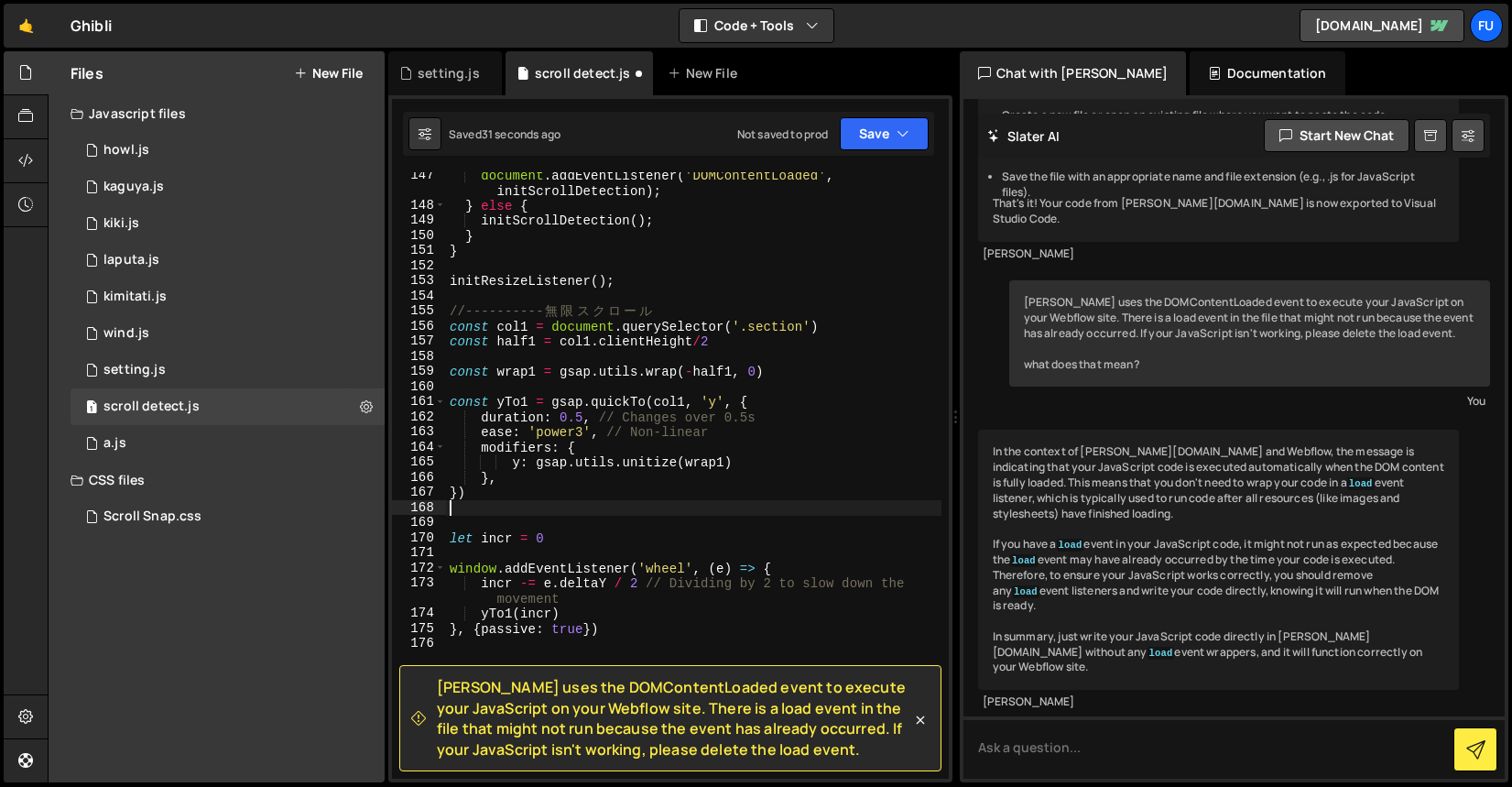
click at [790, 508] on div "document . addEventListener ( 'DOMContentLoaded' , initScrollDetection ) ; } el…" at bounding box center [693, 493] width 496 height 652
click at [909, 119] on button "Save" at bounding box center [884, 133] width 89 height 33
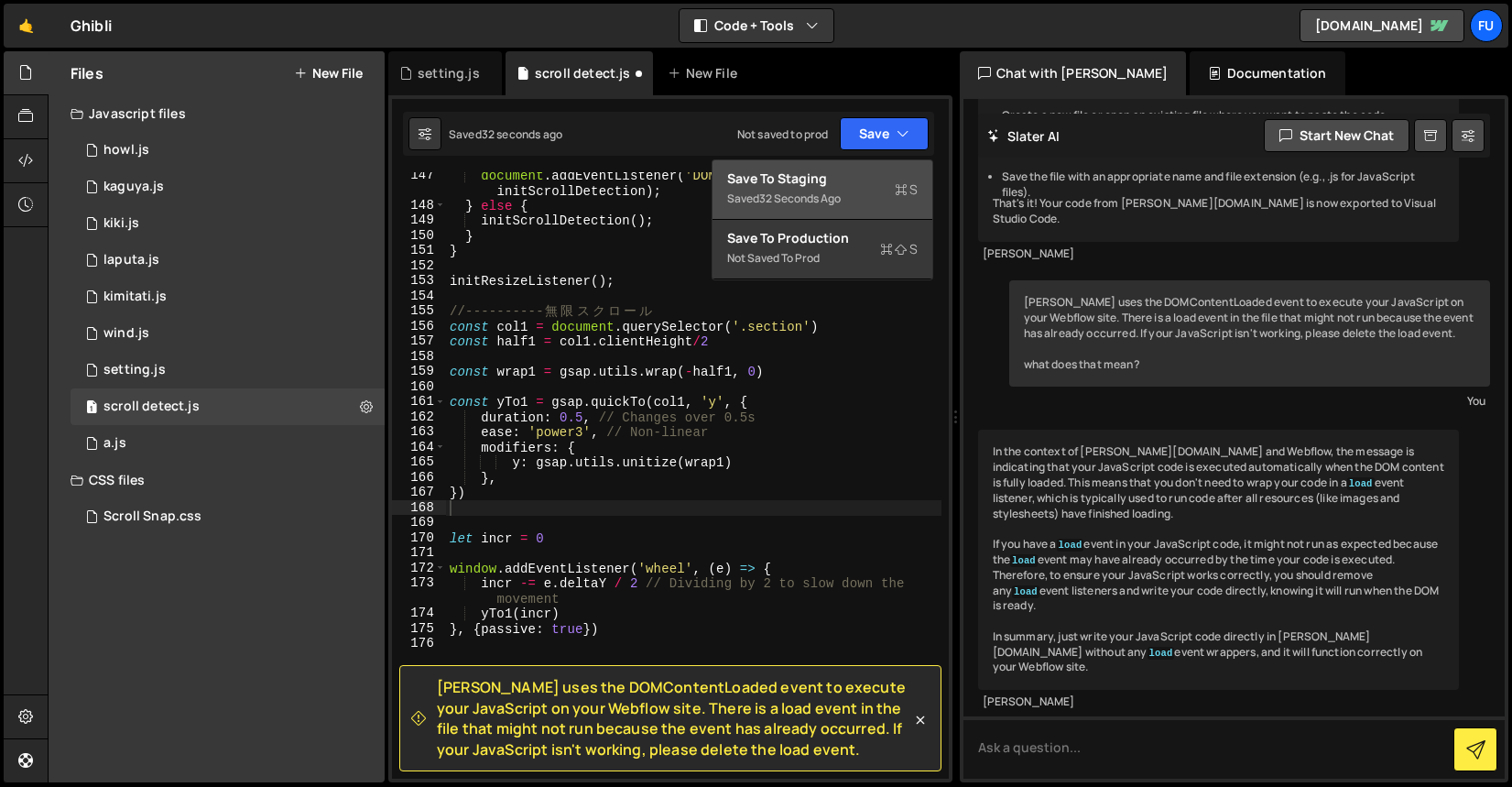
click at [902, 194] on icon at bounding box center [901, 189] width 13 height 18
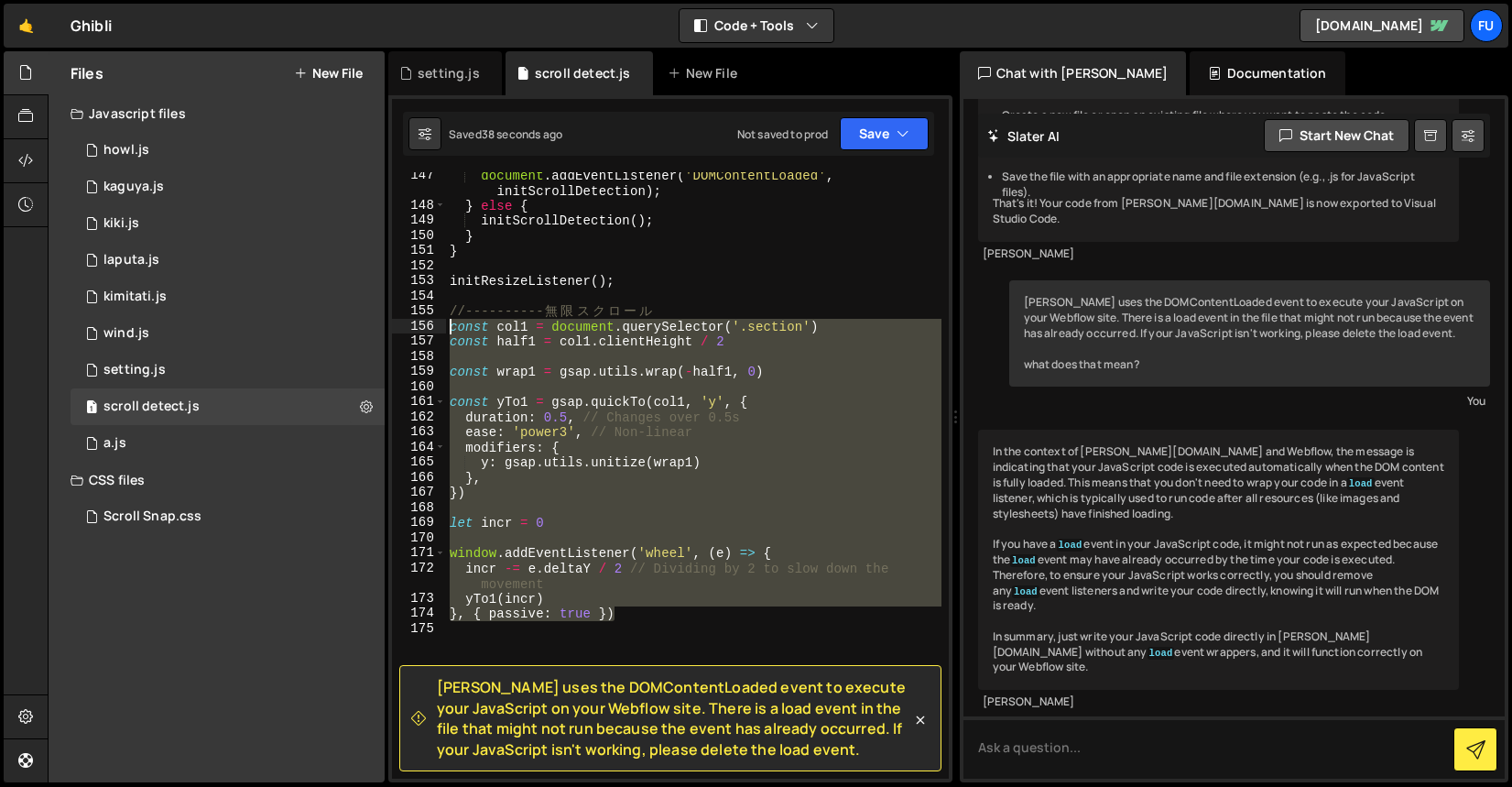
drag, startPoint x: 672, startPoint y: 616, endPoint x: 448, endPoint y: 325, distance: 367.2
click at [448, 325] on div "document . addEventListener ( 'DOMContentLoaded' , initScrollDetection ) ; } el…" at bounding box center [693, 493] width 496 height 652
click at [621, 483] on div "document . addEventListener ( 'DOMContentLoaded' , initScrollDetection ) ; } el…" at bounding box center [693, 475] width 496 height 607
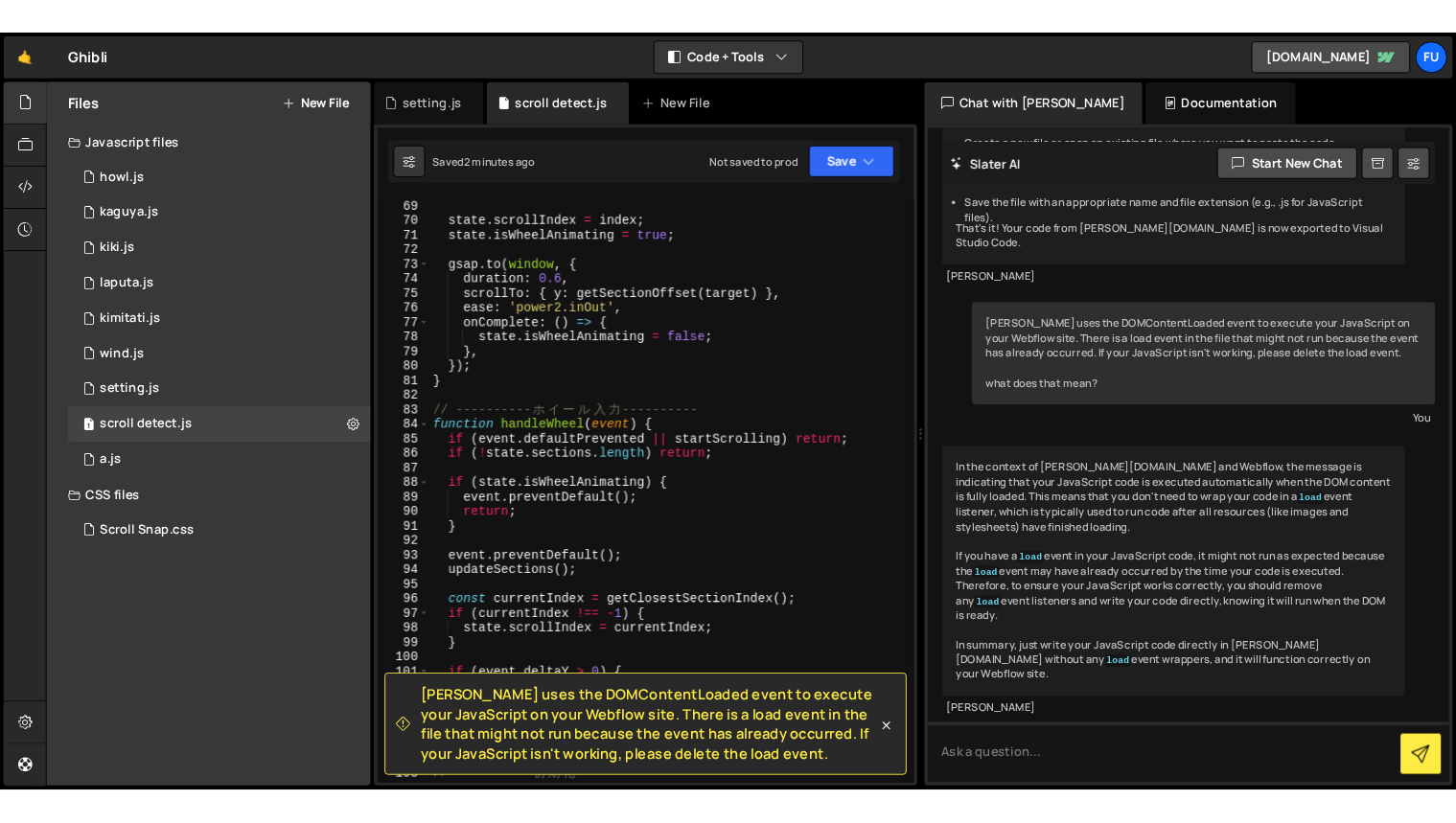
scroll to position [1350, 0]
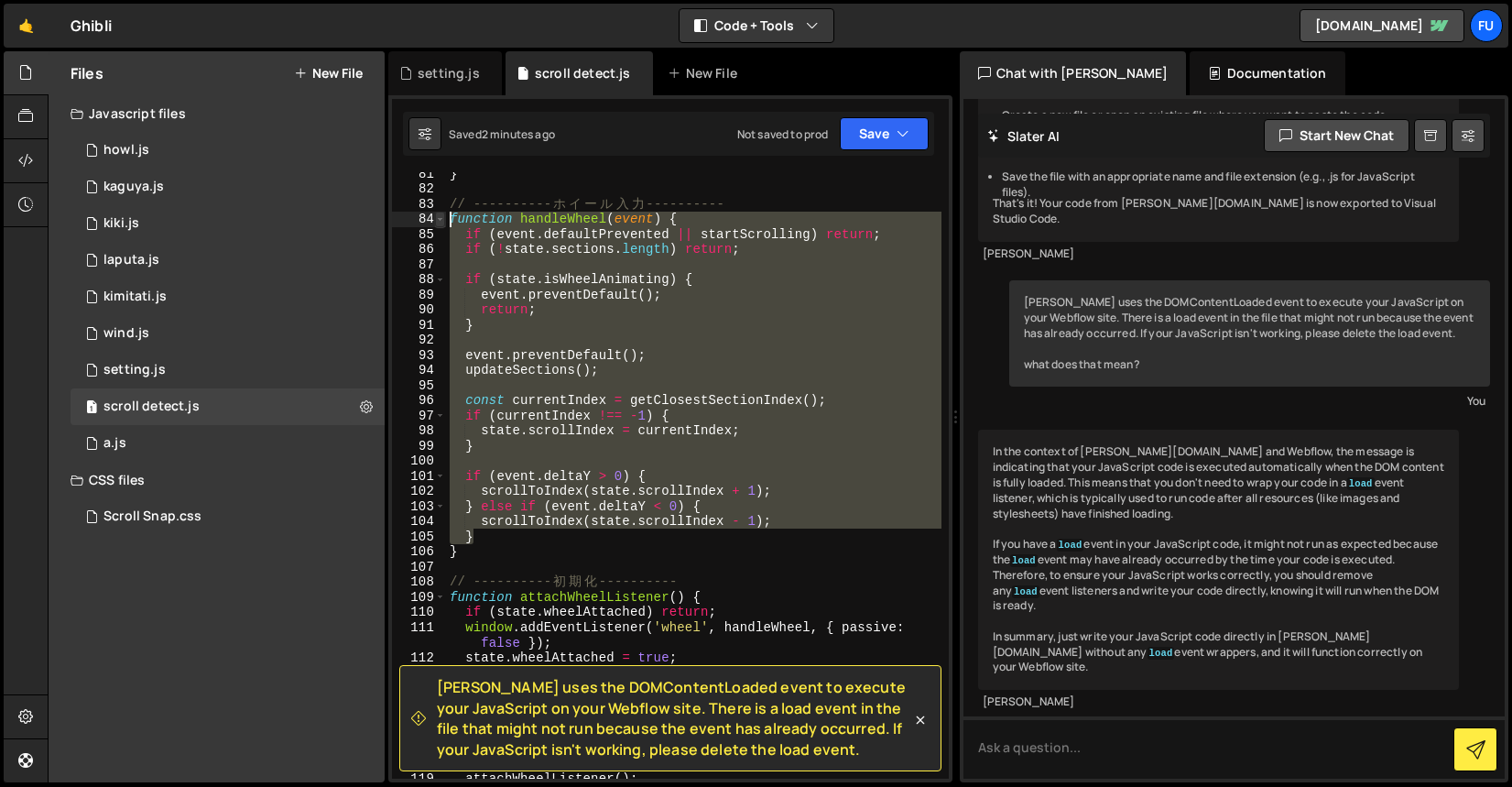
drag, startPoint x: 529, startPoint y: 535, endPoint x: 440, endPoint y: 222, distance: 325.4
click at [440, 222] on div "}, 81 82 83 84 85 86 87 88 89 90 91 92 93 94 95 96 97 98 99 100 101 102 103 104…" at bounding box center [670, 475] width 556 height 607
click at [836, 540] on div "} // ---------- ホ イ ー ル 入 力 ---------- function handleWheel ( event ) { if ( ev…" at bounding box center [693, 475] width 496 height 607
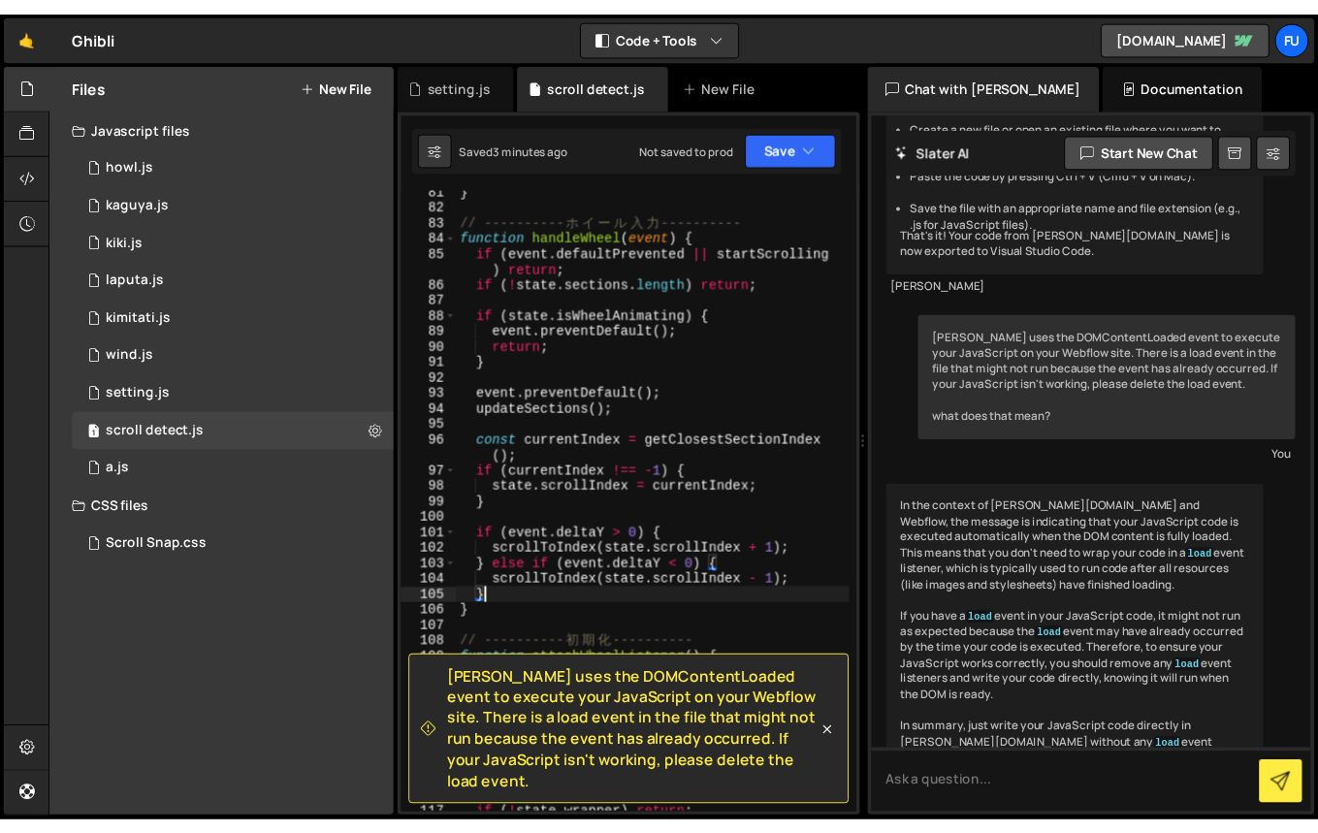
scroll to position [1462, 0]
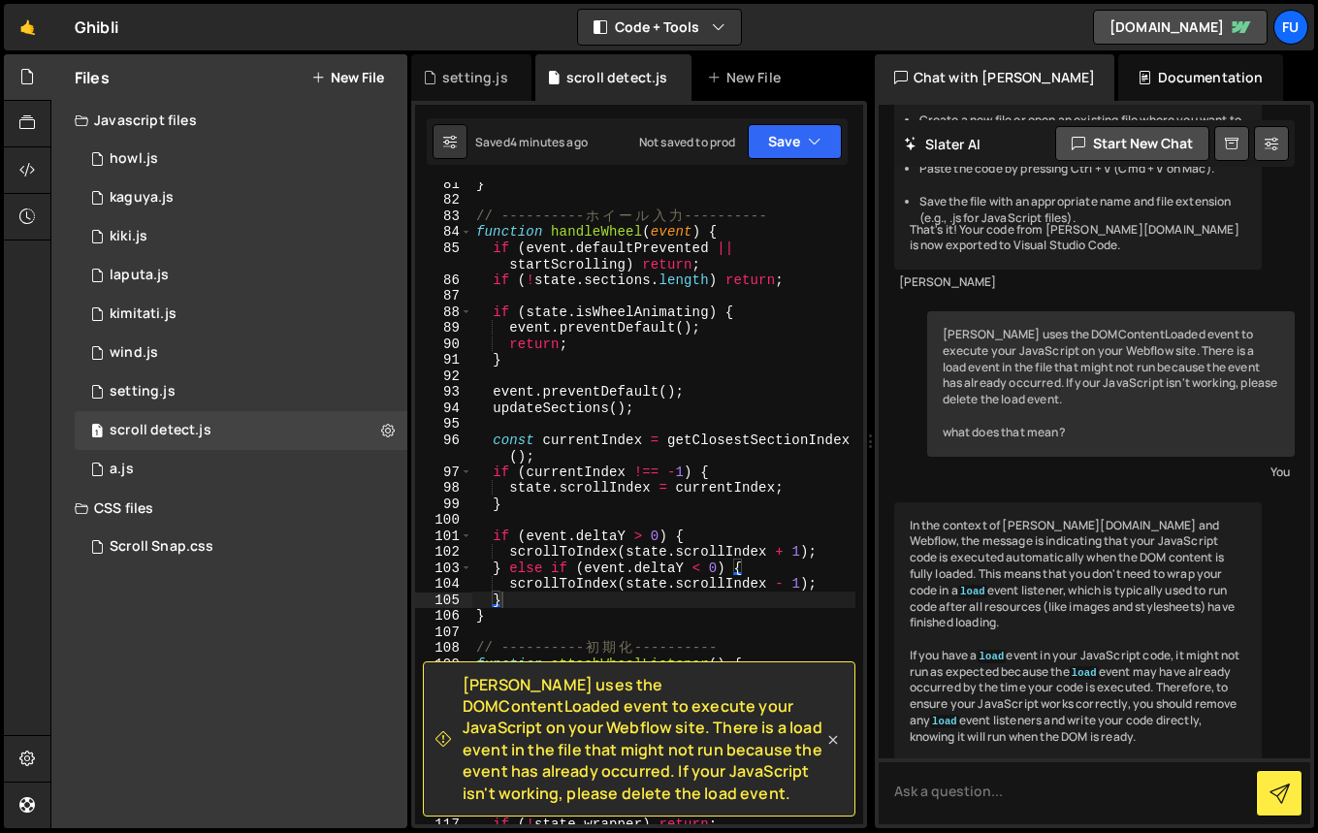
click at [828, 740] on icon at bounding box center [832, 739] width 19 height 19
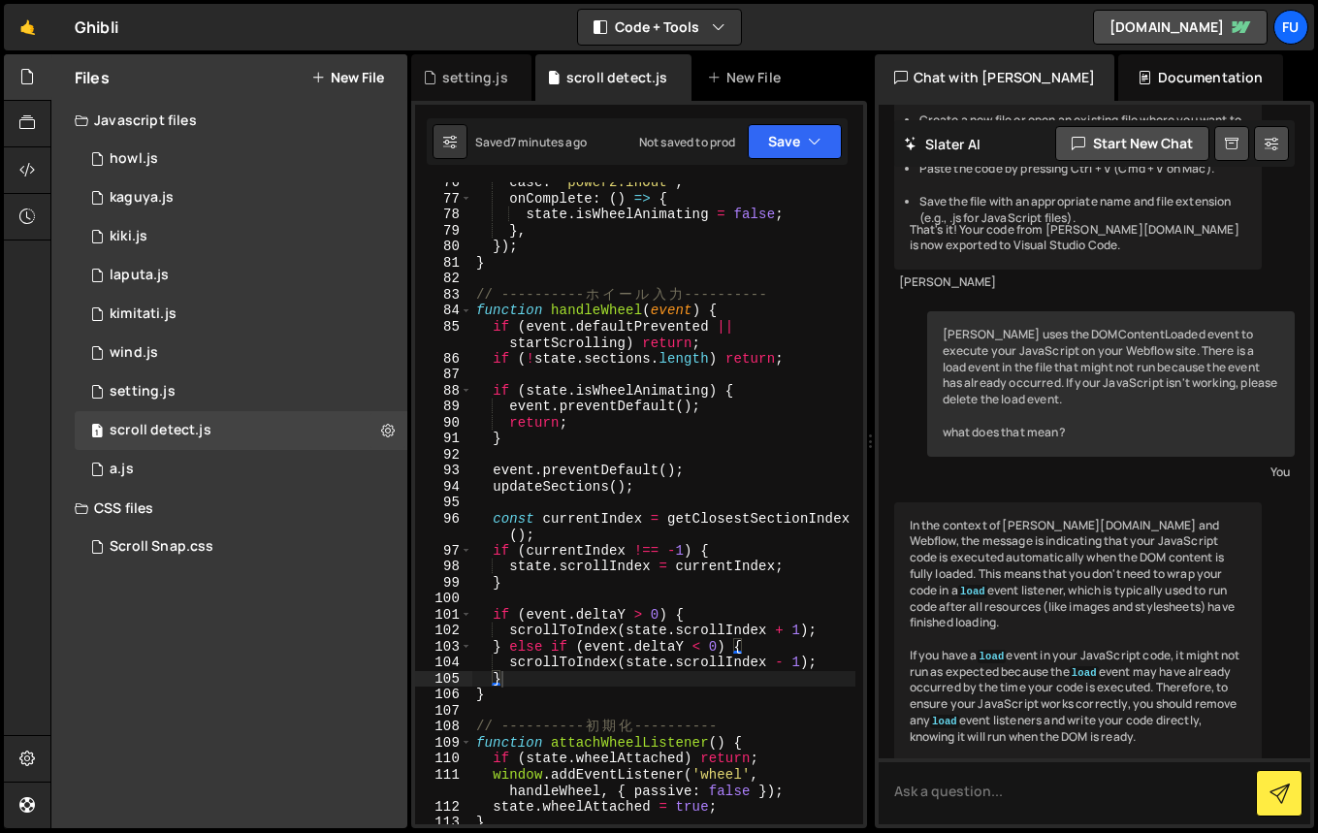
scroll to position [1410, 0]
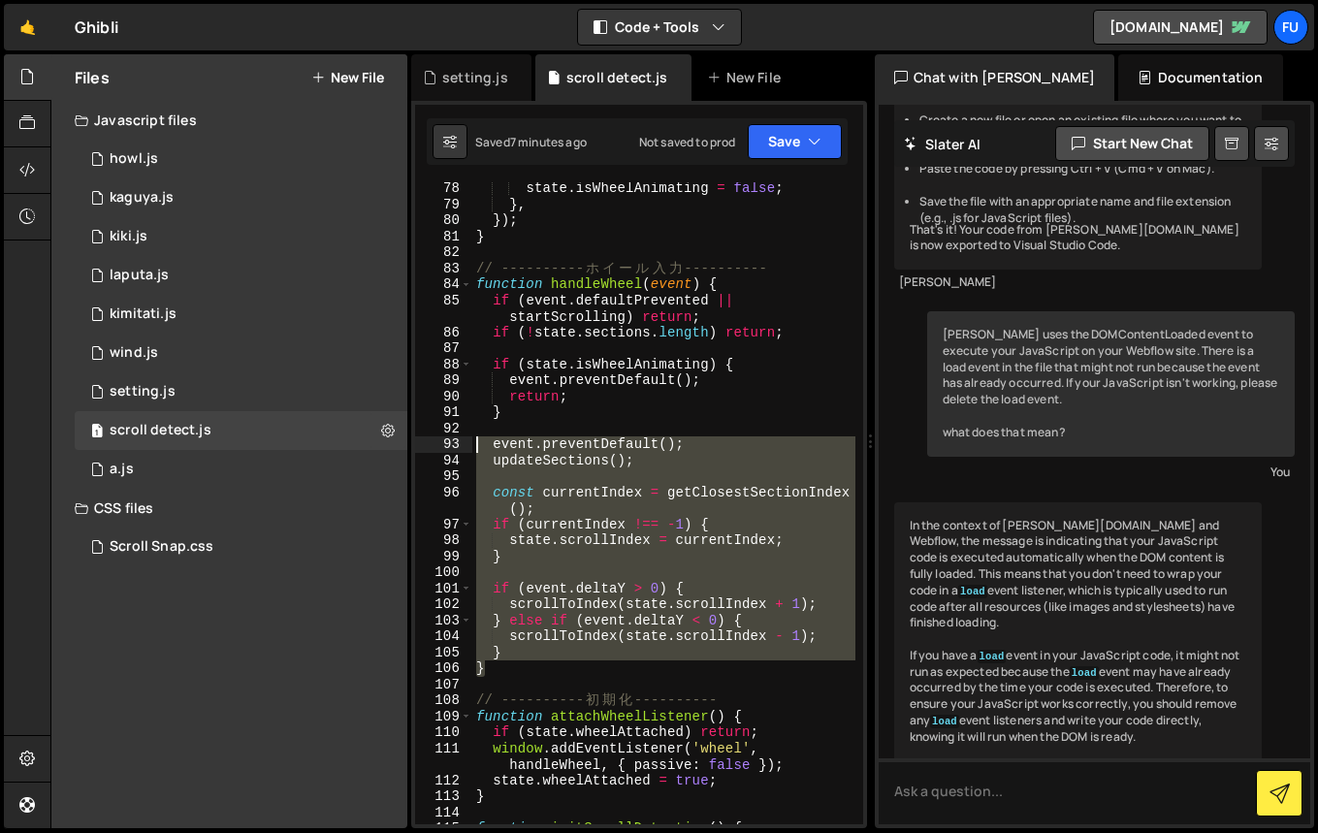
drag, startPoint x: 588, startPoint y: 670, endPoint x: 456, endPoint y: 442, distance: 263.7
click at [456, 442] on div "} 78 79 80 81 82 83 84 85 86 87 88 89 90 91 92 93 94 95 96 97 98 99 100 101 102…" at bounding box center [639, 503] width 448 height 642
paste textarea "}"
type textarea "}"
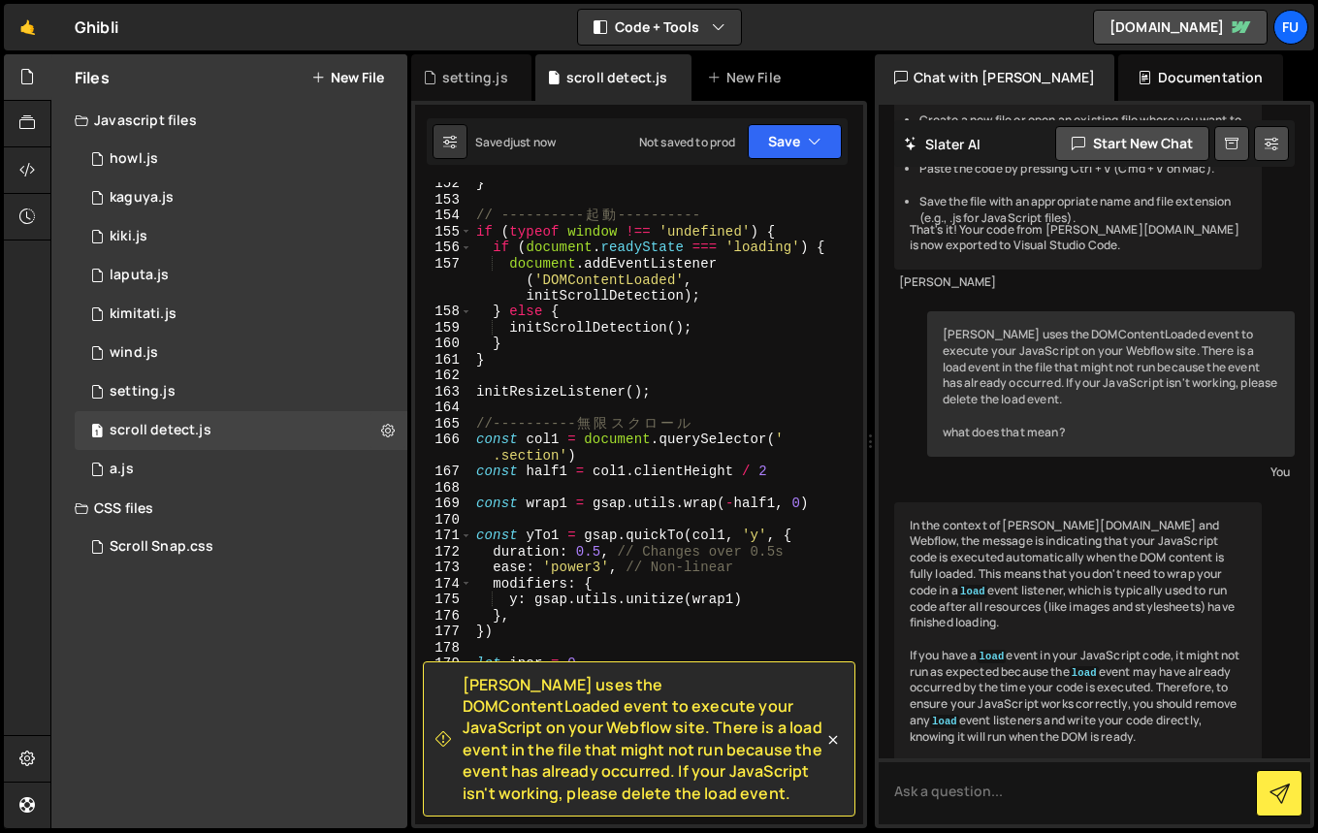
scroll to position [2726, 0]
click at [832, 740] on icon at bounding box center [832, 740] width 9 height 9
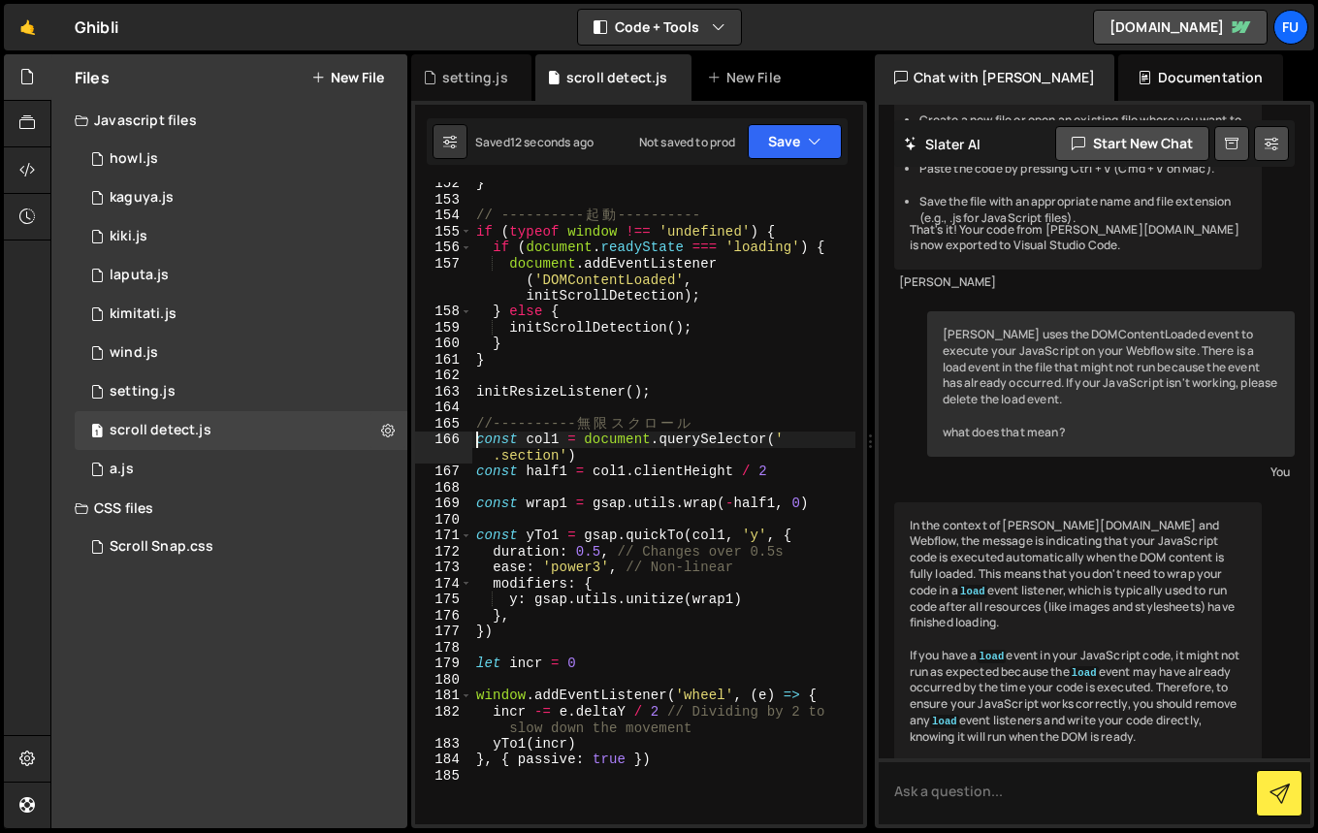
click at [473, 440] on div "} // ---------- 起 動 ---------- if ( typeof window !== 'undefined' ) { if ( docu…" at bounding box center [663, 512] width 383 height 674
paste textarea "function initInfiniteScroll() {"
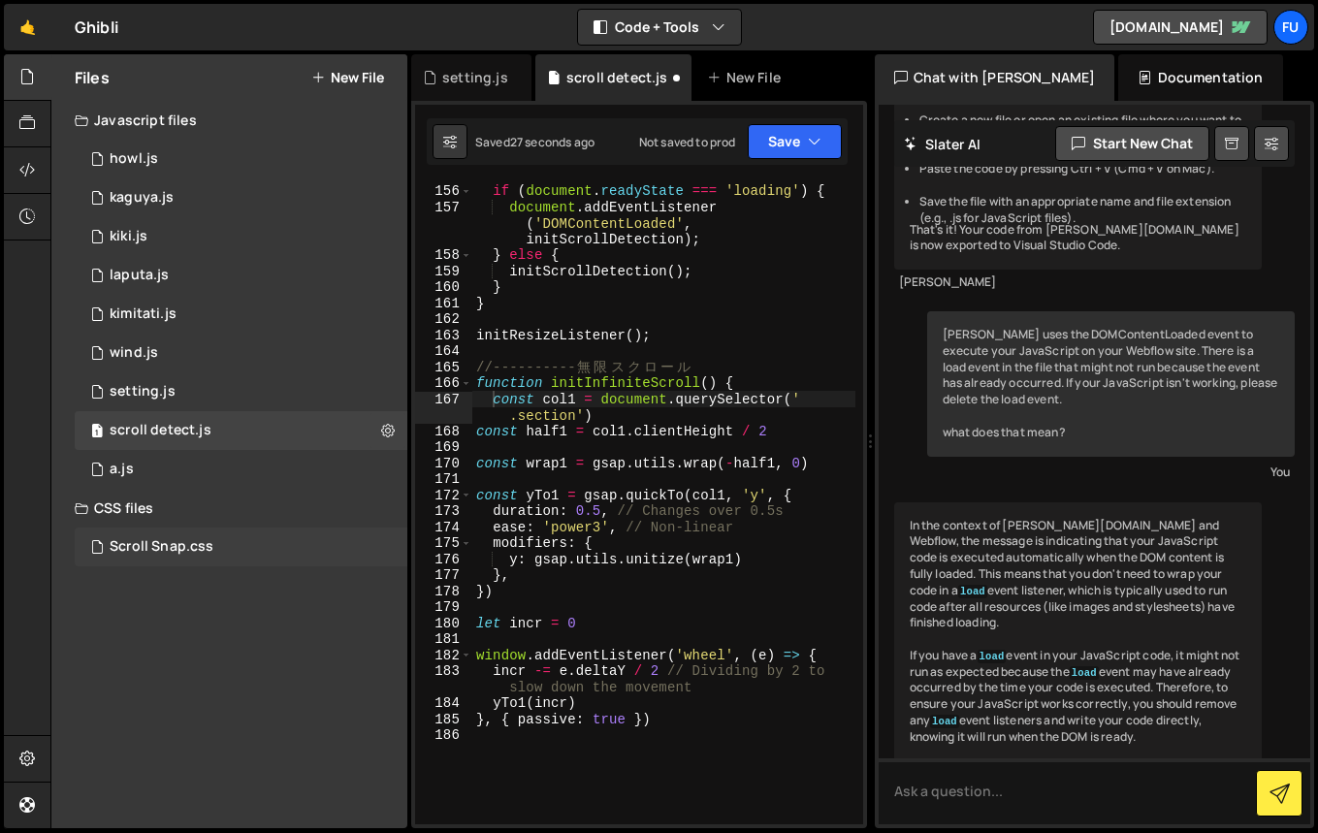
scroll to position [2786, 0]
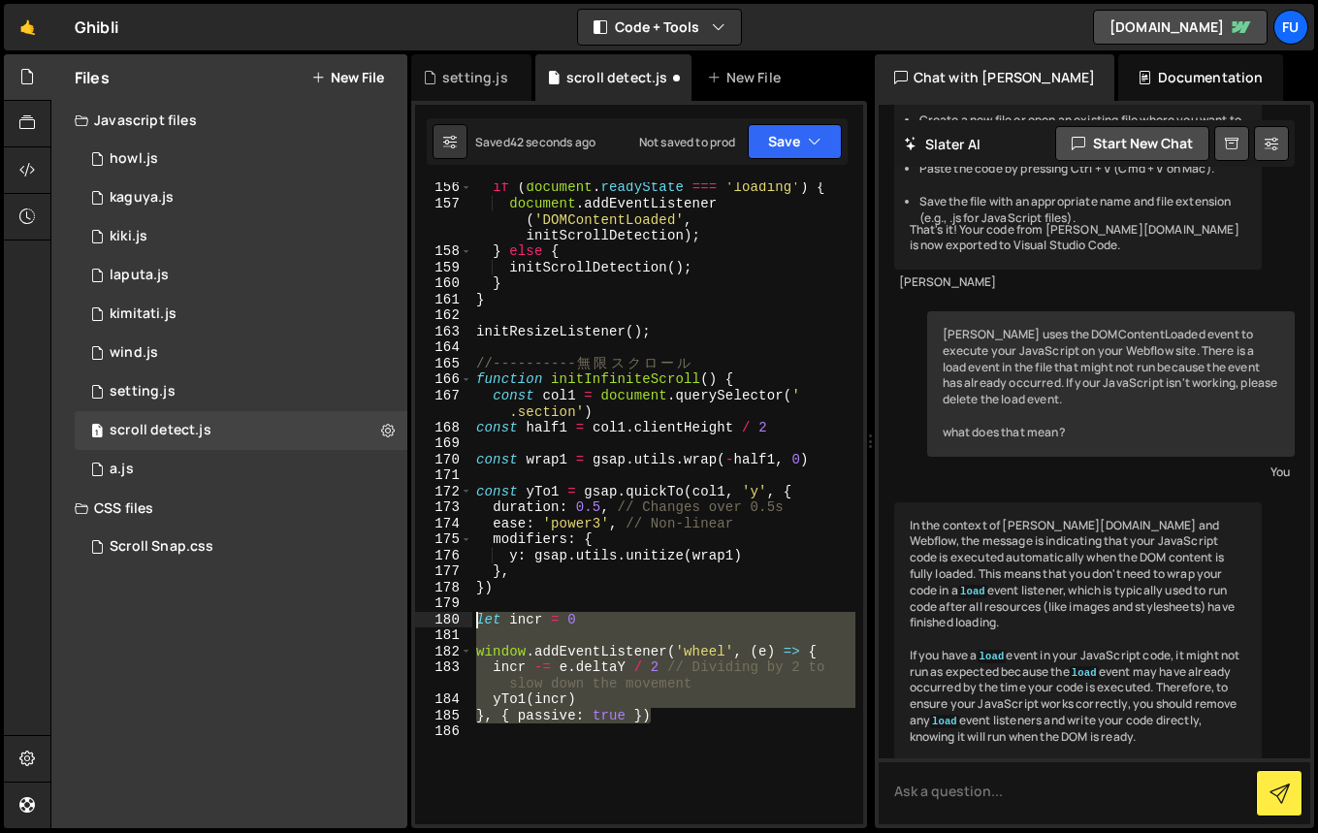
drag, startPoint x: 683, startPoint y: 711, endPoint x: 461, endPoint y: 614, distance: 243.1
click at [461, 614] on div "const col1 = document.querySelector('.section') 156 157 158 159 160 161 162 163…" at bounding box center [639, 503] width 448 height 642
paste textarea "}"
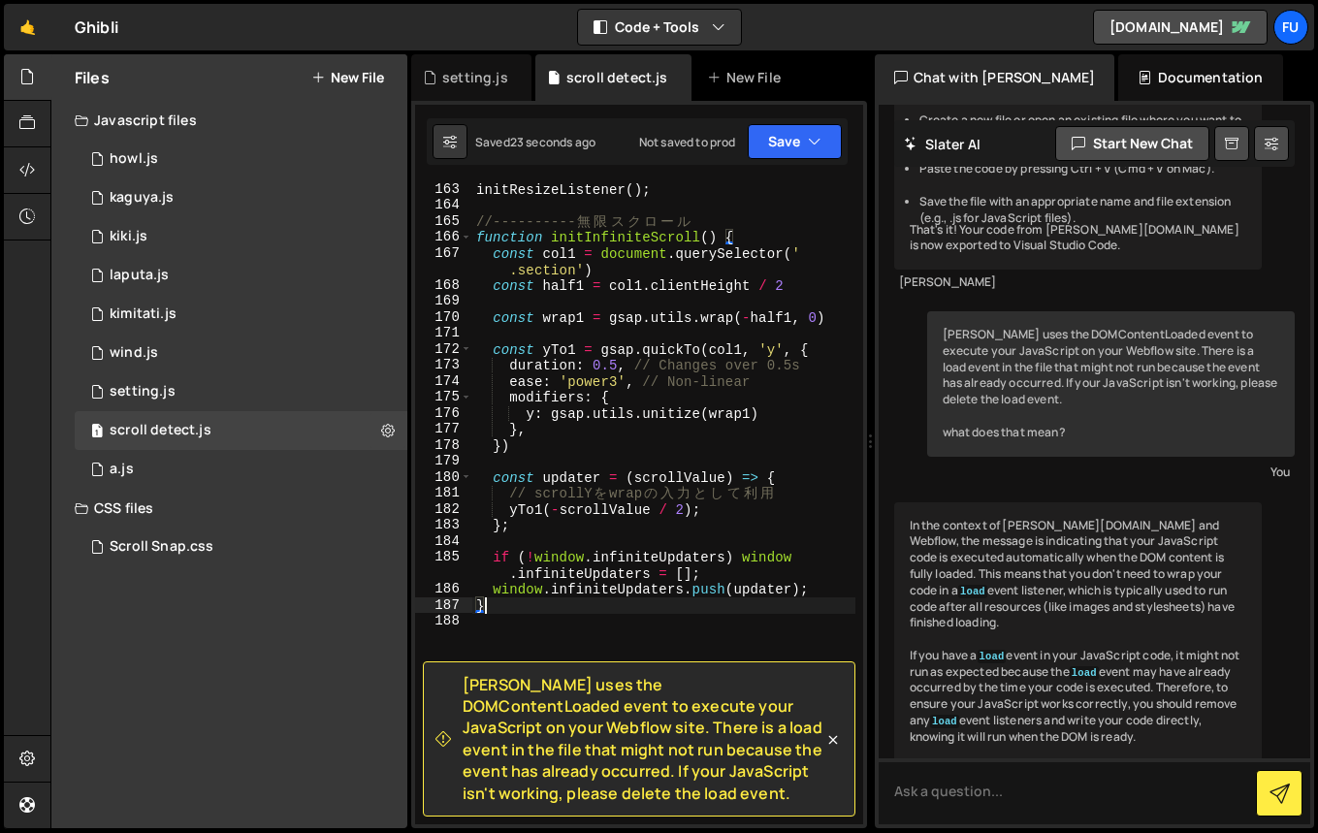
scroll to position [2929, 0]
click at [833, 744] on icon at bounding box center [832, 739] width 19 height 19
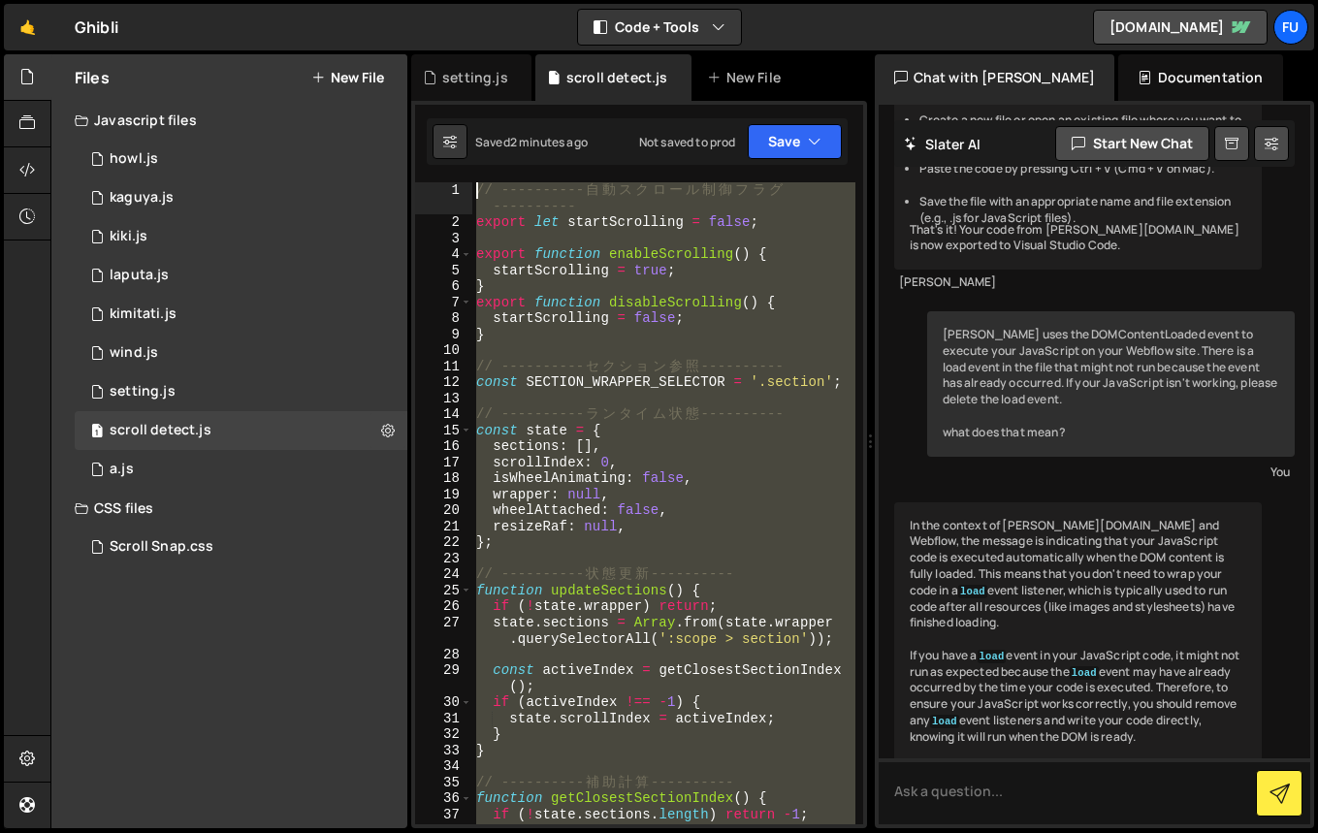
scroll to position [0, 0]
drag, startPoint x: 708, startPoint y: 721, endPoint x: 403, endPoint y: 33, distance: 752.7
click at [403, 33] on div "Hold on a sec... Are you certain you wish to leave this page? Any changes you'v…" at bounding box center [659, 416] width 1318 height 833
click at [708, 410] on div "// ---------- 自 動 ス ク ロ ー ル 制 御 フ ラ グ ---------- export let startScrolling = fa…" at bounding box center [663, 503] width 383 height 642
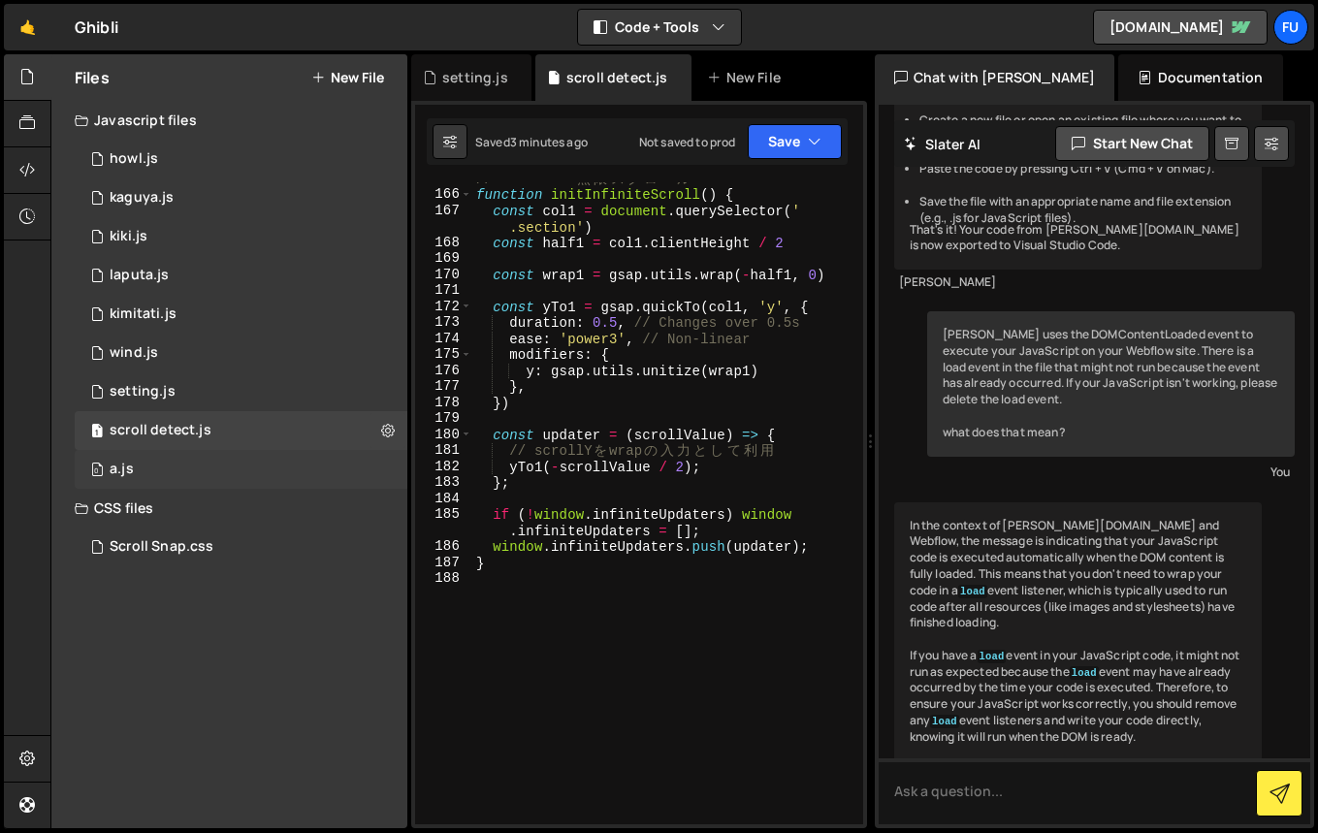
scroll to position [2954, 0]
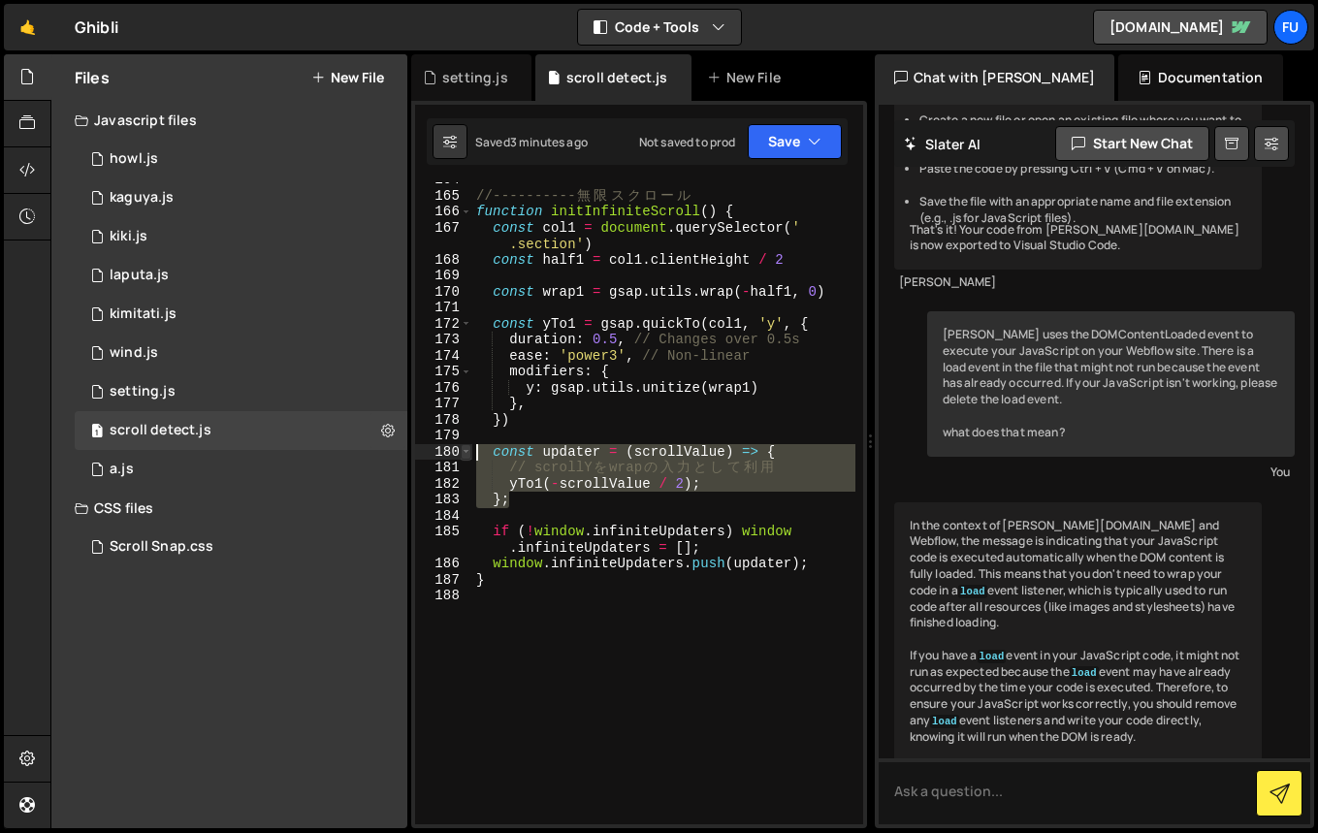
drag, startPoint x: 534, startPoint y: 494, endPoint x: 469, endPoint y: 450, distance: 78.8
click at [469, 450] on div "// ---------- ランタイム状態 ---------- 164 165 166 167 168 169 170 171 172 173 174 17…" at bounding box center [639, 503] width 448 height 642
paste textarea "}"
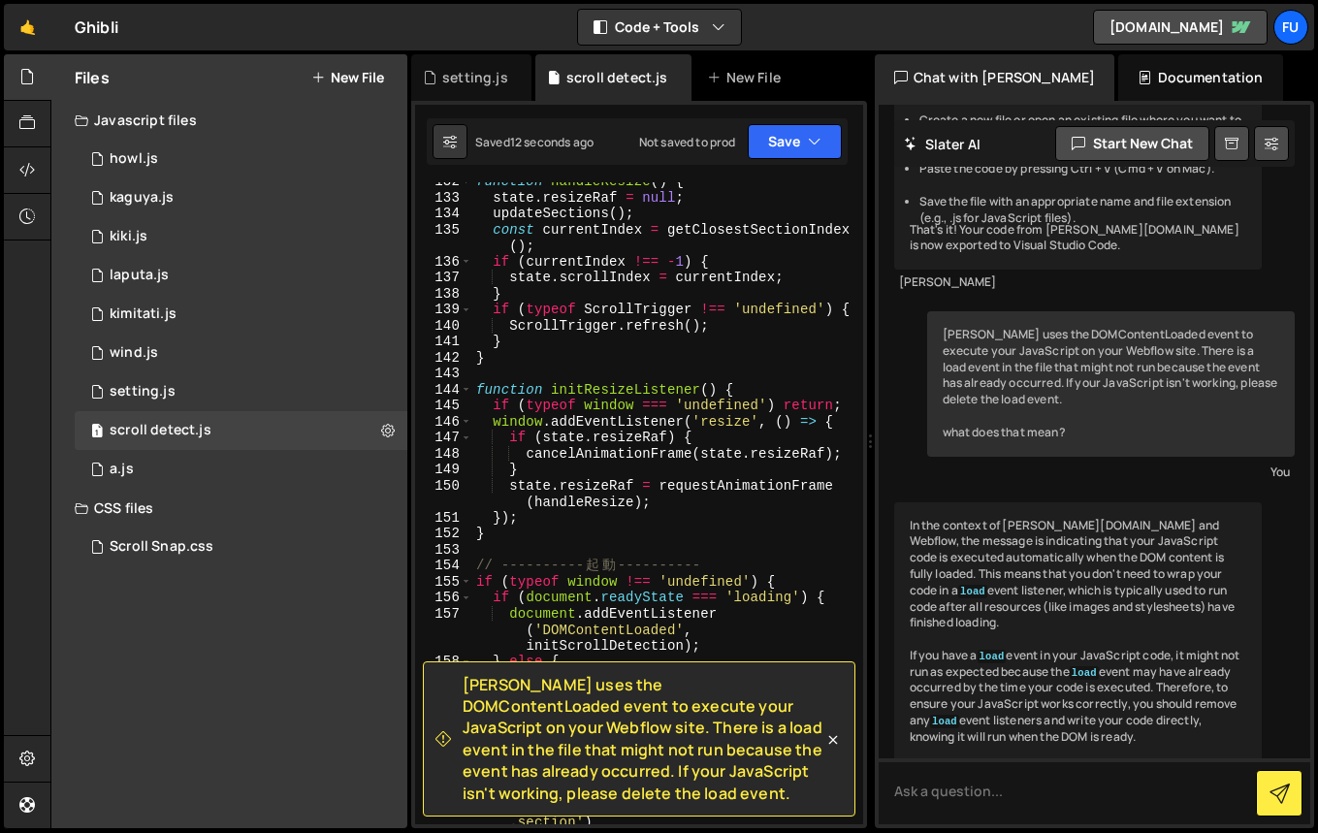
scroll to position [2280, 0]
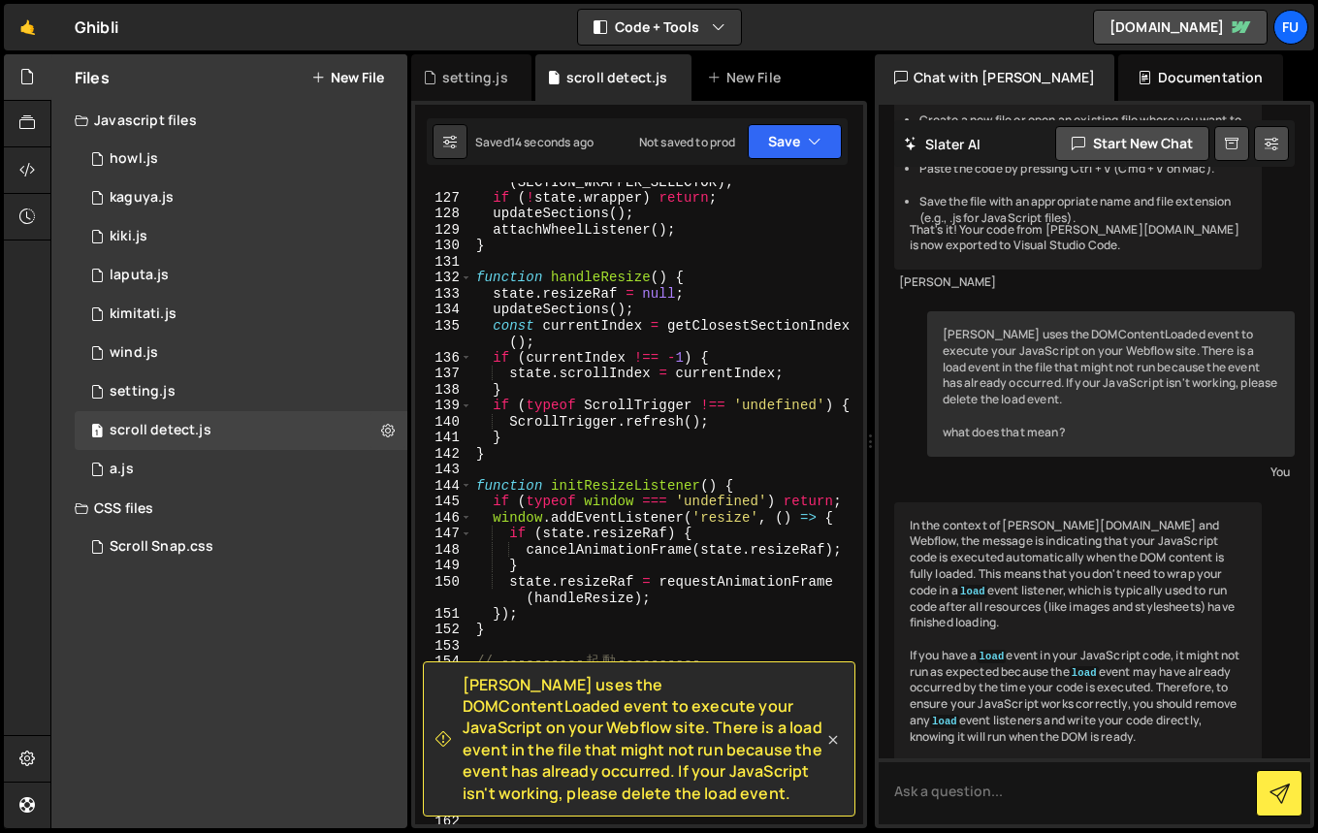
click at [834, 739] on icon at bounding box center [832, 739] width 19 height 19
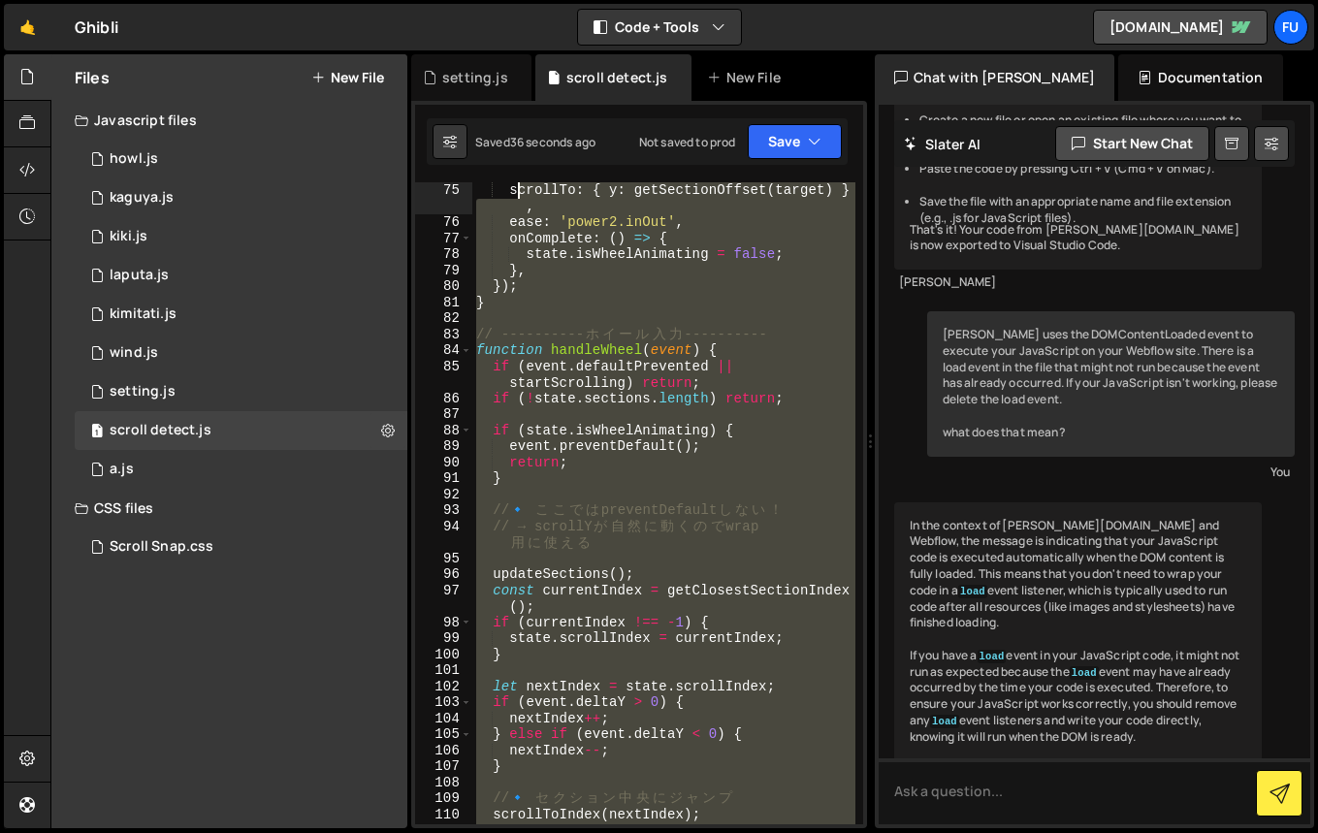
scroll to position [1344, 0]
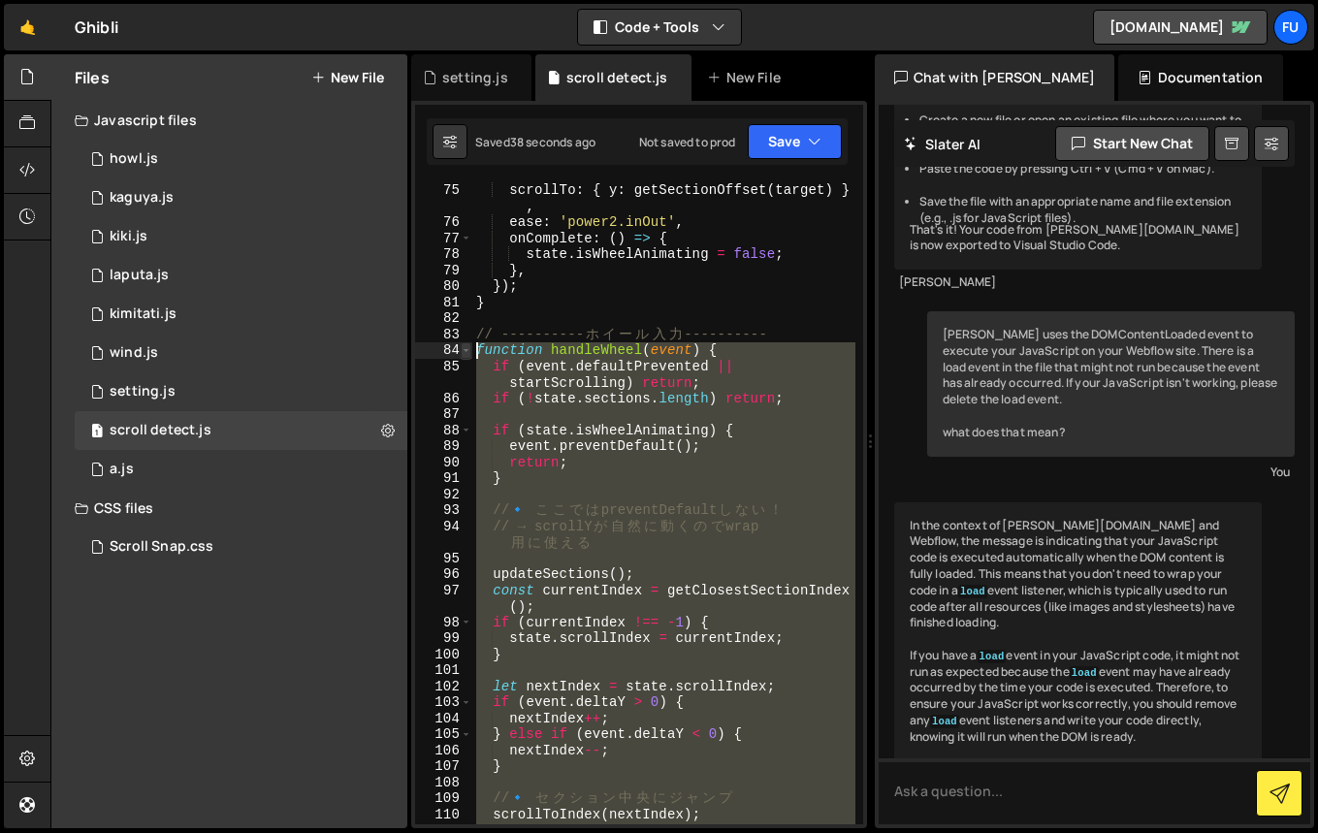
drag, startPoint x: 530, startPoint y: 733, endPoint x: 463, endPoint y: 347, distance: 391.6
click at [463, 347] on div "} 75 76 77 78 79 80 81 82 83 84 85 86 87 88 89 90 91 92 93 94 95 96 97 98 99 10…" at bounding box center [639, 503] width 448 height 642
paste textarea "}"
type textarea "}"
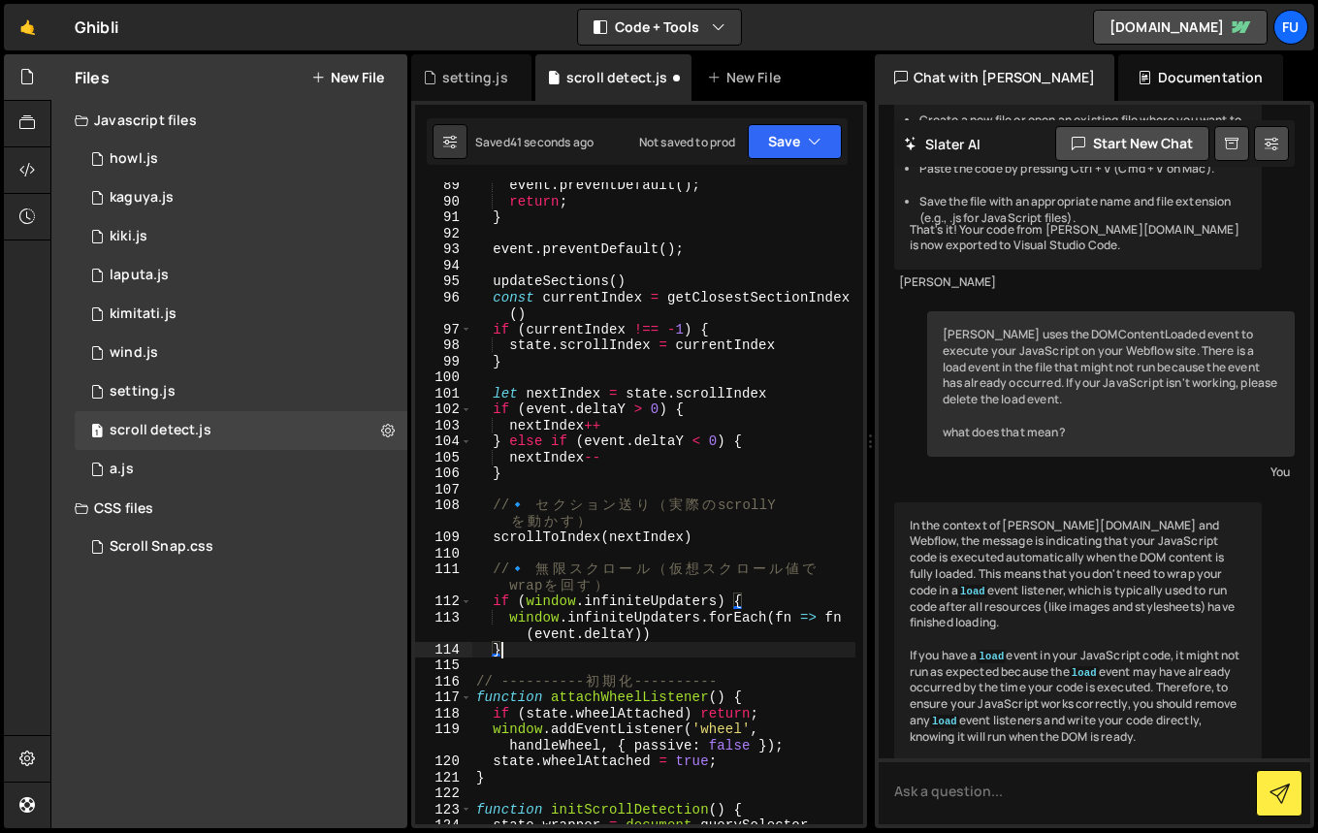
scroll to position [1669, 0]
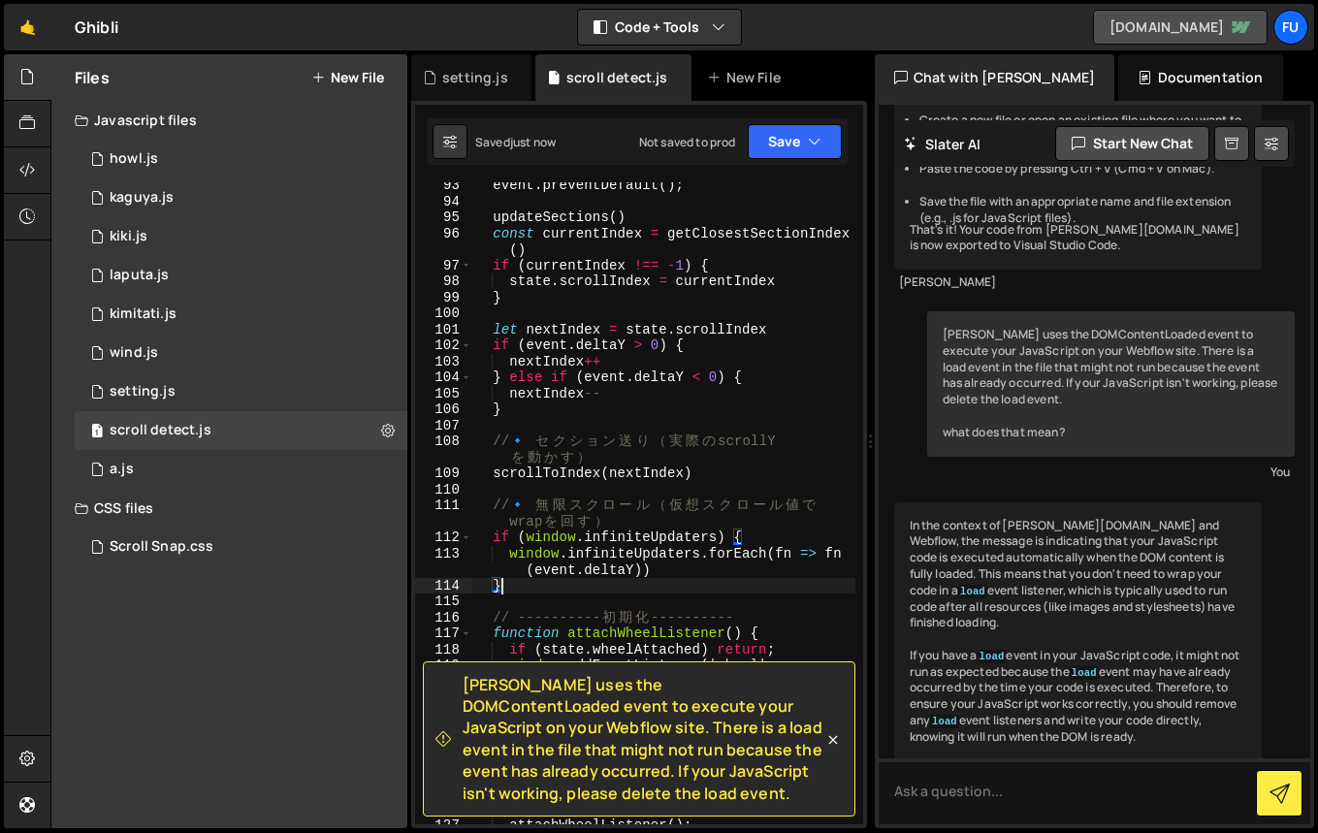
click at [1175, 20] on link "[DOMAIN_NAME]" at bounding box center [1180, 27] width 175 height 35
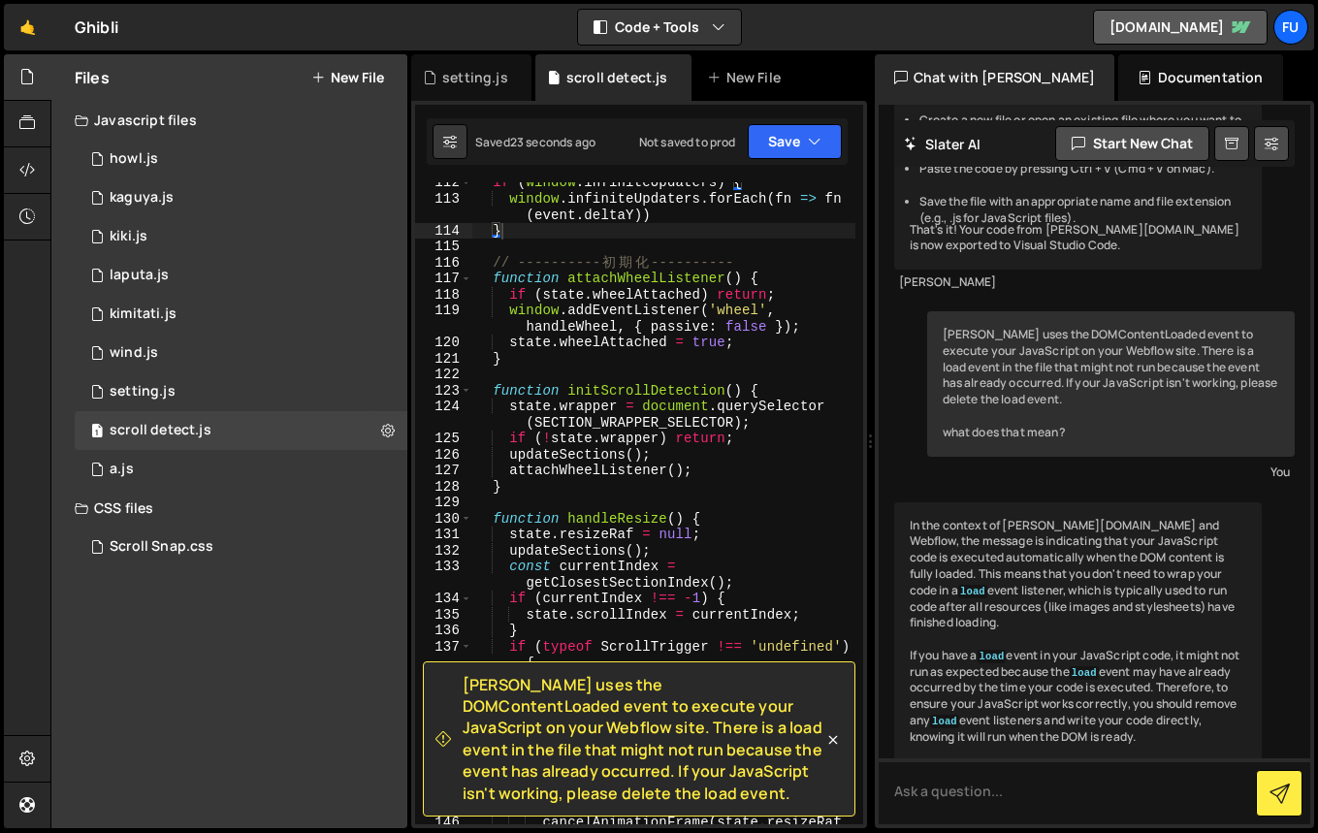
scroll to position [2213, 0]
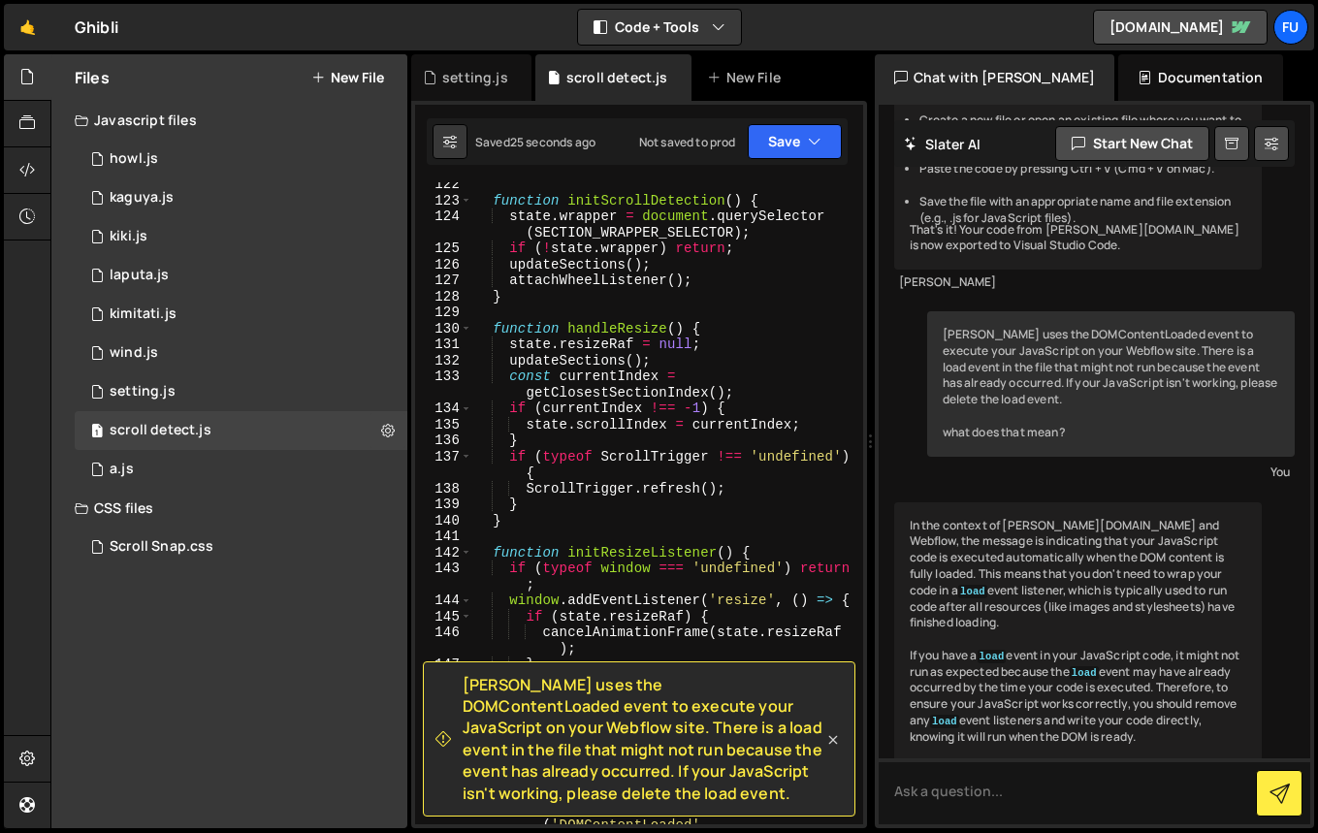
click at [831, 742] on icon at bounding box center [832, 739] width 19 height 19
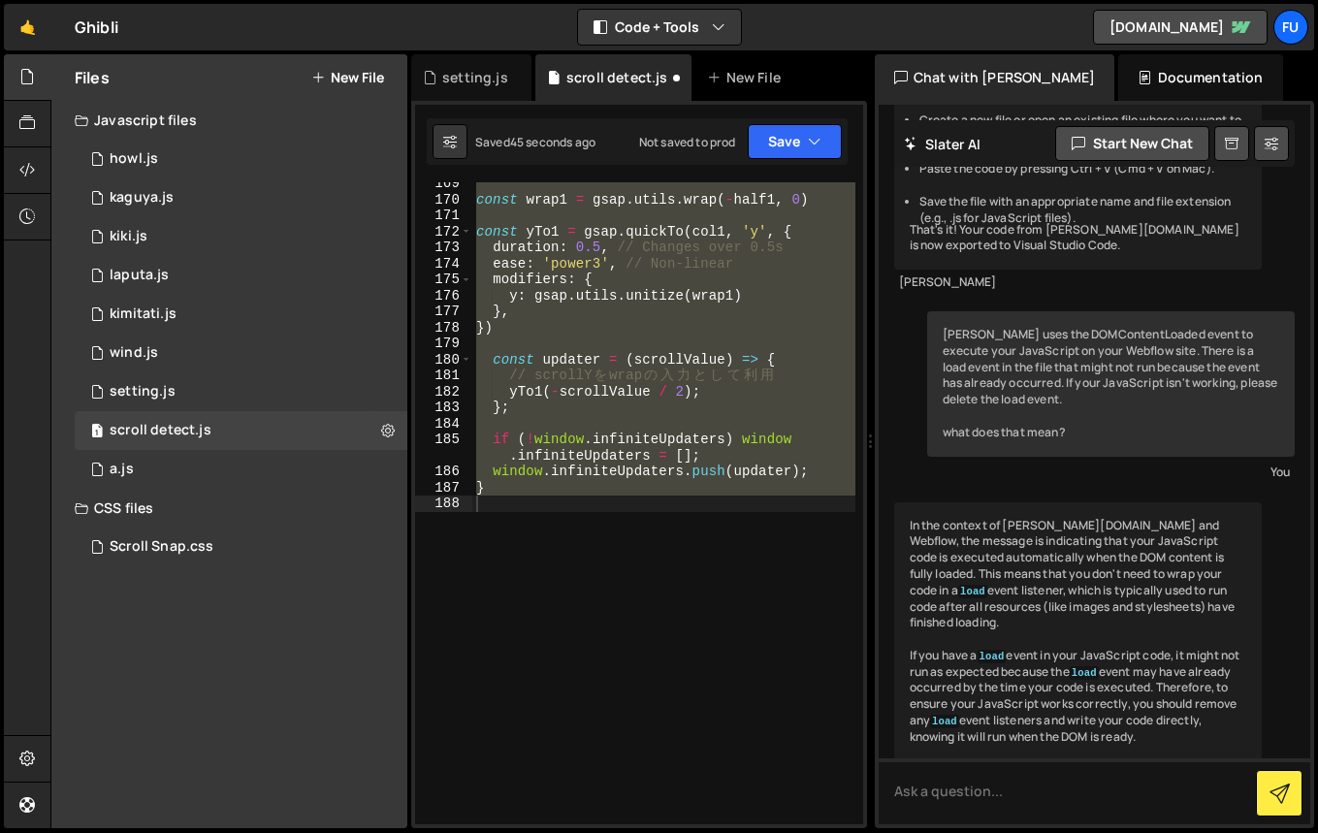
scroll to position [3014, 0]
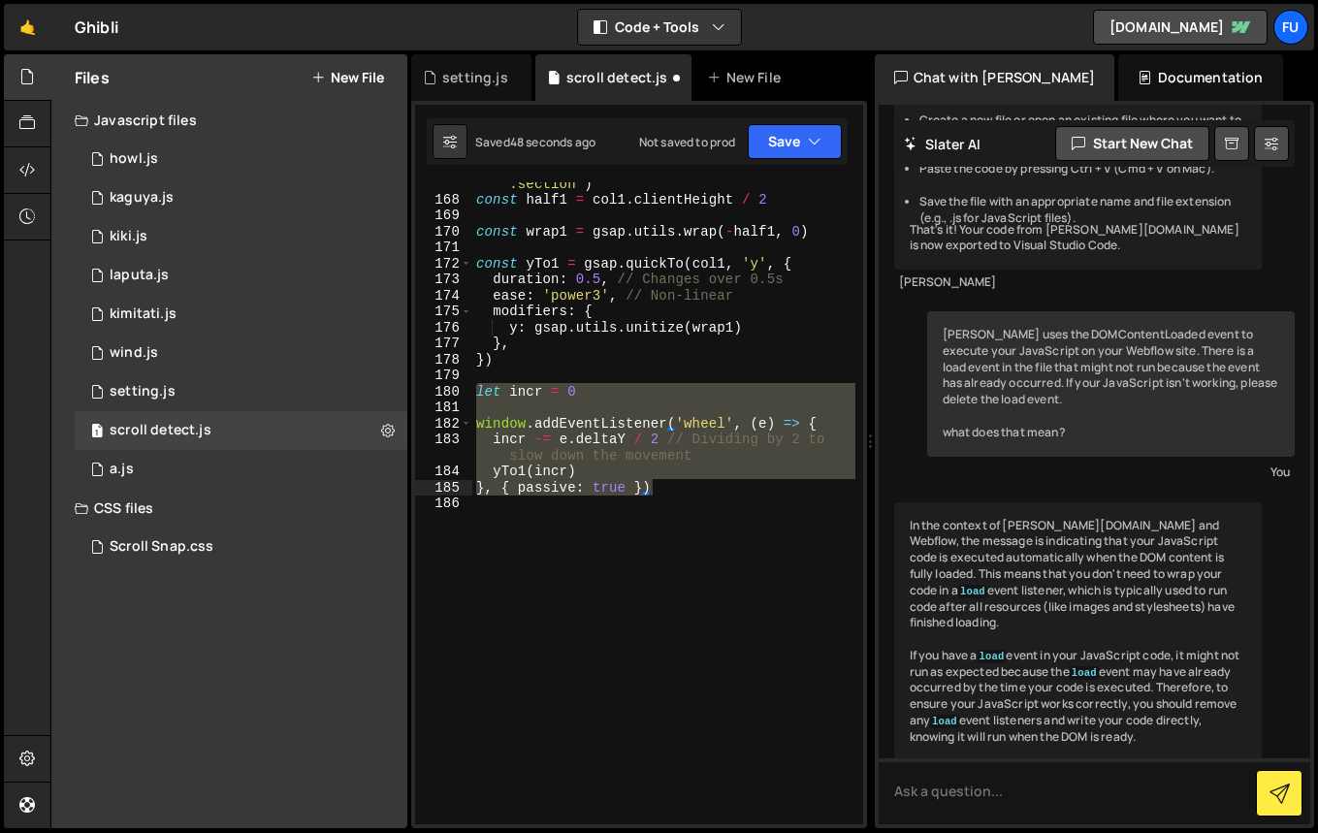
click at [644, 559] on div "const col1 = document . querySelector ( ' .section' ) const half1 = col1 . clie…" at bounding box center [663, 504] width 383 height 690
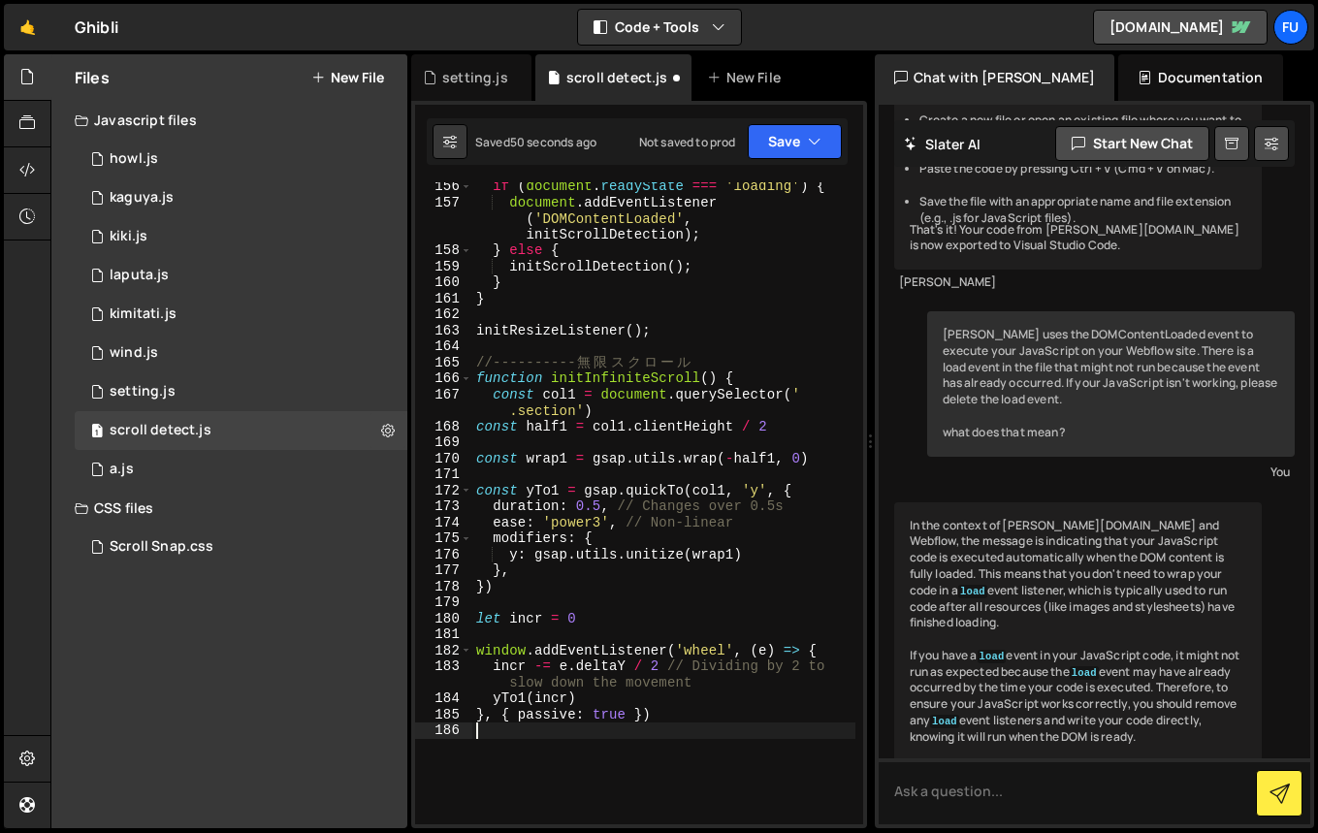
scroll to position [2785, 0]
click at [626, 714] on div "if ( document . readyState === 'loading' ) { document . addEventListener ( 'DOM…" at bounding box center [663, 517] width 383 height 674
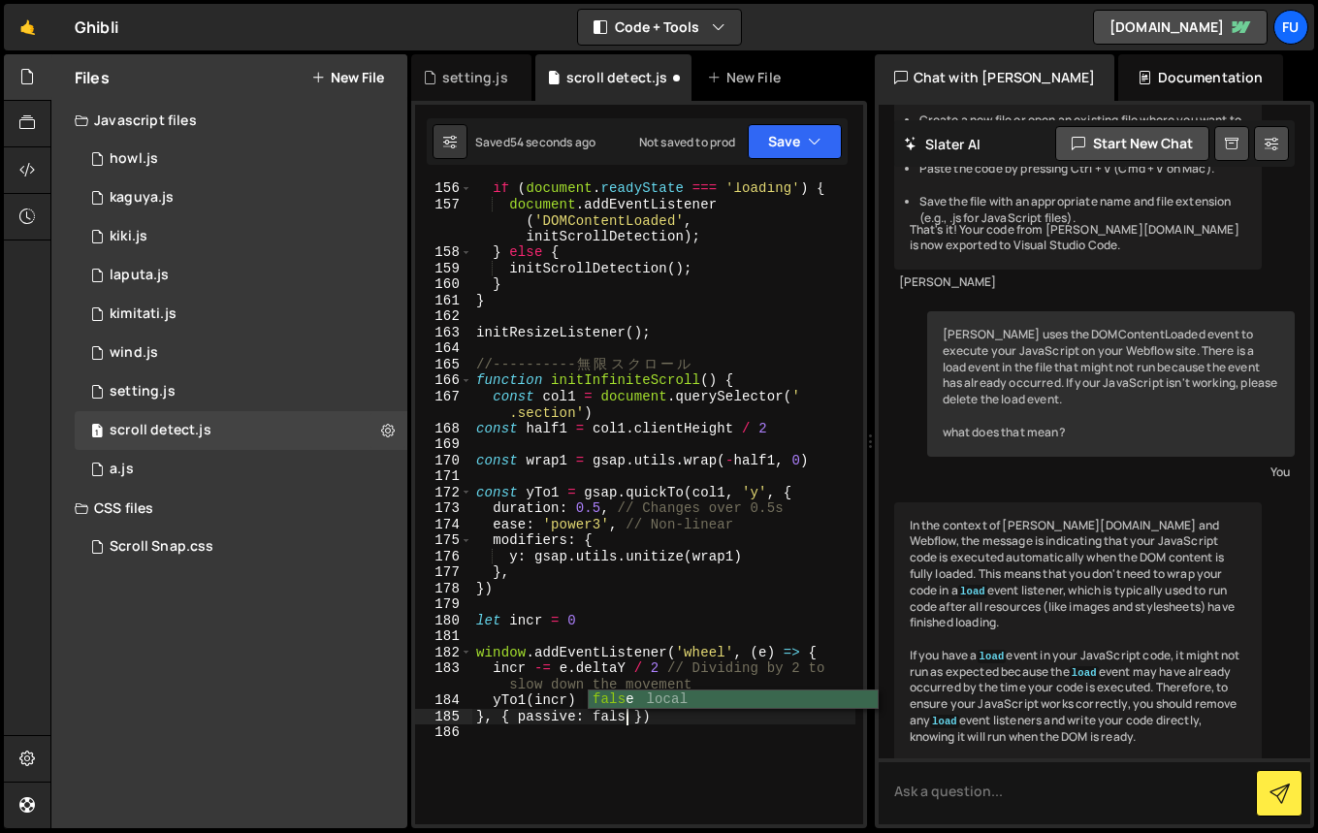
type textarea "}, { passive: false })"
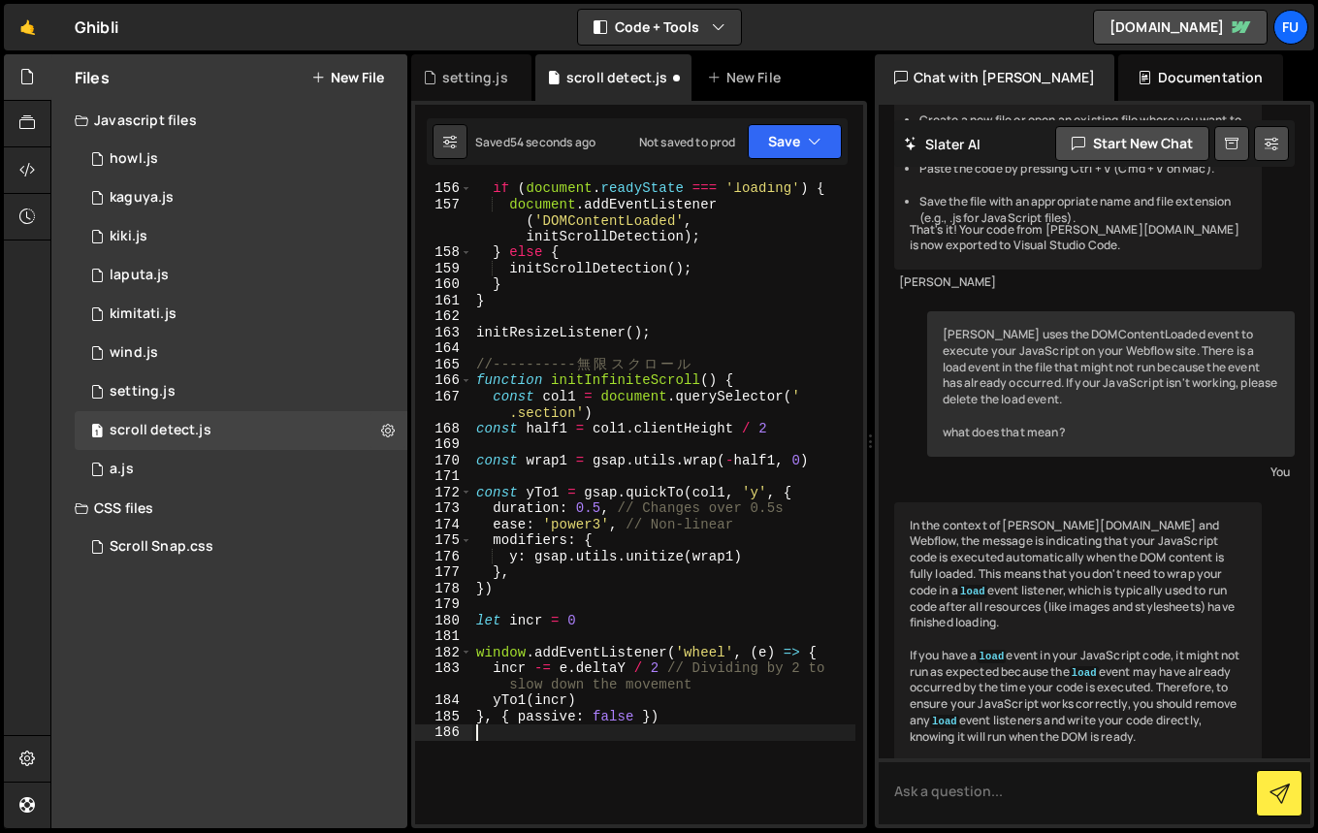
click at [758, 724] on div "if ( document . readyState === 'loading' ) { document . addEventListener ( 'DOM…" at bounding box center [663, 517] width 383 height 674
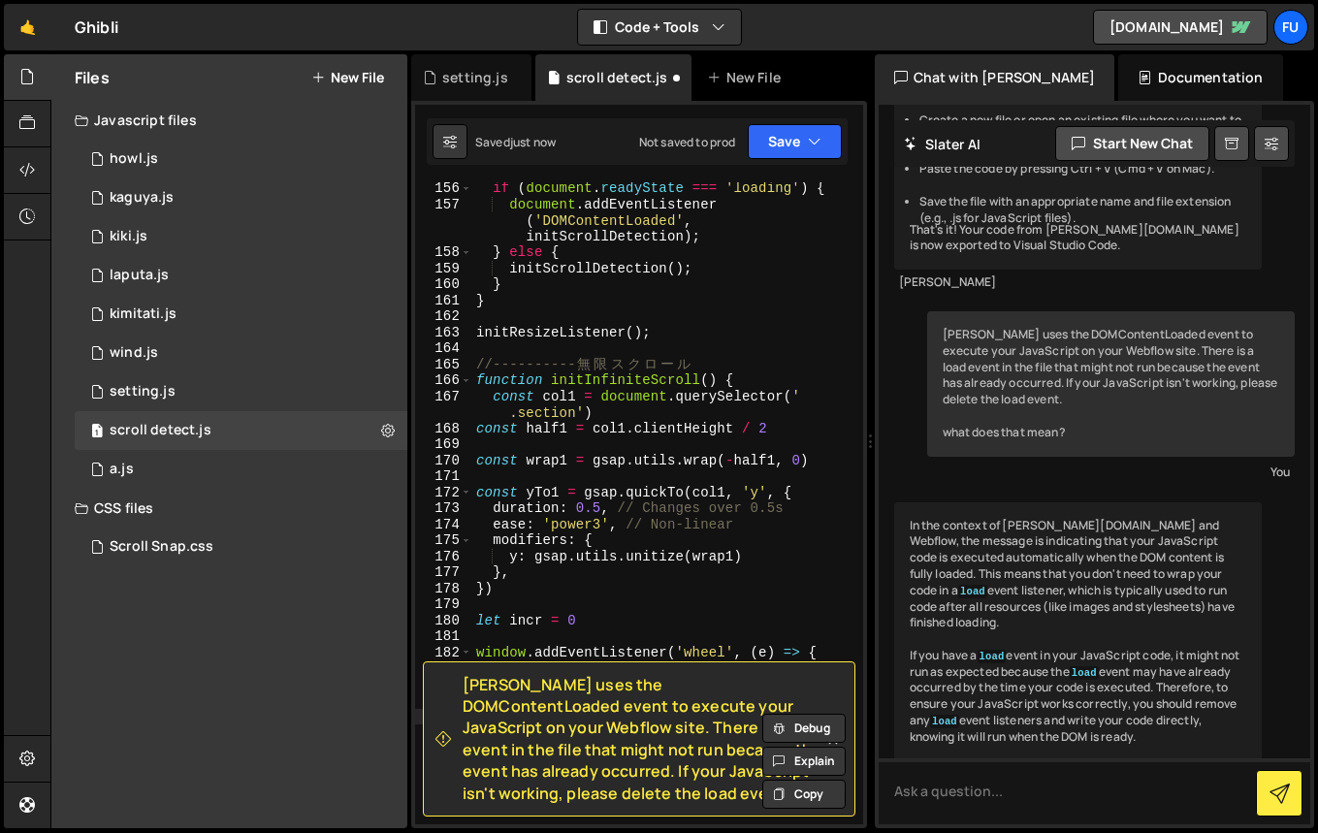
click at [829, 743] on icon at bounding box center [832, 740] width 9 height 9
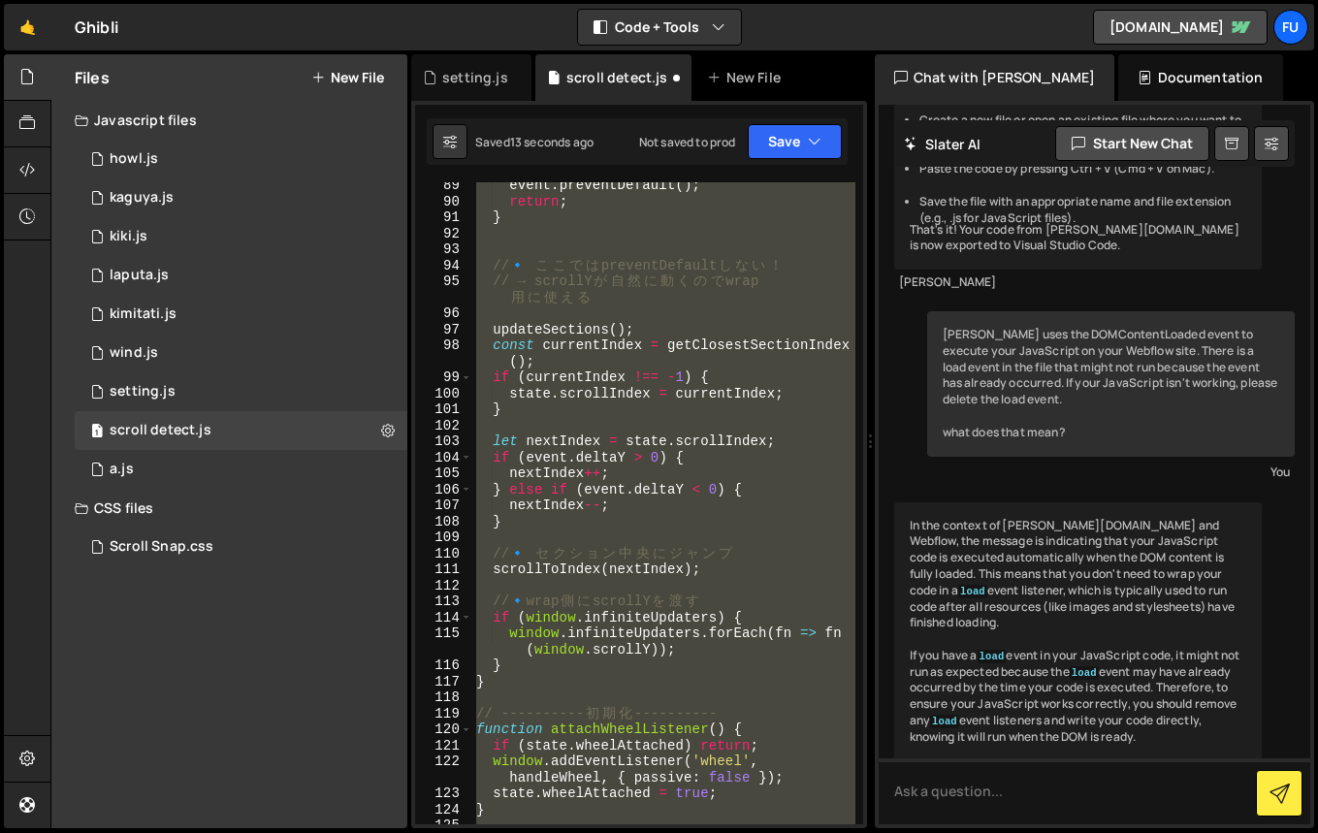
scroll to position [1506, 0]
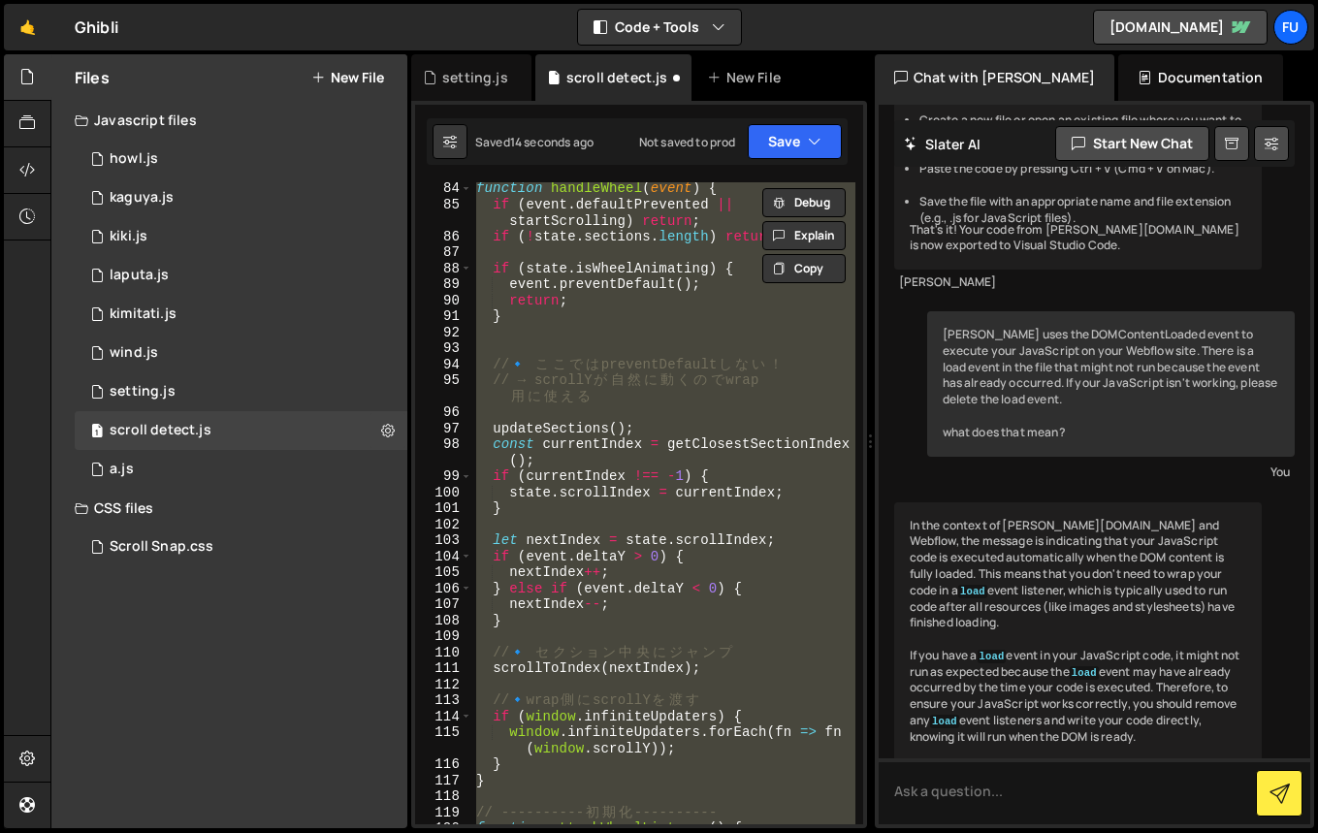
click at [834, 693] on div "function handleWheel ( event ) { if ( event . defaultPrevented || startScrollin…" at bounding box center [663, 503] width 383 height 642
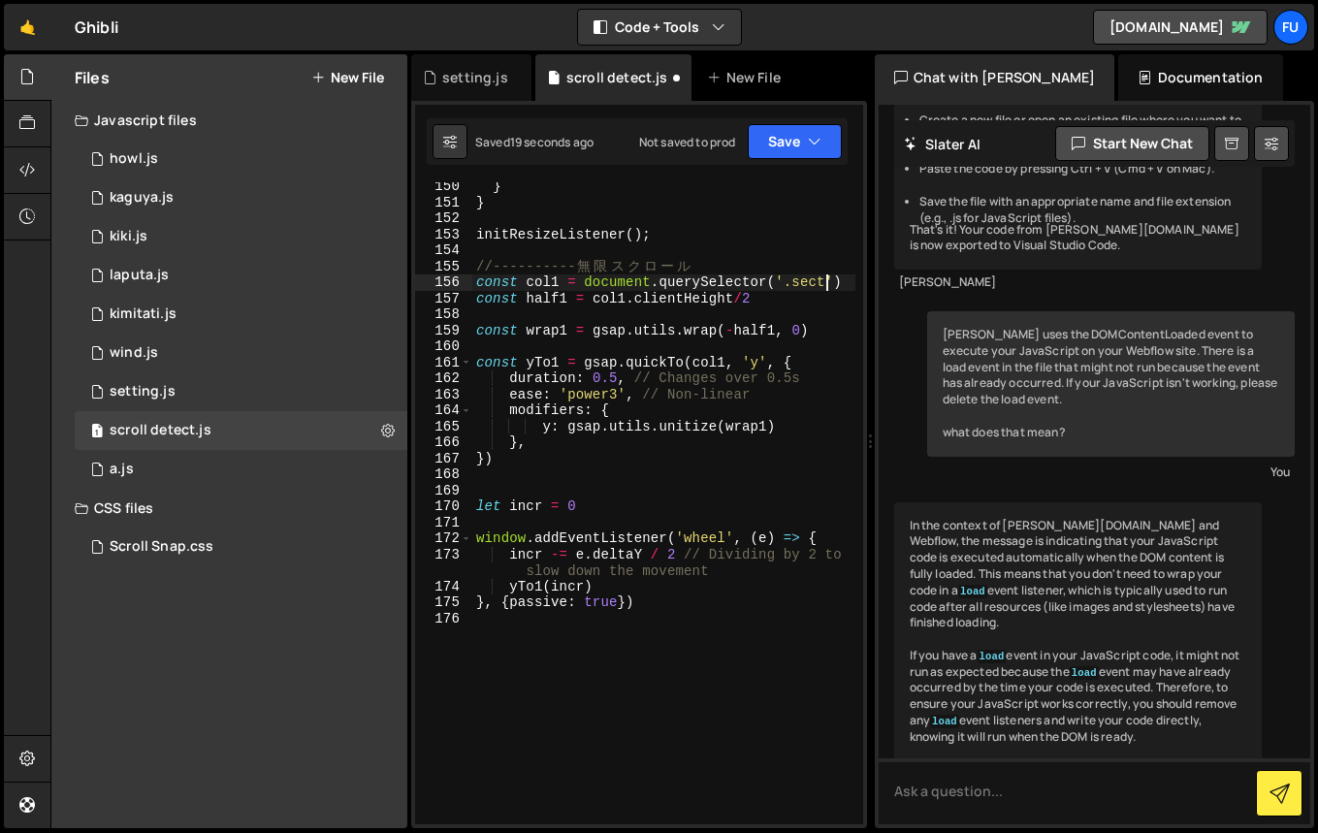
scroll to position [2712, 0]
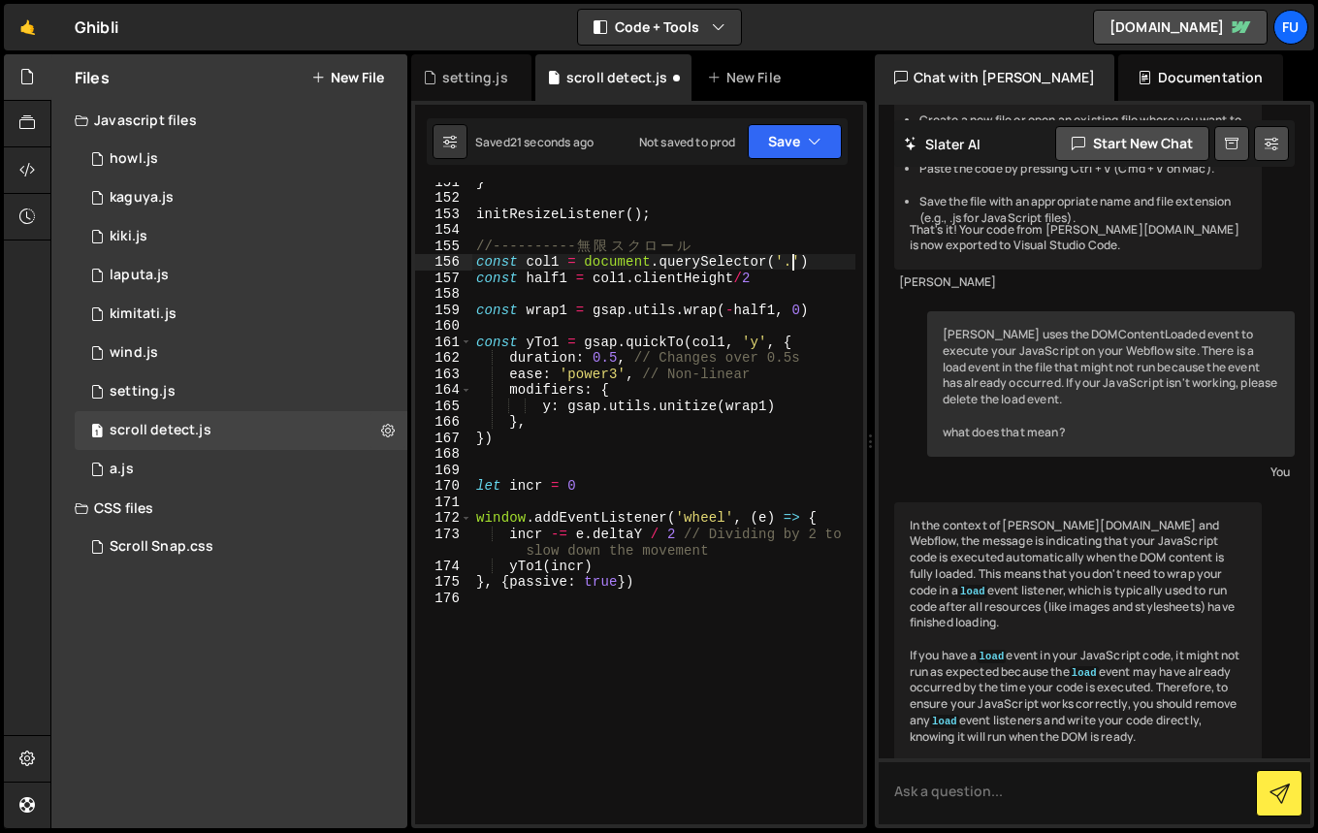
type textarea "const col1 = document.querySelector('.mwg_effect034 .container1')"
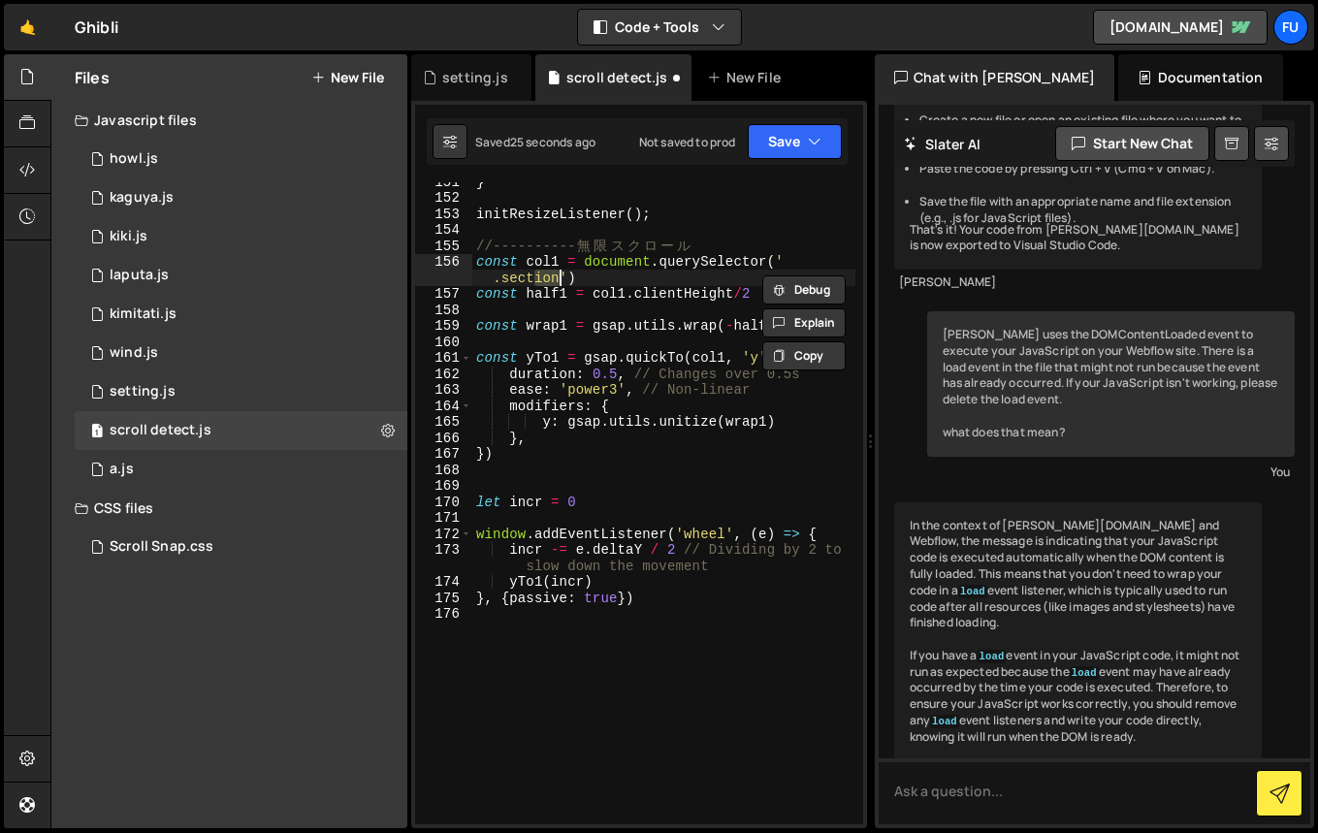
type textarea "}, { passive: true })"
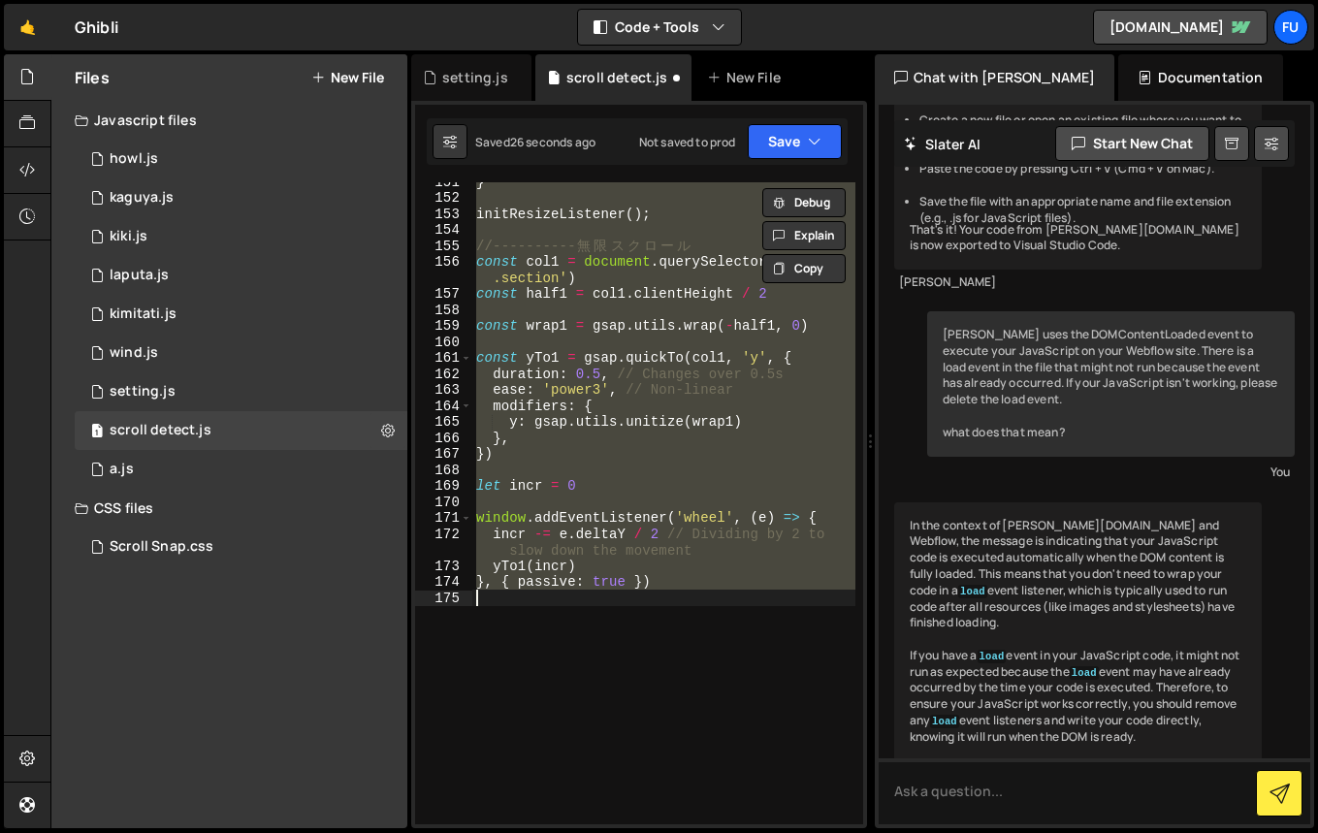
click at [834, 693] on div "} initResizeListener ( ) ; //---------- 無 限 ス ク ロ ー ル const col1 = document . q…" at bounding box center [663, 503] width 383 height 642
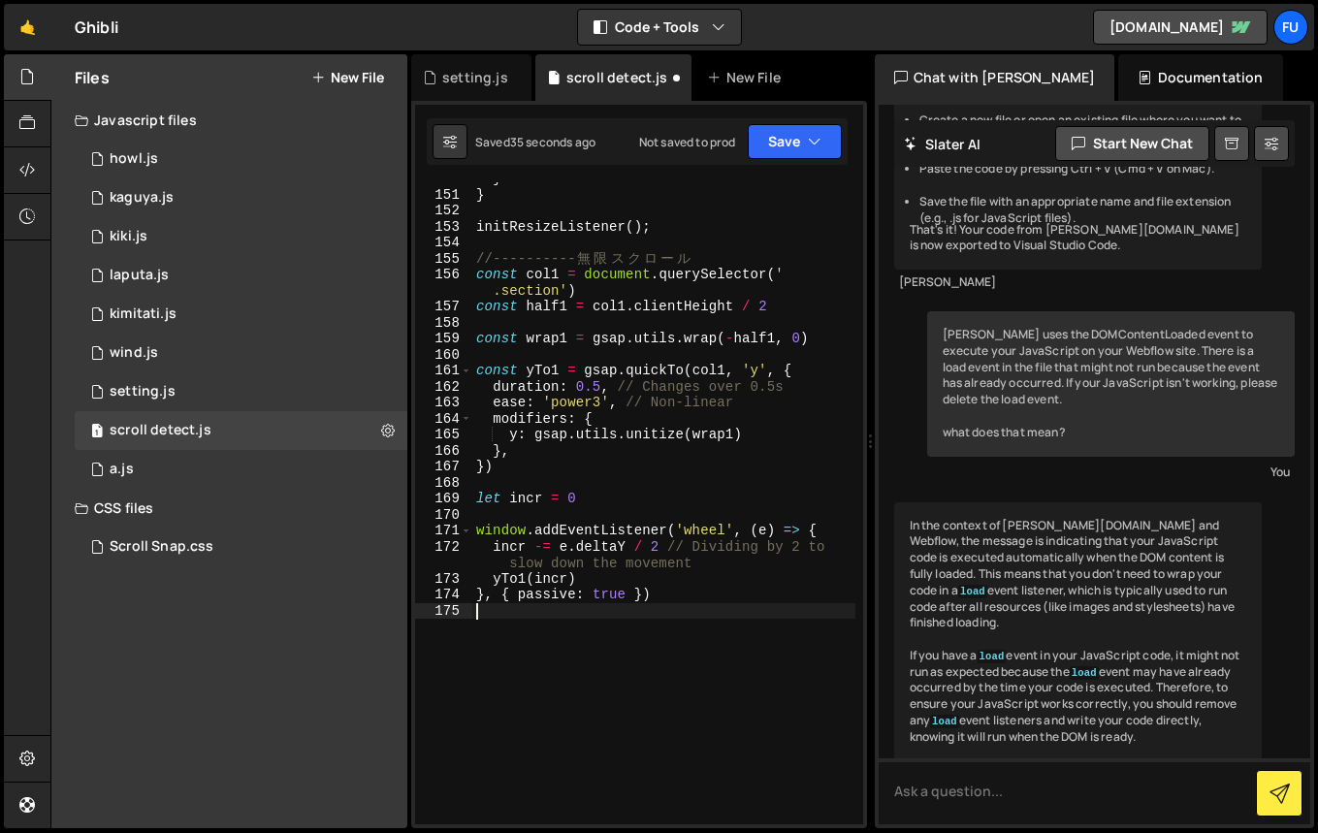
scroll to position [2699, 0]
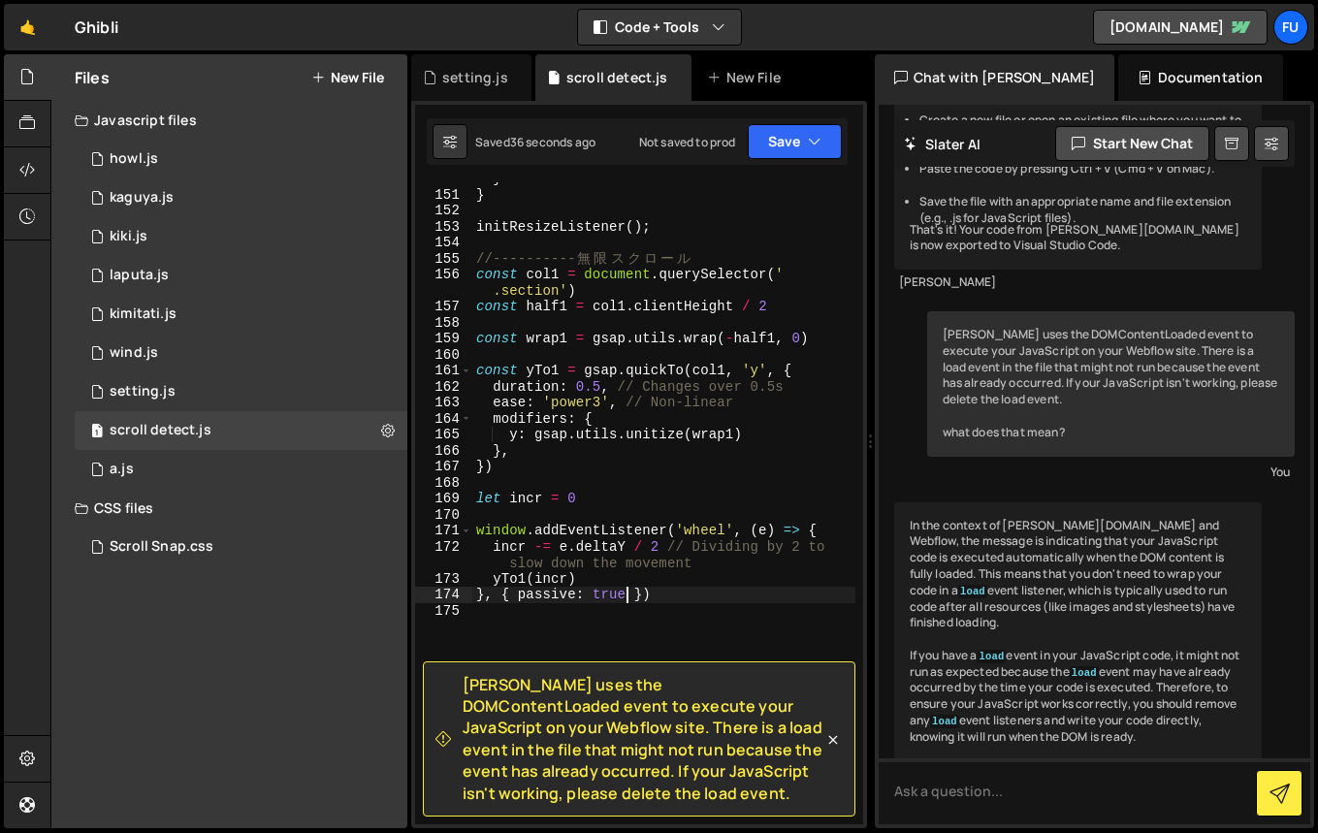
click at [622, 594] on div "} } initResizeListener ( ) ; //---------- 無 限 ス ク ロ ー ル const col1 = document .…" at bounding box center [663, 508] width 383 height 674
click at [752, 550] on div "} } initResizeListener ( ) ; //---------- 無 限 ス ク ロ ー ル const col1 = document .…" at bounding box center [663, 508] width 383 height 674
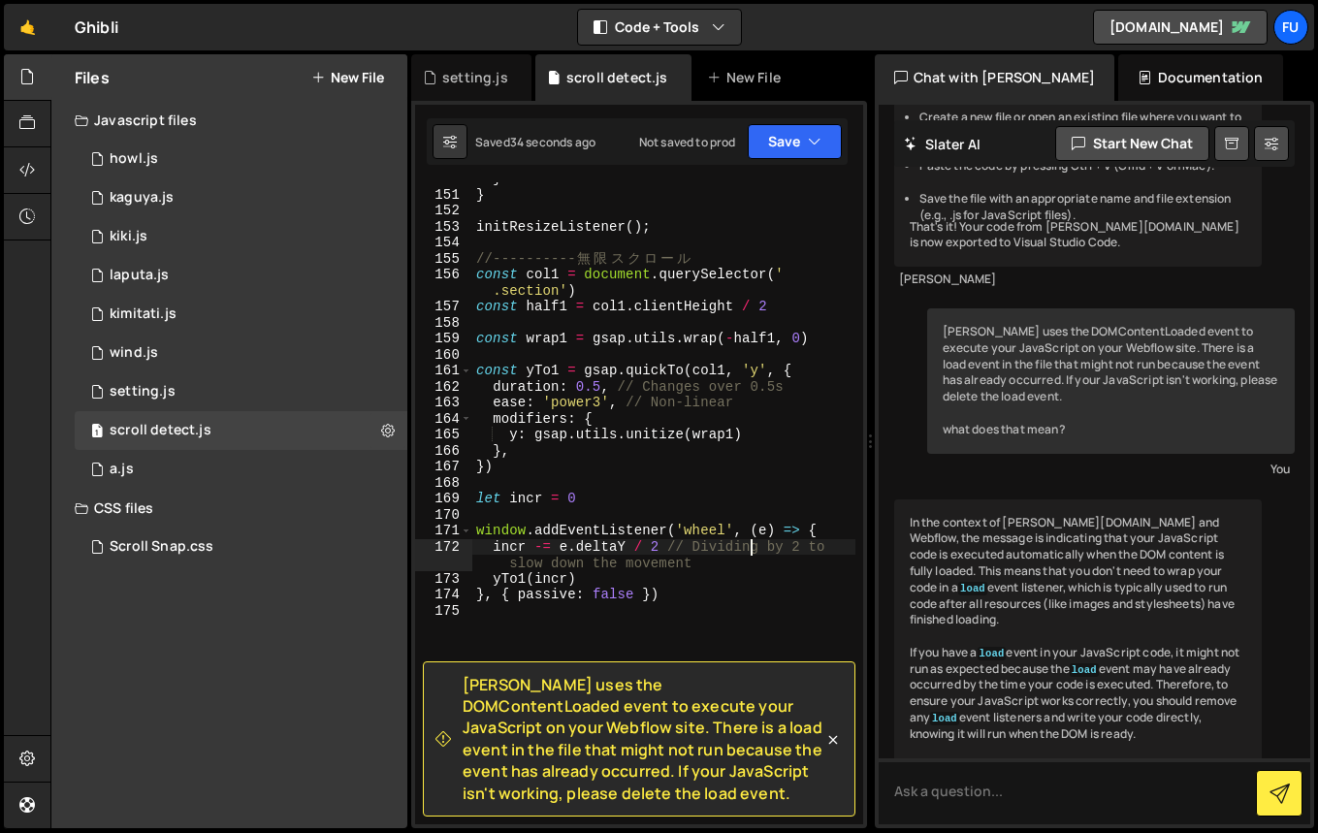
scroll to position [349, 0]
click at [829, 742] on icon at bounding box center [832, 740] width 9 height 9
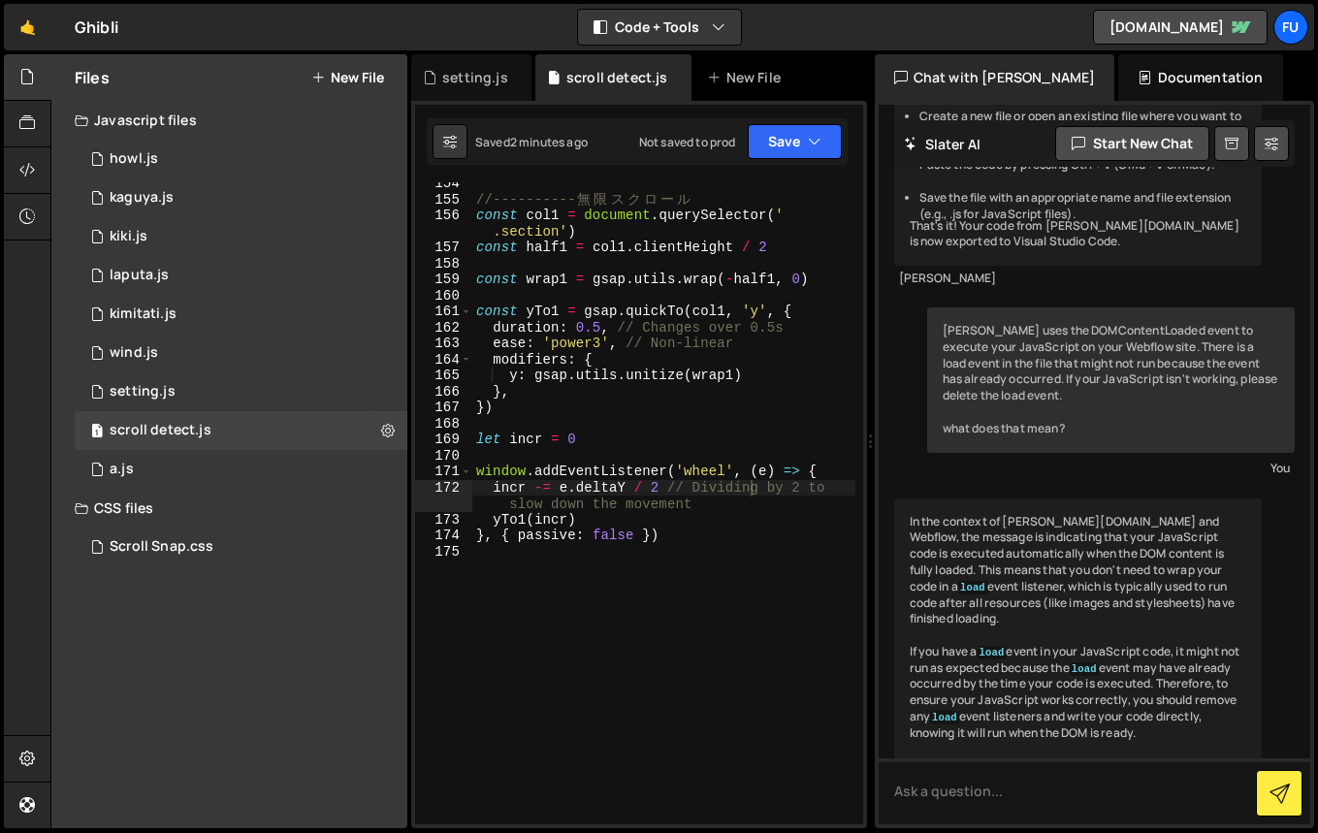
scroll to position [2653, 0]
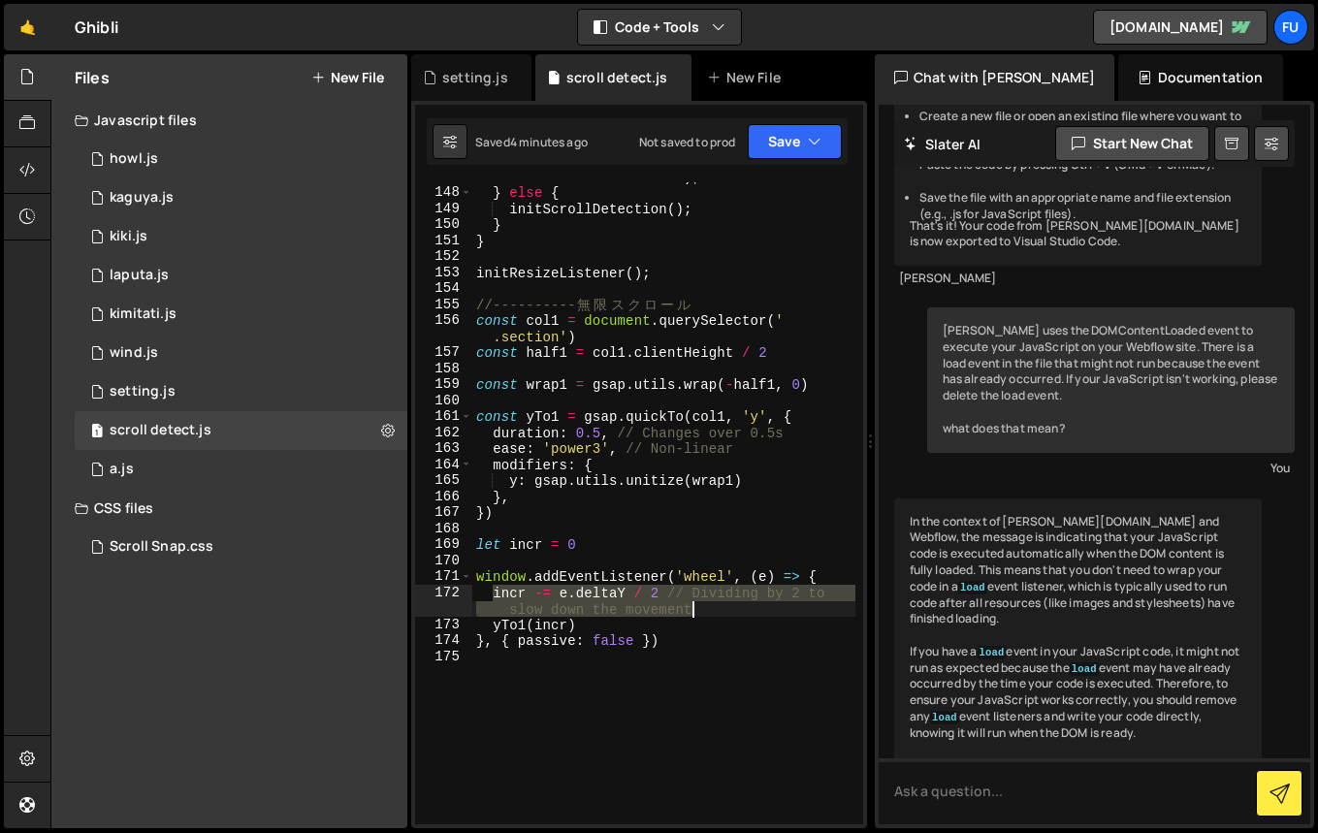
drag, startPoint x: 493, startPoint y: 590, endPoint x: 786, endPoint y: 611, distance: 293.5
click at [786, 611] on div "document . addEventListener ( 'DOMContentLoaded' , initScrollDetection ) ; } el…" at bounding box center [663, 490] width 383 height 706
paste textarea "delta;"
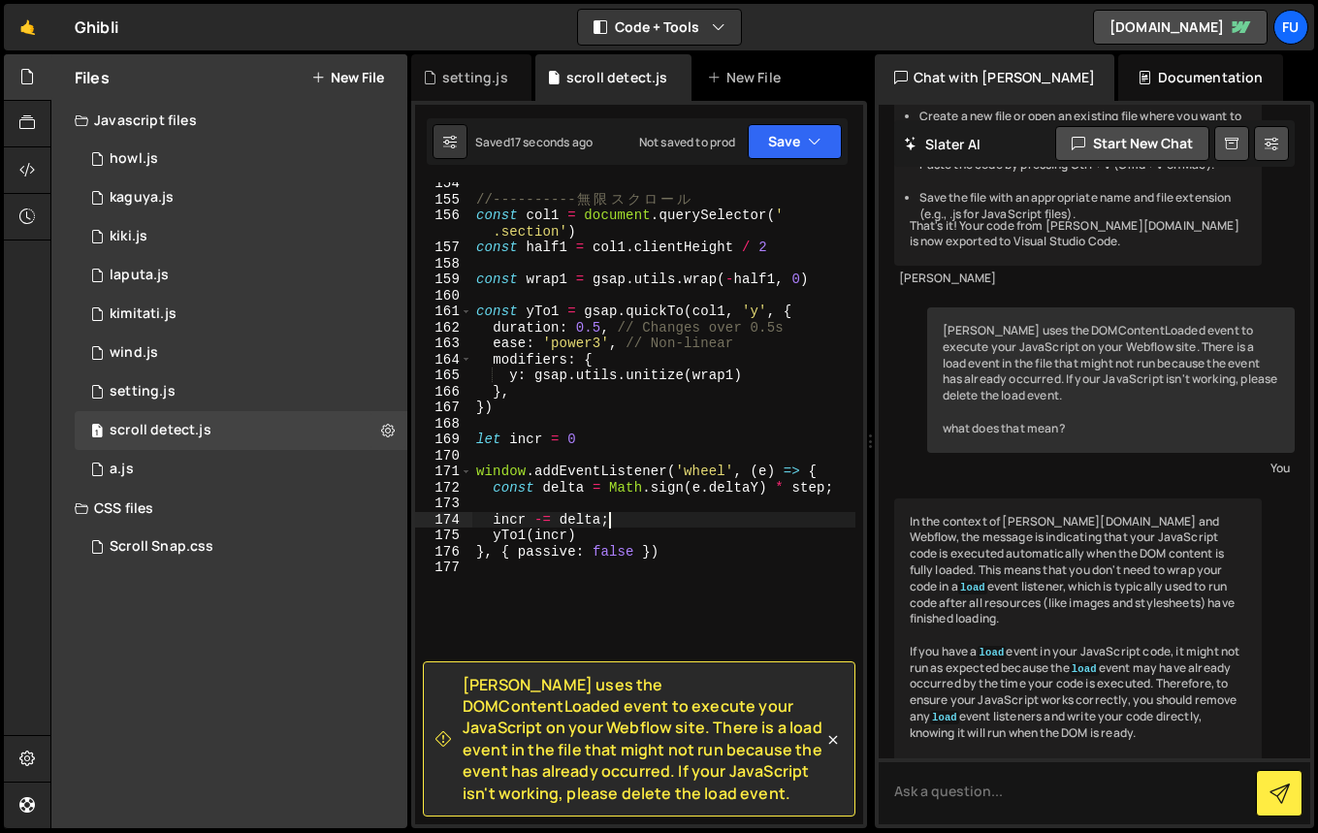
scroll to position [2758, 0]
click at [642, 551] on div "//---------- 無 限 ス ク ロ ー ル const col1 = document . querySelector ( ' .section' …" at bounding box center [663, 512] width 383 height 674
click at [638, 546] on div "//---------- 無 限 ス ク ロ ー ル const col1 = document . querySelector ( ' .section' …" at bounding box center [663, 512] width 383 height 674
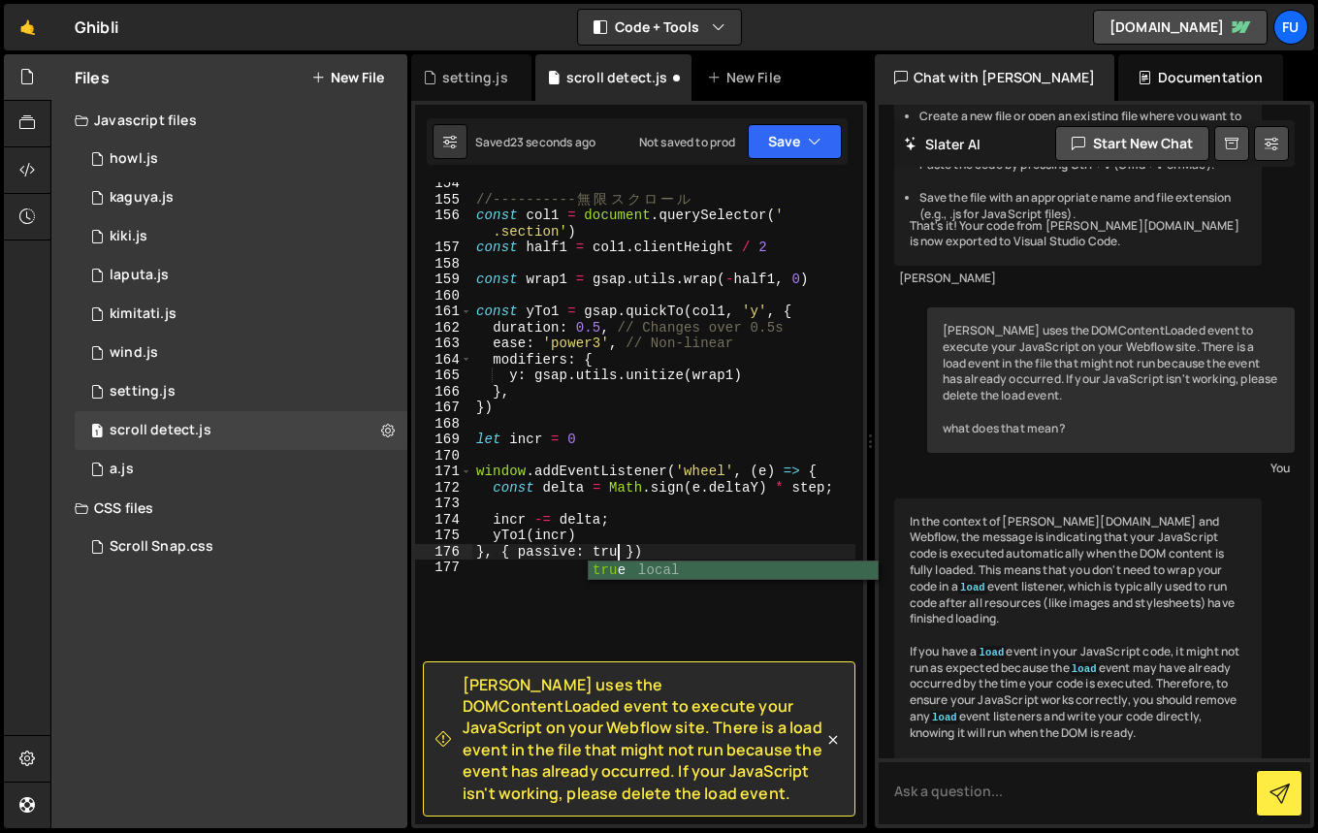
scroll to position [0, 10]
type textarea "}, { passive: true })"
click at [789, 142] on button "Save" at bounding box center [794, 141] width 94 height 35
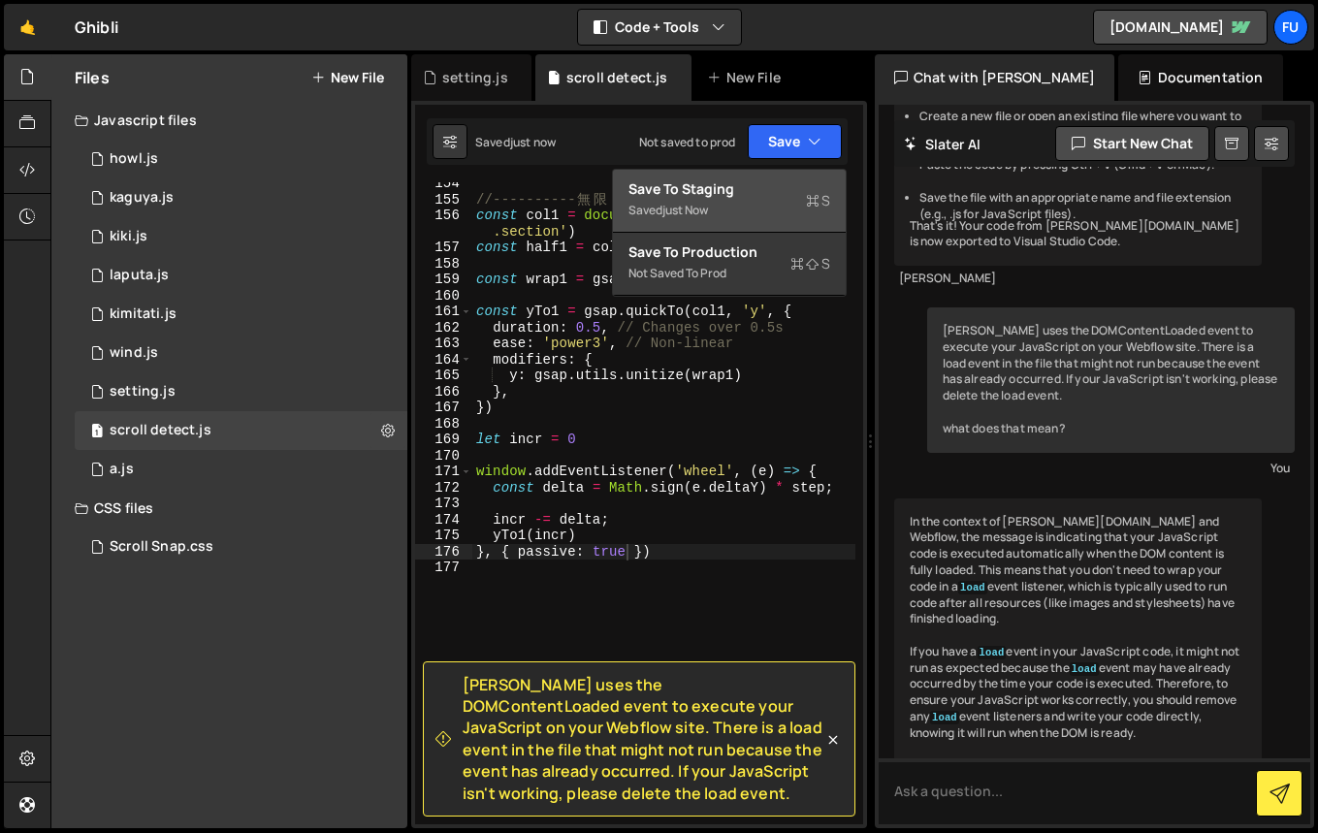
click at [785, 185] on div "Save to Staging S" at bounding box center [729, 188] width 202 height 19
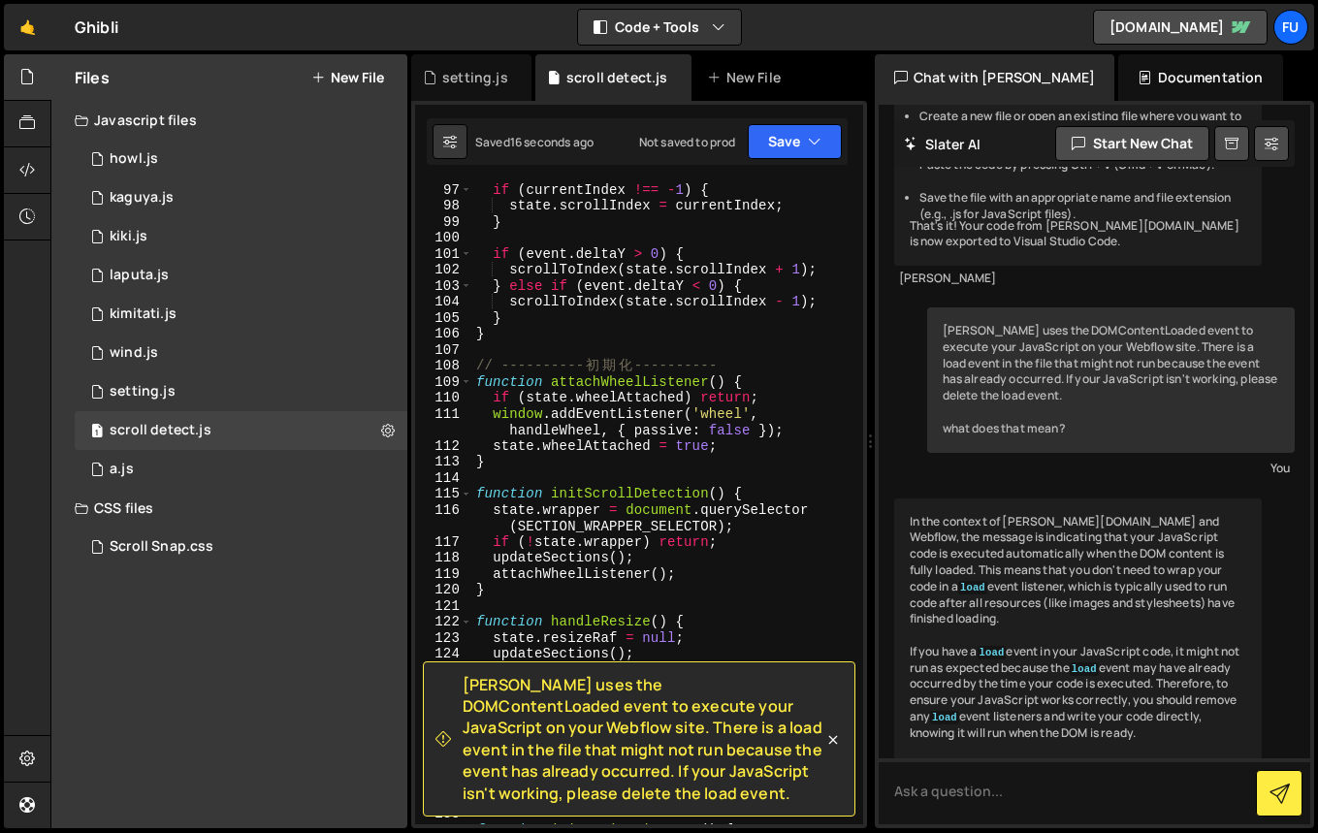
scroll to position [1500, 0]
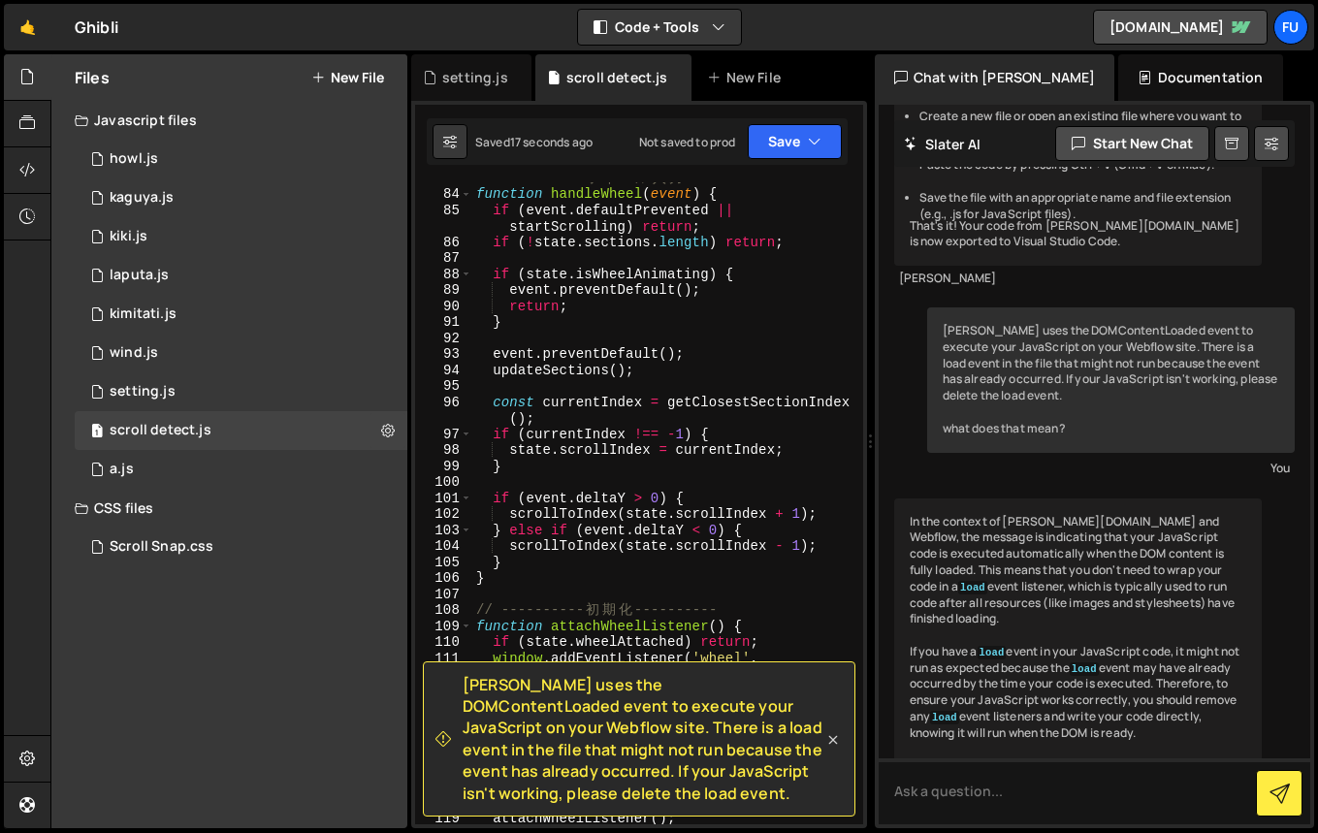
click at [838, 737] on icon at bounding box center [832, 739] width 19 height 19
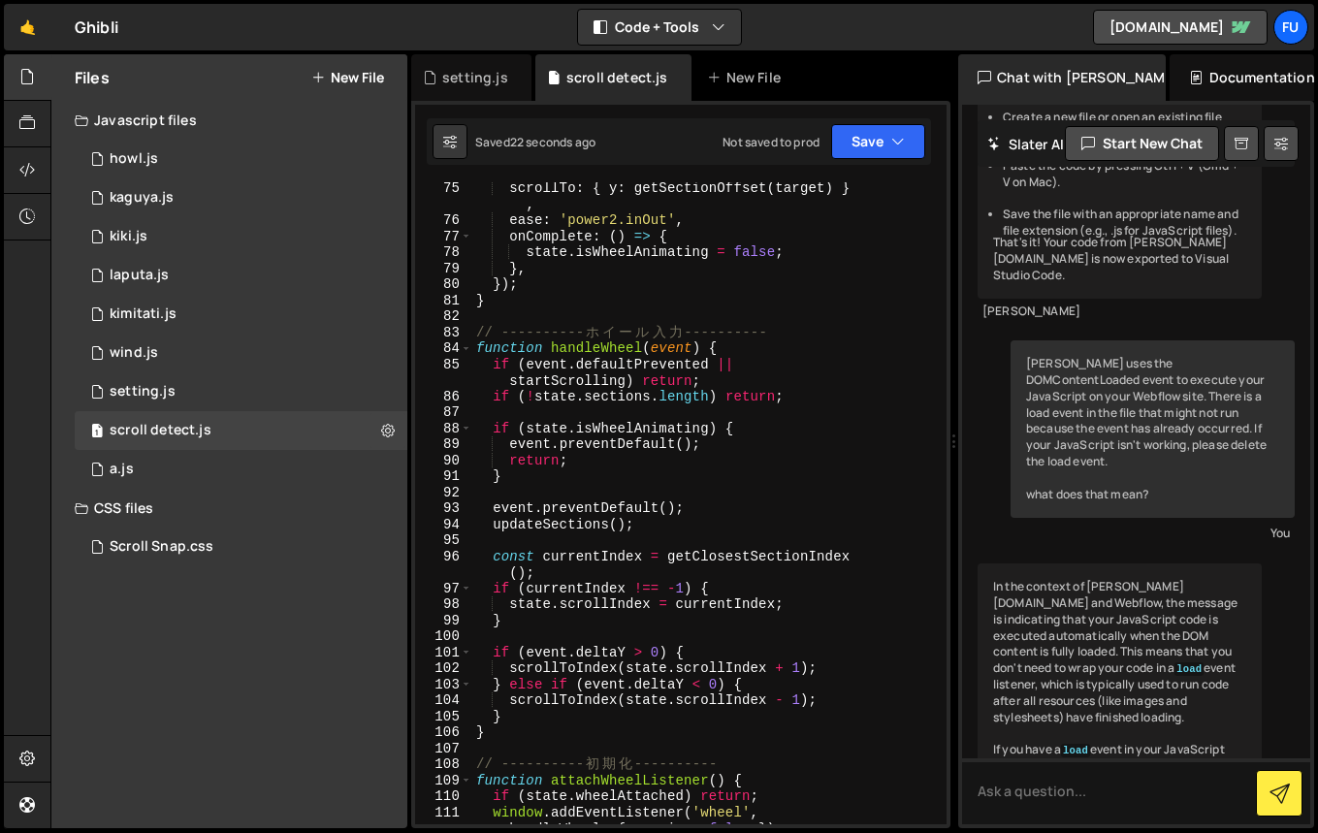
scroll to position [366, 0]
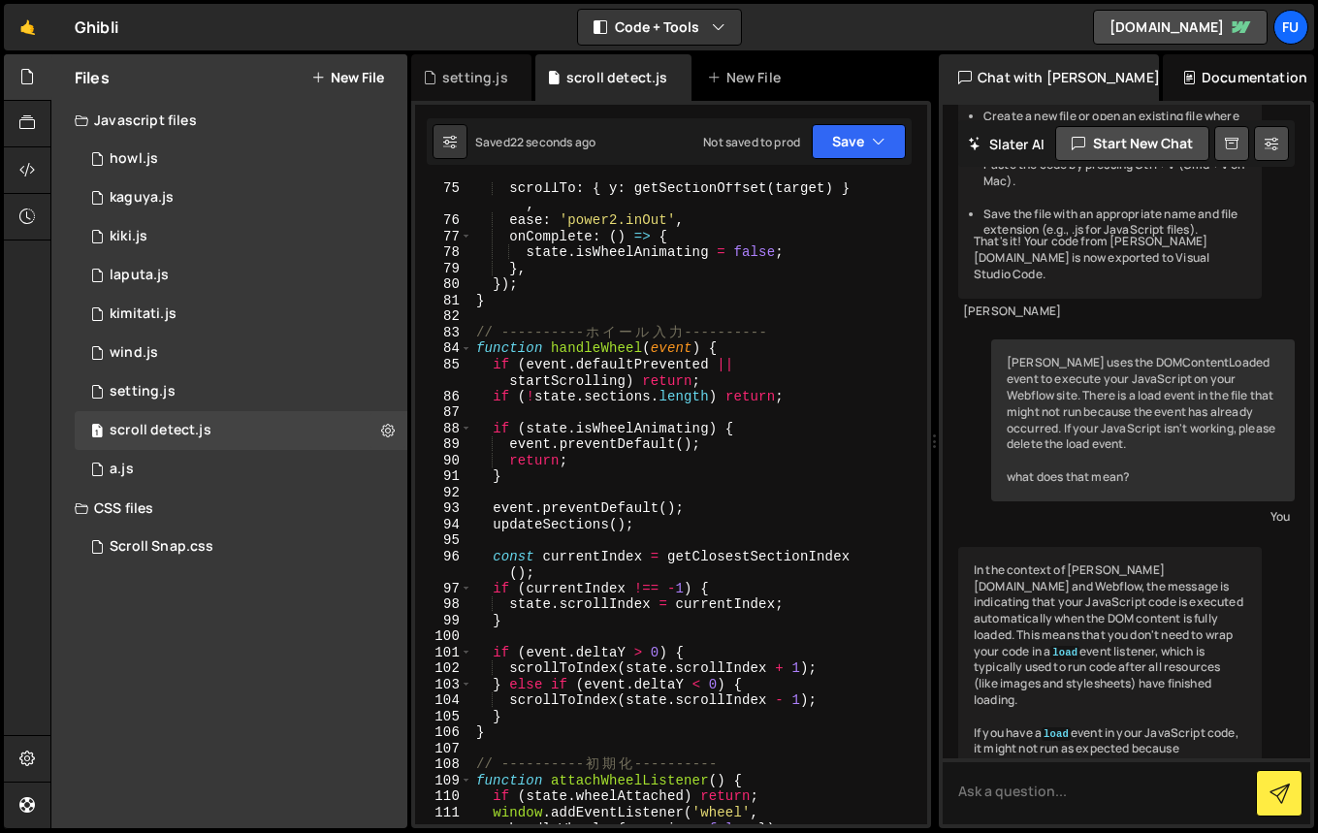
drag, startPoint x: 873, startPoint y: 468, endPoint x: 913, endPoint y: 479, distance: 42.1
click at [917, 474] on div "Files New File Javascript files 1 howl.js 0 1 kaguya.js 0 1 kiki.js 0 1 laputa.…" at bounding box center [683, 441] width 1267 height 775
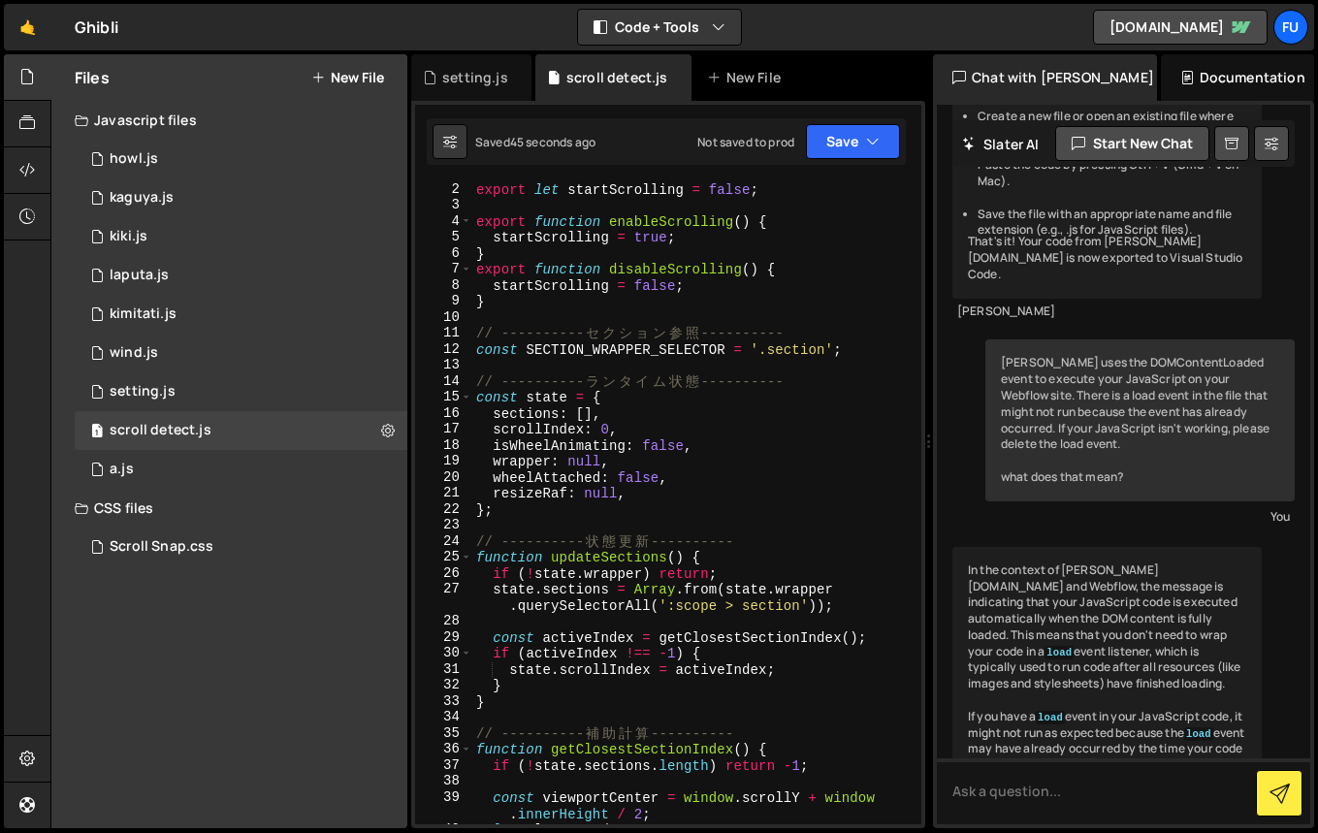
scroll to position [0, 0]
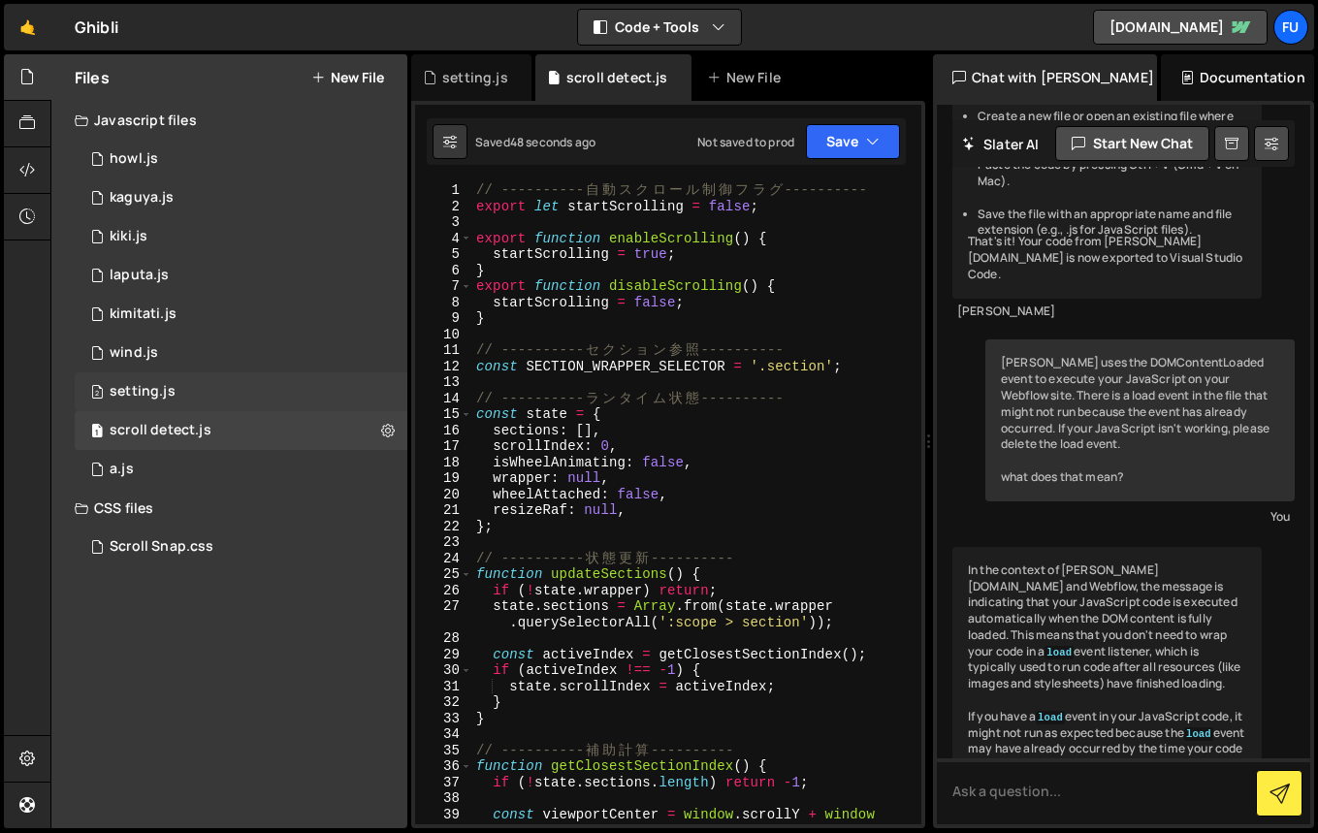
click at [213, 393] on div "2 setting.js 0" at bounding box center [241, 391] width 333 height 39
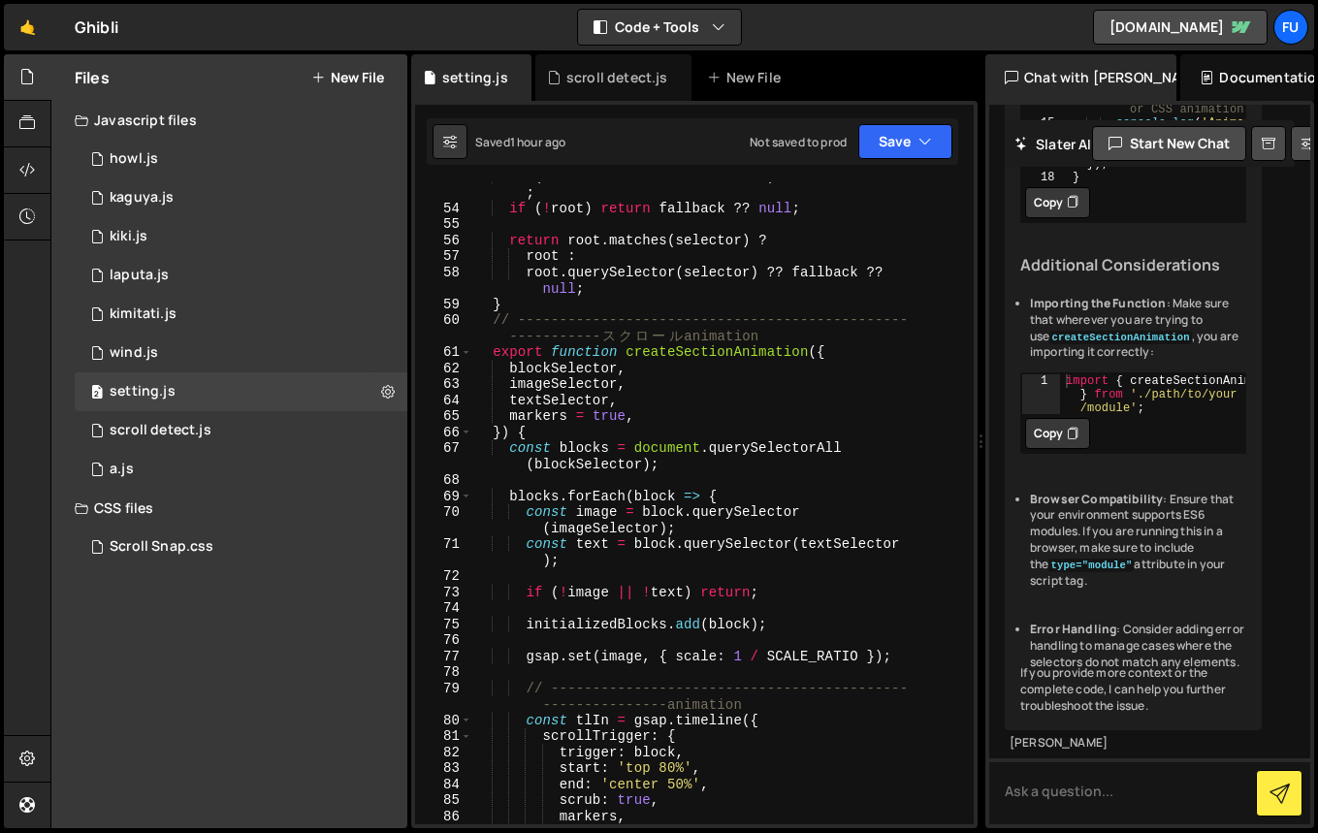
scroll to position [1320, 0]
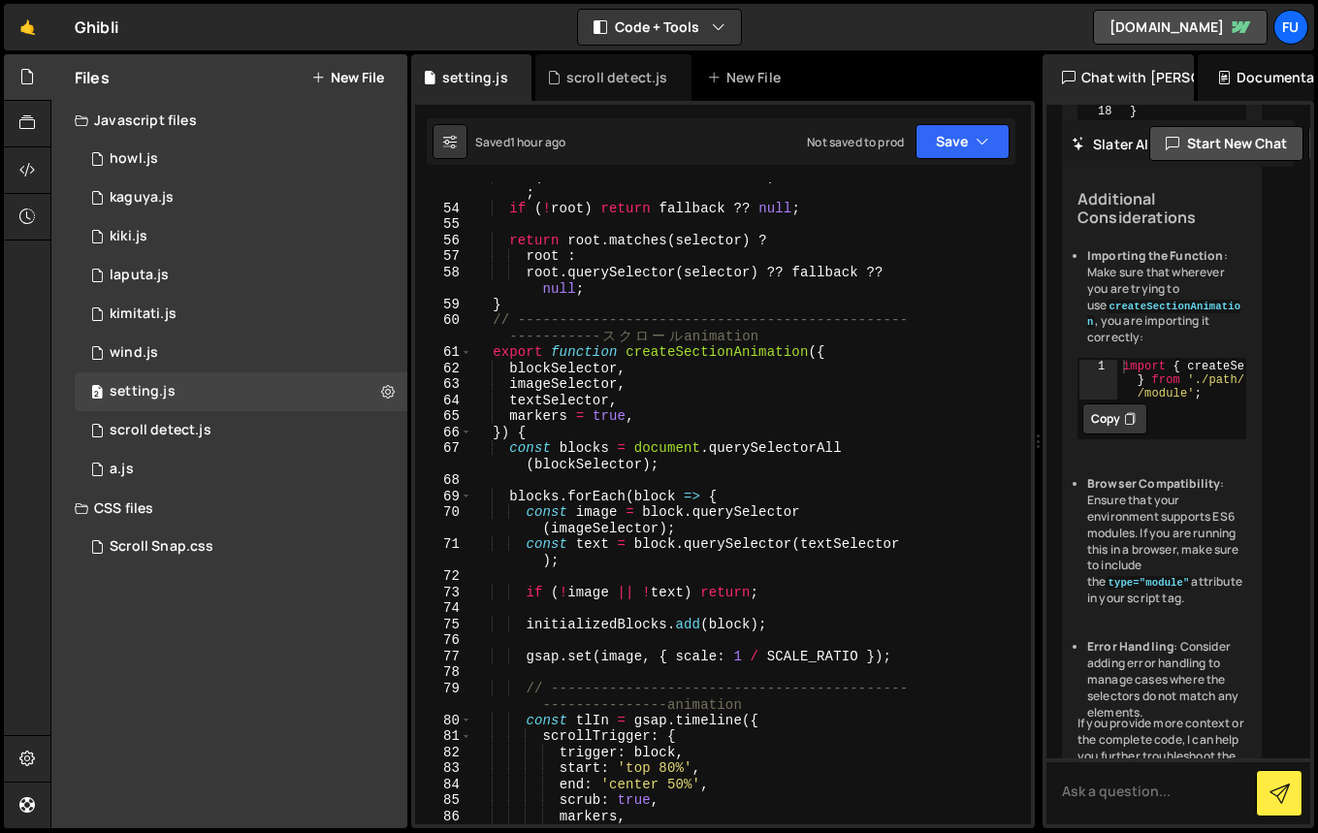
drag, startPoint x: 930, startPoint y: 456, endPoint x: 1027, endPoint y: 431, distance: 99.9
click at [1027, 431] on div "Files New File Javascript files 1 howl.js 0 1 kaguya.js 0 1 kiki.js 0 1 laputa.…" at bounding box center [683, 441] width 1267 height 775
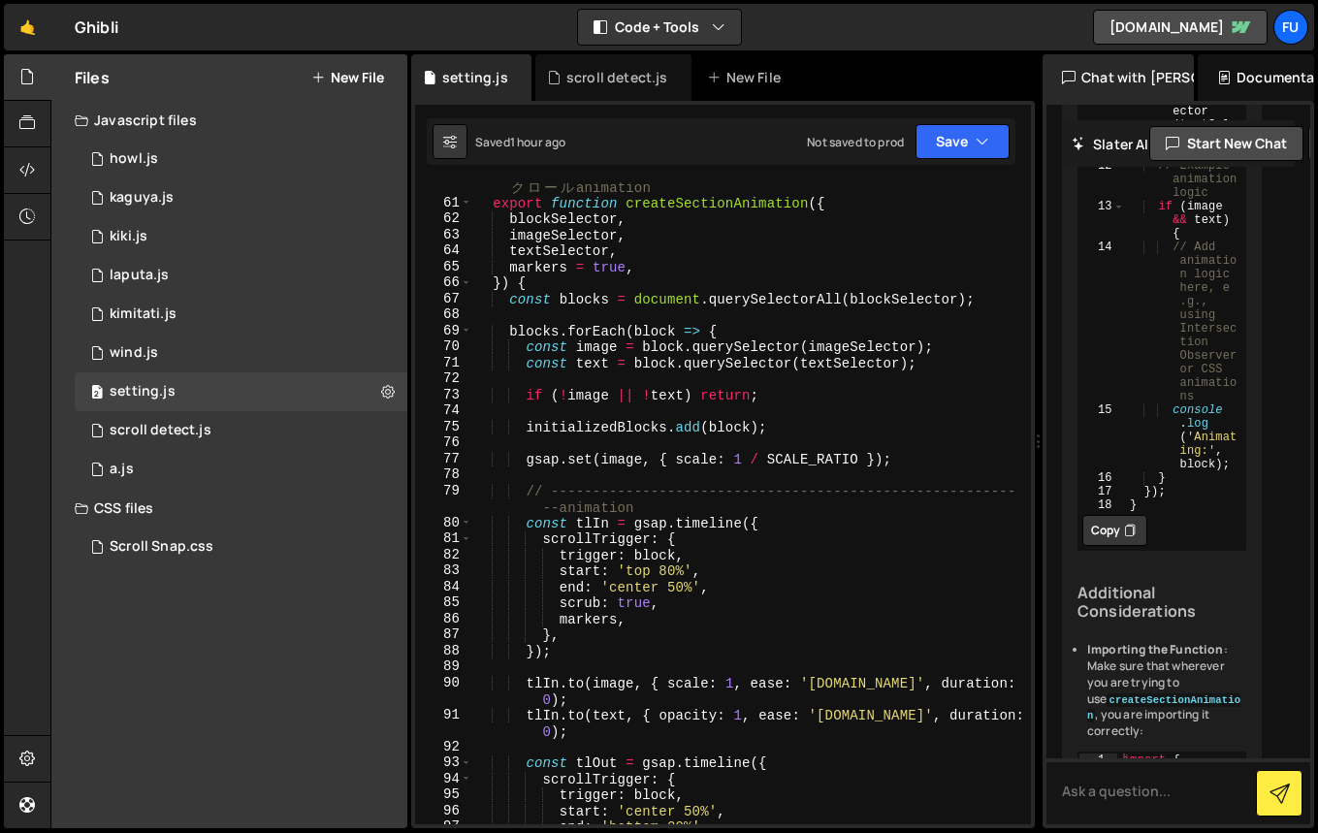
scroll to position [939, 0]
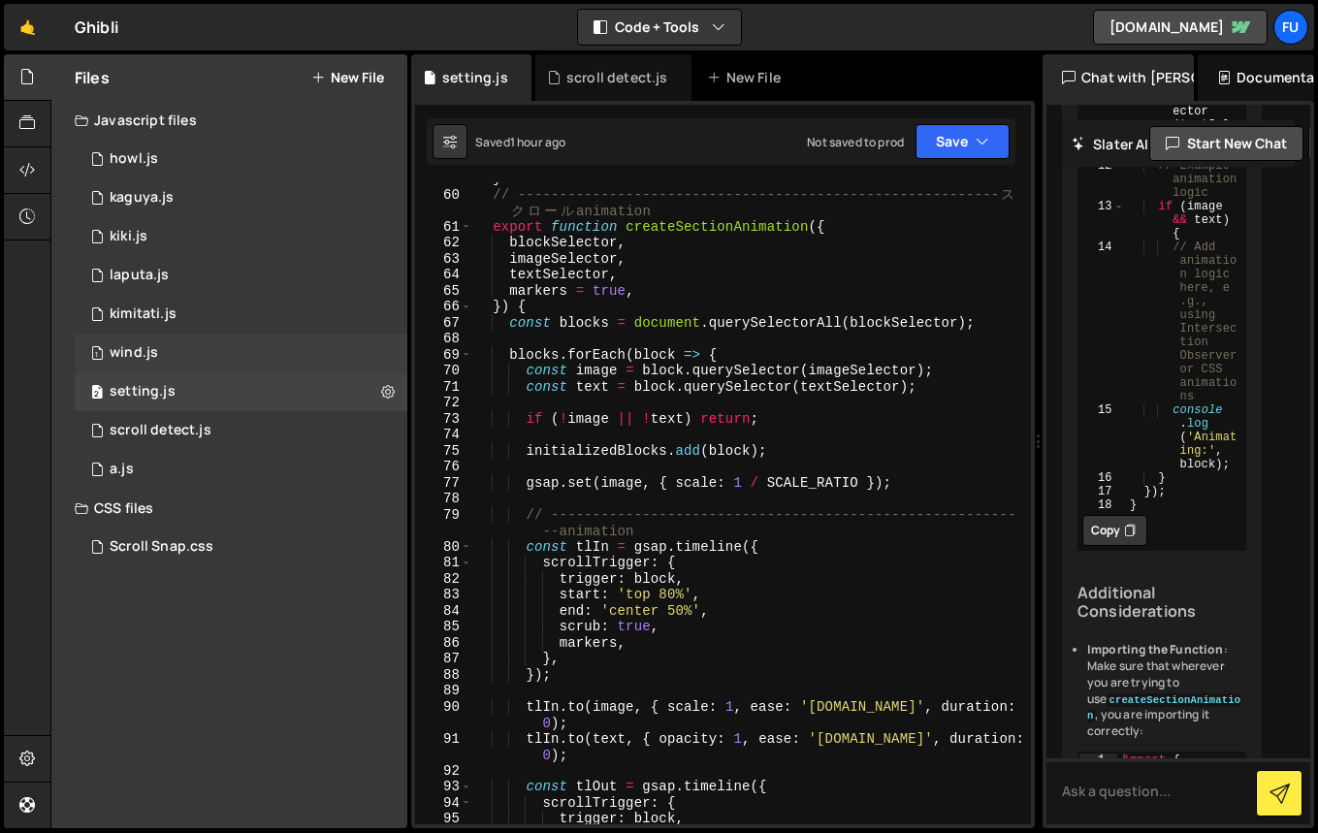
click at [174, 346] on div "1 wind.js 0" at bounding box center [241, 353] width 333 height 39
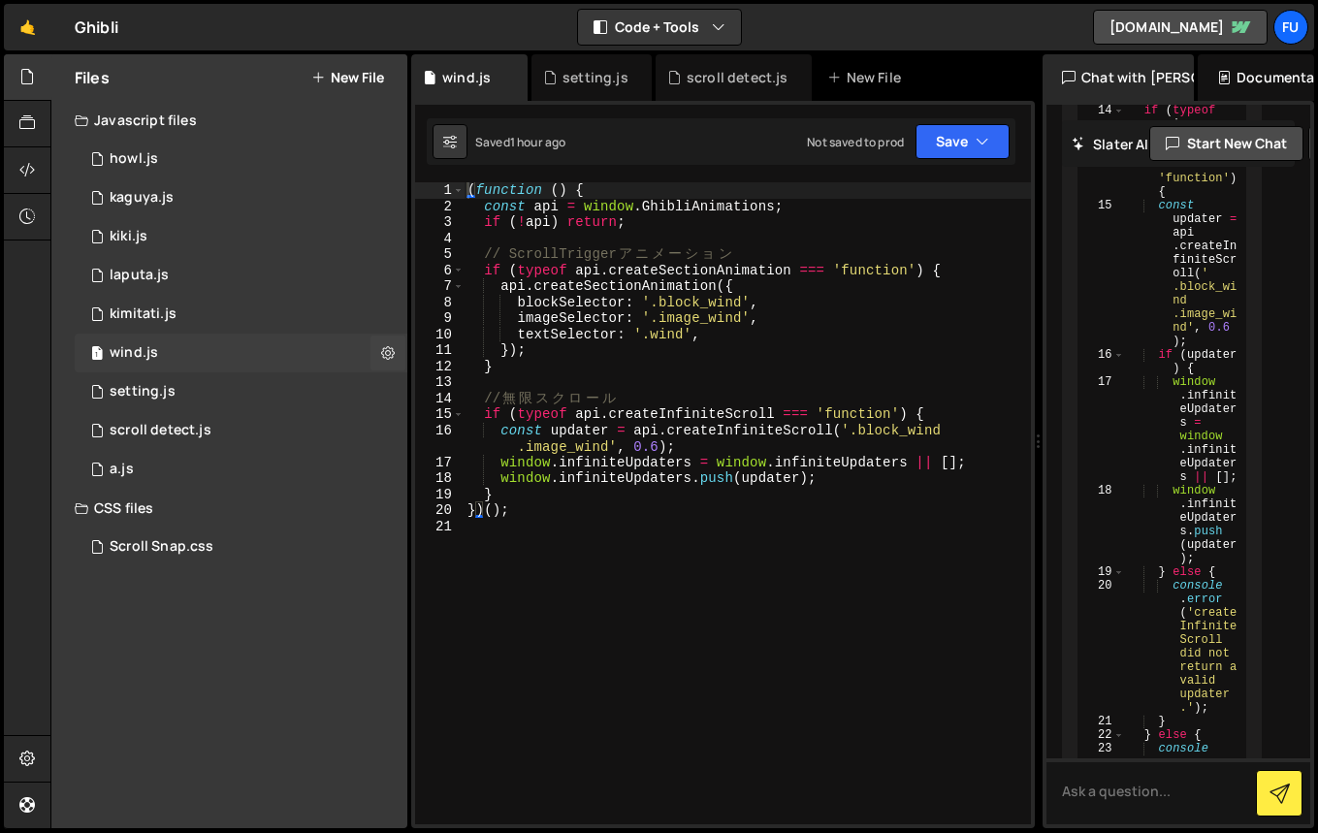
scroll to position [2829, 0]
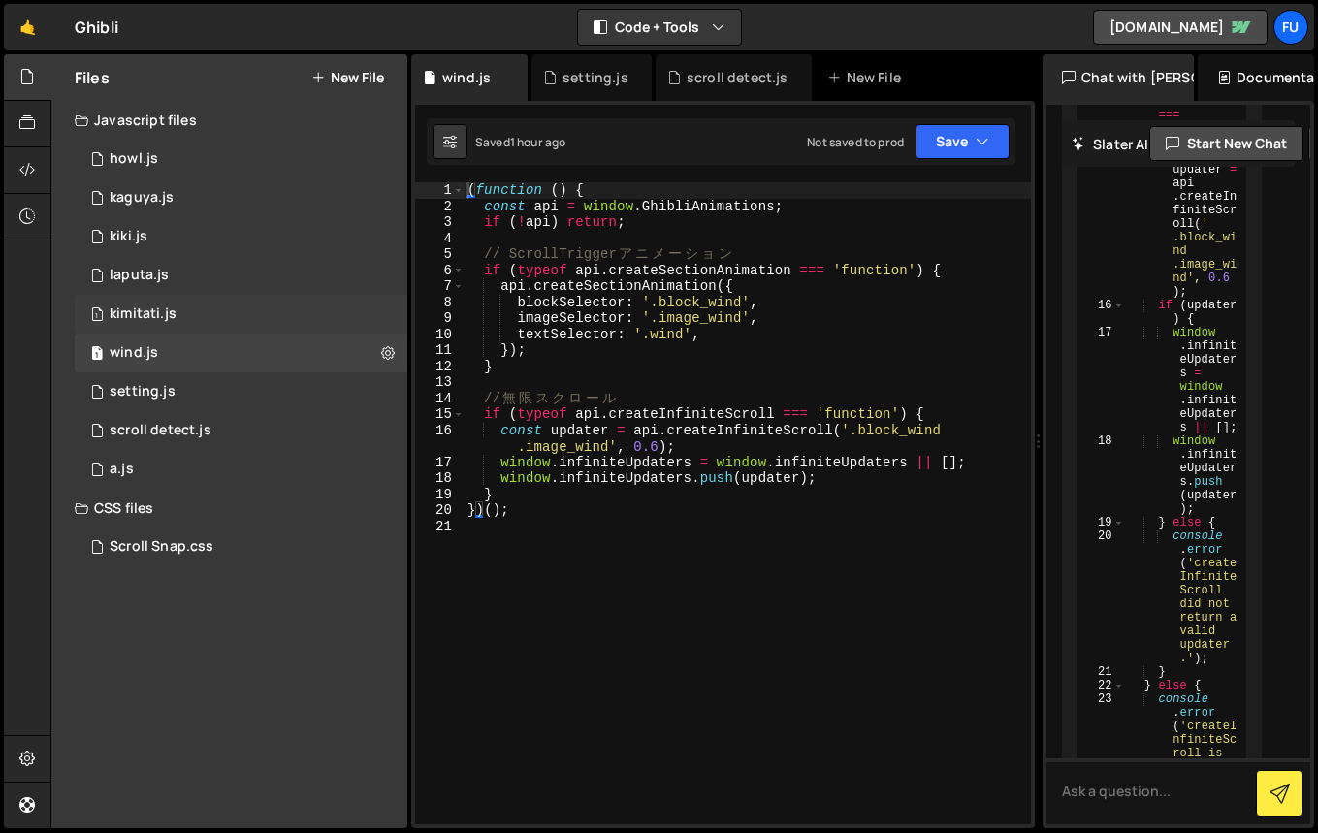
click at [175, 306] on div "1 kimitati.js 0" at bounding box center [241, 314] width 333 height 39
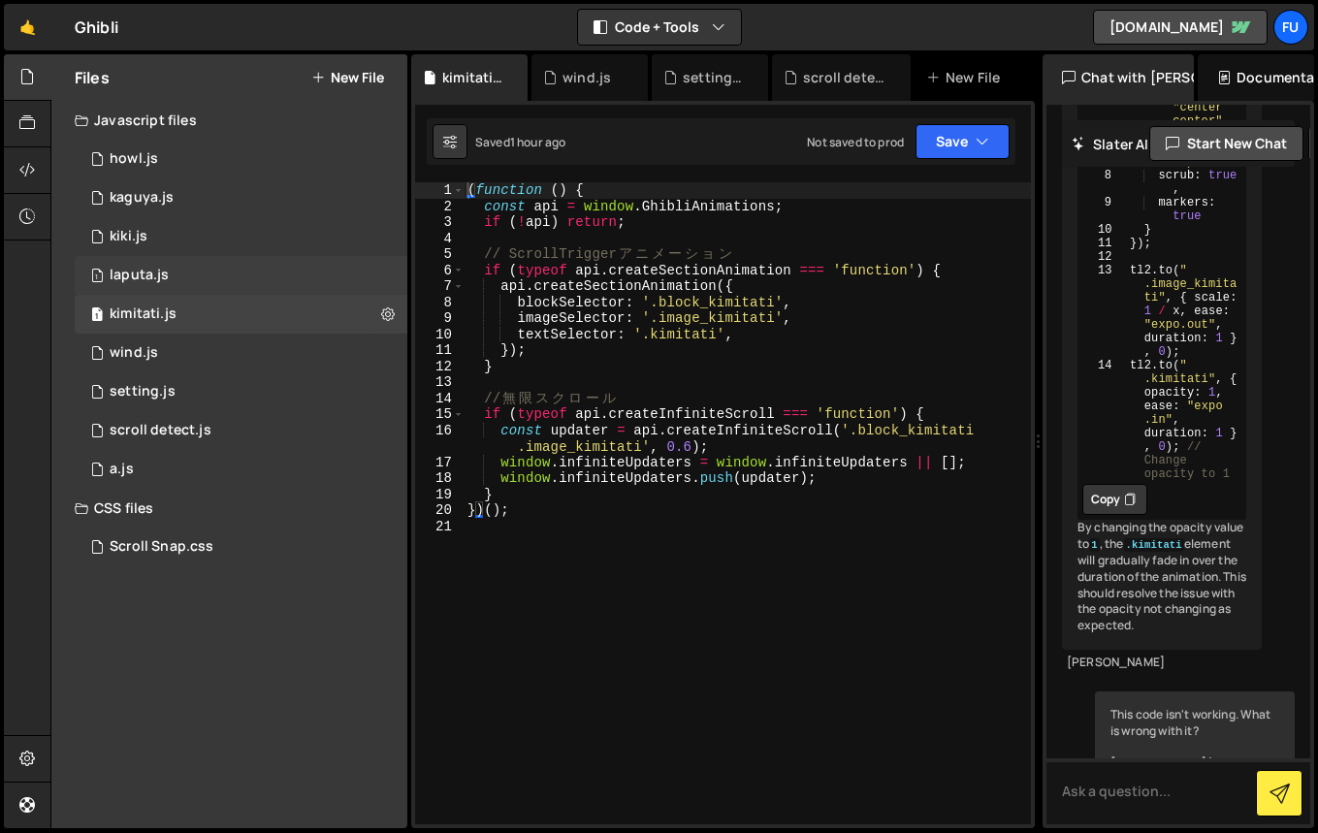
scroll to position [8384, 0]
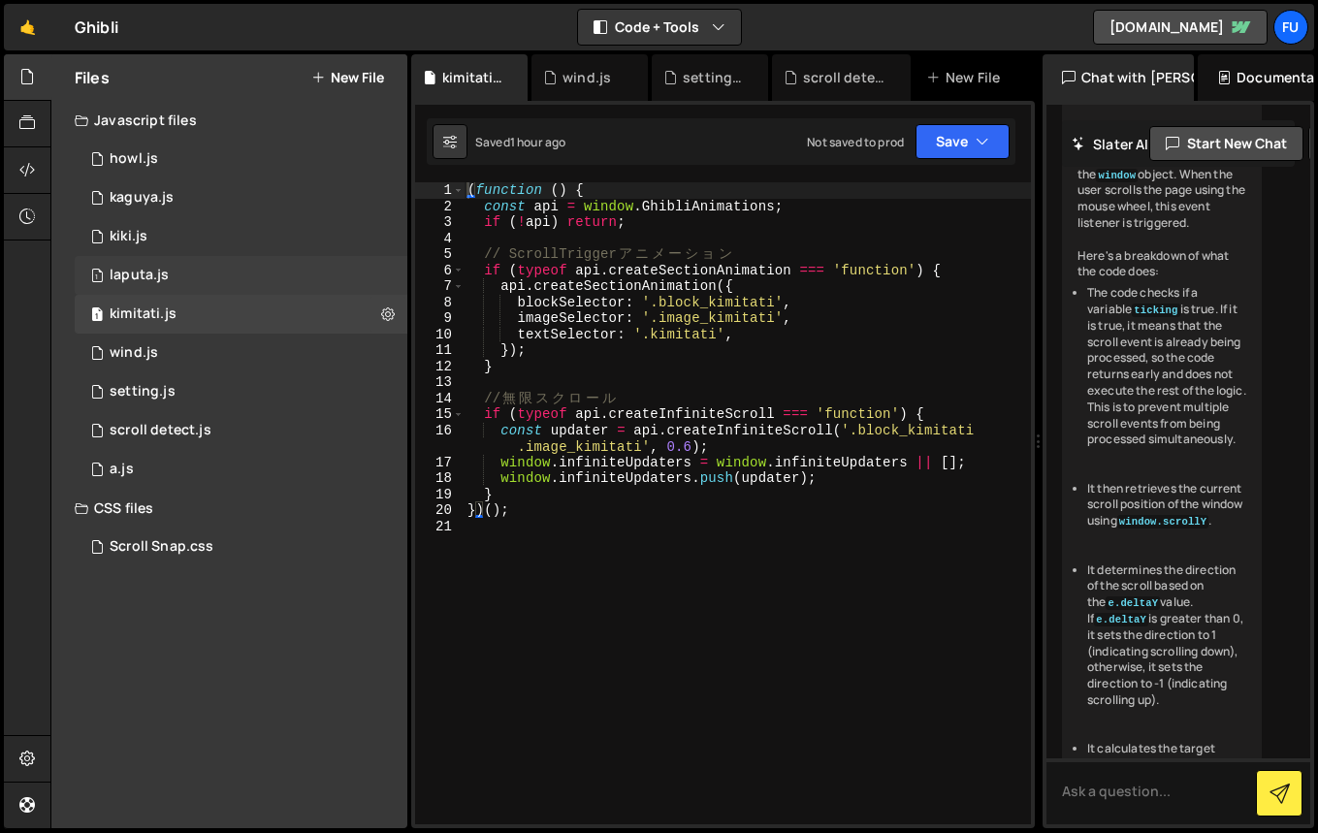
click at [178, 275] on div "1 laputa.js 0" at bounding box center [241, 275] width 333 height 39
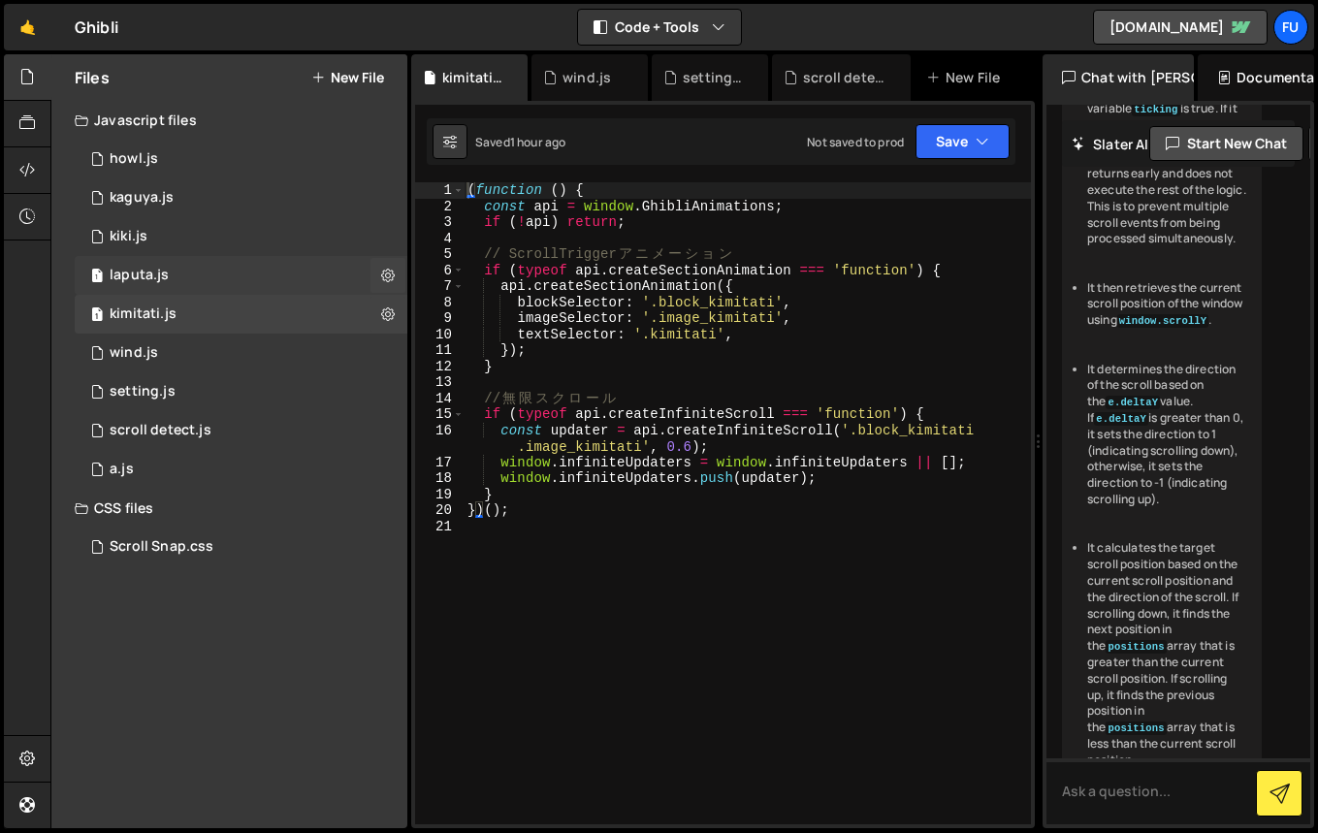
scroll to position [0, 0]
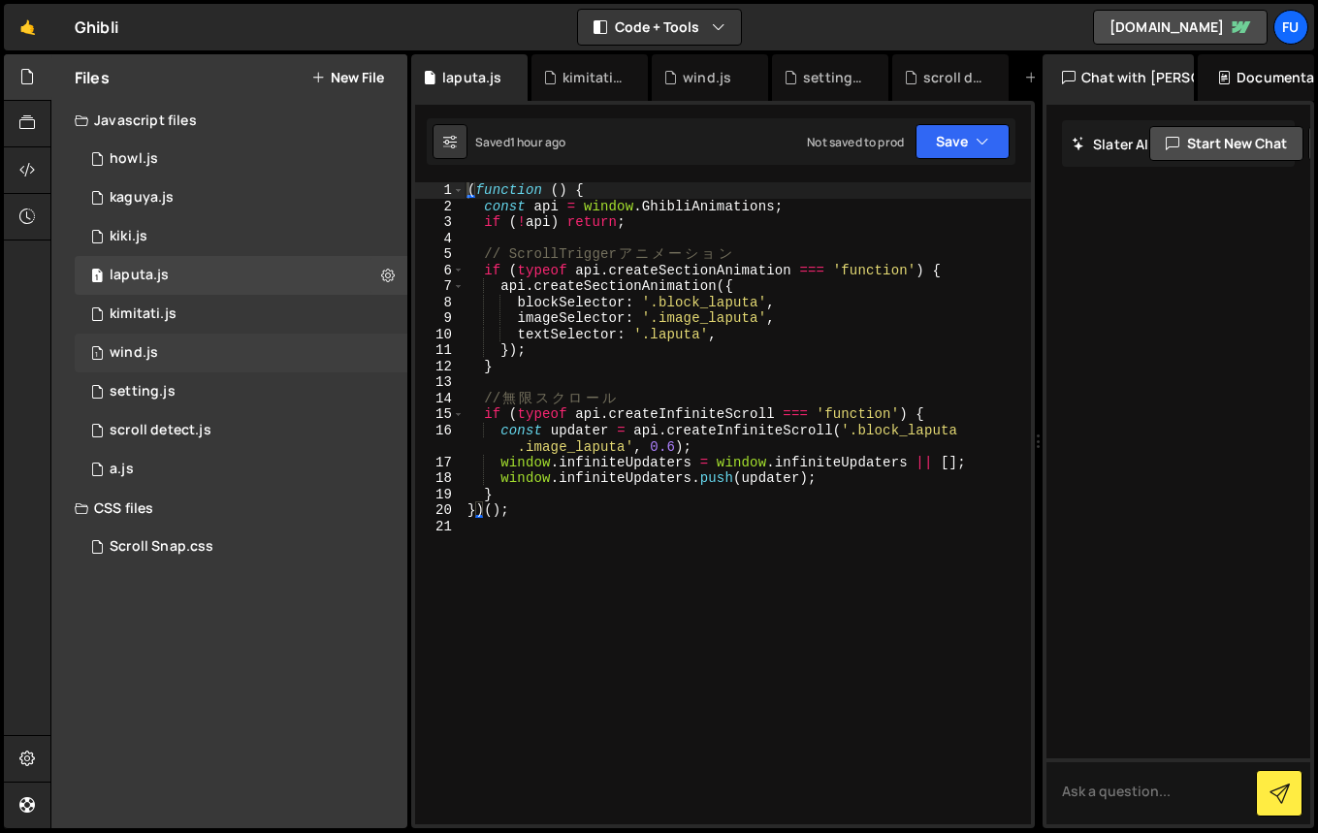
click at [174, 338] on div "1 wind.js 0" at bounding box center [241, 353] width 333 height 39
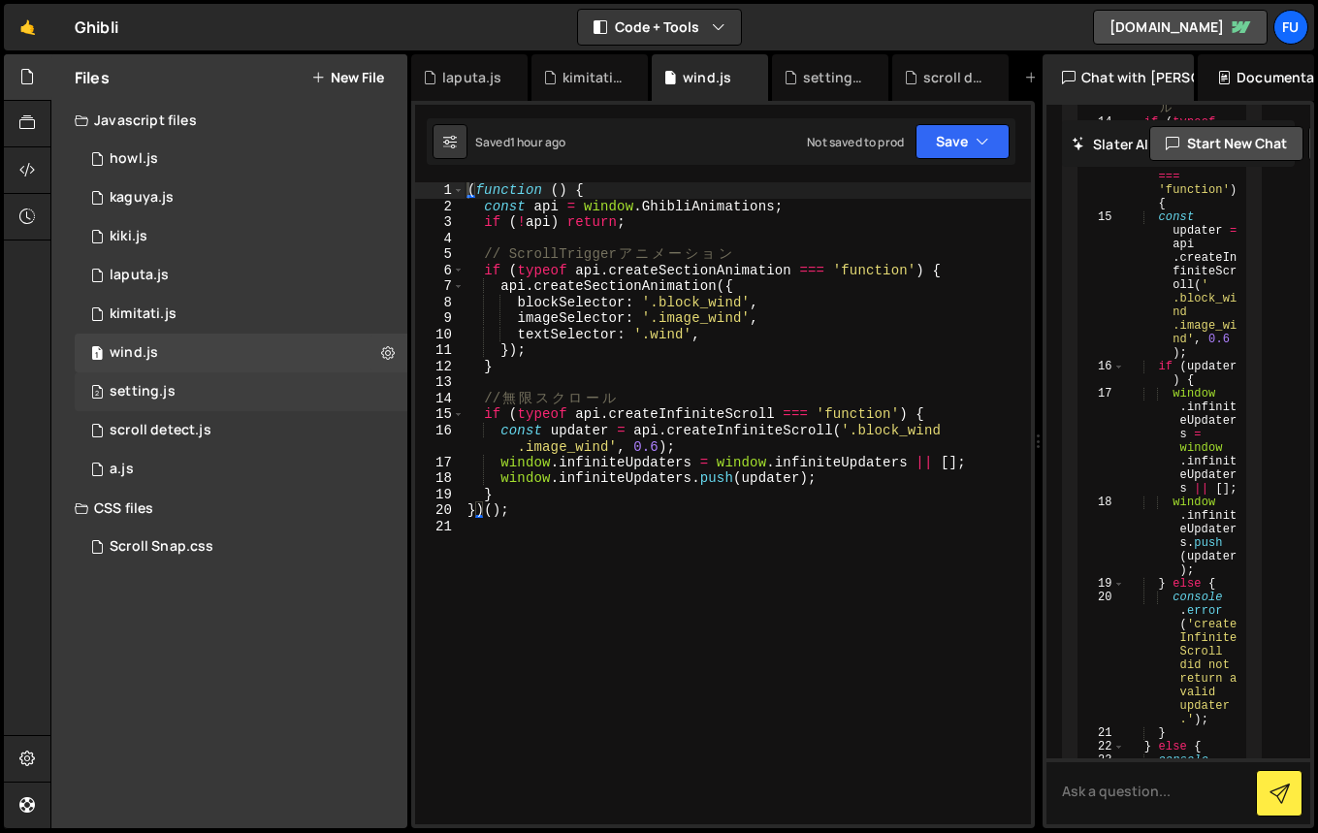
scroll to position [2829, 0]
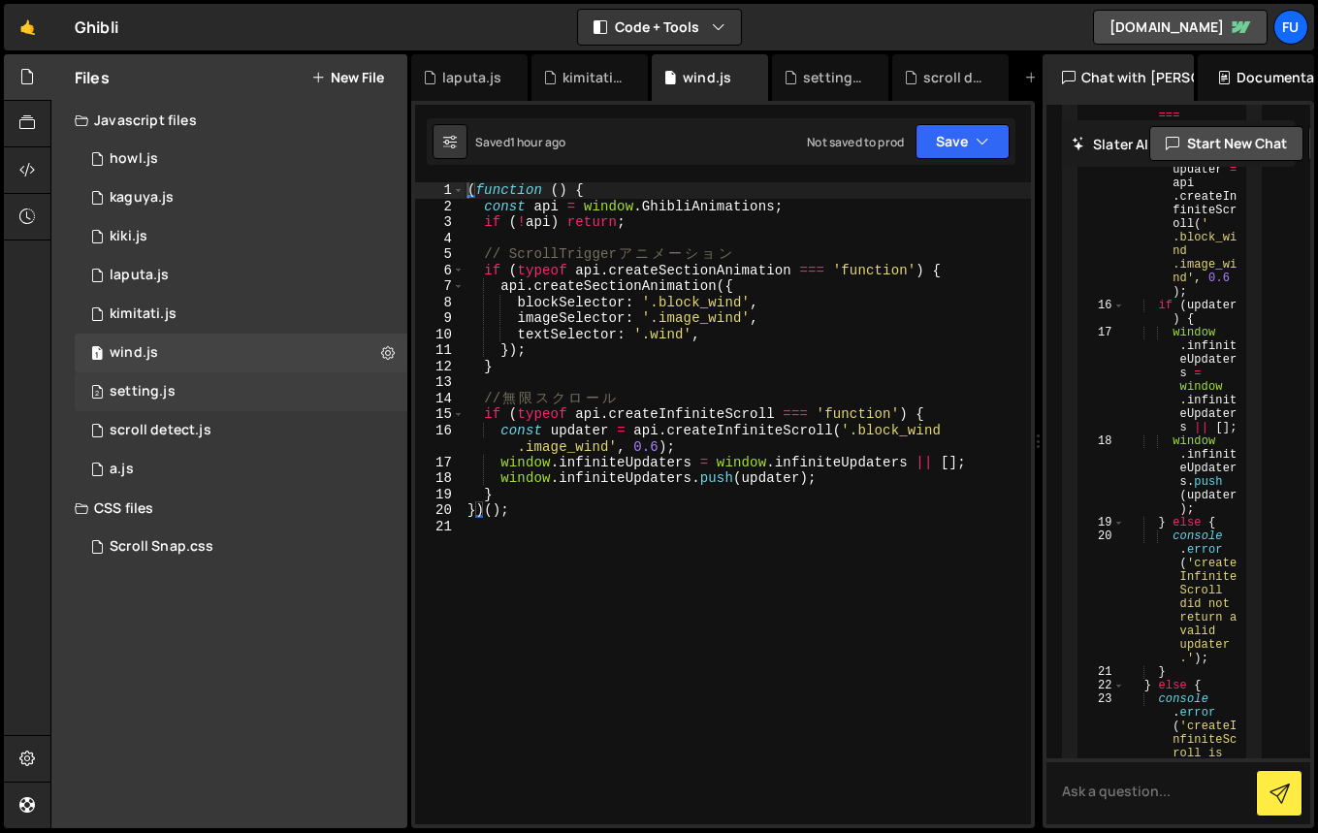
click at [171, 381] on div "2 setting.js 0" at bounding box center [241, 391] width 333 height 39
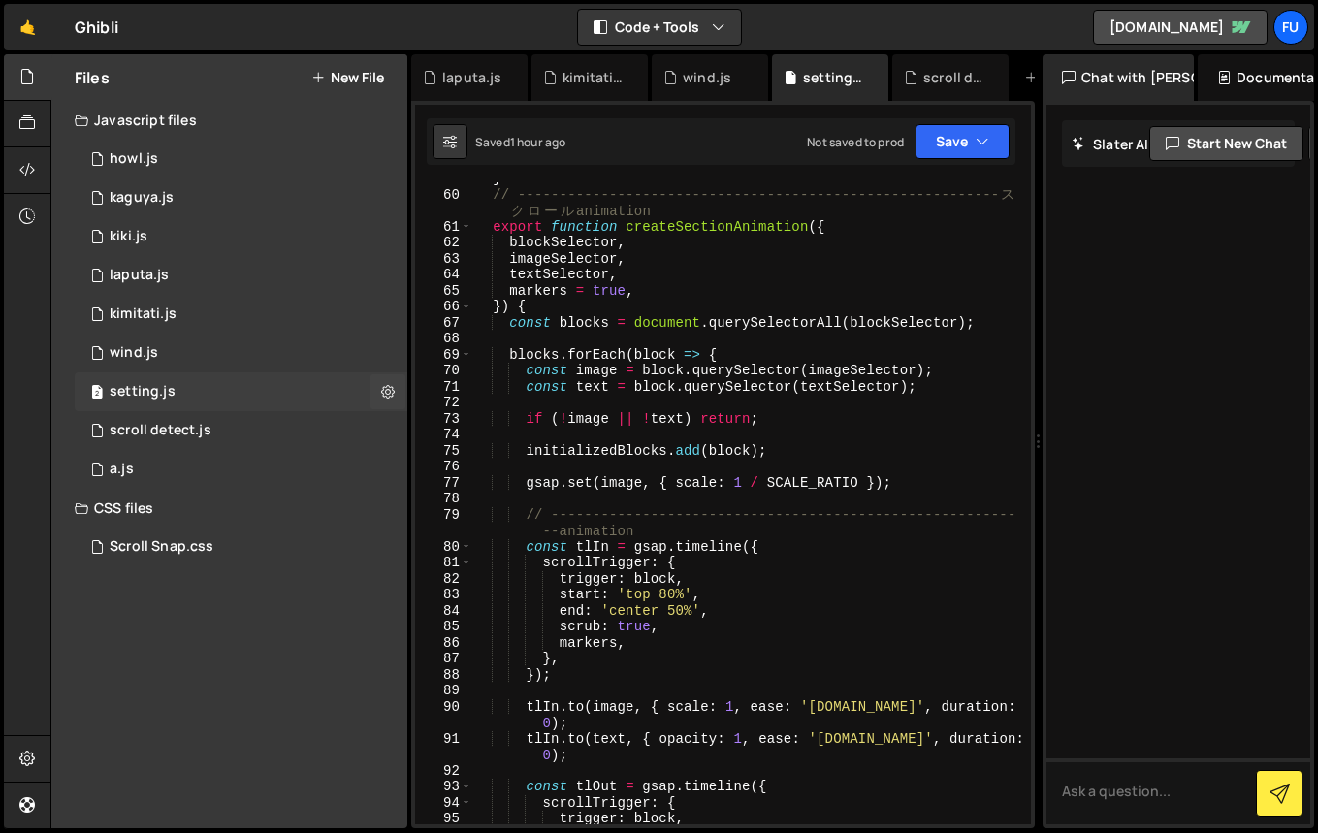
scroll to position [0, 0]
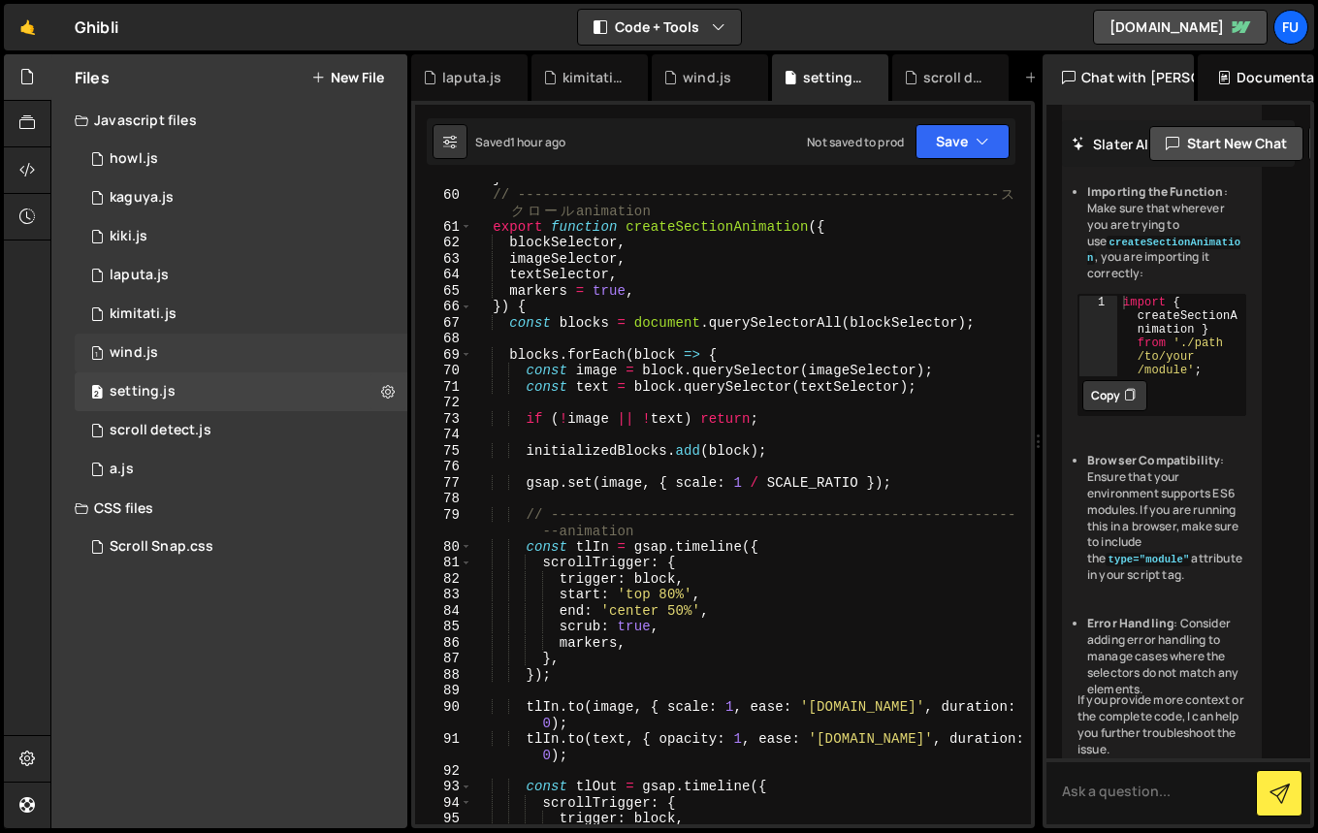
click at [173, 347] on div "1 wind.js 0" at bounding box center [241, 353] width 333 height 39
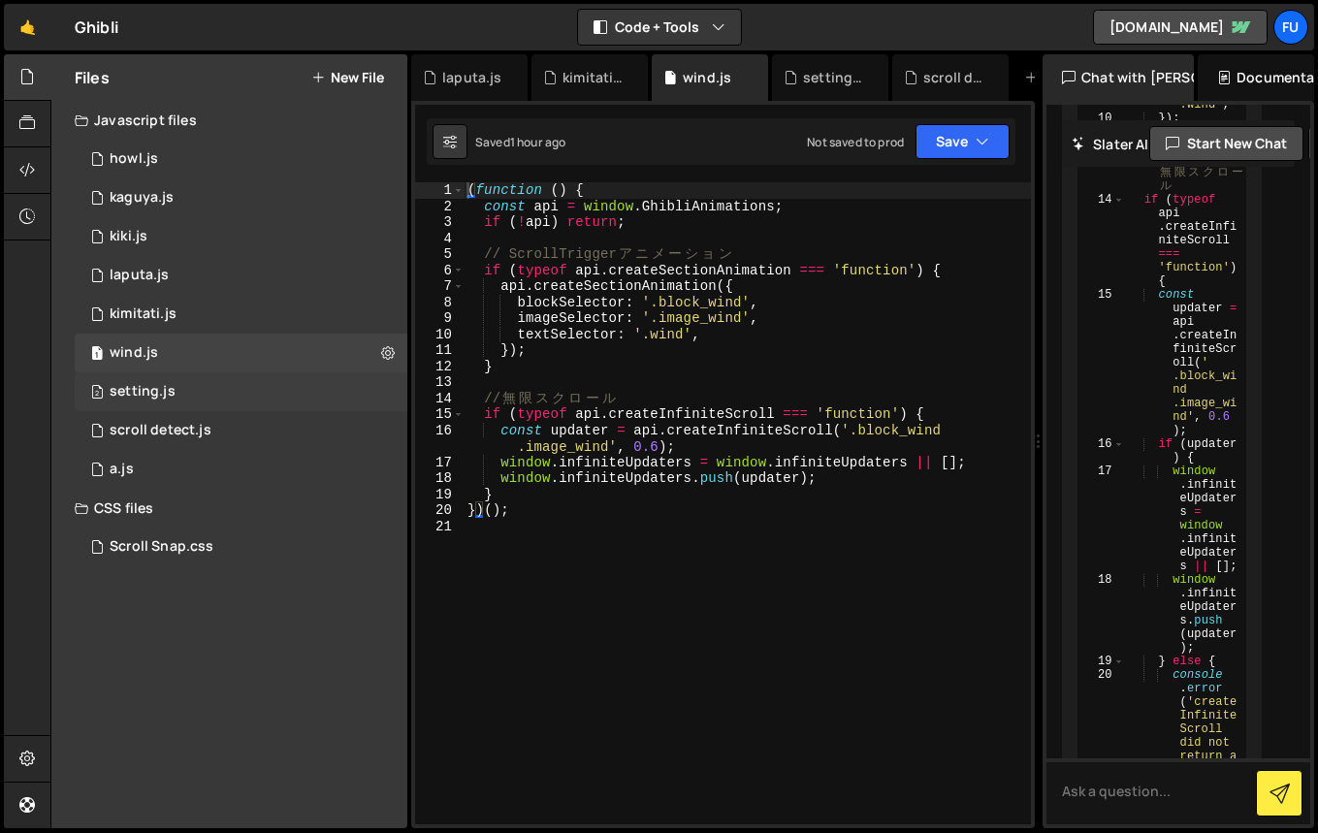
scroll to position [2829, 0]
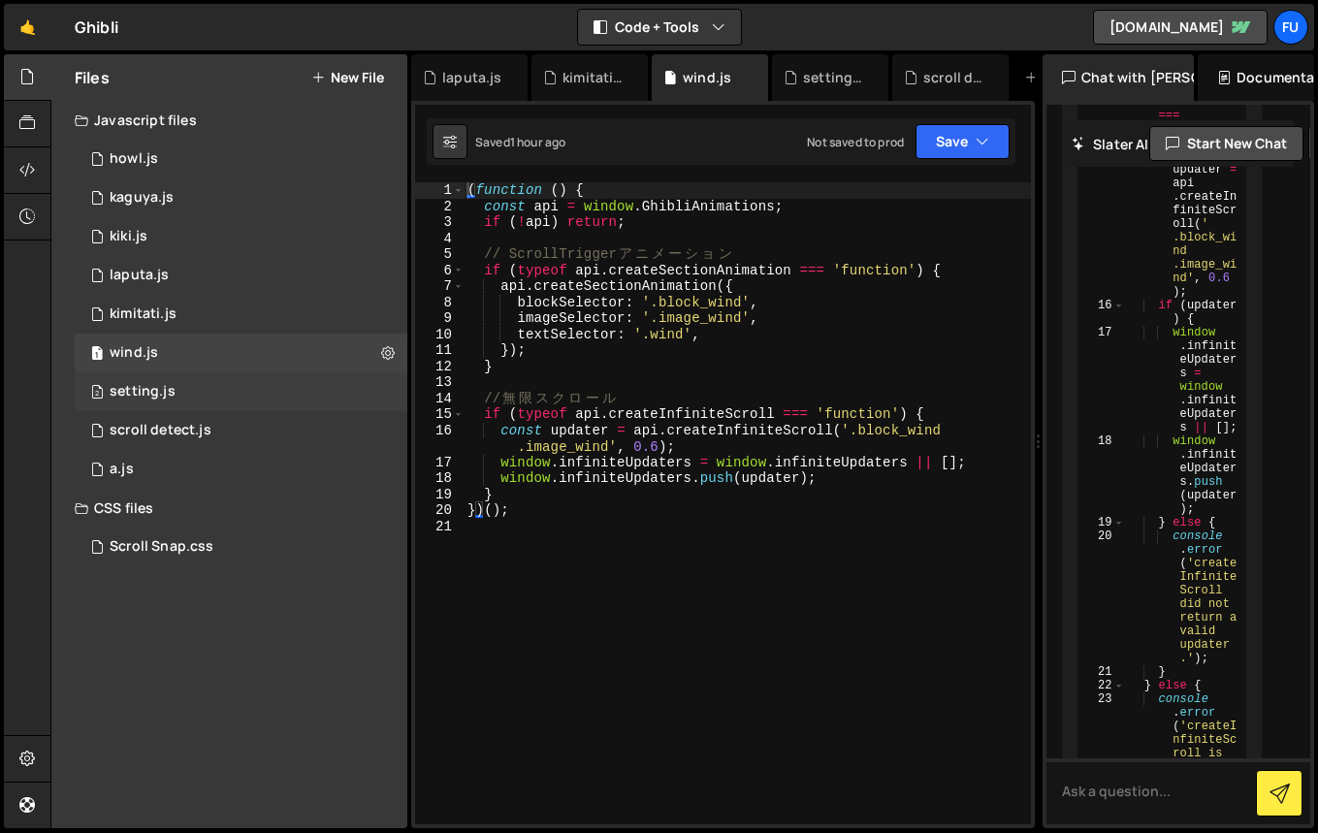
click at [172, 372] on div "2 setting.js 0" at bounding box center [241, 391] width 333 height 39
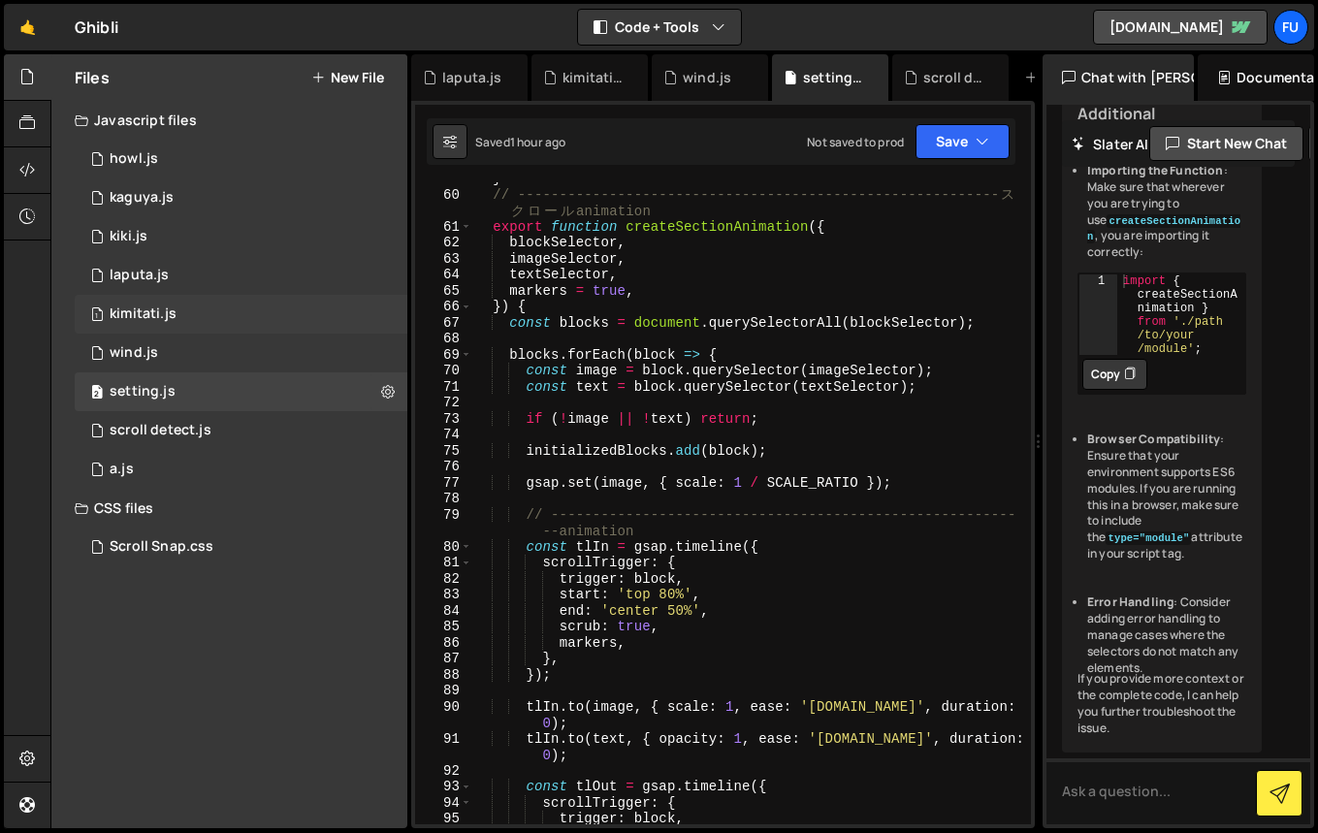
scroll to position [1841, 0]
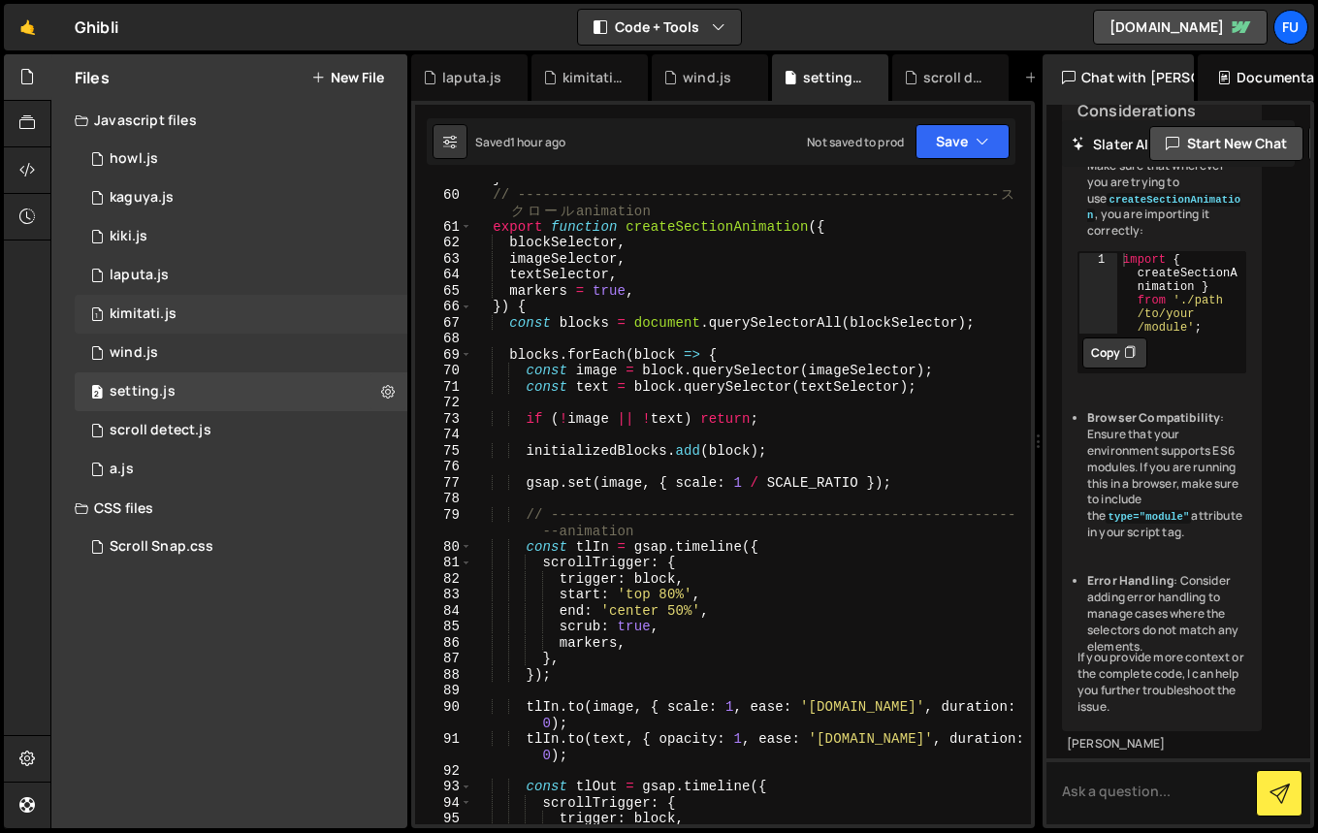
click at [175, 321] on div "kimitati.js" at bounding box center [143, 313] width 67 height 17
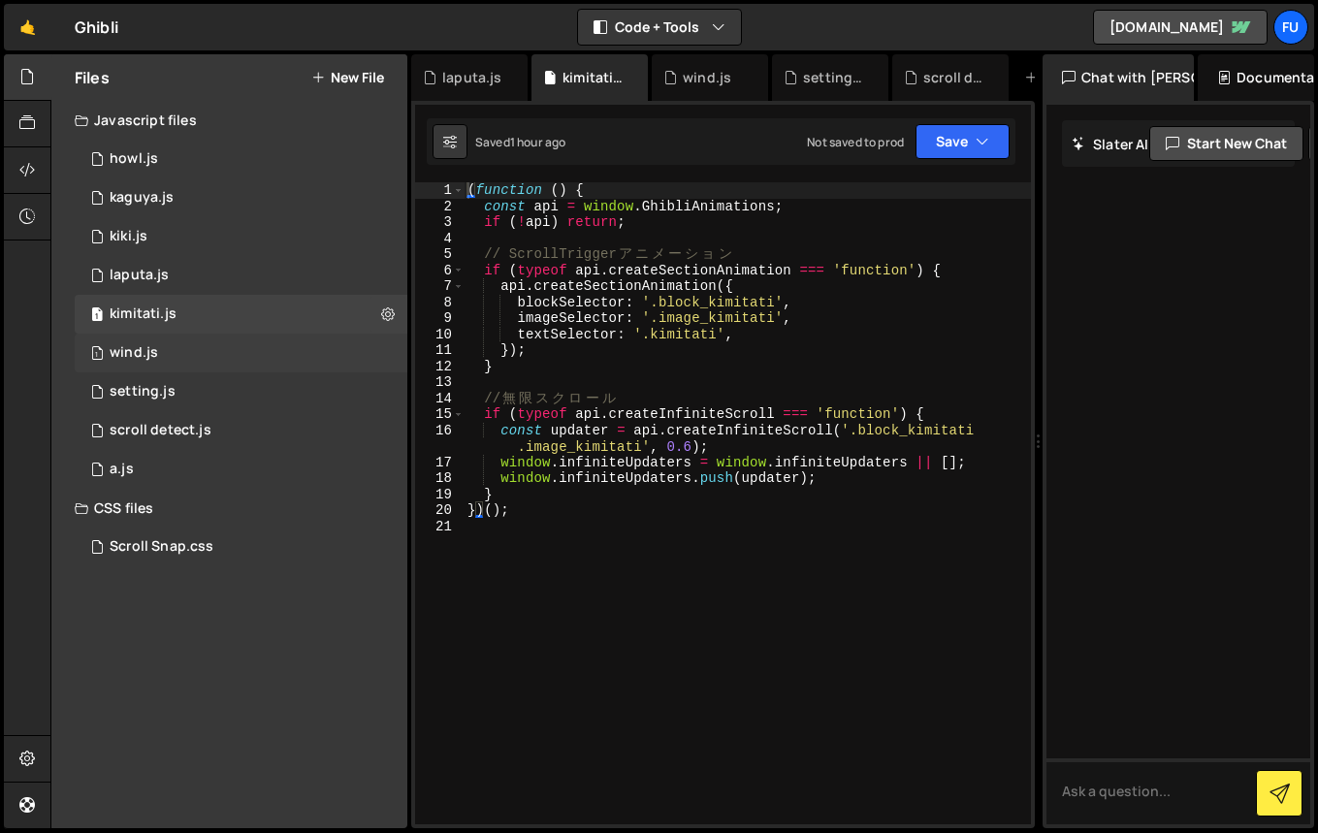
scroll to position [0, 0]
click at [173, 353] on div "1 wind.js 0" at bounding box center [241, 353] width 333 height 39
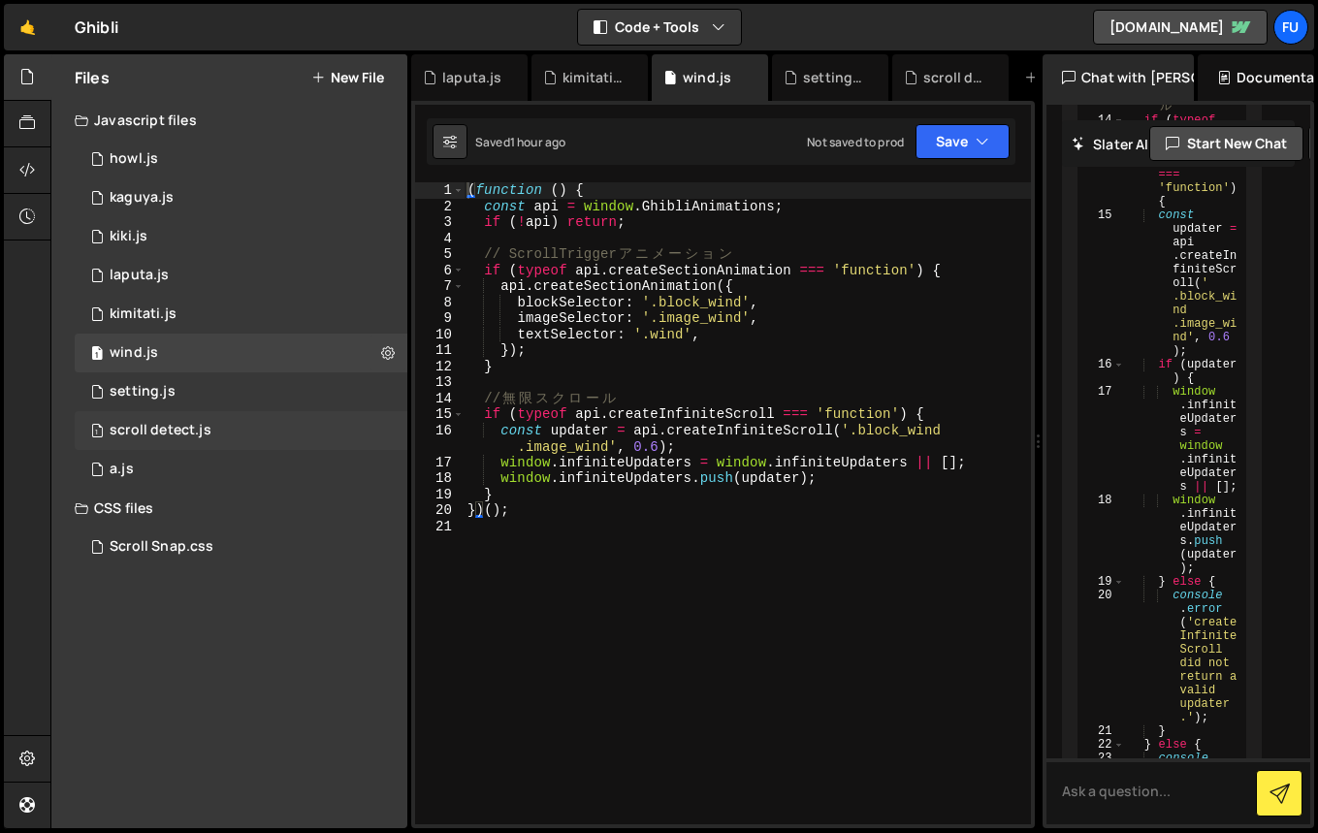
scroll to position [2829, 0]
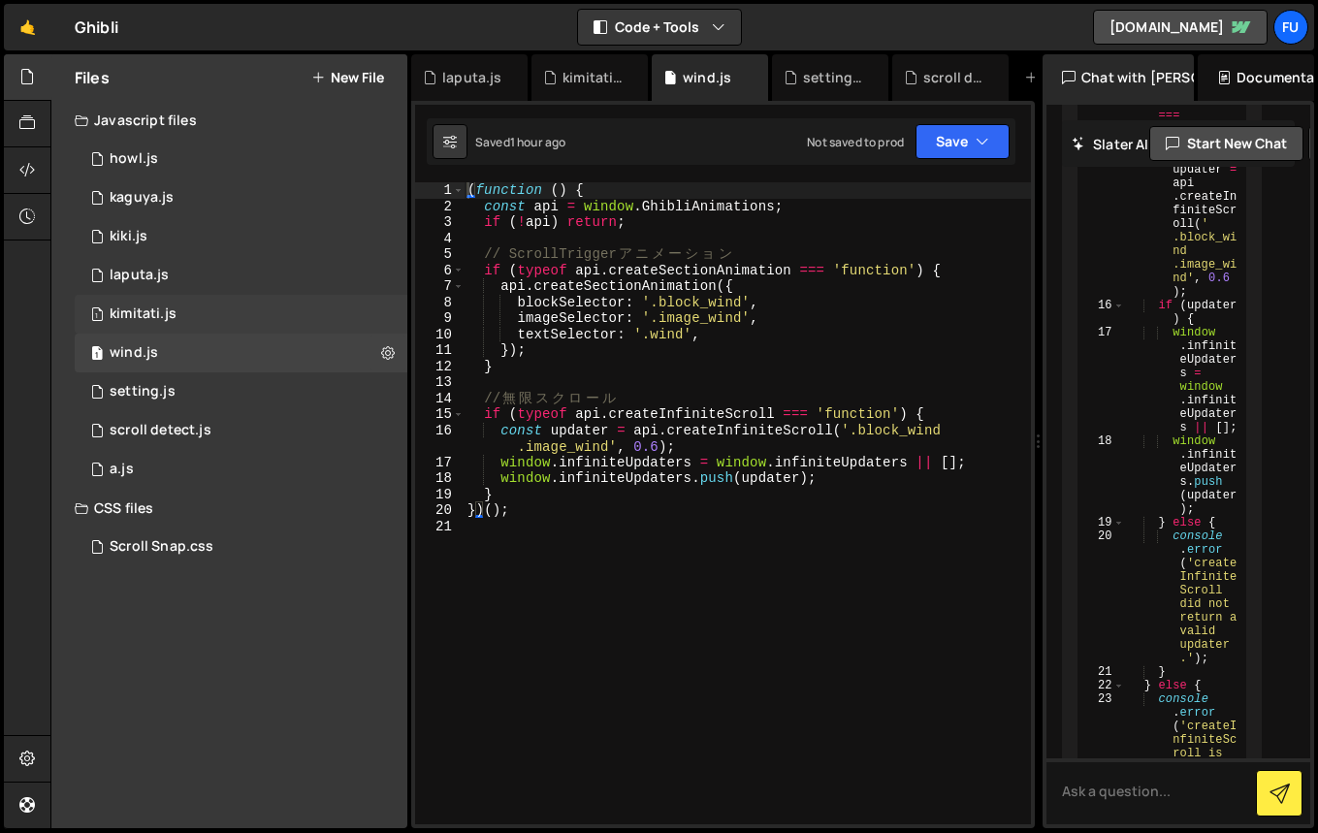
click at [171, 302] on div "1 kimitati.js 0" at bounding box center [241, 314] width 333 height 39
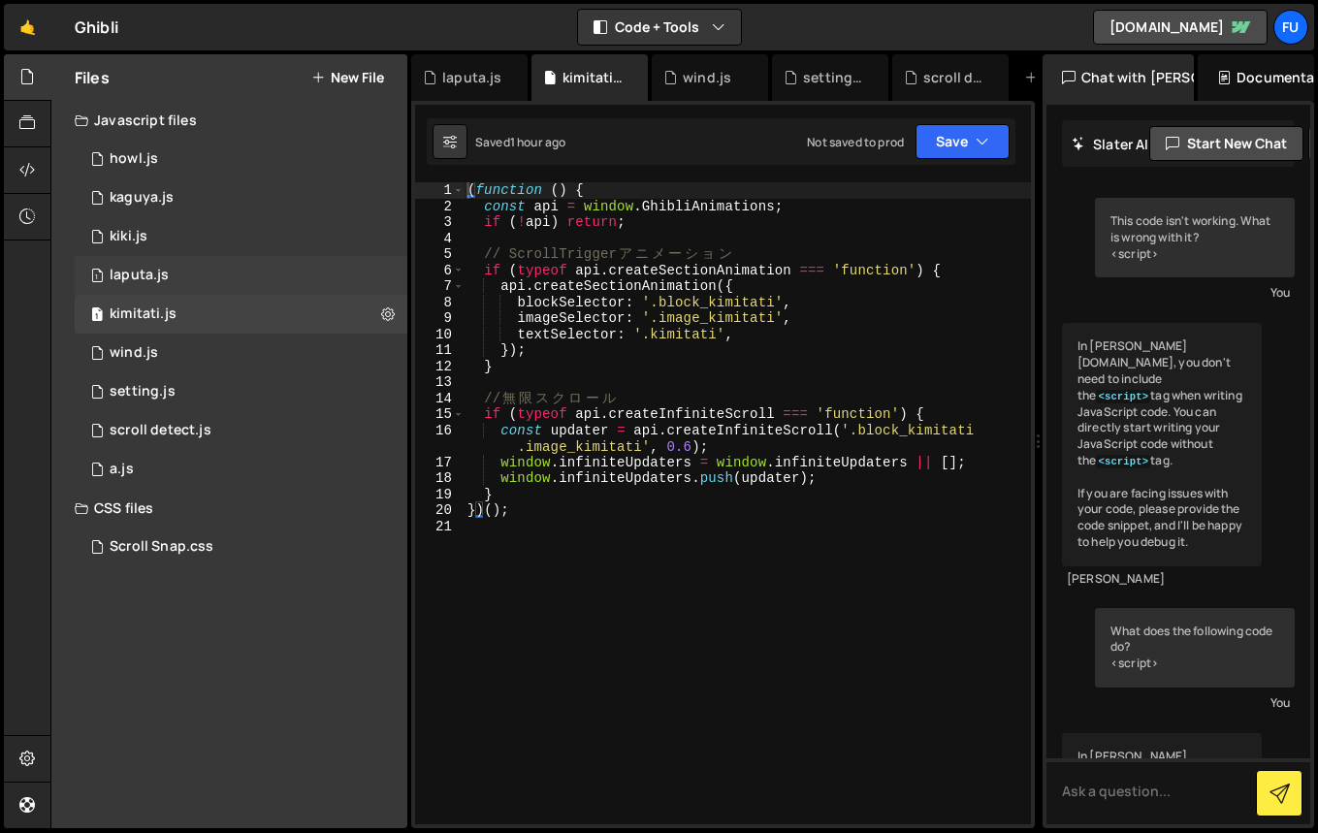
click at [174, 272] on div "1 laputa.js 0" at bounding box center [241, 275] width 333 height 39
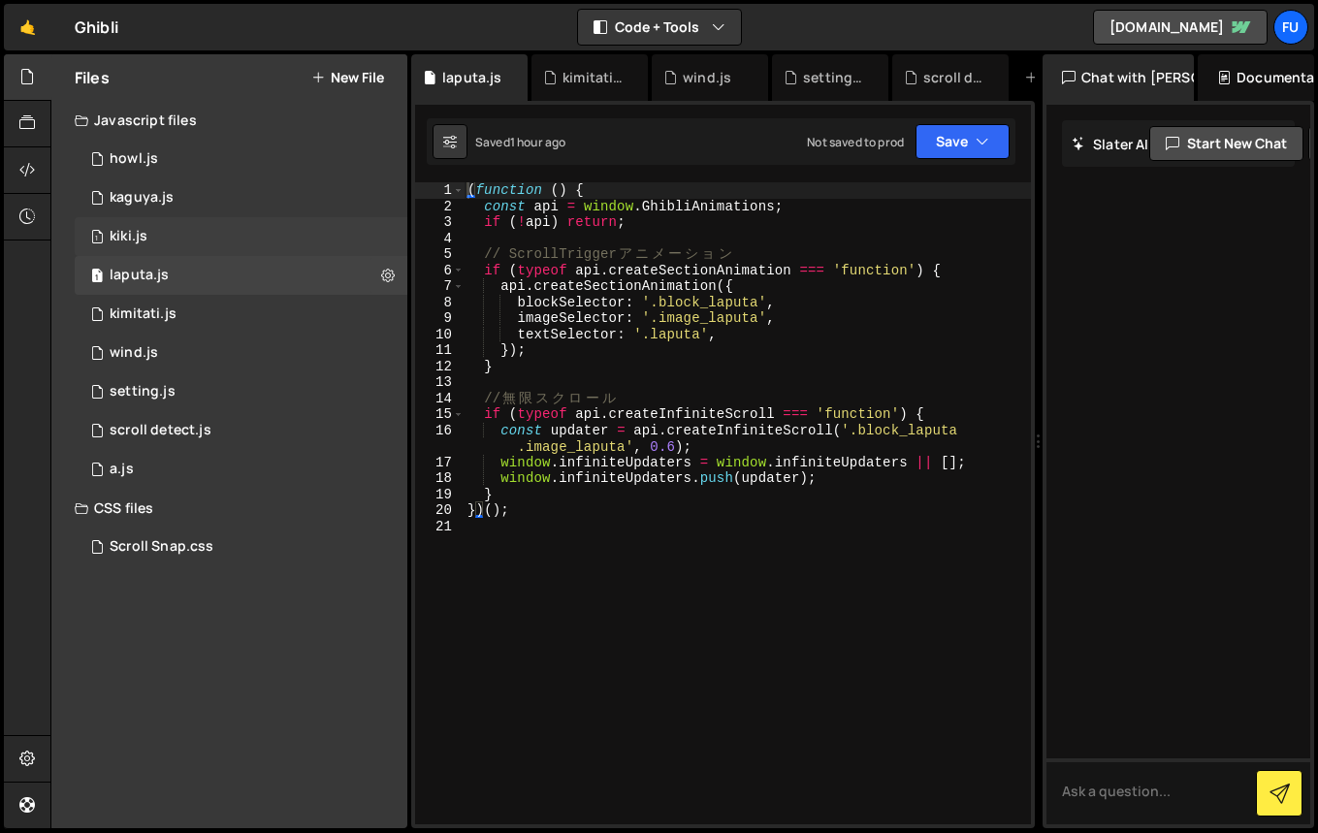
click at [176, 234] on div "1 kiki.js 0" at bounding box center [241, 236] width 333 height 39
click at [178, 192] on div "1 kaguya.js 0" at bounding box center [241, 197] width 333 height 39
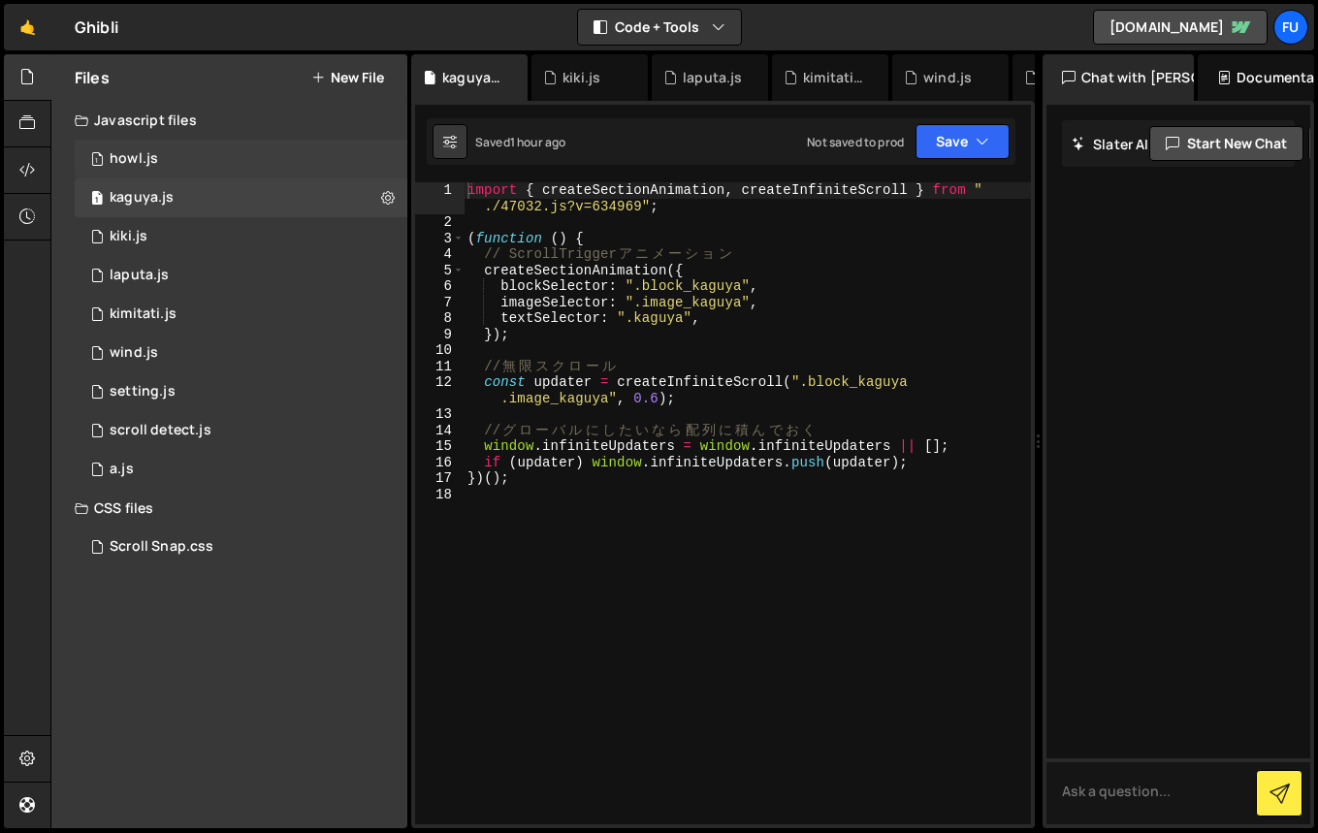
click at [181, 164] on div "1 howl.js 0" at bounding box center [241, 159] width 333 height 39
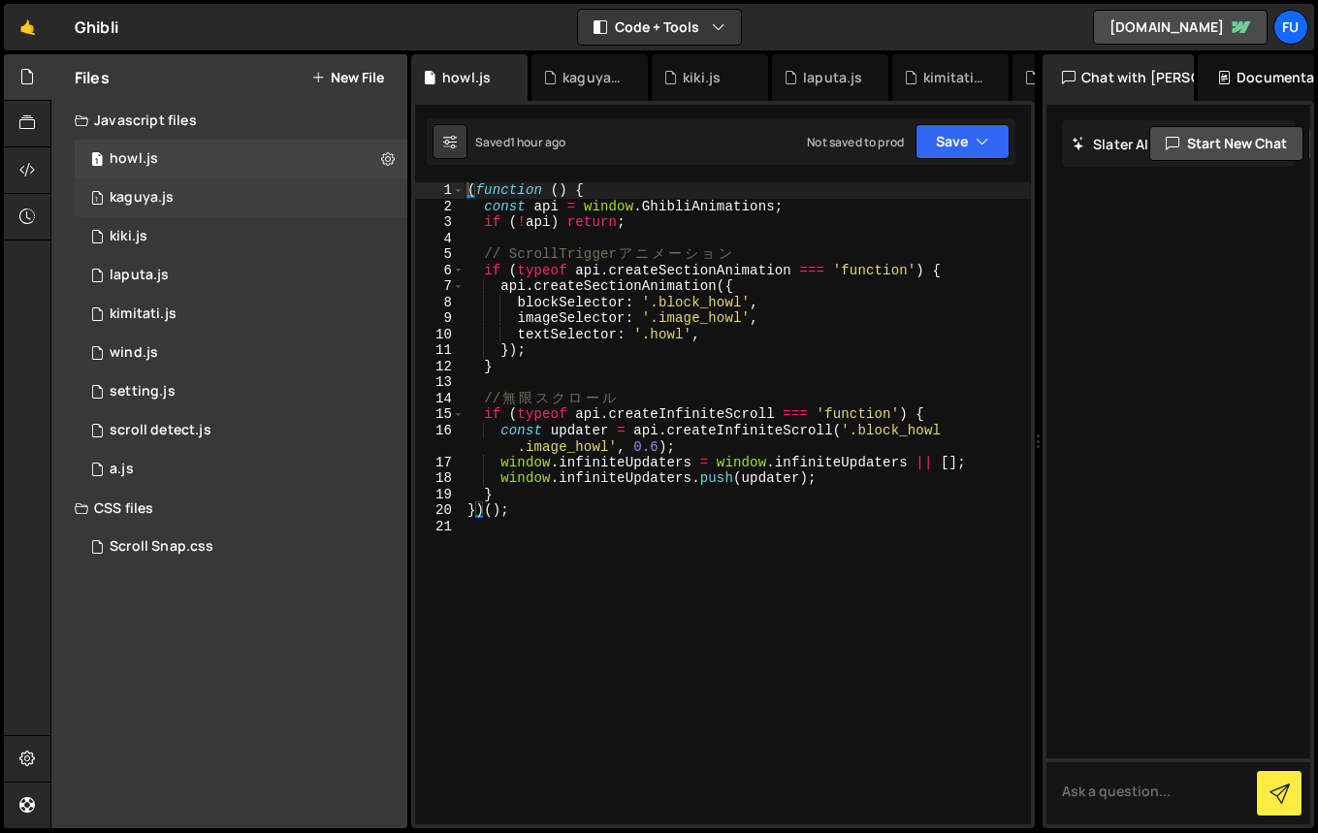
click at [178, 203] on div "1 kaguya.js 0" at bounding box center [241, 197] width 333 height 39
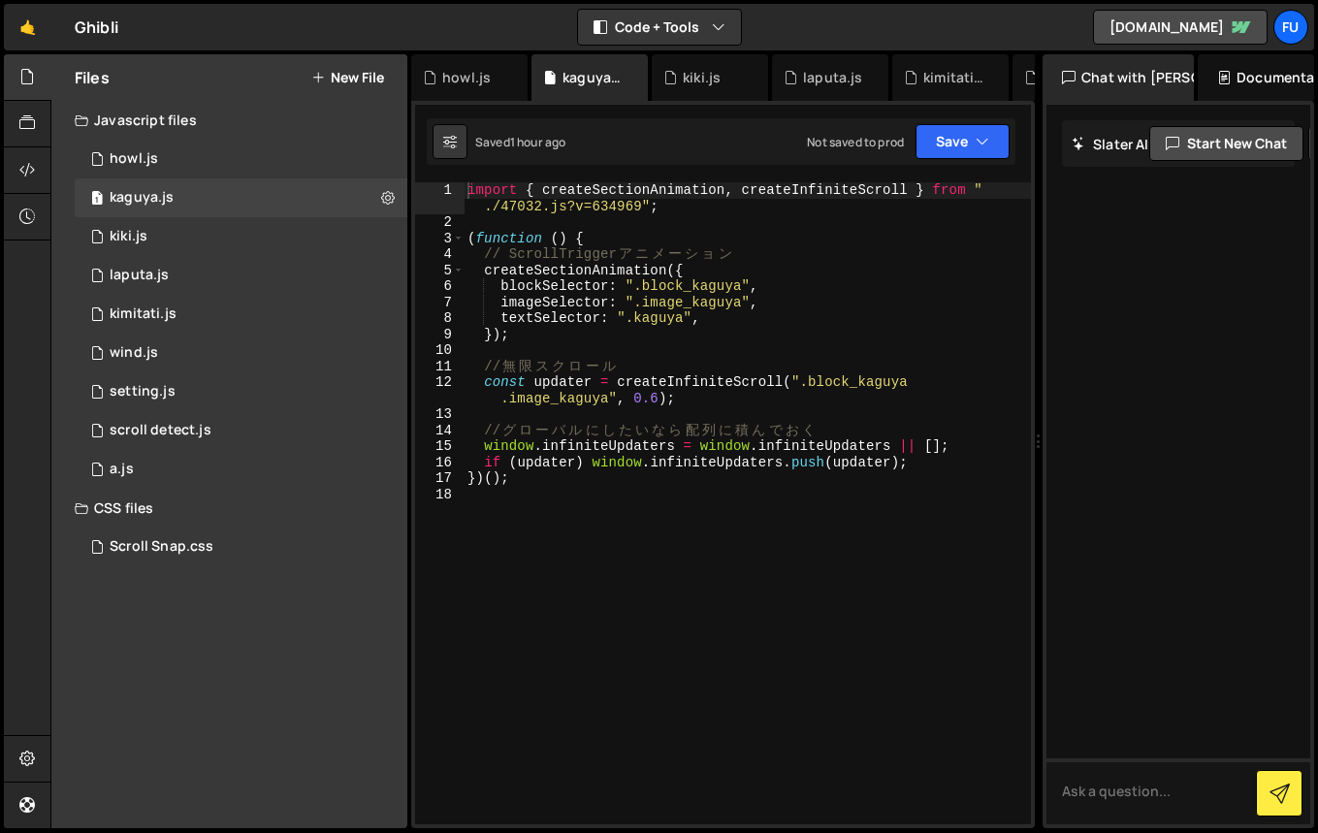
type textarea "import { createSectionAnimation, createInfiniteScroll } from "./47032.js?v=6349…"
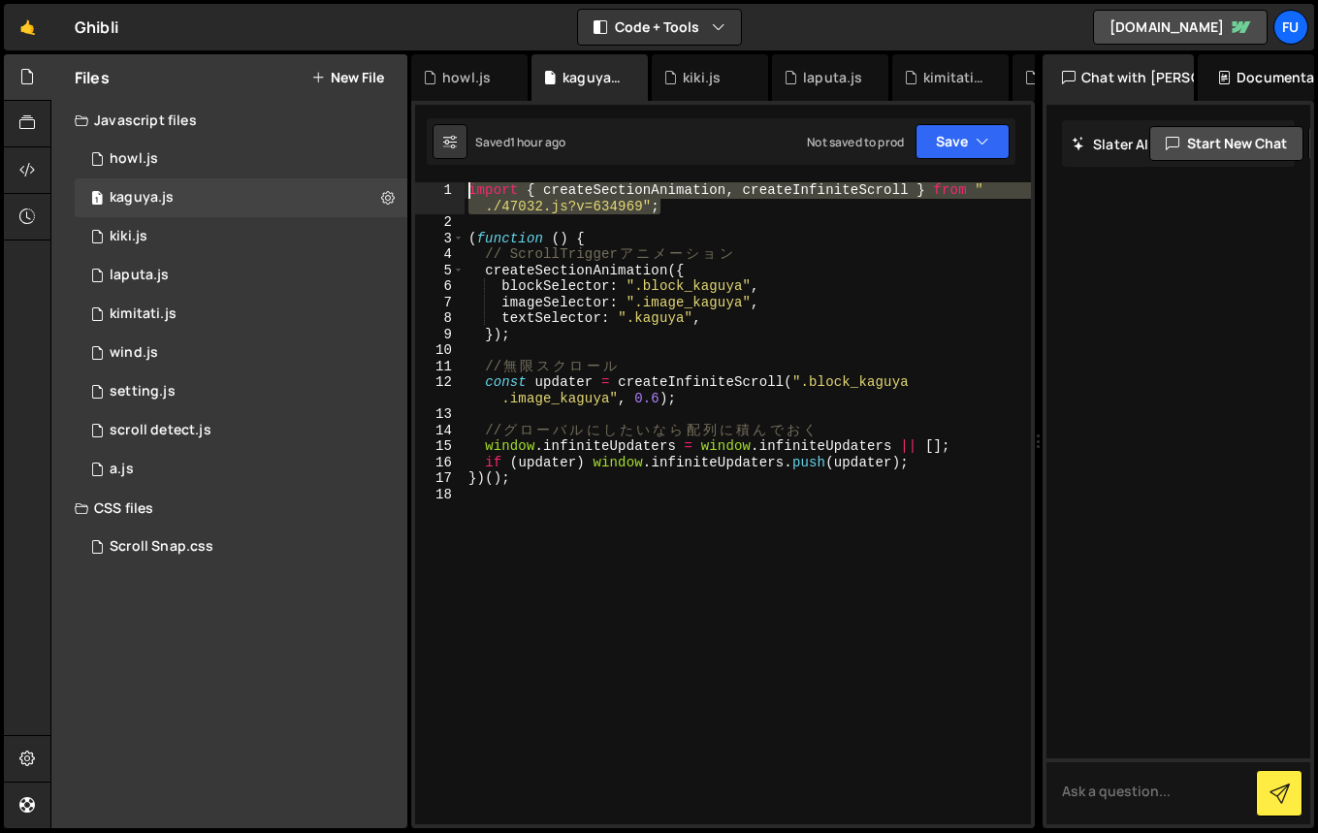
drag, startPoint x: 676, startPoint y: 206, endPoint x: 434, endPoint y: 183, distance: 242.4
click at [434, 183] on div "import { createSectionAnimation, createInfiniteScroll } from "./47032.js?v=6349…" at bounding box center [723, 503] width 616 height 642
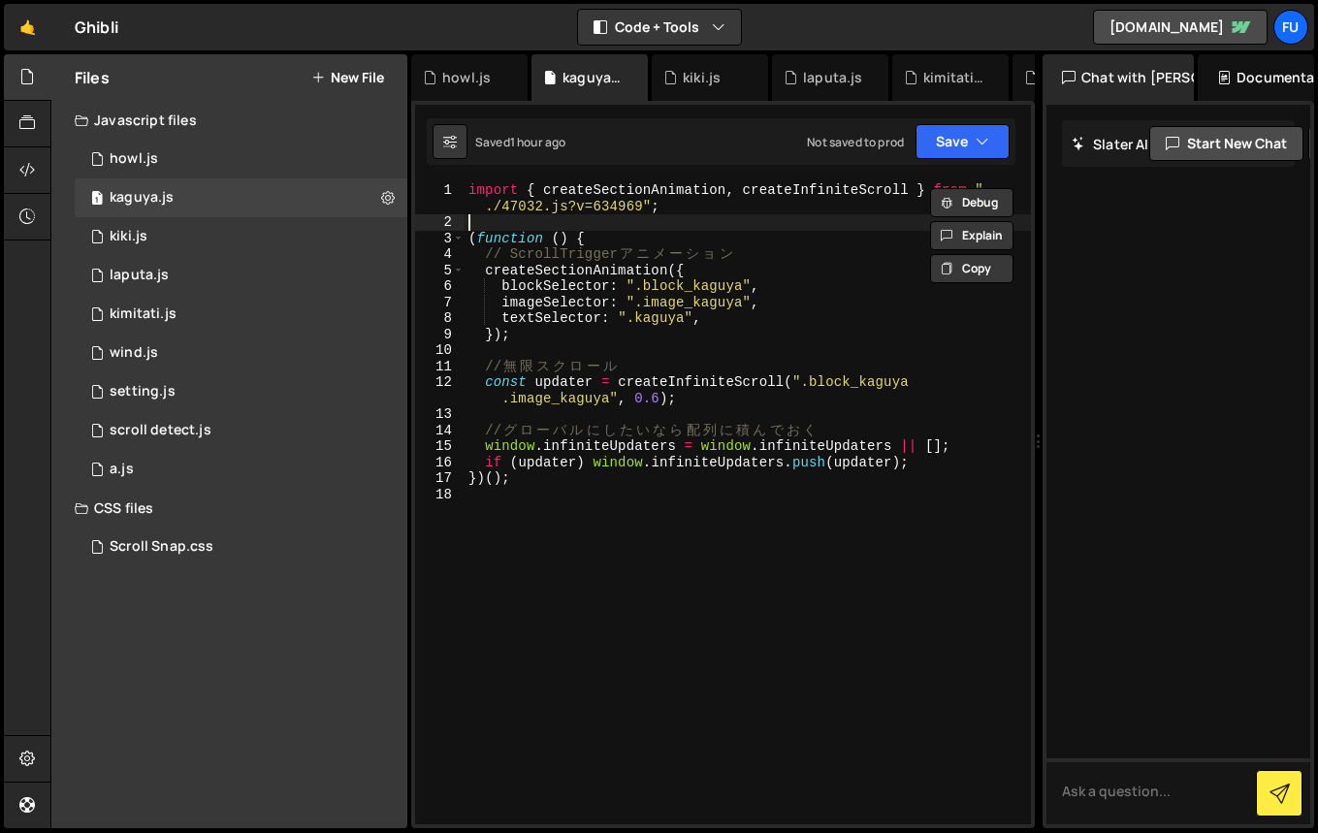
click at [699, 222] on div "import { createSectionAnimation , createInfiniteScroll } from " ./47032.js?v=63…" at bounding box center [747, 527] width 566 height 690
click at [238, 376] on div "2 setting.js 0" at bounding box center [241, 391] width 333 height 39
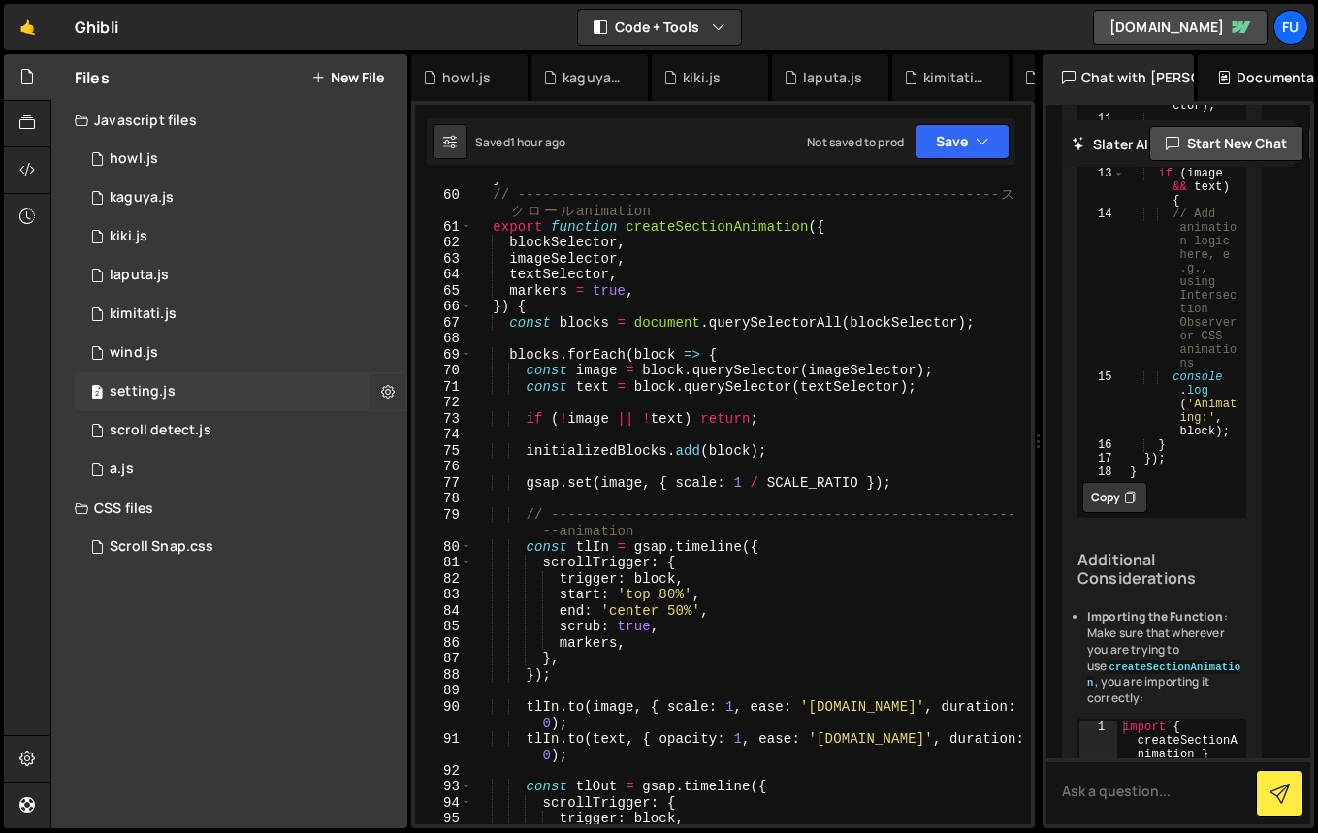
click at [400, 387] on button at bounding box center [387, 391] width 35 height 35
type input "setting"
radio input "true"
checkbox input "true"
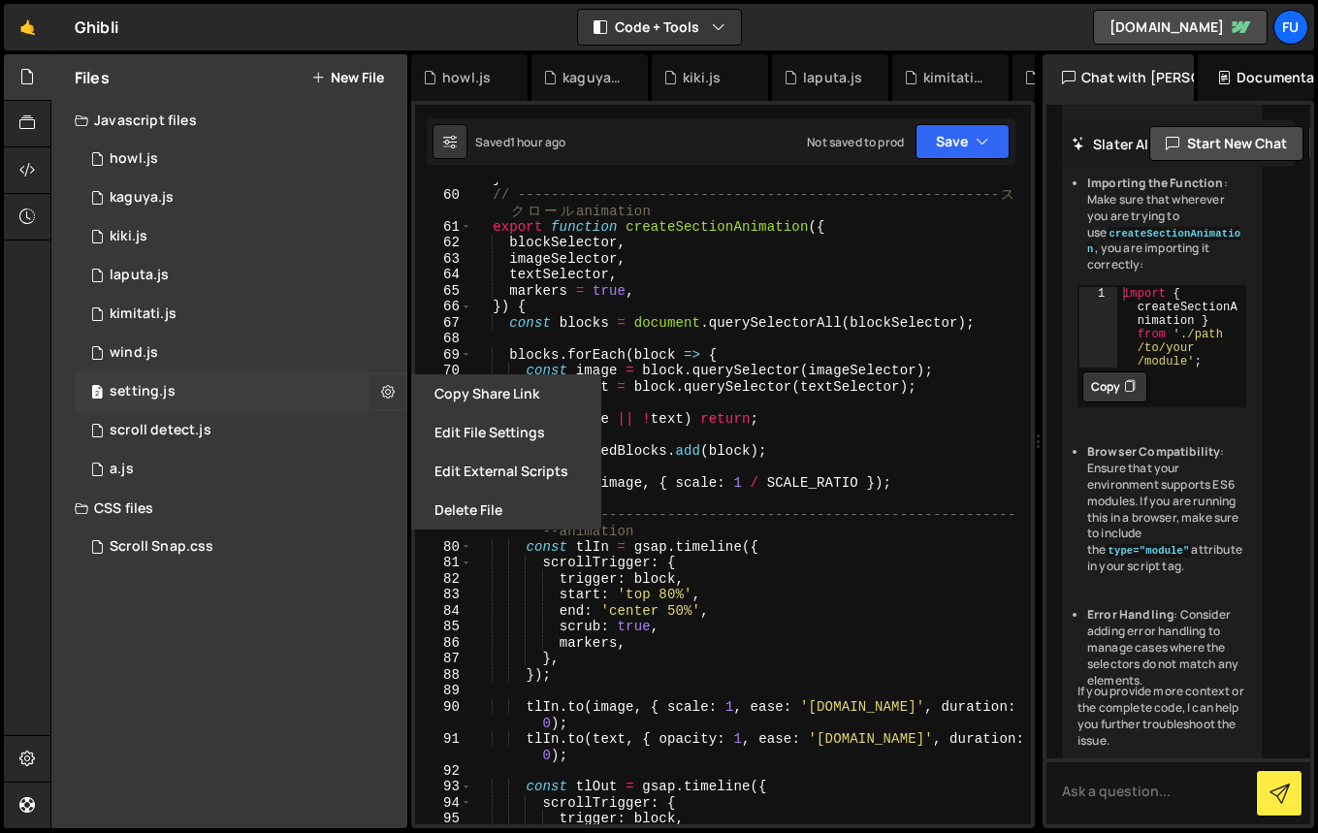
scroll to position [1841, 0]
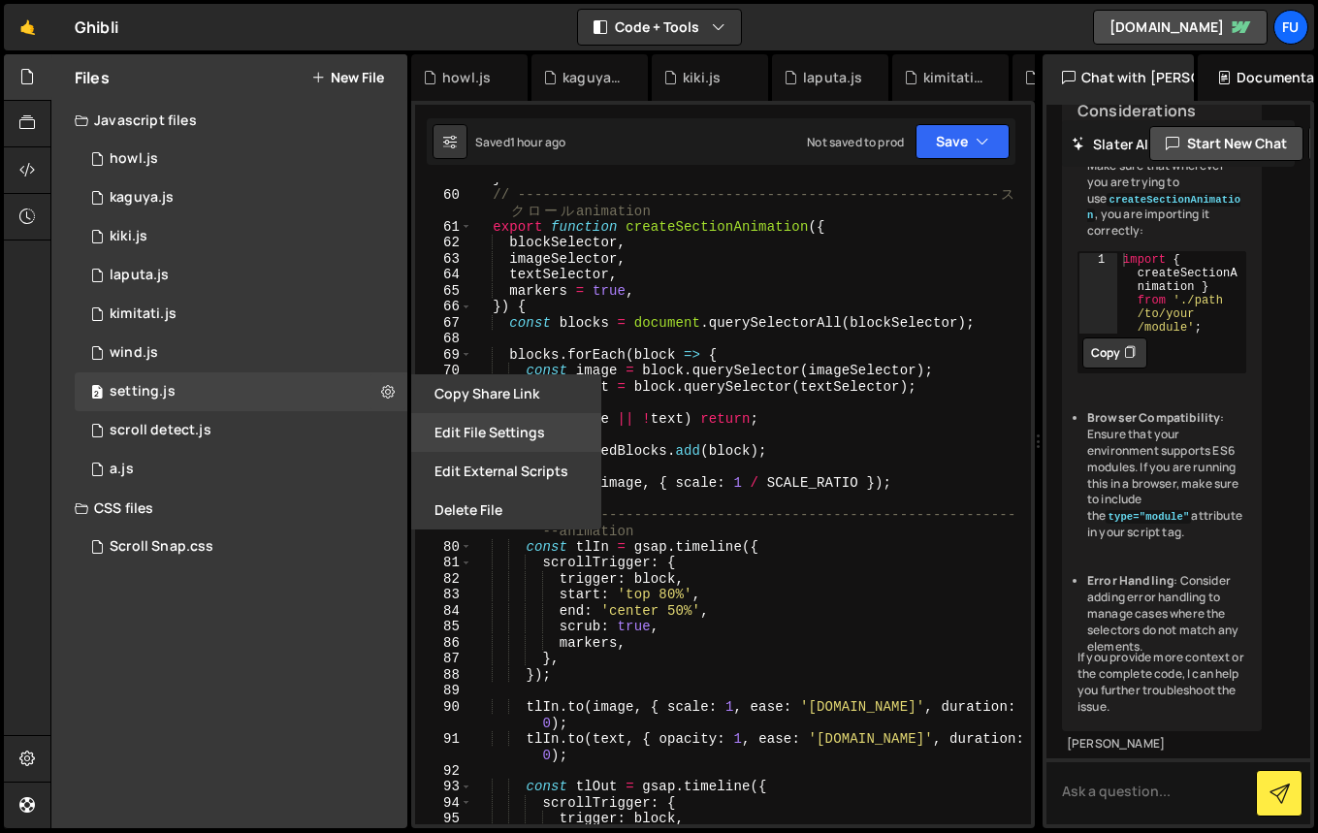
click at [473, 437] on button "Edit File Settings" at bounding box center [506, 432] width 190 height 39
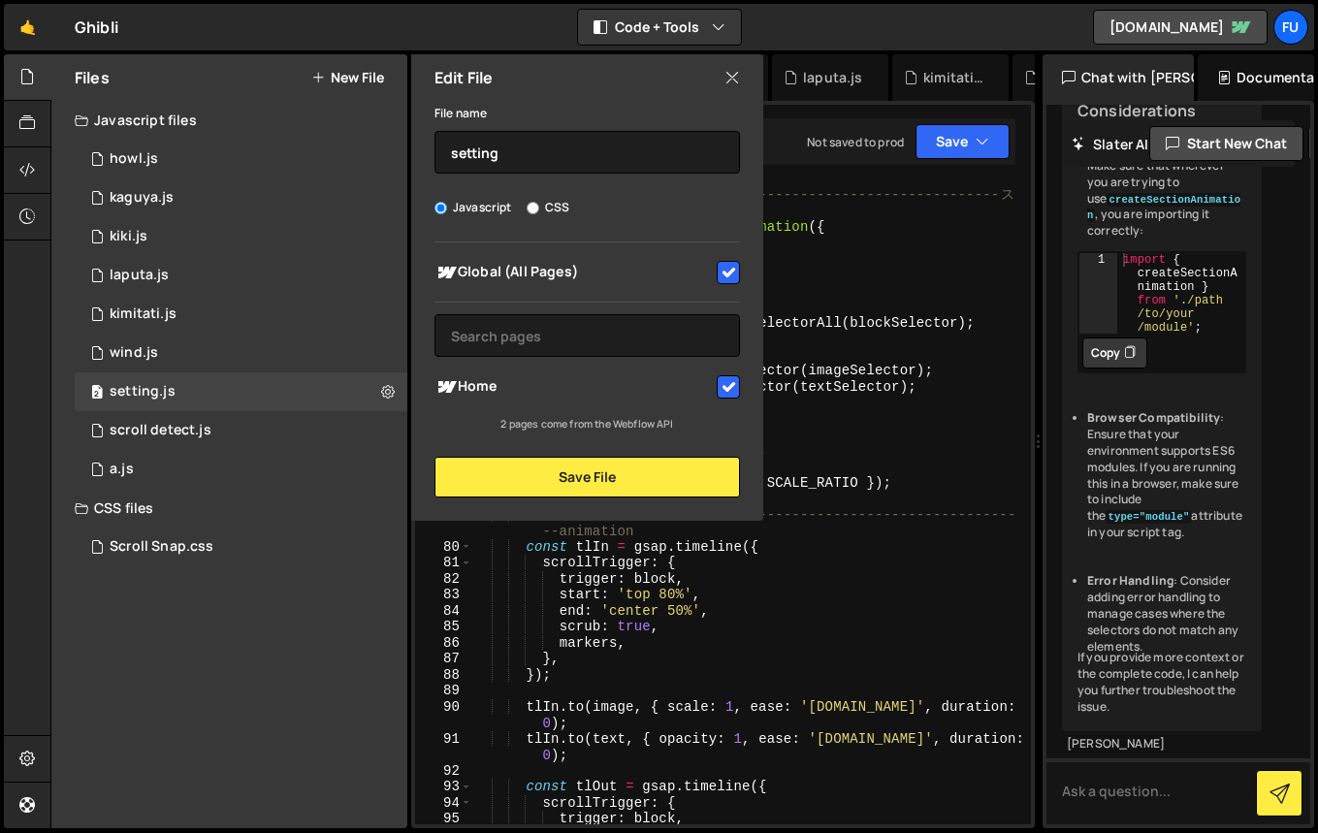
click at [726, 270] on input "checkbox" at bounding box center [727, 272] width 23 height 23
checkbox input "false"
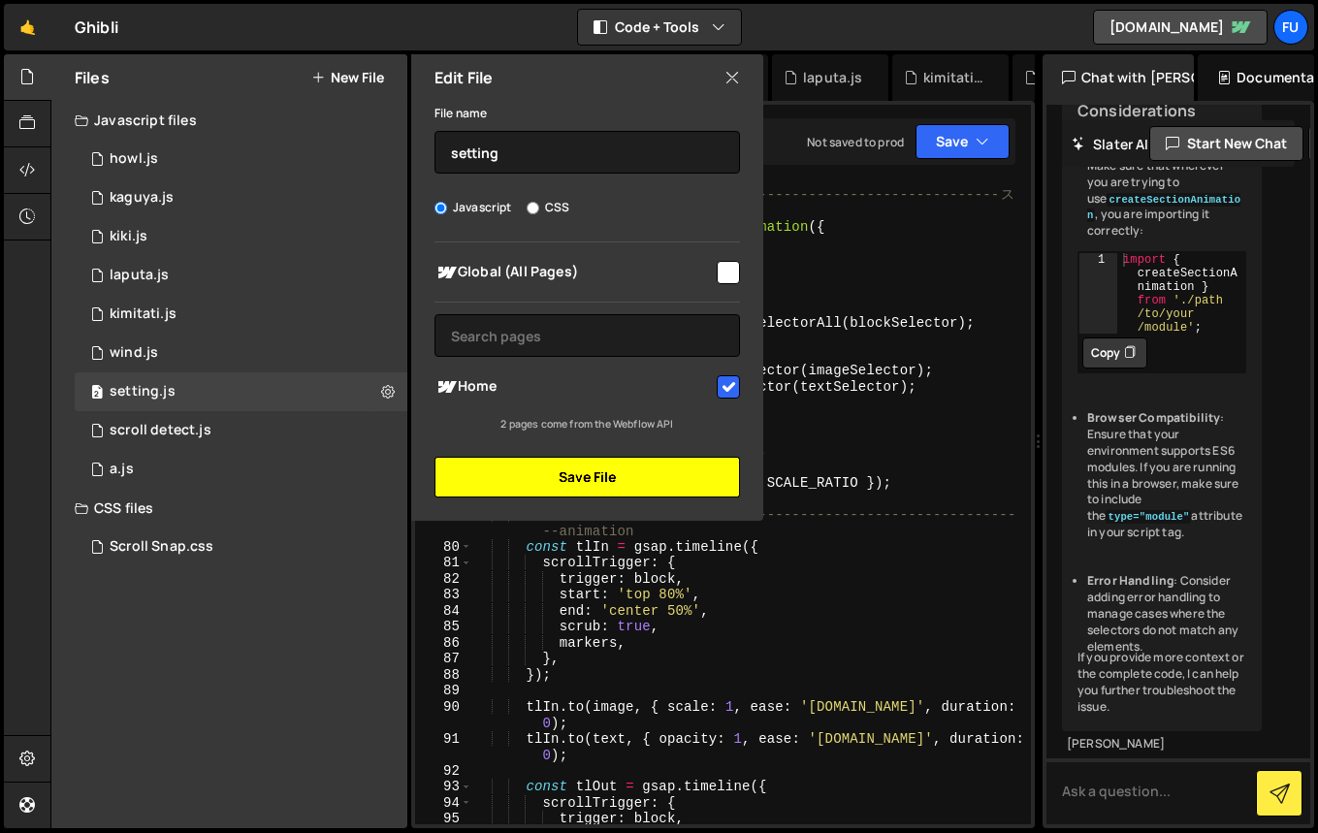
click at [598, 491] on button "Save File" at bounding box center [586, 477] width 305 height 41
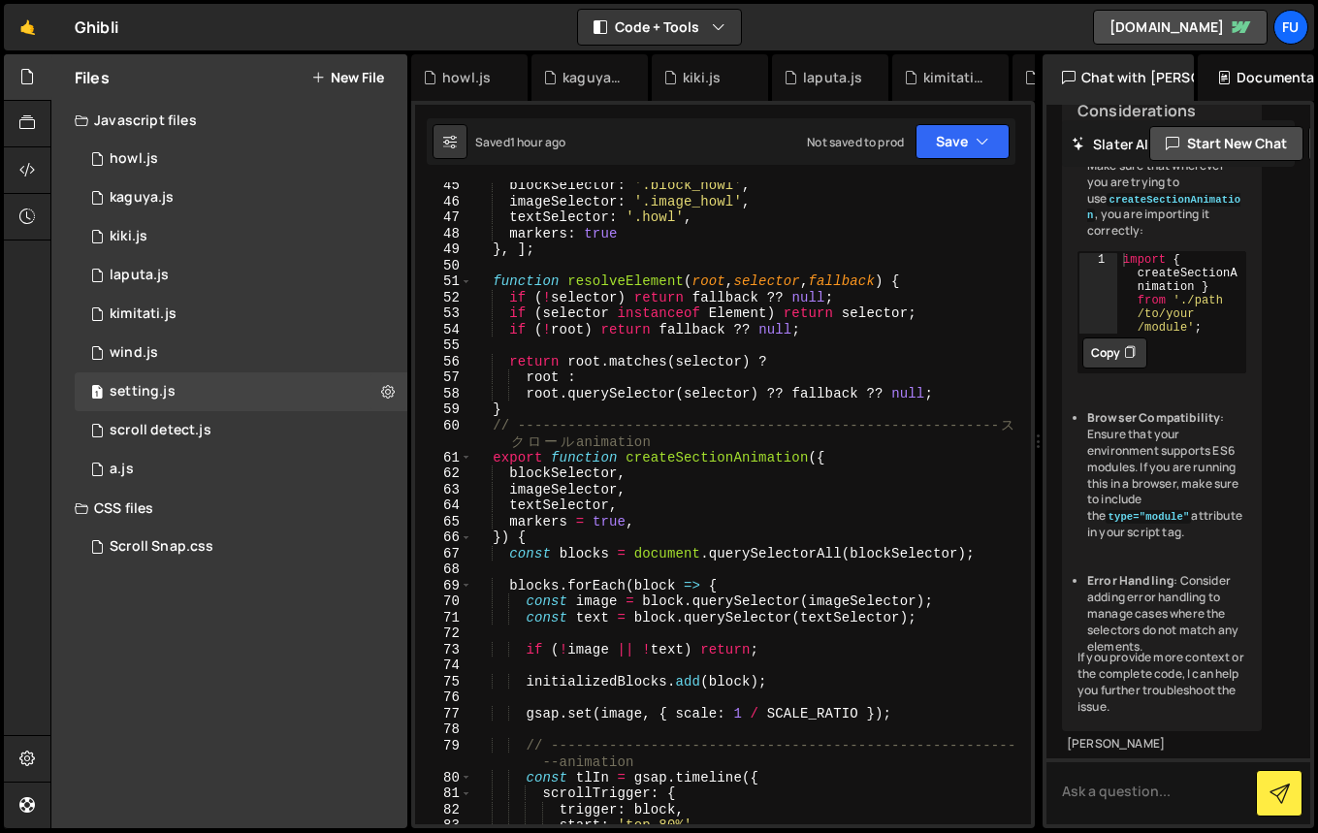
scroll to position [297, 0]
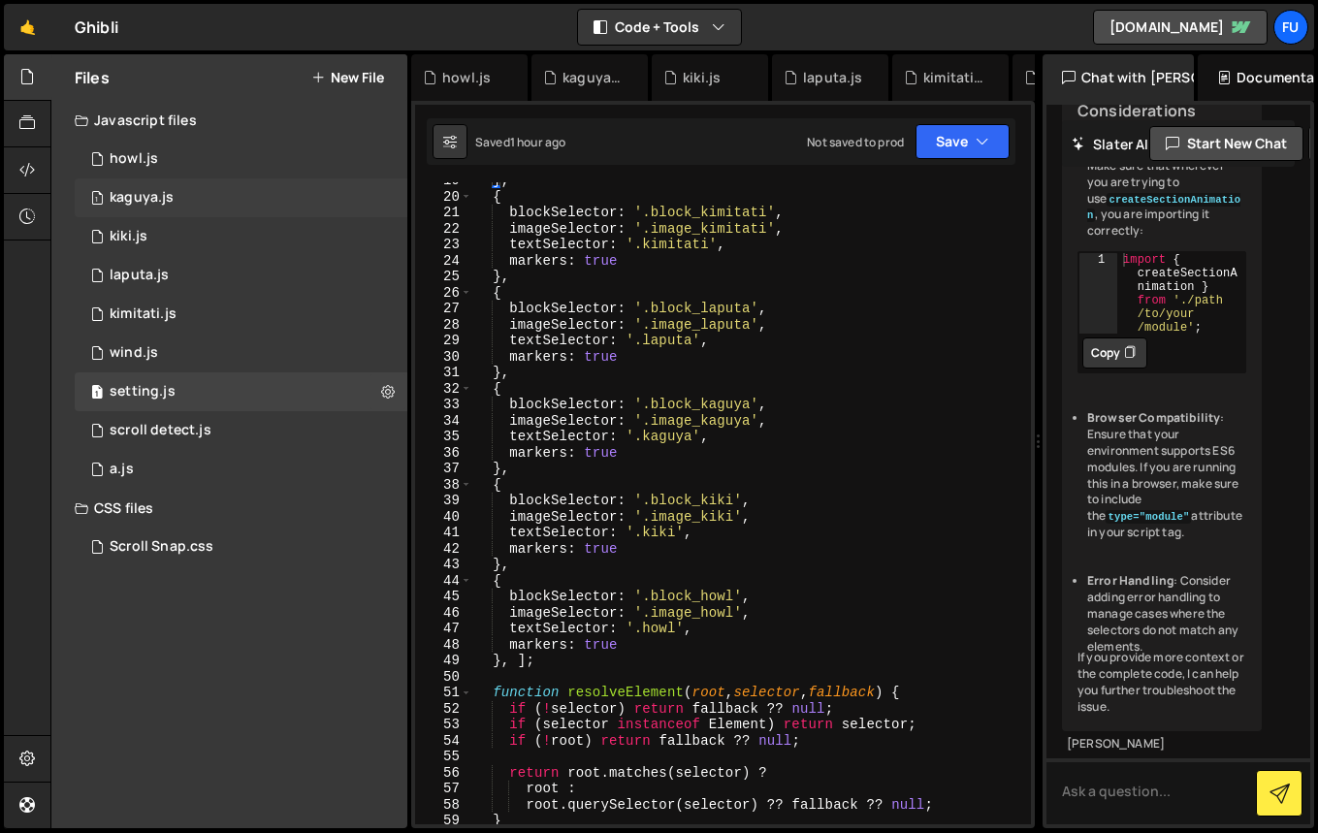
click at [295, 215] on div "1 kaguya.js 0" at bounding box center [241, 197] width 333 height 39
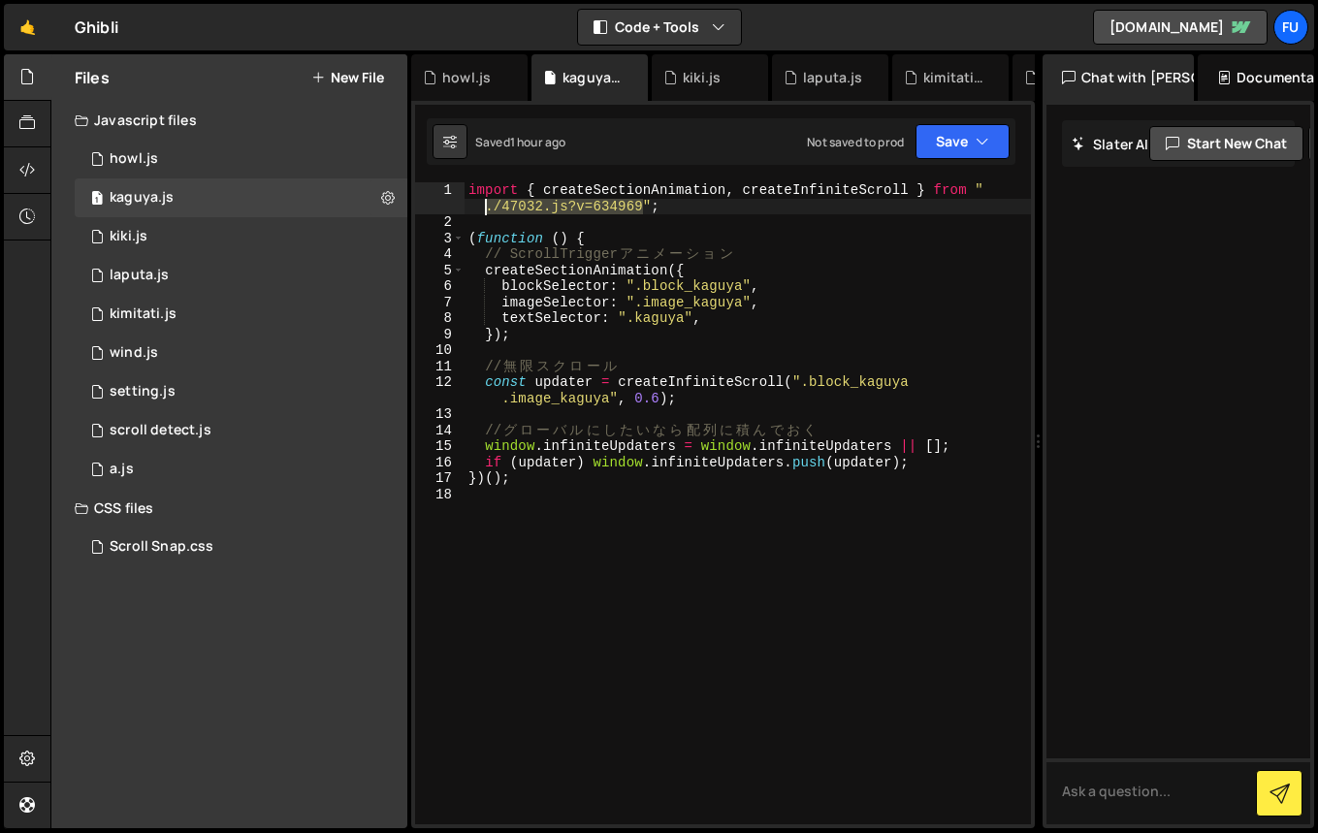
drag, startPoint x: 645, startPoint y: 203, endPoint x: 491, endPoint y: 207, distance: 154.2
click at [491, 207] on div "import { createSectionAnimation , createInfiniteScroll } from " ./47032.js?v=63…" at bounding box center [747, 527] width 566 height 690
click at [525, 208] on div "import { createSectionAnimation , createInfiniteScroll } from " ./47032.js?v=63…" at bounding box center [747, 503] width 566 height 642
drag, startPoint x: 494, startPoint y: 206, endPoint x: 642, endPoint y: 201, distance: 147.4
click at [642, 201] on div "import { createSectionAnimation , createInfiniteScroll } from " ./47032.js?v=63…" at bounding box center [747, 527] width 566 height 690
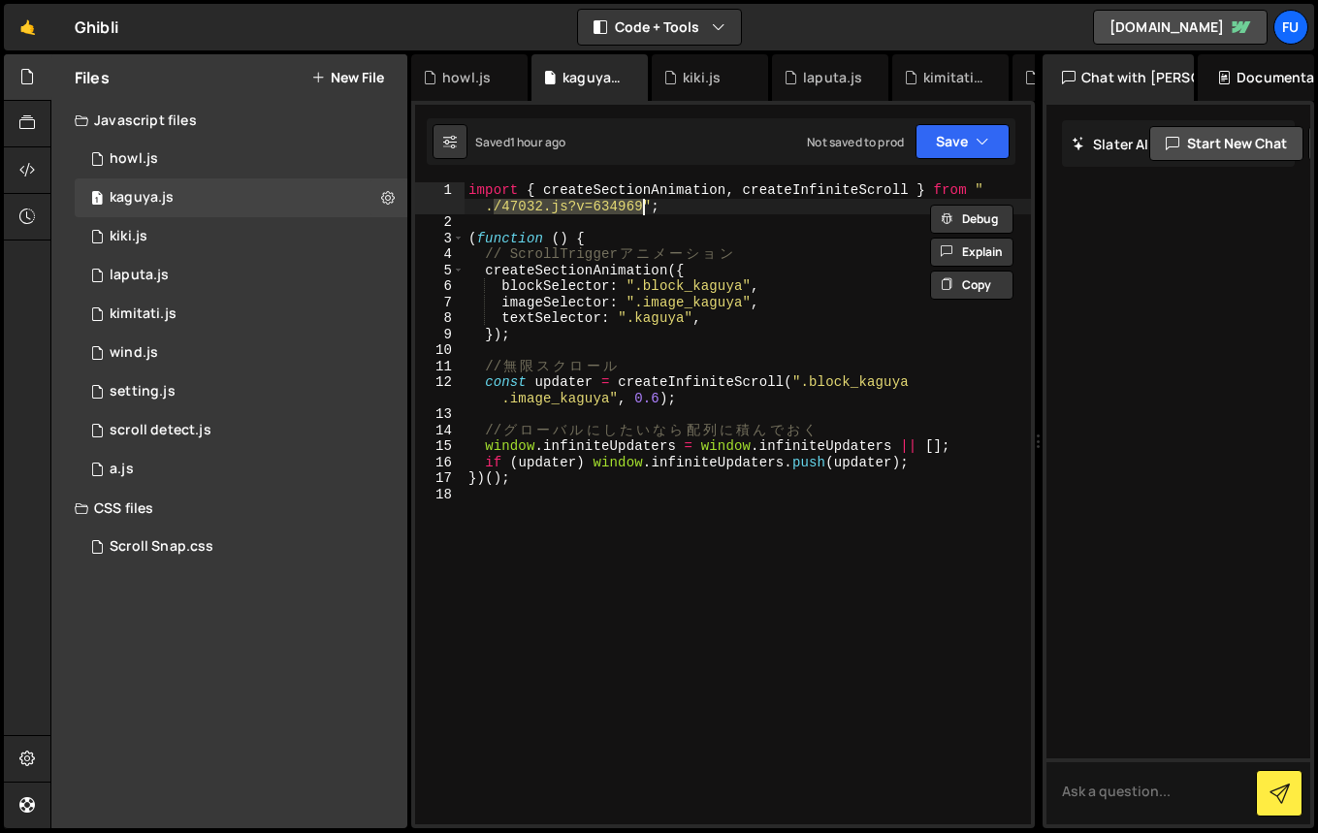
paste textarea "233295"
type textarea "import { createSectionAnimation, createInfiniteScroll } from "./47032.js?v=2332…"
click at [683, 210] on div "import { createSectionAnimation , createInfiniteScroll } from " ./47032.js?v=23…" at bounding box center [747, 527] width 566 height 690
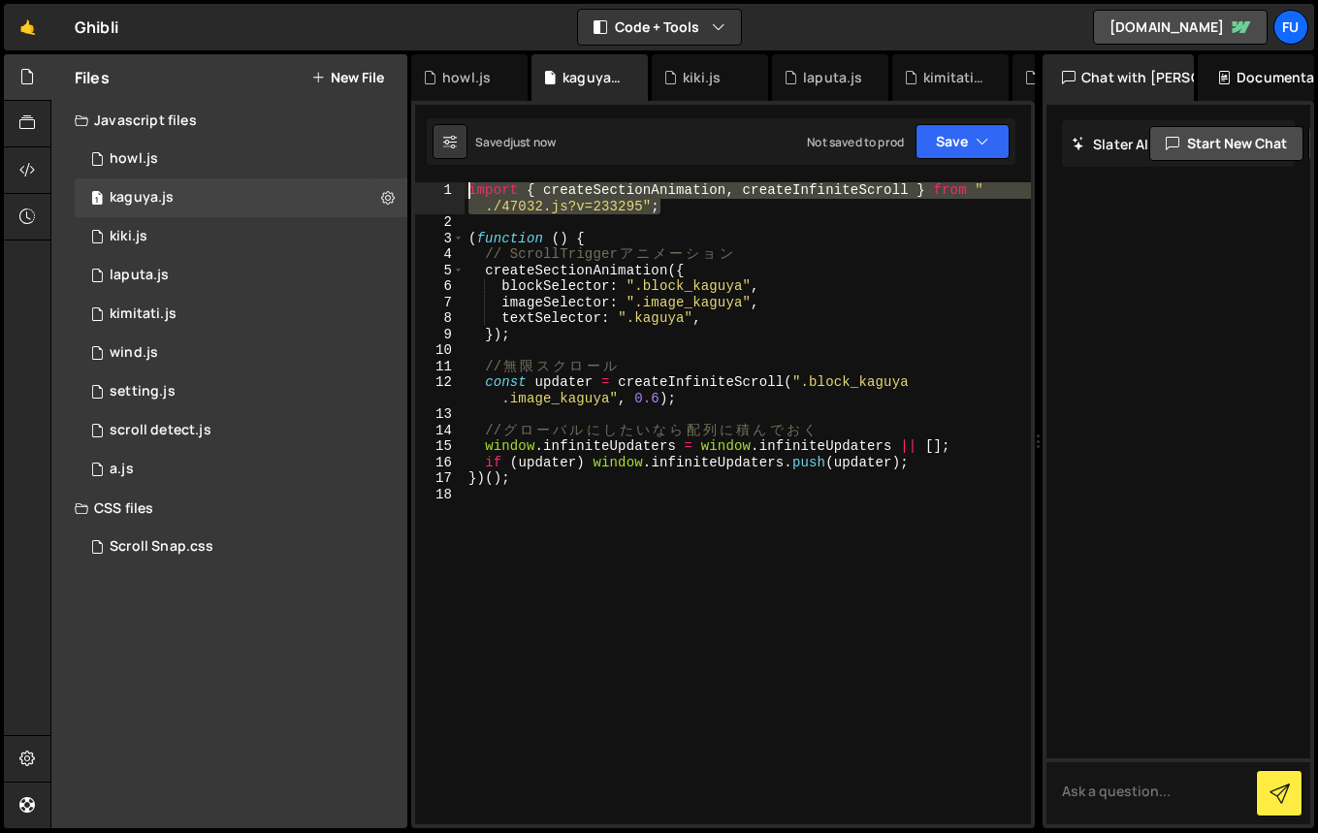
drag, startPoint x: 708, startPoint y: 199, endPoint x: 415, endPoint y: 156, distance: 295.9
click at [415, 156] on div "1 Type cmd + s to save your Javascript file. הההההההההההההההההההההההההההההההההה…" at bounding box center [722, 464] width 623 height 727
click at [268, 158] on div "1 howl.js 0" at bounding box center [241, 159] width 333 height 39
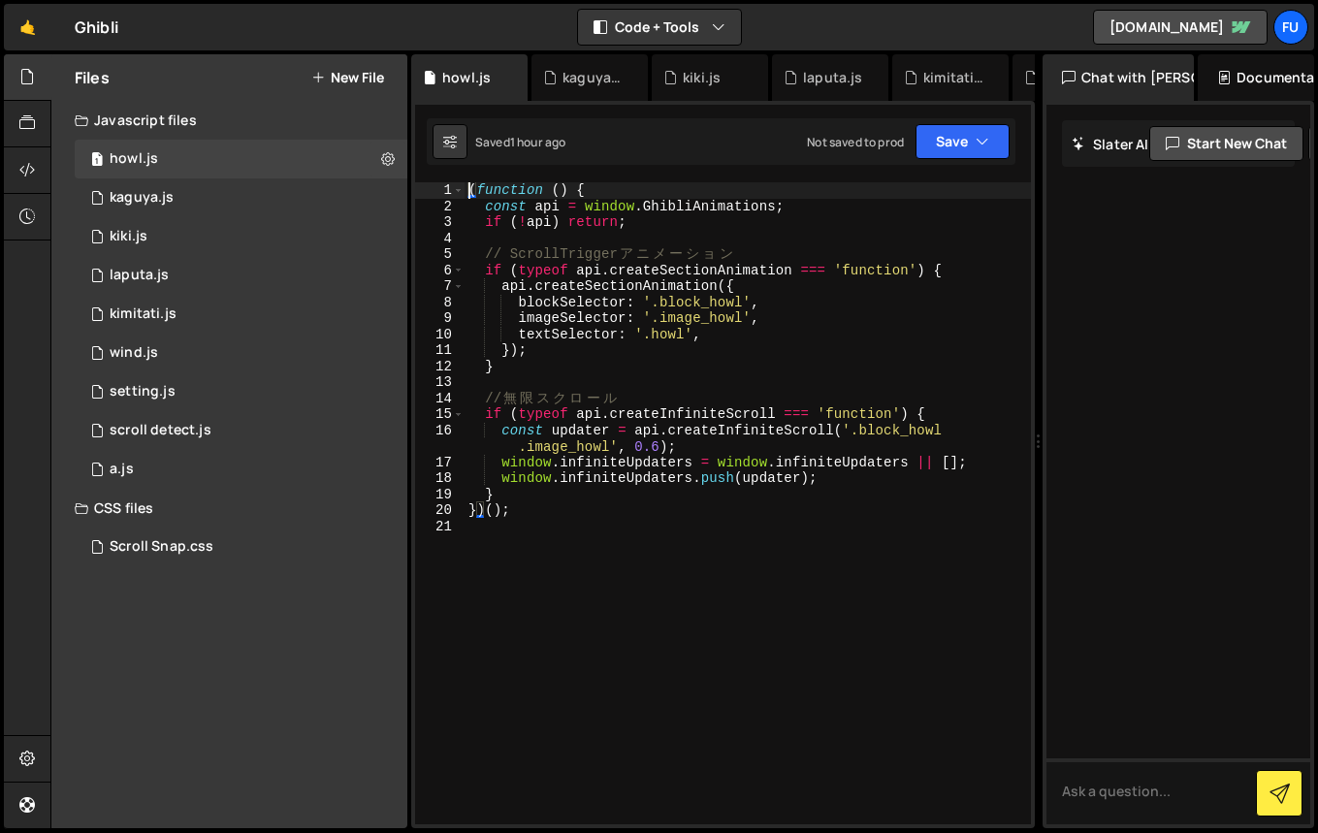
click at [465, 190] on div "( function ( ) { const api = window . GhibliAnimations ; if ( ! api ) return ; …" at bounding box center [747, 519] width 566 height 674
type textarea "(function () {"
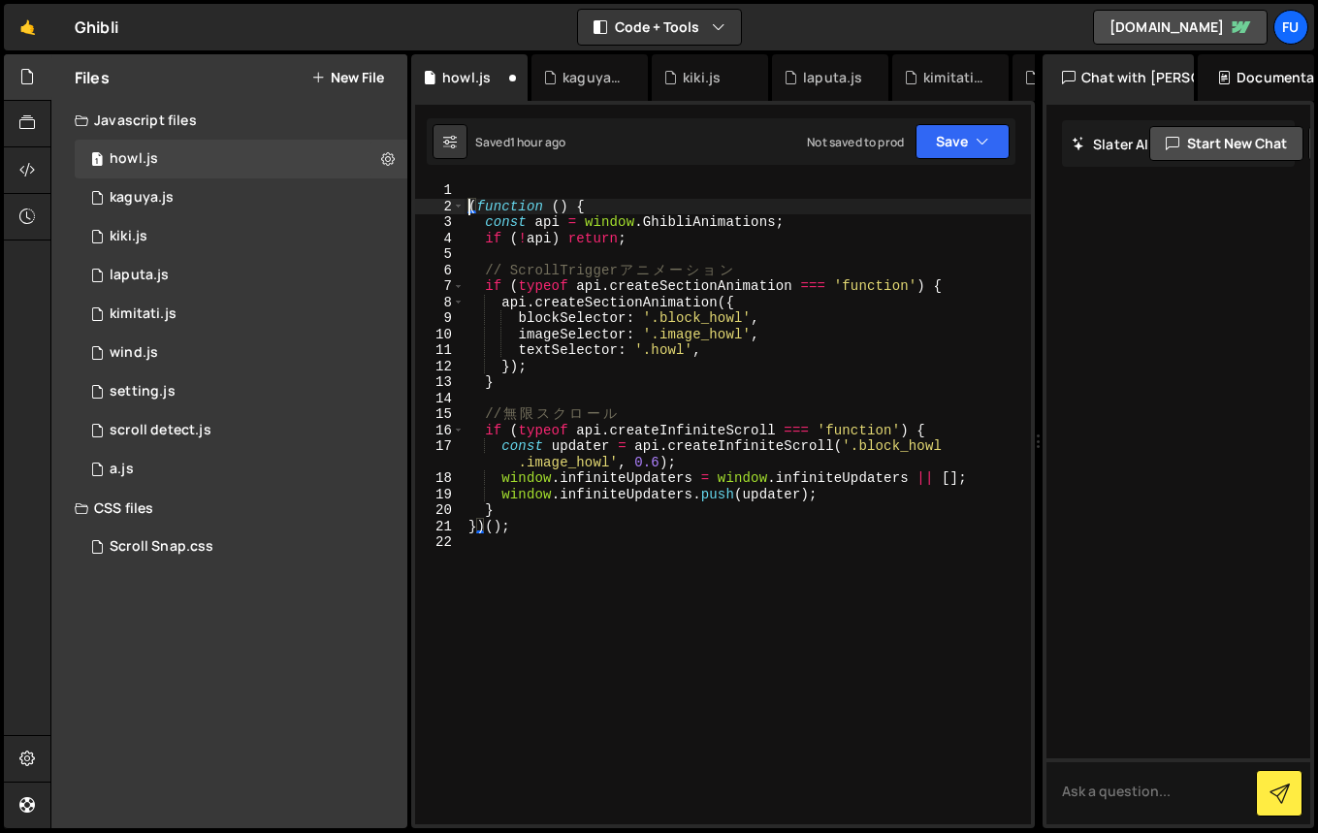
click at [511, 197] on div "( function ( ) { const api = window . GhibliAnimations ; if ( ! api ) return ; …" at bounding box center [747, 519] width 566 height 674
paste textarea "import { createSectionAnimation, createInfiniteScroll } from "./47032.js?v=2332…"
type textarea "import { createSectionAnimation, createInfiniteScroll } from "./47032.js?v=2332…"
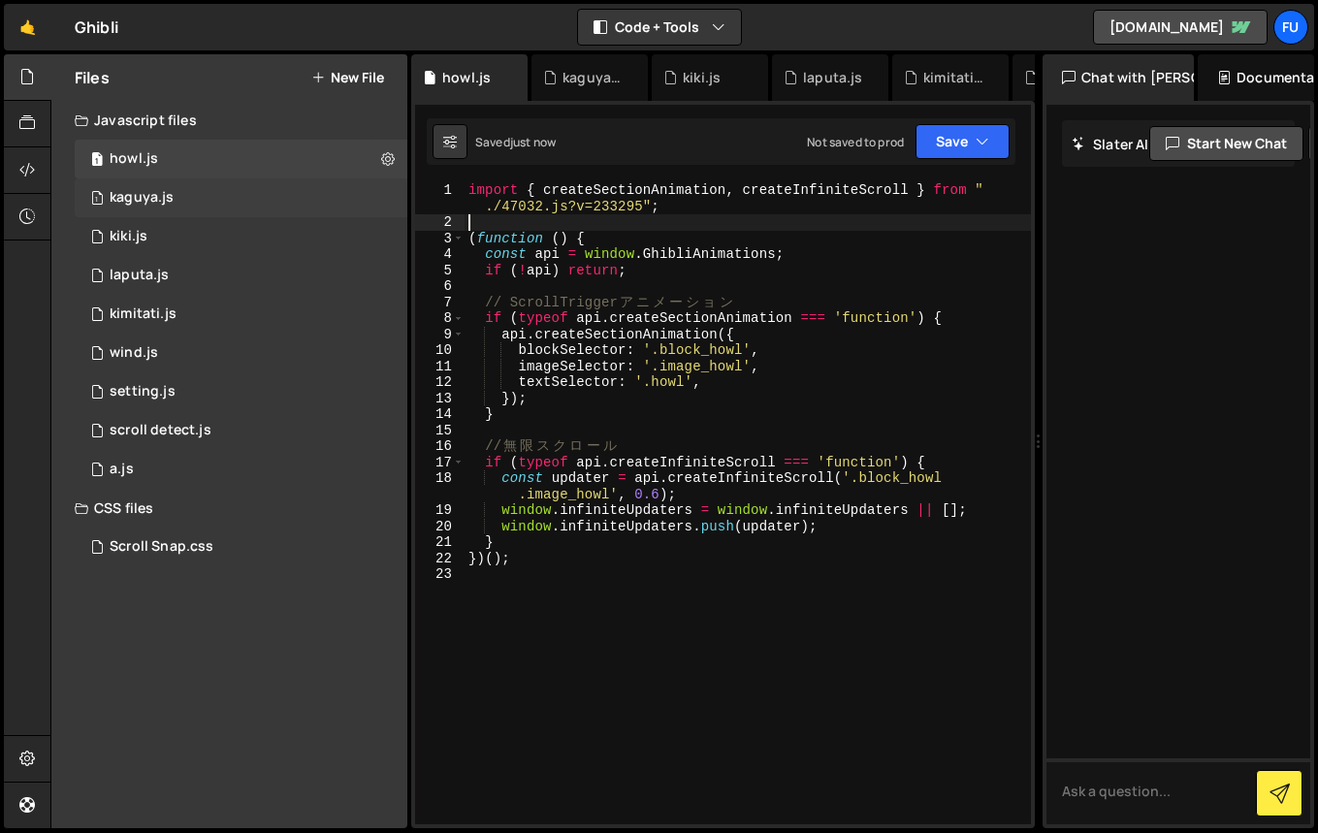
click at [358, 213] on div "1 kaguya.js 0" at bounding box center [241, 197] width 333 height 39
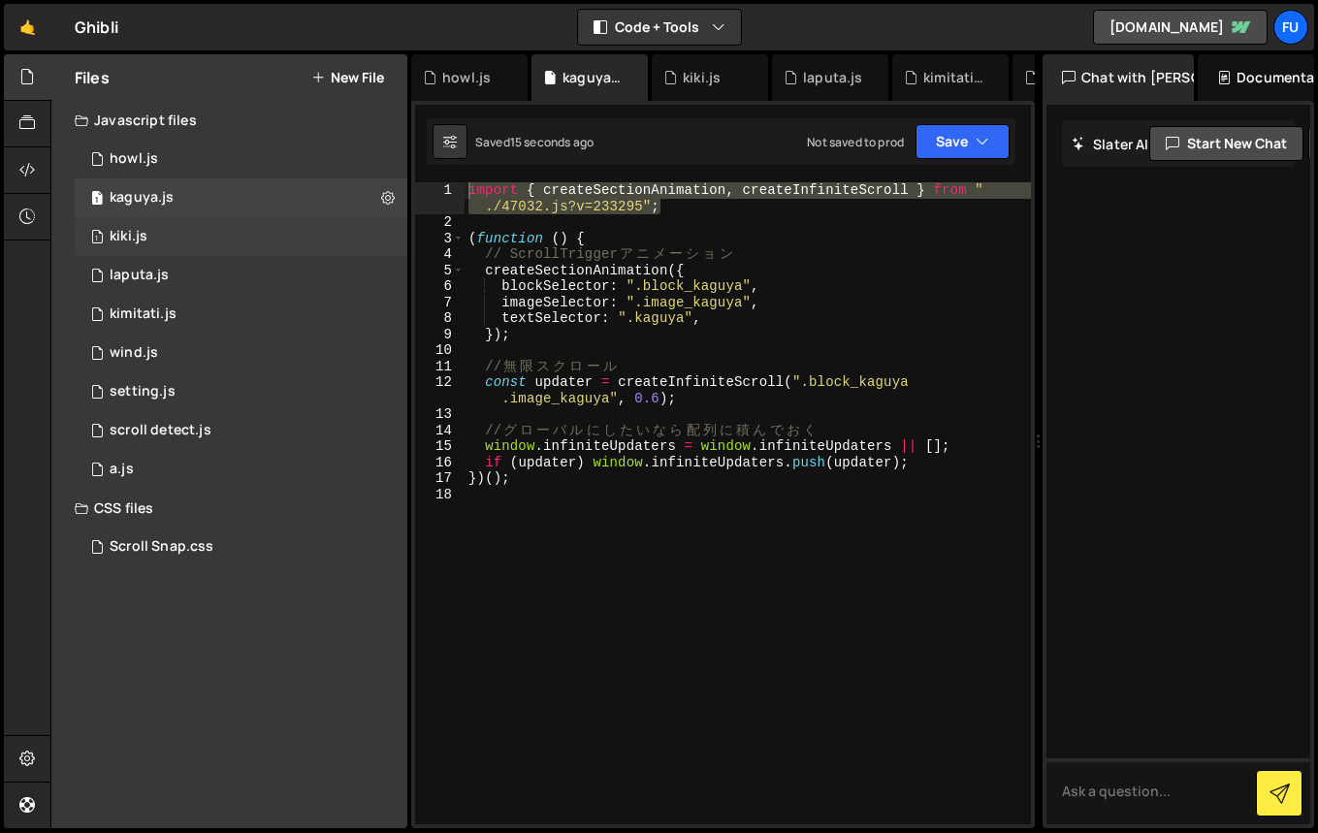
click at [325, 234] on div "1 kiki.js 0" at bounding box center [241, 236] width 333 height 39
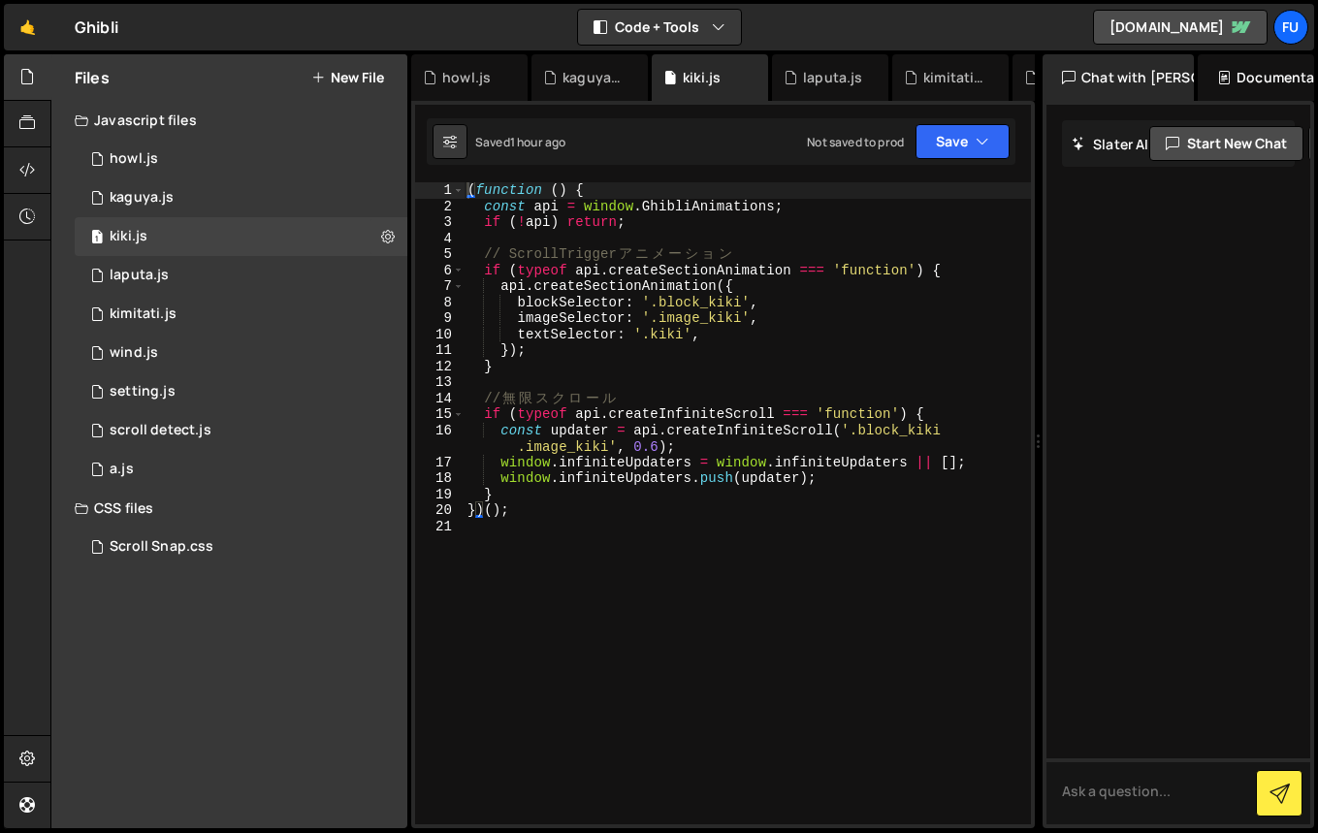
click at [468, 187] on div "( function ( ) { const api = window . GhibliAnimations ; if ( ! api ) return ; …" at bounding box center [746, 519] width 567 height 674
type textarea "(function () {"
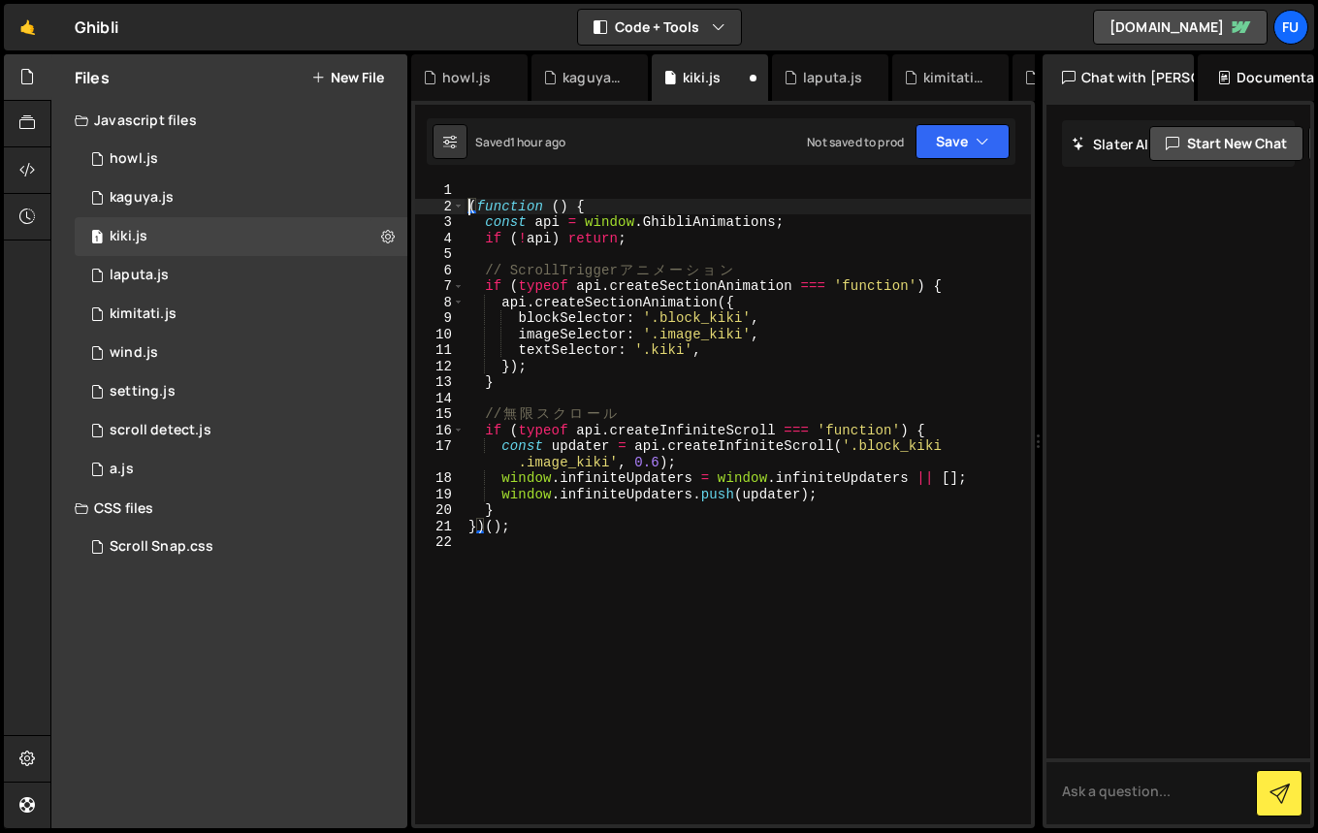
click at [481, 187] on div "( function ( ) { const api = window . GhibliAnimations ; if ( ! api ) return ; …" at bounding box center [747, 519] width 566 height 674
paste textarea "import { createSectionAnimation, createInfiniteScroll } from "./47032.js?v=2332…"
type textarea "import { createSectionAnimation, createInfiniteScroll } from "./47032.js?v=2332…"
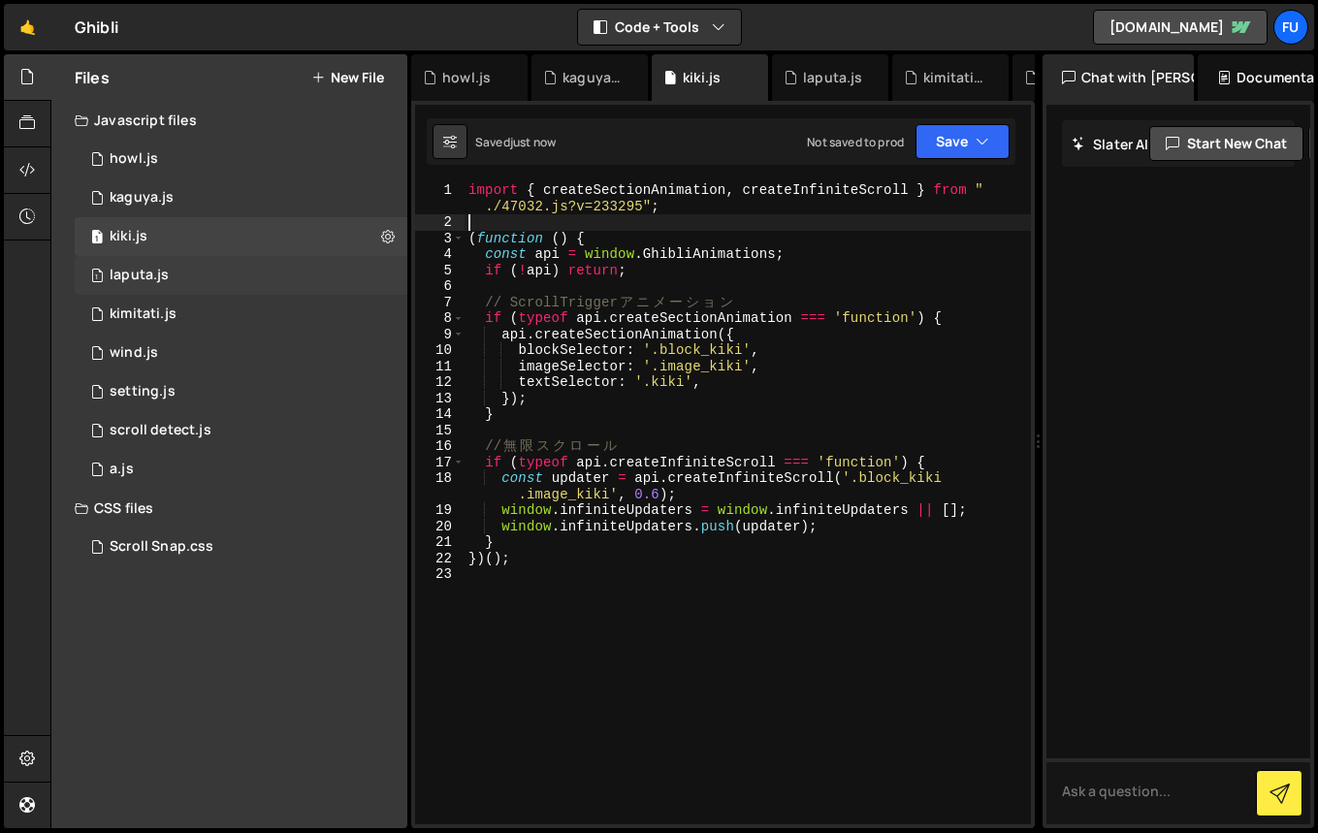
click at [241, 272] on div "1 laputa.js 0" at bounding box center [241, 275] width 333 height 39
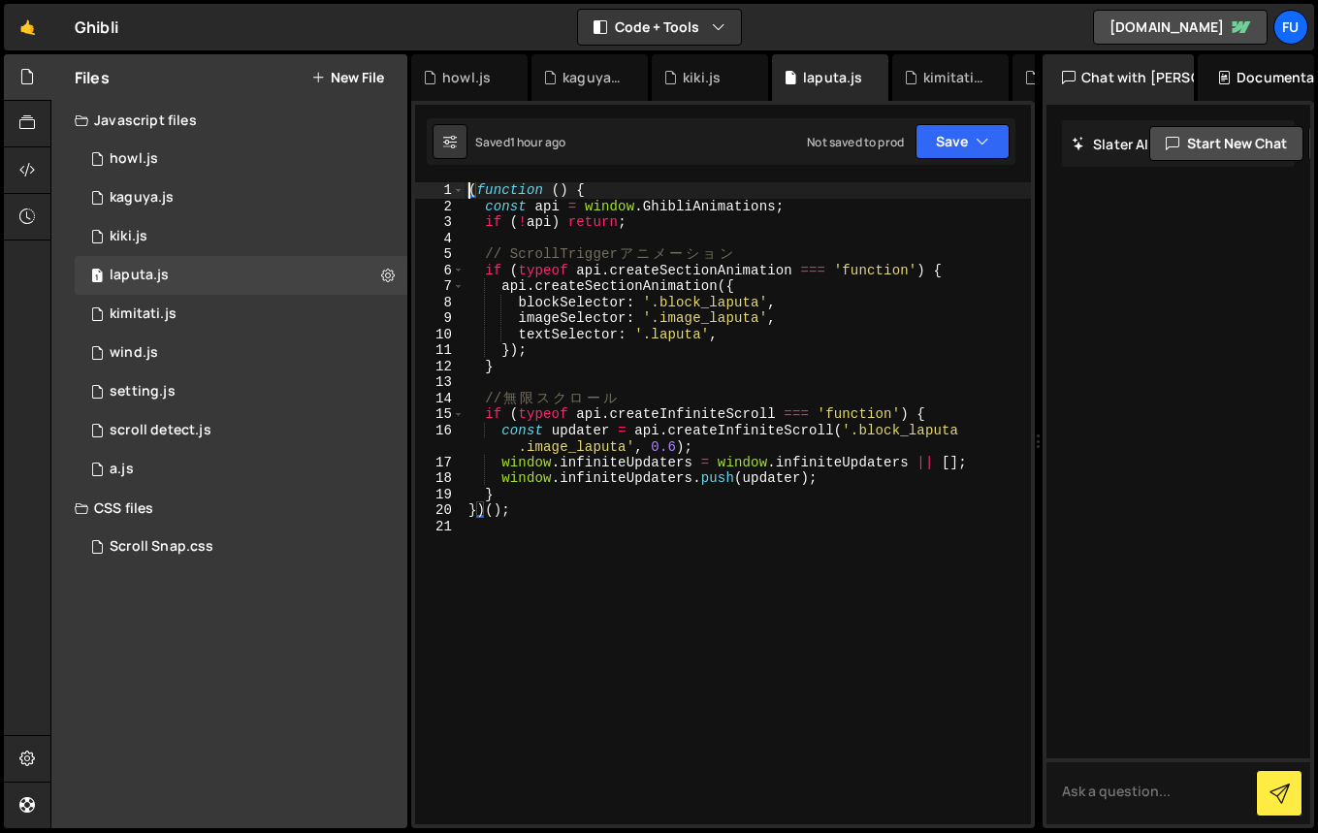
click at [468, 196] on div "( function ( ) { const api = window . GhibliAnimations ; if ( ! api ) return ; …" at bounding box center [747, 519] width 566 height 674
paste textarea "import { createSectionAnimation, createInfiniteScroll } from "./47032.js?v=2332…"
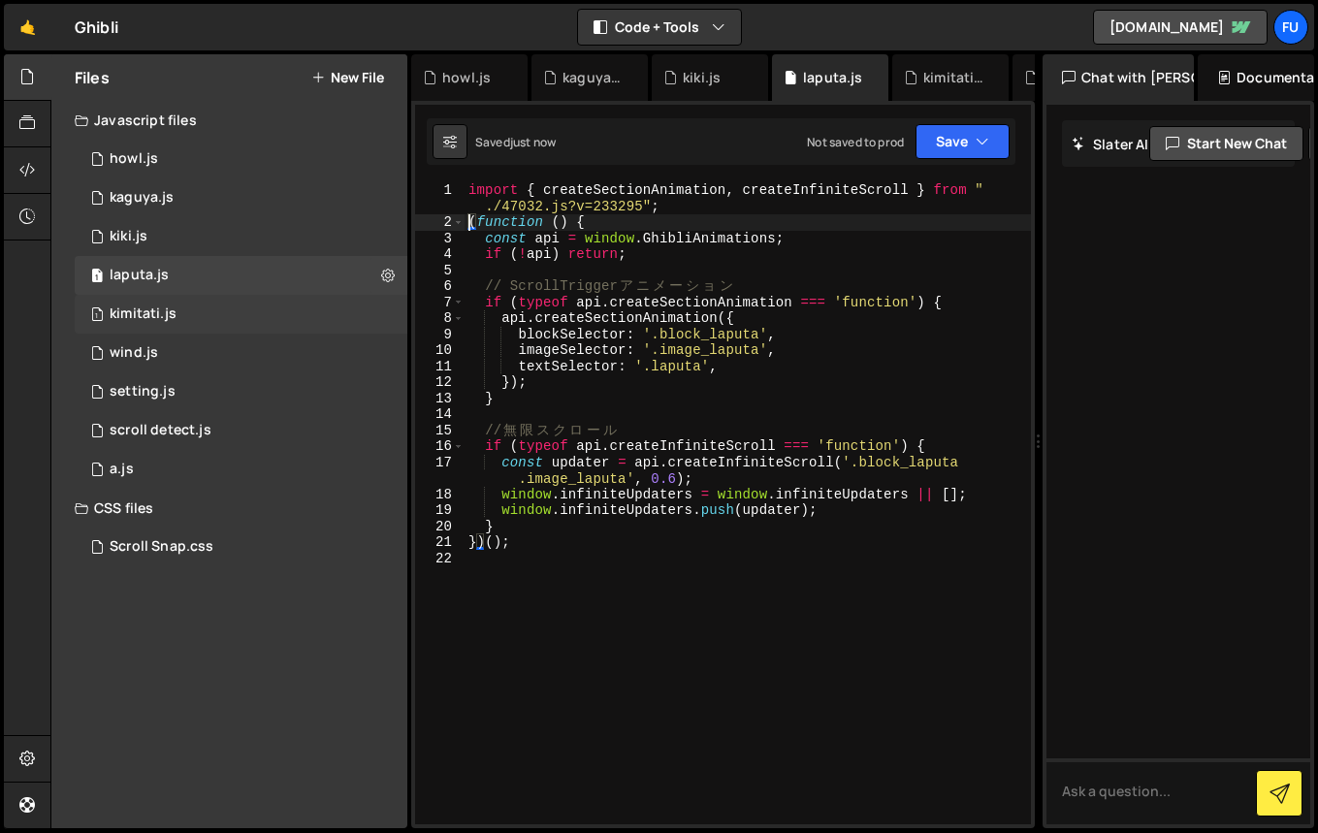
type textarea "(function () {"
click at [280, 302] on div "1 kimitati.js 0" at bounding box center [241, 314] width 333 height 39
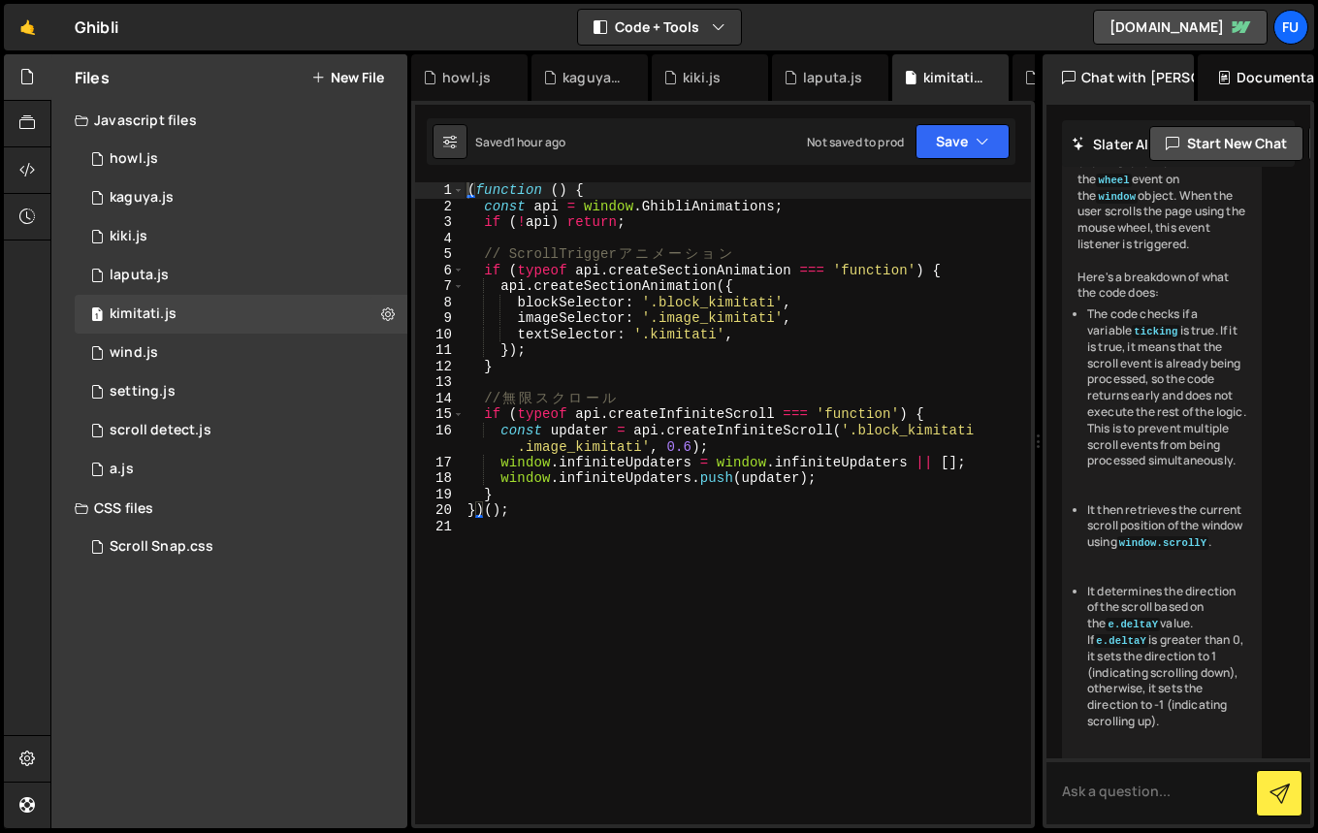
scroll to position [8384, 0]
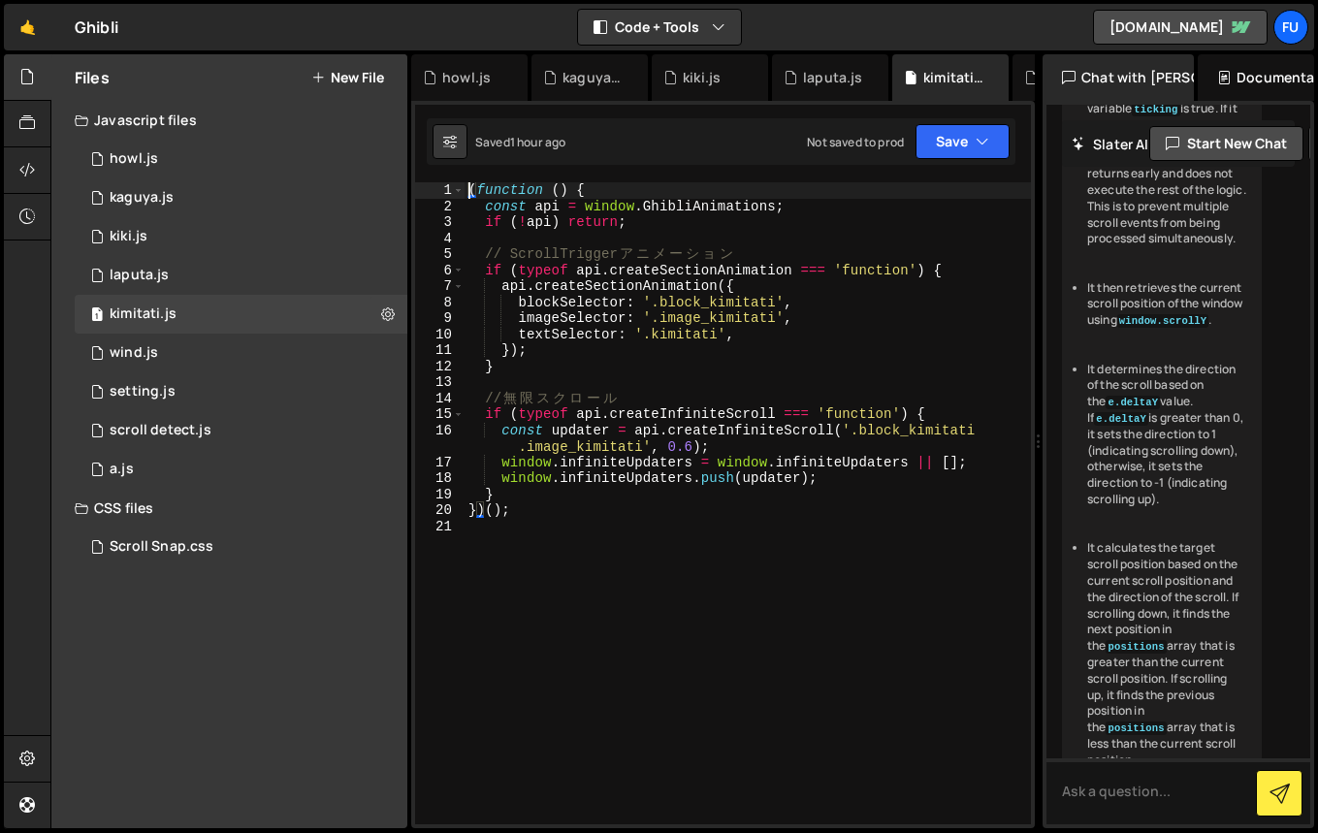
click at [468, 187] on div "( function ( ) { const api = window . GhibliAnimations ; if ( ! api ) return ; …" at bounding box center [747, 519] width 566 height 674
paste textarea "import { createSectionAnimation, createInfiniteScroll } from "./47032.js?v=2332…"
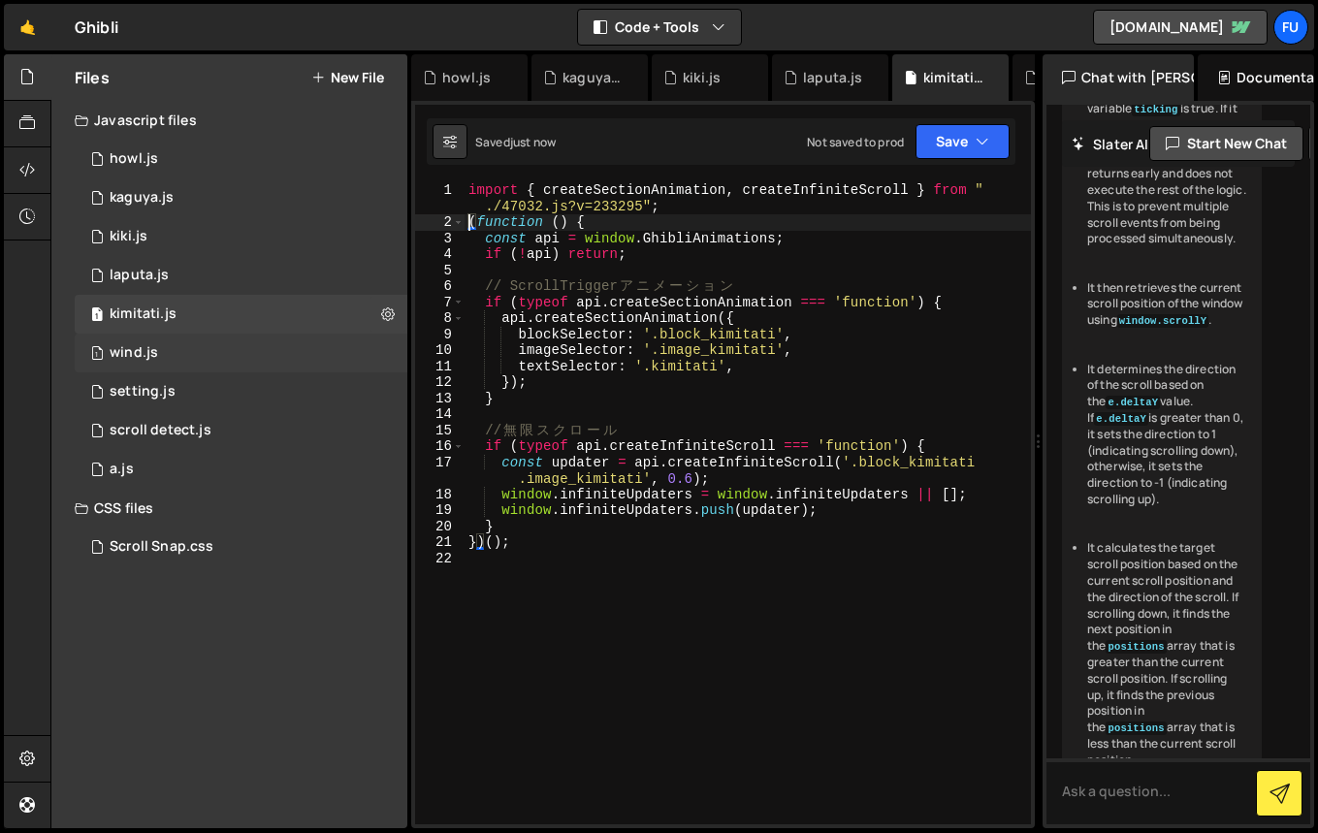
type textarea "(function () {"
click at [253, 359] on div "1 wind.js 0" at bounding box center [241, 353] width 333 height 39
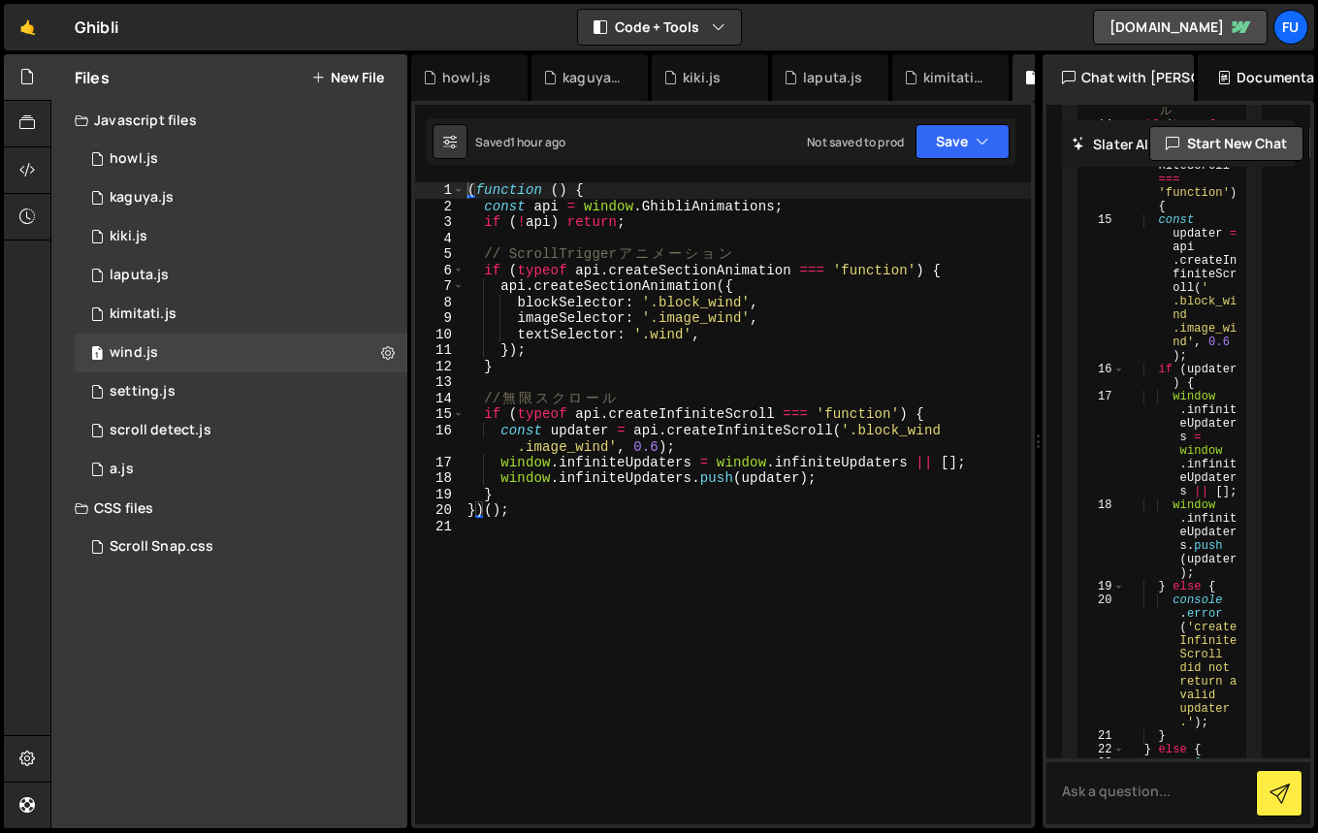
scroll to position [2829, 0]
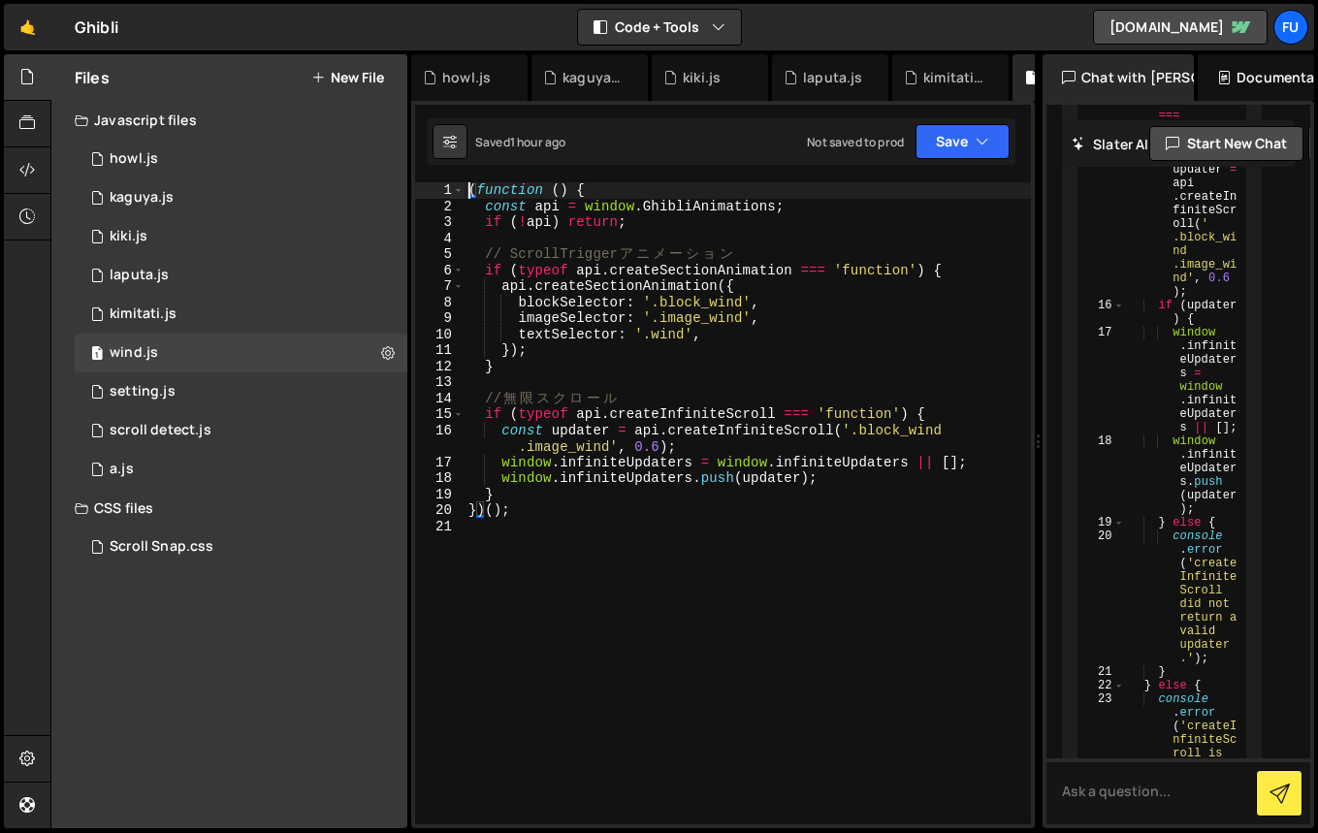
click at [469, 183] on div "( function ( ) { const api = window . GhibliAnimations ; if ( ! api ) return ; …" at bounding box center [747, 519] width 566 height 674
paste textarea "import { createSectionAnimation, createInfiniteScroll } from "./47032.js?v=2332…"
type textarea "import { createSectionAnimation, createInfiniteScroll } from "./47032.js?v=2332…"
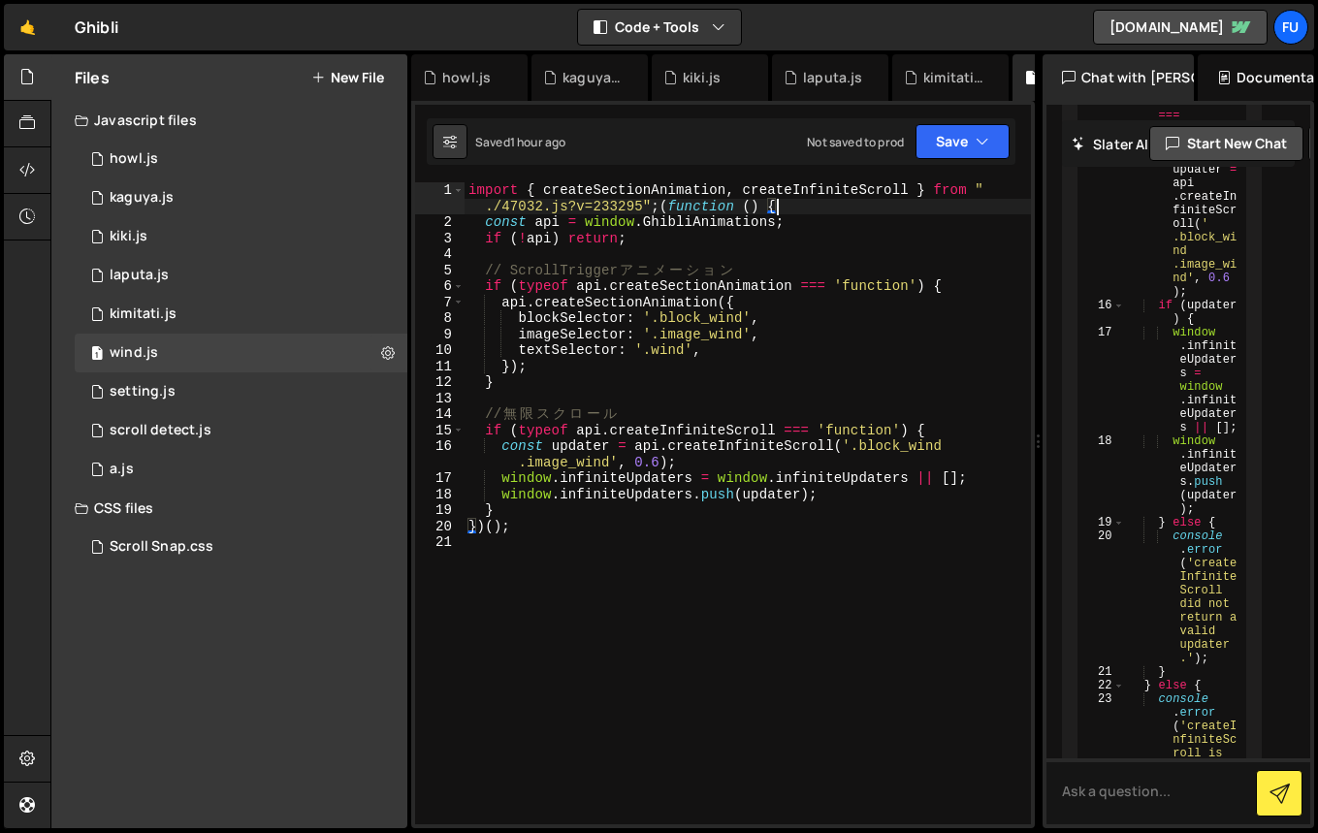
type textarea "import { createSectionAnimation, createInfiniteScroll } from "./47032.js?v=2332…"
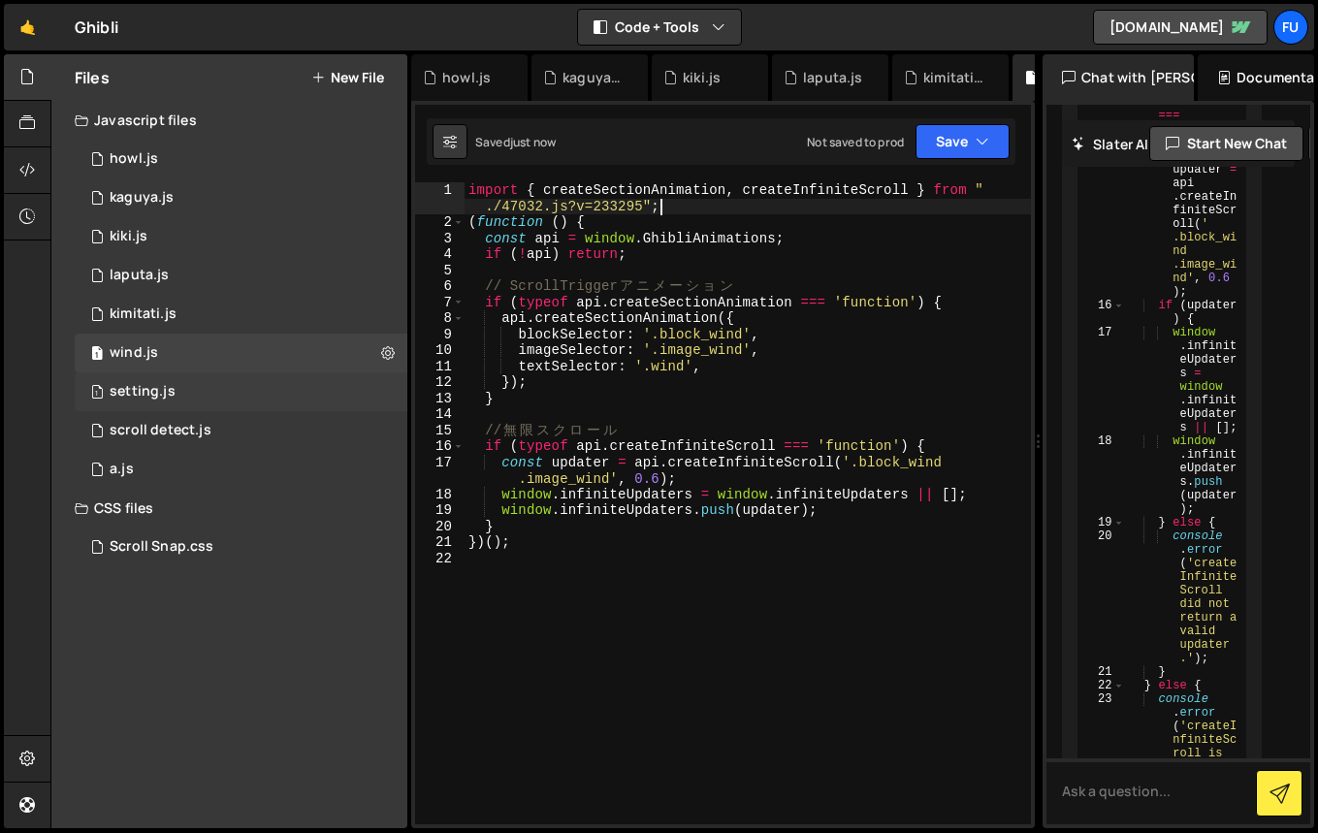
click at [232, 389] on div "1 setting.js 0" at bounding box center [241, 391] width 333 height 39
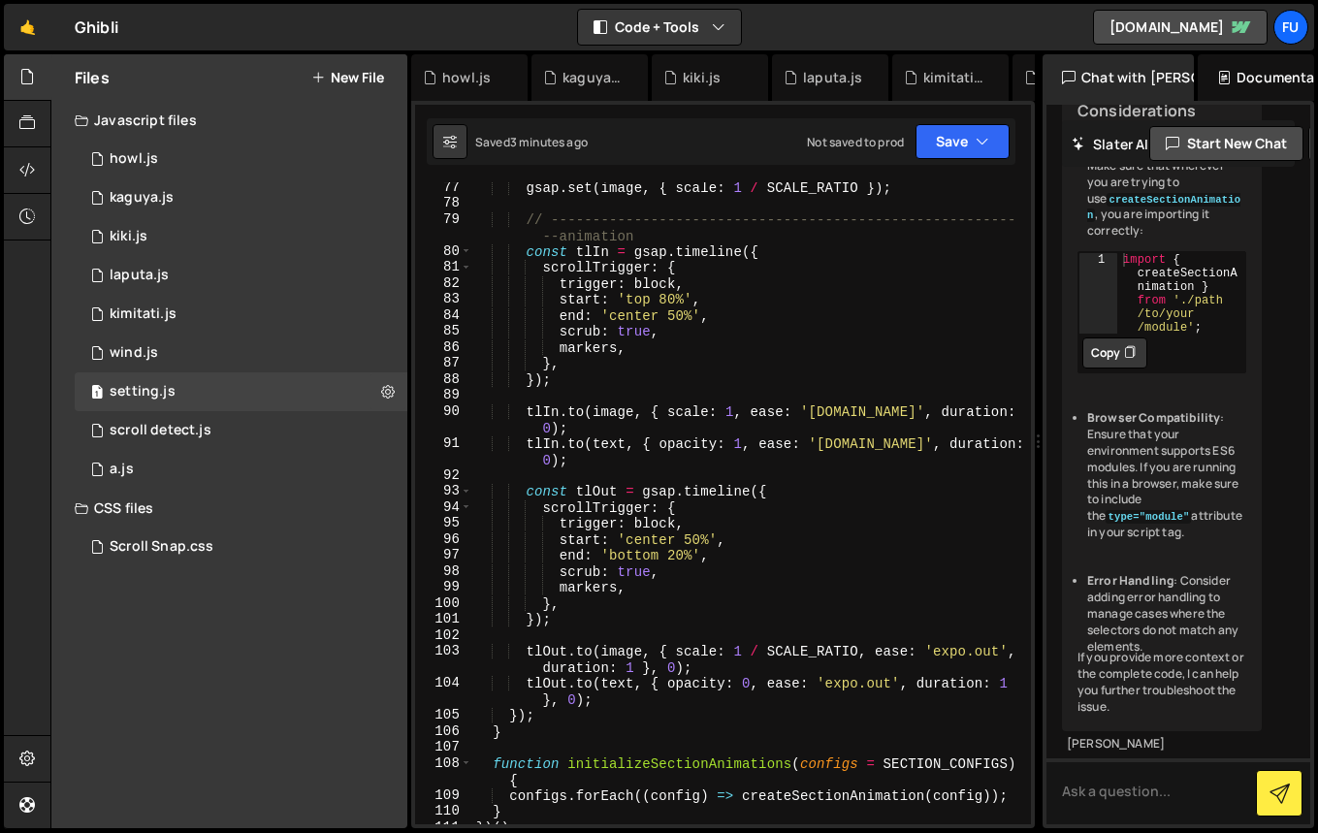
scroll to position [1830, 0]
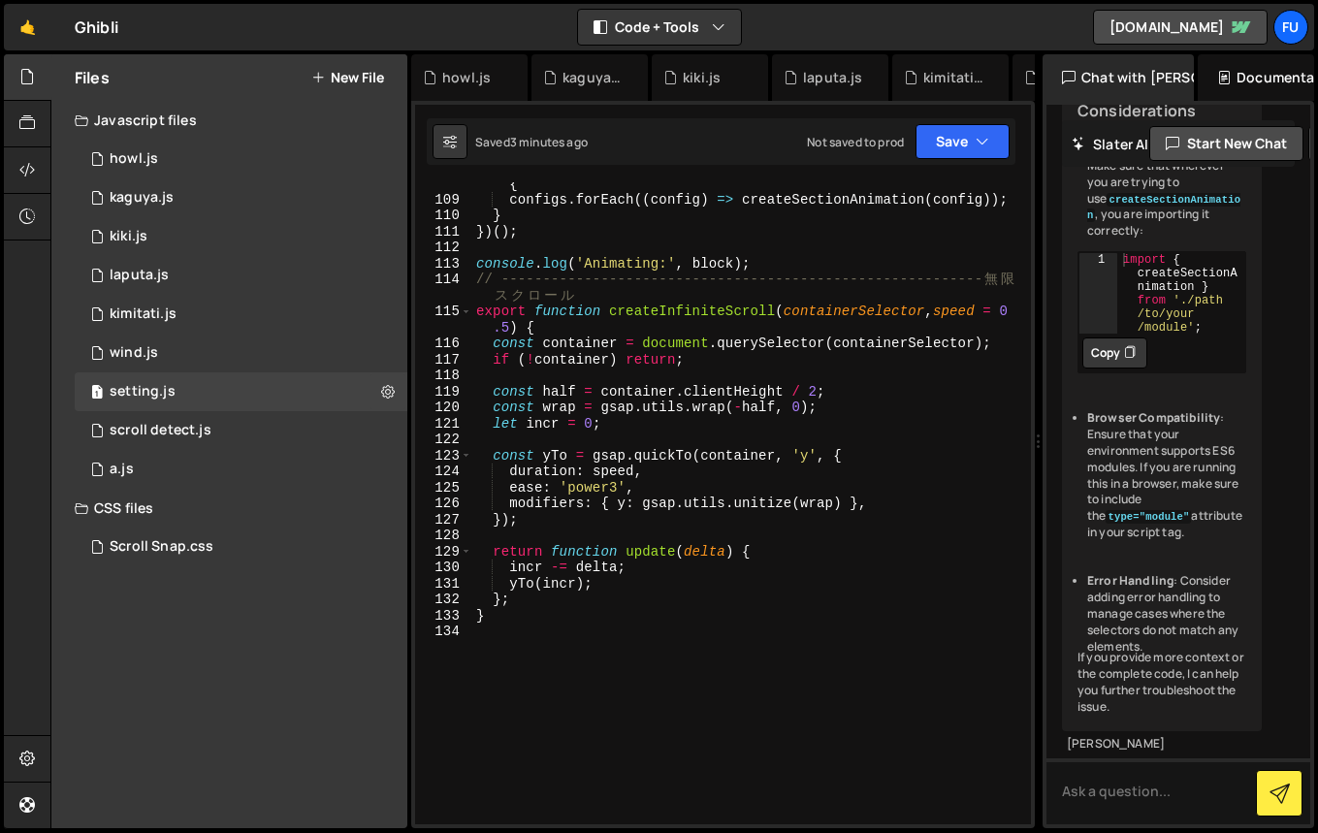
type textarea "}"
click at [682, 622] on div "function initializeSectionAnimations ( configs = SECTION_CONFIGS ) { configs . …" at bounding box center [747, 504] width 551 height 690
click at [661, 637] on div "function initializeSectionAnimations ( configs = SECTION_CONFIGS ) { configs . …" at bounding box center [747, 504] width 551 height 690
click at [662, 618] on div "function initializeSectionAnimations ( configs = SECTION_CONFIGS ) { configs . …" at bounding box center [747, 504] width 551 height 690
type textarea "}"
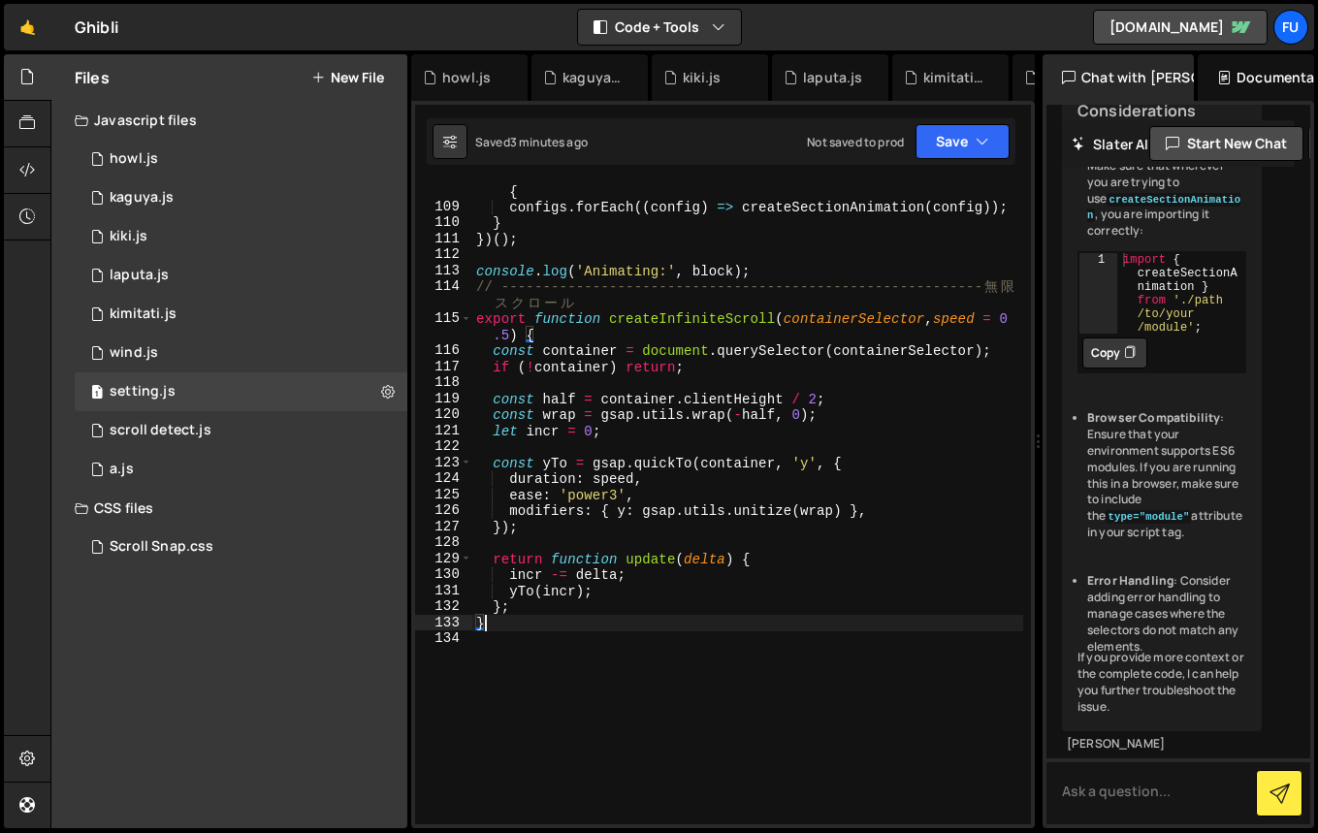
scroll to position [1744, 0]
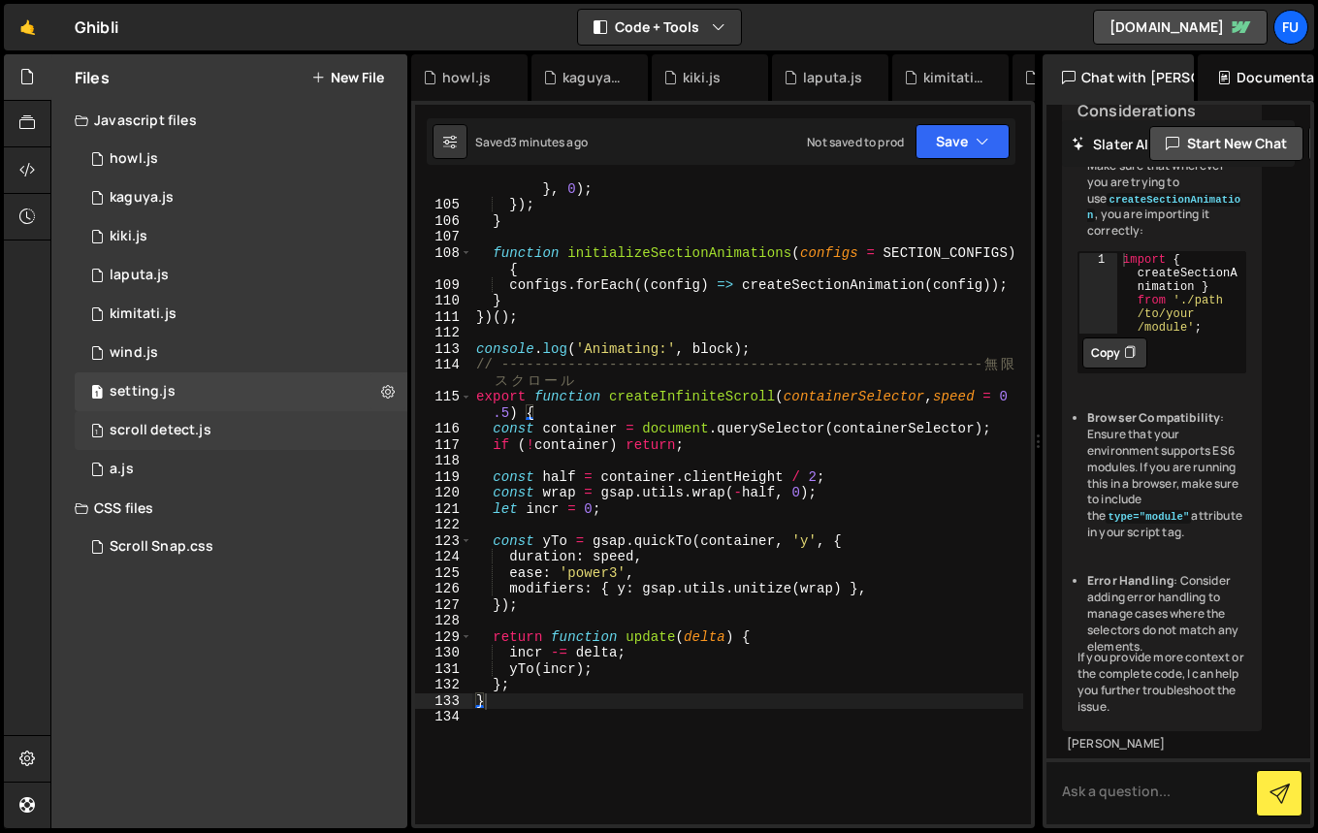
click at [236, 416] on div "1 scroll detect.js 0" at bounding box center [241, 430] width 333 height 39
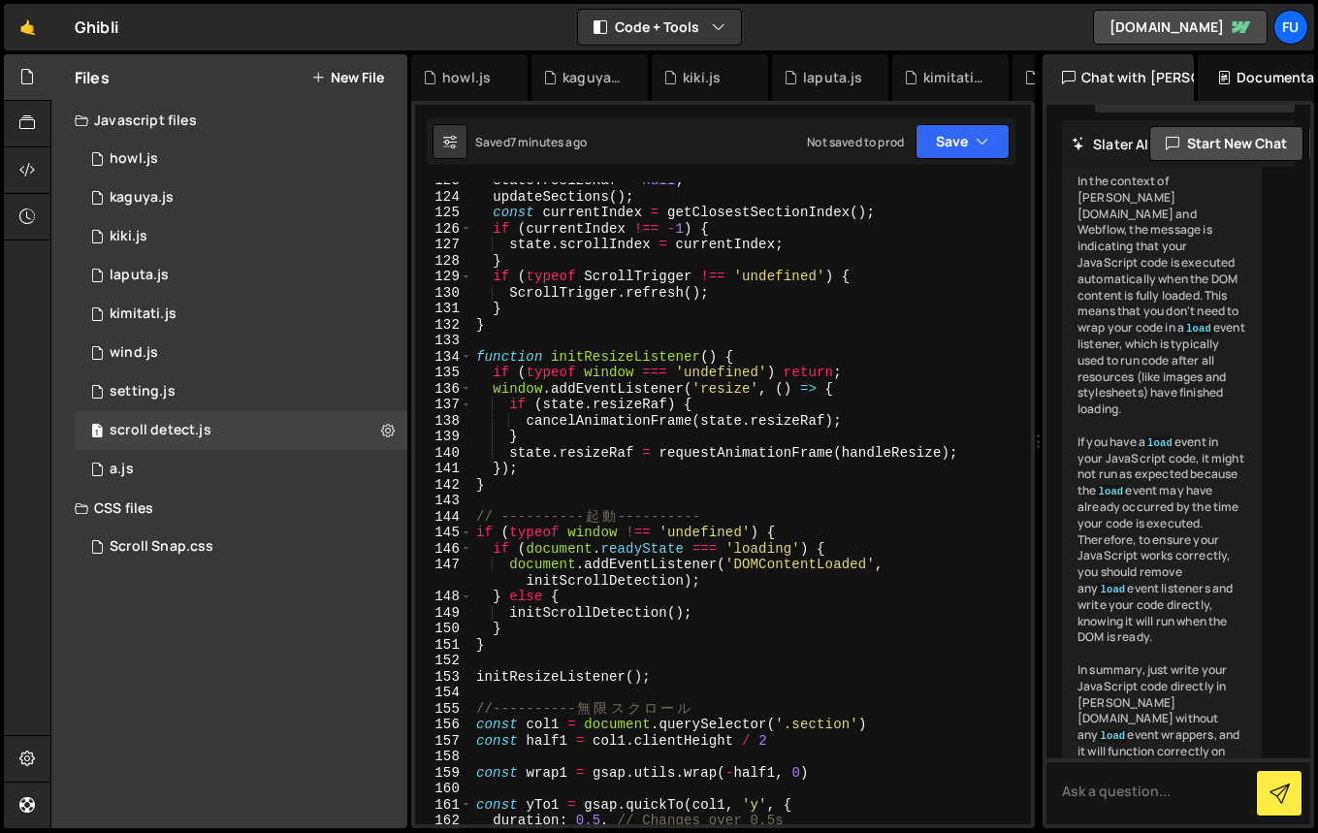
scroll to position [2615, 0]
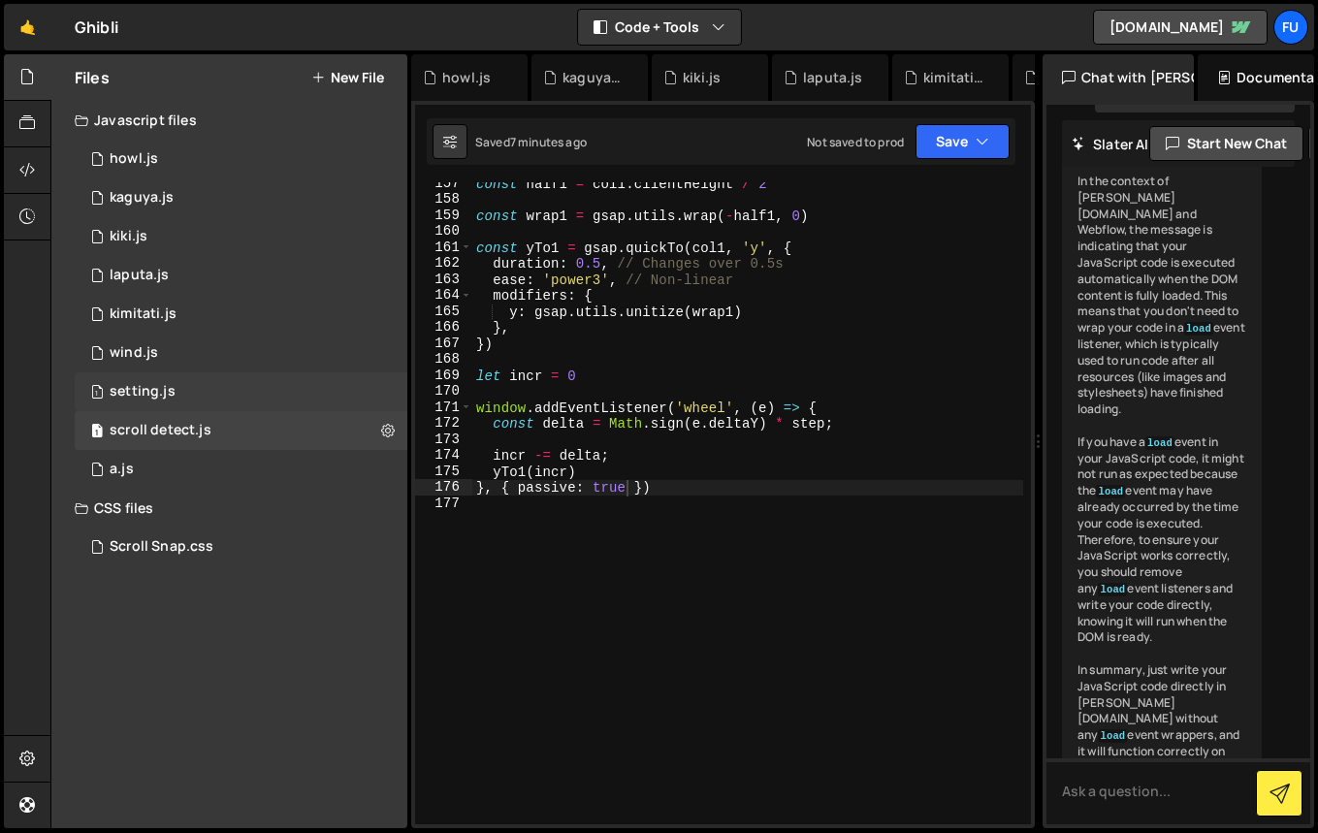
click at [321, 387] on div "1 setting.js 0" at bounding box center [241, 391] width 333 height 39
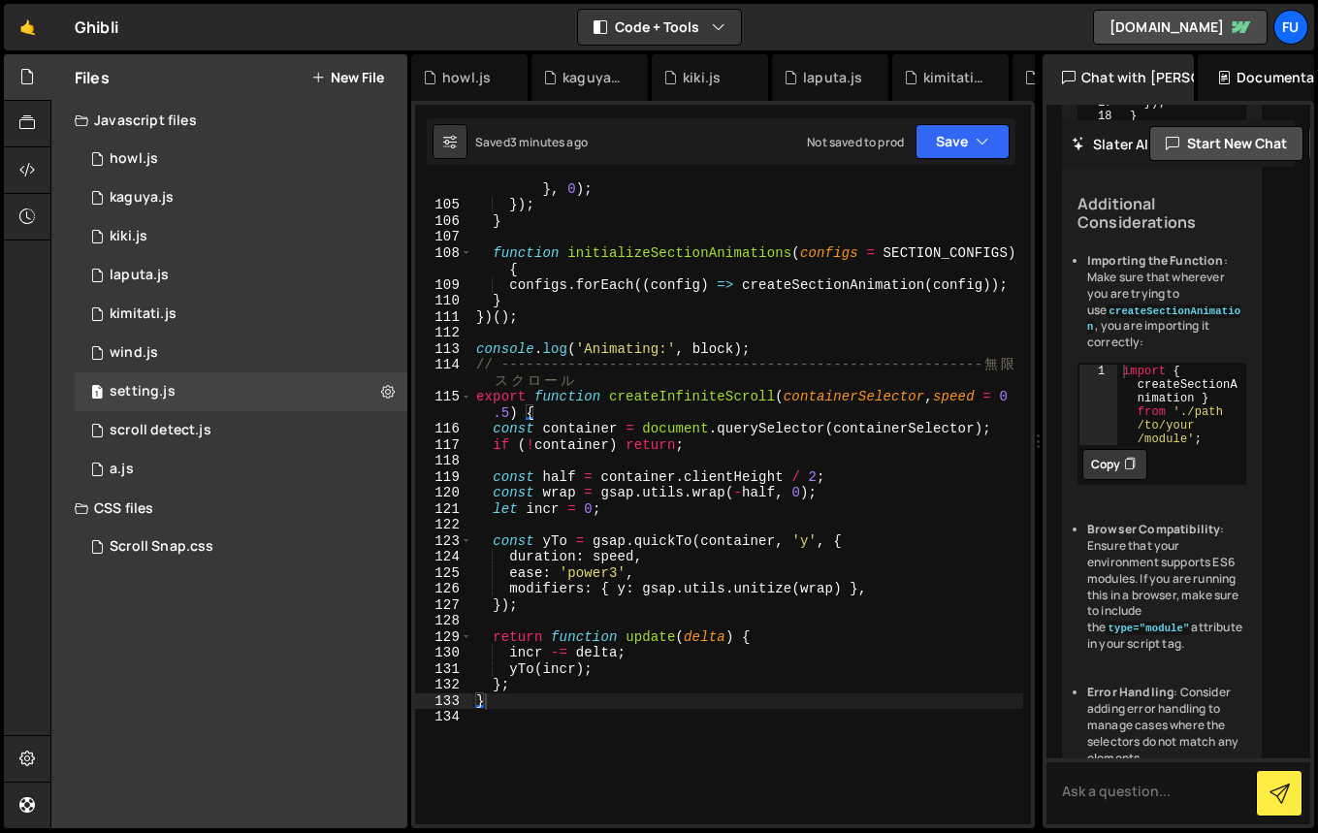
scroll to position [1841, 0]
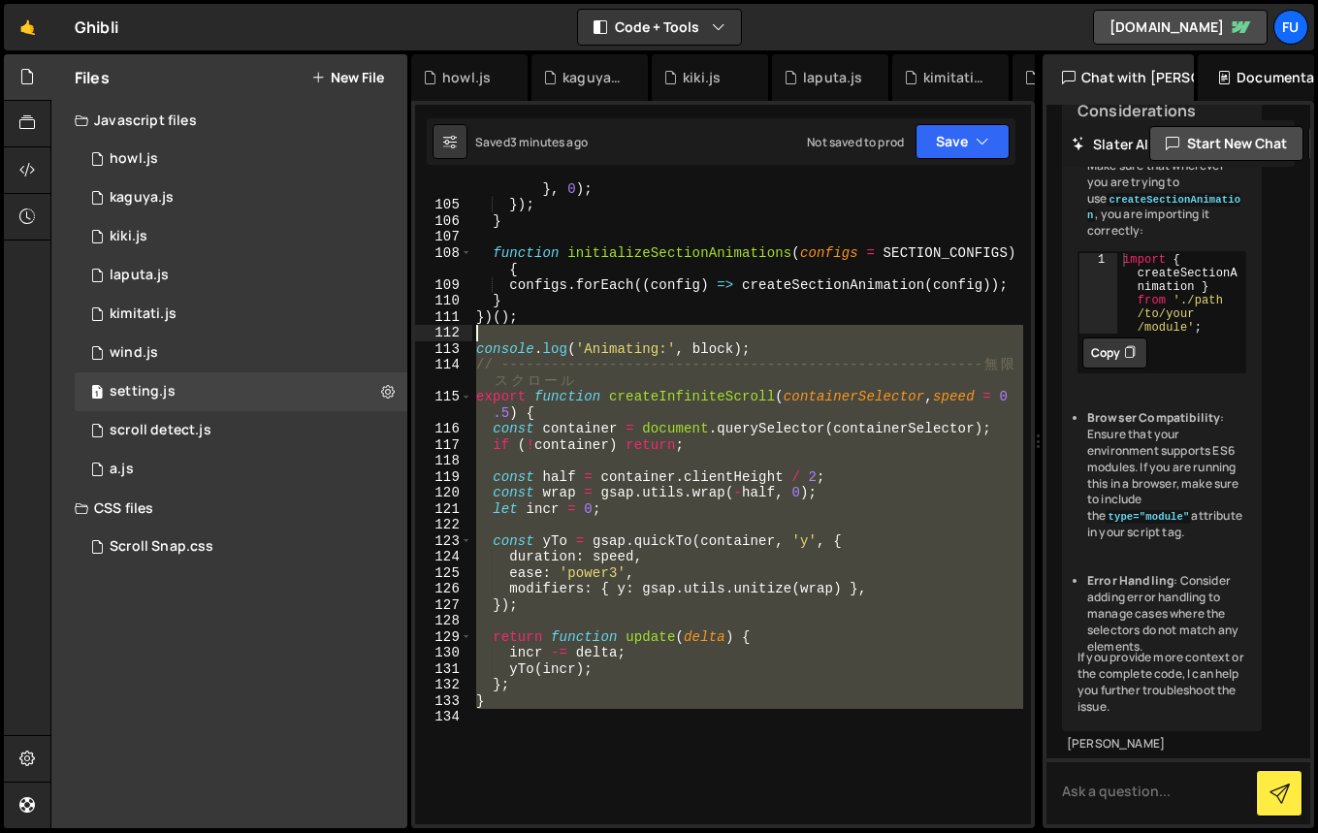
drag, startPoint x: 625, startPoint y: 717, endPoint x: 408, endPoint y: 334, distance: 440.2
click at [408, 334] on div "Files New File Javascript files 1 howl.js 0 1 kaguya.js 0 1 kiki.js 0 1 laputa.…" at bounding box center [683, 441] width 1267 height 775
type textarea "console.log('Animating:', block);"
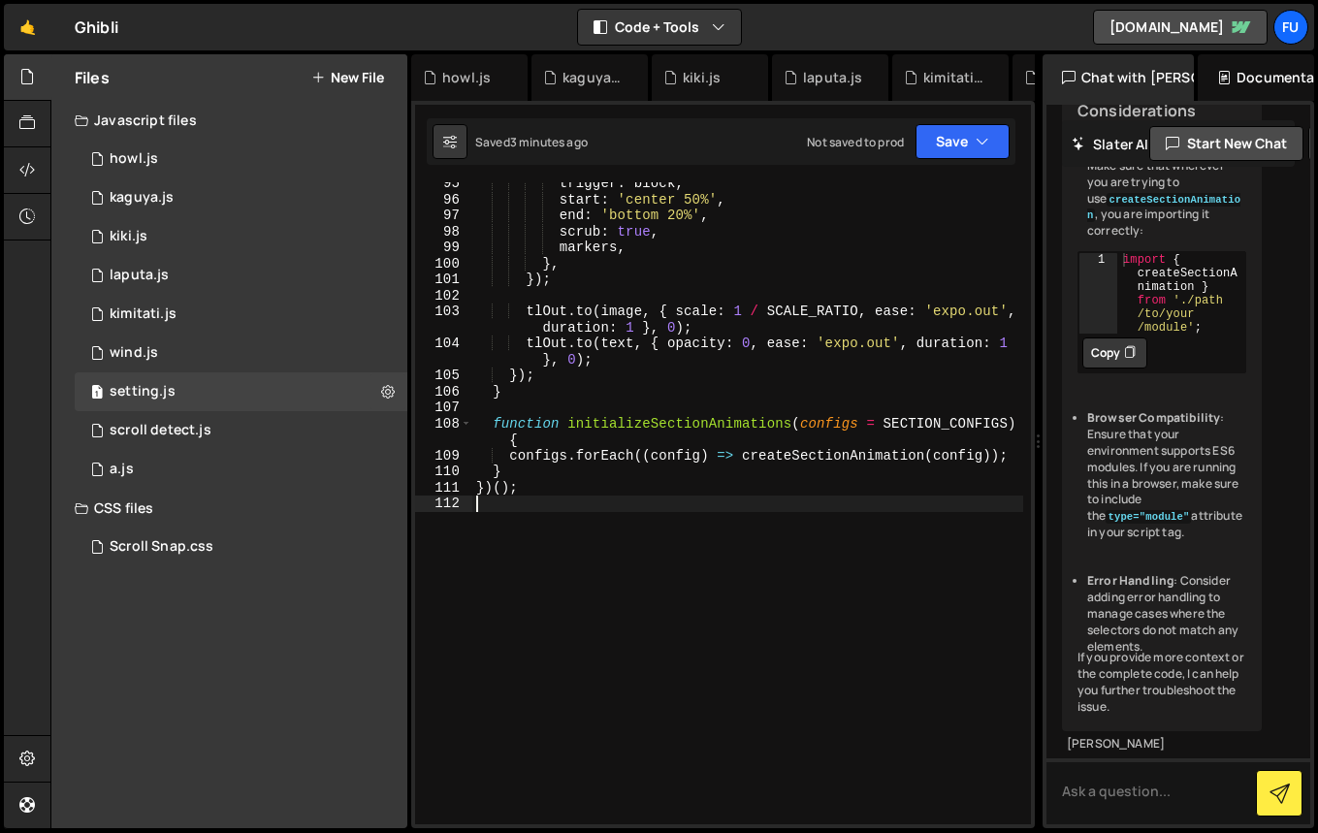
type textarea "})();"
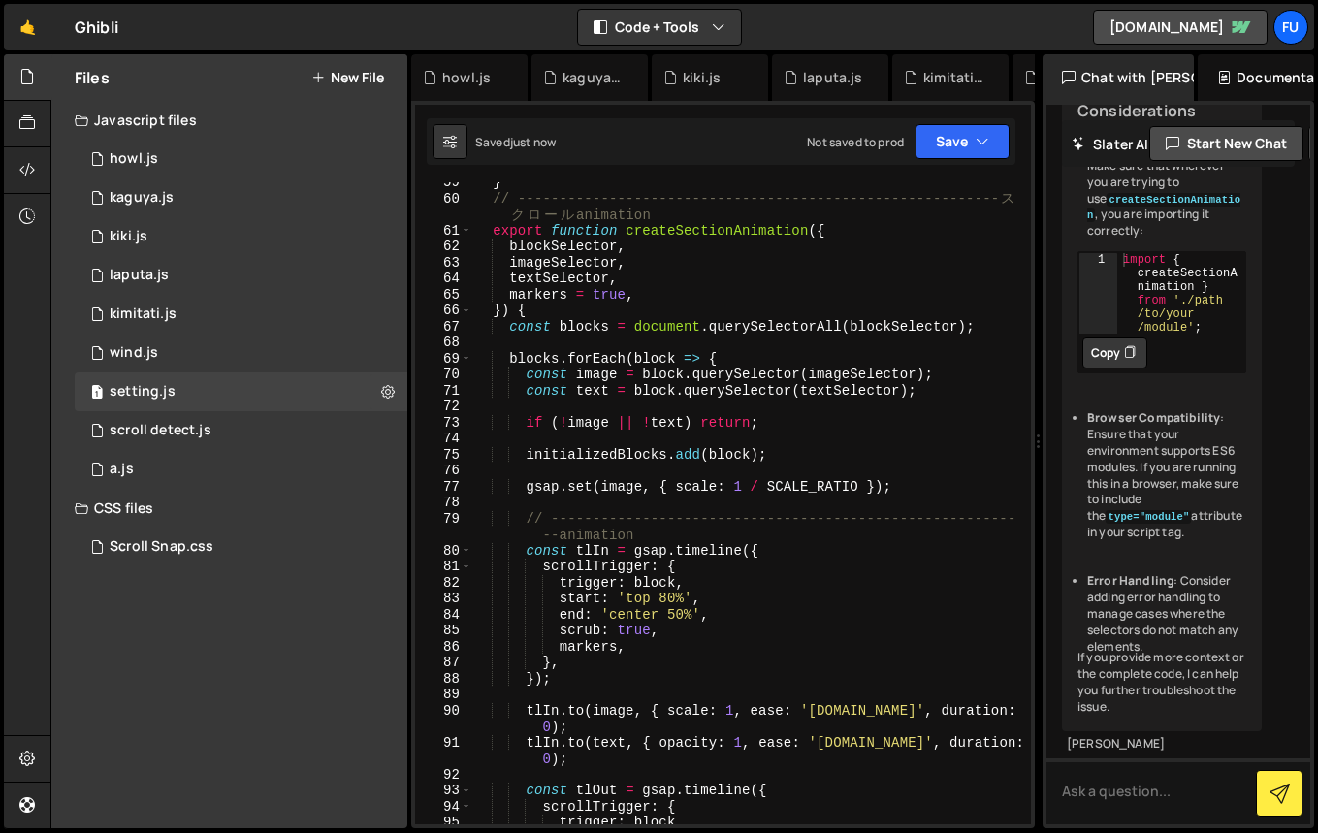
scroll to position [933, 0]
click at [251, 350] on div "1 wind.js 0" at bounding box center [241, 353] width 333 height 39
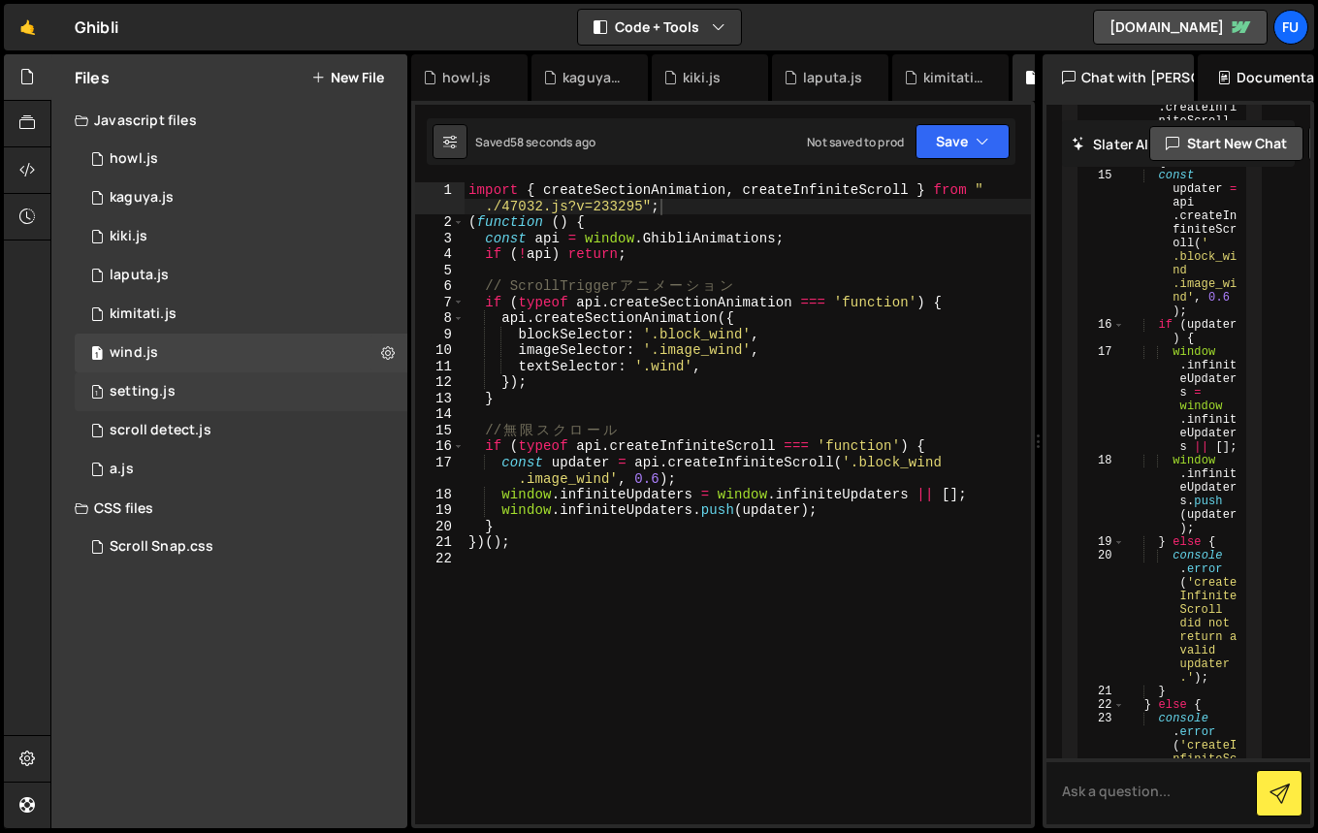
scroll to position [2829, 0]
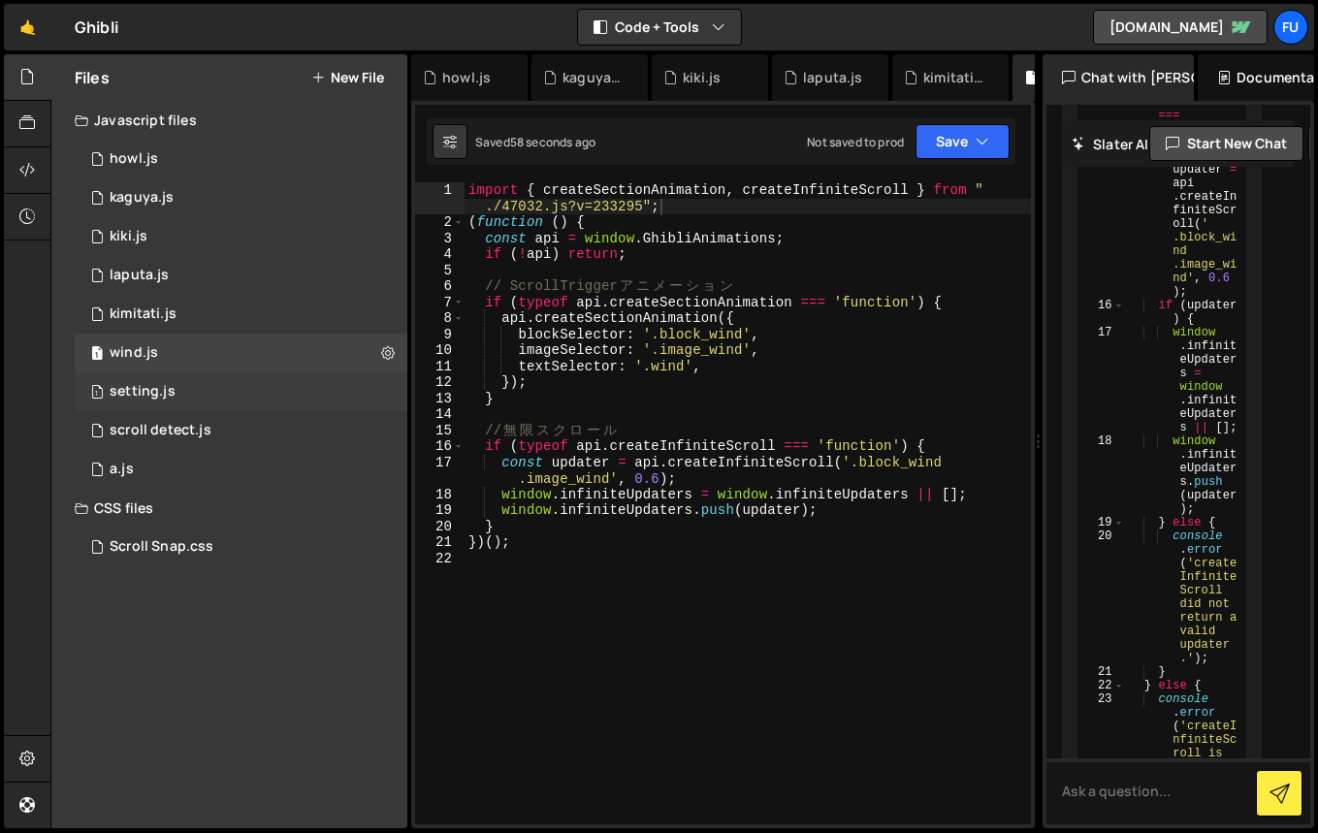
click at [249, 375] on div "1 setting.js 0" at bounding box center [241, 391] width 333 height 39
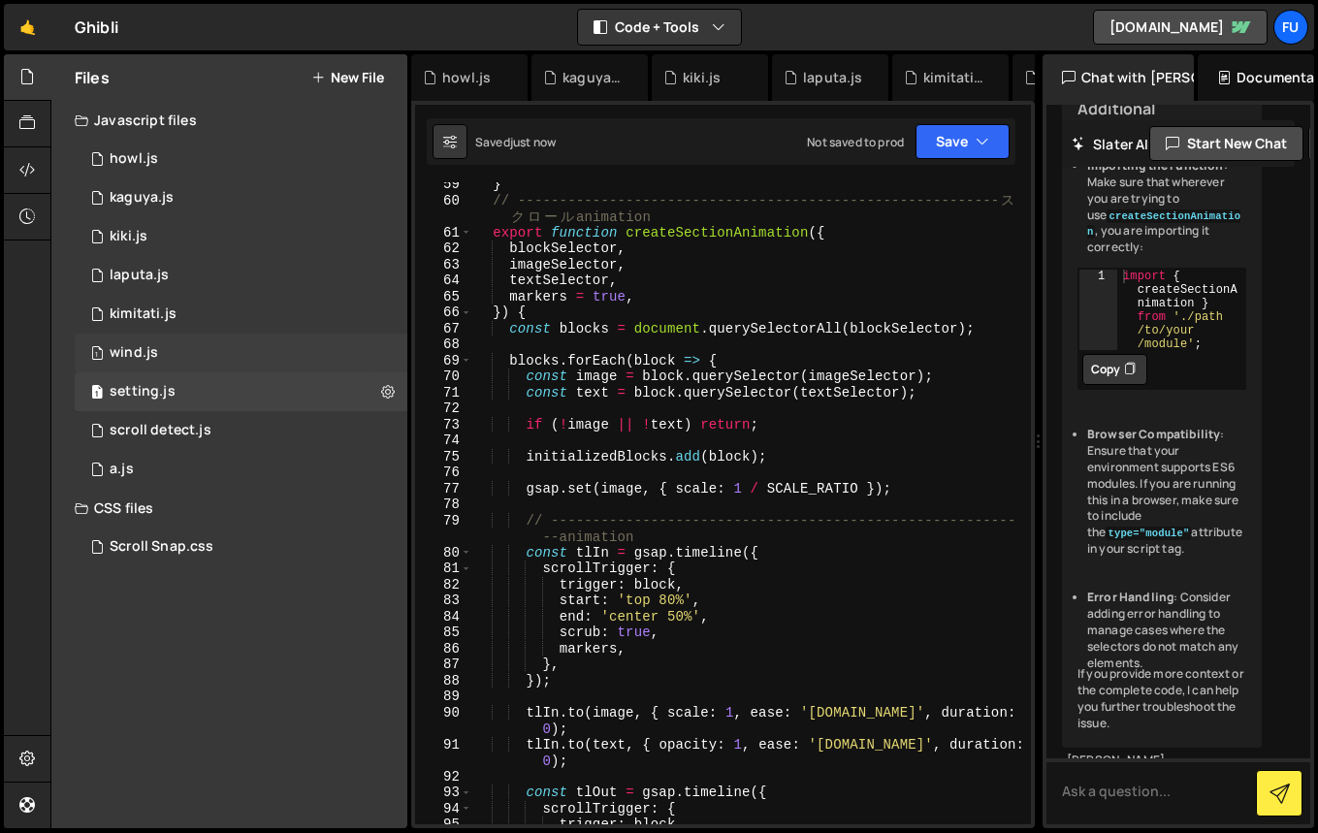
scroll to position [1841, 0]
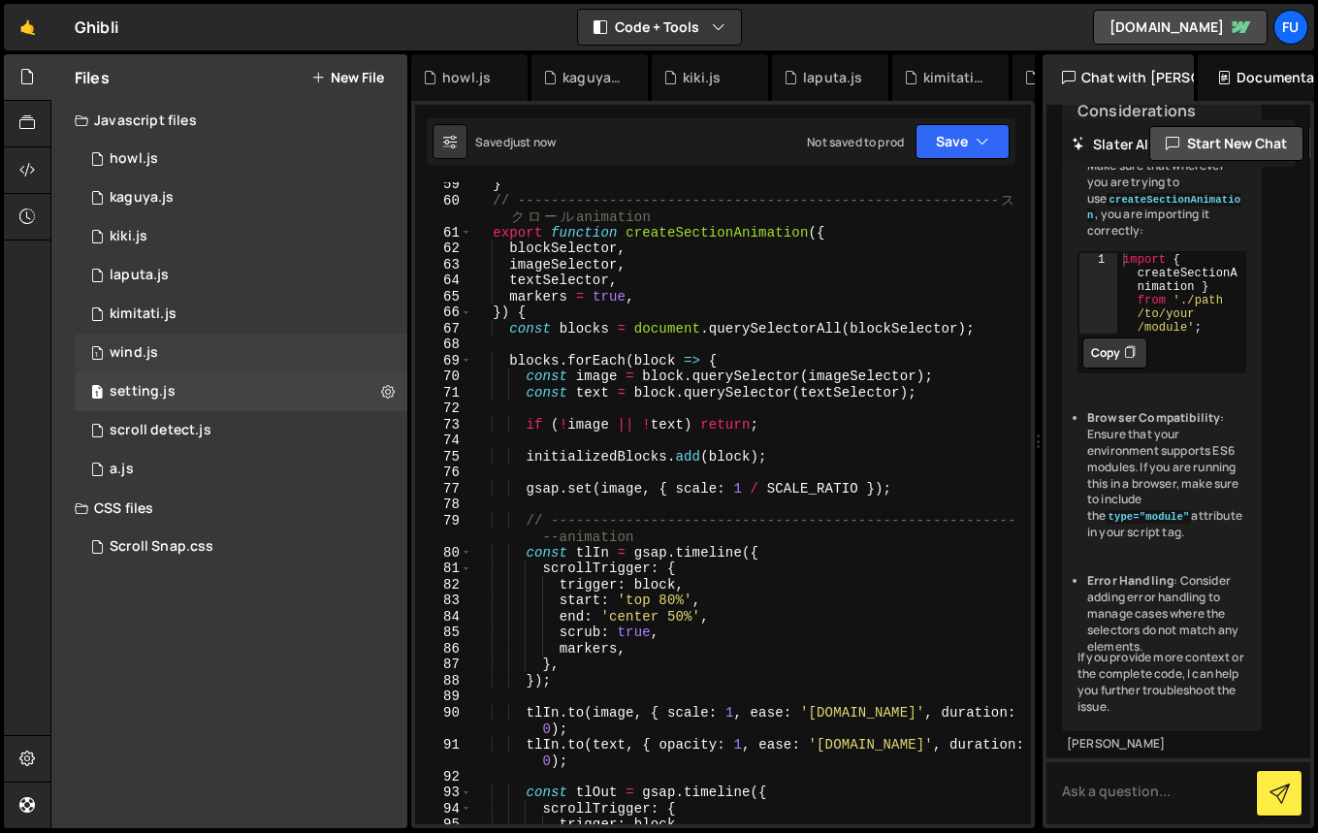
click at [250, 358] on div "1 wind.js 0" at bounding box center [241, 353] width 333 height 39
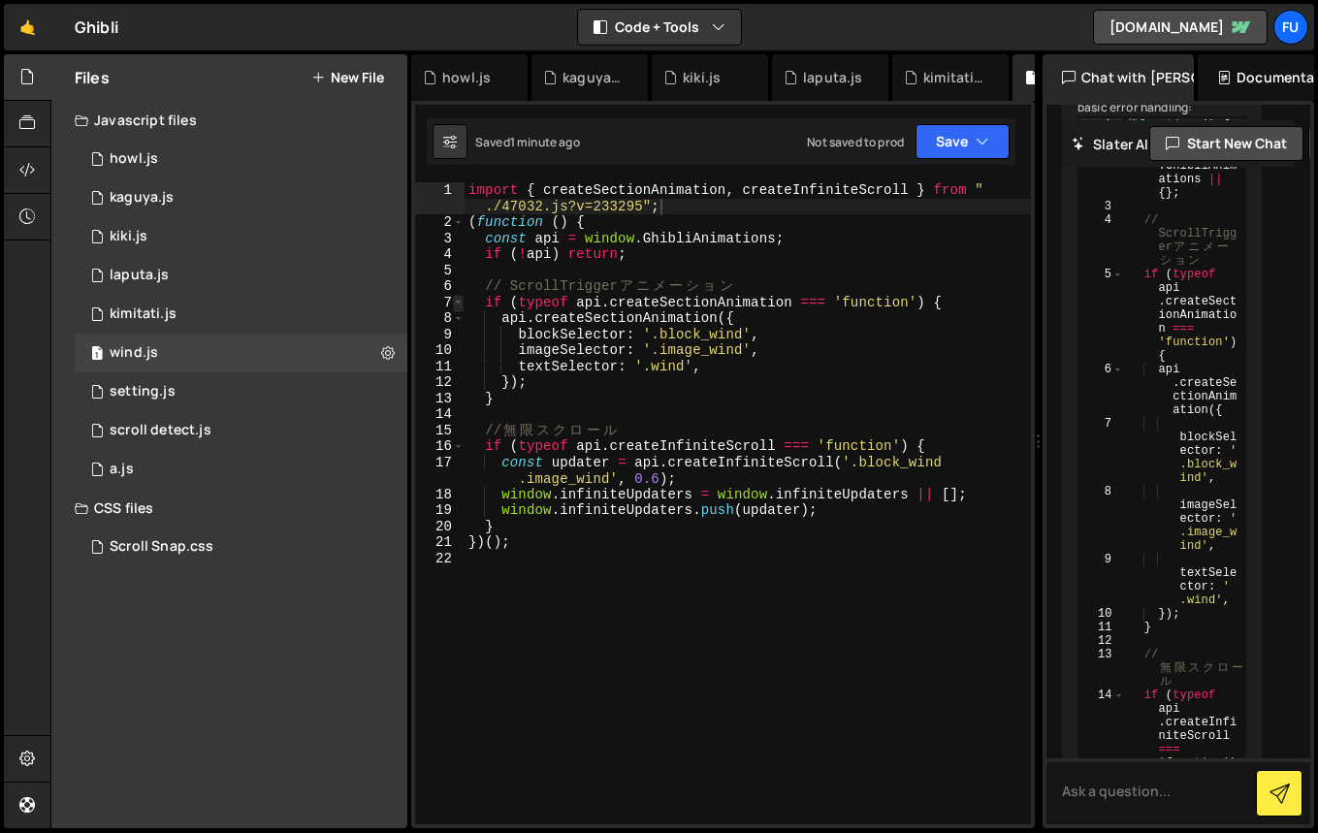
scroll to position [2829, 0]
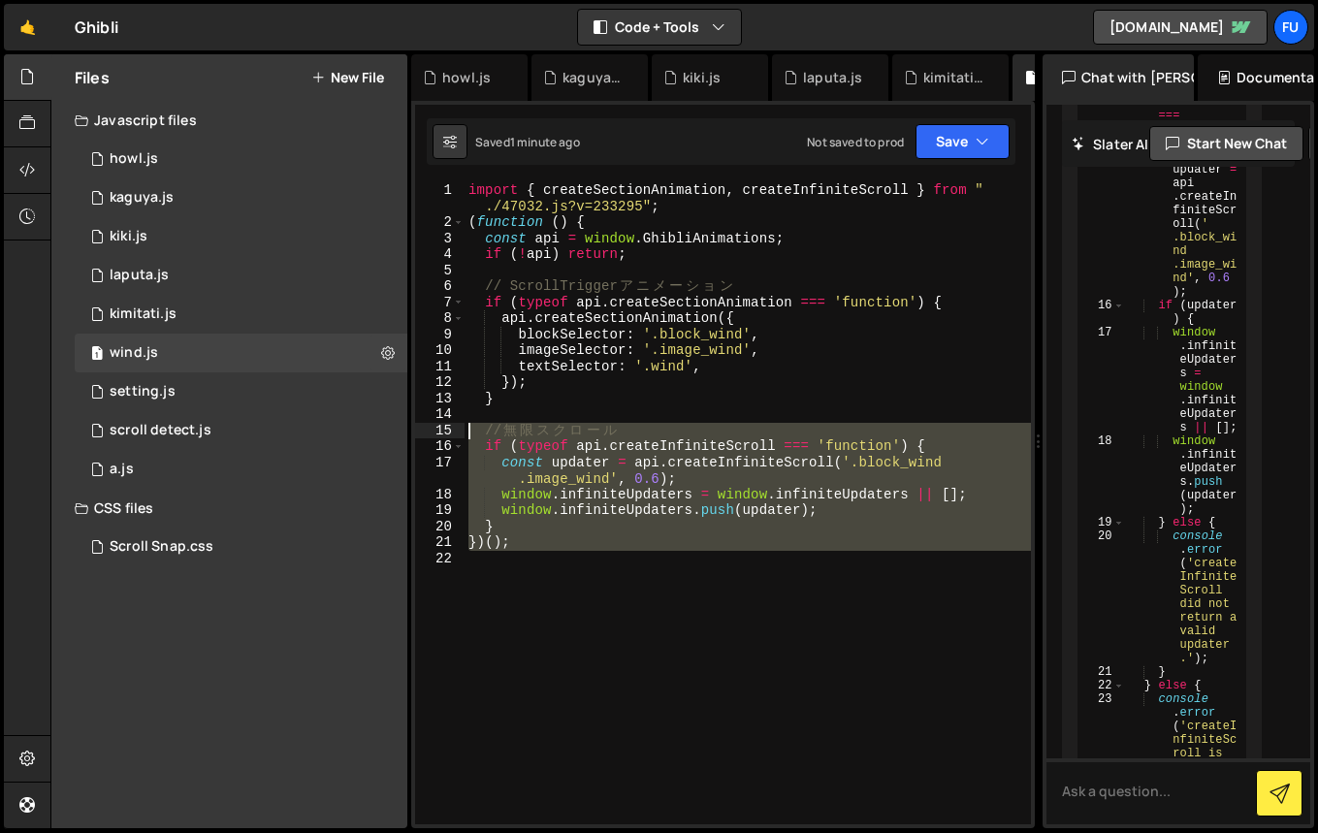
drag, startPoint x: 715, startPoint y: 565, endPoint x: 450, endPoint y: 429, distance: 297.9
click at [450, 429] on div "1 2 3 4 5 6 7 8 9 10 11 12 13 14 15 16 17 18 19 20 21 22 import { createSection…" at bounding box center [723, 503] width 616 height 642
type textarea "// 無限スクロール if (typeof api.createInfiniteScroll === 'function') {"
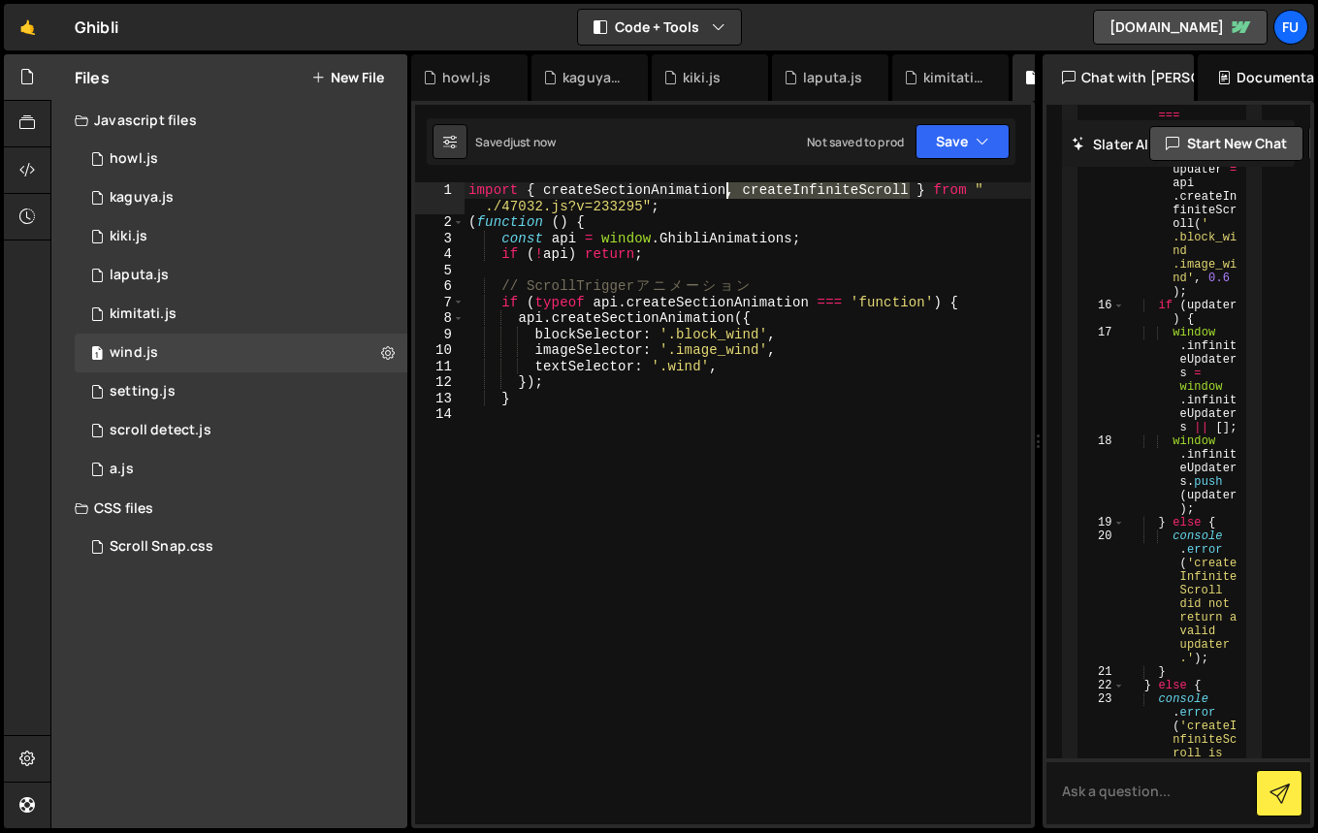
drag, startPoint x: 913, startPoint y: 186, endPoint x: 728, endPoint y: 189, distance: 185.2
click at [728, 189] on div "import { createSectionAnimation , createInfiniteScroll } from " ./47032.js?v=23…" at bounding box center [747, 527] width 566 height 690
type textarea "import { createSectionAnimation } from "./47032.js?v=233295";"
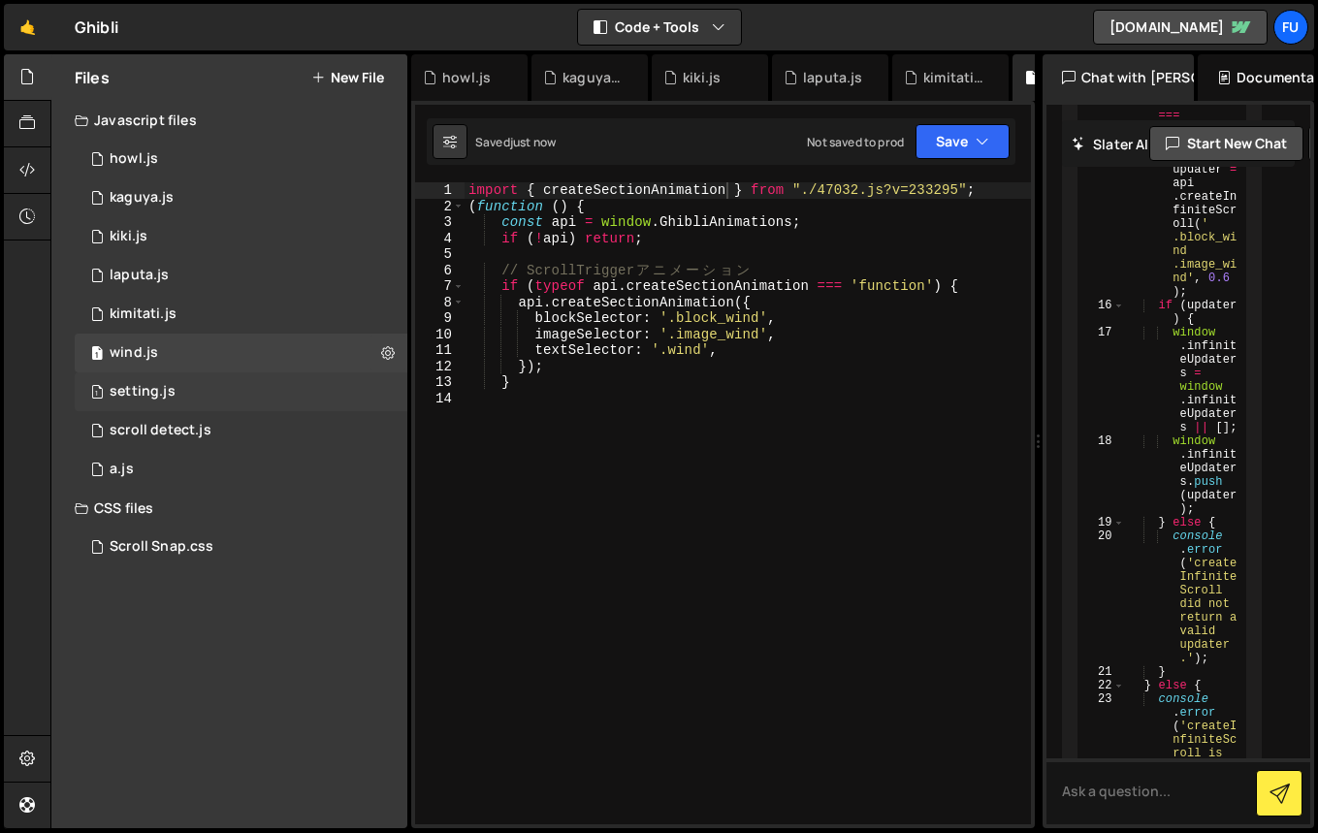
click at [286, 394] on div "1 setting.js 0" at bounding box center [241, 391] width 333 height 39
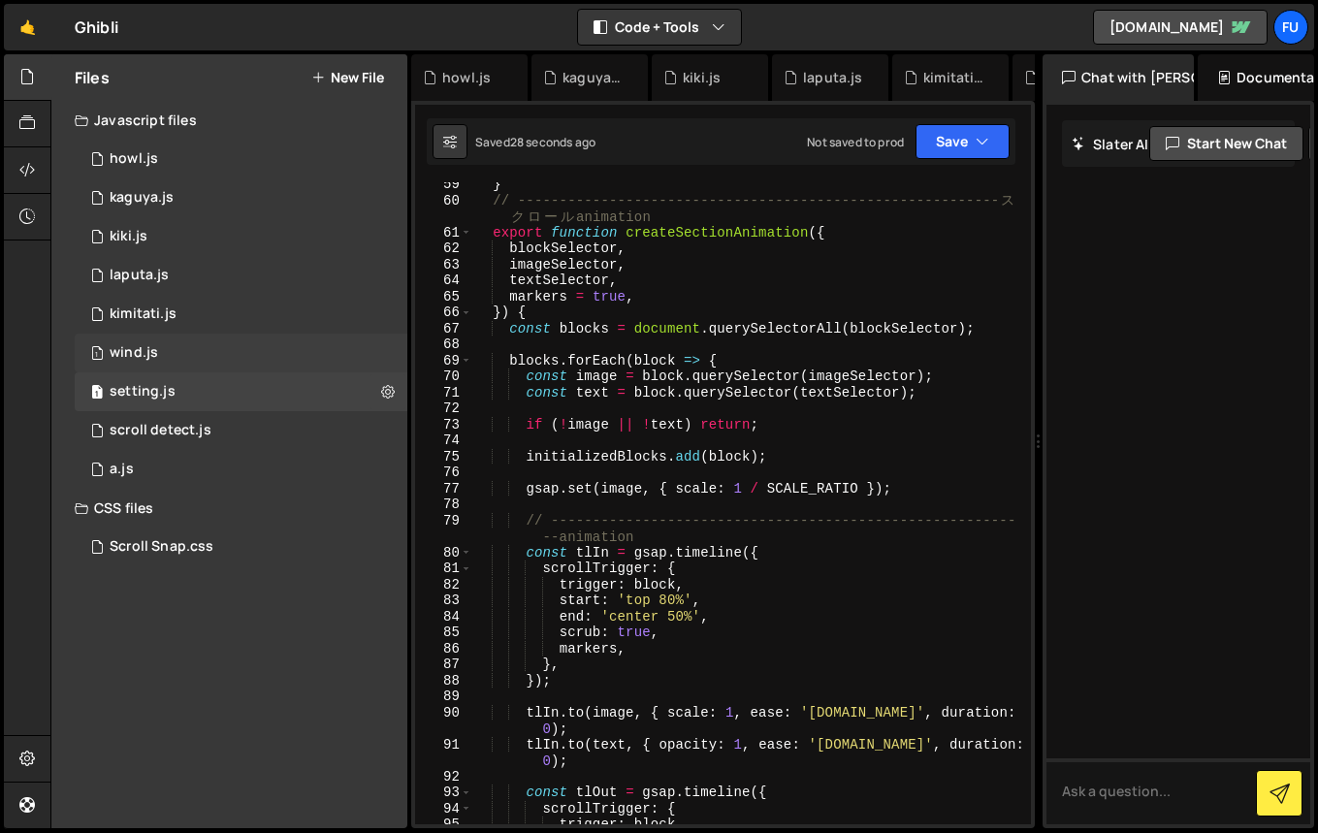
scroll to position [0, 0]
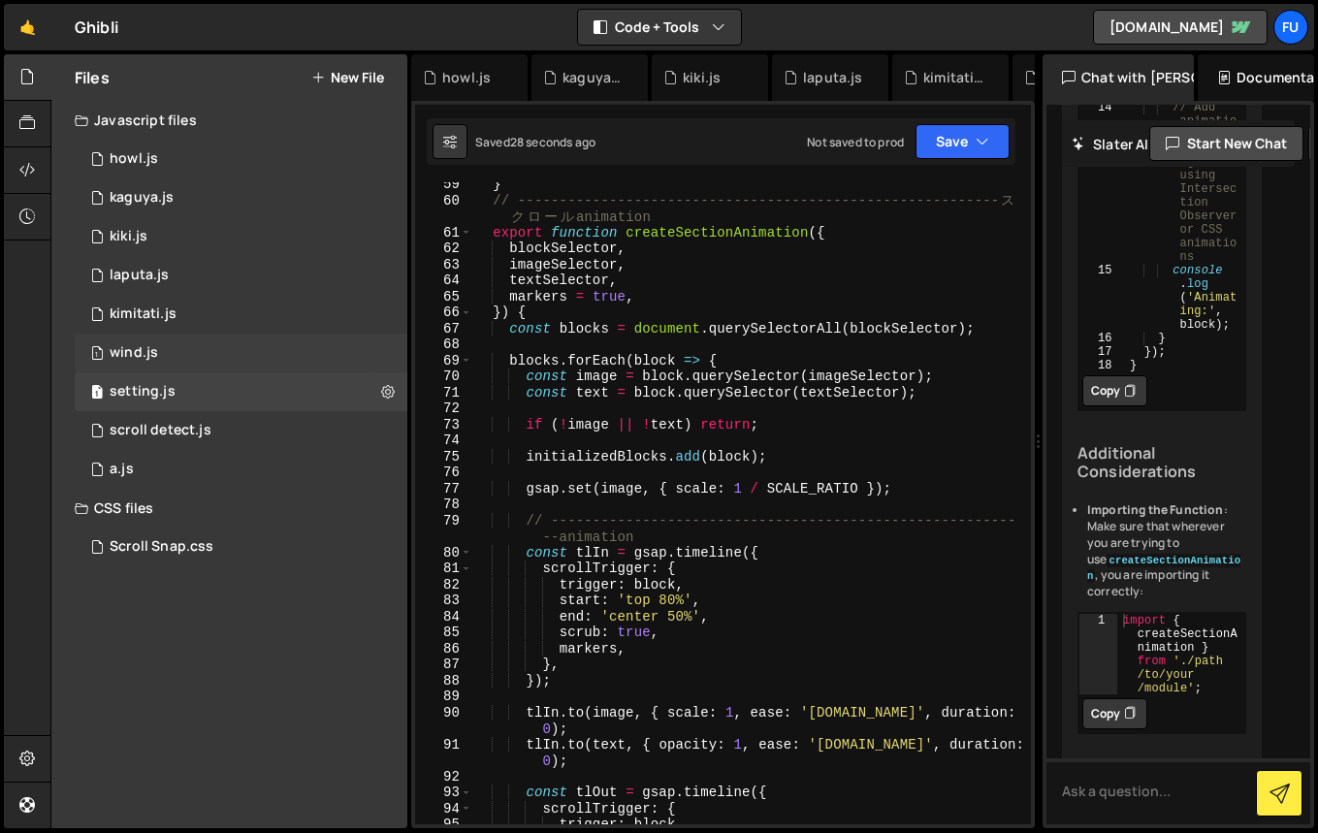
click at [285, 354] on div "1 wind.js 0" at bounding box center [241, 353] width 333 height 39
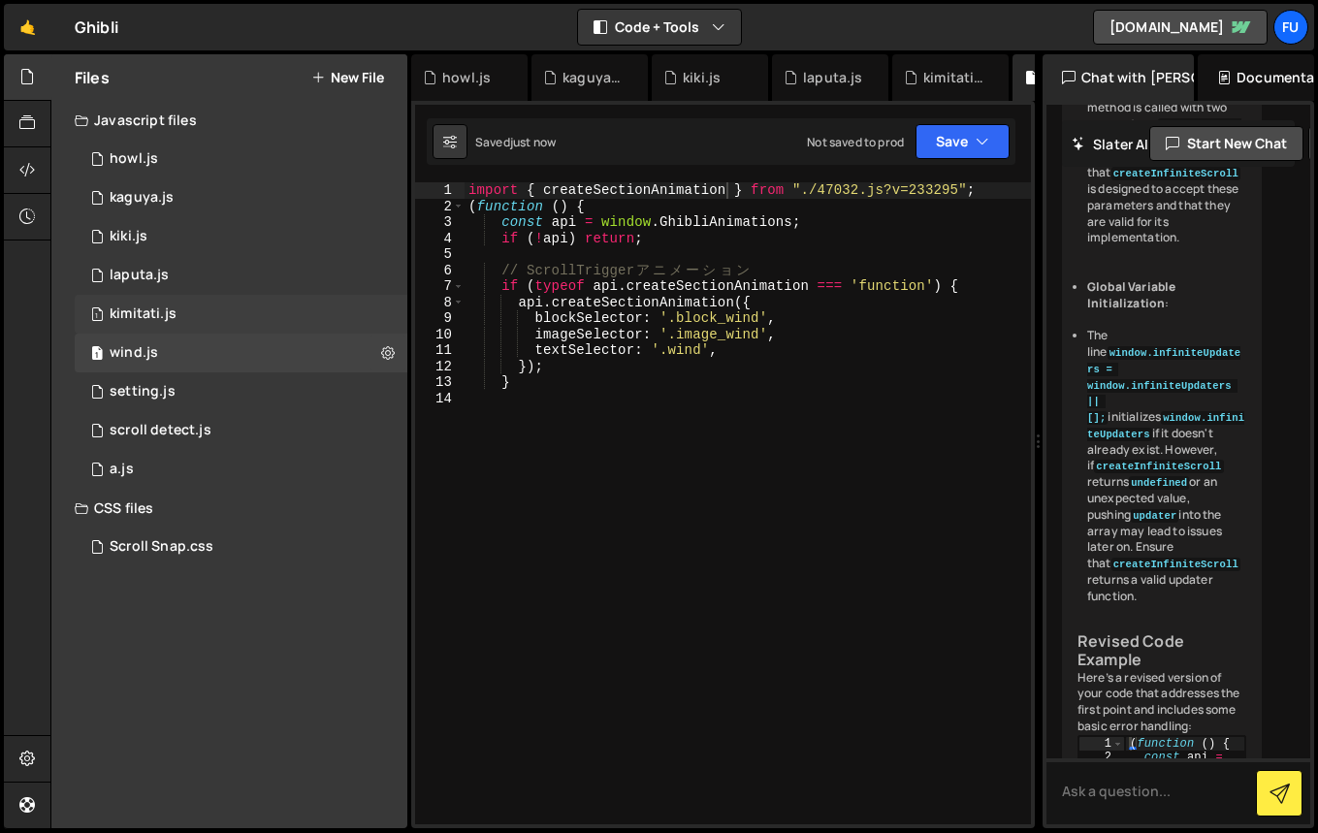
click at [276, 324] on div "1 kimitati.js 0" at bounding box center [241, 314] width 333 height 39
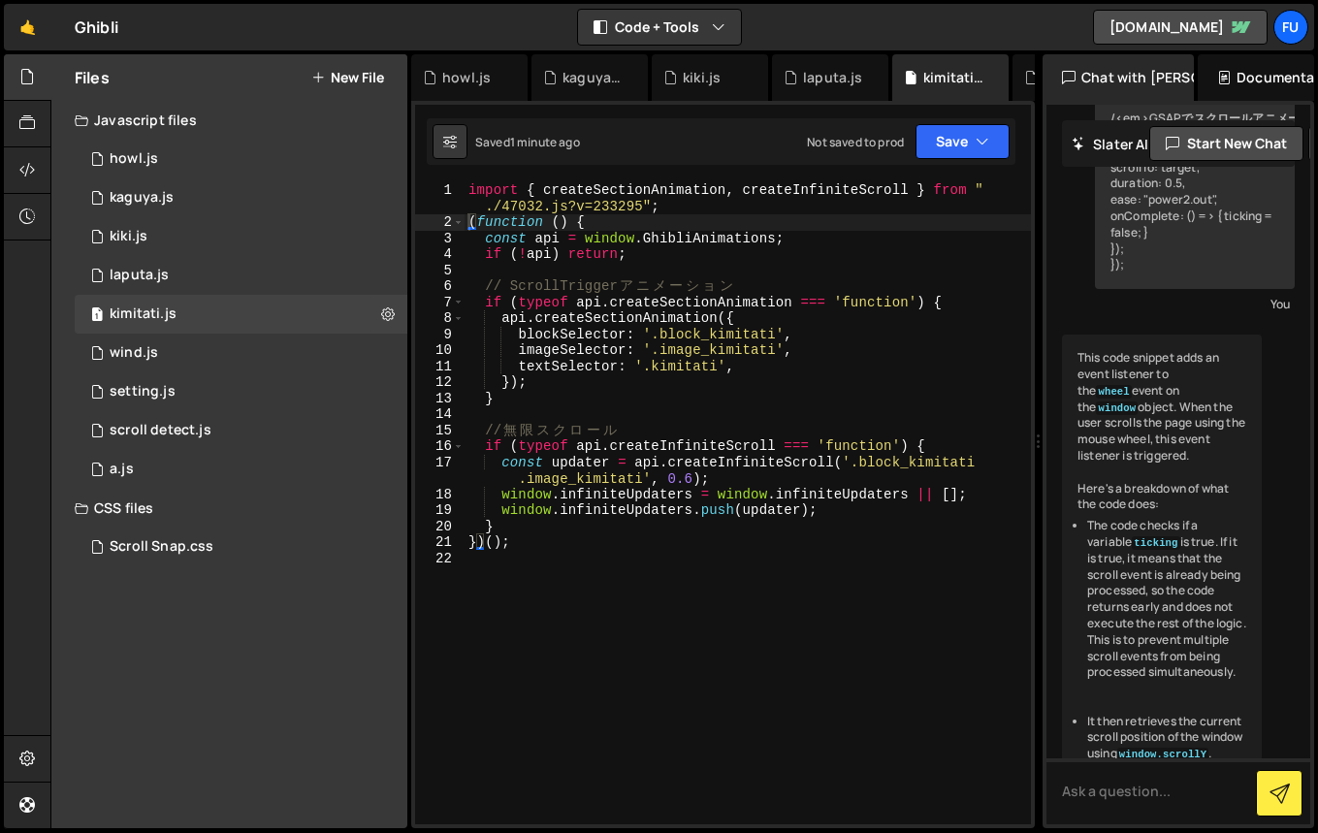
scroll to position [8384, 0]
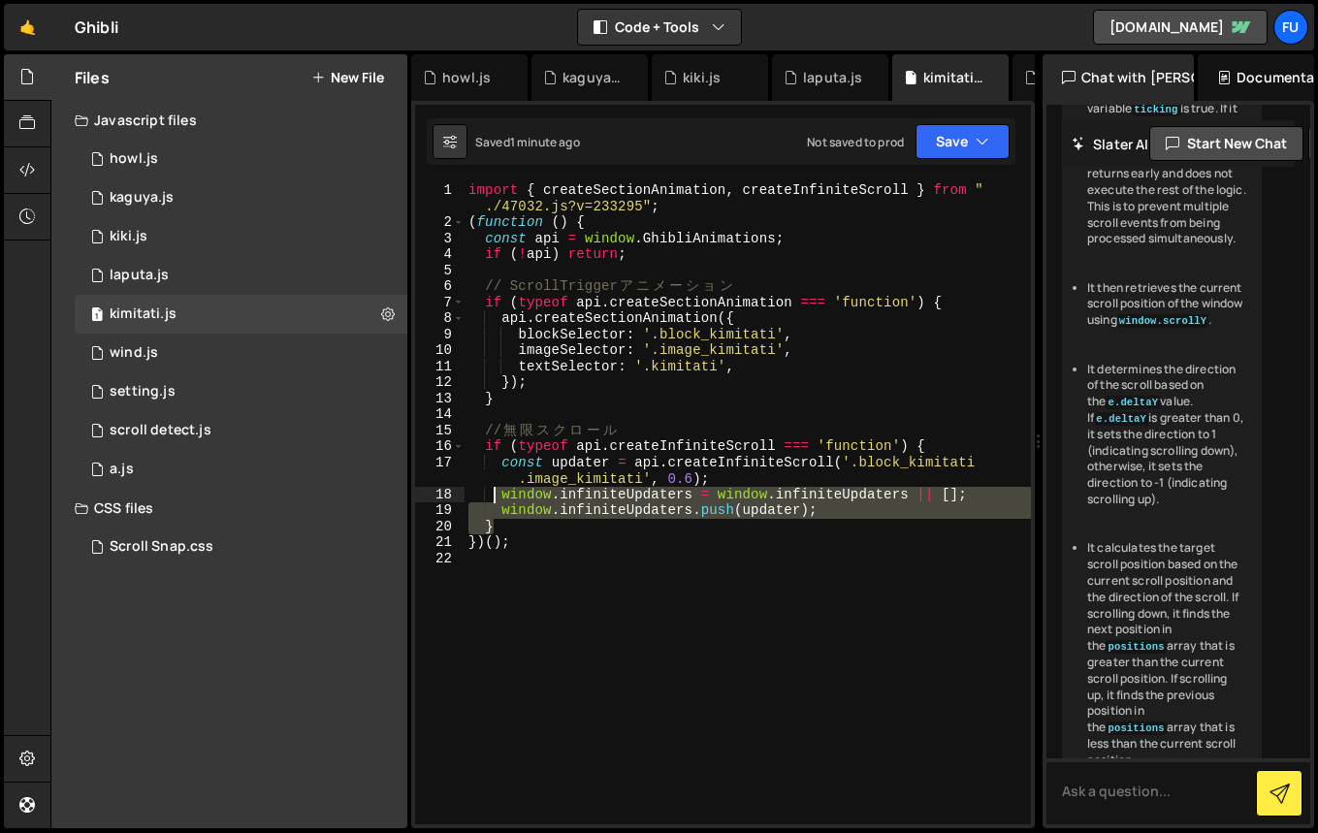
click at [492, 492] on div "import { createSectionAnimation , createInfiniteScroll } from " ./47032.js?v=23…" at bounding box center [747, 527] width 566 height 690
type textarea "window.infiniteUpdaters = window.infiniteUpdaters || []; window.infiniteUpdater…"
drag, startPoint x: 494, startPoint y: 557, endPoint x: 504, endPoint y: 555, distance: 10.1
click at [497, 556] on div "import { createSectionAnimation , createInfiniteScroll } from " ./47032.js?v=23…" at bounding box center [747, 527] width 566 height 690
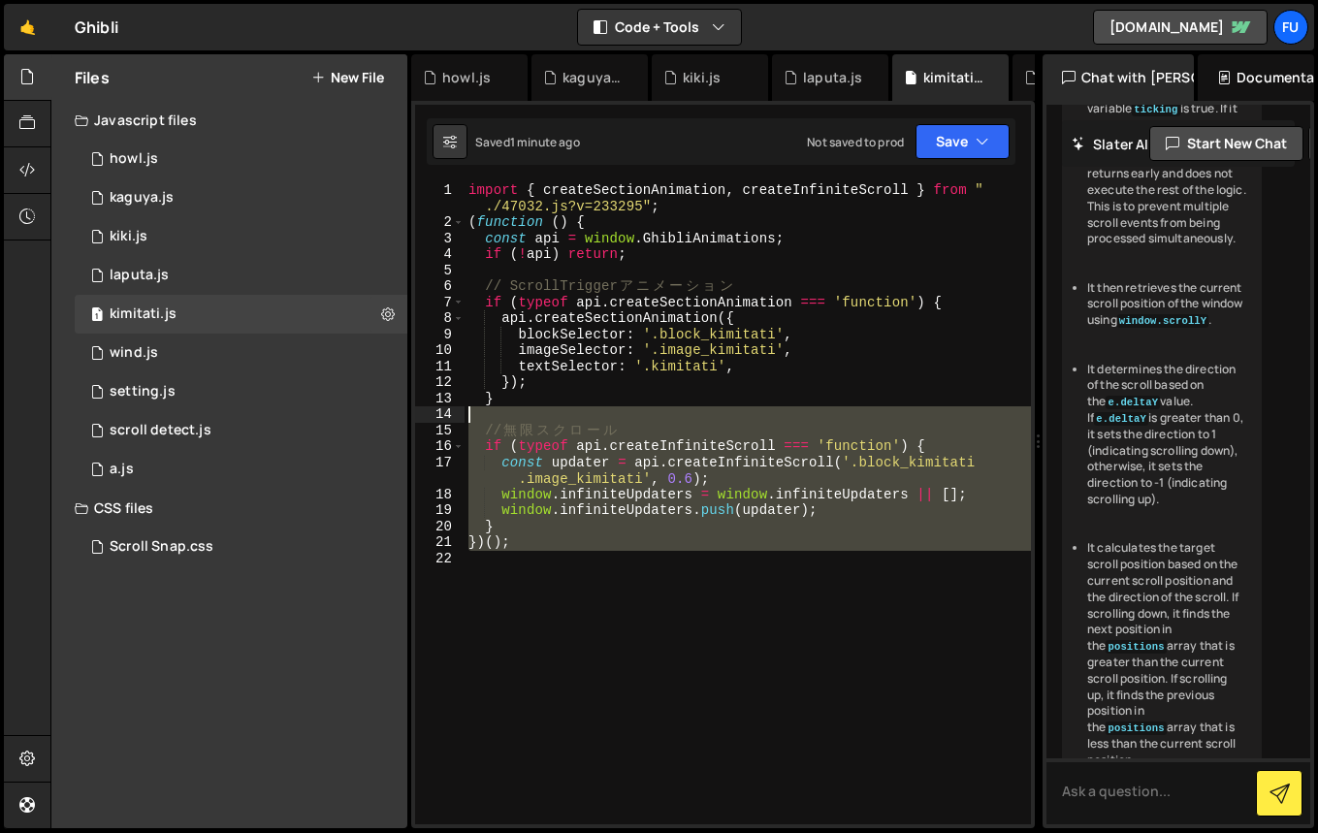
drag, startPoint x: 541, startPoint y: 553, endPoint x: 443, endPoint y: 417, distance: 167.4
click at [443, 417] on div "1 2 3 4 5 6 7 8 9 10 11 12 13 14 15 16 17 18 19 20 21 22 import { createSection…" at bounding box center [723, 503] width 616 height 642
type textarea "// 無限スクロール"
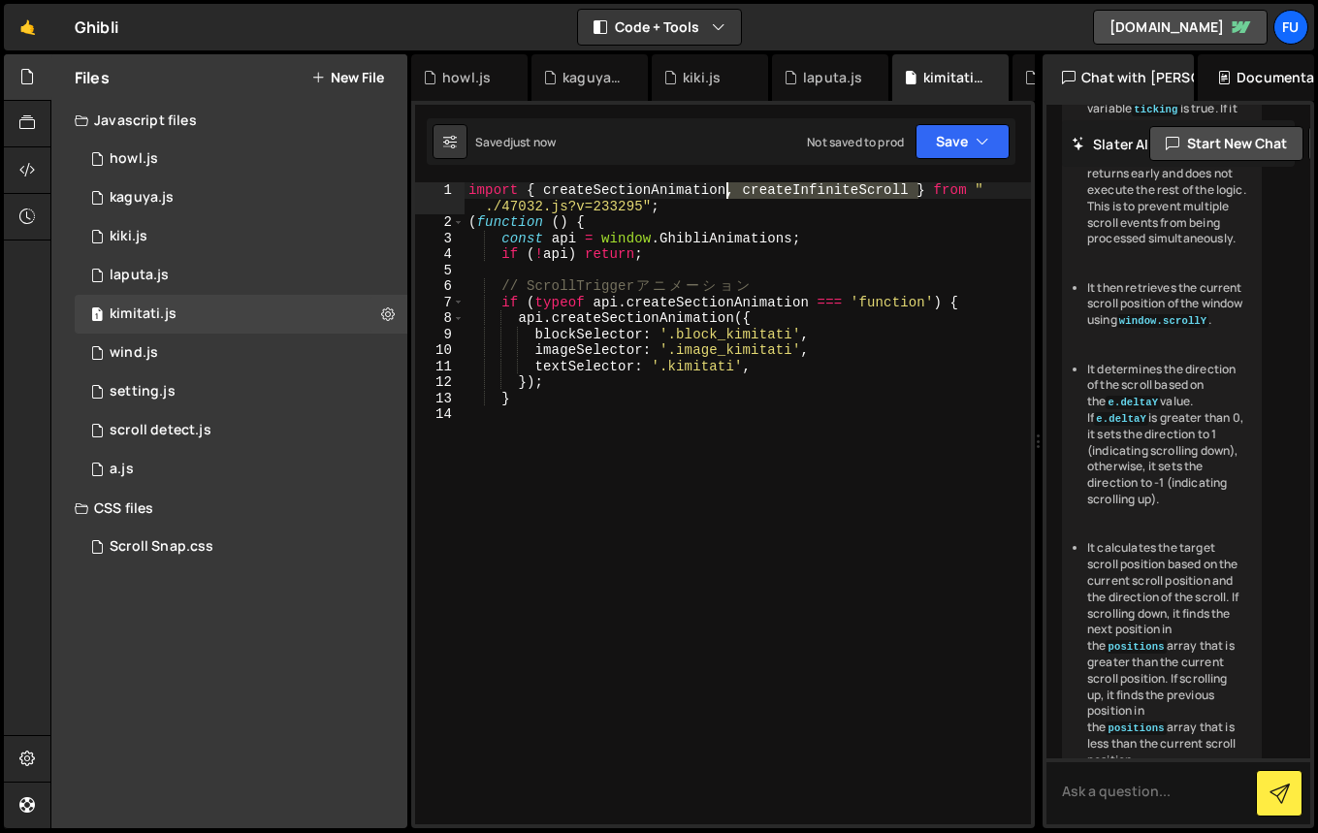
drag, startPoint x: 918, startPoint y: 187, endPoint x: 725, endPoint y: 182, distance: 193.0
click at [725, 182] on div "import { createSectionAnimation , createInfiniteScroll } from " ./47032.js?v=23…" at bounding box center [747, 527] width 566 height 690
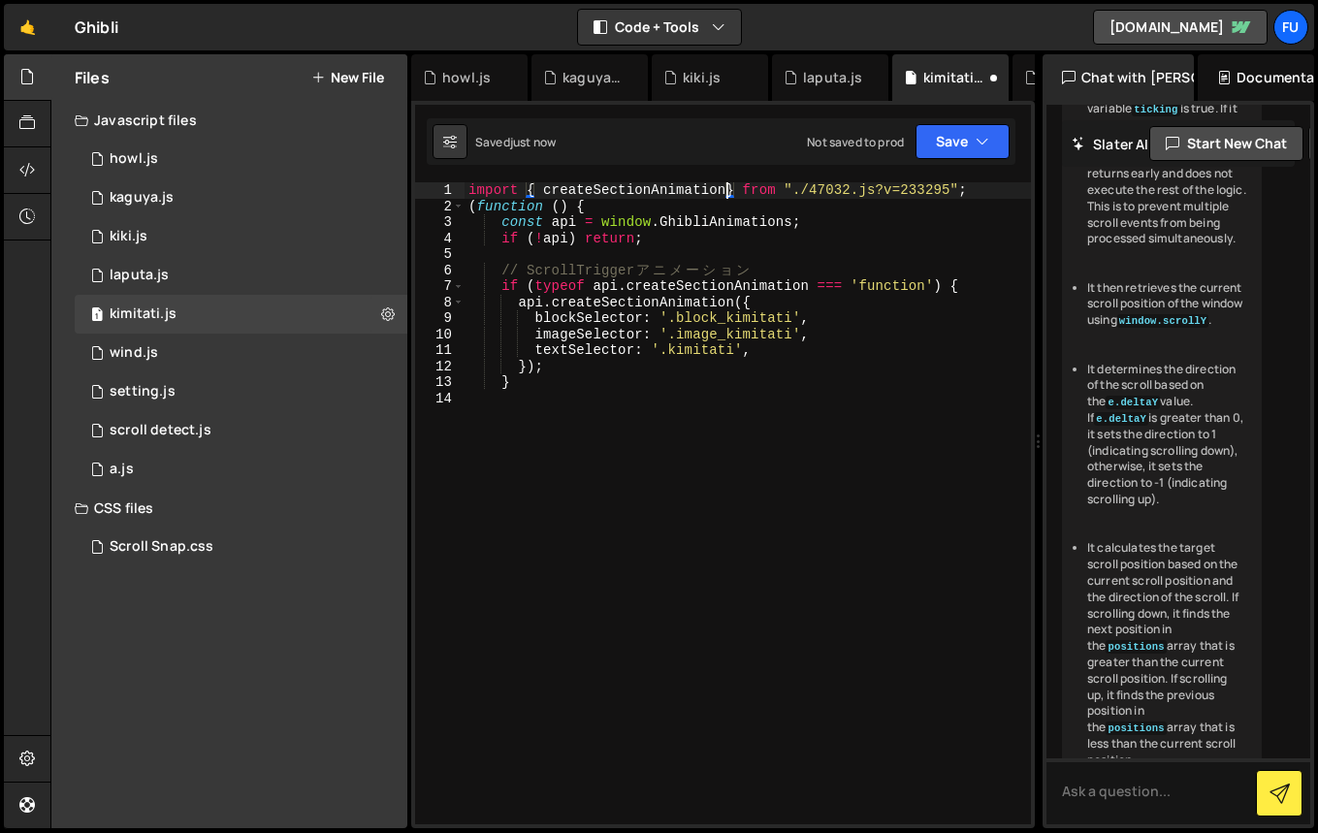
type textarea "import { createSectionAnimation } from "./47032.js?v=233295";"
click at [248, 280] on div "1 laputa.js 0" at bounding box center [241, 275] width 333 height 39
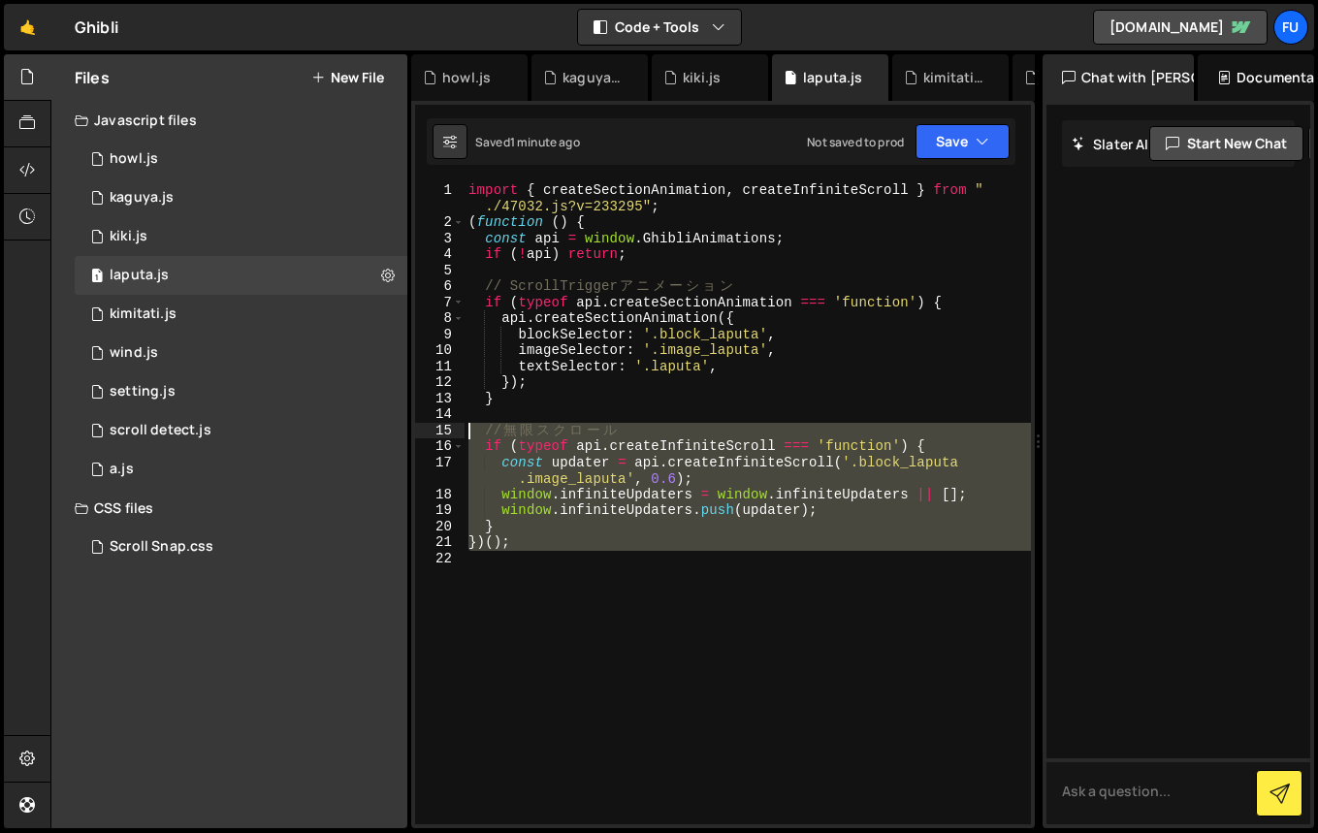
drag, startPoint x: 569, startPoint y: 563, endPoint x: 428, endPoint y: 430, distance: 194.1
click at [428, 430] on div "1 2 3 4 5 6 7 8 9 10 11 12 13 14 15 16 17 18 19 20 21 22 import { createSection…" at bounding box center [723, 503] width 616 height 642
type textarea "// 無限スクロール if (typeof api.createInfiniteScroll === 'function') {"
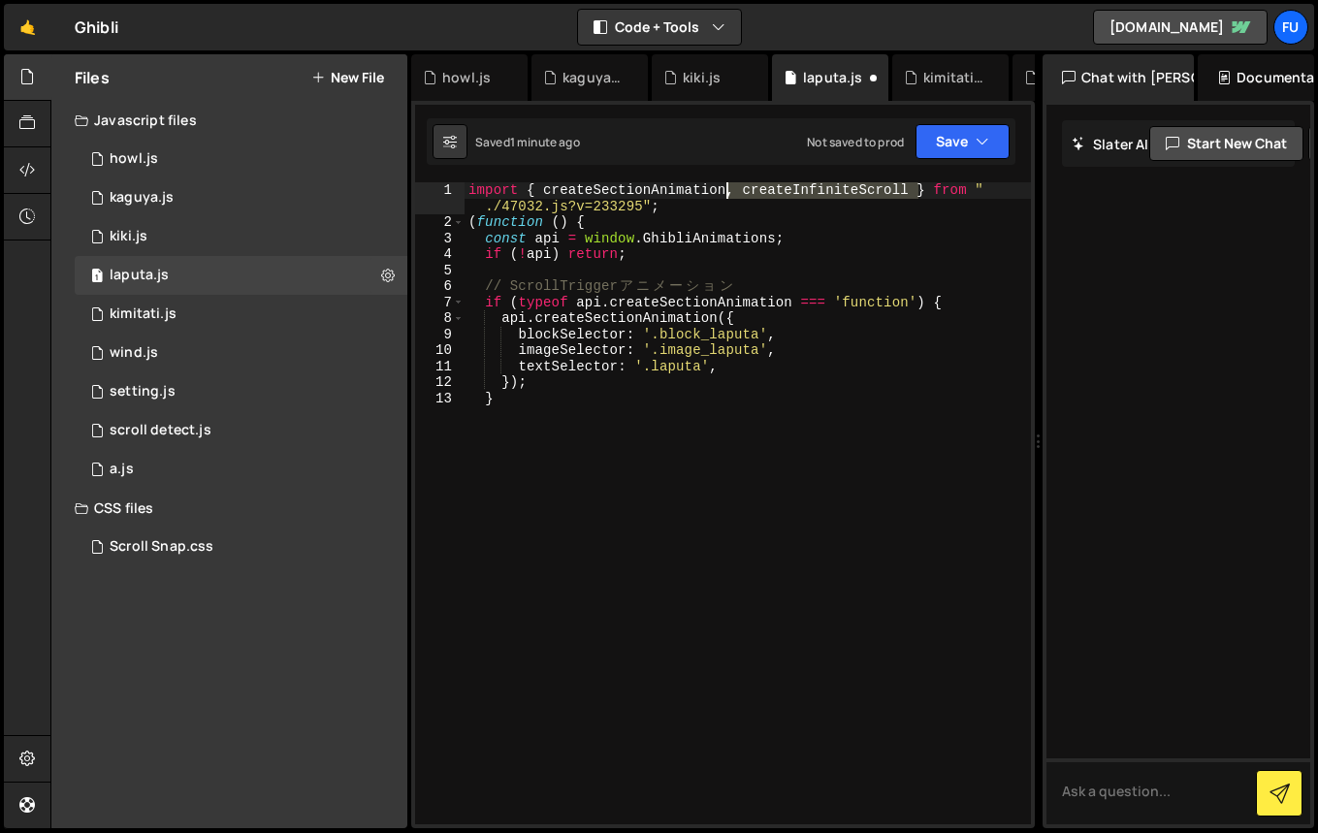
drag, startPoint x: 914, startPoint y: 184, endPoint x: 723, endPoint y: 186, distance: 191.0
click at [723, 186] on div "import { createSectionAnimation , createInfiniteScroll } from " ./47032.js?v=23…" at bounding box center [747, 527] width 566 height 690
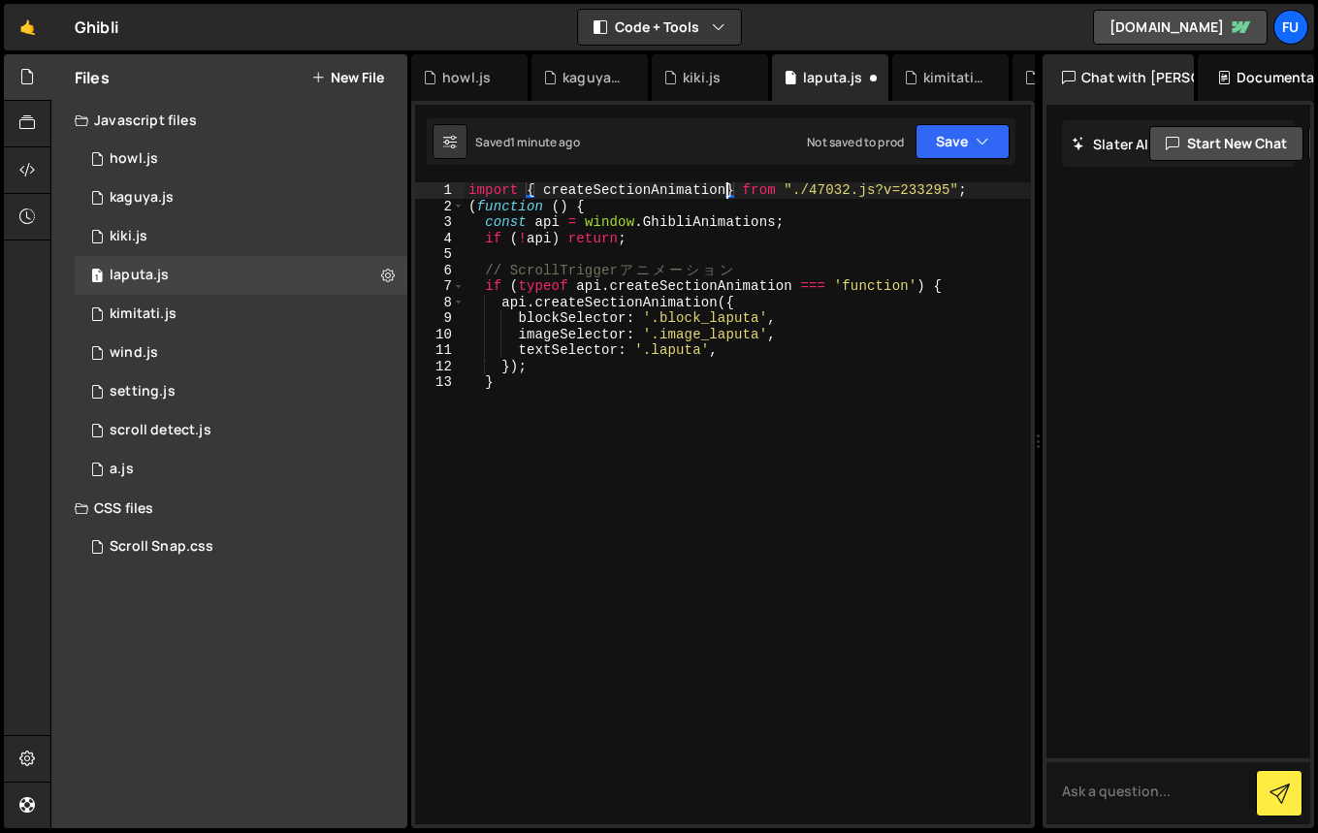
type textarea "import { createSectionAnimation } from "./47032.js?v=233295";"
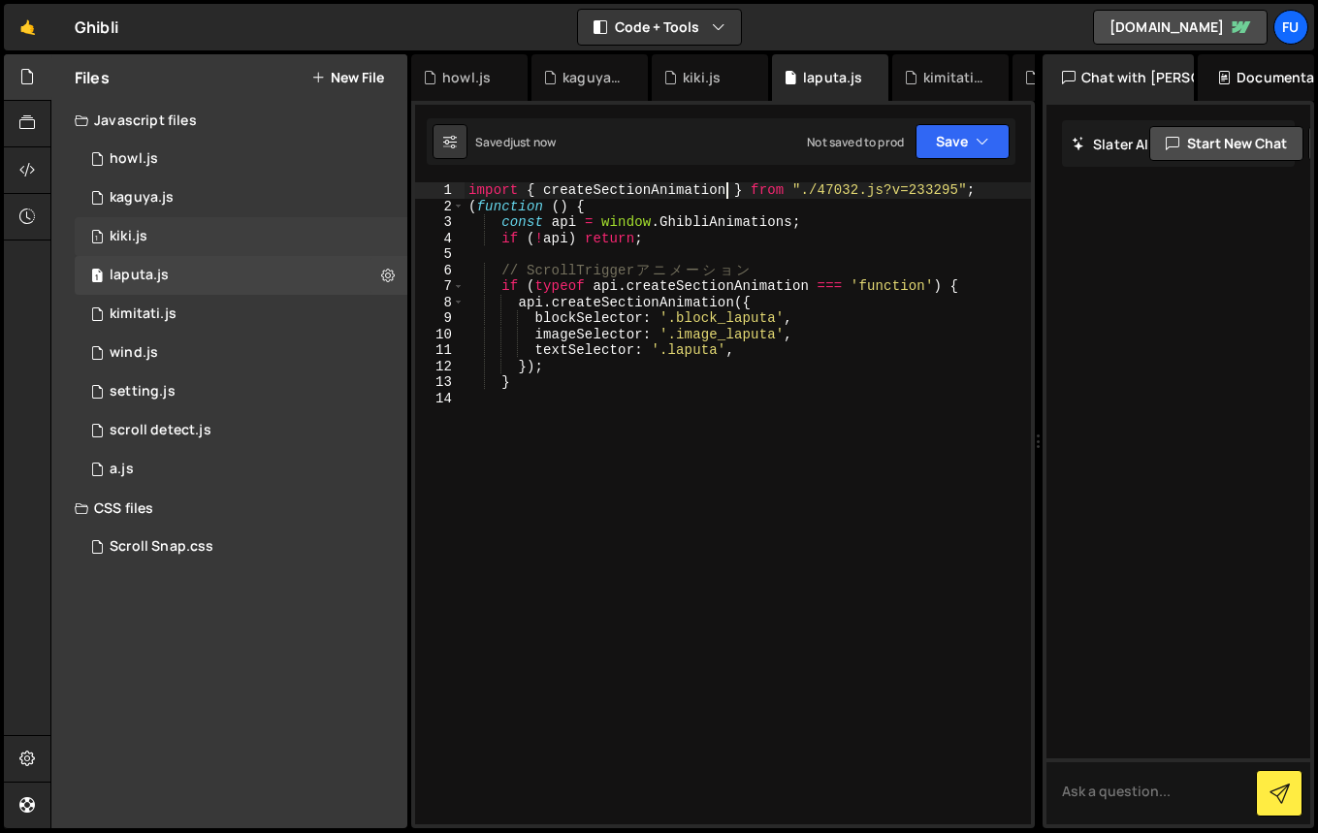
click at [199, 230] on div "1 kiki.js 0" at bounding box center [241, 236] width 333 height 39
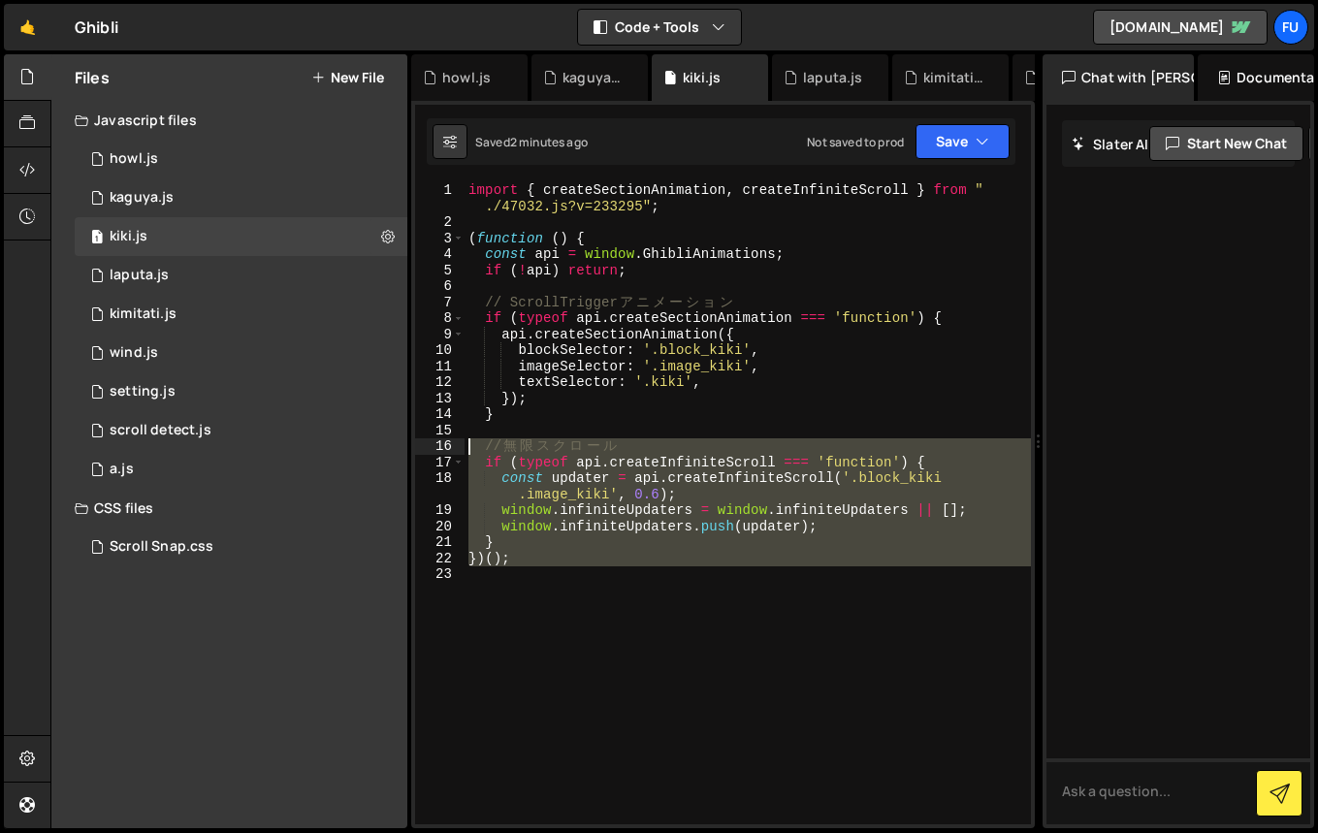
drag, startPoint x: 584, startPoint y: 569, endPoint x: 446, endPoint y: 445, distance: 185.3
click at [446, 445] on div "1 2 3 4 5 6 7 8 9 10 11 12 13 14 15 16 17 18 19 20 21 22 23 import { createSect…" at bounding box center [723, 503] width 616 height 642
type textarea "// 無限スクロール if (typeof api.createInfiniteScroll === 'function') {"
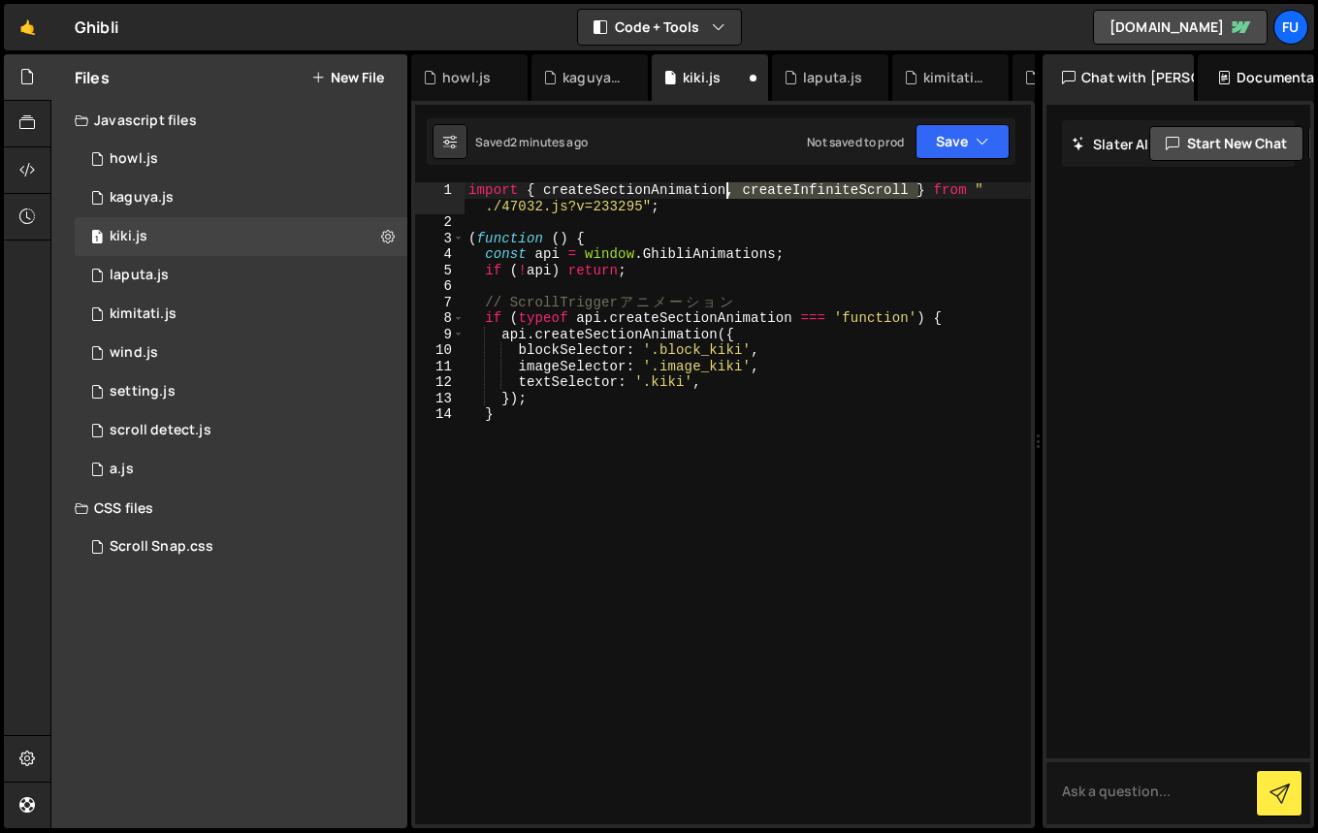
drag, startPoint x: 914, startPoint y: 191, endPoint x: 725, endPoint y: 193, distance: 189.1
click at [725, 193] on div "import { createSectionAnimation , createInfiniteScroll } from " ./47032.js?v=23…" at bounding box center [747, 527] width 566 height 690
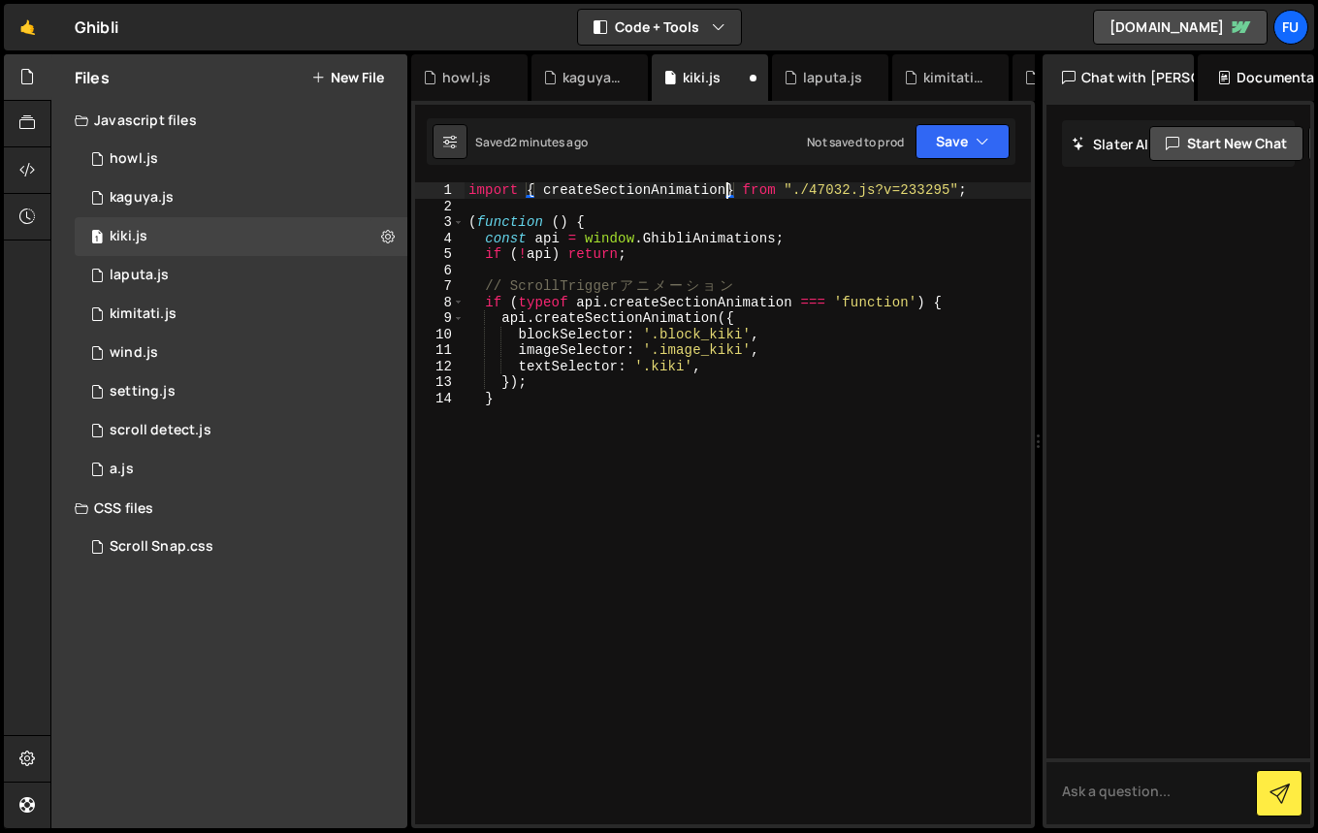
type textarea "import { createSectionAnimation } from "./47032.js?v=233295";"
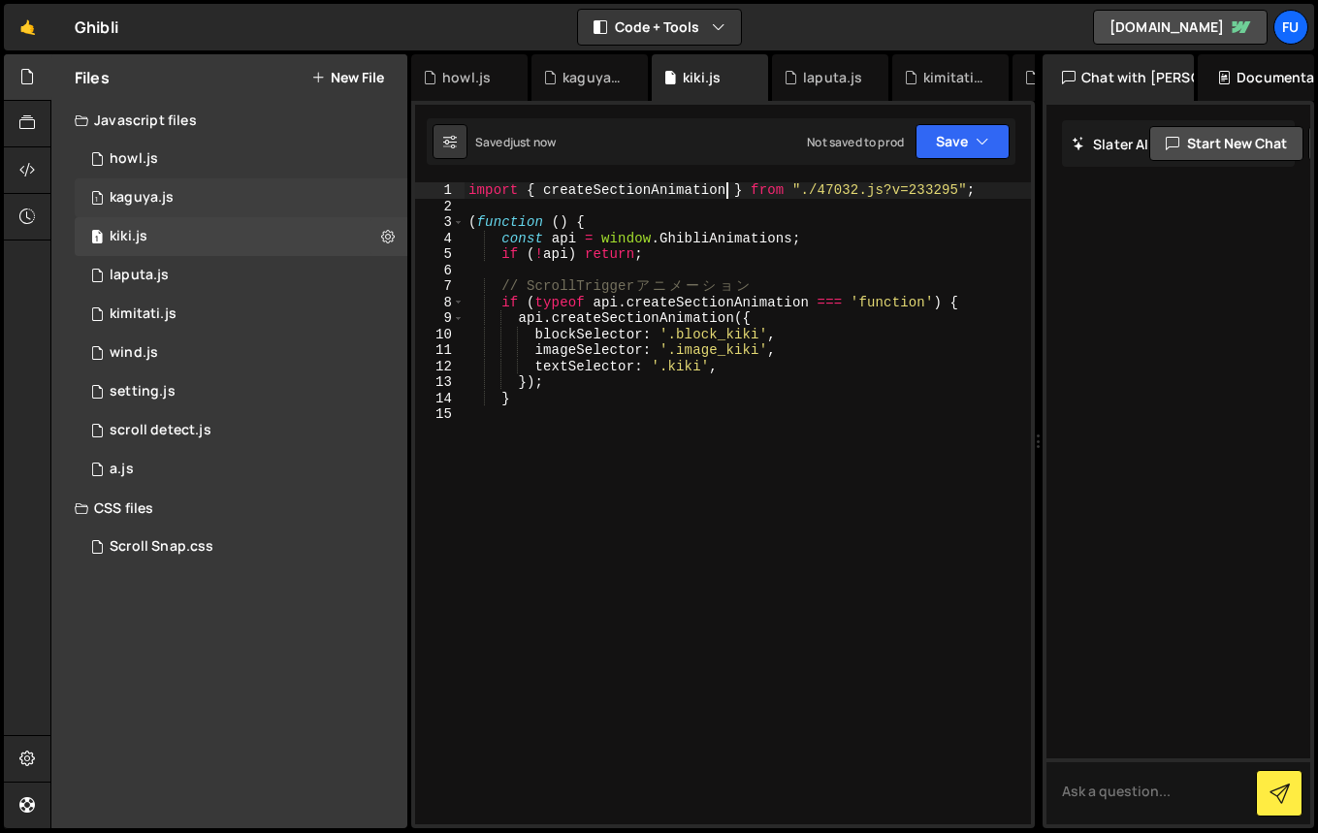
click at [298, 204] on div "1 kaguya.js 0" at bounding box center [241, 197] width 333 height 39
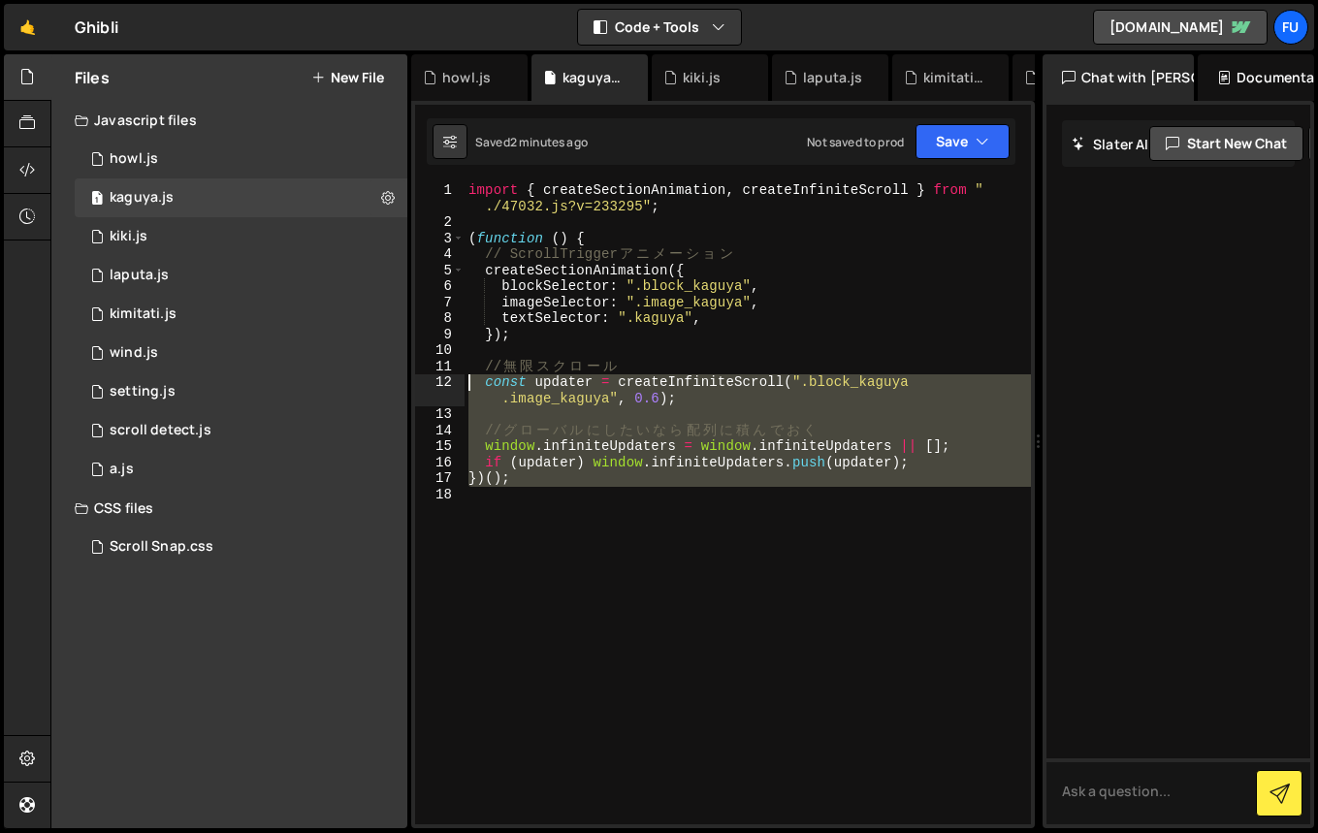
drag, startPoint x: 528, startPoint y: 458, endPoint x: 432, endPoint y: 377, distance: 125.2
click at [432, 377] on div "1 2 3 4 5 6 7 8 9 10 11 12 13 14 15 16 17 18 import { createSectionAnimation , …" at bounding box center [723, 503] width 616 height 642
type textarea "const updater = createInfiniteScroll(".block_kaguya .image_kaguya", 0.6);"
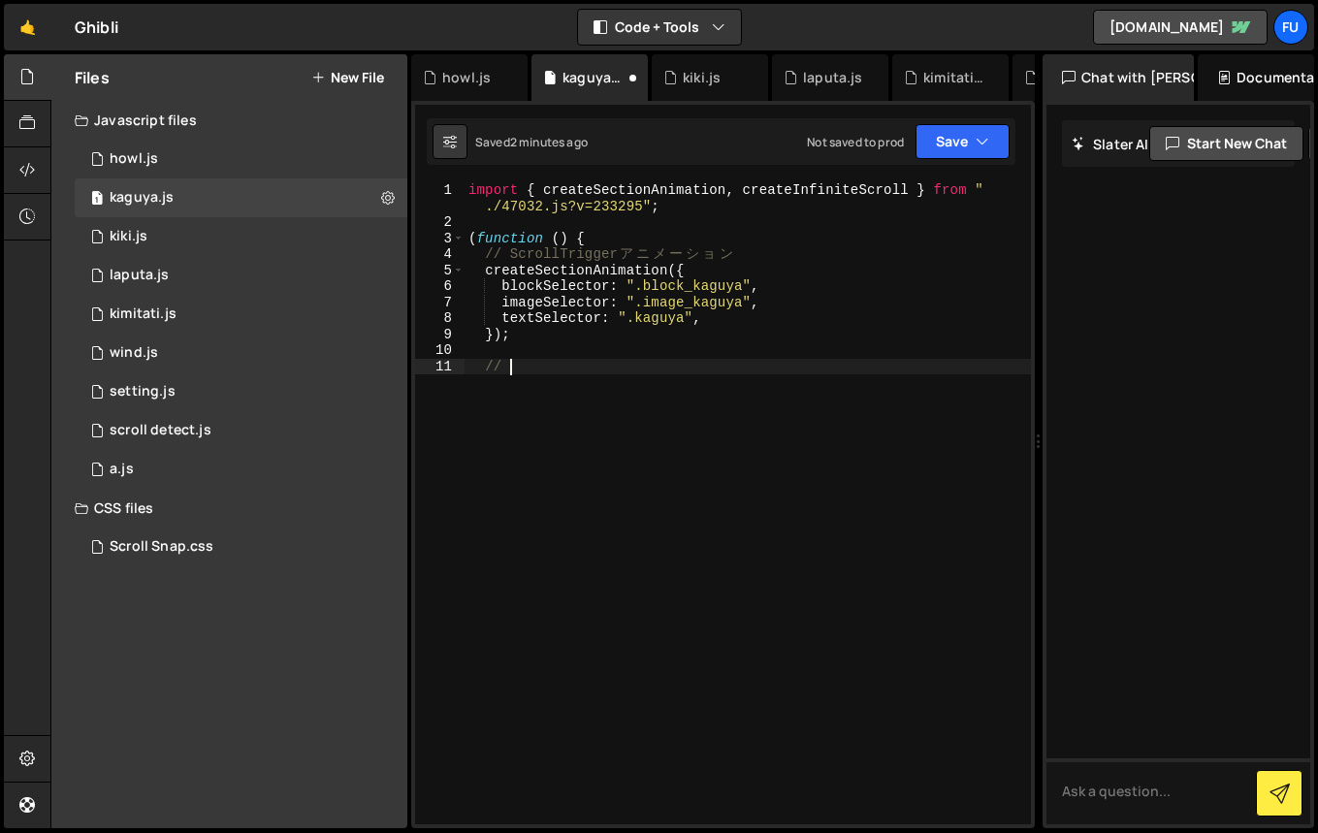
type textarea "/"
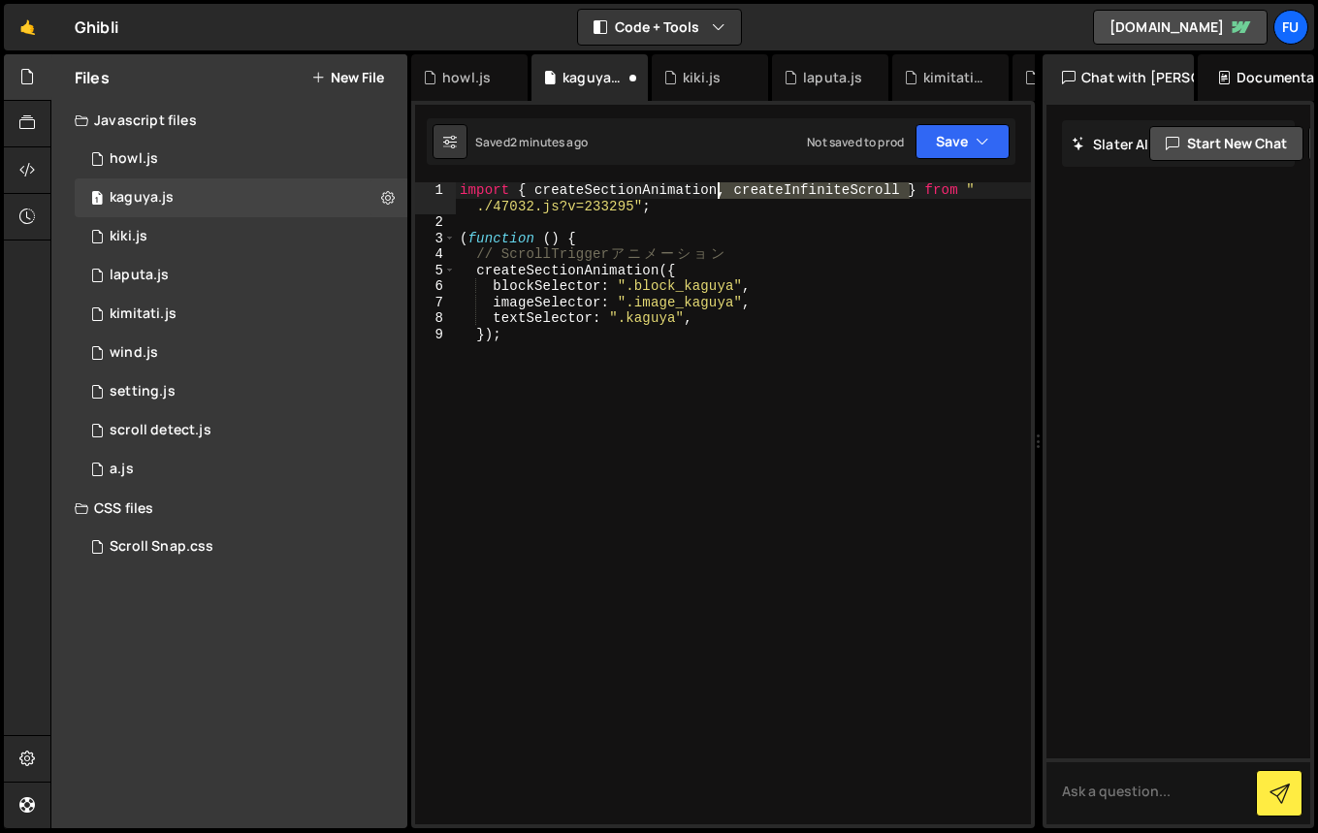
drag, startPoint x: 897, startPoint y: 185, endPoint x: 716, endPoint y: 193, distance: 180.5
click at [716, 193] on div "import { createSectionAnimation , createInfiniteScroll } from " ./47032.js?v=23…" at bounding box center [743, 527] width 575 height 690
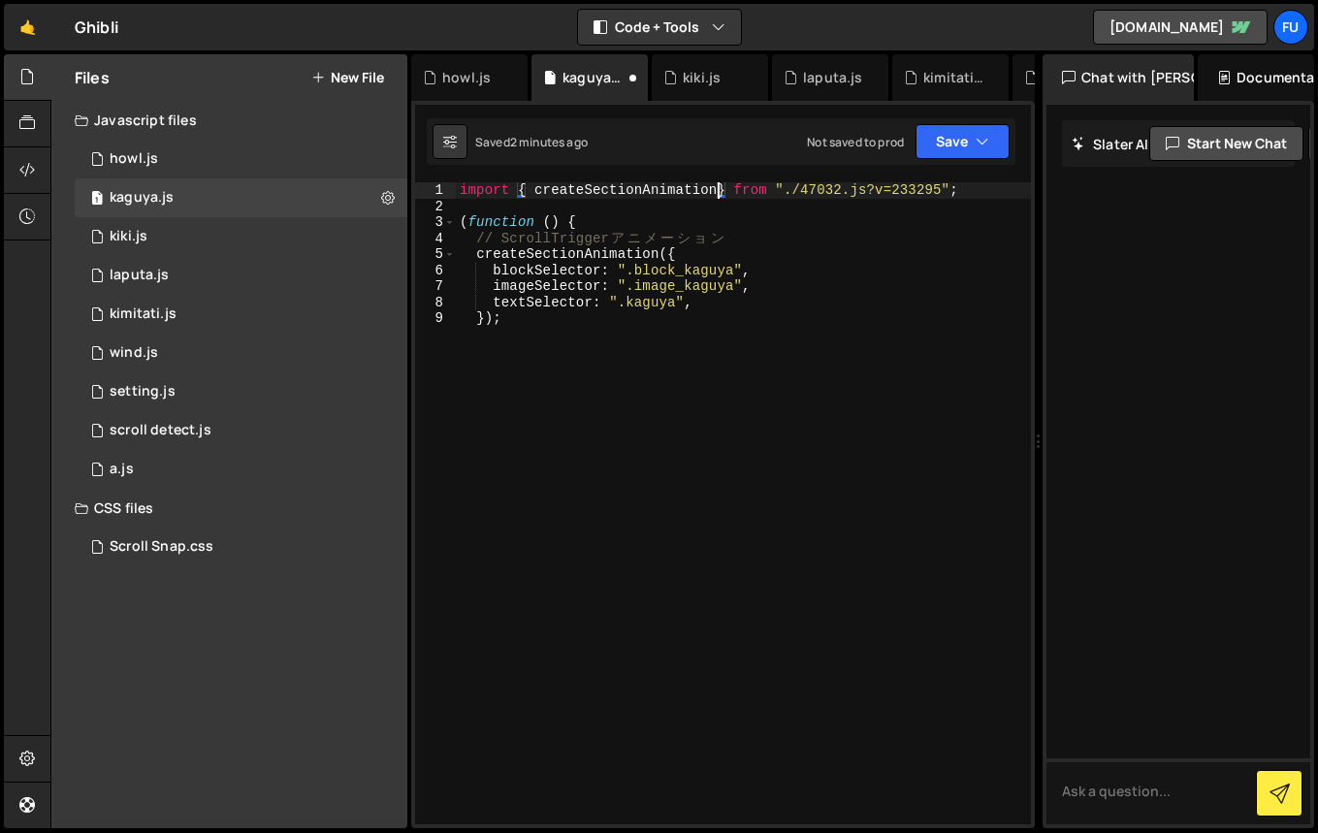
type textarea "import { createSectionAnimation } from "./47032.js?v=233295";"
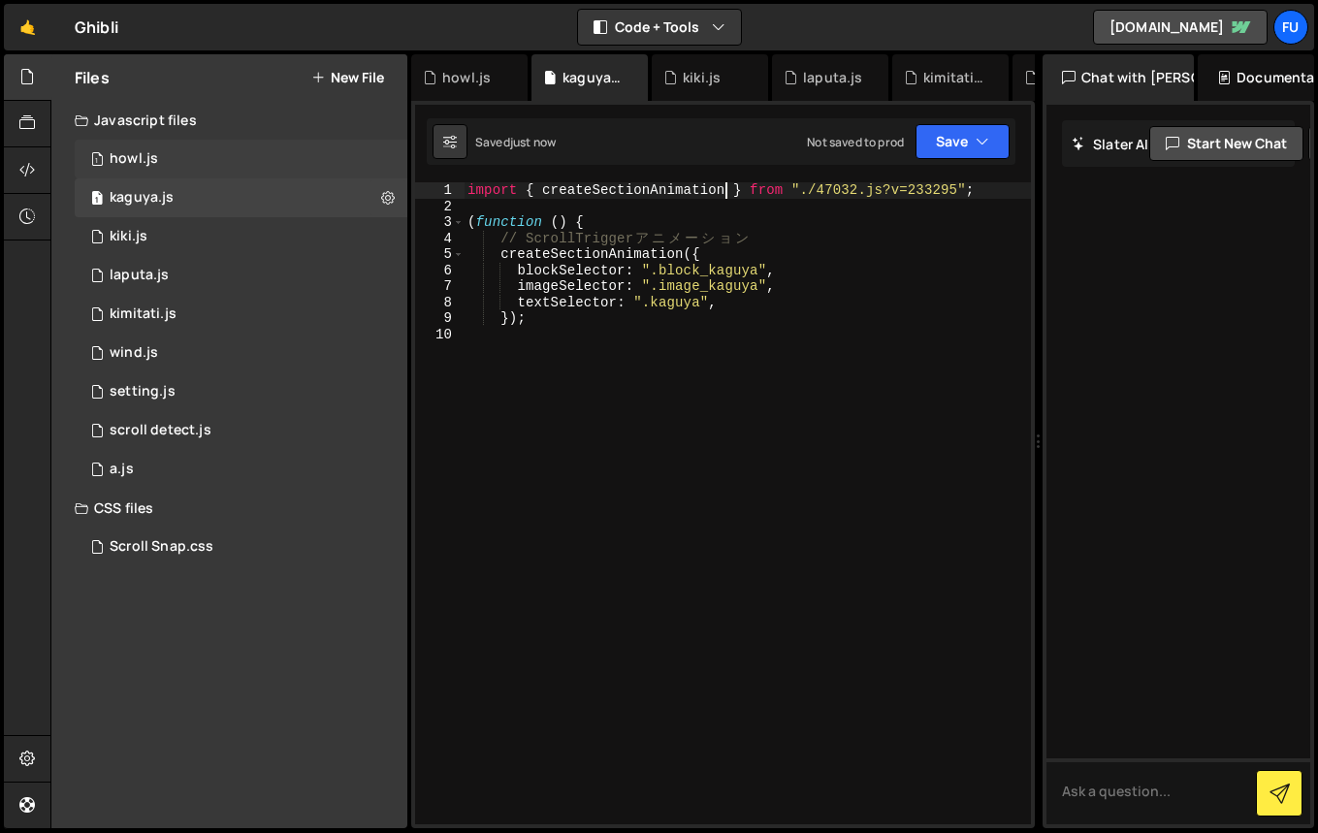
click at [145, 167] on div "howl.js" at bounding box center [134, 158] width 48 height 17
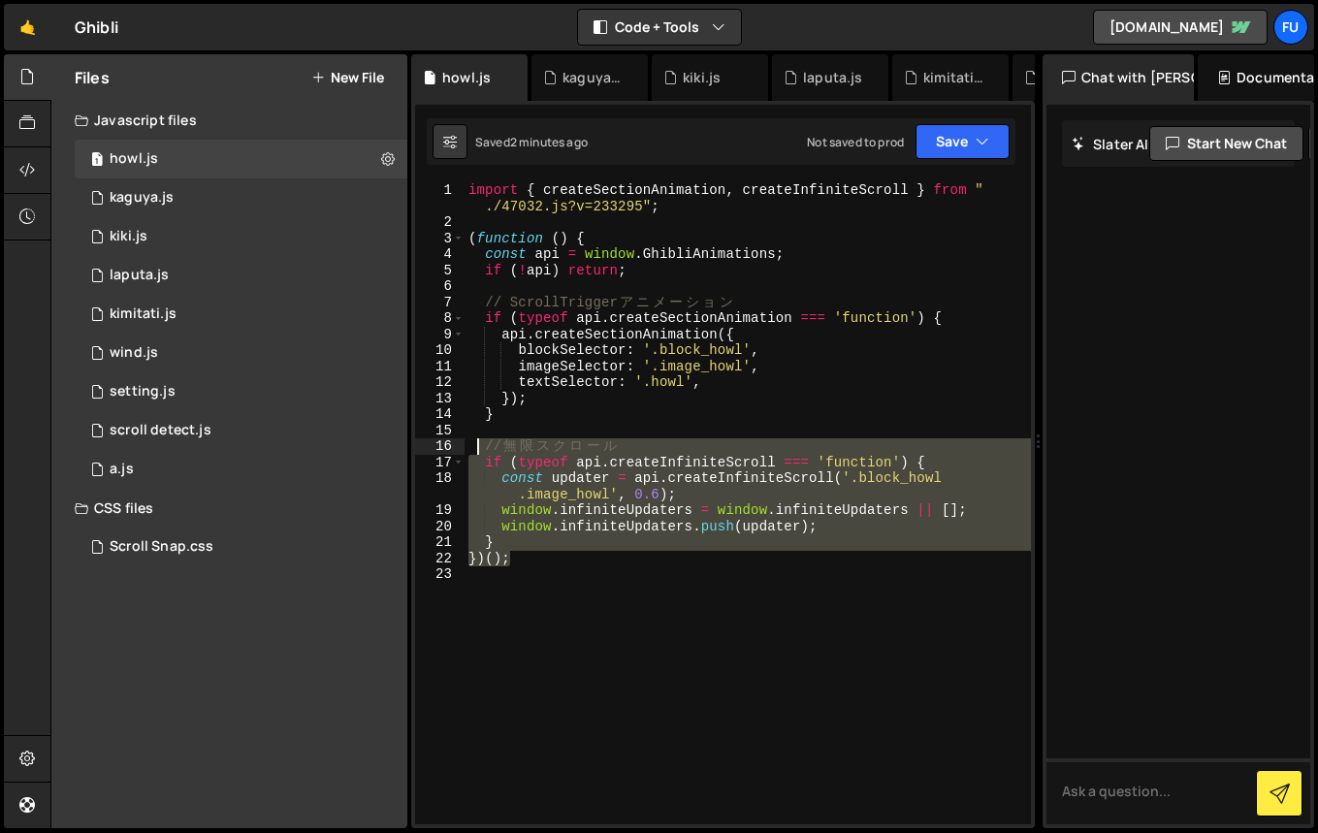
drag, startPoint x: 630, startPoint y: 565, endPoint x: 475, endPoint y: 453, distance: 191.6
click at [475, 453] on div "import { createSectionAnimation , createInfiniteScroll } from " ./47032.js?v=23…" at bounding box center [747, 527] width 566 height 690
type textarea "// 無限スクロール if (typeof api.createInfiniteScroll === 'function') {"
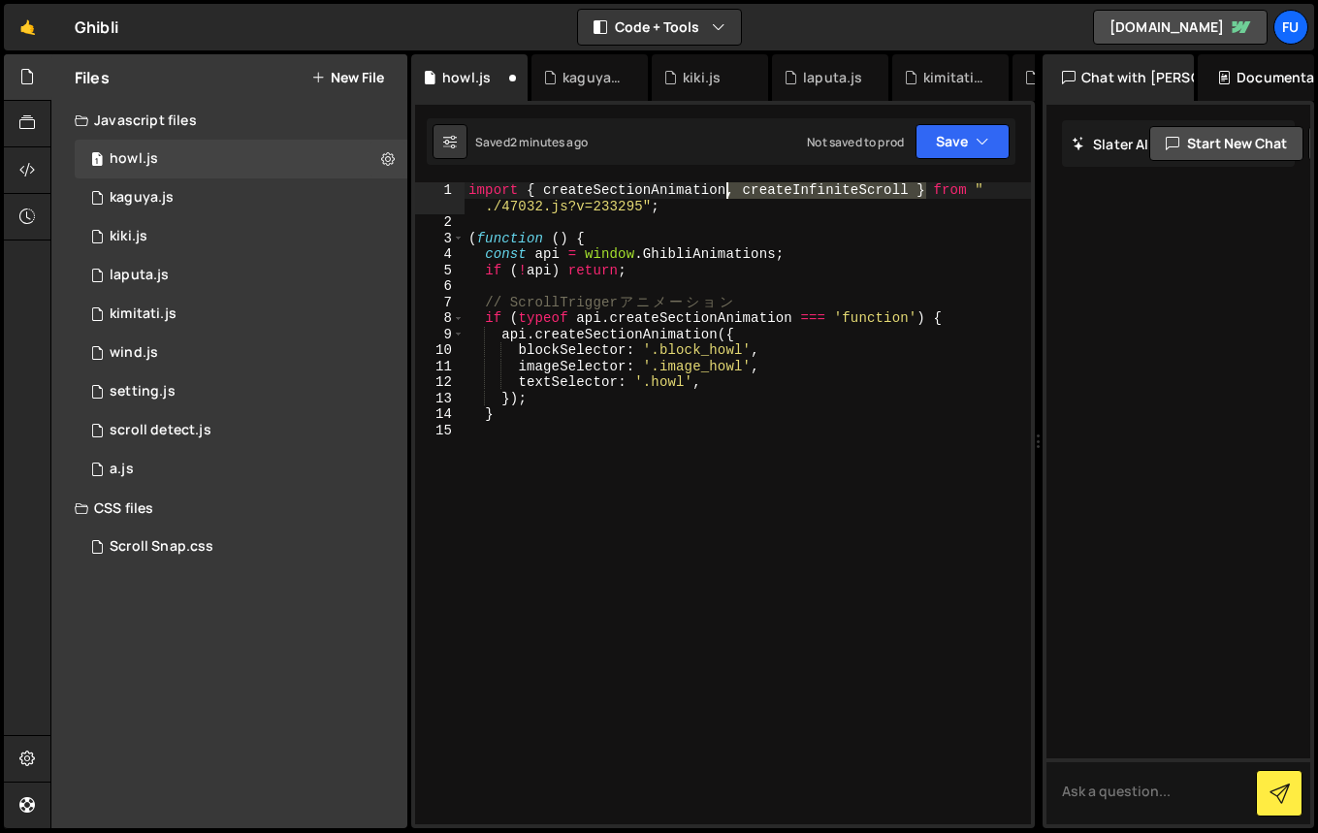
drag, startPoint x: 923, startPoint y: 183, endPoint x: 702, endPoint y: 182, distance: 221.0
click at [702, 182] on div "import { createSectionAnimation , createInfiniteScroll } from " ./47032.js?v=23…" at bounding box center [747, 527] width 566 height 690
click at [844, 189] on div "import { createSectionAnimation , createInfiniteScroll } from " ./47032.js?v=23…" at bounding box center [747, 503] width 566 height 642
drag, startPoint x: 913, startPoint y: 185, endPoint x: 726, endPoint y: 184, distance: 187.1
click at [726, 184] on div "import { createSectionAnimation , createInfiniteScroll } from " ./47032.js?v=23…" at bounding box center [747, 527] width 566 height 690
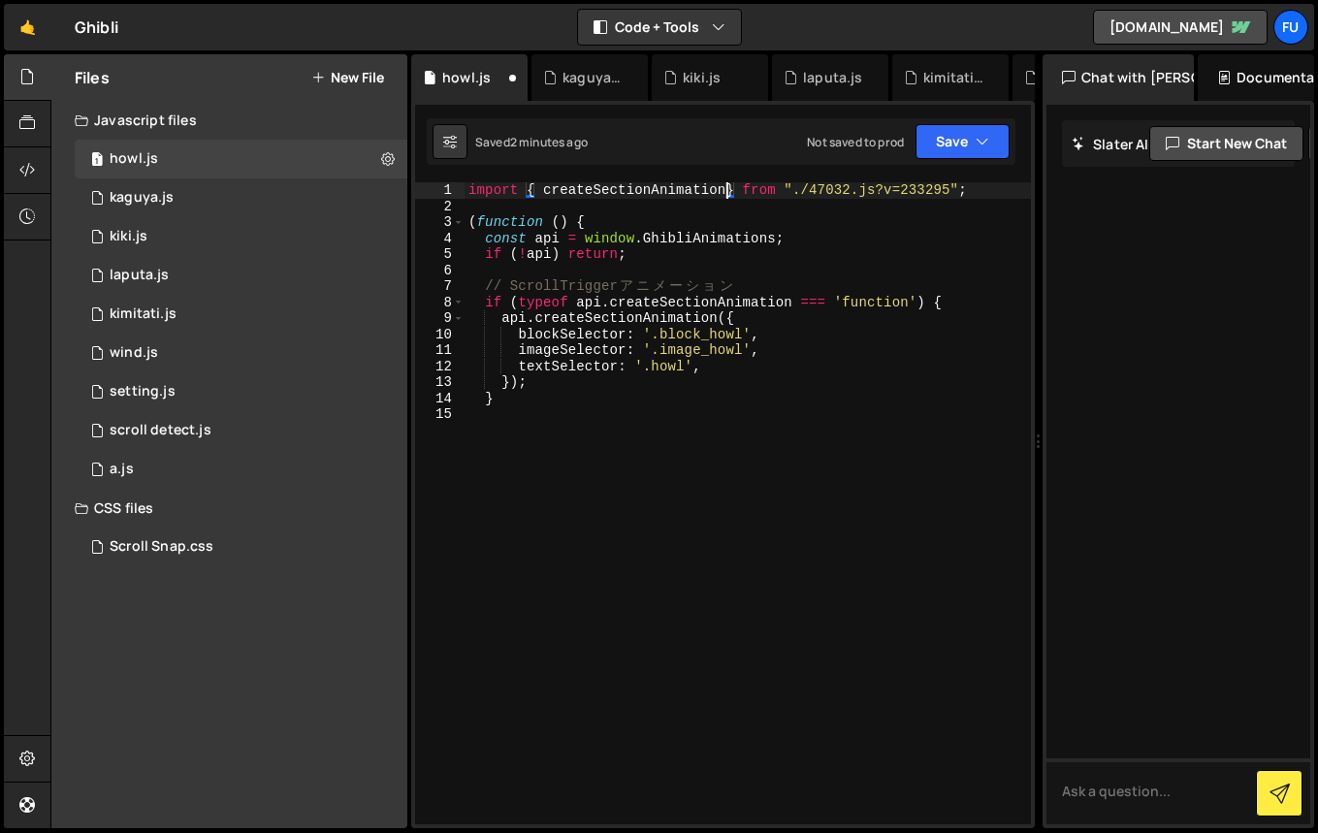
type textarea "import { createSectionAnimation } from "./47032.js?v=233295";"
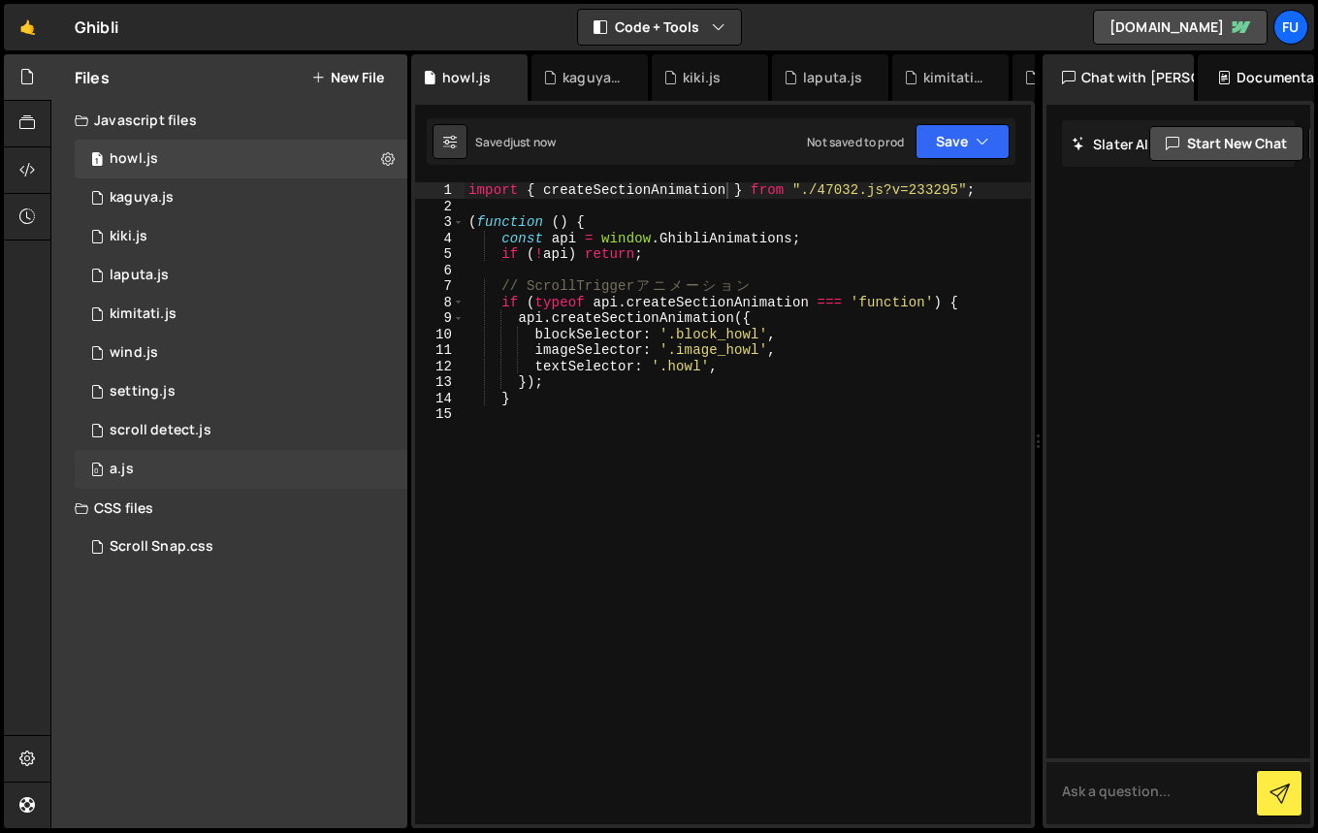
click at [192, 454] on div "0 a.js 0" at bounding box center [241, 469] width 333 height 39
click at [194, 422] on div "scroll detect.js" at bounding box center [161, 430] width 102 height 17
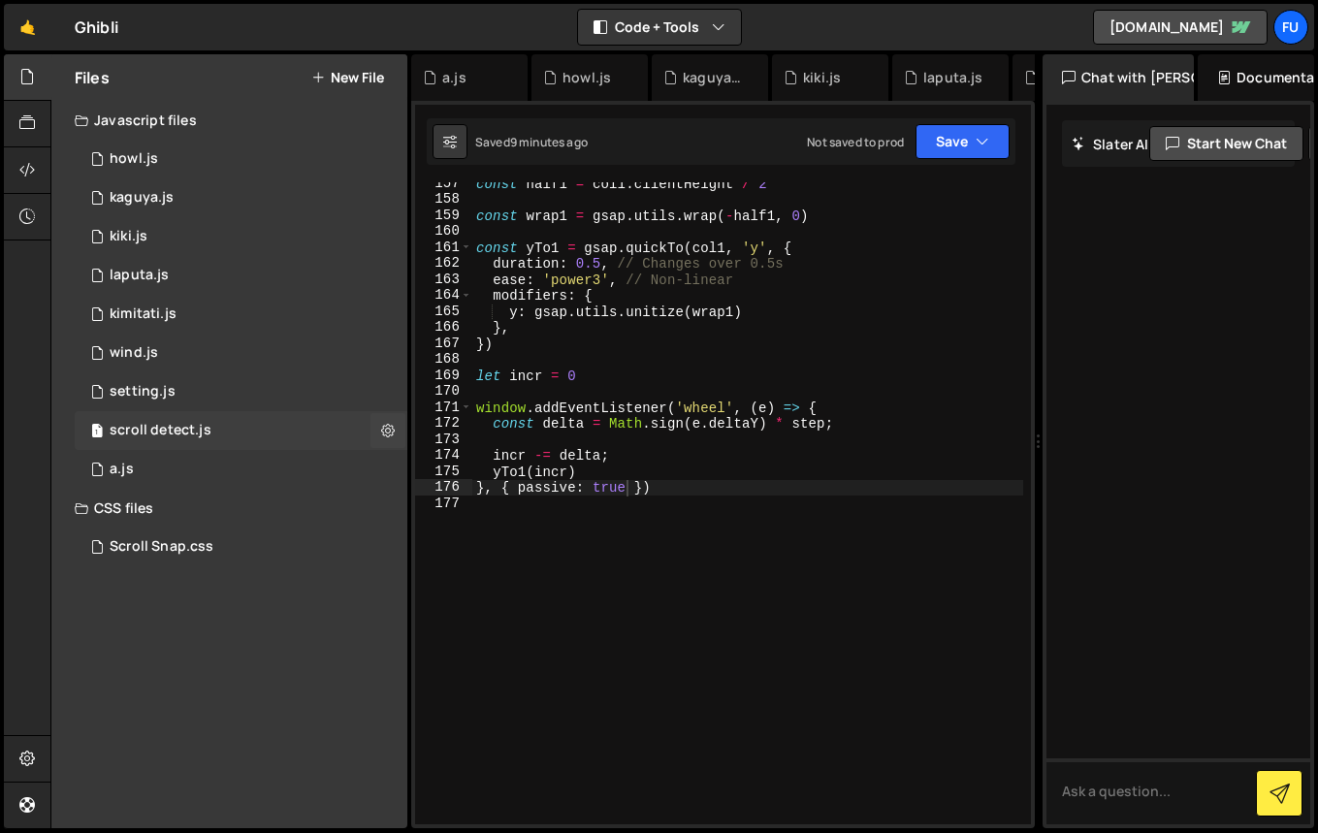
click at [194, 422] on div "scroll detect.js" at bounding box center [161, 430] width 102 height 17
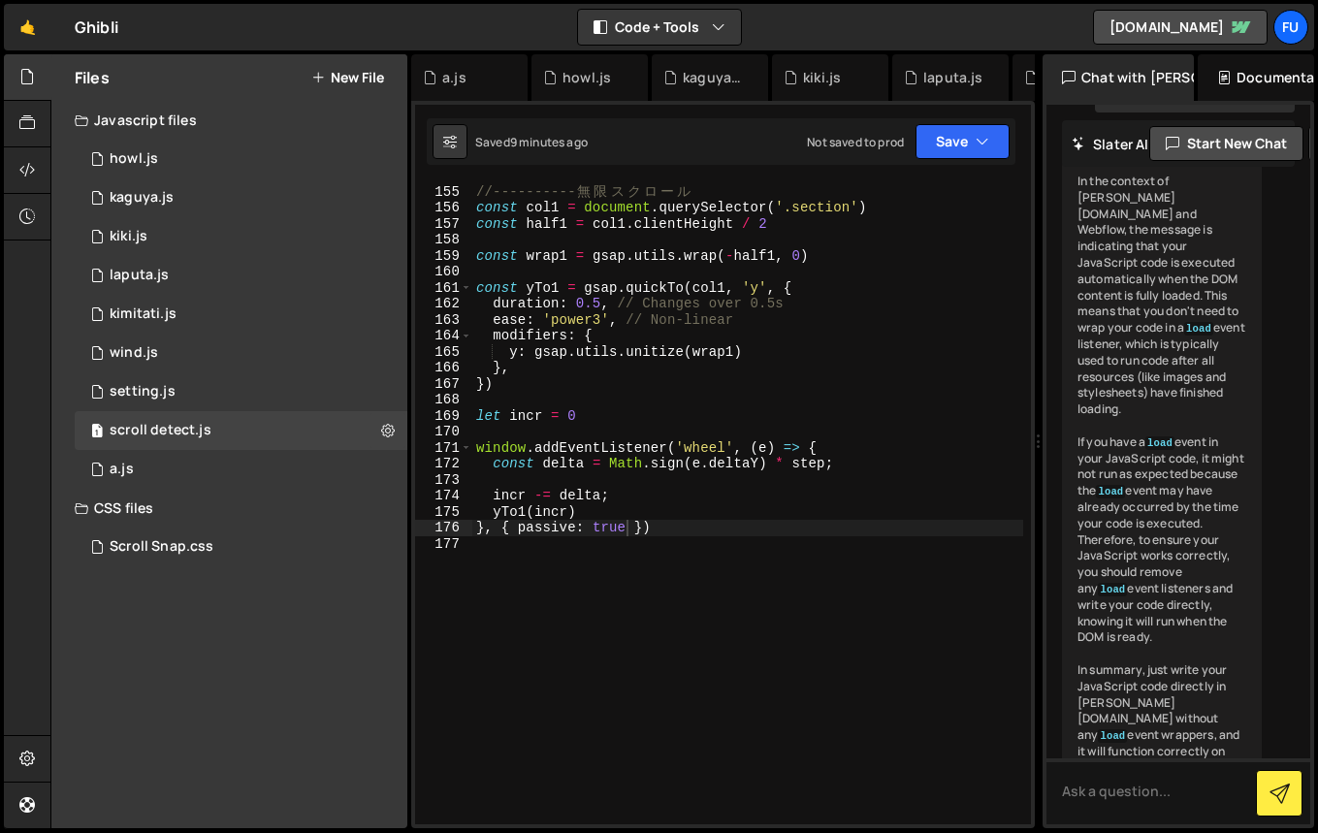
scroll to position [2537, 0]
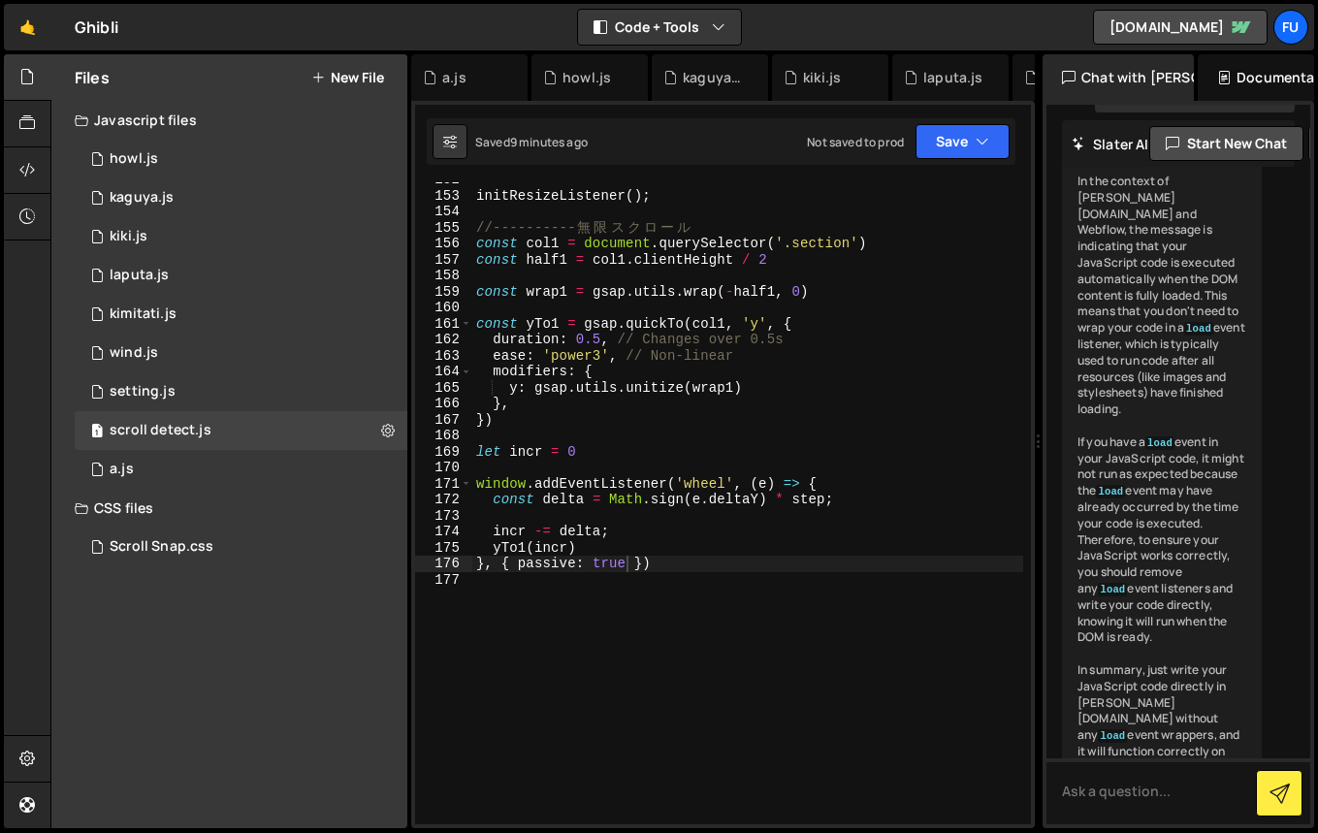
click at [484, 462] on div "initResizeListener ( ) ; //---------- 無 限 ス ク ロ ー ル const col1 = document . que…" at bounding box center [747, 509] width 551 height 674
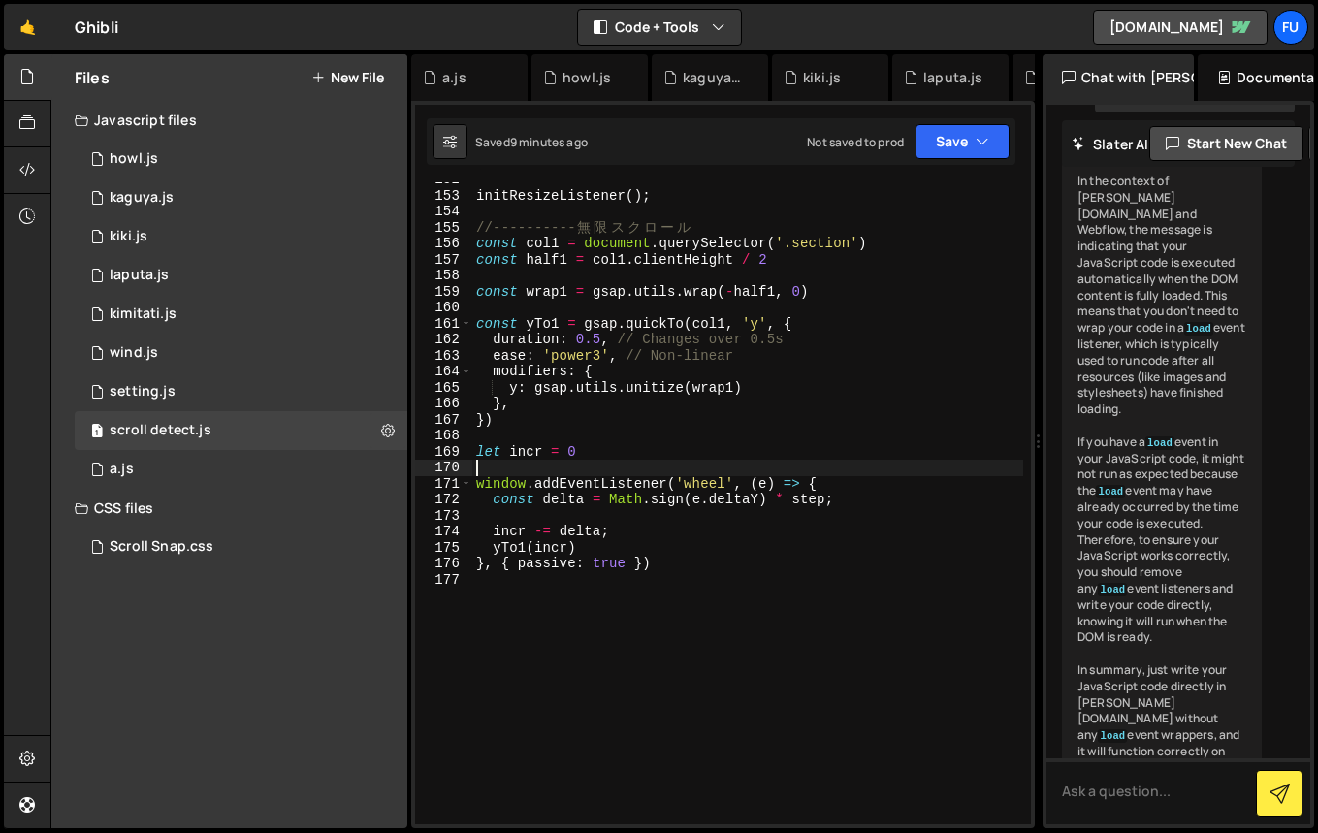
paste textarea "const step = 100;"
type textarea "const step = 100;"
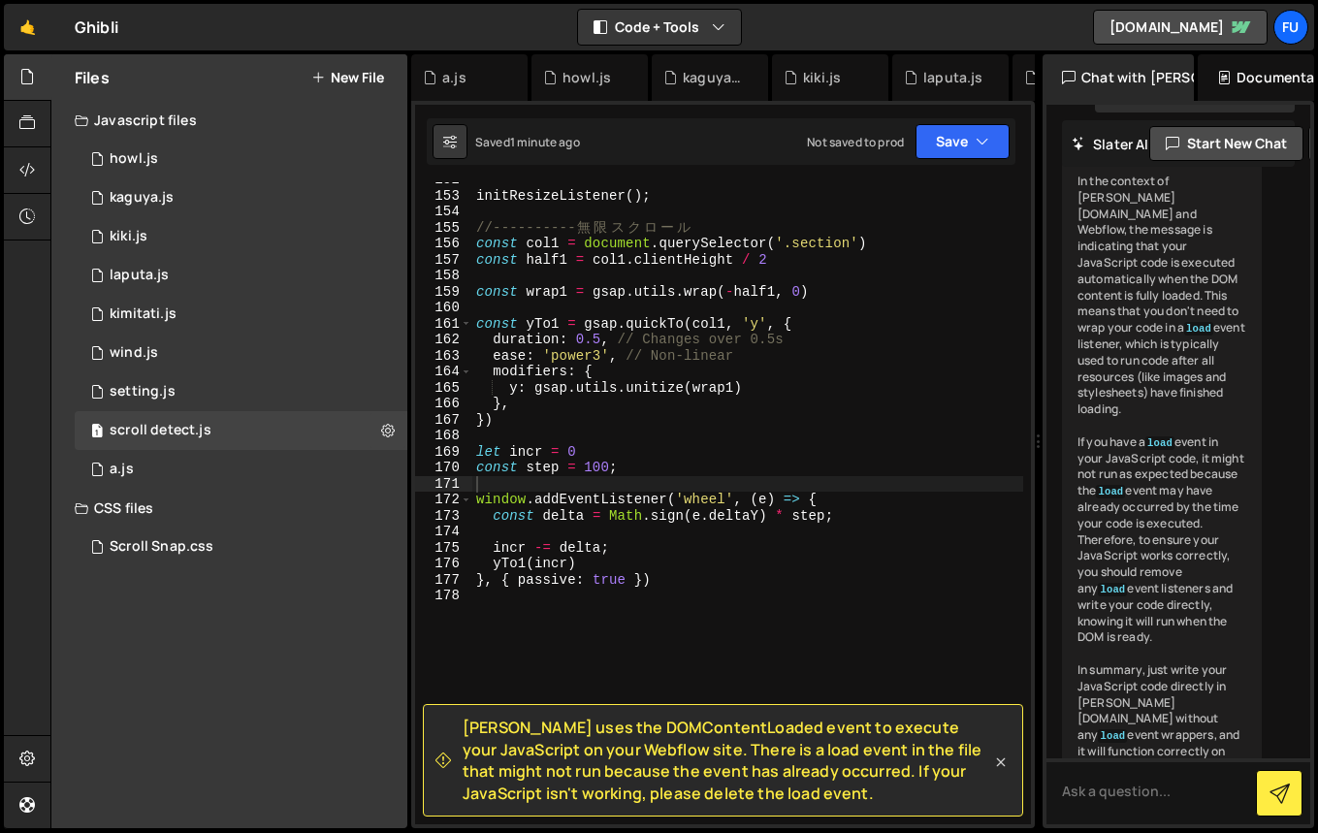
click at [994, 768] on icon at bounding box center [1000, 761] width 19 height 19
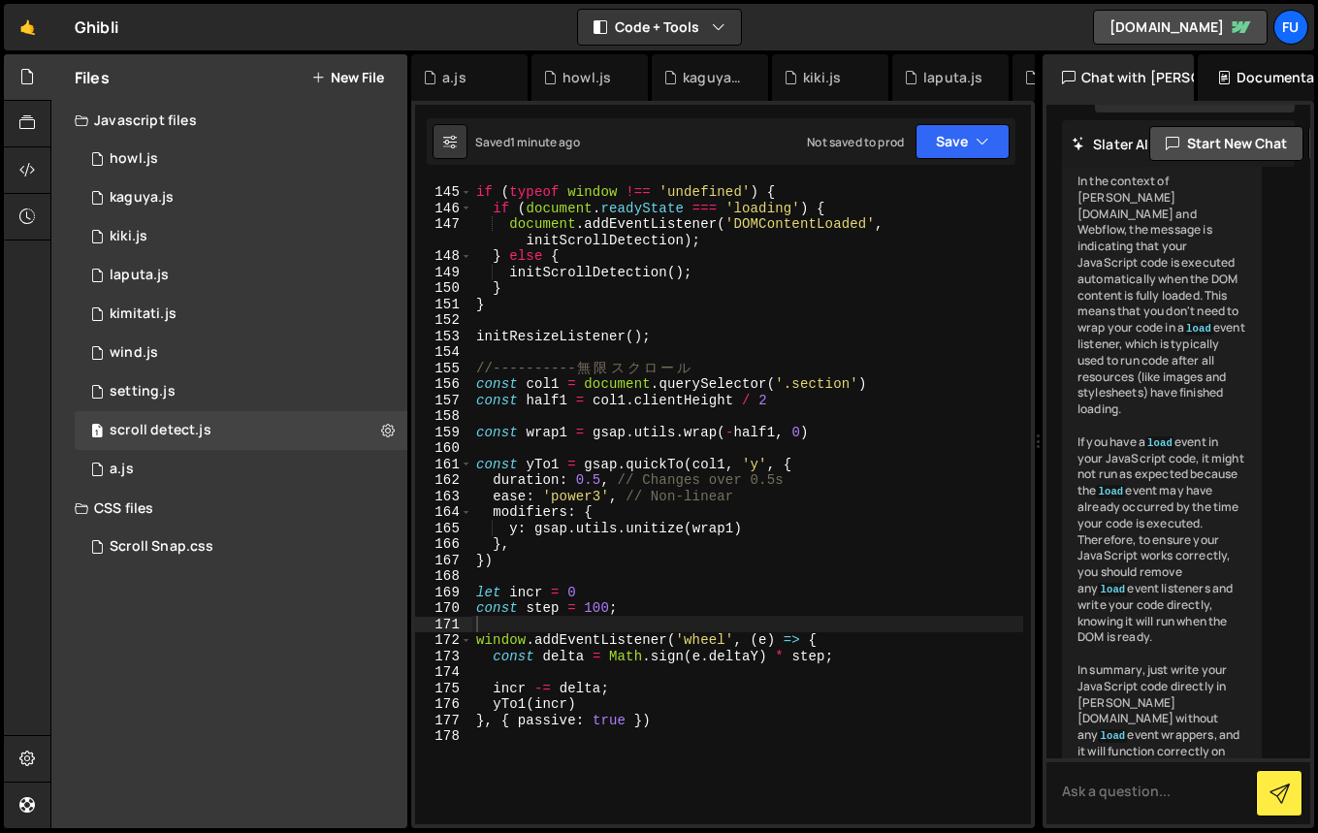
scroll to position [2418, 0]
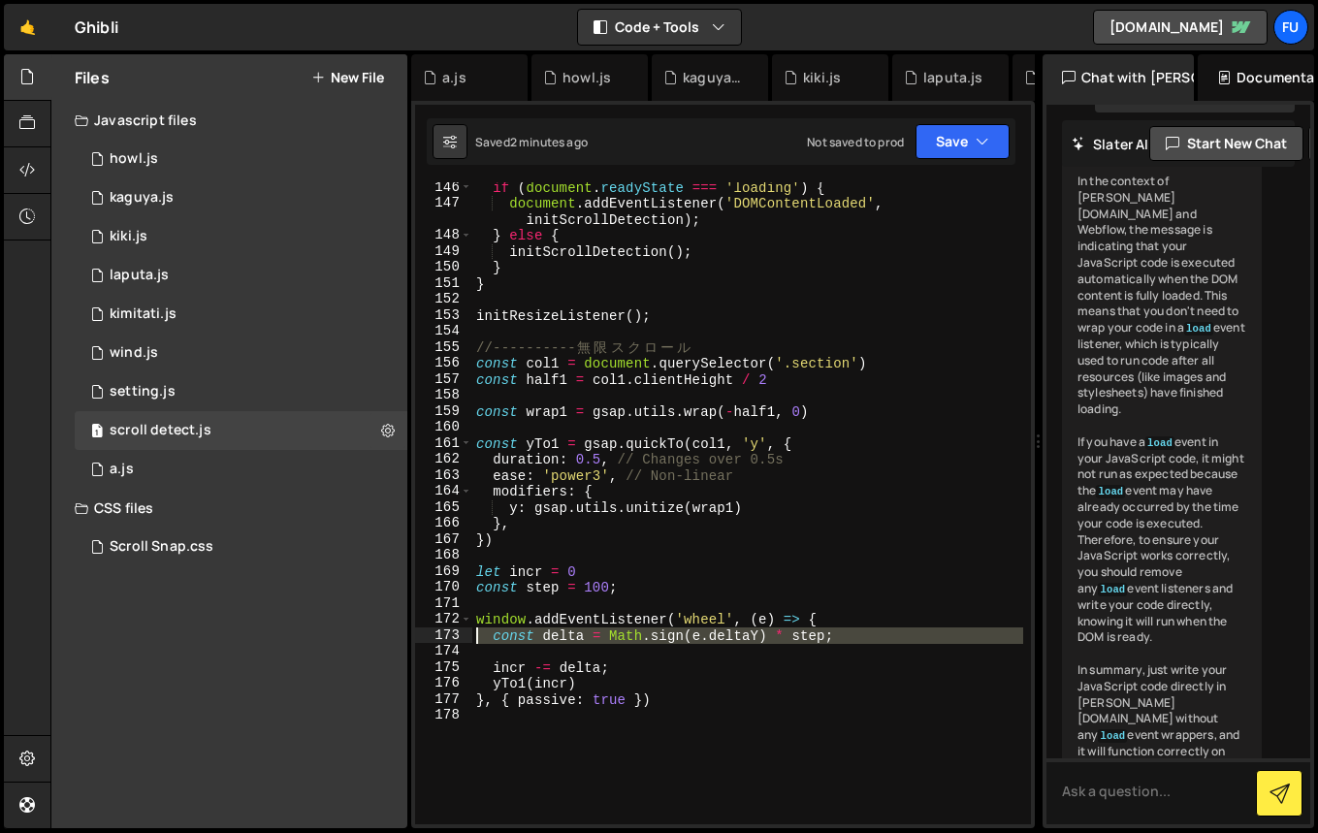
drag, startPoint x: 868, startPoint y: 649, endPoint x: 463, endPoint y: 633, distance: 404.6
click at [463, 633] on div "146 147 148 149 150 151 152 153 154 155 156 157 158 159 160 161 162 163 164 165…" at bounding box center [723, 503] width 616 height 642
paste textarea "buffer -= Math.sign(buffer) * step;"
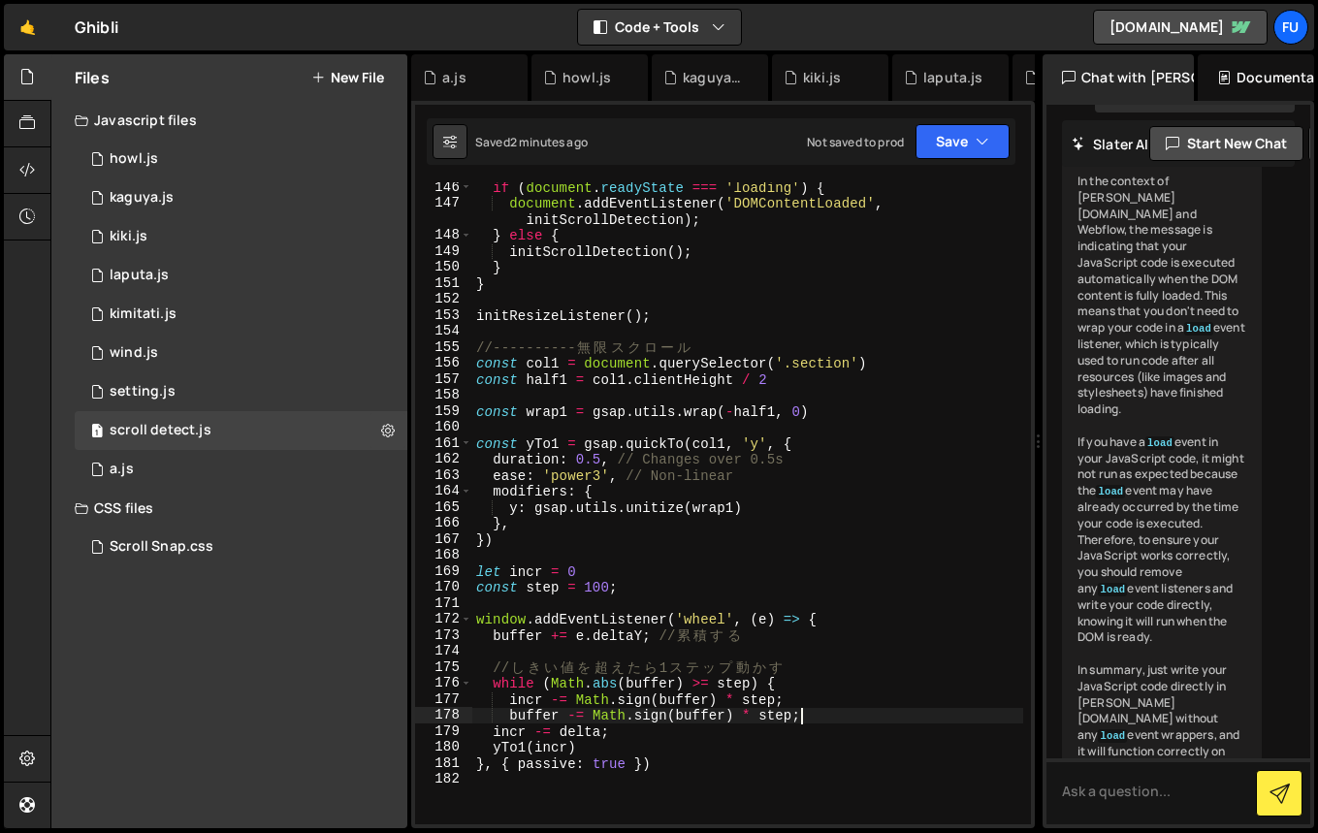
click at [614, 568] on div "if ( document . readyState === 'loading' ) { document . addEventListener ( 'DOM…" at bounding box center [747, 516] width 551 height 674
type textarea "let incr = 0"
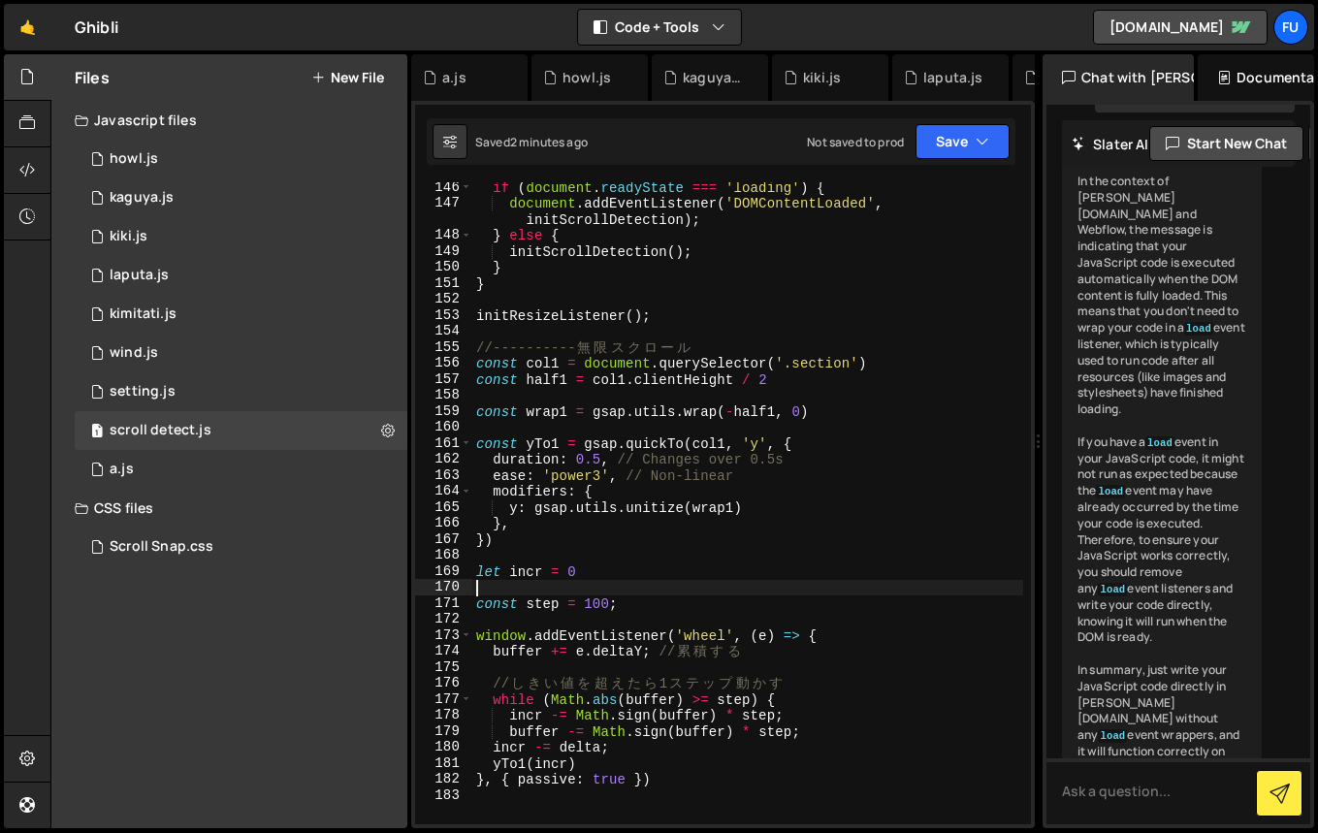
paste textarea "let buffer = 0;"
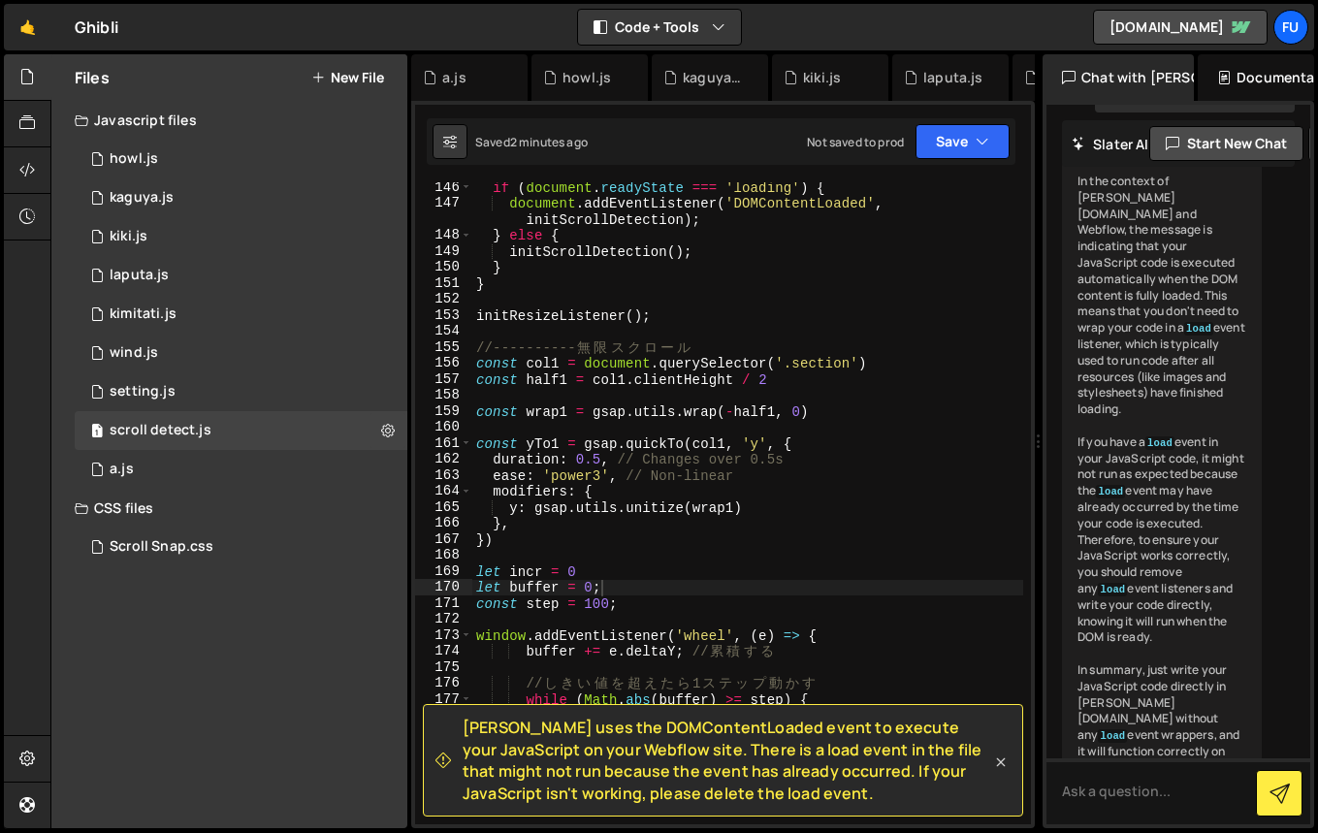
click at [996, 768] on icon at bounding box center [1000, 761] width 19 height 19
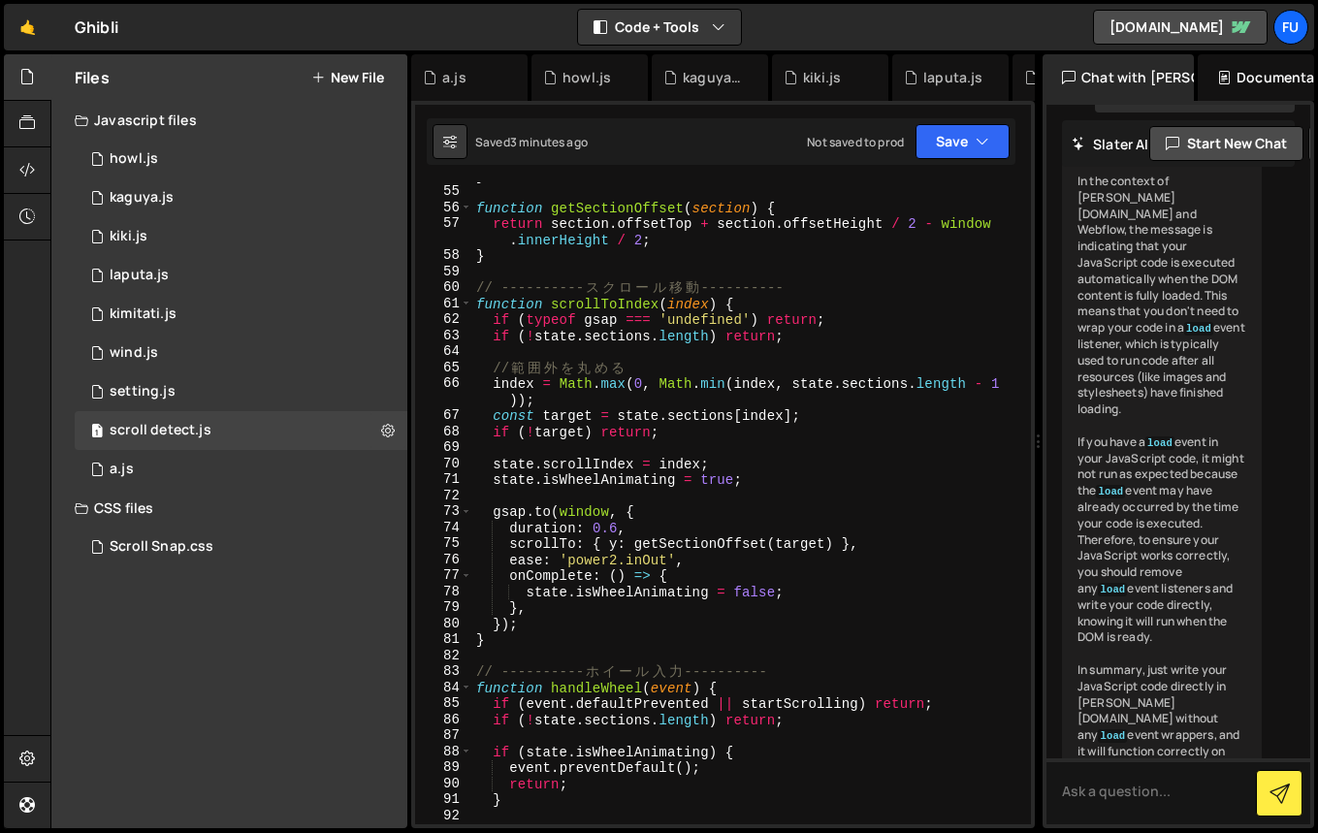
scroll to position [895, 0]
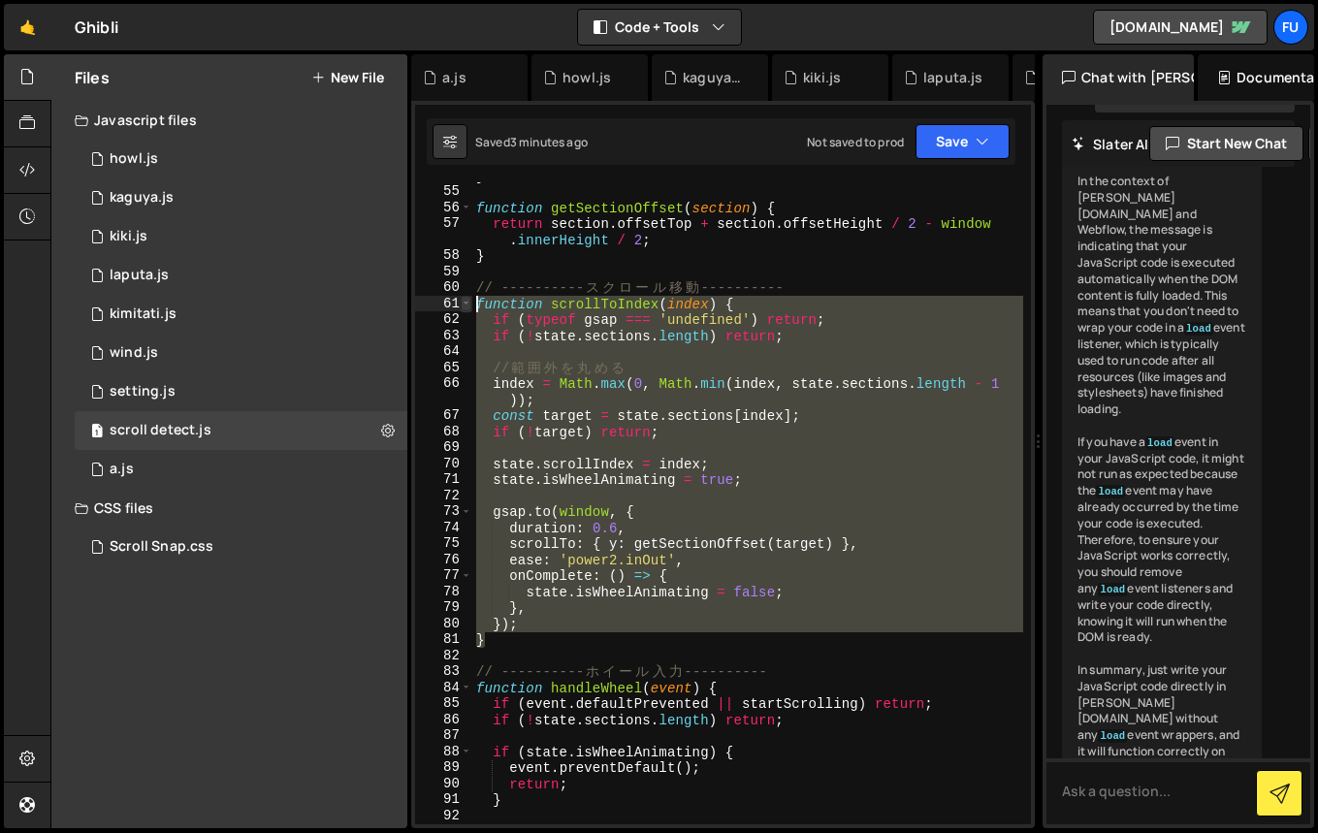
drag, startPoint x: 545, startPoint y: 639, endPoint x: 468, endPoint y: 304, distance: 343.1
click at [468, 304] on div "} 54 55 56 57 58 59 60 61 62 63 64 65 66 67 68 69 70 71 72 73 74 75 76 77 78 79…" at bounding box center [723, 503] width 616 height 642
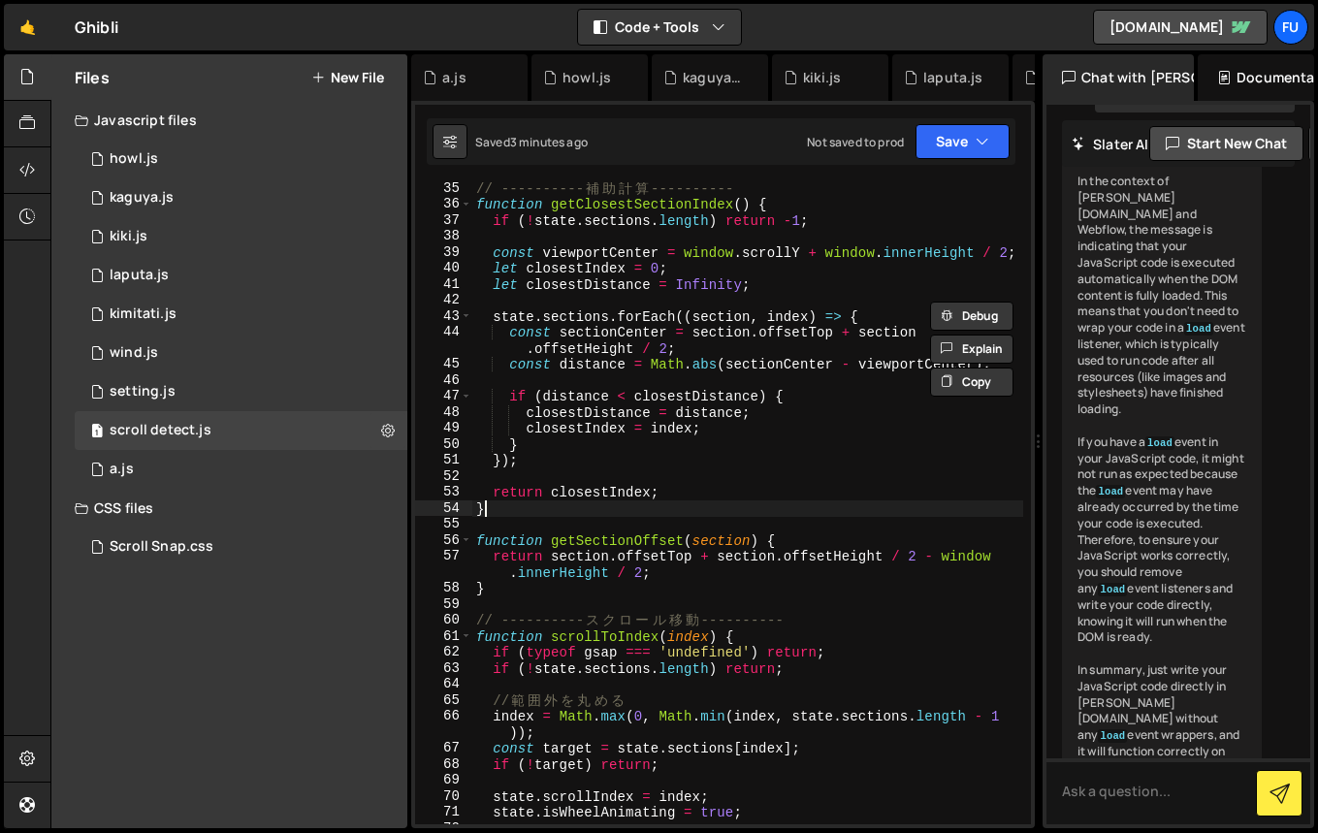
click at [707, 516] on div "// ---------- 補 助 計 算 ---------- function getClosestSectionIndex ( ) { if ( ! s…" at bounding box center [747, 517] width 551 height 674
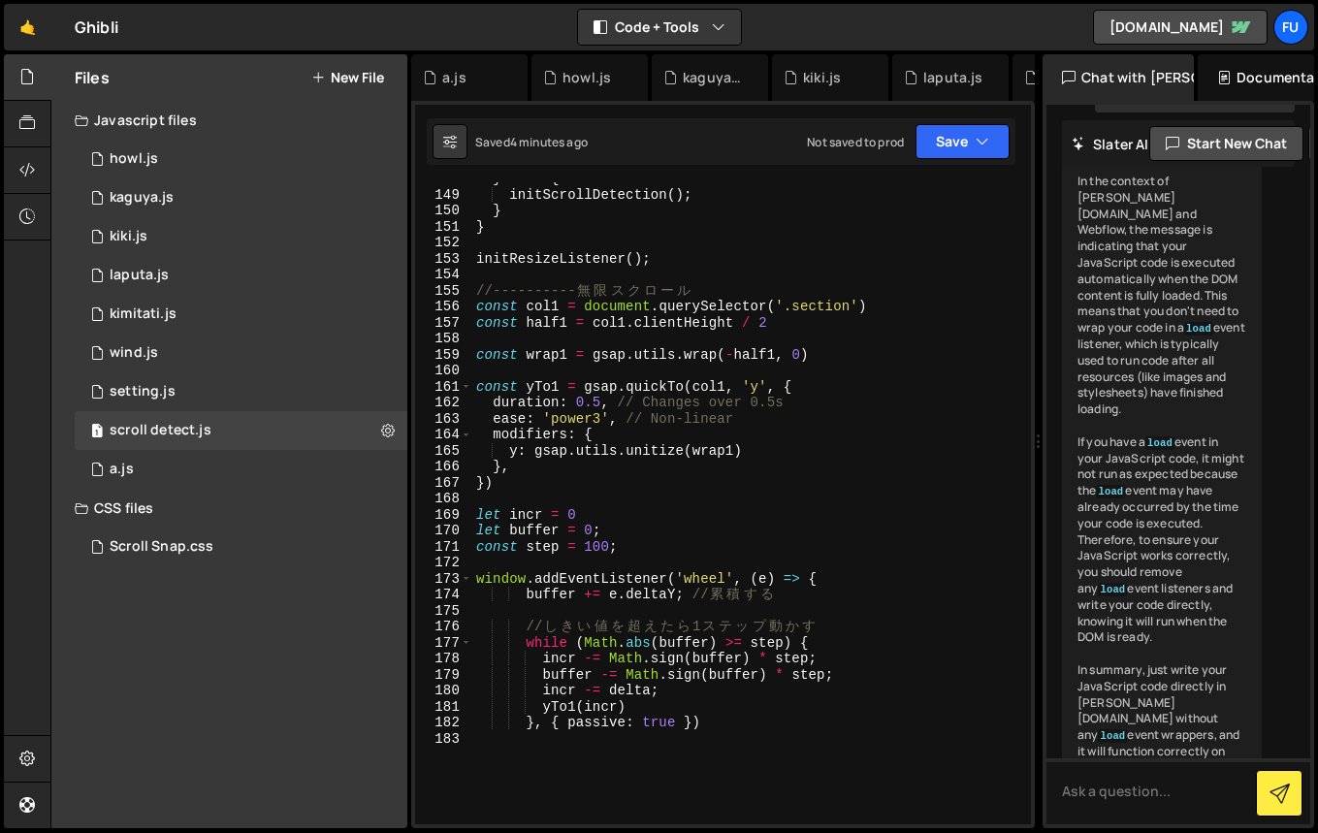
scroll to position [2475, 0]
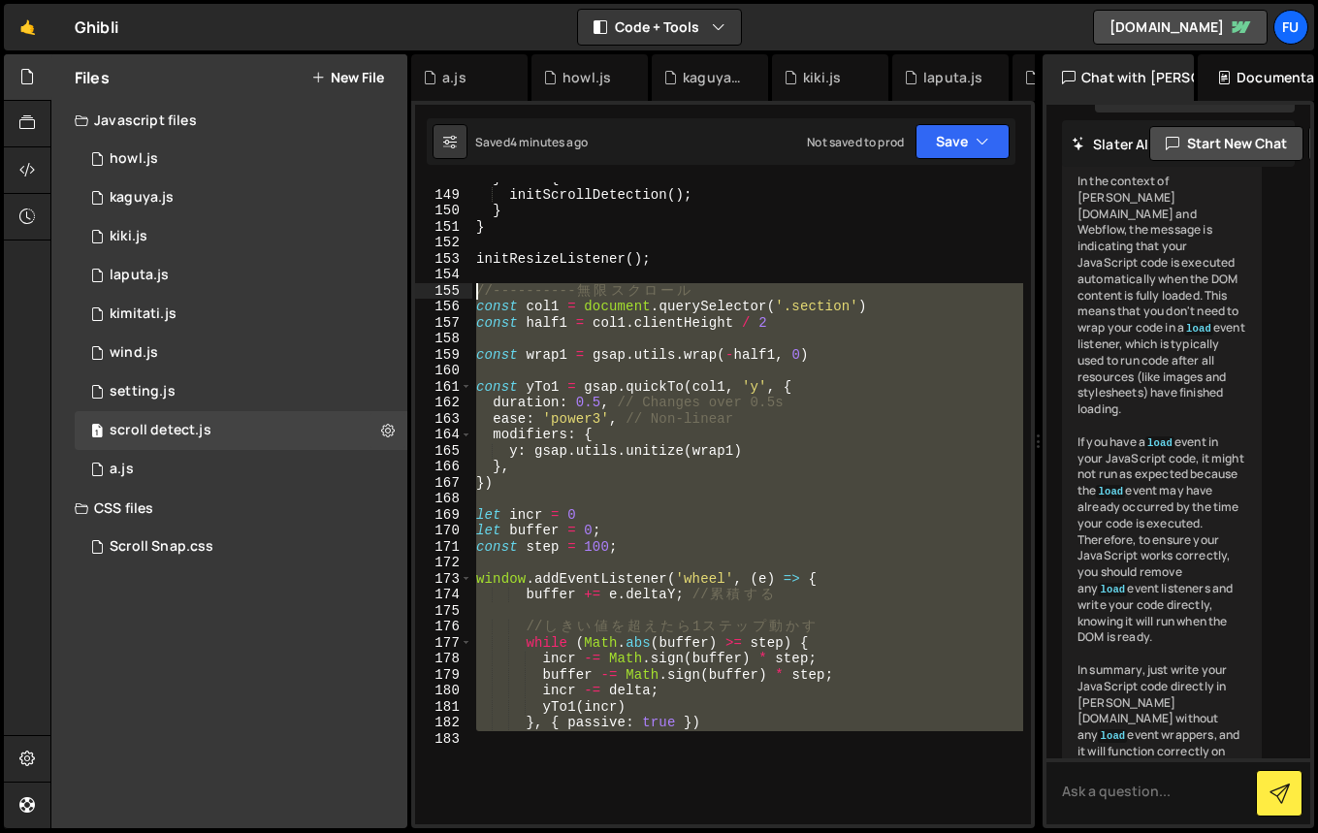
drag, startPoint x: 754, startPoint y: 735, endPoint x: 437, endPoint y: 295, distance: 542.4
click at [437, 295] on div "} 148 149 150 151 152 153 154 155 156 157 158 159 160 161 162 163 164 165 166 1…" at bounding box center [723, 503] width 616 height 642
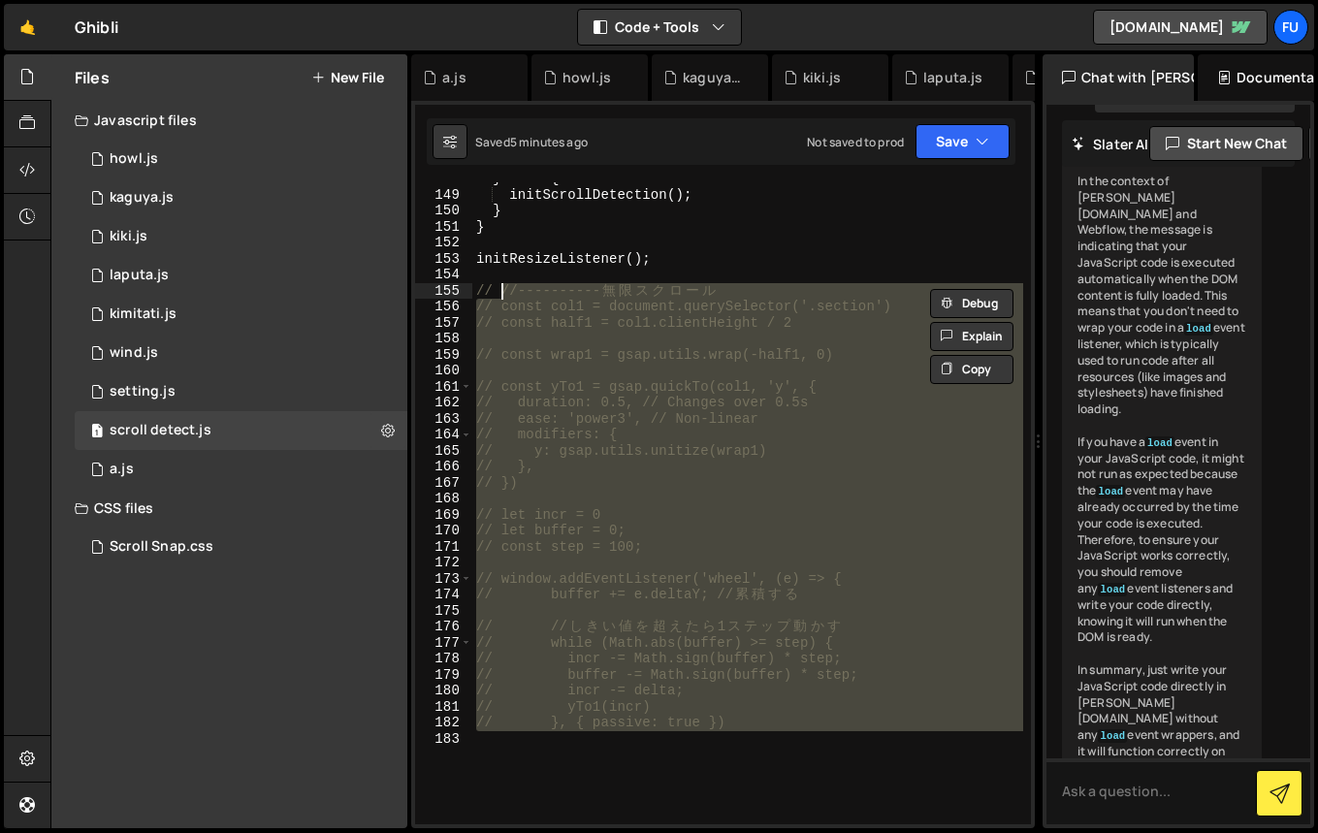
click at [699, 325] on div "} else { initScrollDetection ( ) ; } } initResizeListener ( ) ; // //----------…" at bounding box center [747, 503] width 551 height 642
type textarea "// const half1 = col1.clientHeight / 2"
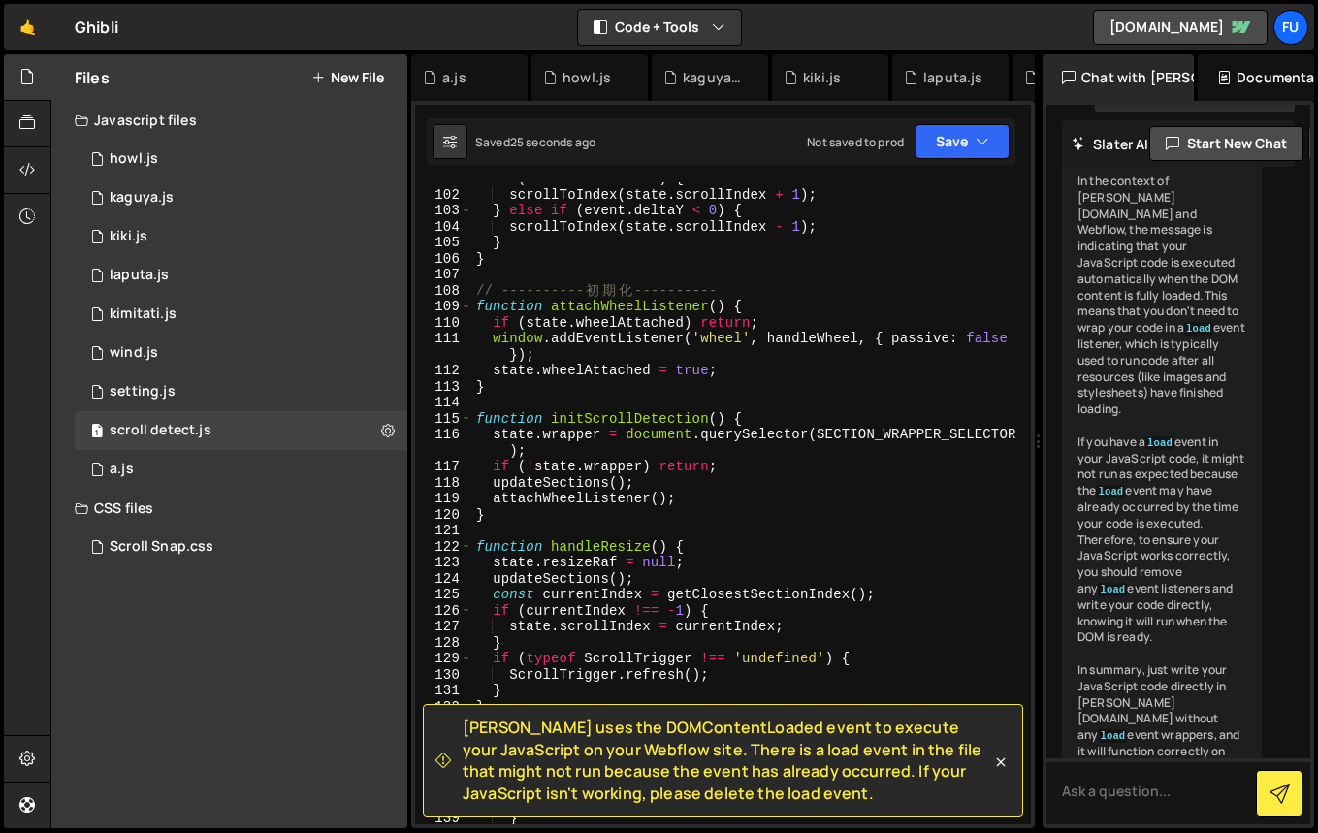
scroll to position [1674, 0]
click at [254, 404] on div "1 setting.js 0" at bounding box center [241, 391] width 333 height 39
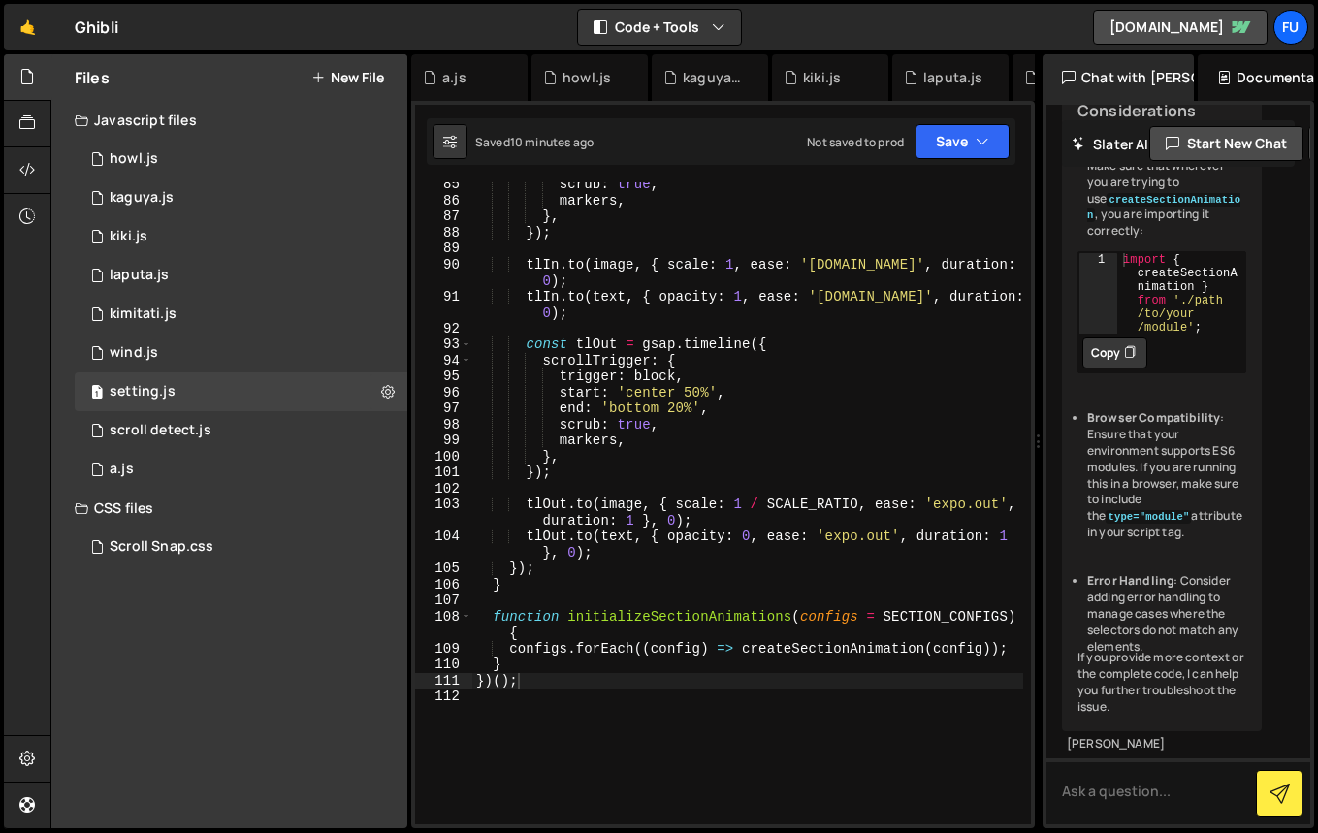
scroll to position [1381, 0]
click at [278, 354] on div "1 wind.js 0" at bounding box center [241, 353] width 333 height 39
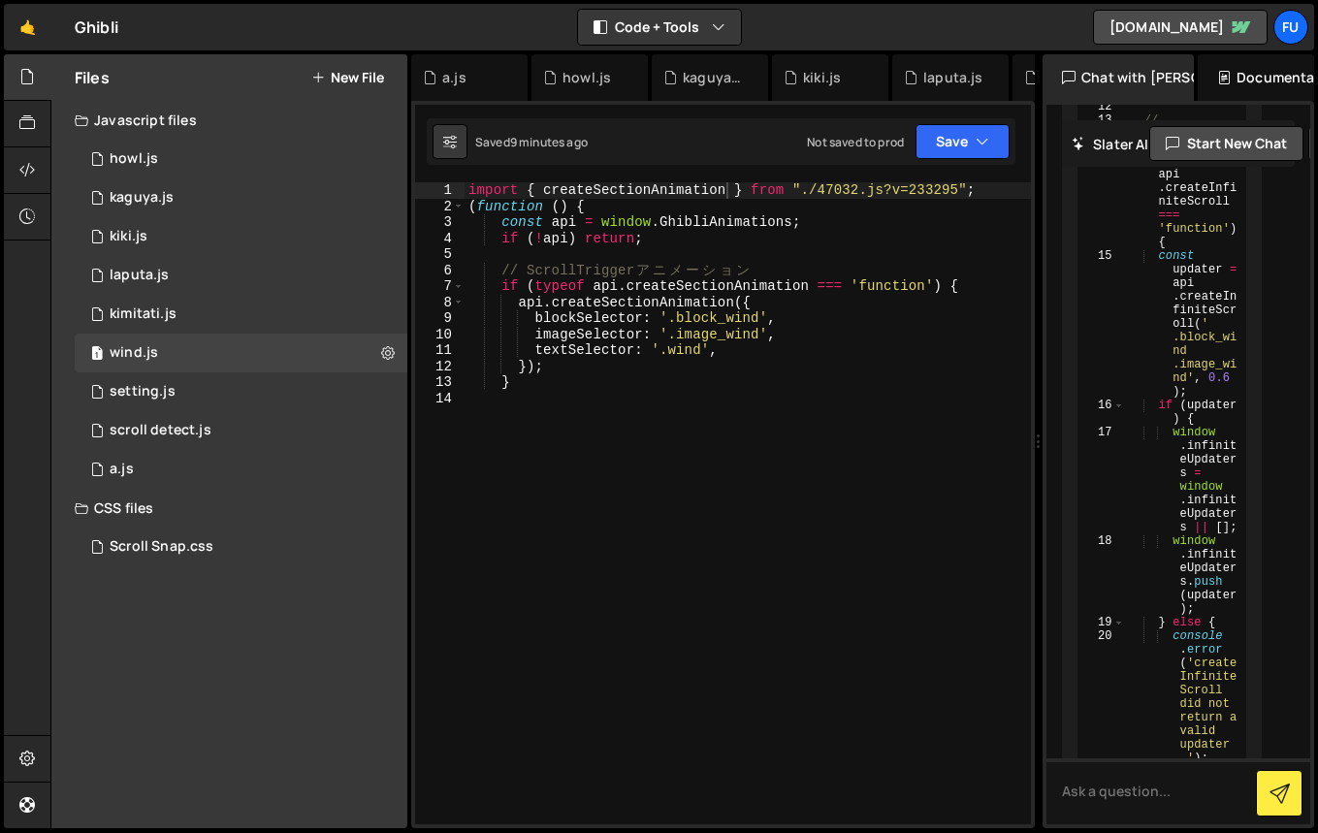
scroll to position [2829, 0]
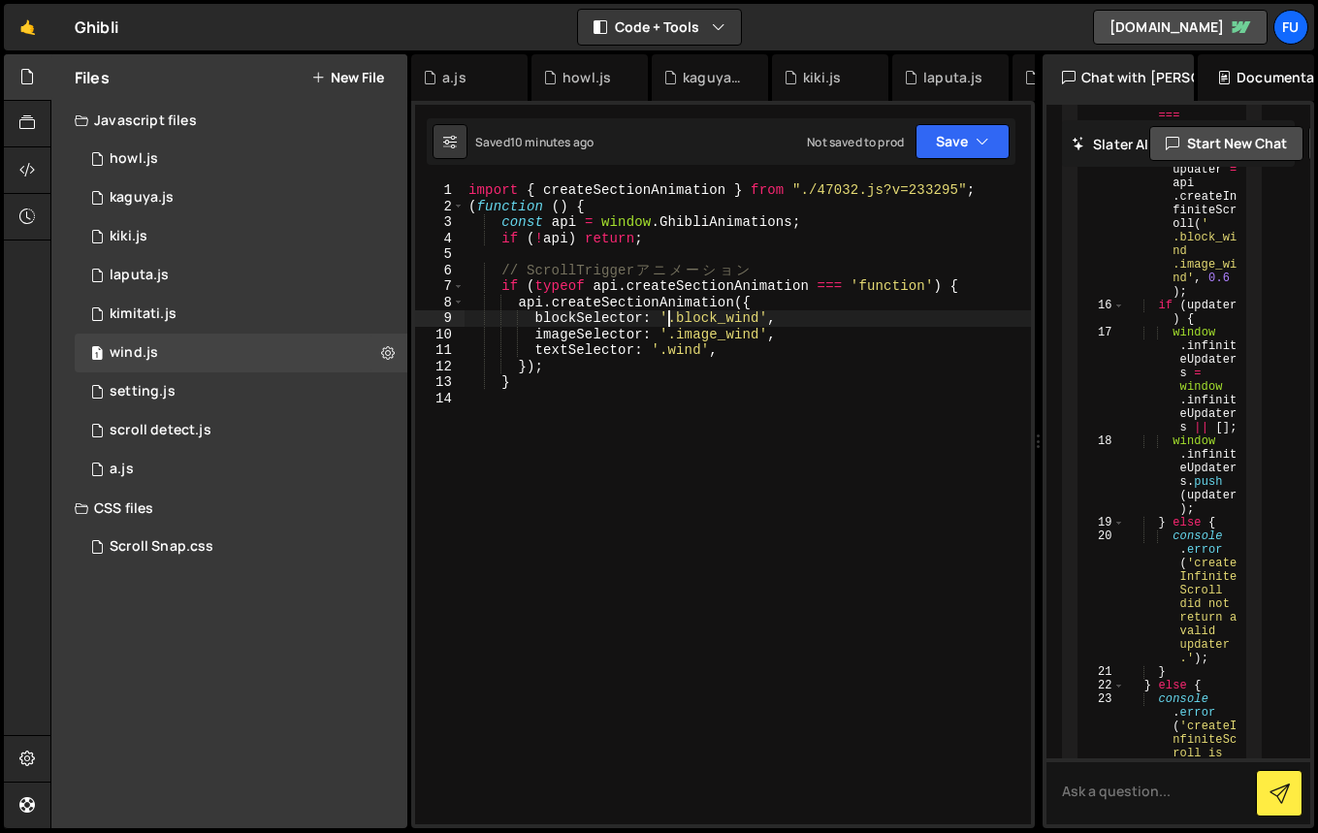
click at [667, 326] on div "import { createSectionAnimation } from "./47032.js?v=233295" ; ( function ( ) {…" at bounding box center [747, 519] width 566 height 674
click at [798, 309] on div "import { createSectionAnimation } from "./47032.js?v=233295" ; ( function ( ) {…" at bounding box center [747, 519] width 566 height 674
click at [797, 315] on div "import { createSectionAnimation } from "./47032.js?v=233295" ; ( function ( ) {…" at bounding box center [747, 519] width 566 height 674
click at [776, 298] on div "import { createSectionAnimation } from "./47032.js?v=233295" ; ( function ( ) {…" at bounding box center [747, 519] width 566 height 674
click at [553, 301] on div "import { createSectionAnimation } from "./47032.js?v=233295" ; ( function ( ) {…" at bounding box center [747, 519] width 566 height 674
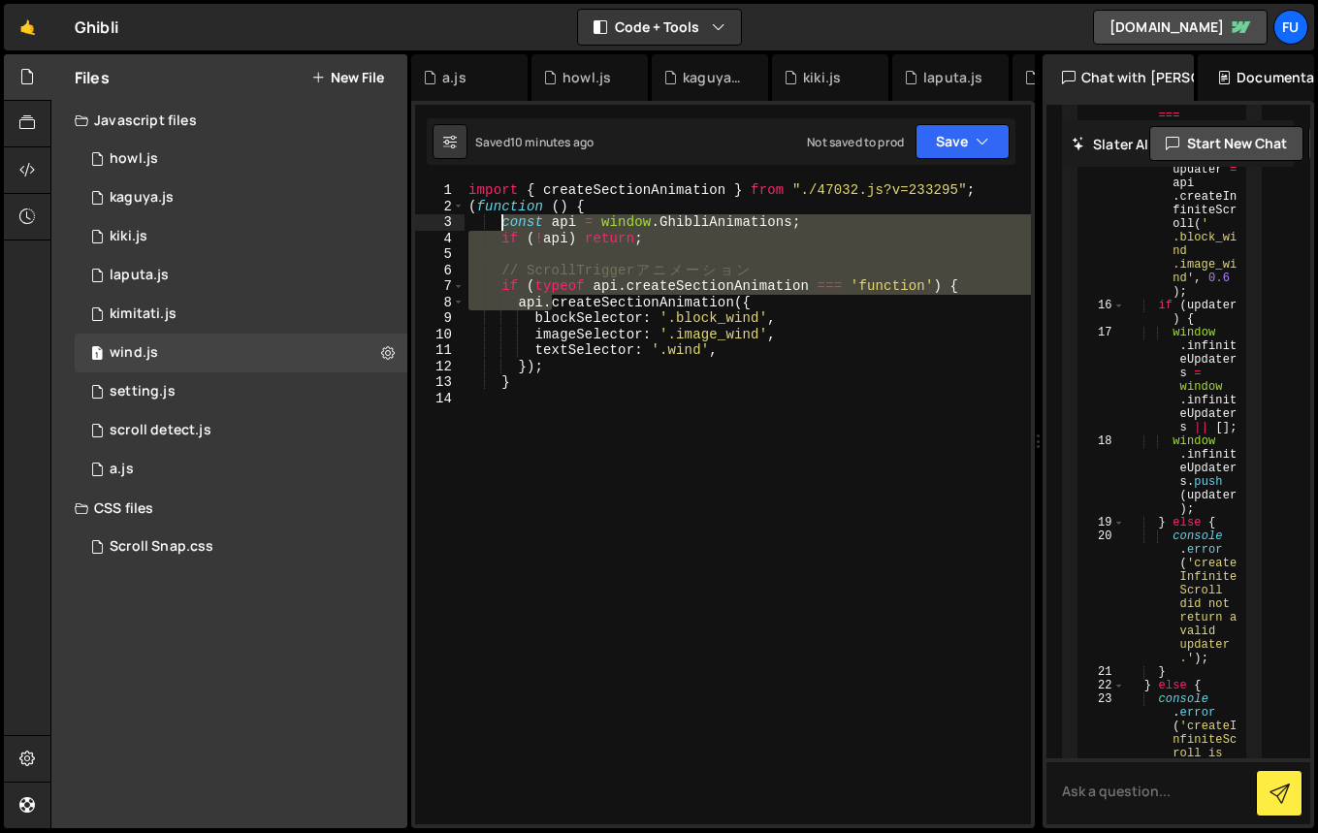
drag, startPoint x: 553, startPoint y: 303, endPoint x: 503, endPoint y: 214, distance: 102.0
click at [503, 214] on div "import { createSectionAnimation } from "./47032.js?v=233295" ; ( function ( ) {…" at bounding box center [747, 519] width 566 height 674
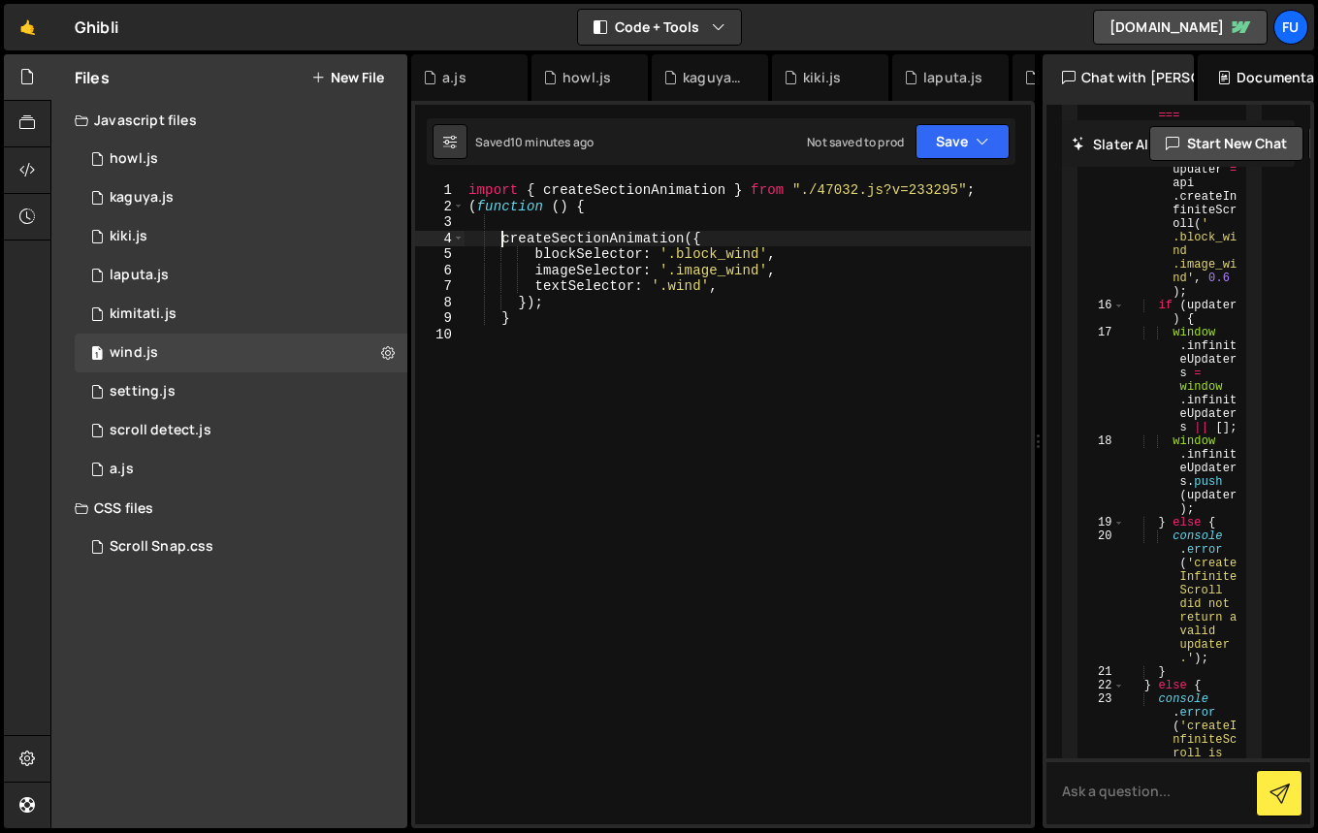
scroll to position [0, 2]
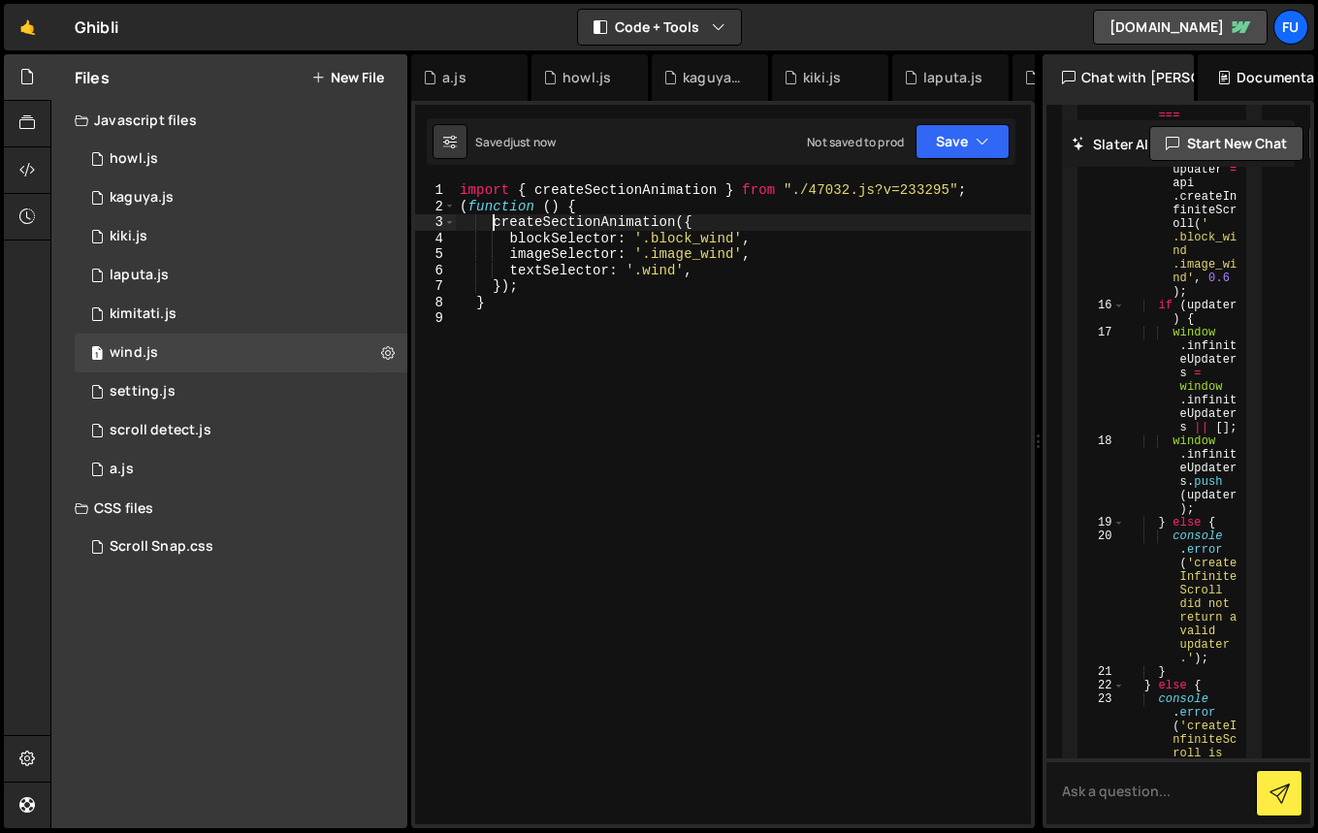
type textarea "createSectionAnimation({"
